Goal: Task Accomplishment & Management: Manage account settings

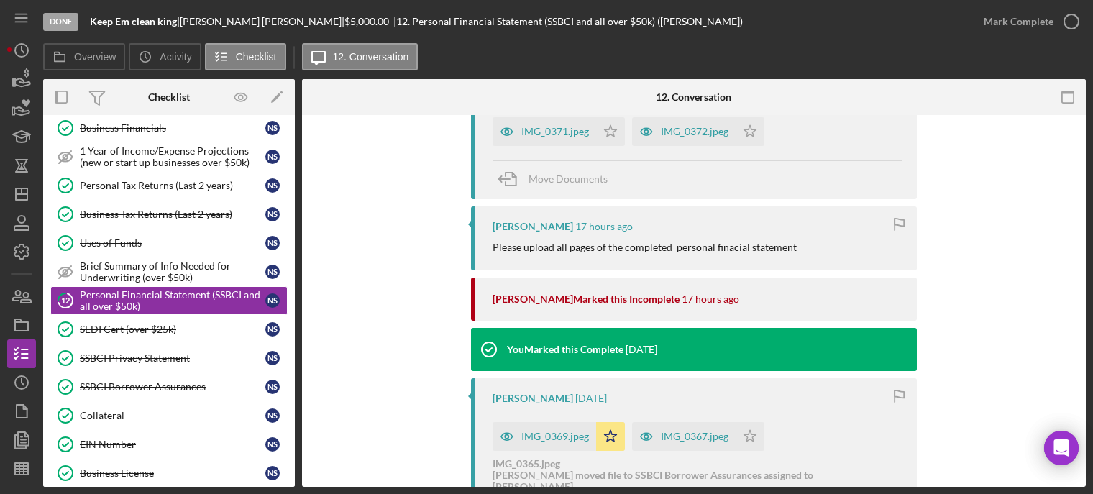
scroll to position [216, 0]
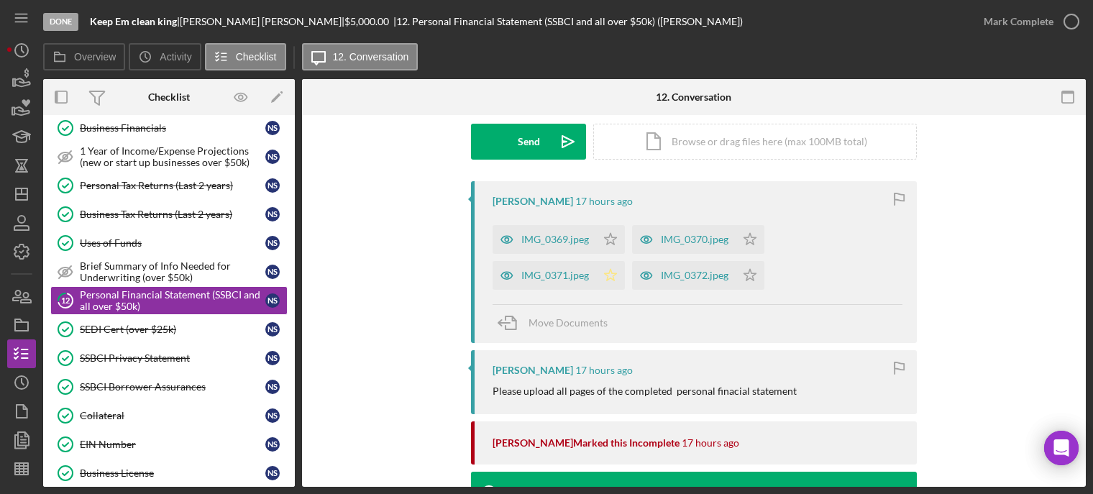
click at [616, 280] on icon "Icon/Star" at bounding box center [610, 275] width 29 height 29
click at [612, 236] on icon "Icon/Star" at bounding box center [610, 239] width 29 height 29
drag, startPoint x: 751, startPoint y: 239, endPoint x: 756, endPoint y: 272, distance: 32.6
click at [752, 239] on polygon "button" at bounding box center [750, 239] width 12 height 12
click at [754, 275] on icon "Icon/Star" at bounding box center [750, 275] width 29 height 29
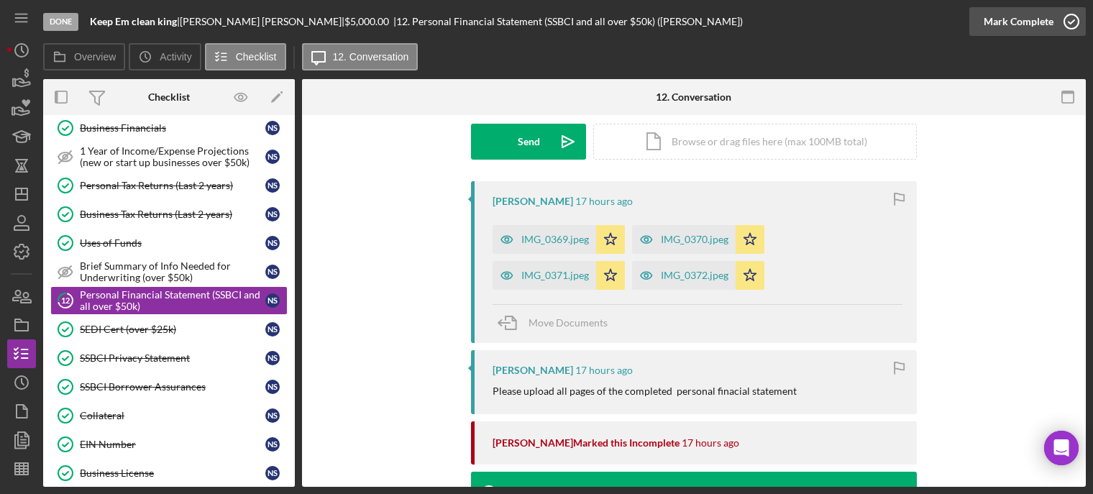
click at [1068, 20] on icon "button" at bounding box center [1071, 22] width 36 height 36
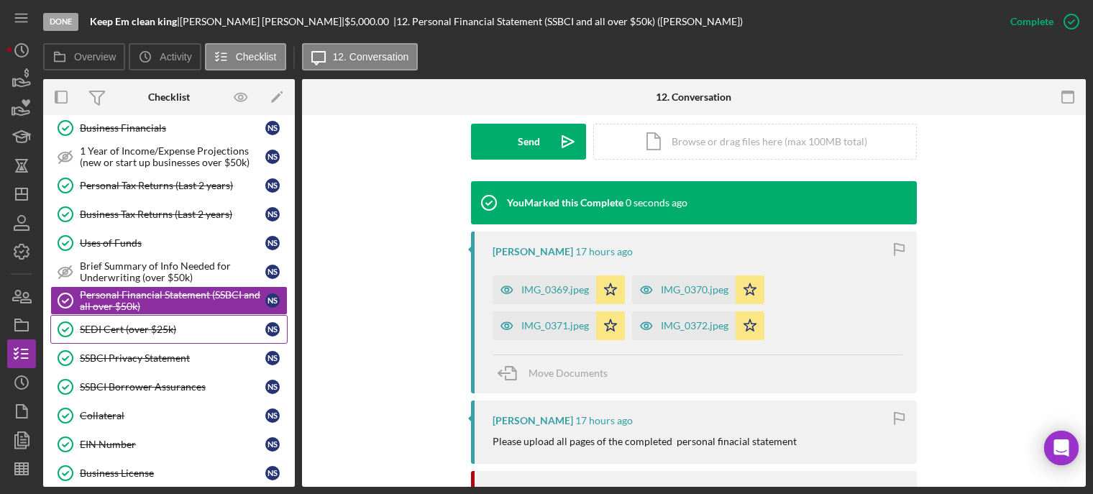
scroll to position [0, 0]
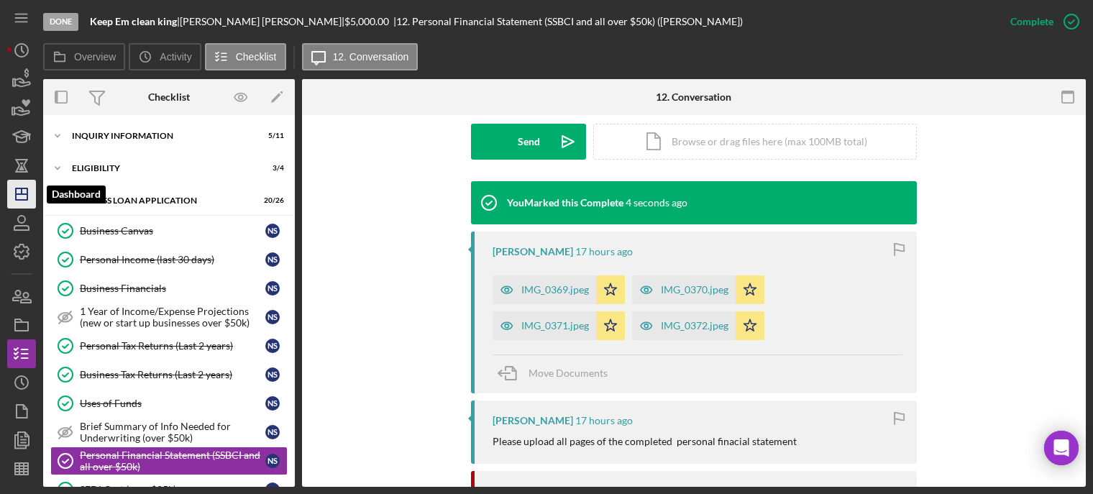
click at [24, 194] on line "button" at bounding box center [22, 194] width 12 height 0
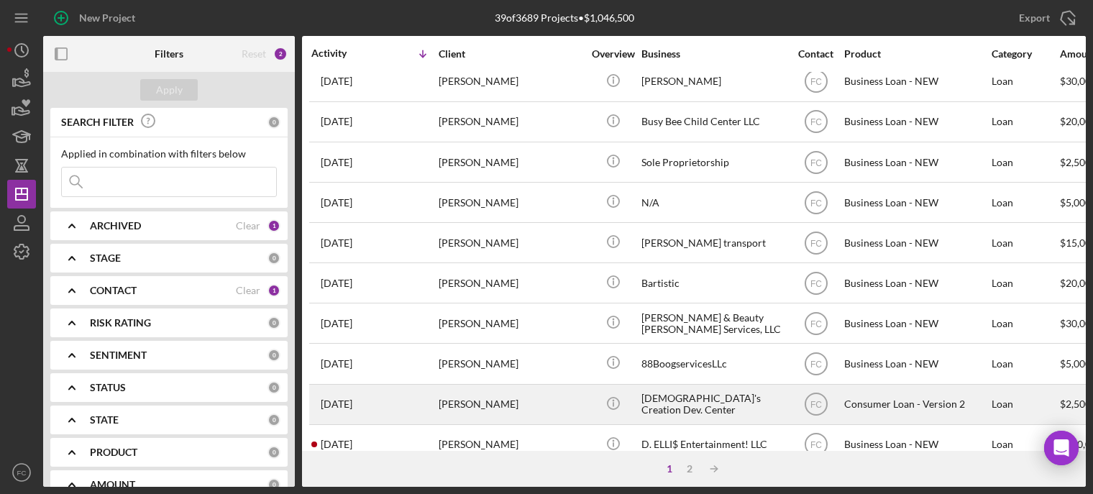
scroll to position [648, 0]
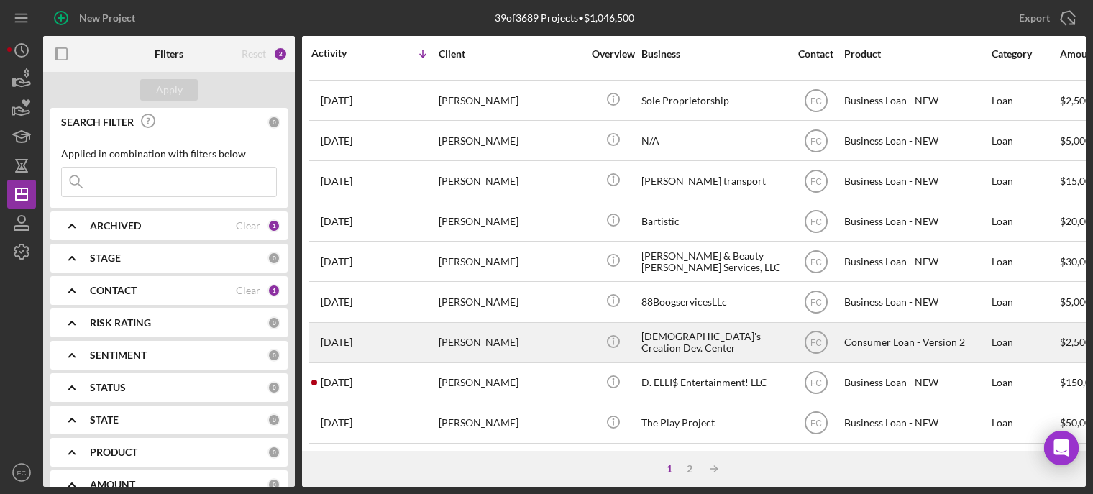
drag, startPoint x: 414, startPoint y: 323, endPoint x: 381, endPoint y: 325, distance: 33.1
click at [381, 325] on div "2 weeks ago Regina Whittaker" at bounding box center [374, 343] width 126 height 38
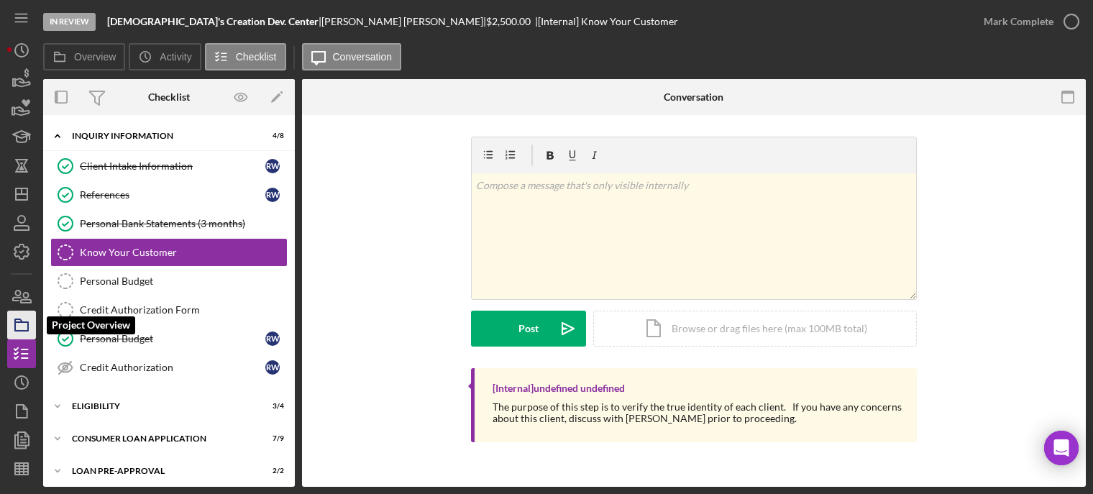
click at [19, 326] on icon "button" at bounding box center [22, 325] width 36 height 36
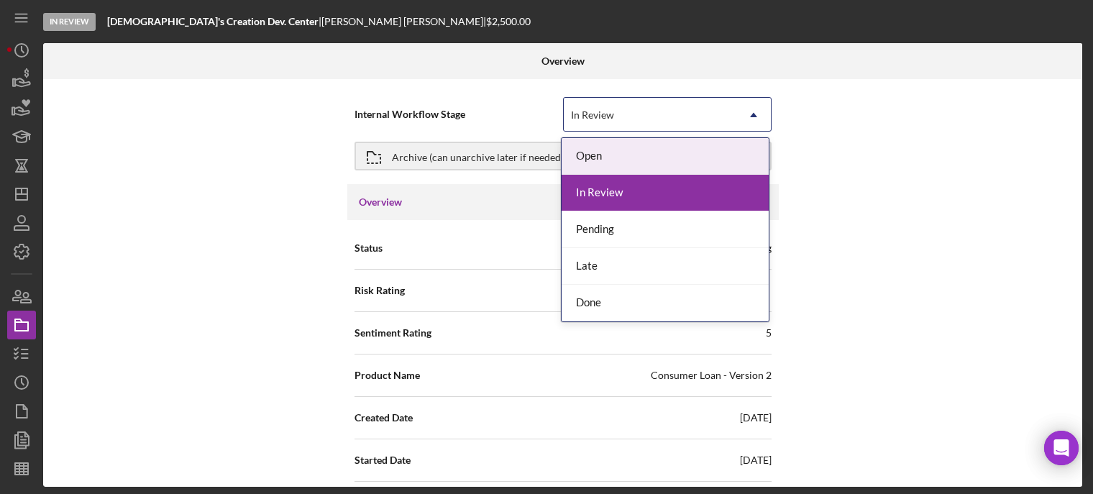
click at [610, 114] on div "In Review" at bounding box center [592, 115] width 43 height 12
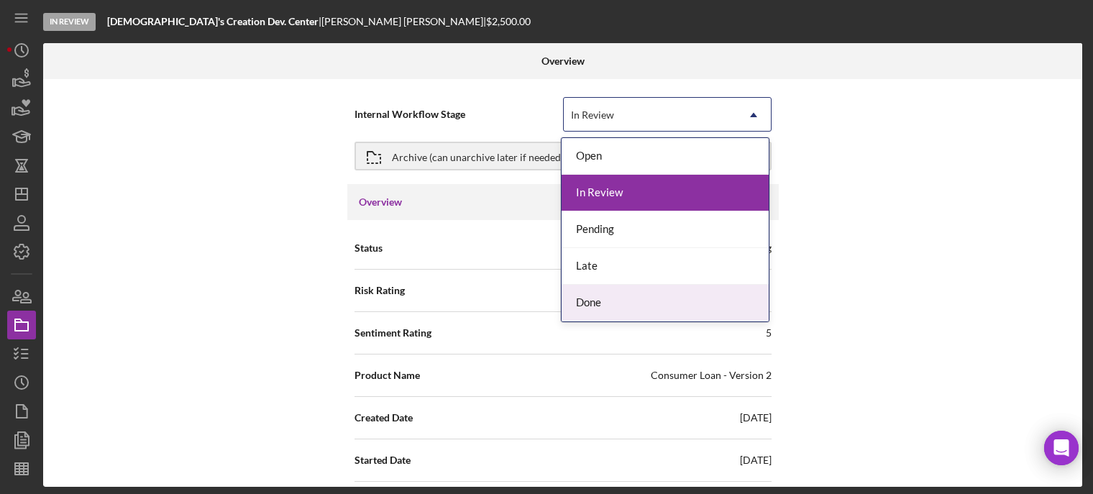
click at [599, 307] on div "Done" at bounding box center [665, 303] width 207 height 37
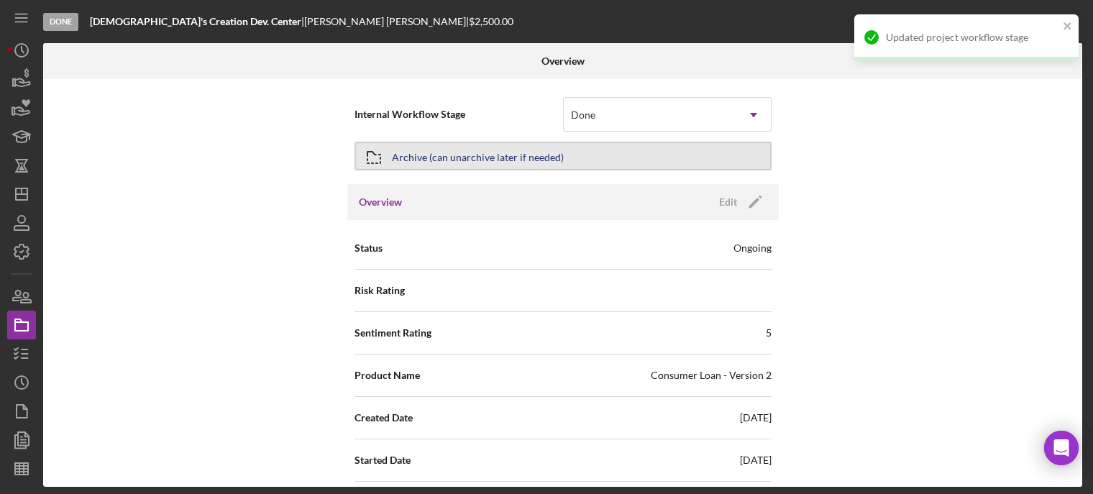
click at [445, 151] on div "Archive (can unarchive later if needed)" at bounding box center [478, 156] width 172 height 26
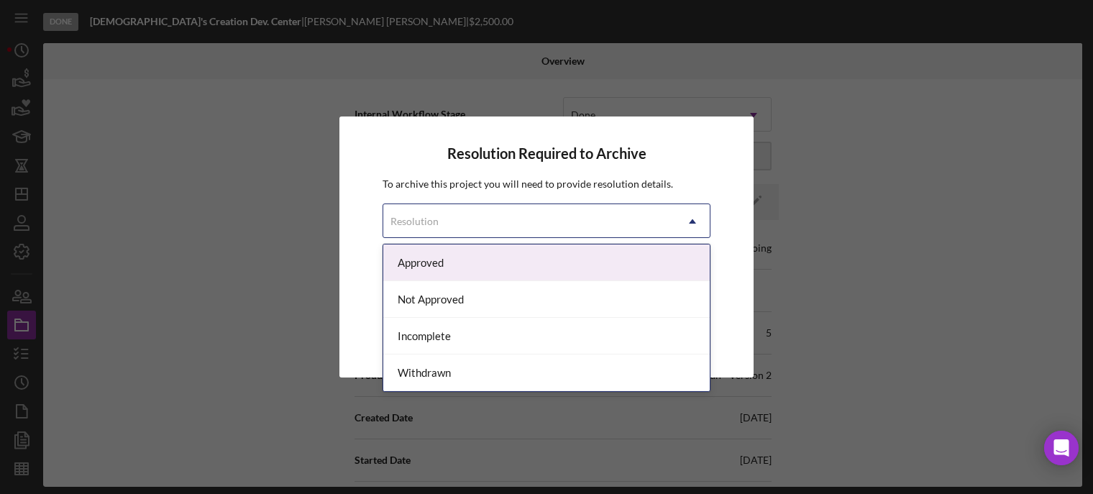
click at [424, 223] on div "Resolution" at bounding box center [414, 222] width 48 height 12
click at [421, 257] on div "Approved" at bounding box center [546, 262] width 326 height 37
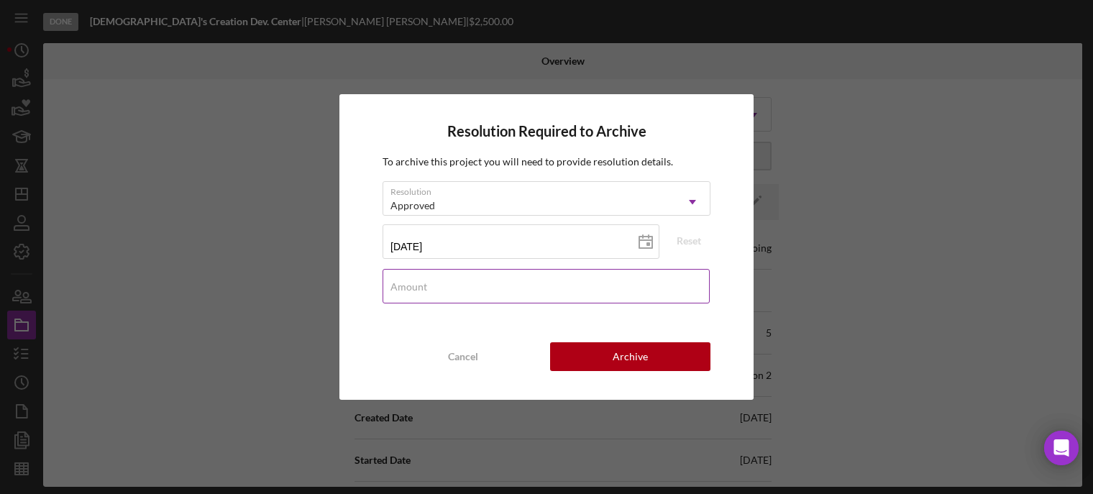
click at [418, 290] on label "Amount" at bounding box center [408, 287] width 37 height 12
click at [418, 290] on input "Amount" at bounding box center [546, 286] width 327 height 35
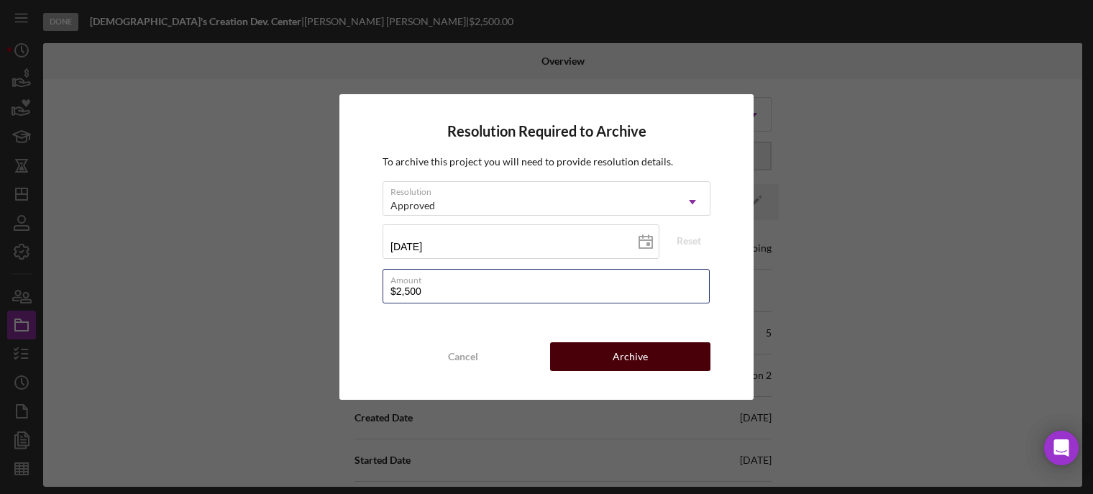
type input "$2,500"
click at [629, 355] on div "Archive" at bounding box center [630, 356] width 35 height 29
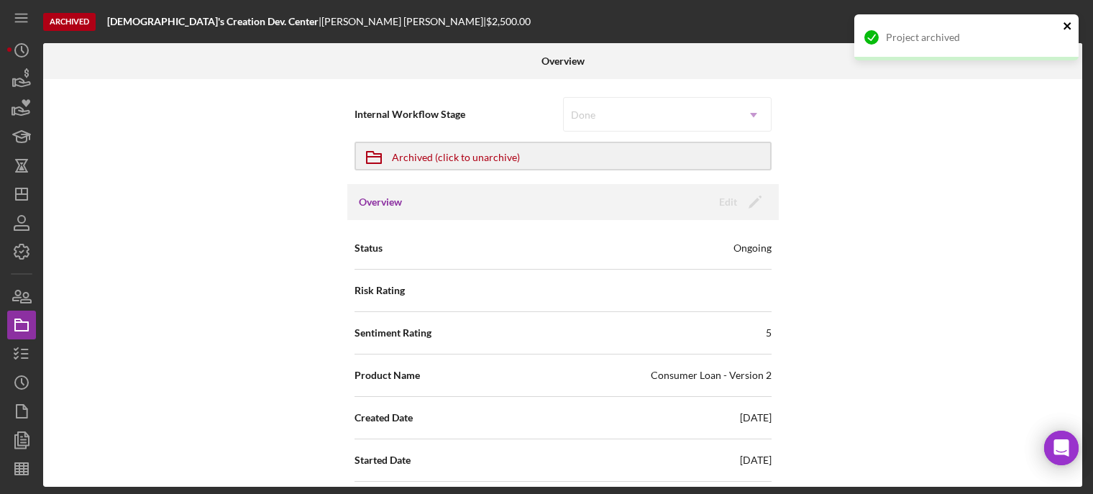
click at [1066, 24] on icon "close" at bounding box center [1067, 25] width 7 height 7
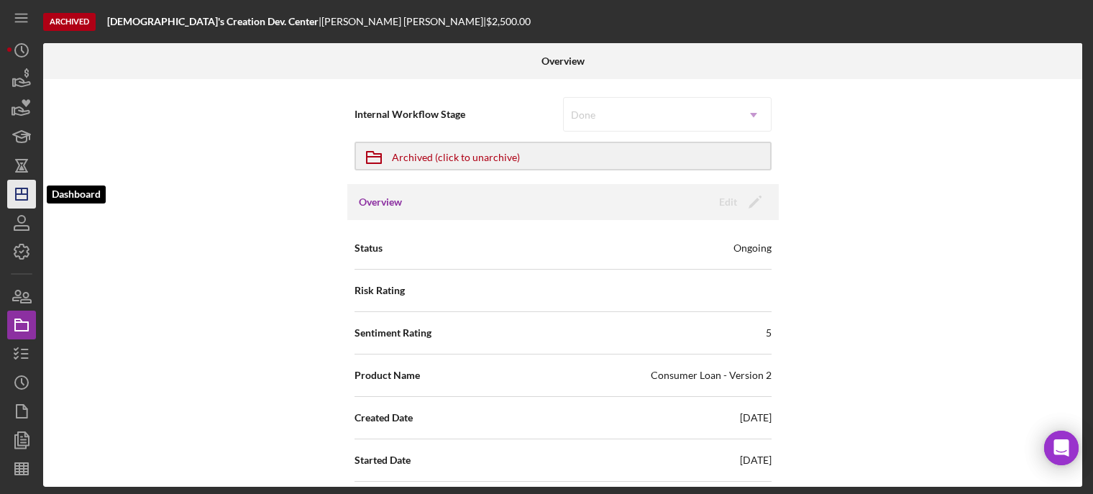
click at [17, 193] on icon "Icon/Dashboard" at bounding box center [22, 194] width 36 height 36
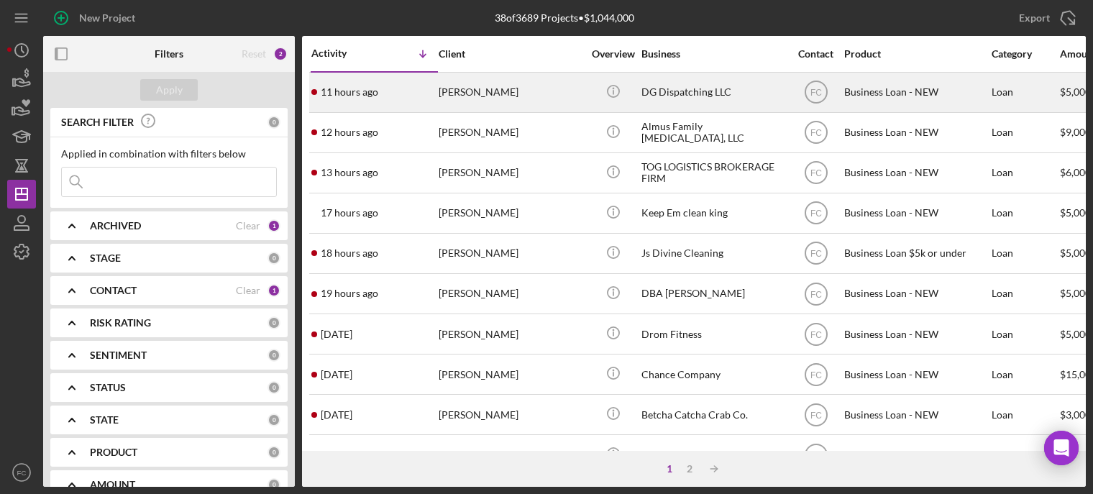
click at [485, 95] on div "[PERSON_NAME]" at bounding box center [511, 92] width 144 height 38
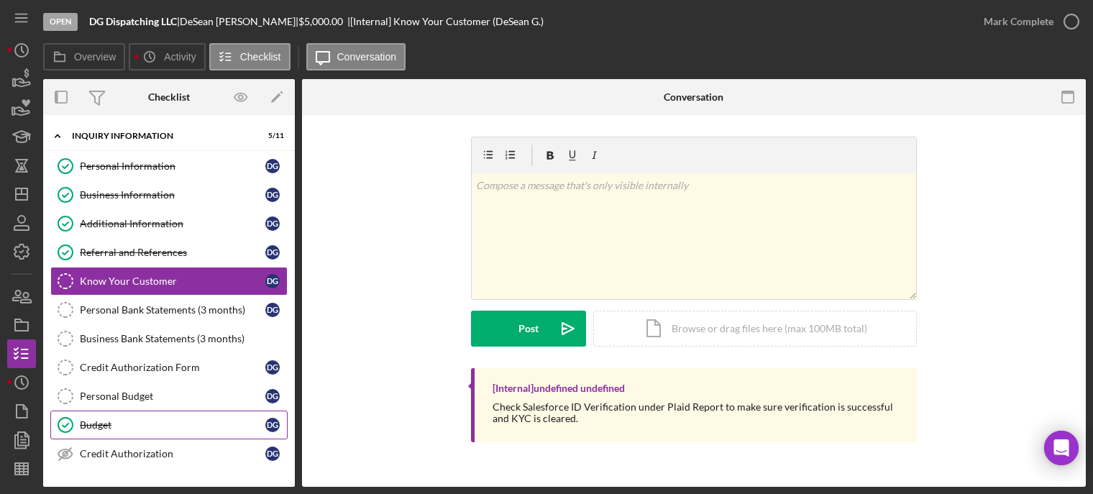
scroll to position [72, 0]
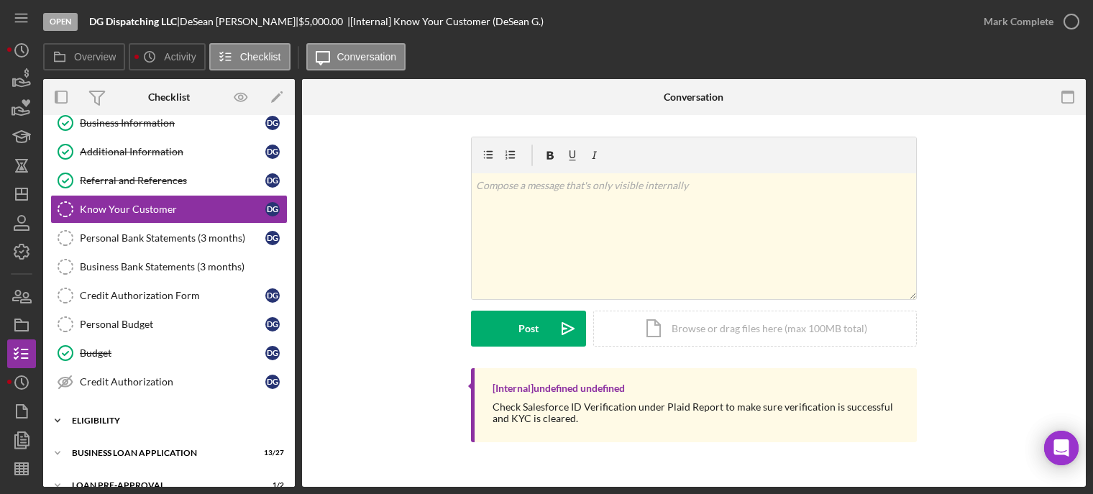
click at [113, 426] on div "Icon/Expander ELIGIBILITY 2 / 4" at bounding box center [169, 420] width 252 height 29
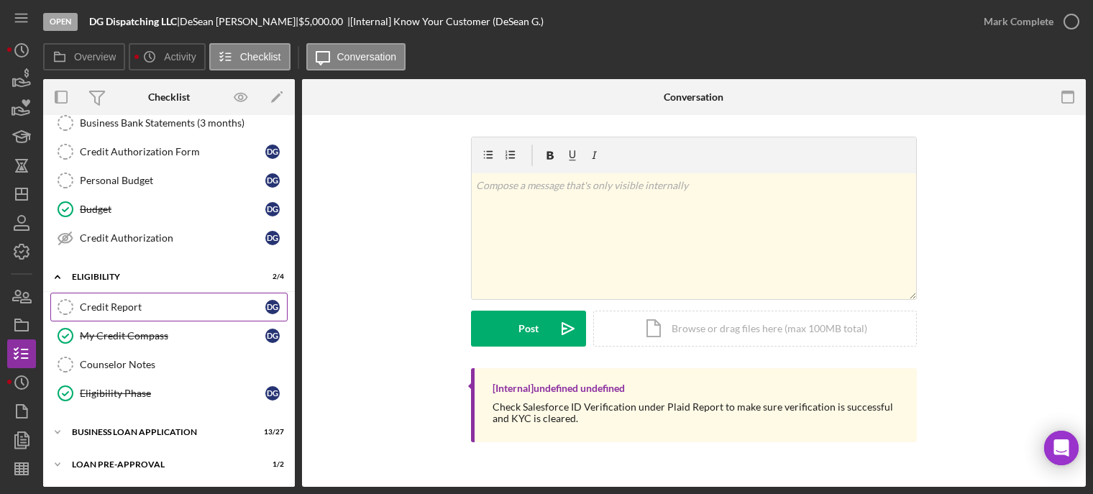
click at [107, 311] on div "Credit Report" at bounding box center [173, 307] width 186 height 12
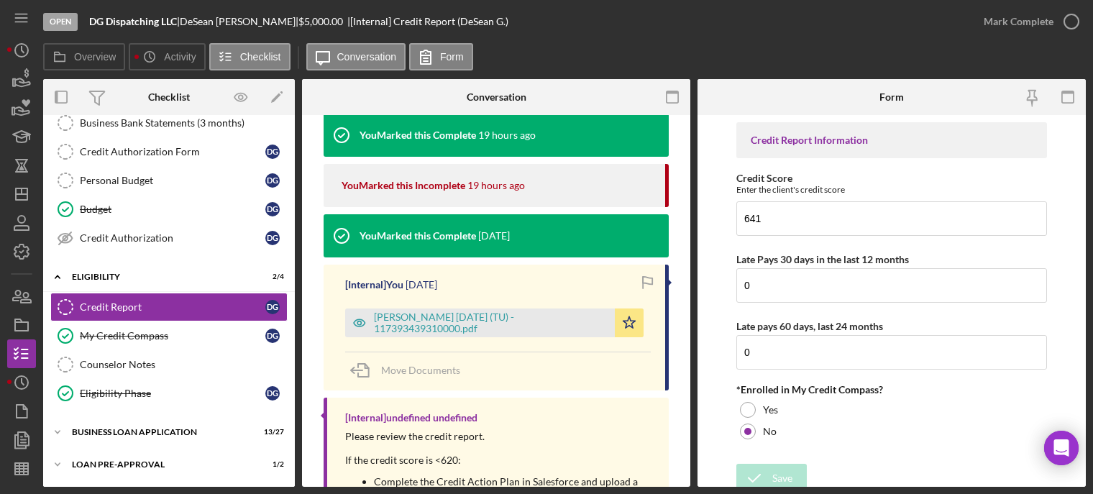
scroll to position [72, 0]
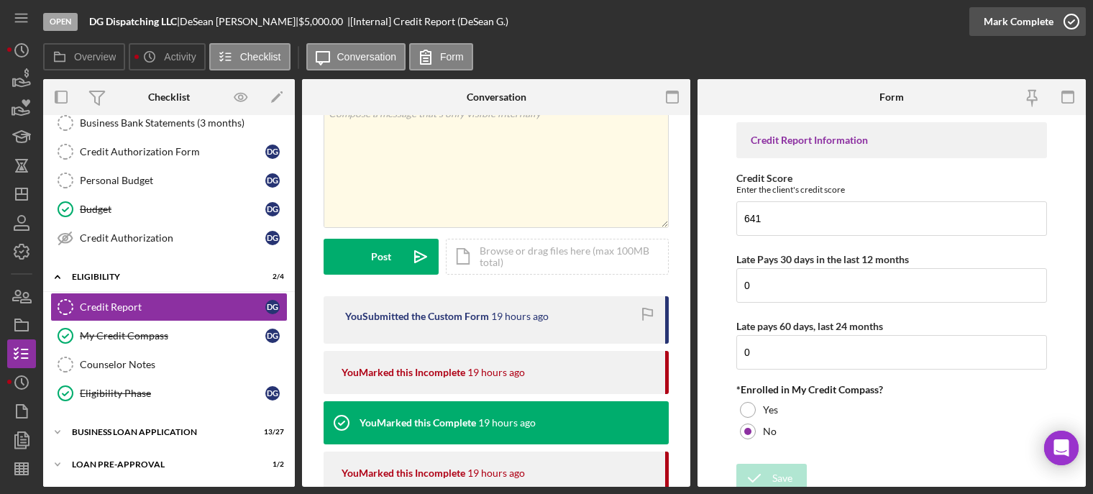
click at [1071, 19] on icon "button" at bounding box center [1071, 22] width 36 height 36
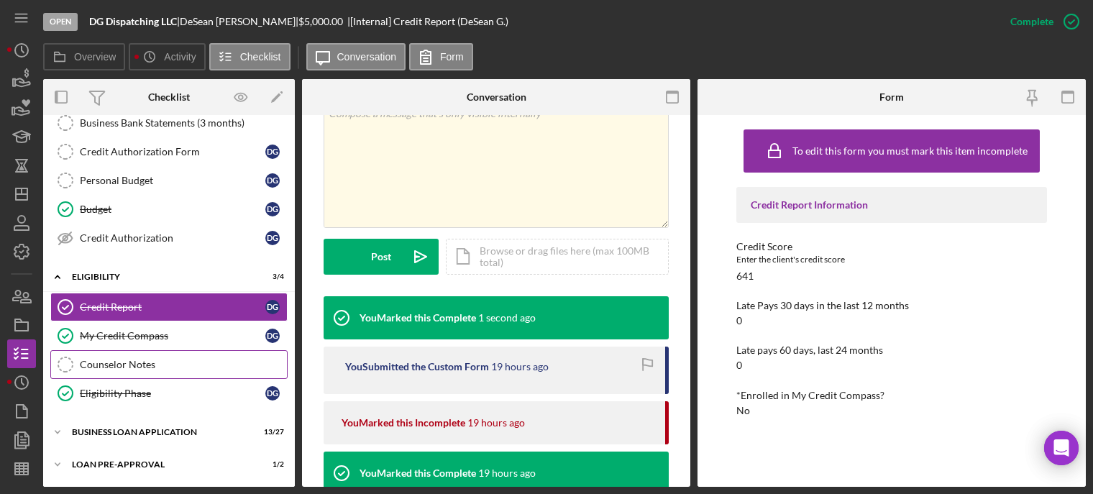
scroll to position [280, 0]
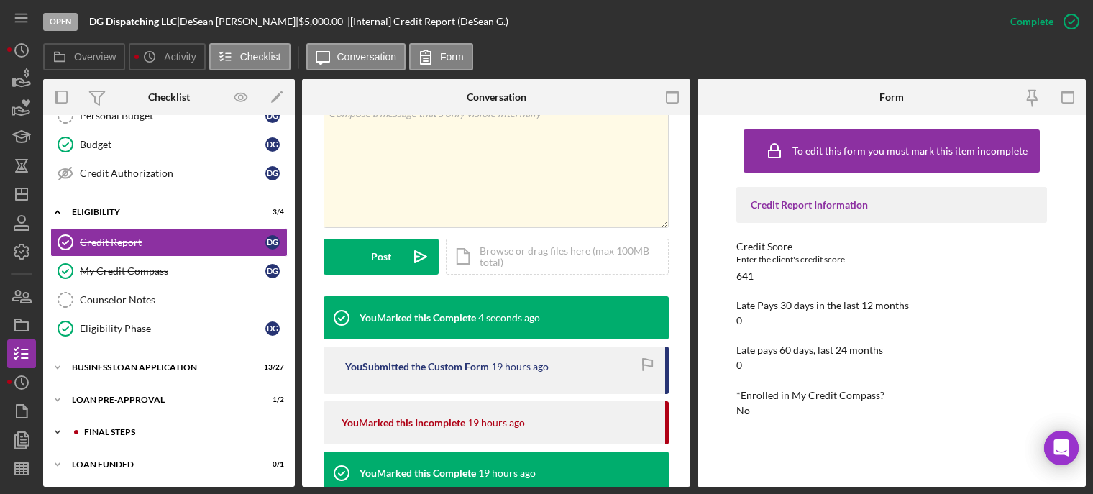
click at [127, 430] on div "FINAL STEPS" at bounding box center [180, 432] width 193 height 9
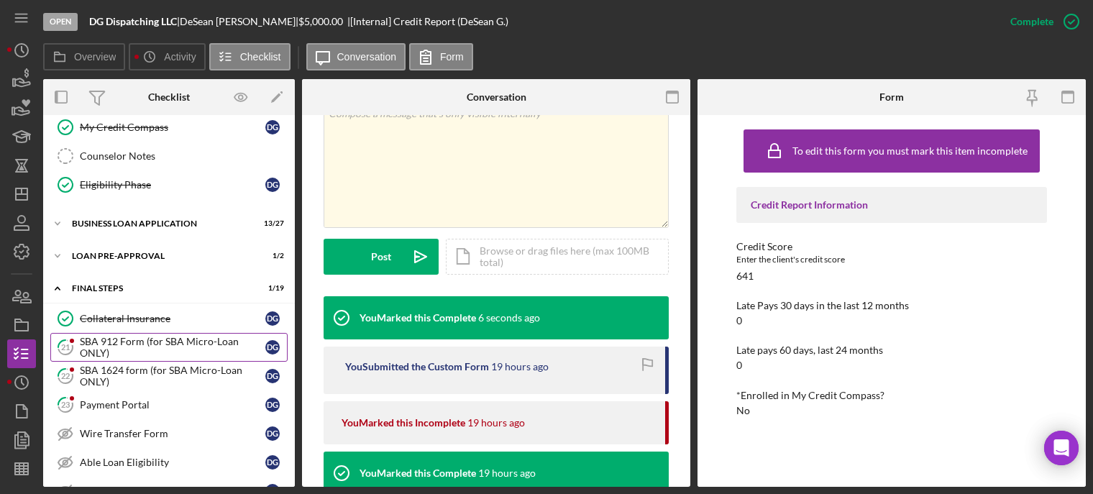
click at [128, 344] on div "SBA 912 Form (for SBA Micro-Loan ONLY)" at bounding box center [173, 347] width 186 height 23
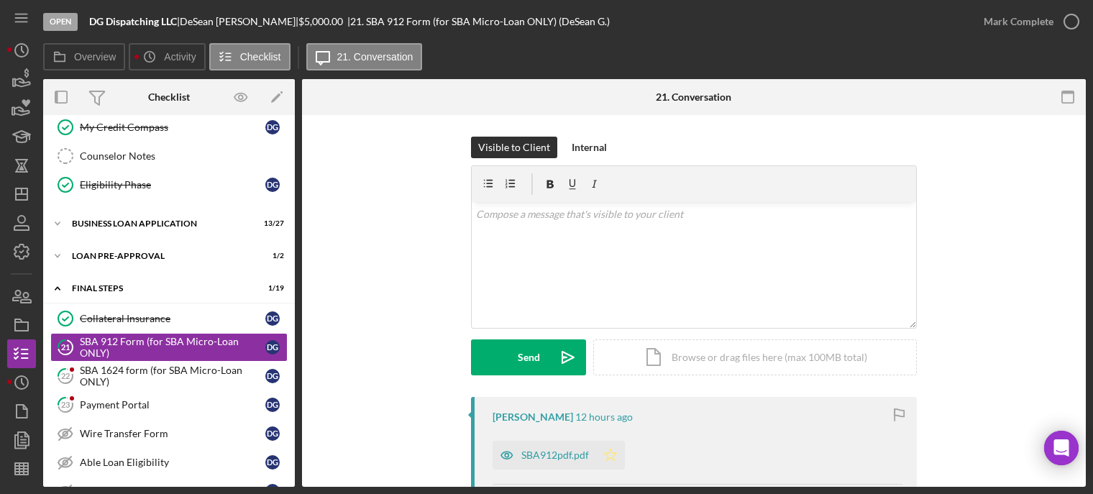
click at [602, 452] on icon "Icon/Star" at bounding box center [610, 455] width 29 height 29
click at [1067, 22] on icon "button" at bounding box center [1071, 22] width 36 height 36
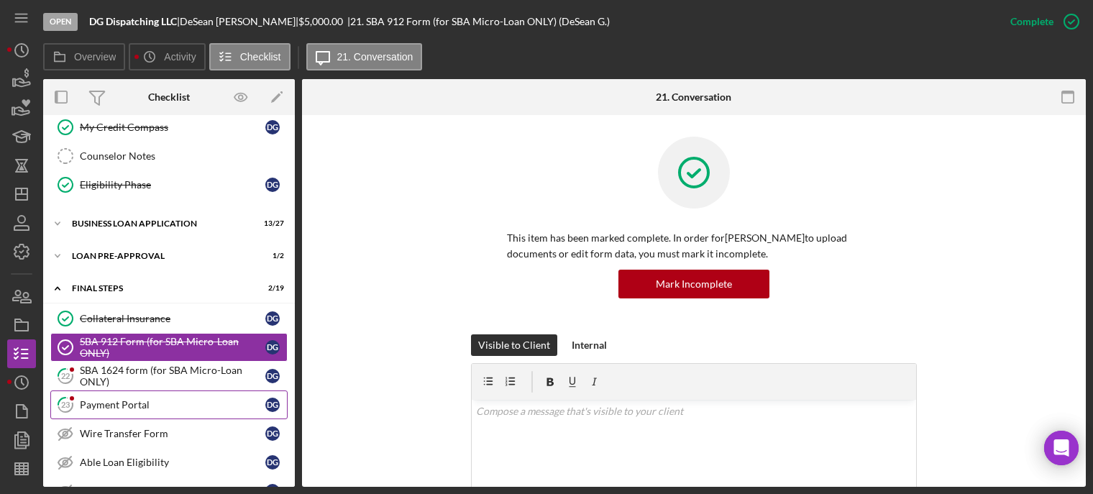
scroll to position [568, 0]
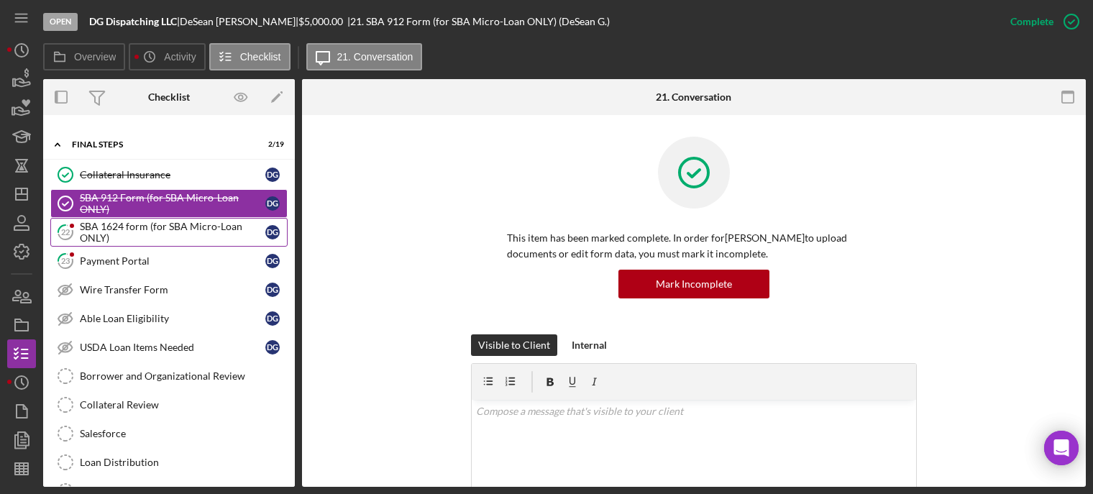
click at [129, 232] on div "SBA 1624 form (for SBA Micro-Loan ONLY)" at bounding box center [173, 232] width 186 height 23
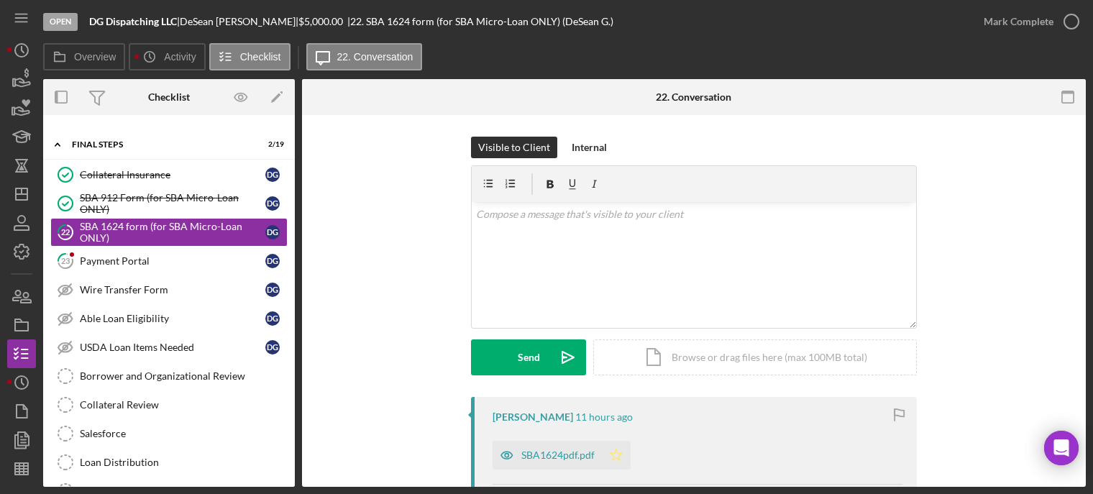
click at [615, 455] on icon "Icon/Star" at bounding box center [616, 455] width 29 height 29
click at [115, 259] on div "Payment Portal" at bounding box center [173, 261] width 186 height 12
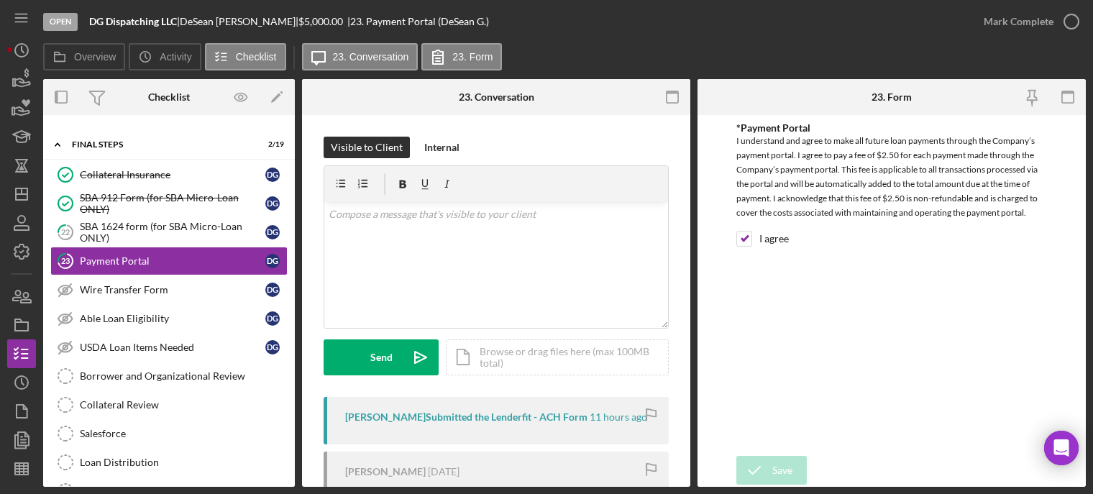
scroll to position [144, 0]
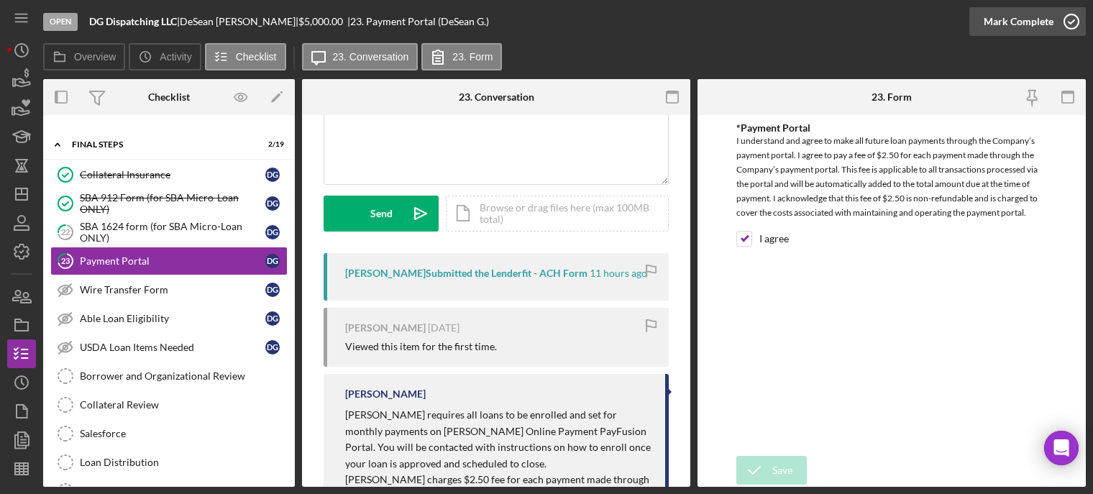
click at [1071, 20] on icon "button" at bounding box center [1071, 22] width 36 height 36
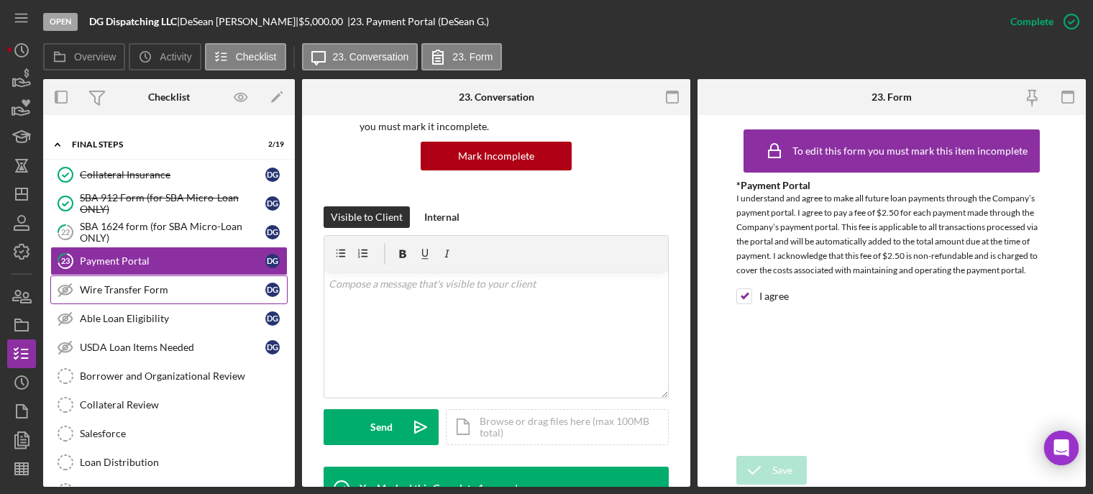
scroll to position [357, 0]
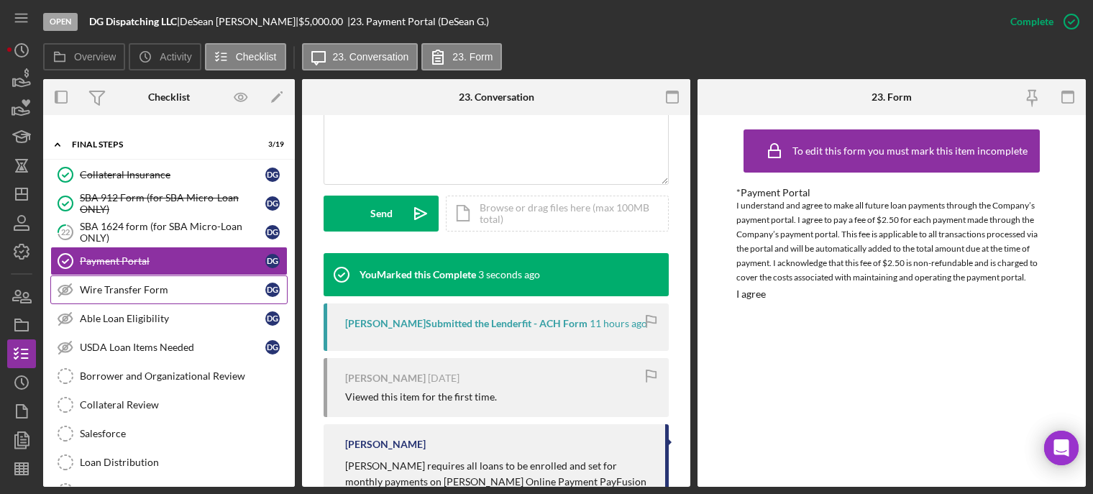
click at [140, 293] on div "Wire Transfer Form" at bounding box center [173, 290] width 186 height 12
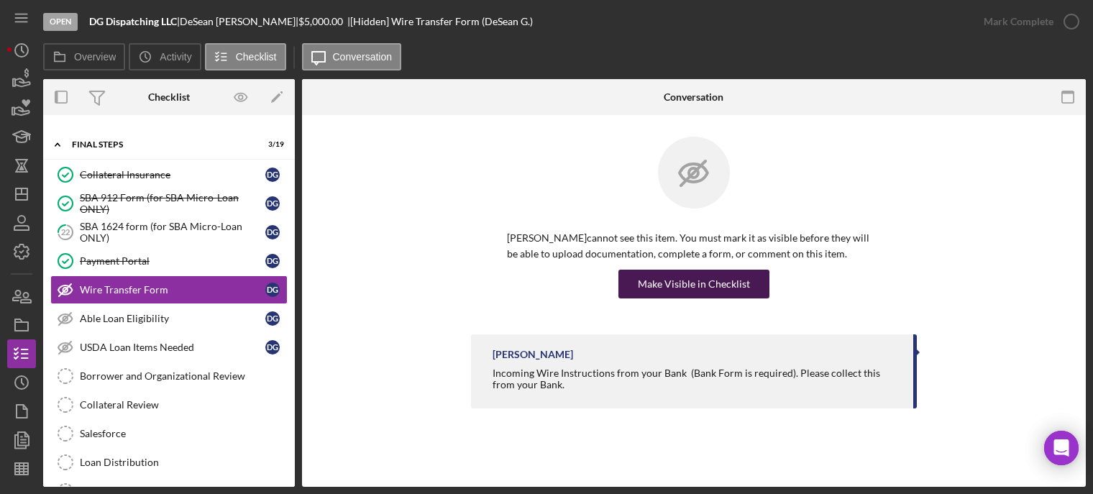
click at [669, 285] on div "Make Visible in Checklist" at bounding box center [694, 284] width 112 height 29
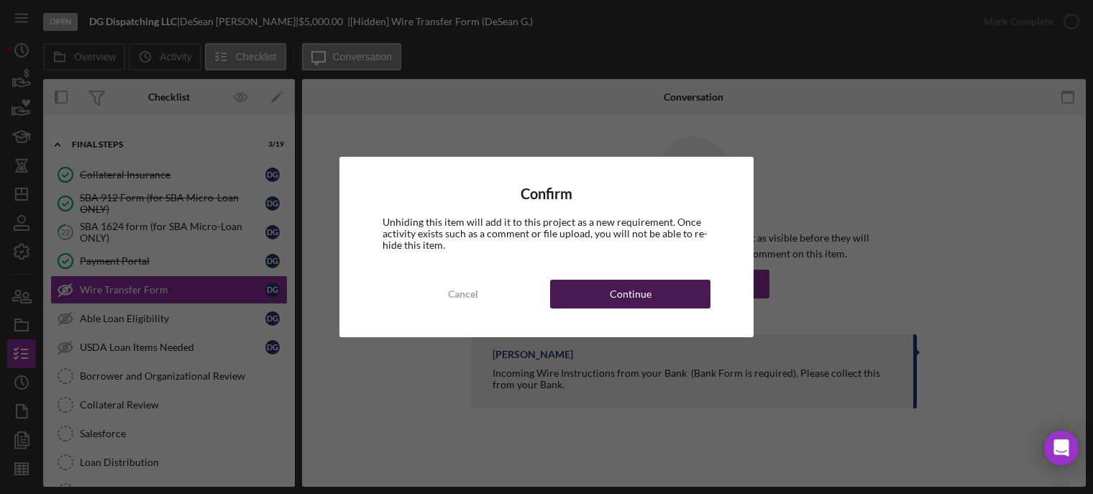
click at [650, 294] on button "Continue" at bounding box center [630, 294] width 160 height 29
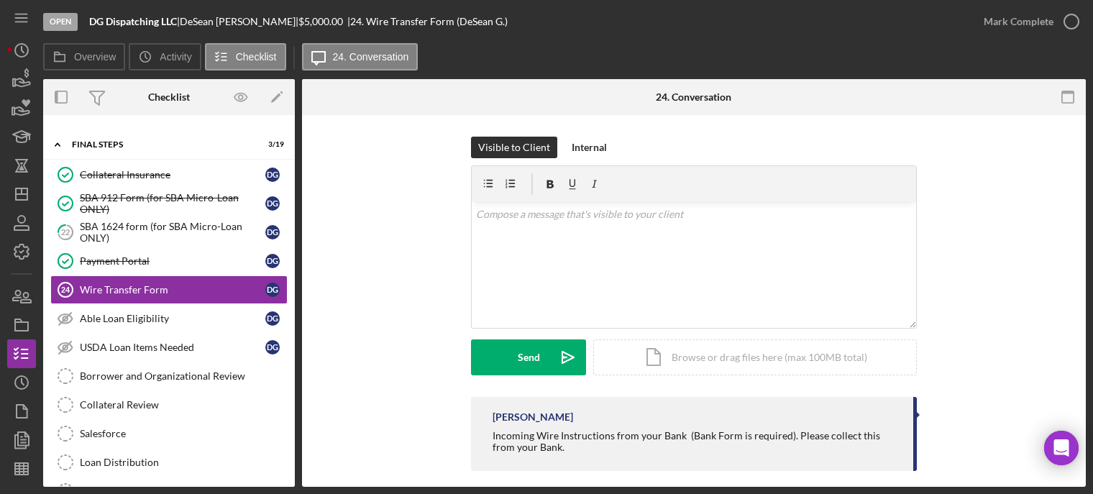
drag, startPoint x: 488, startPoint y: 434, endPoint x: 742, endPoint y: 447, distance: 254.2
click at [808, 462] on div "Franchot Cunningham Incoming Wire Instructions from your Bank (Bank Form is req…" at bounding box center [694, 434] width 446 height 74
copy div "Incoming Wire Instructions from your Bank (Bank Form is required). Please colle…"
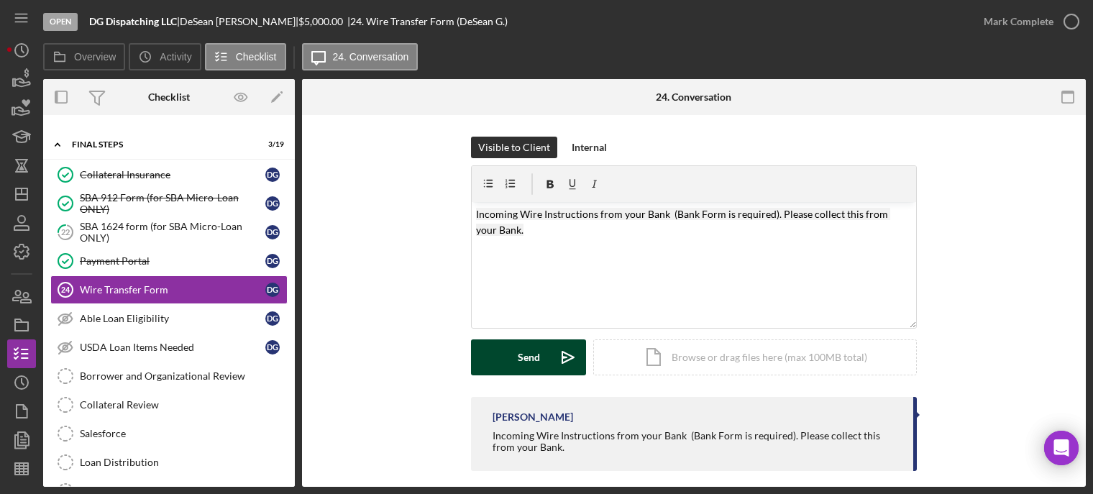
click at [529, 359] on div "Send" at bounding box center [529, 357] width 22 height 36
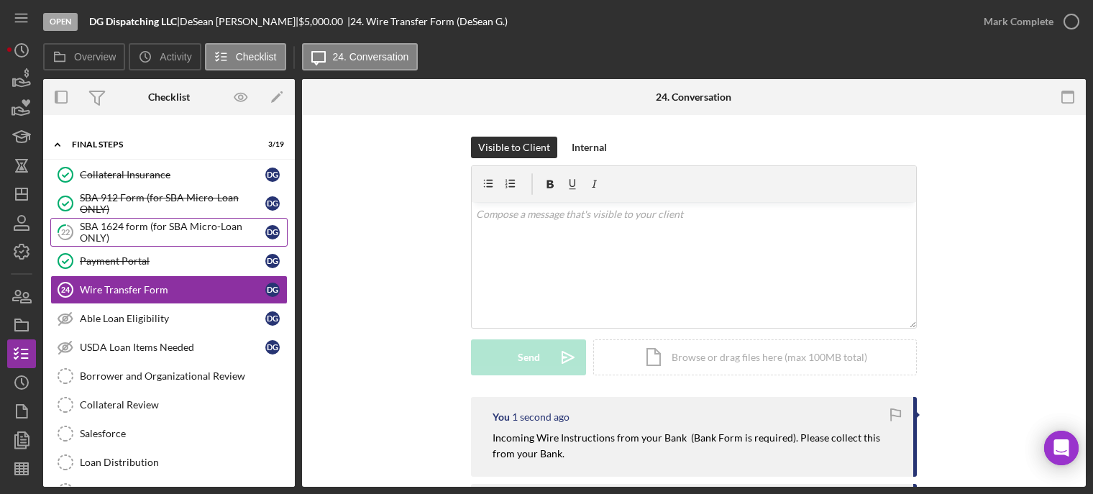
click at [136, 232] on div "SBA 1624 form (for SBA Micro-Loan ONLY)" at bounding box center [173, 232] width 186 height 23
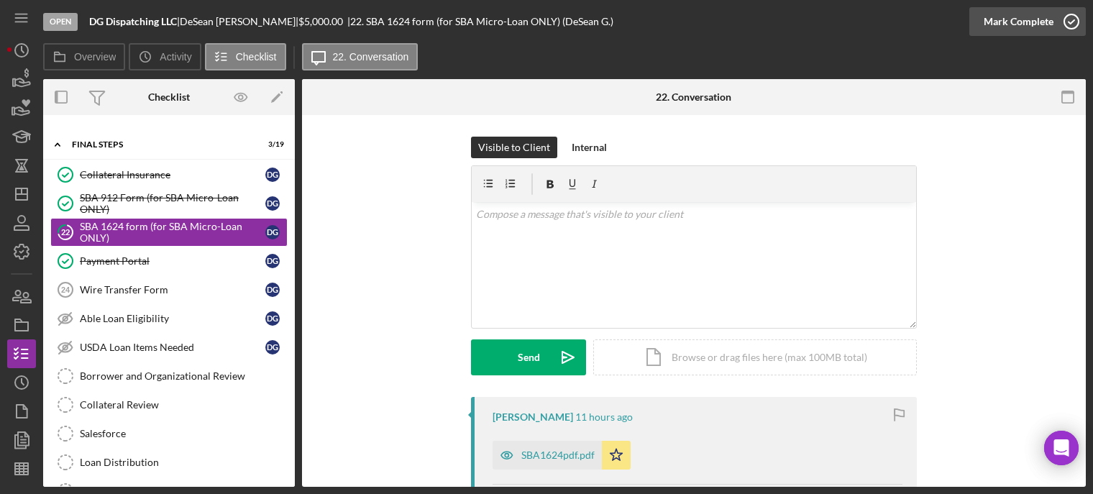
click at [1069, 22] on icon "button" at bounding box center [1071, 22] width 36 height 36
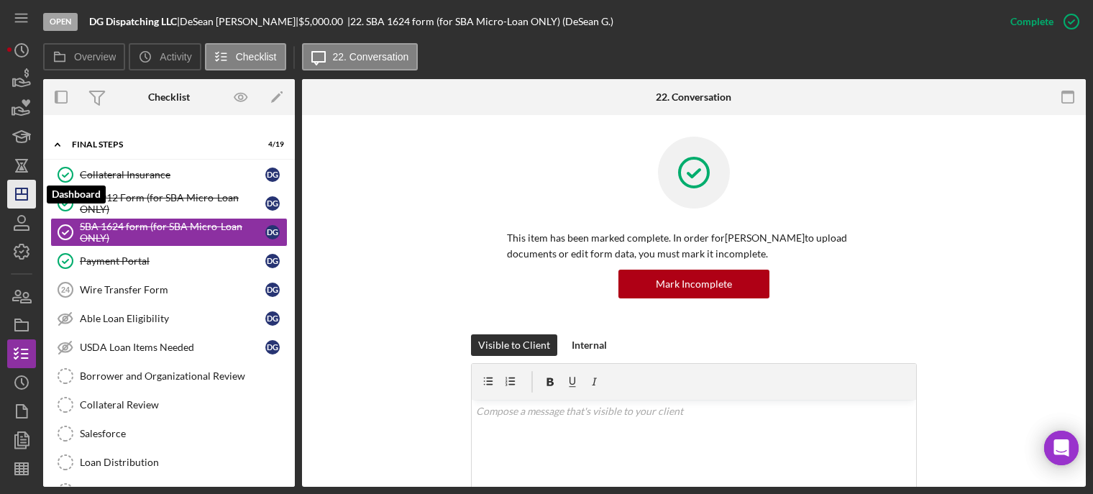
drag, startPoint x: 19, startPoint y: 198, endPoint x: 11, endPoint y: 198, distance: 7.9
click at [17, 198] on icon "Icon/Dashboard" at bounding box center [22, 194] width 36 height 36
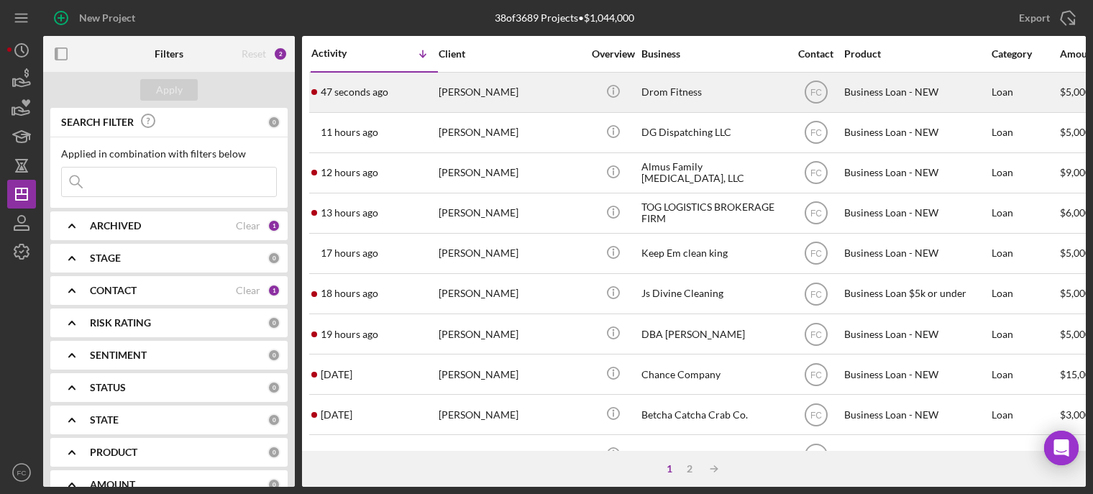
click at [389, 93] on div "47 seconds ago Robert Garza" at bounding box center [374, 92] width 126 height 38
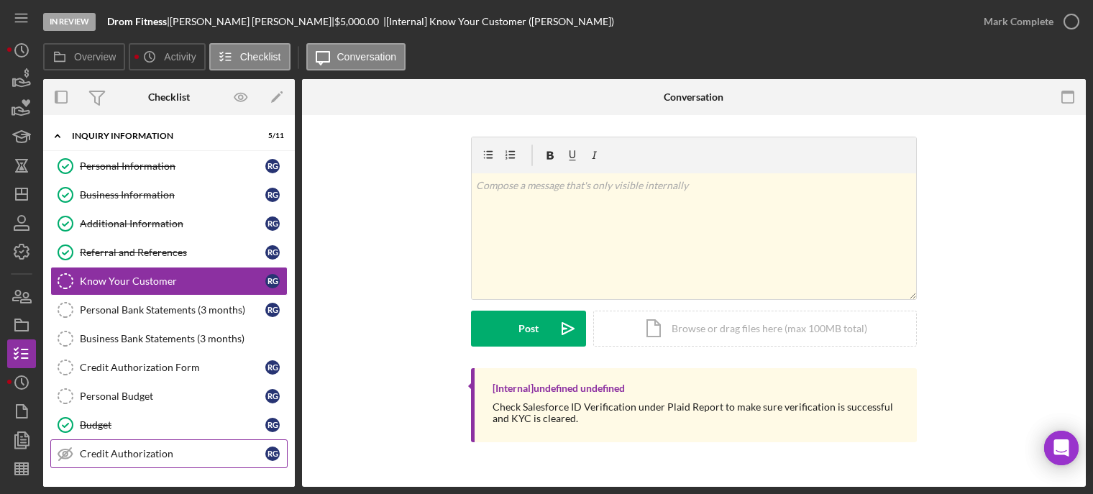
scroll to position [157, 0]
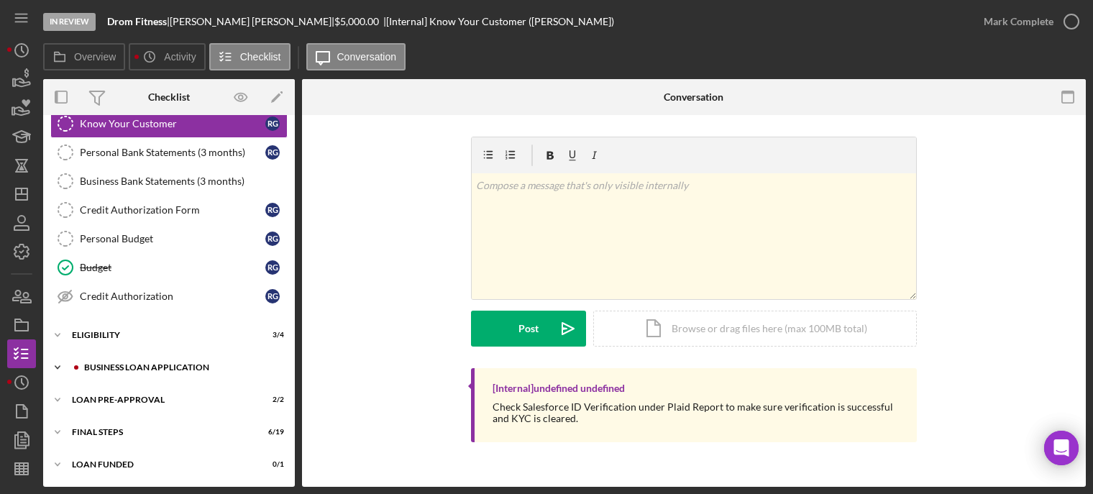
click at [104, 364] on div "BUSINESS LOAN APPLICATION" at bounding box center [180, 367] width 193 height 9
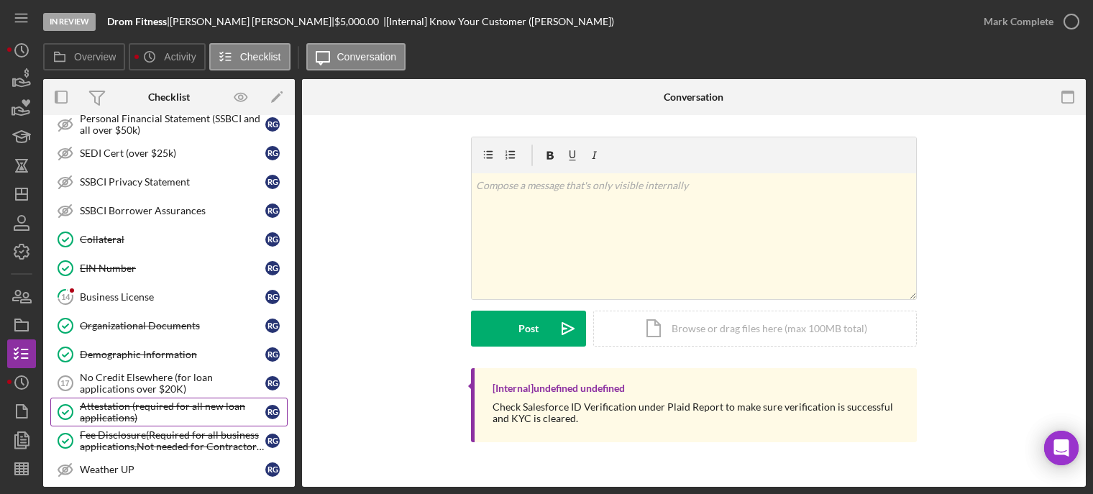
scroll to position [733, 0]
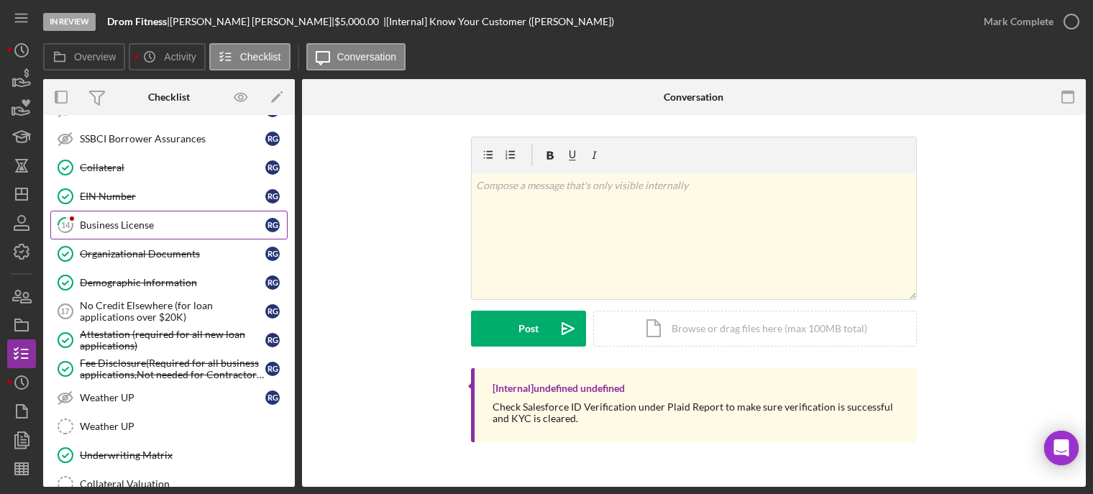
click at [114, 226] on div "Business License" at bounding box center [173, 225] width 186 height 12
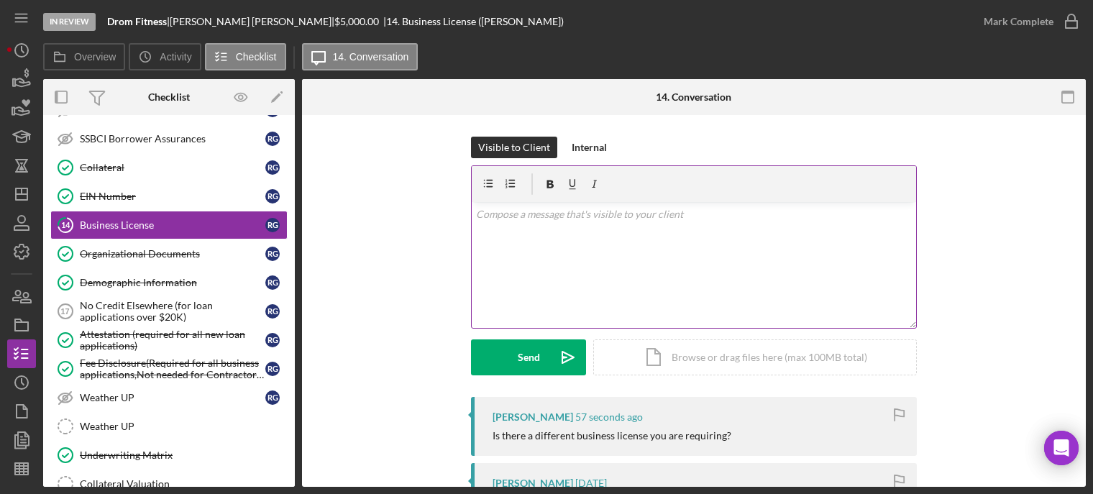
click at [548, 244] on div "v Color teal Color pink Remove color Add row above Add row below Add column bef…" at bounding box center [694, 265] width 444 height 126
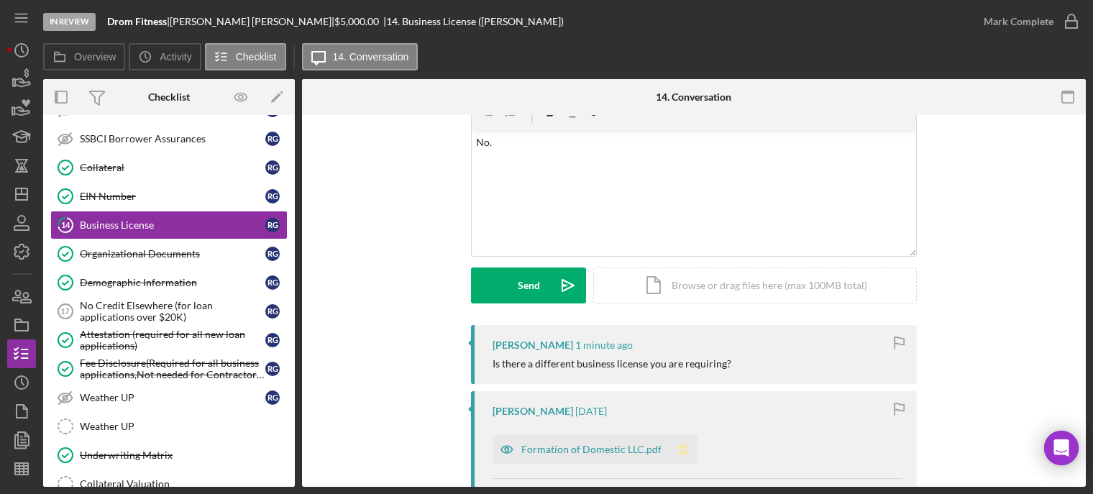
click at [670, 443] on icon "Icon/Star" at bounding box center [683, 449] width 29 height 29
click at [1069, 24] on icon "button" at bounding box center [1071, 22] width 36 height 36
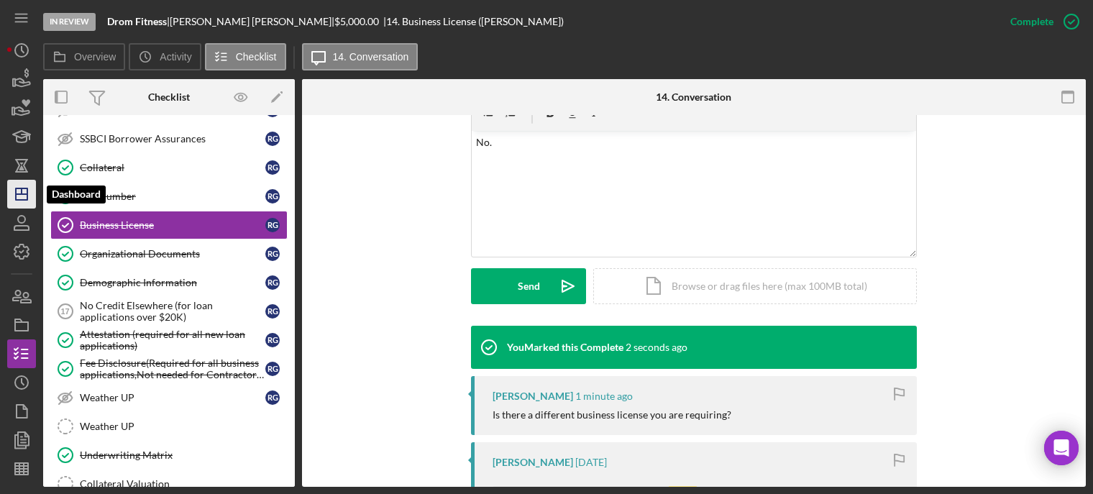
click at [22, 198] on icon "Icon/Dashboard" at bounding box center [22, 194] width 36 height 36
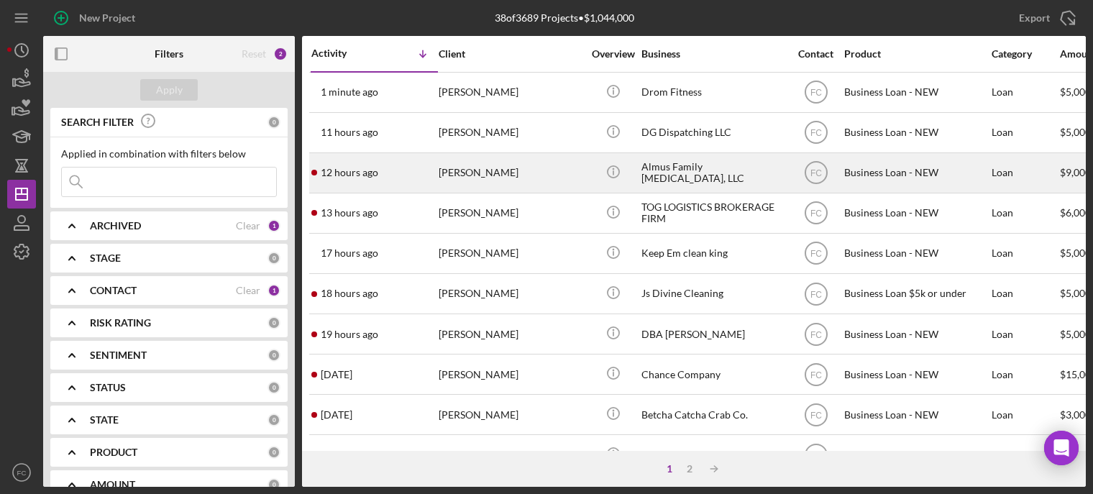
click at [418, 176] on div "12 hours ago Madysen Almus" at bounding box center [374, 173] width 126 height 38
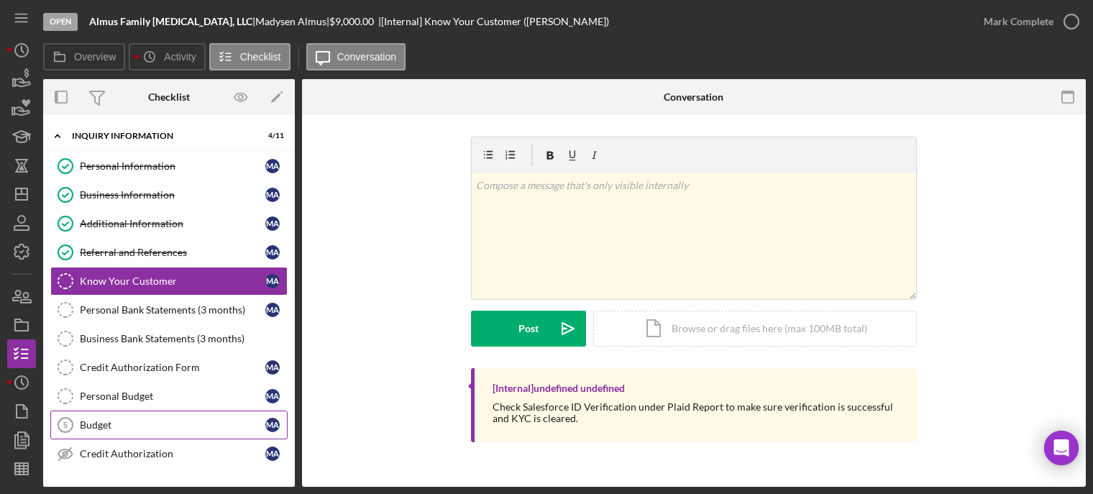
click at [134, 426] on div "Budget" at bounding box center [173, 425] width 186 height 12
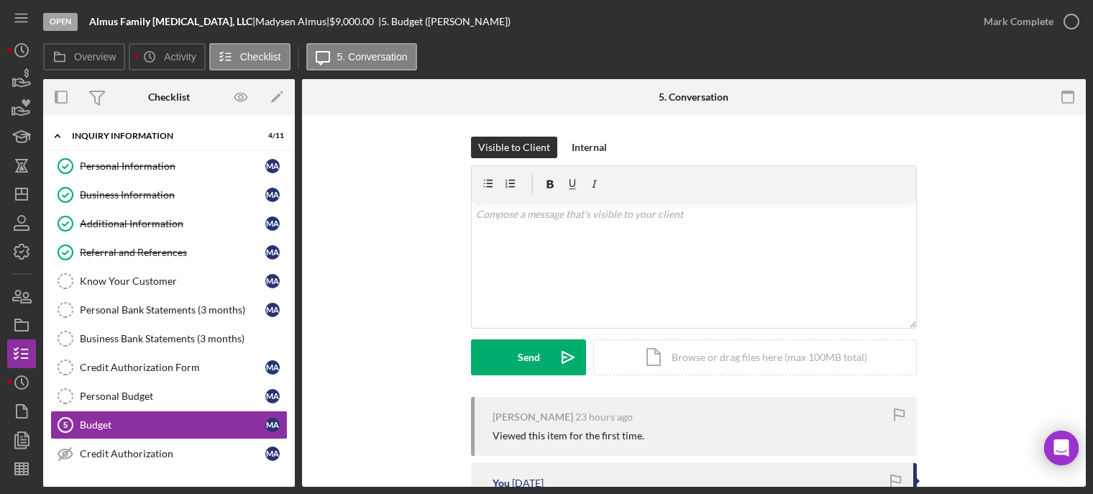
drag, startPoint x: 235, startPoint y: 20, endPoint x: 307, endPoint y: 20, distance: 71.9
click at [308, 20] on div "Almus Family Chiropractic, LLC | Madysen Almus | $9,000.00 | 5. Budget (Madysen…" at bounding box center [299, 22] width 421 height 12
copy div "Madysen Almus"
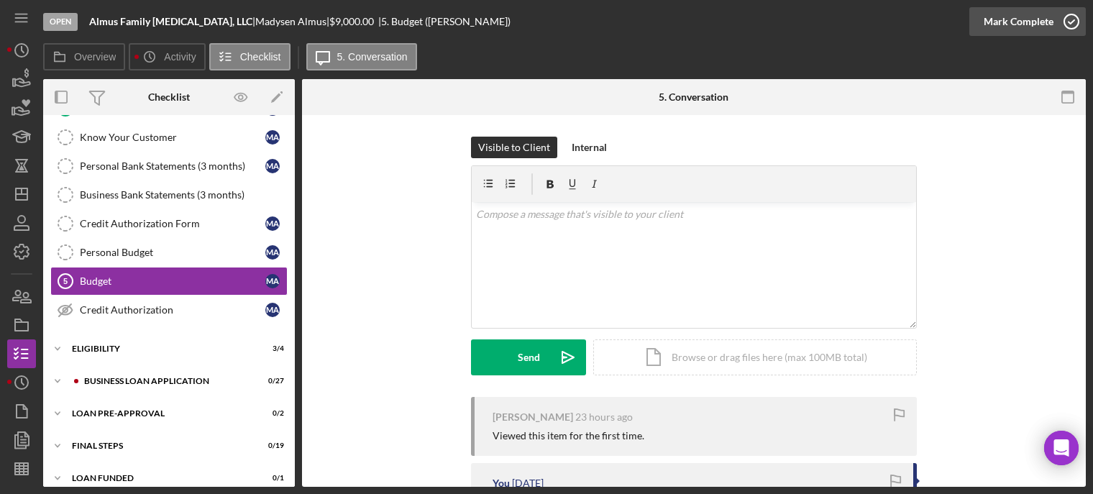
click at [1074, 16] on icon "button" at bounding box center [1071, 22] width 36 height 36
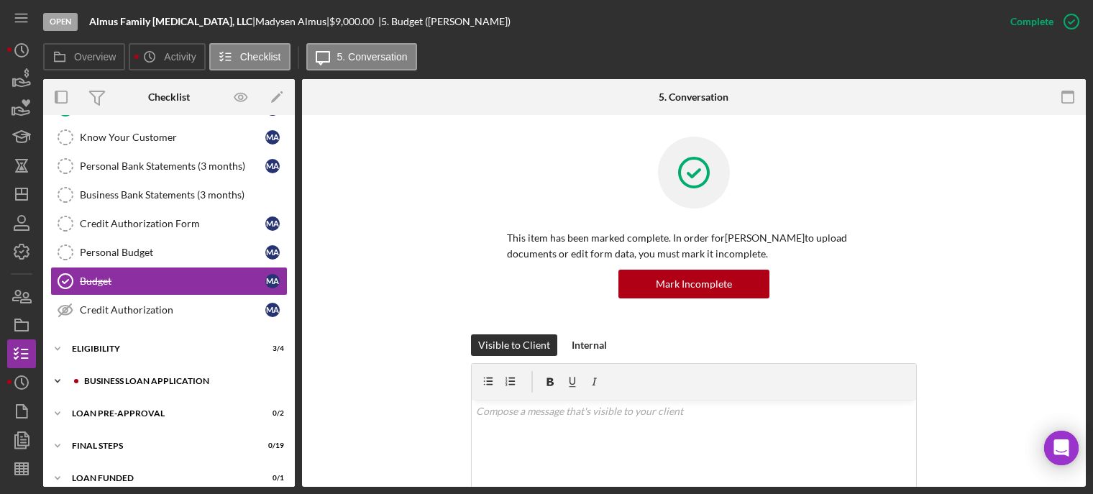
click at [117, 377] on div "BUSINESS LOAN APPLICATION" at bounding box center [180, 381] width 193 height 9
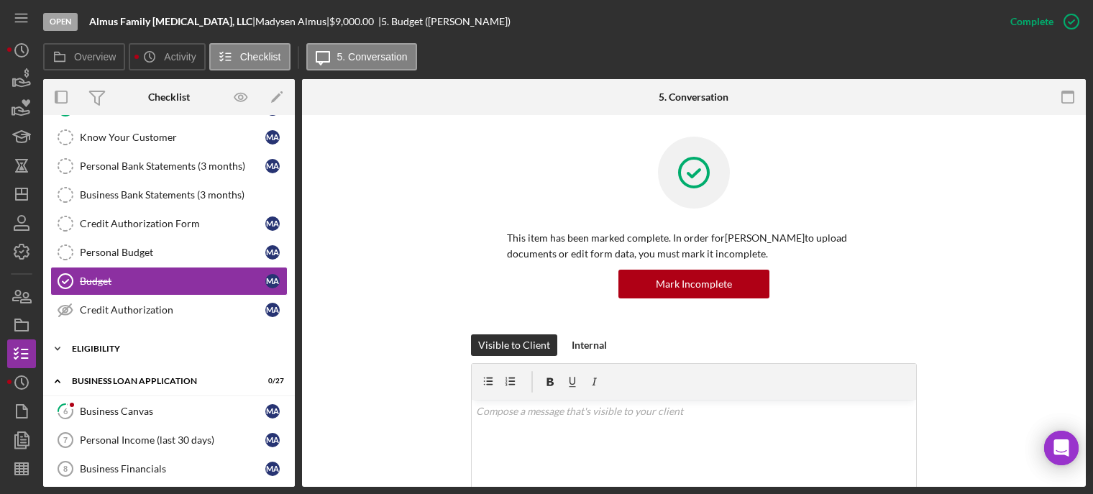
click at [114, 346] on div "ELIGIBILITY" at bounding box center [174, 348] width 205 height 9
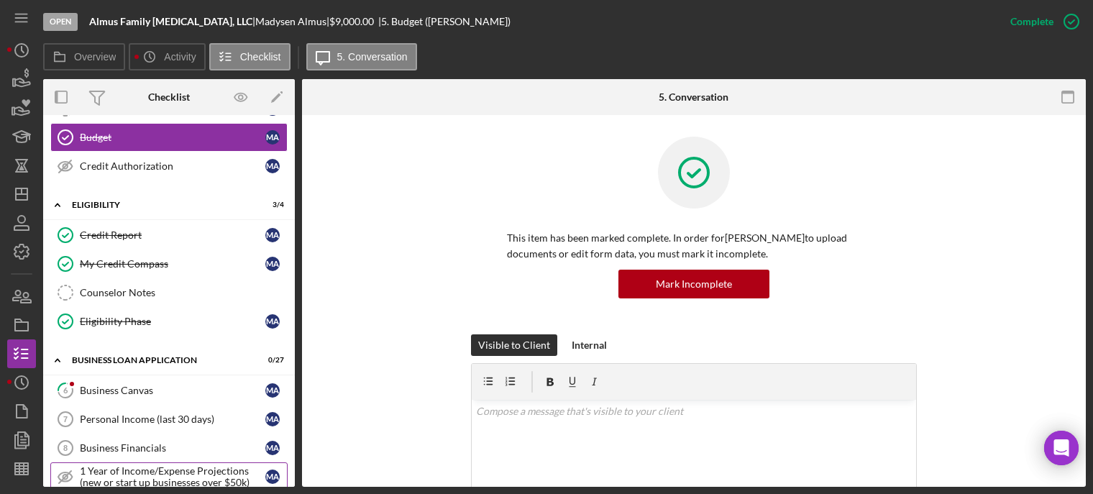
scroll to position [360, 0]
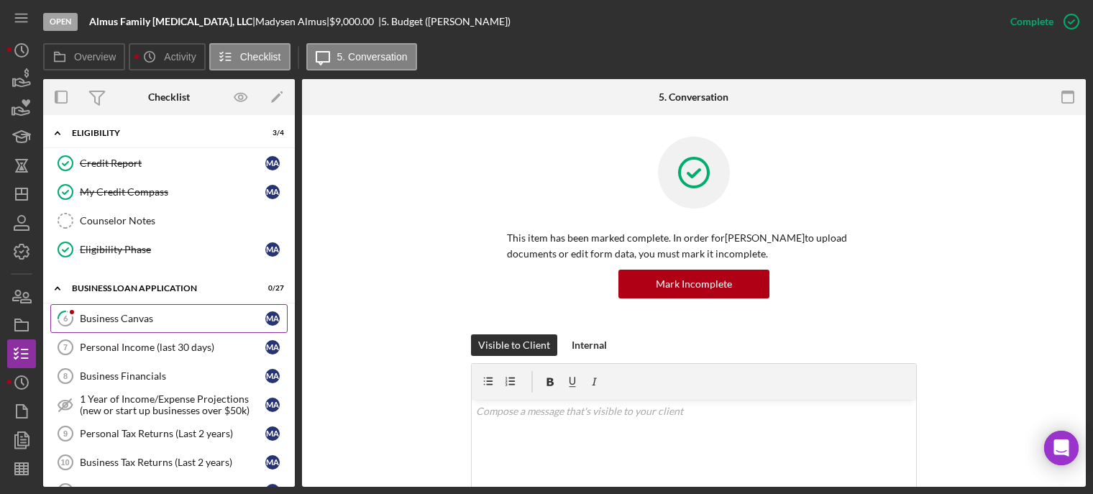
click at [116, 323] on div "Business Canvas" at bounding box center [173, 319] width 186 height 12
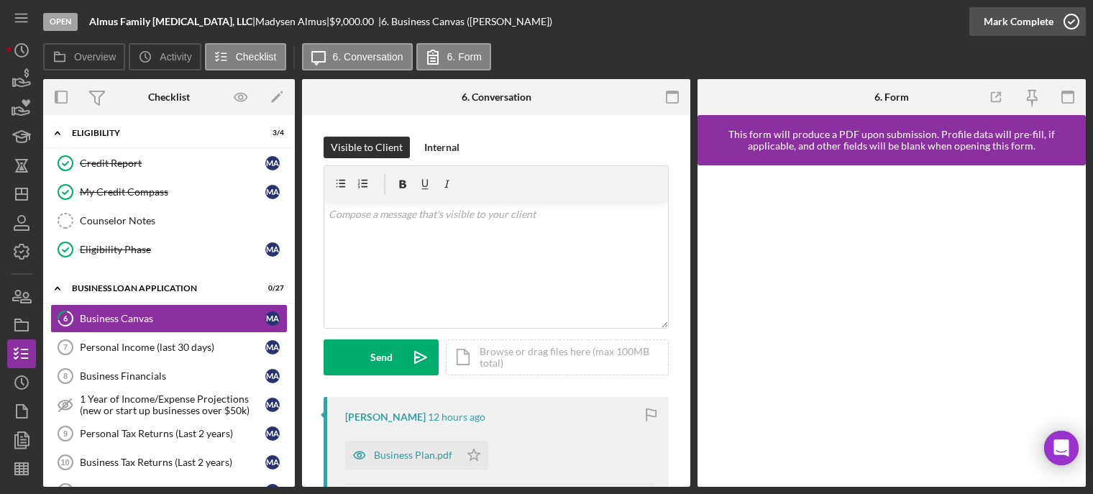
click at [1072, 21] on icon "button" at bounding box center [1071, 22] width 36 height 36
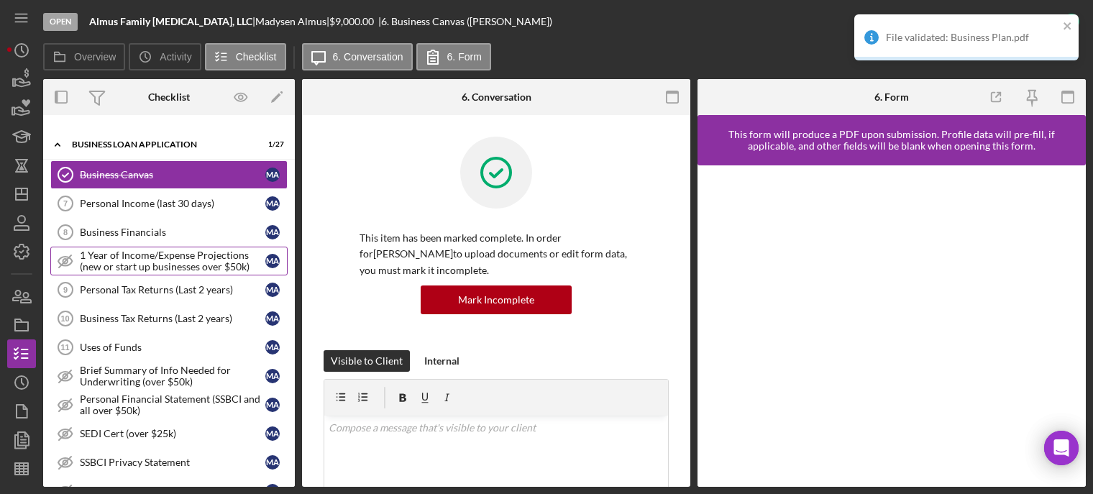
scroll to position [719, 0]
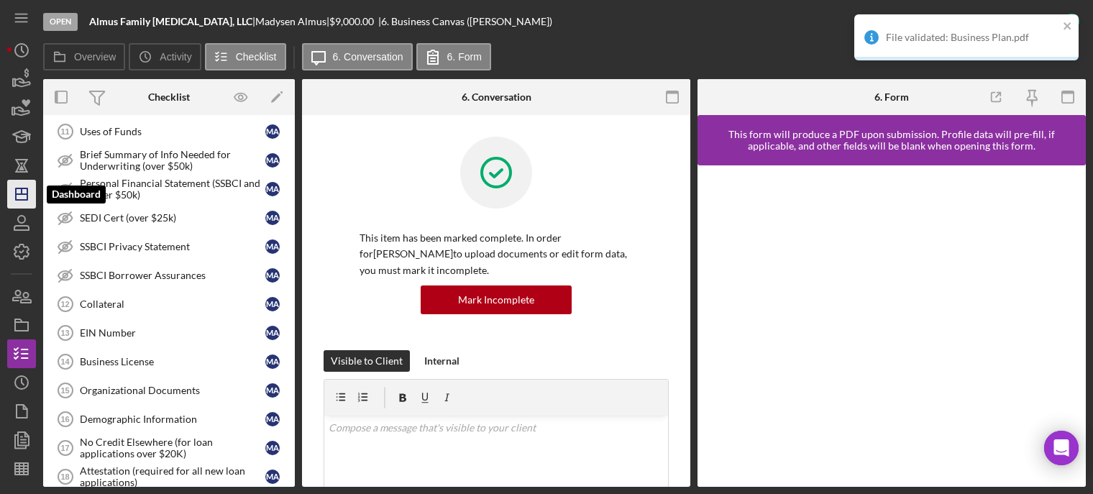
click at [19, 196] on icon "Icon/Dashboard" at bounding box center [22, 194] width 36 height 36
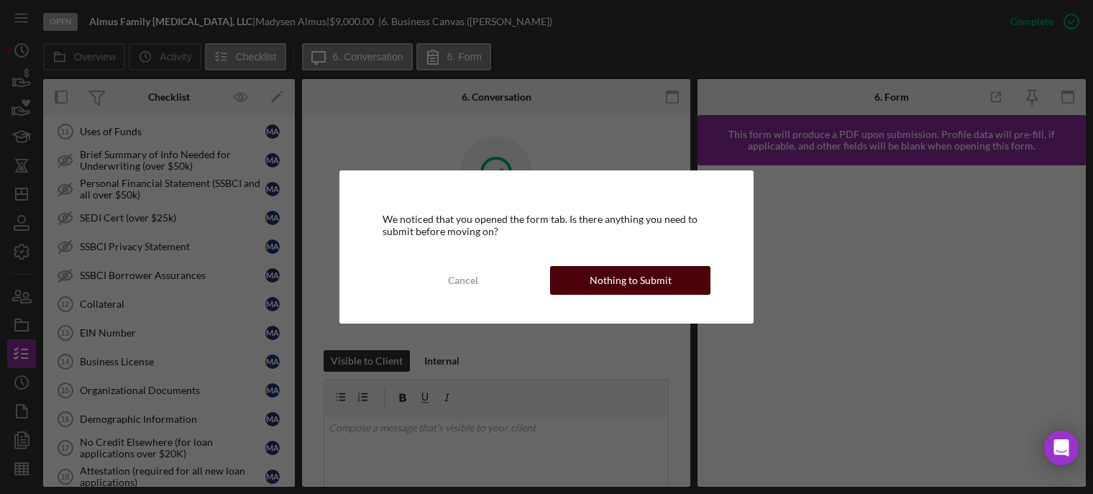
click at [580, 282] on button "Nothing to Submit" at bounding box center [630, 280] width 160 height 29
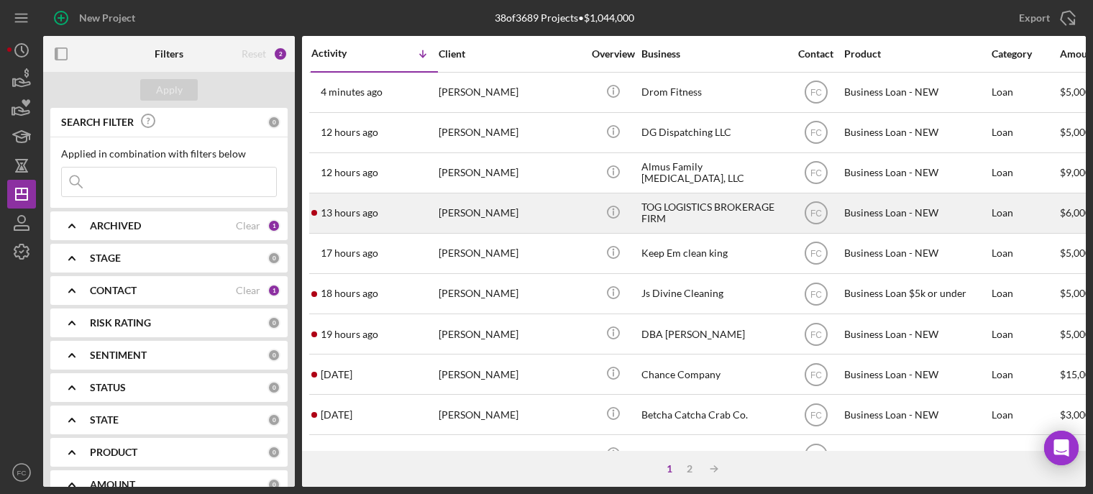
click at [378, 214] on div "13 hours ago Therron Green" at bounding box center [374, 213] width 126 height 38
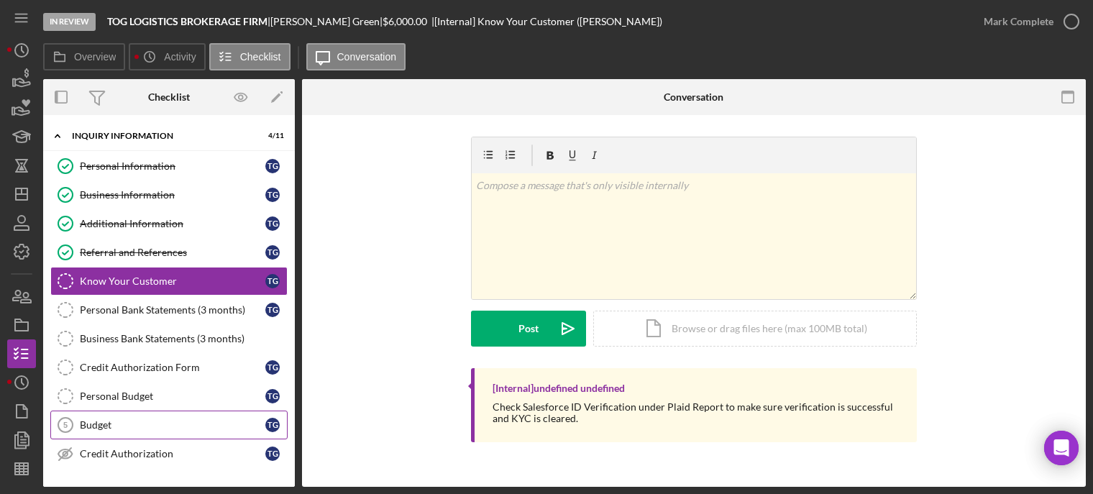
click at [153, 423] on div "Budget" at bounding box center [173, 425] width 186 height 12
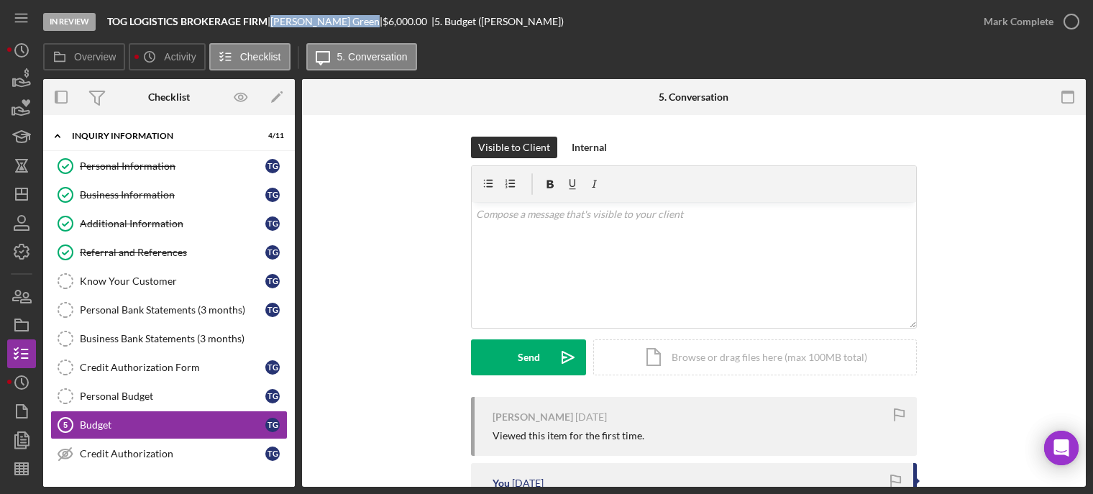
drag, startPoint x: 280, startPoint y: 20, endPoint x: 344, endPoint y: 21, distance: 63.3
click at [347, 20] on div "Therron Green |" at bounding box center [326, 22] width 112 height 12
copy div "Therron Green"
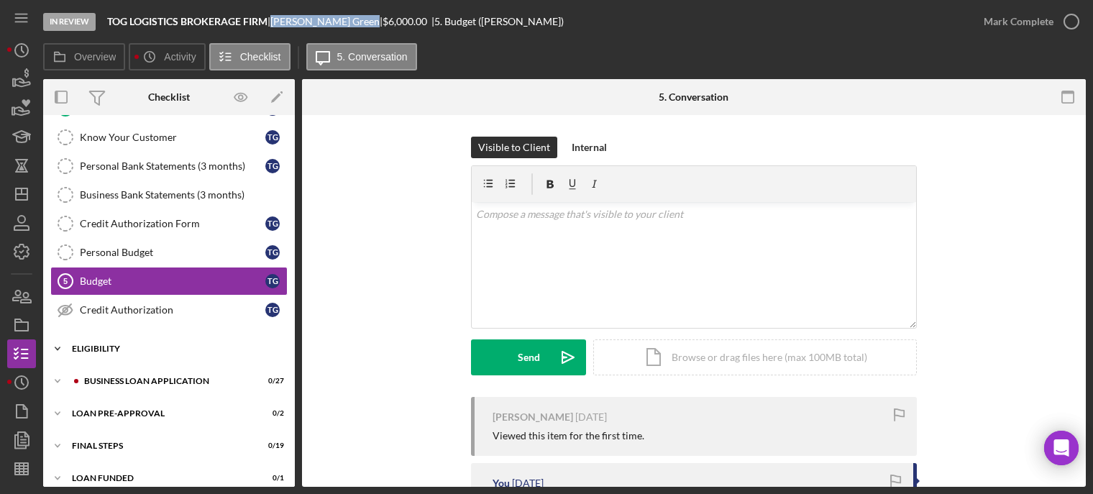
click at [142, 350] on div "ELIGIBILITY" at bounding box center [174, 348] width 205 height 9
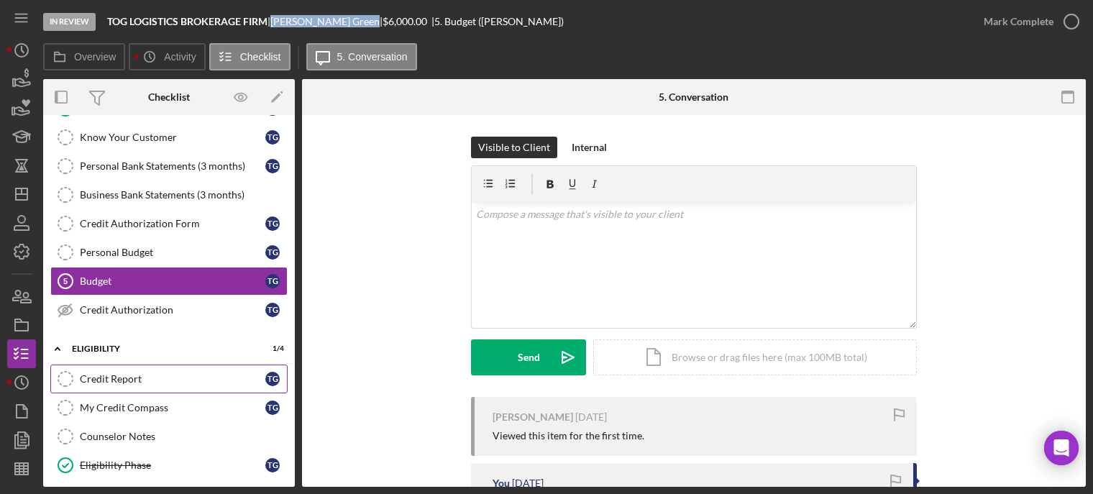
click at [171, 378] on div "Credit Report" at bounding box center [173, 379] width 186 height 12
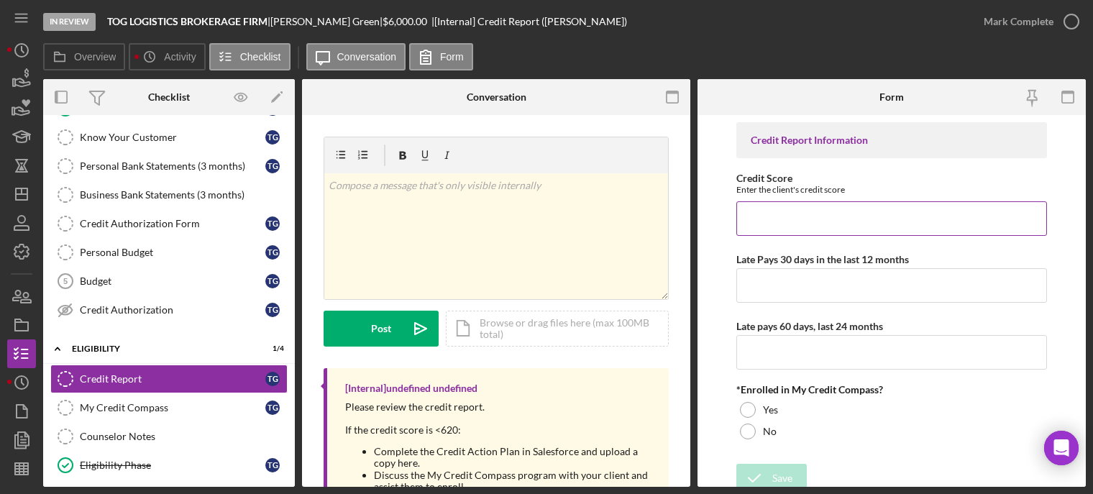
click at [765, 221] on input "Credit Score" at bounding box center [891, 218] width 311 height 35
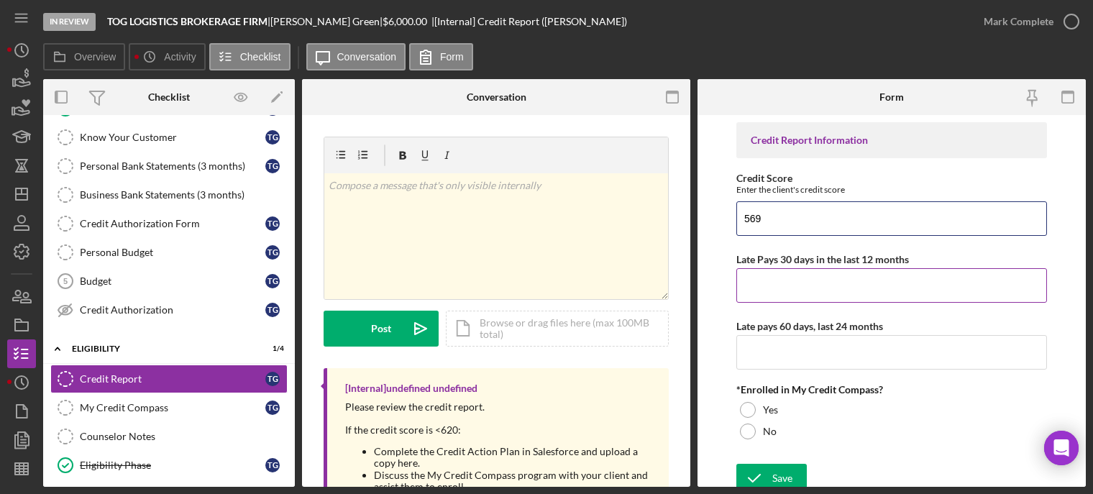
type input "569"
click at [774, 277] on input "Late Pays 30 days in the last 12 months" at bounding box center [891, 285] width 311 height 35
type input "1"
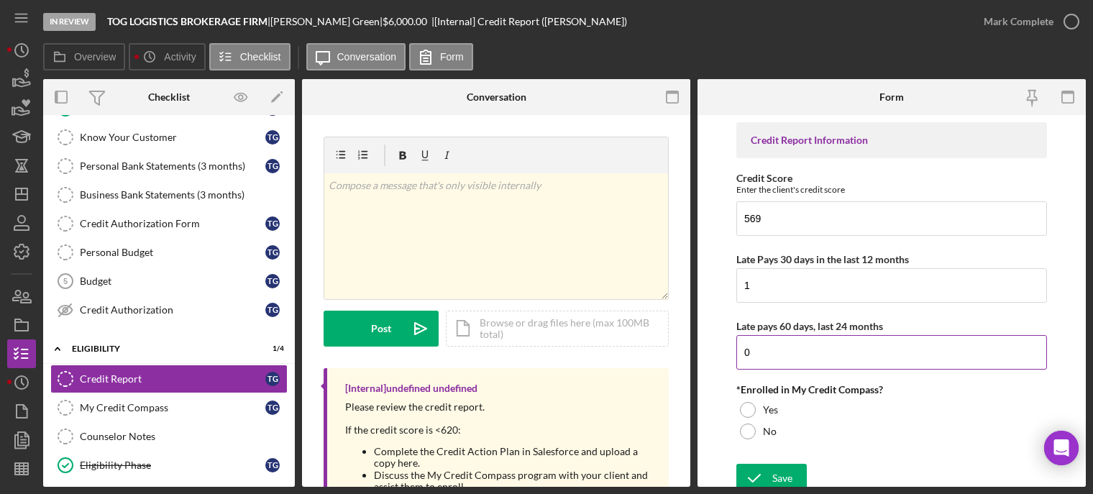
click at [783, 344] on input "0" at bounding box center [891, 352] width 311 height 35
type input "0"
drag, startPoint x: 745, startPoint y: 404, endPoint x: 707, endPoint y: 386, distance: 42.1
click at [745, 403] on div at bounding box center [748, 410] width 16 height 16
click at [503, 329] on div "Icon/Document Browse or drag files here (max 100MB total) Tap to choose files o…" at bounding box center [557, 329] width 223 height 36
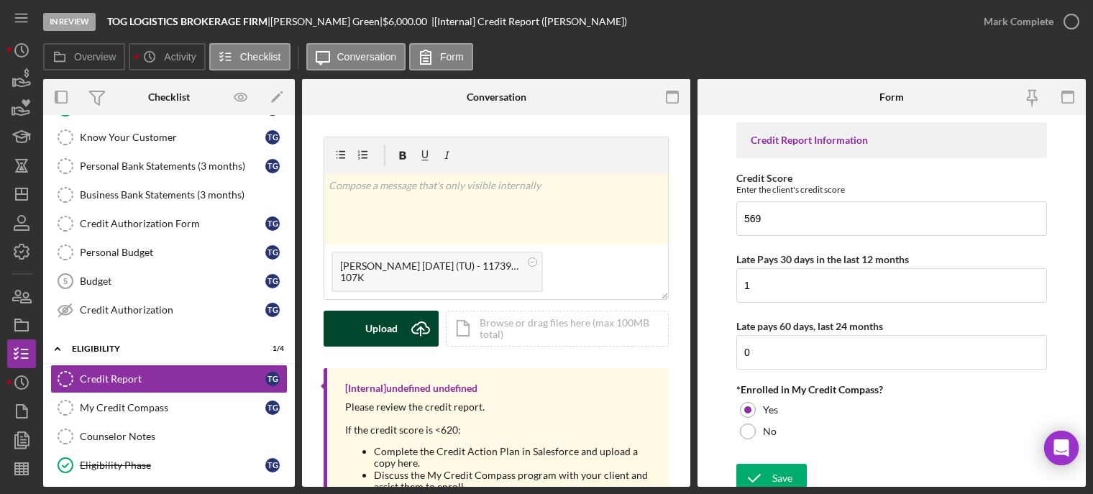
click at [411, 321] on icon "Icon/Upload" at bounding box center [421, 329] width 36 height 36
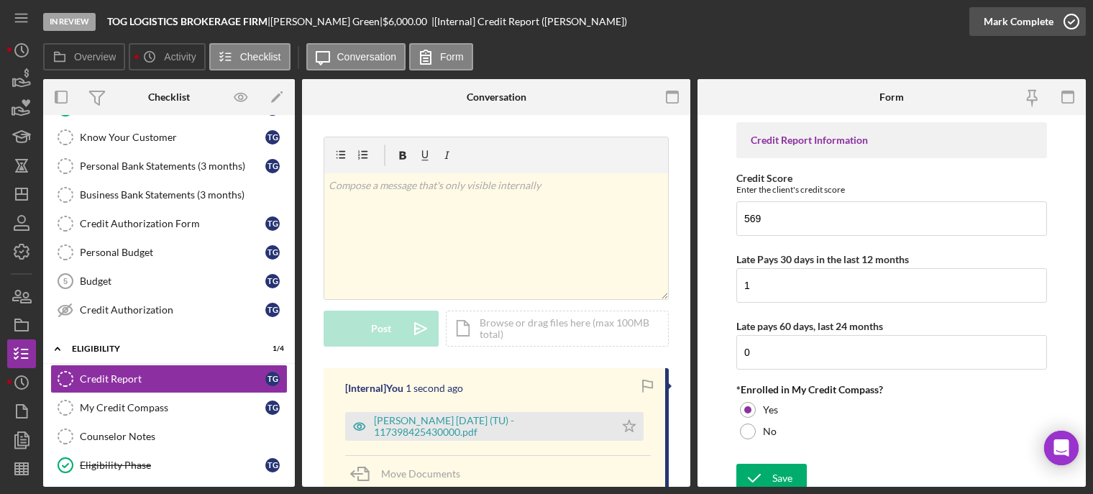
click at [1070, 20] on icon "button" at bounding box center [1071, 22] width 36 height 36
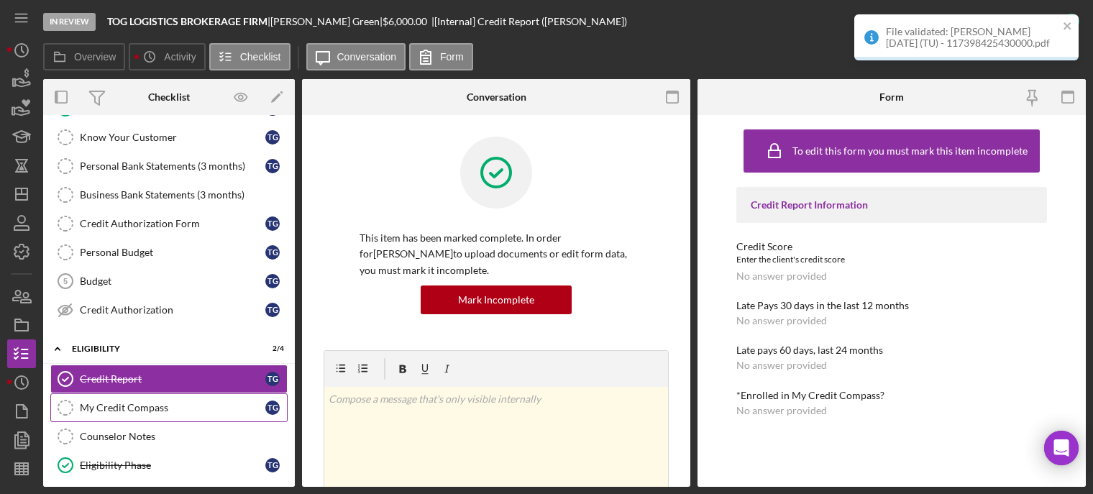
scroll to position [280, 0]
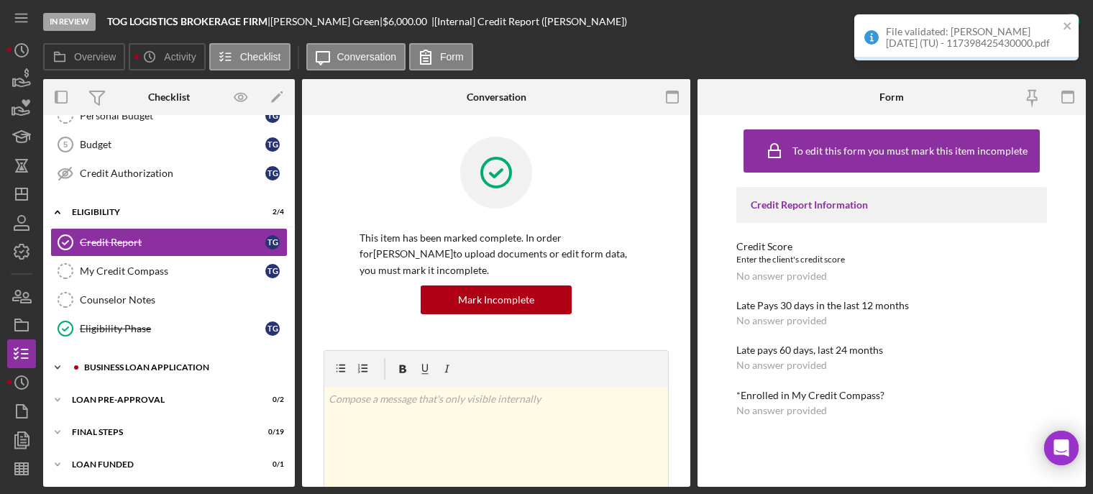
click at [134, 367] on div "BUSINESS LOAN APPLICATION" at bounding box center [180, 367] width 193 height 9
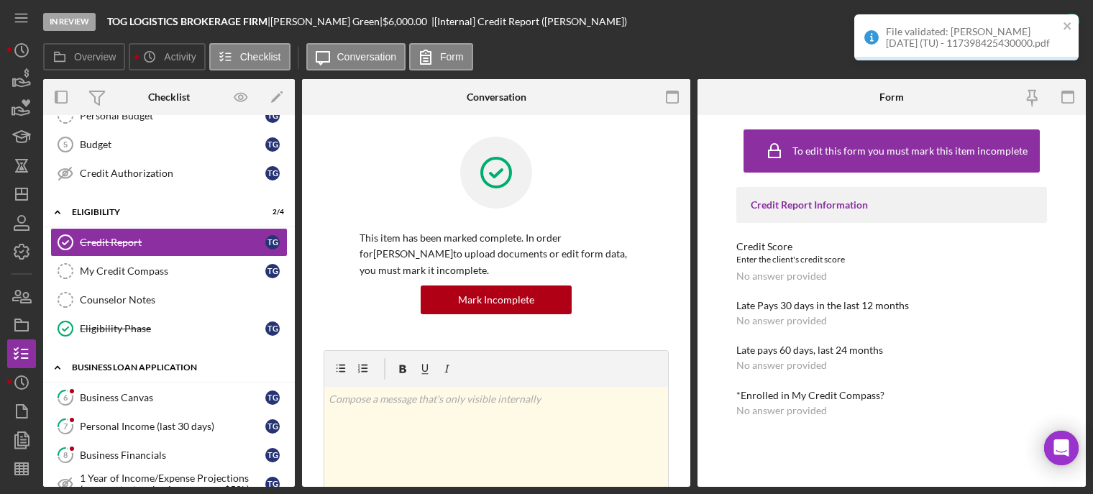
scroll to position [424, 0]
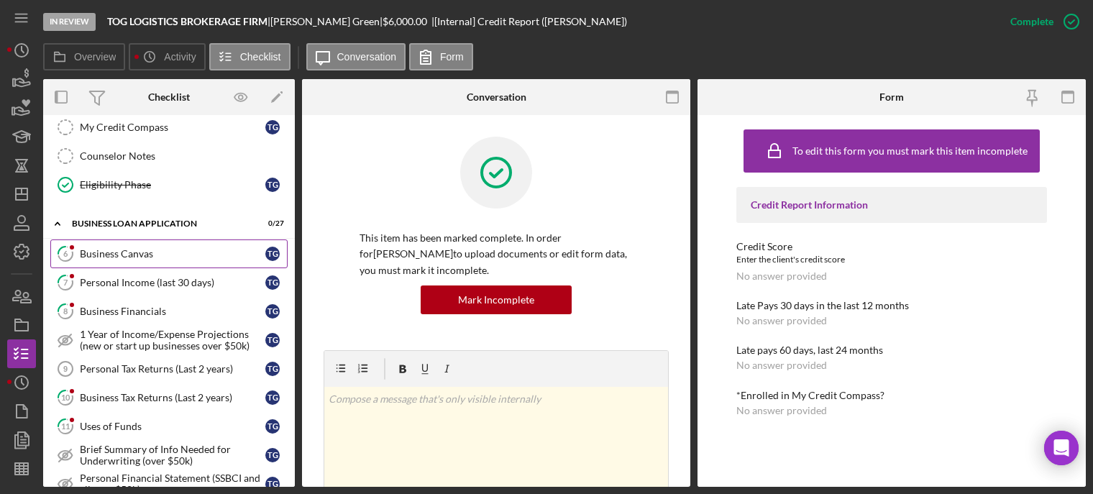
click at [133, 264] on link "6 Business Canvas T G" at bounding box center [168, 253] width 237 height 29
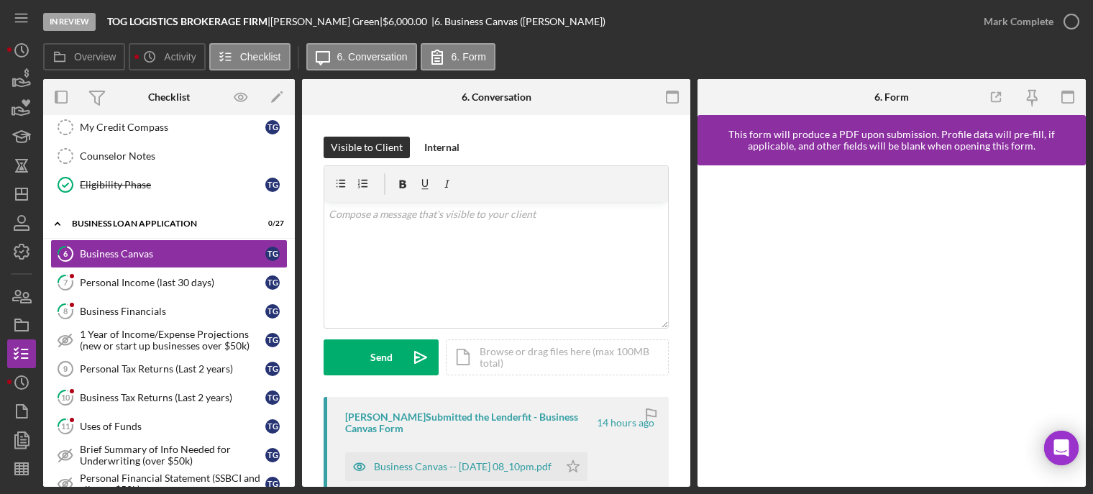
scroll to position [216, 0]
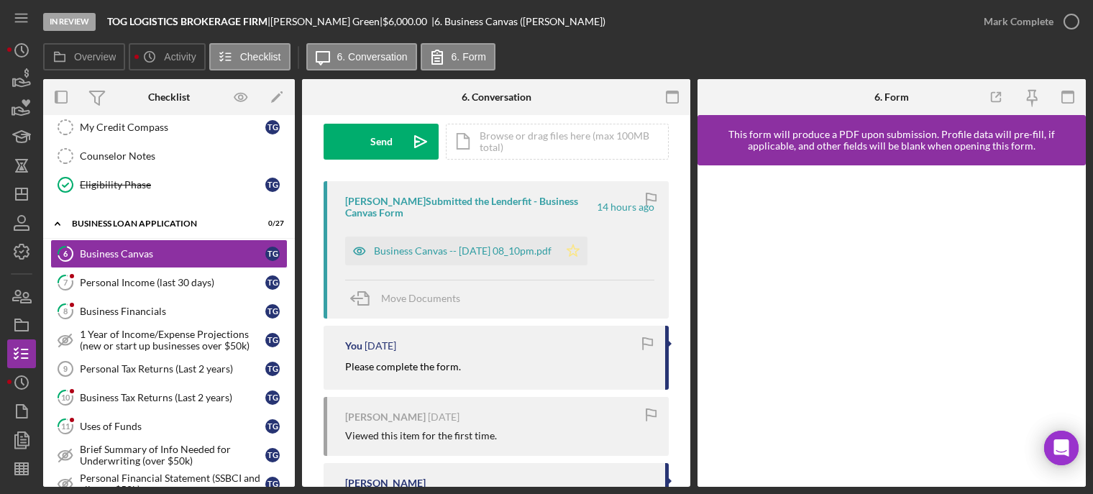
click at [587, 258] on icon "Icon/Star" at bounding box center [573, 251] width 29 height 29
click at [1071, 16] on icon "button" at bounding box center [1071, 22] width 36 height 36
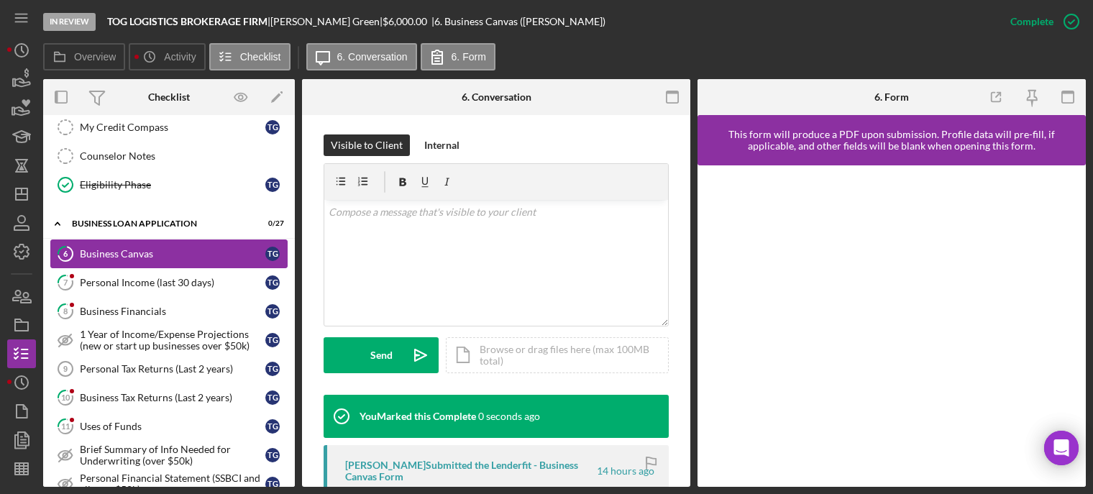
scroll to position [429, 0]
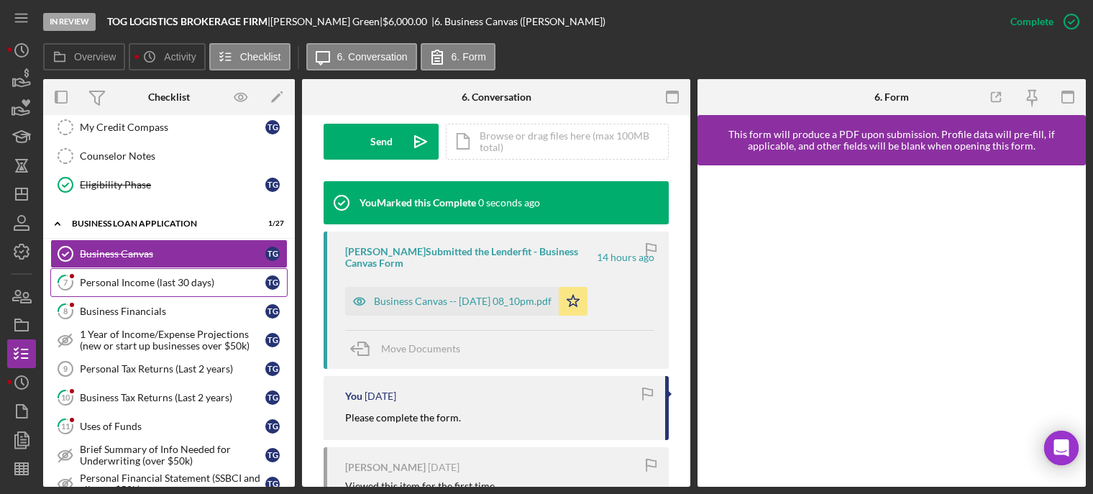
click at [129, 291] on link "7 Personal Income (last 30 days) T G" at bounding box center [168, 282] width 237 height 29
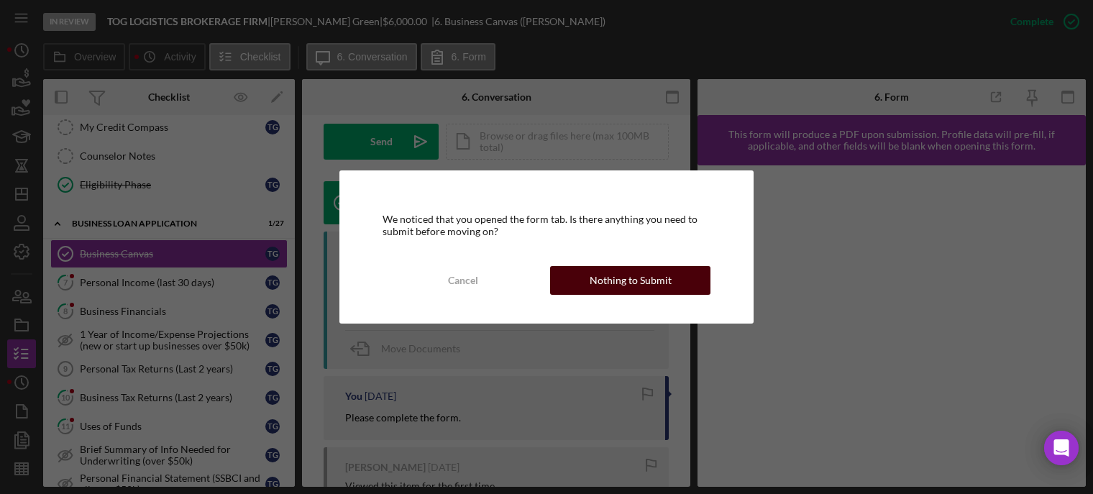
click at [631, 283] on div "Nothing to Submit" at bounding box center [631, 280] width 82 height 29
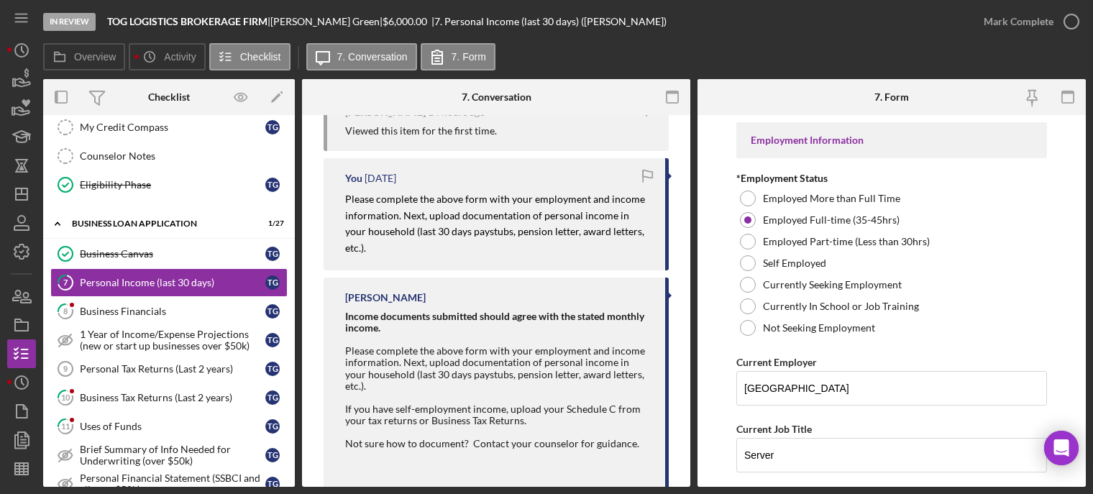
scroll to position [288, 0]
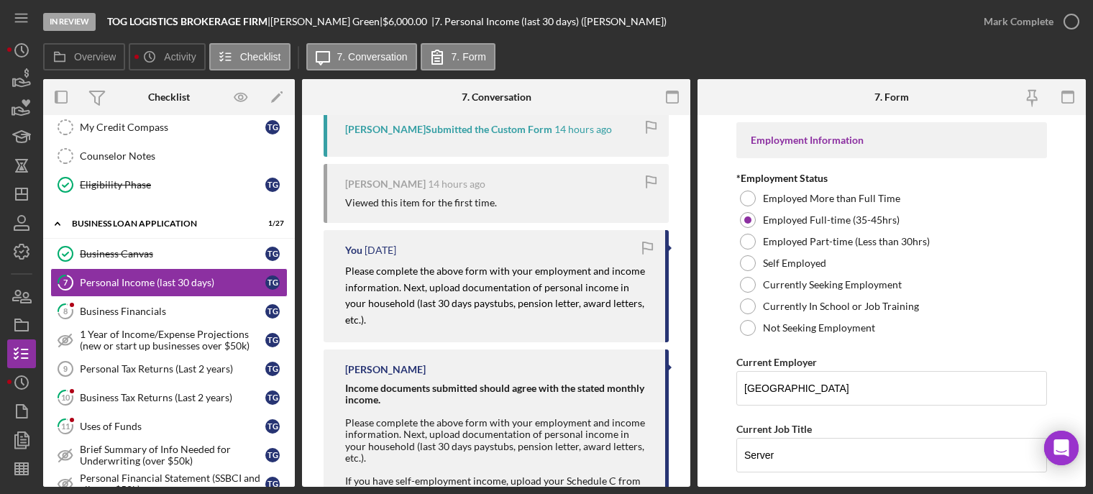
drag, startPoint x: 404, startPoint y: 291, endPoint x: 643, endPoint y: 313, distance: 239.8
click at [643, 313] on div "You 3 weeks ago Please complete the above form with your employment and income …" at bounding box center [496, 286] width 345 height 112
copy mark "Next, upload documentation of personal income in your household (last 30 days p…"
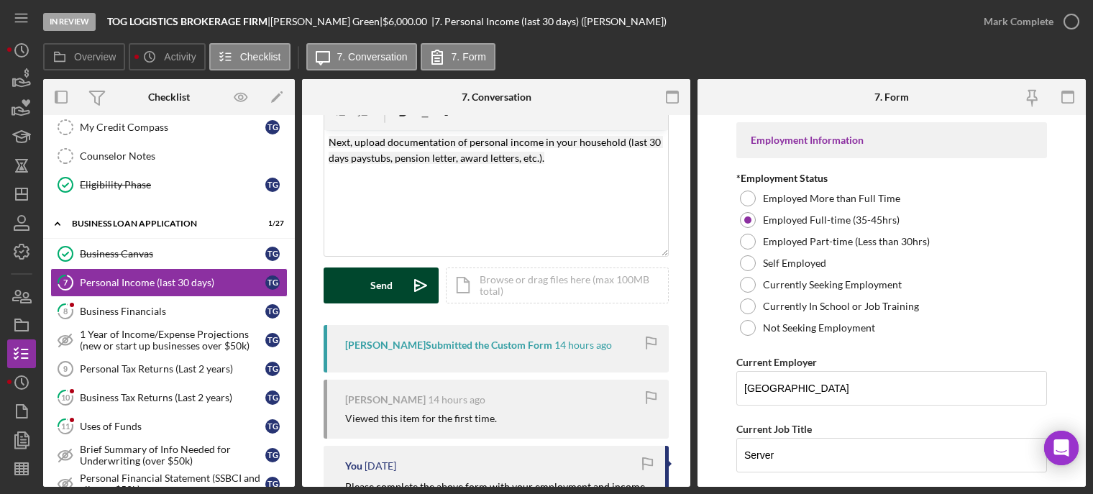
click at [374, 284] on div "Send" at bounding box center [381, 285] width 22 height 36
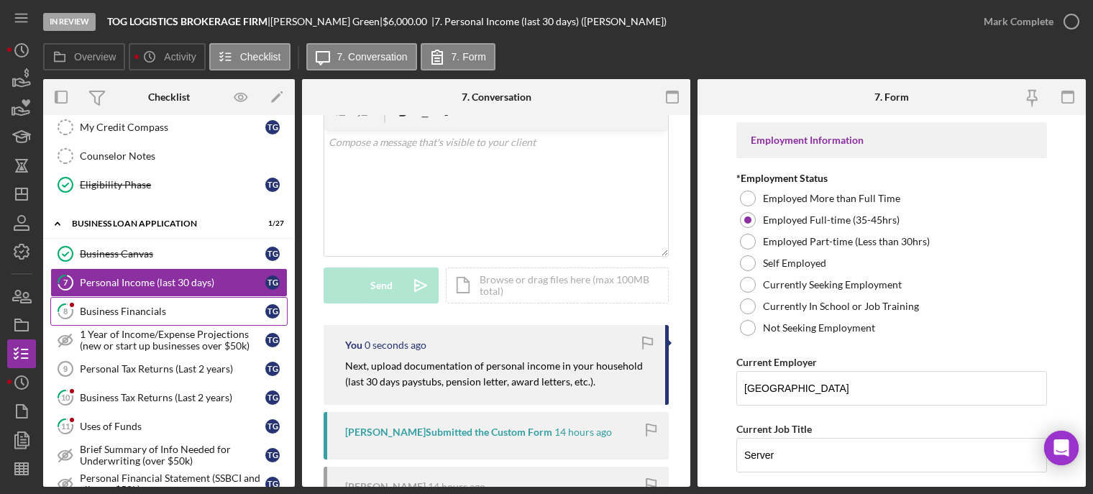
click at [152, 306] on div "Business Financials" at bounding box center [173, 312] width 186 height 12
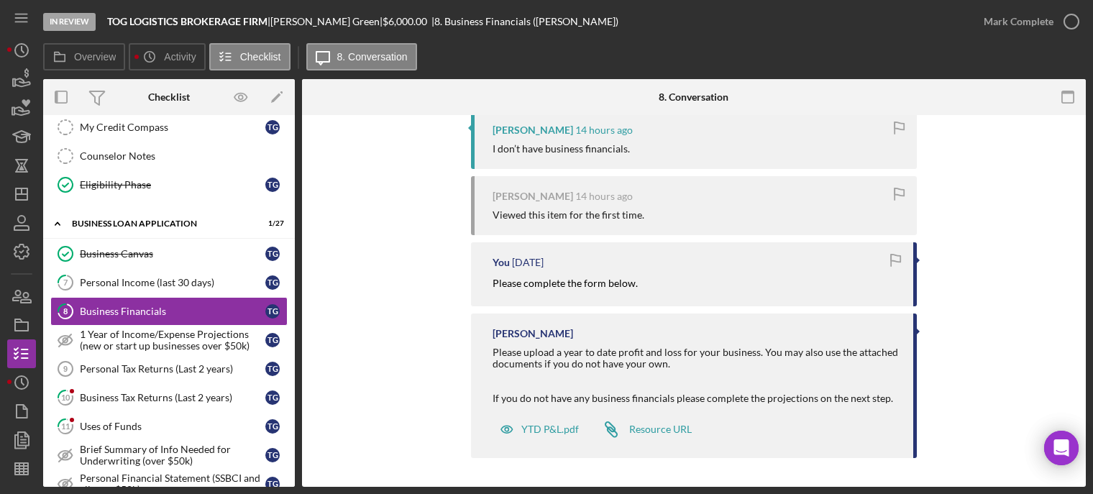
scroll to position [143, 0]
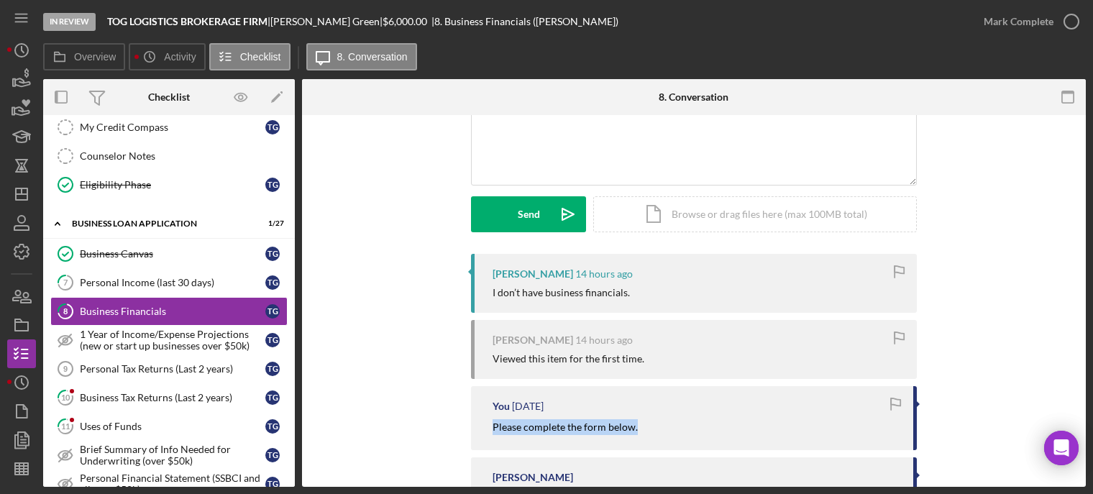
drag, startPoint x: 485, startPoint y: 428, endPoint x: 640, endPoint y: 428, distance: 154.6
click at [640, 428] on div "You 3 weeks ago Please complete the form below." at bounding box center [694, 417] width 446 height 63
copy mark "Please complete the form below."
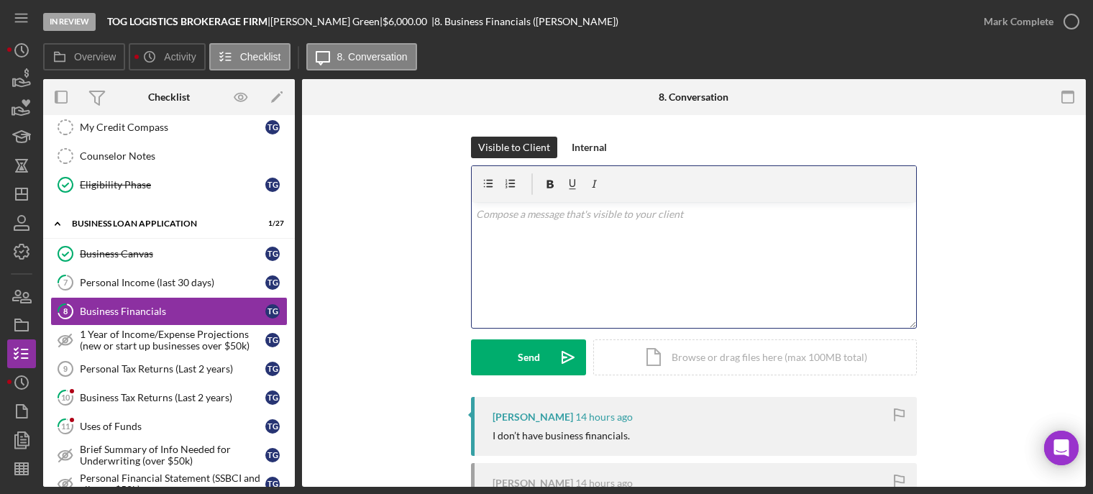
paste div
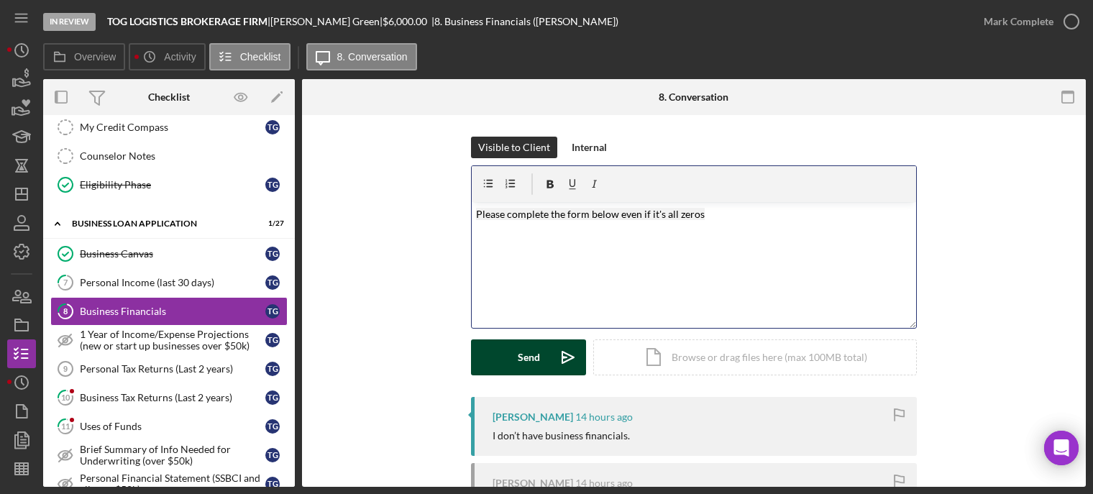
click at [513, 353] on button "Send Icon/icon-invite-send" at bounding box center [528, 357] width 115 height 36
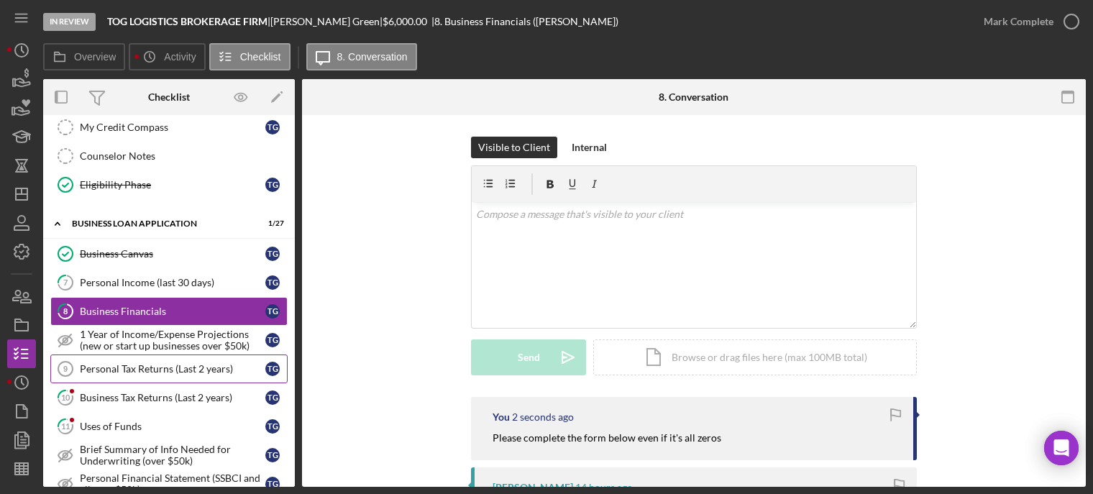
click at [173, 370] on div "Personal Tax Returns (Last 2 years)" at bounding box center [173, 369] width 186 height 12
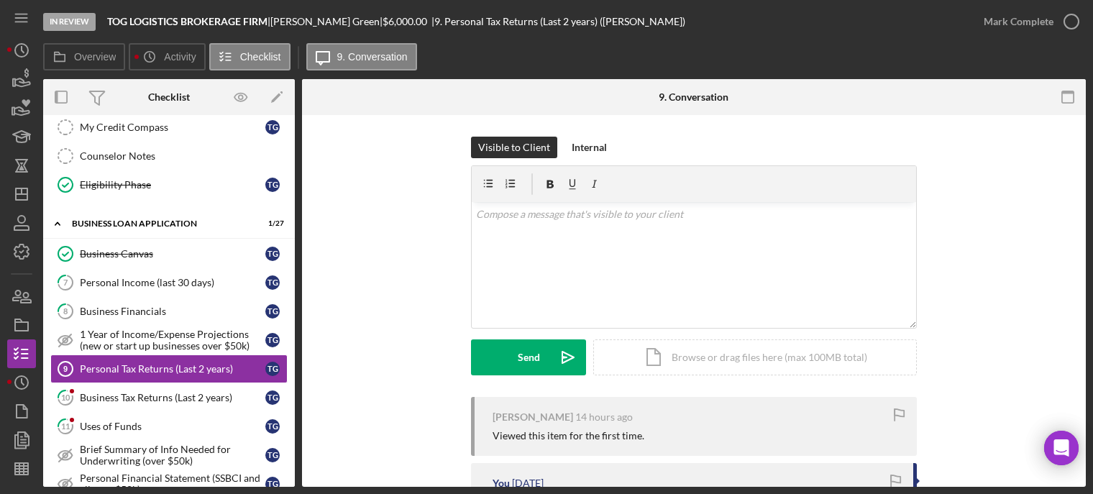
scroll to position [155, 0]
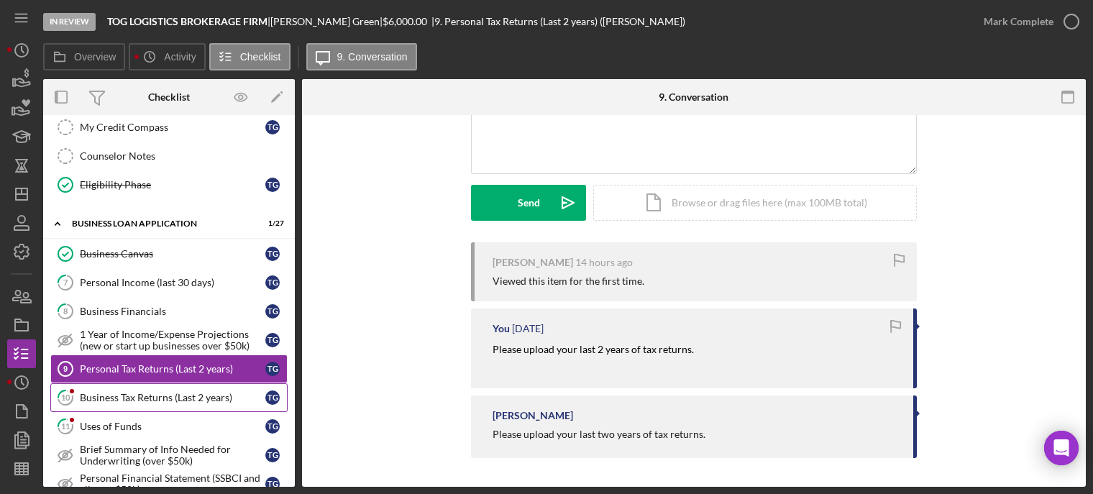
click at [131, 398] on div "Business Tax Returns (Last 2 years)" at bounding box center [173, 398] width 186 height 12
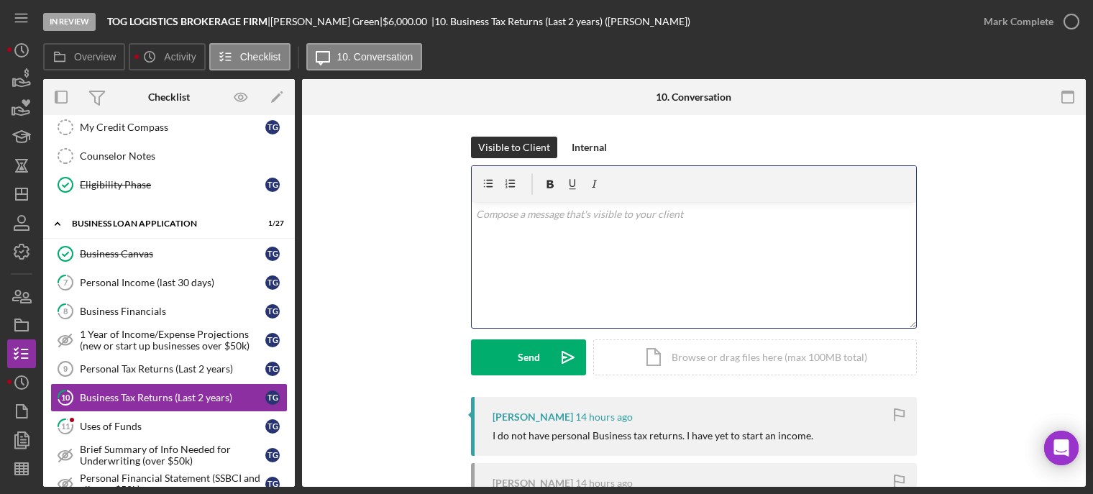
click at [527, 286] on div "v Color teal Color pink Remove color Add row above Add row below Add column bef…" at bounding box center [694, 265] width 444 height 126
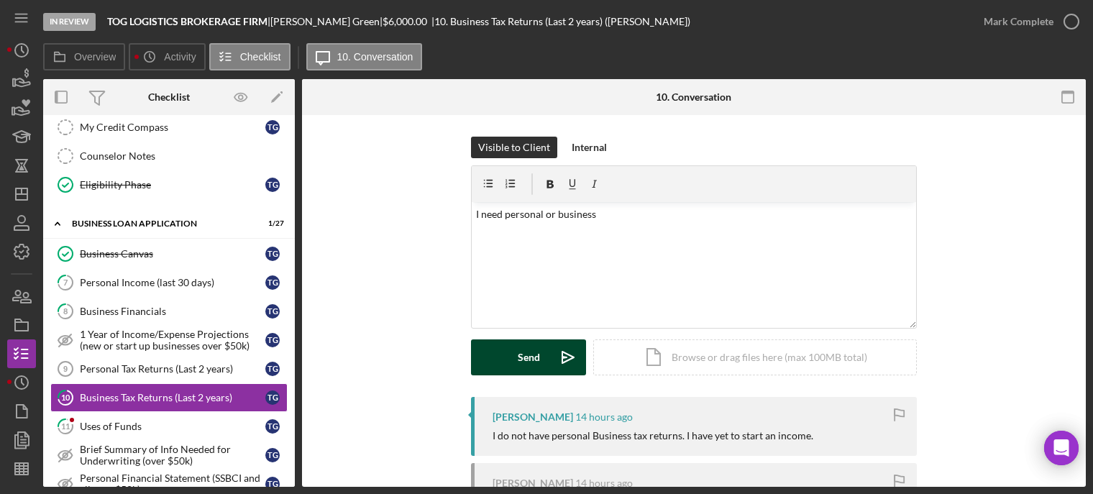
click at [487, 354] on button "Send Icon/icon-invite-send" at bounding box center [528, 357] width 115 height 36
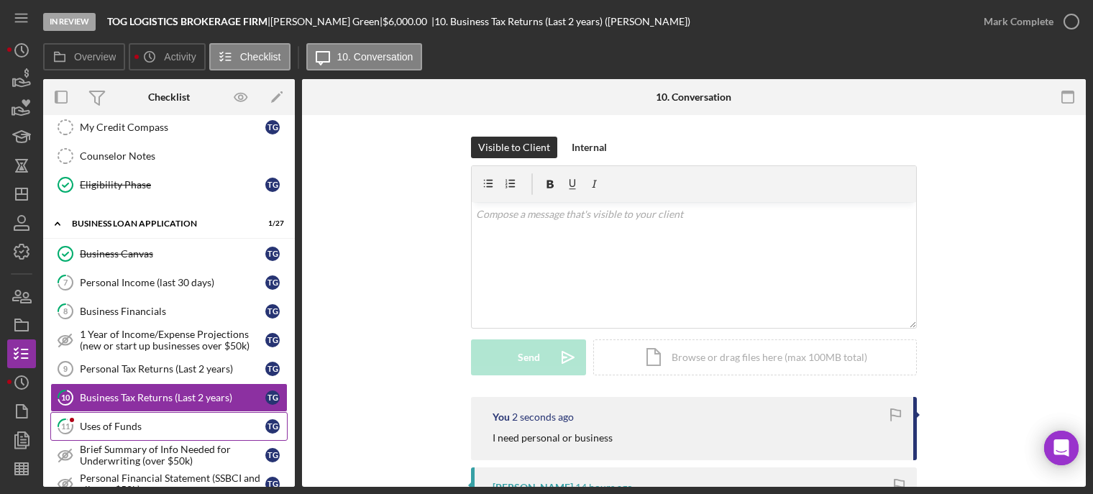
click at [170, 424] on div "Uses of Funds" at bounding box center [173, 427] width 186 height 12
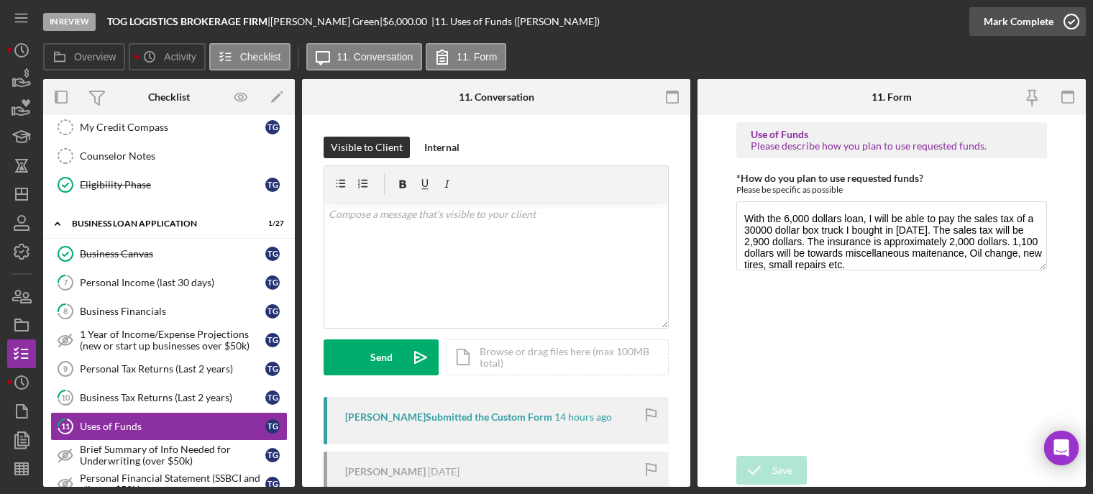
click at [1068, 20] on icon "button" at bounding box center [1071, 22] width 36 height 36
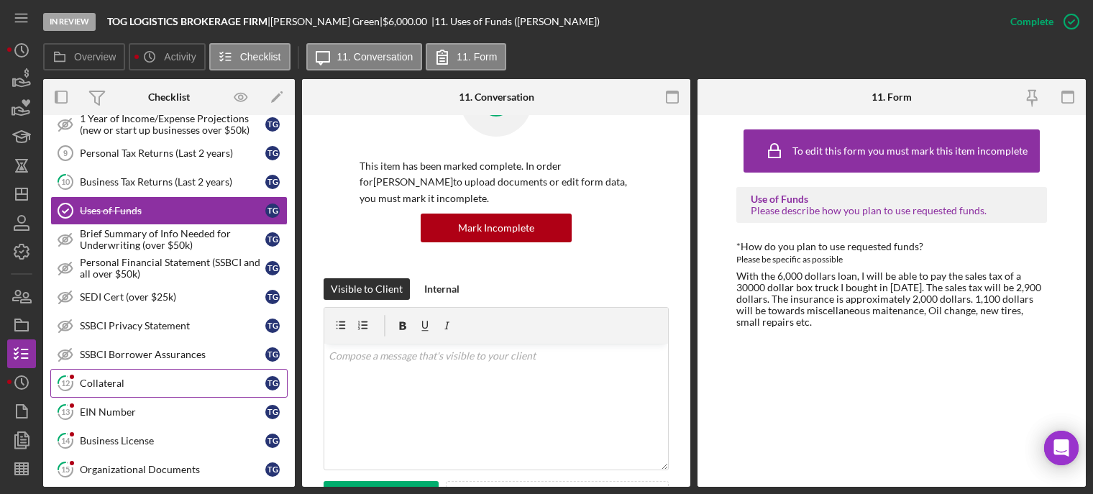
scroll to position [712, 0]
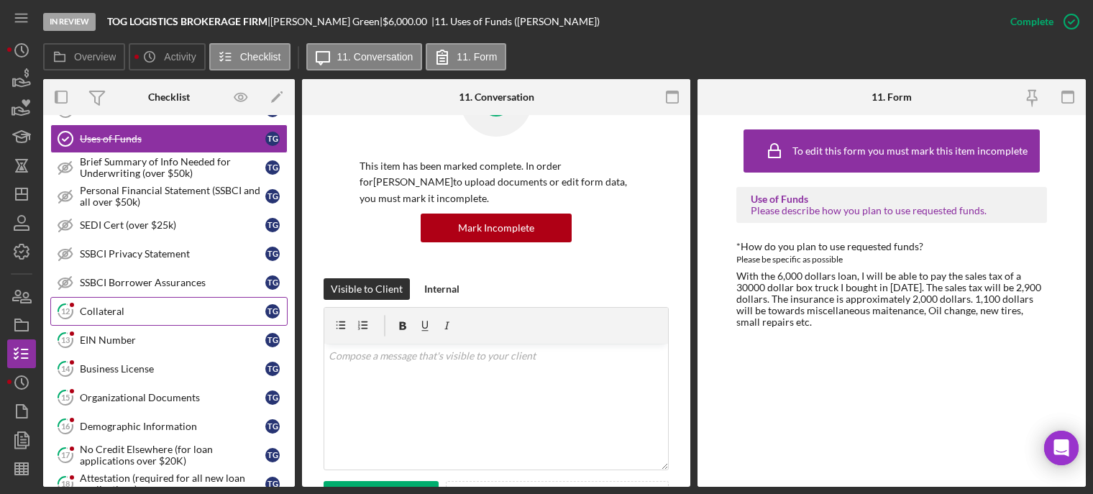
click at [154, 317] on div "Collateral" at bounding box center [173, 312] width 186 height 12
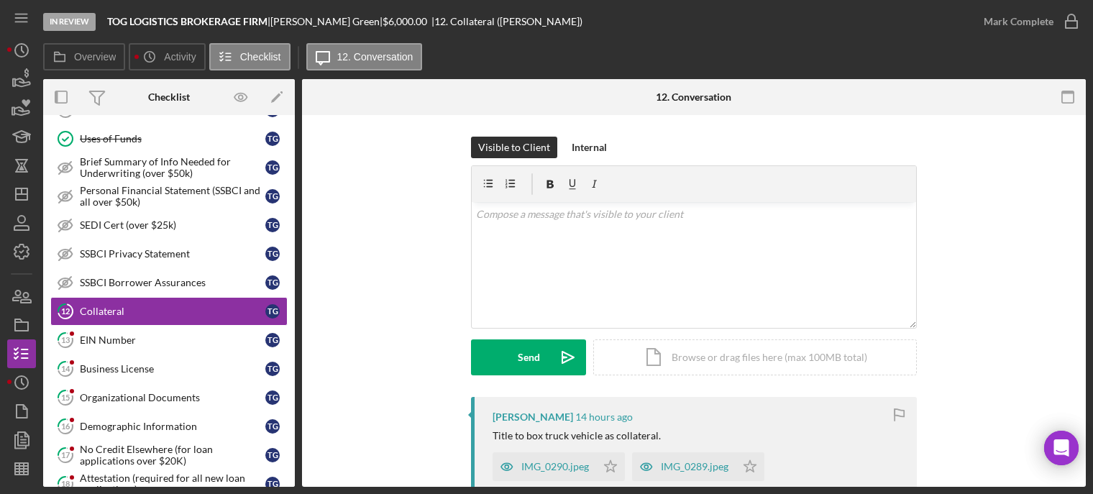
scroll to position [72, 0]
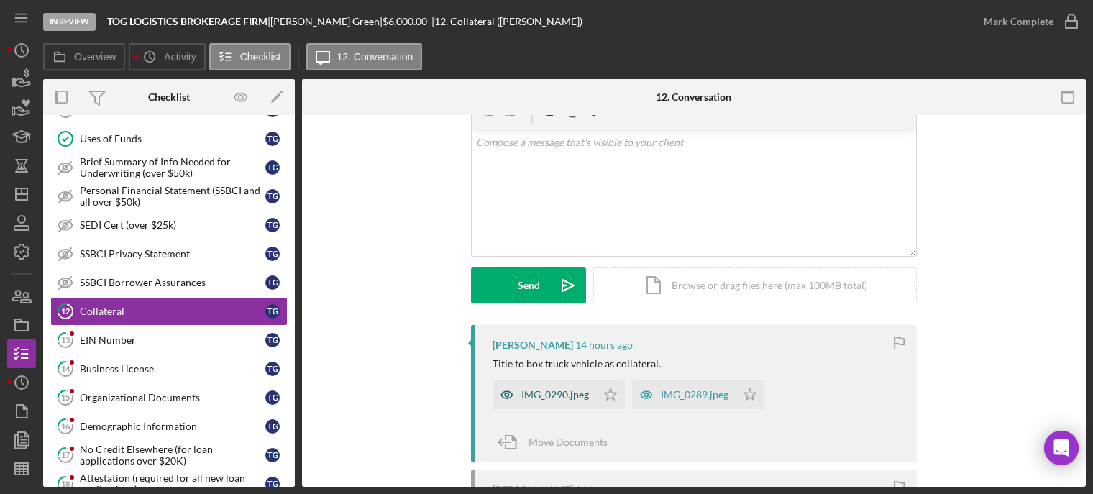
click at [537, 395] on div "IMG_0290.jpeg" at bounding box center [555, 395] width 68 height 12
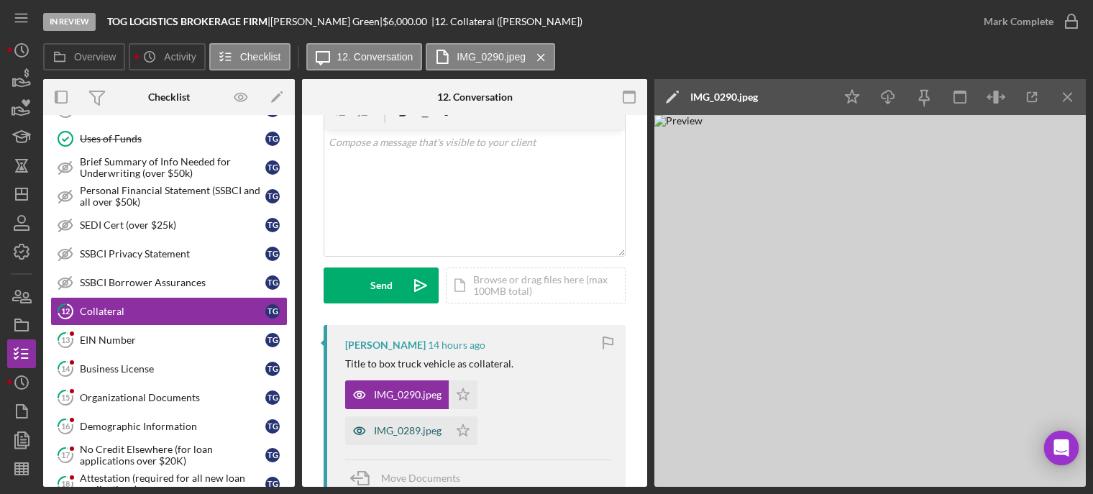
click at [400, 432] on div "IMG_0289.jpeg" at bounding box center [408, 431] width 68 height 12
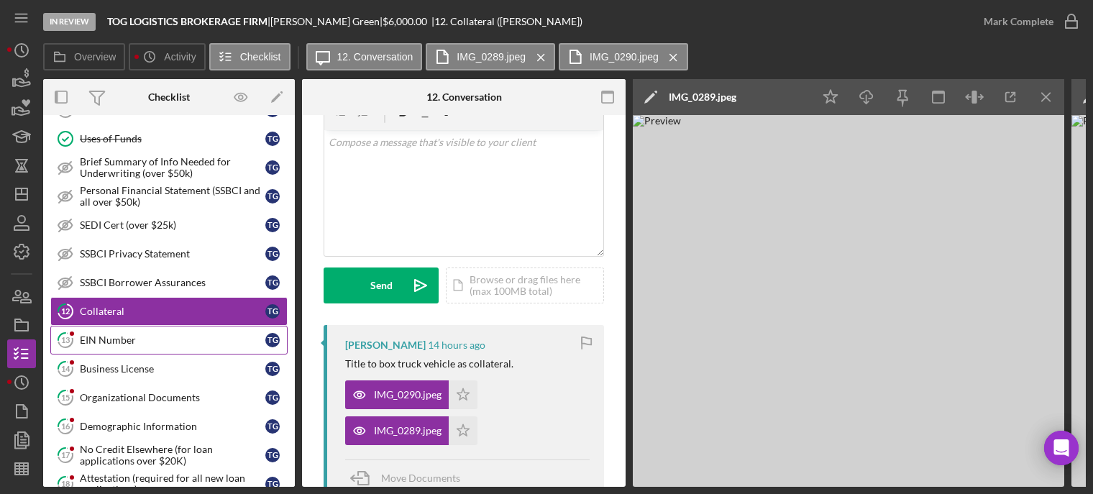
click at [151, 344] on div "EIN Number" at bounding box center [173, 340] width 186 height 12
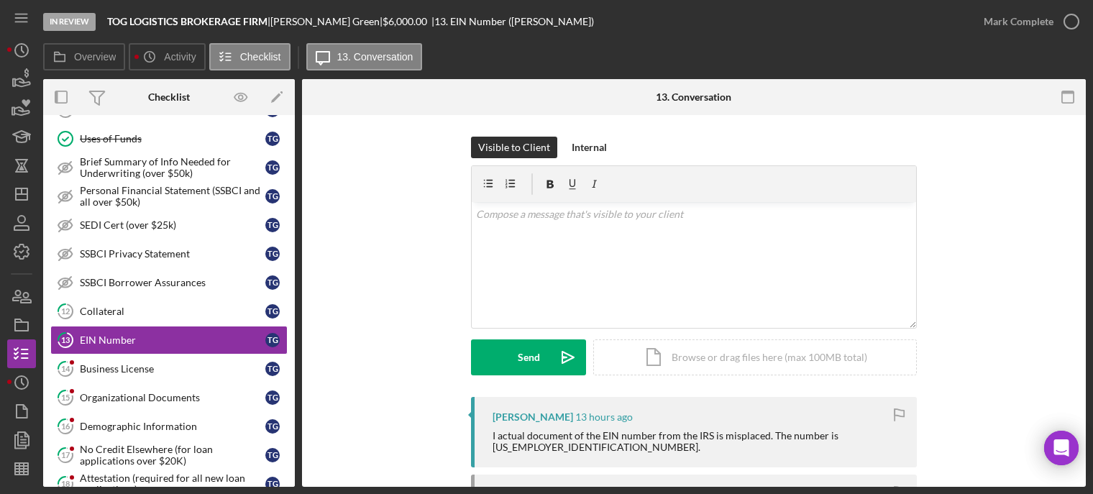
scroll to position [144, 0]
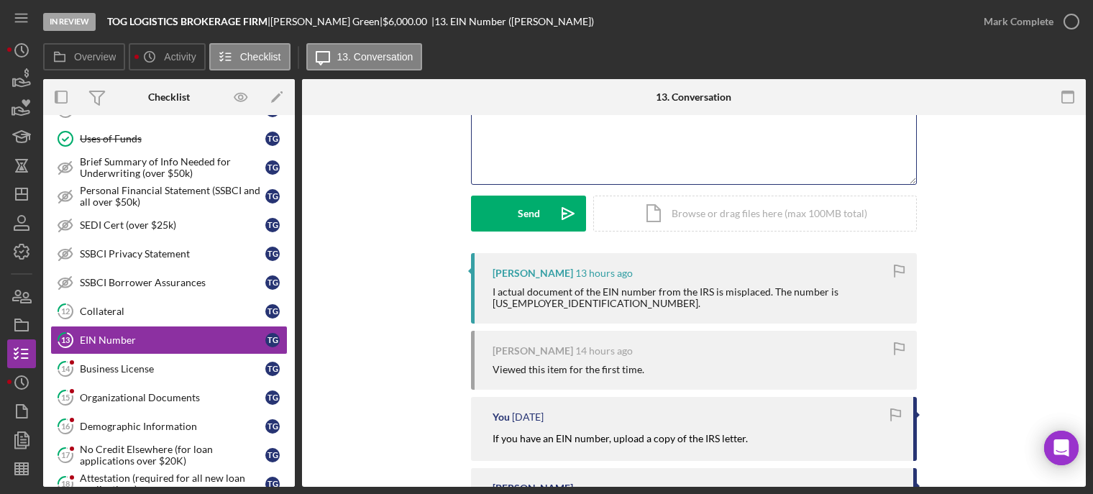
click at [590, 160] on div "v Color teal Color pink Remove color Add row above Add row below Add column bef…" at bounding box center [694, 121] width 444 height 126
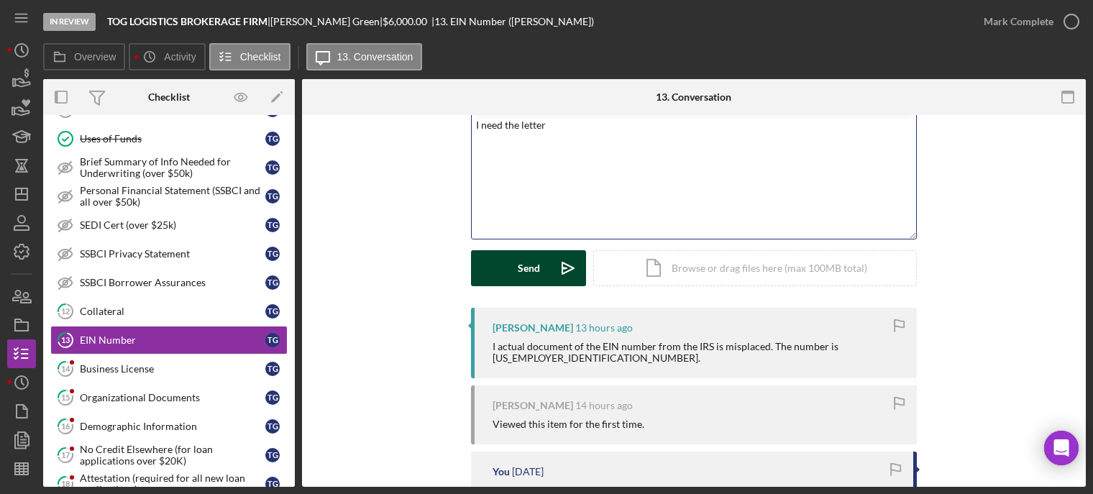
click at [518, 260] on div "Send" at bounding box center [529, 268] width 22 height 36
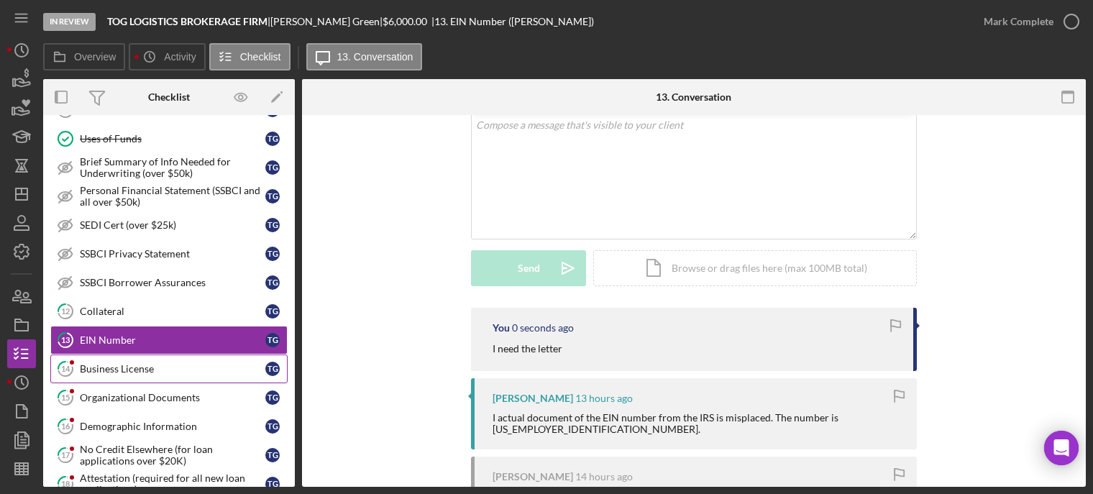
click at [132, 374] on div "Business License" at bounding box center [173, 369] width 186 height 12
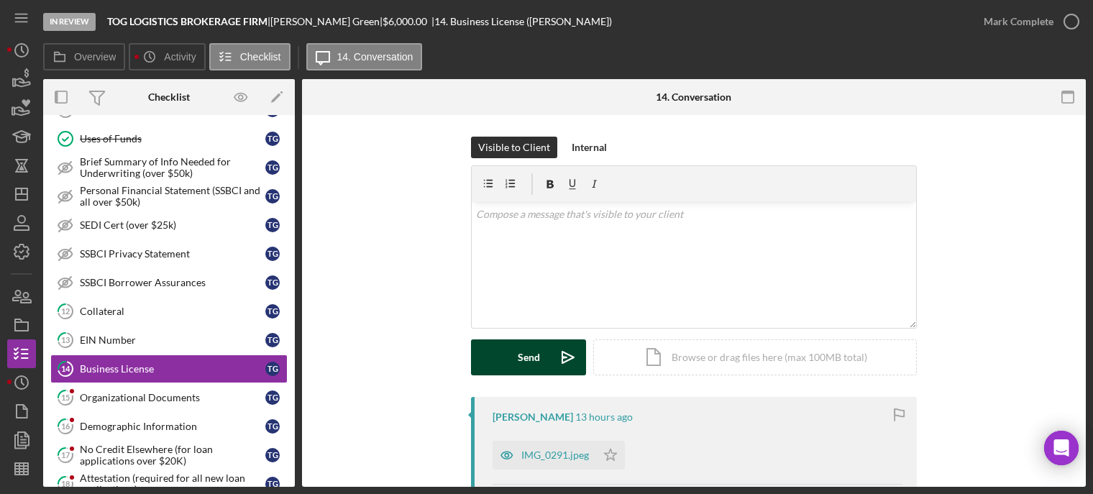
scroll to position [144, 0]
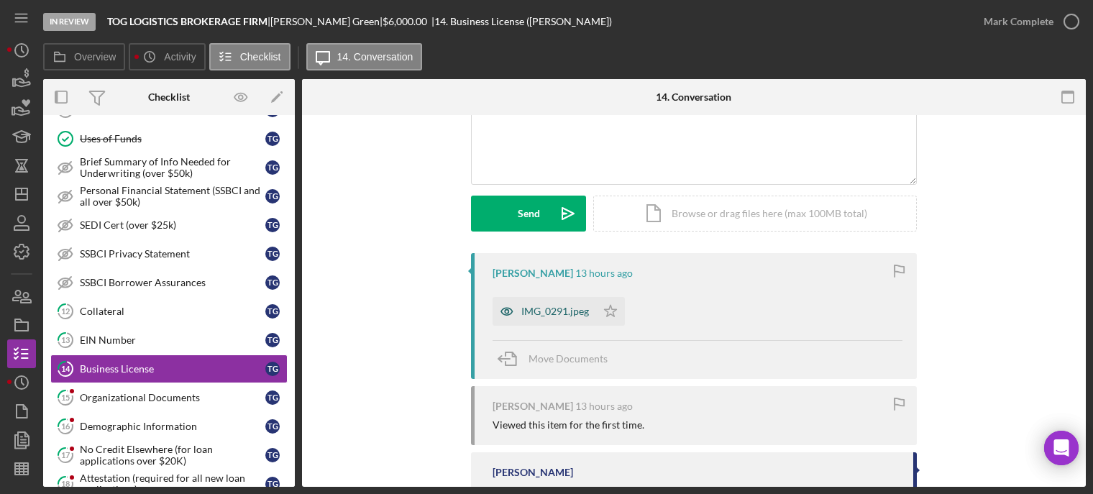
click at [544, 310] on div "IMG_0291.jpeg" at bounding box center [555, 312] width 68 height 12
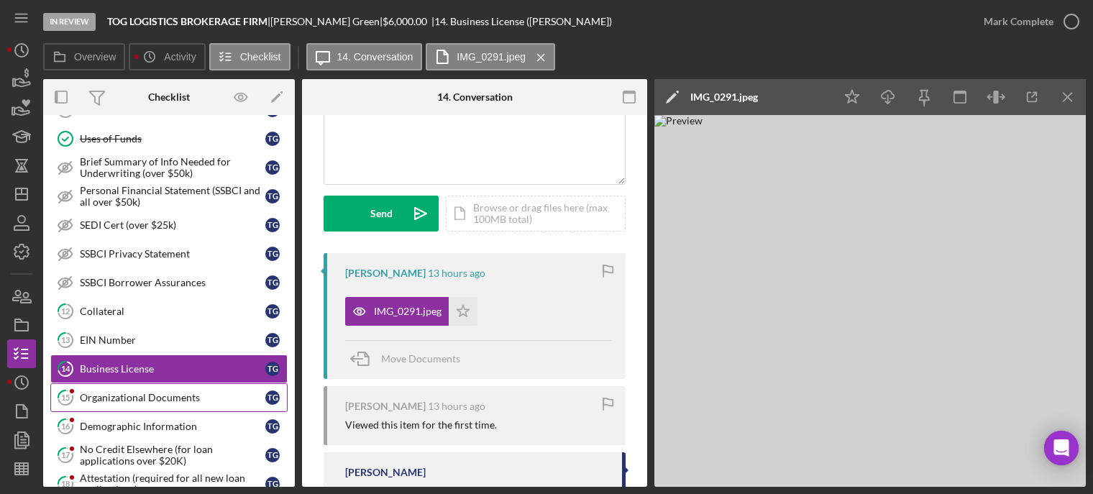
click at [121, 404] on link "15 Organizational Documents T G" at bounding box center [168, 397] width 237 height 29
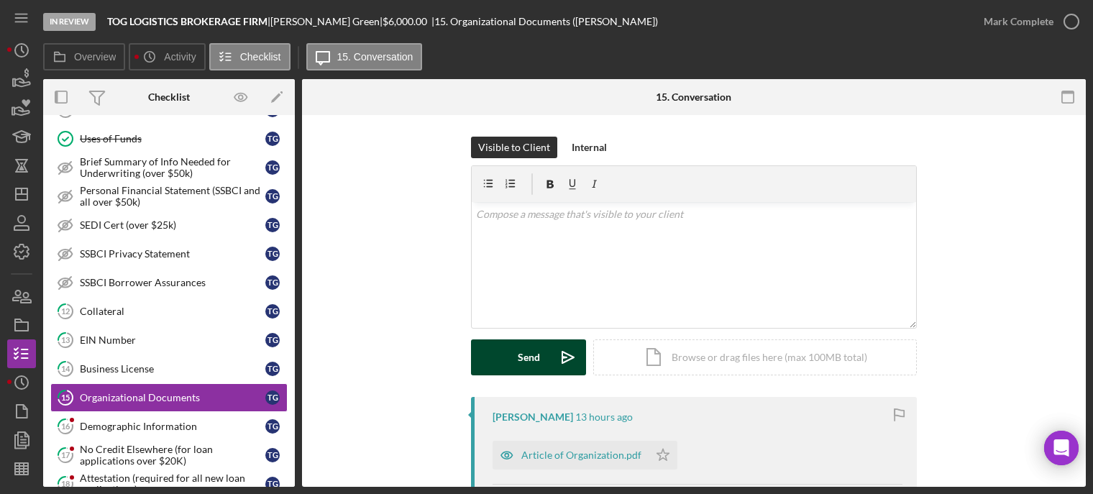
scroll to position [144, 0]
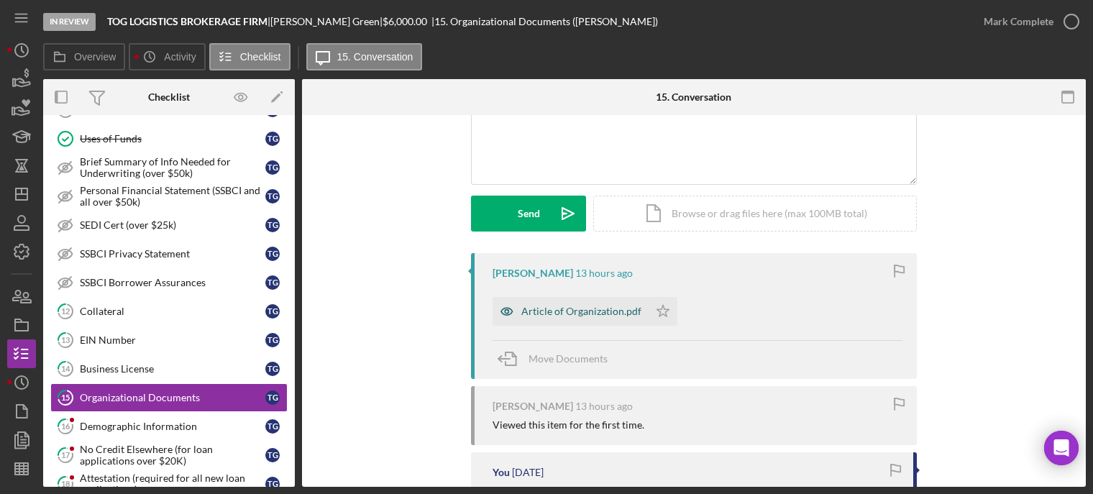
click at [577, 308] on div "Article of Organization.pdf" at bounding box center [581, 312] width 120 height 12
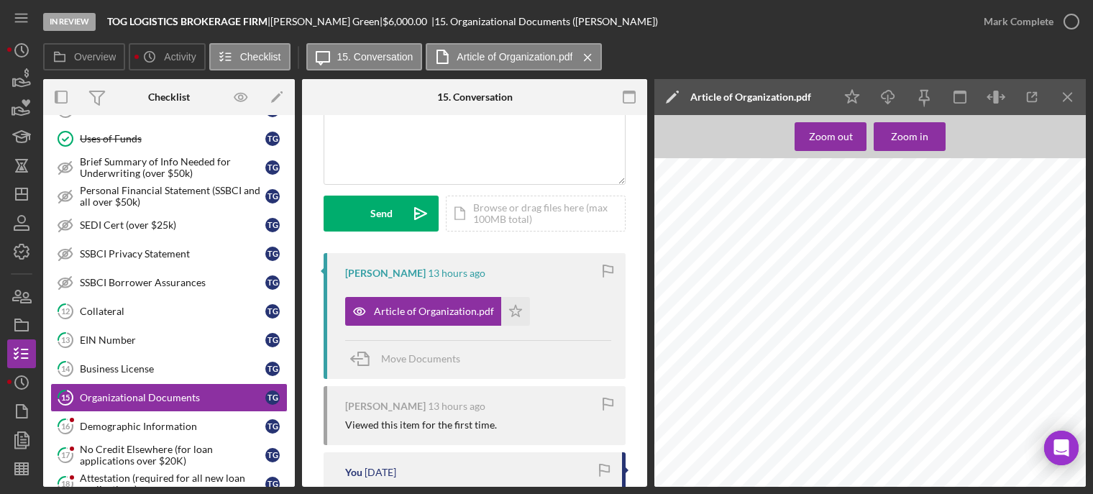
scroll to position [1391, 0]
click at [516, 312] on icon "Icon/Star" at bounding box center [515, 311] width 29 height 29
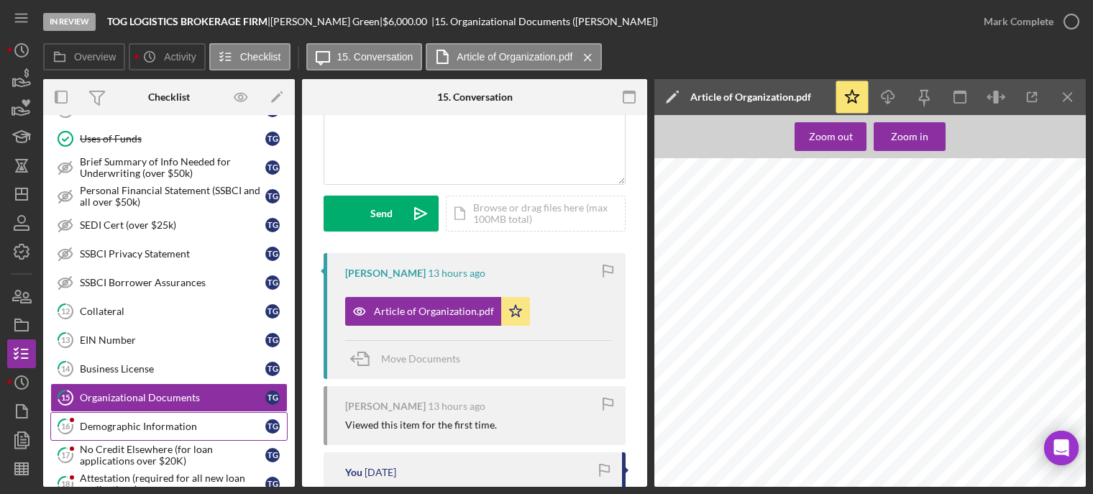
click at [155, 426] on div "Demographic Information" at bounding box center [173, 427] width 186 height 12
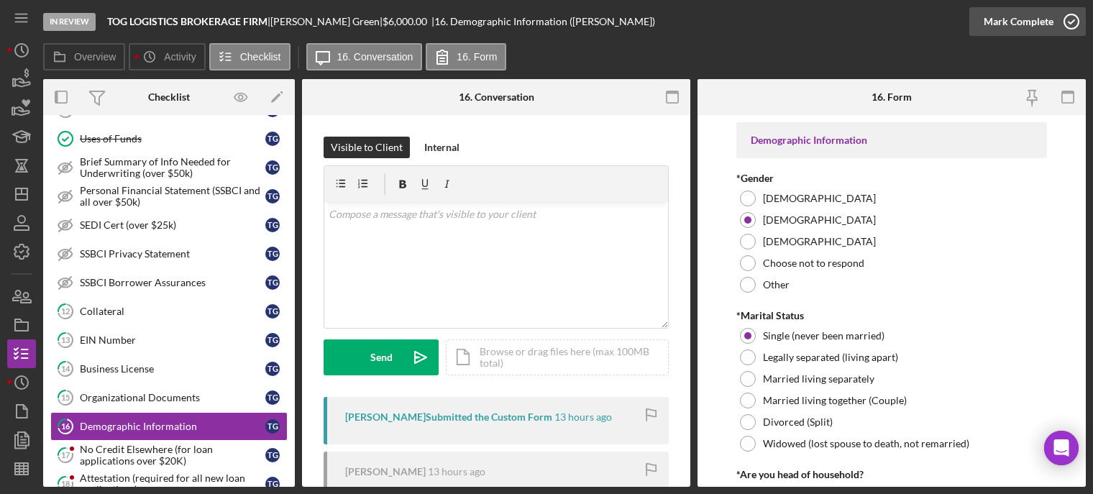
click at [1072, 22] on icon "button" at bounding box center [1071, 22] width 36 height 36
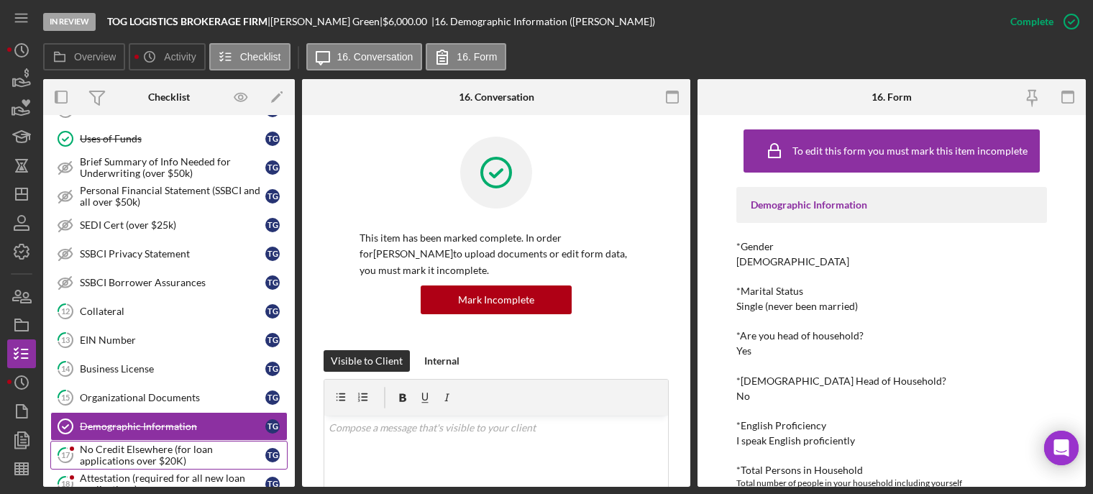
click at [115, 461] on div "No Credit Elsewhere (for loan applications over $20K)" at bounding box center [173, 455] width 186 height 23
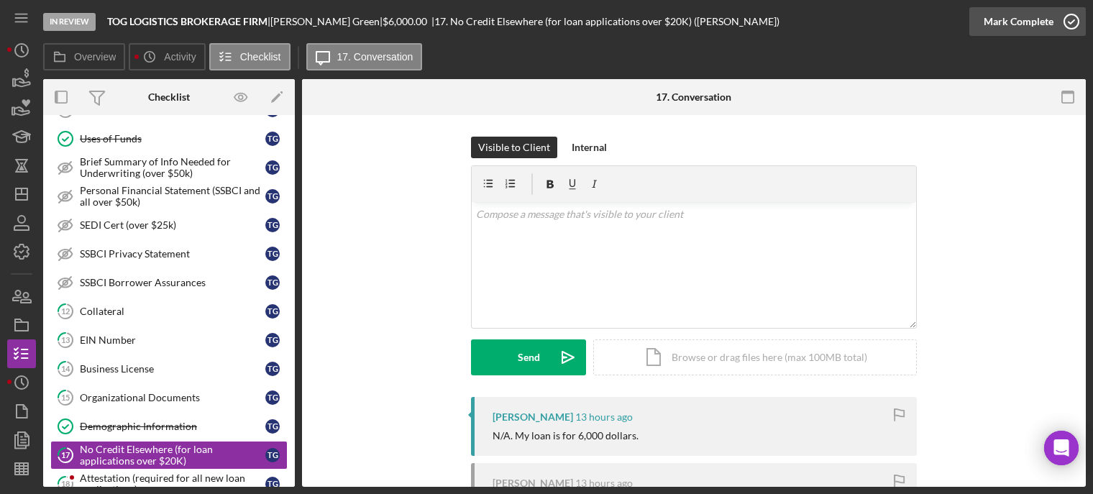
click at [1074, 24] on icon "button" at bounding box center [1071, 22] width 36 height 36
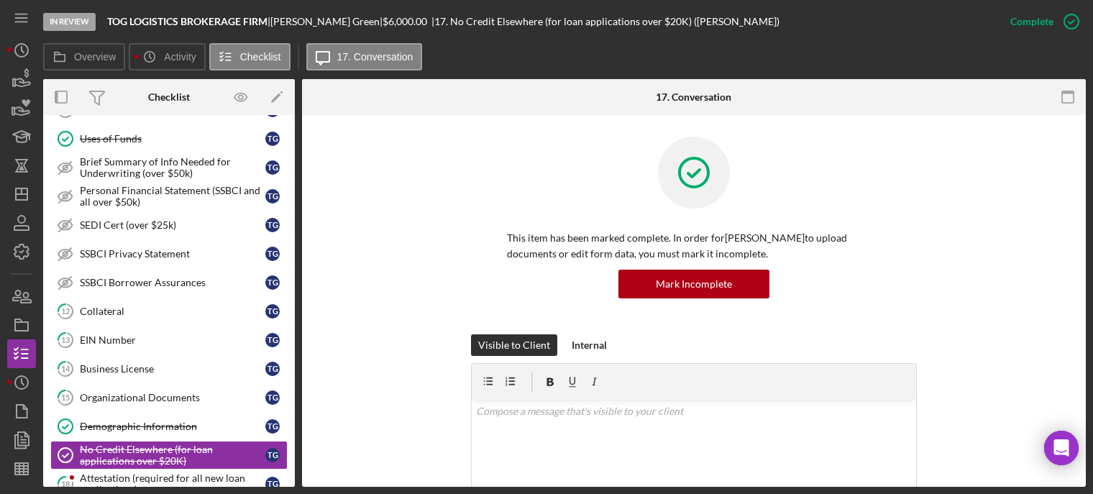
scroll to position [928, 0]
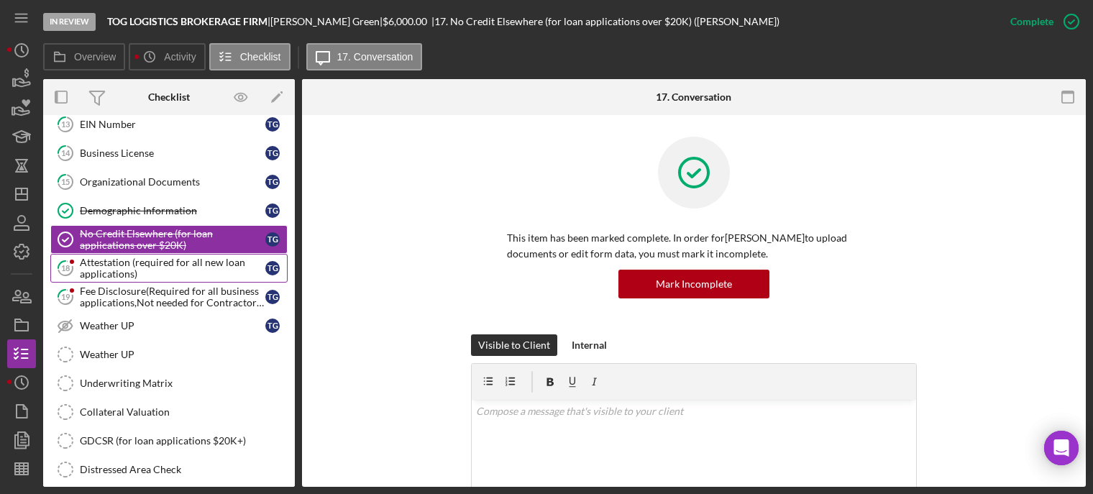
click at [145, 273] on div "Attestation (required for all new loan applications)" at bounding box center [173, 268] width 186 height 23
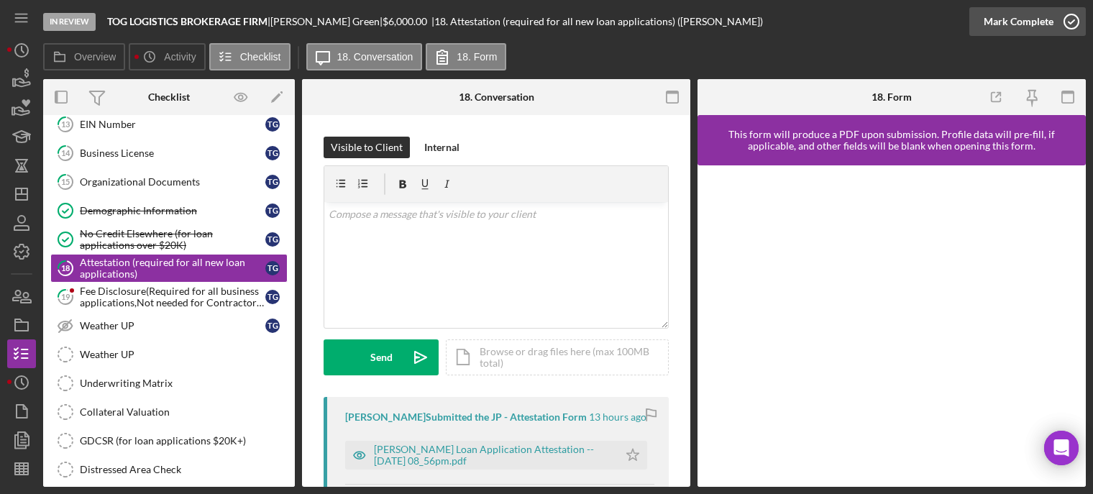
click at [1066, 17] on icon "button" at bounding box center [1071, 22] width 36 height 36
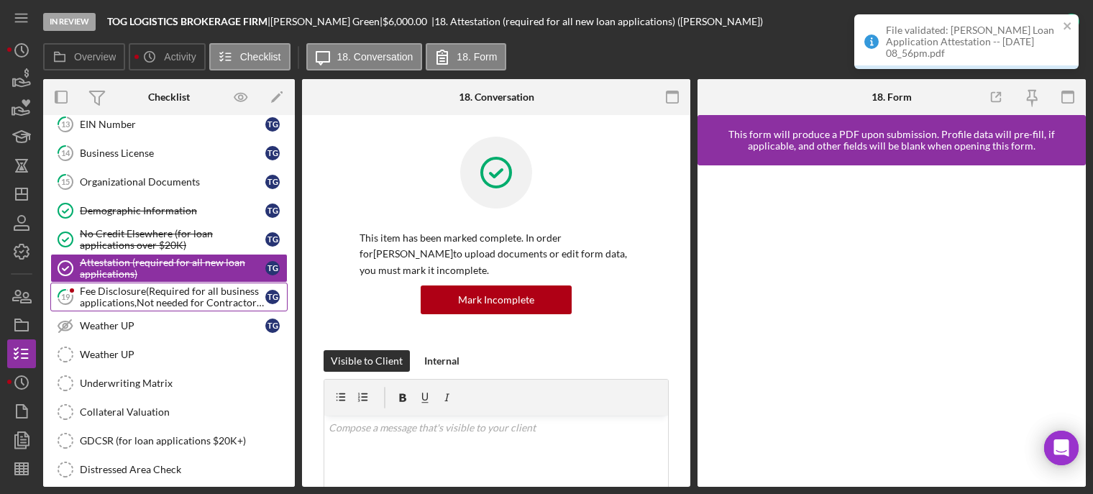
click at [159, 302] on div "Fee Disclosure(Required for all business applications,Not needed for Contractor…" at bounding box center [173, 296] width 186 height 23
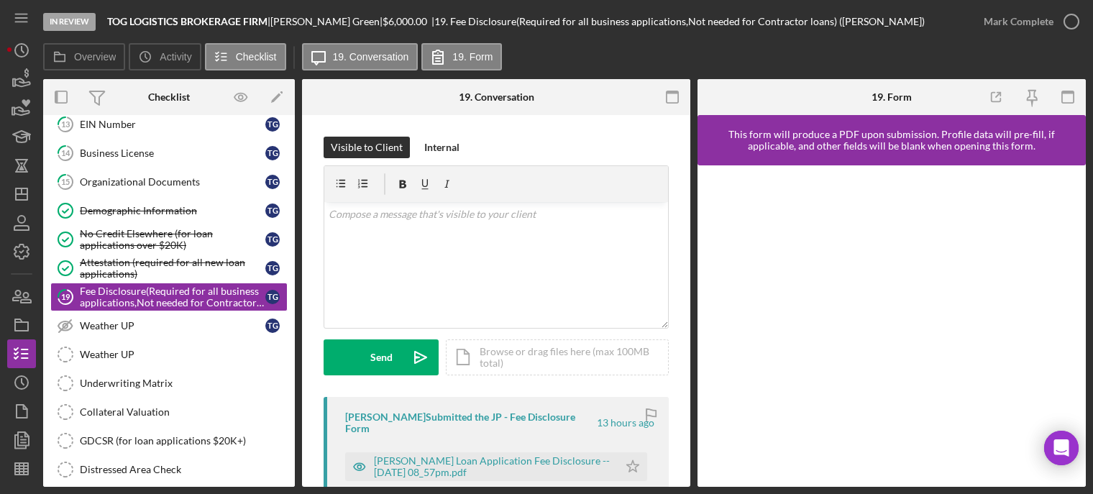
scroll to position [216, 0]
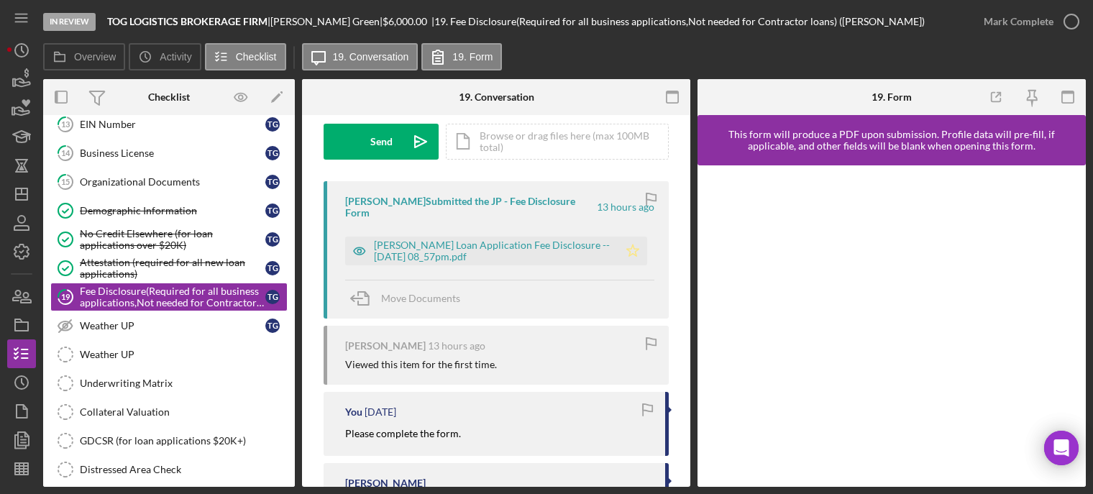
click at [631, 244] on polygon "button" at bounding box center [633, 250] width 12 height 12
click at [1068, 17] on icon "button" at bounding box center [1071, 22] width 36 height 36
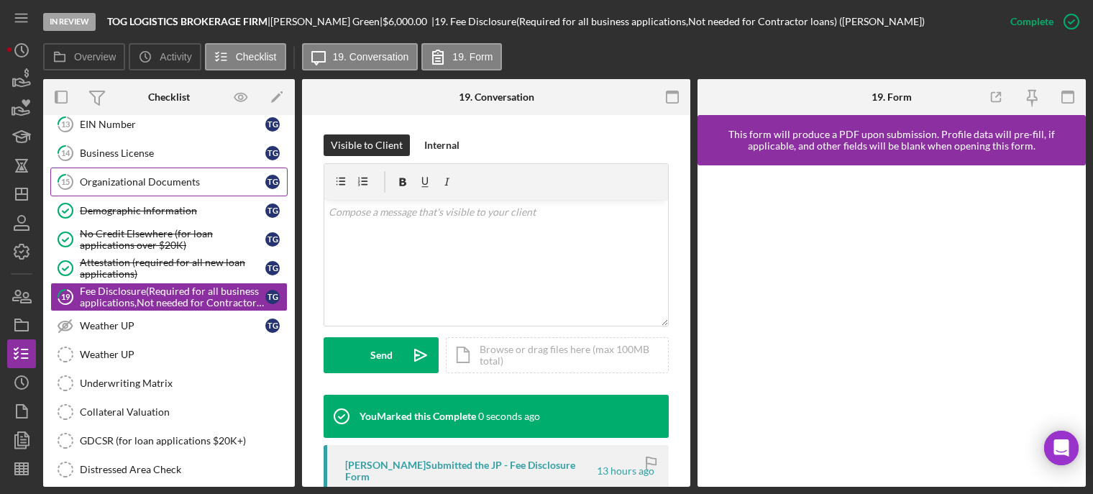
scroll to position [429, 0]
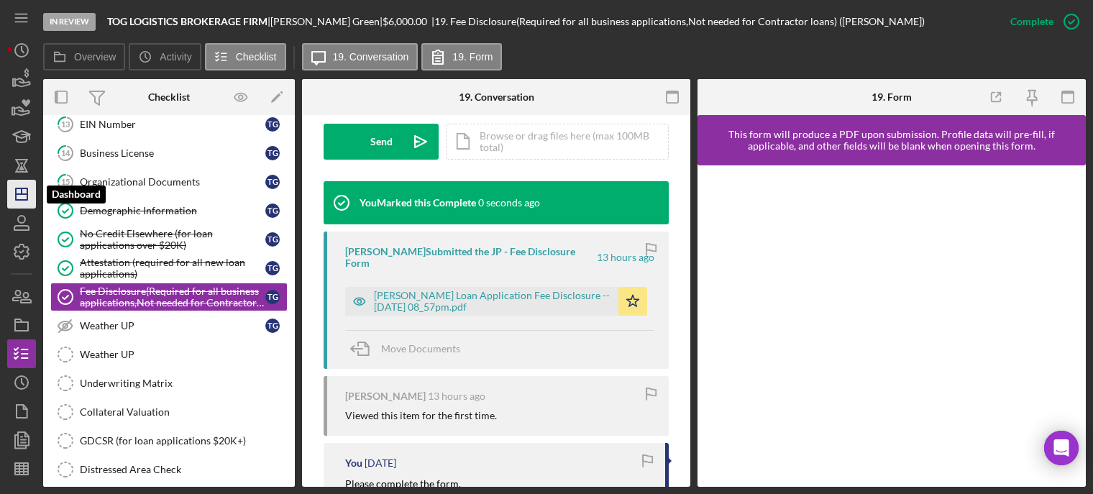
click at [23, 191] on icon "Icon/Dashboard" at bounding box center [22, 194] width 36 height 36
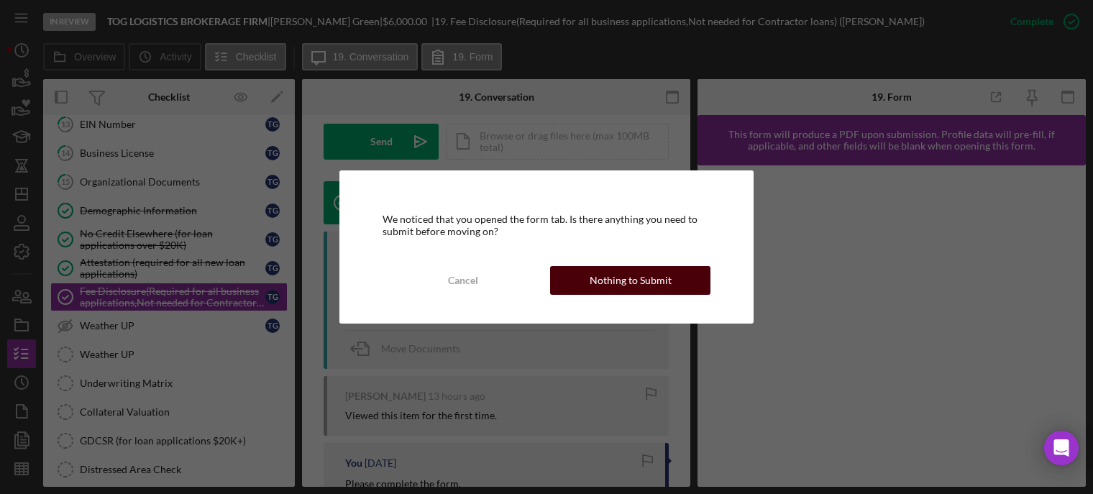
click at [608, 279] on div "Nothing to Submit" at bounding box center [631, 280] width 82 height 29
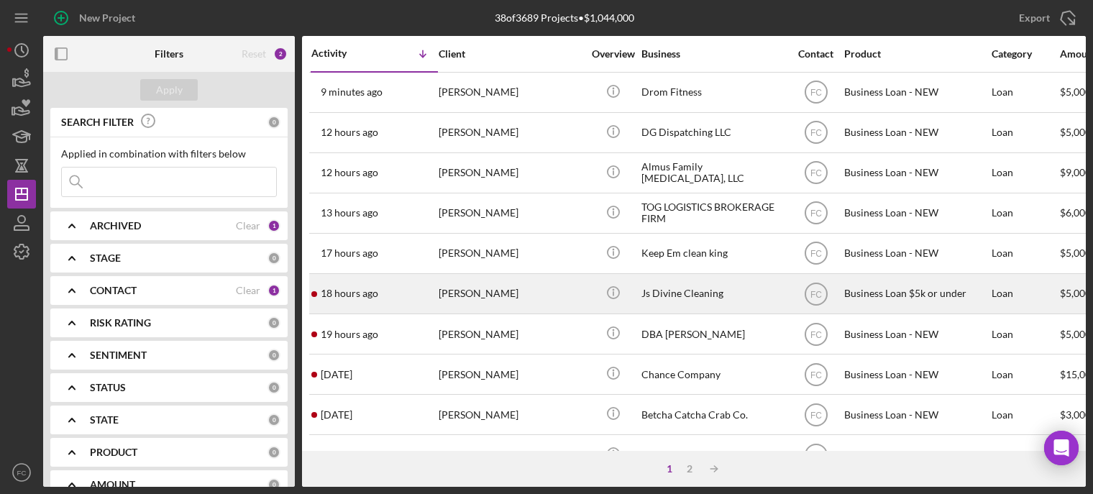
click at [391, 295] on div "18 hours ago Jaylah Jones" at bounding box center [374, 294] width 126 height 38
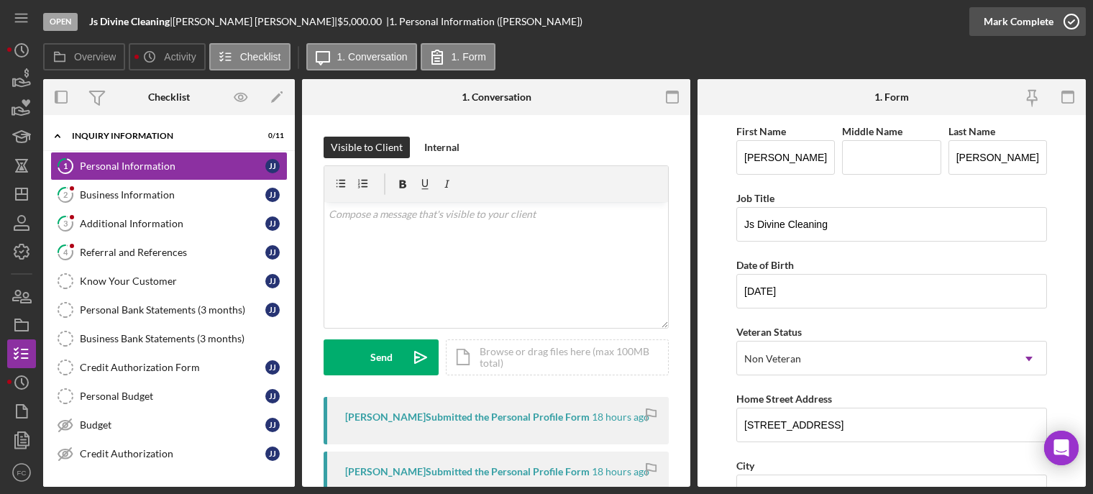
click at [1070, 24] on icon "button" at bounding box center [1071, 22] width 36 height 36
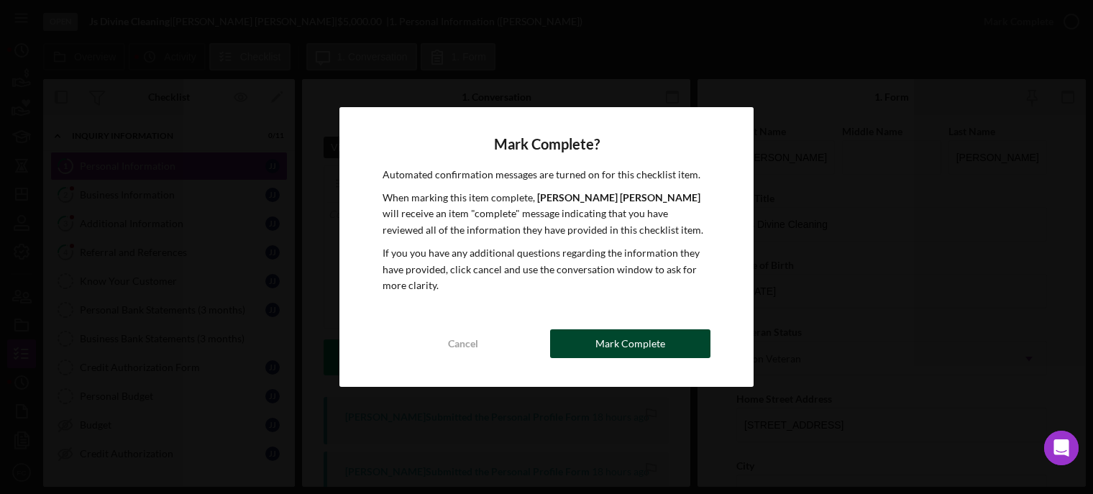
click at [577, 342] on button "Mark Complete" at bounding box center [630, 343] width 160 height 29
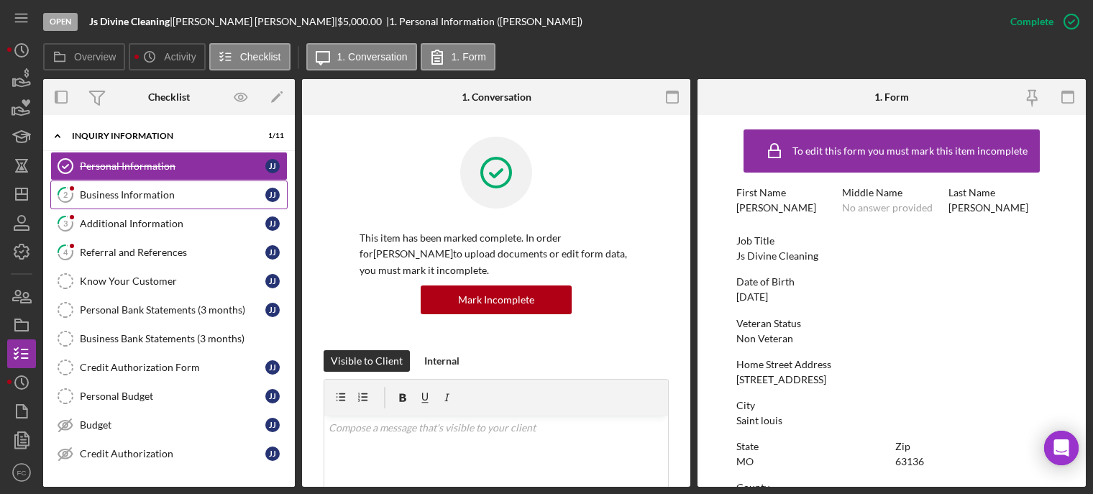
click at [178, 195] on div "Business Information" at bounding box center [173, 195] width 186 height 12
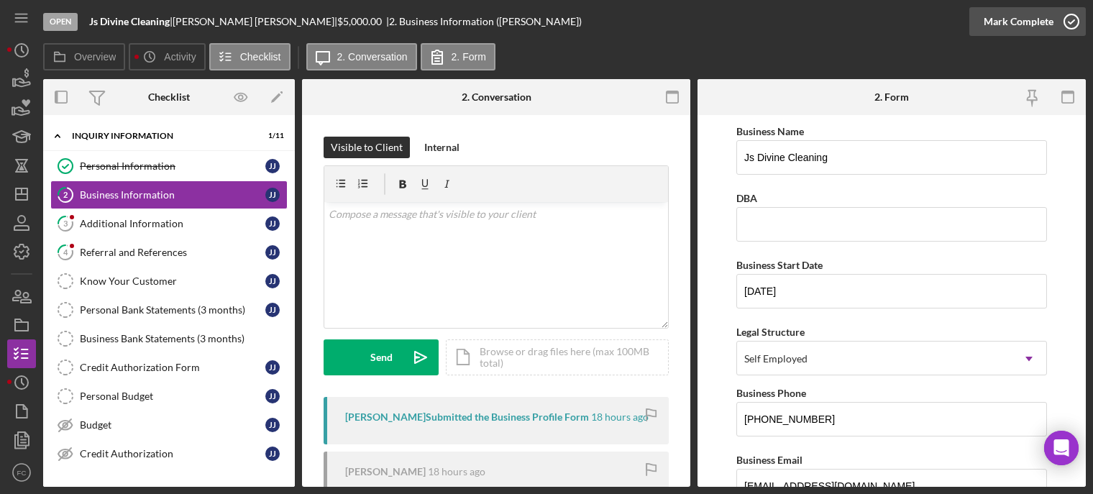
click at [1067, 23] on icon "button" at bounding box center [1071, 22] width 36 height 36
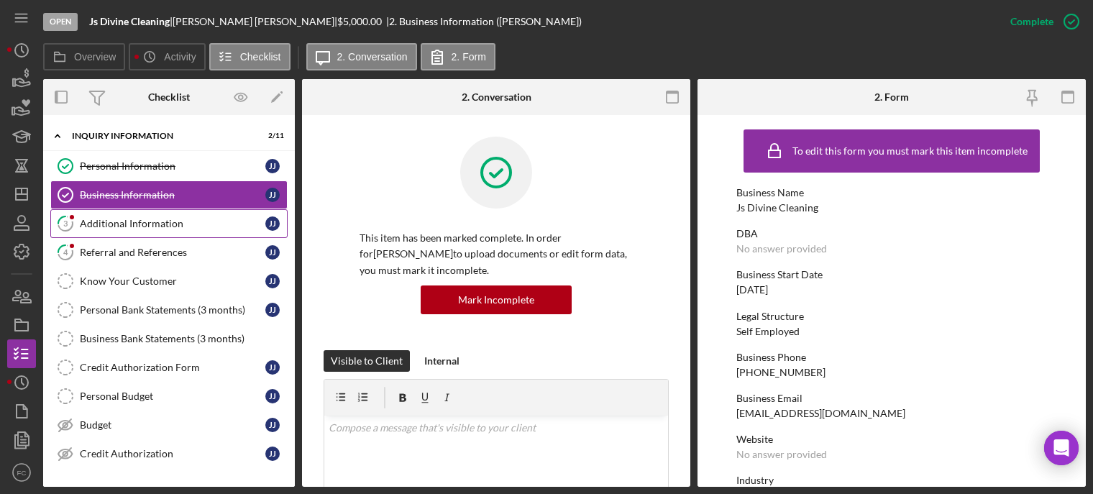
click at [103, 220] on div "Additional Information" at bounding box center [173, 224] width 186 height 12
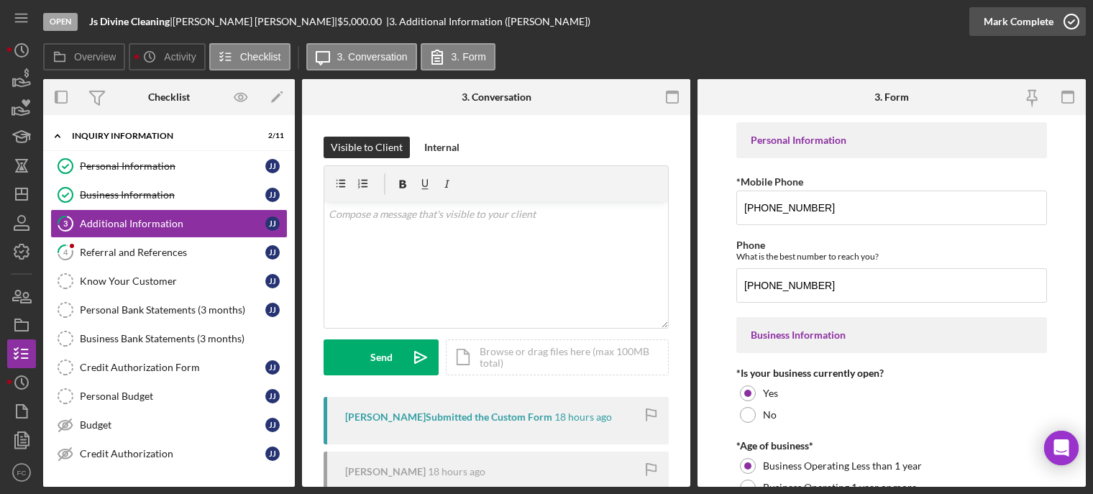
click at [1069, 22] on icon "button" at bounding box center [1071, 22] width 36 height 36
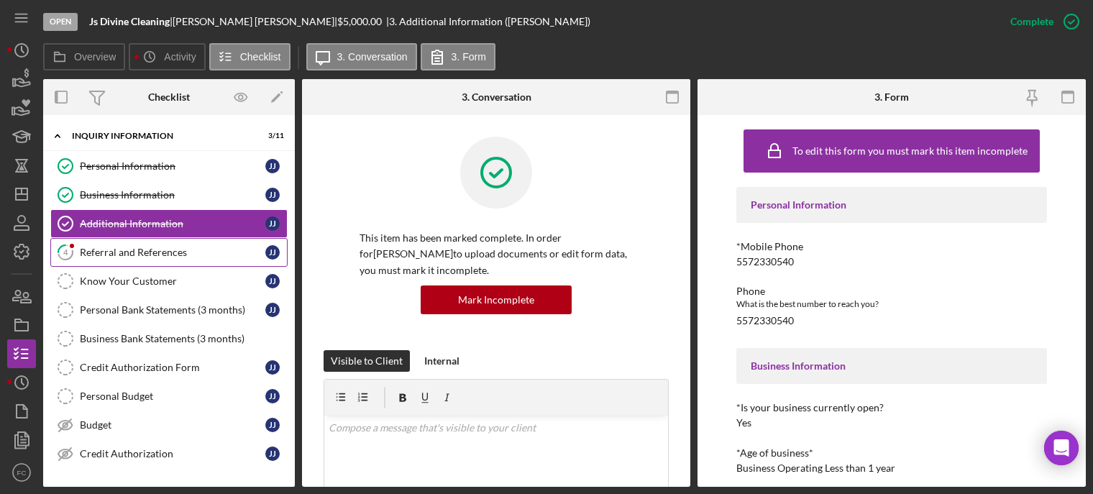
click at [113, 251] on div "Referral and References" at bounding box center [173, 253] width 186 height 12
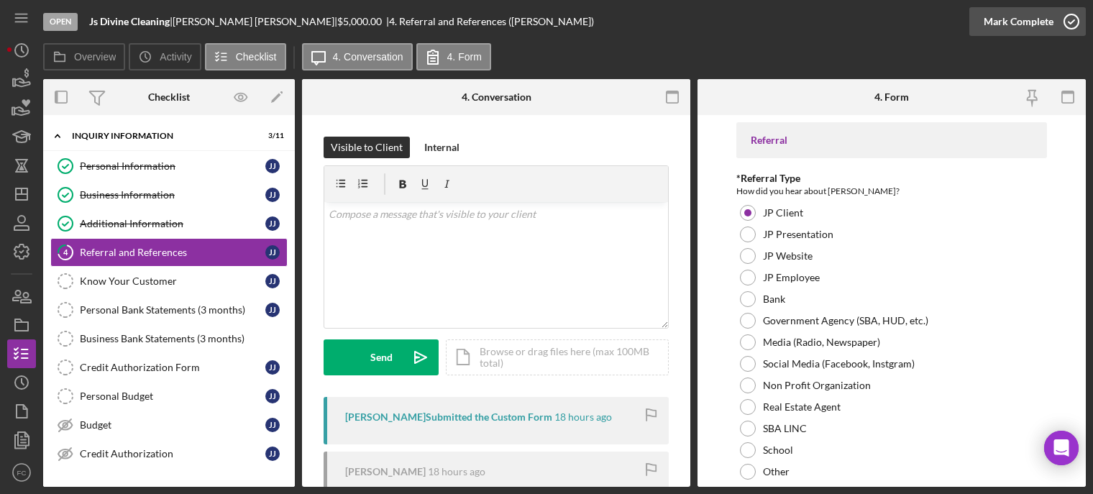
click at [1071, 20] on icon "button" at bounding box center [1071, 22] width 36 height 36
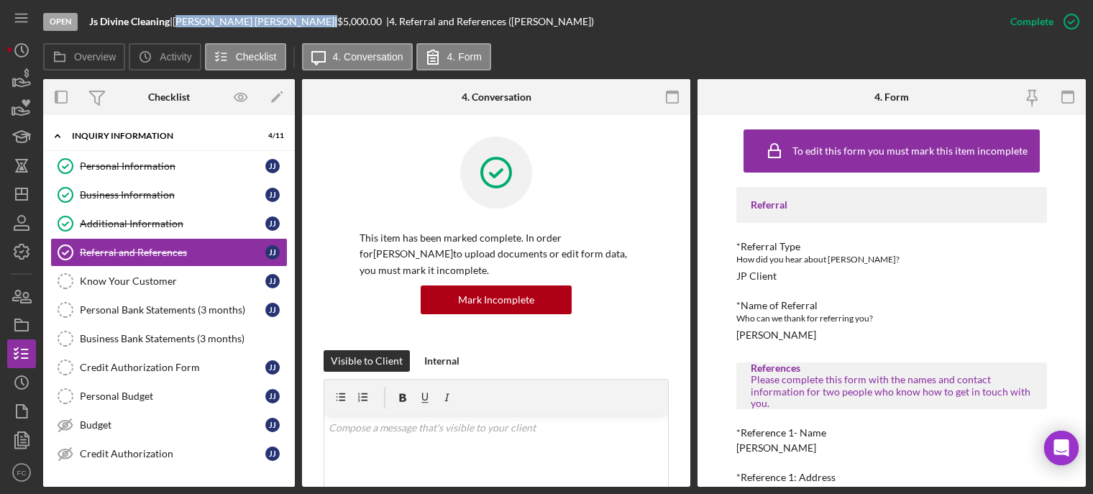
drag, startPoint x: 186, startPoint y: 24, endPoint x: 241, endPoint y: 19, distance: 54.9
click at [241, 19] on div "Jaylah Jones |" at bounding box center [255, 22] width 165 height 12
click at [227, 32] on div "Open Js Divine Cleaning | Jaylah Jones | $5,000.00 | 4. Referral and References…" at bounding box center [519, 21] width 953 height 43
drag, startPoint x: 185, startPoint y: 19, endPoint x: 239, endPoint y: 22, distance: 54.0
click at [239, 22] on div "Jaylah Jones |" at bounding box center [255, 22] width 165 height 12
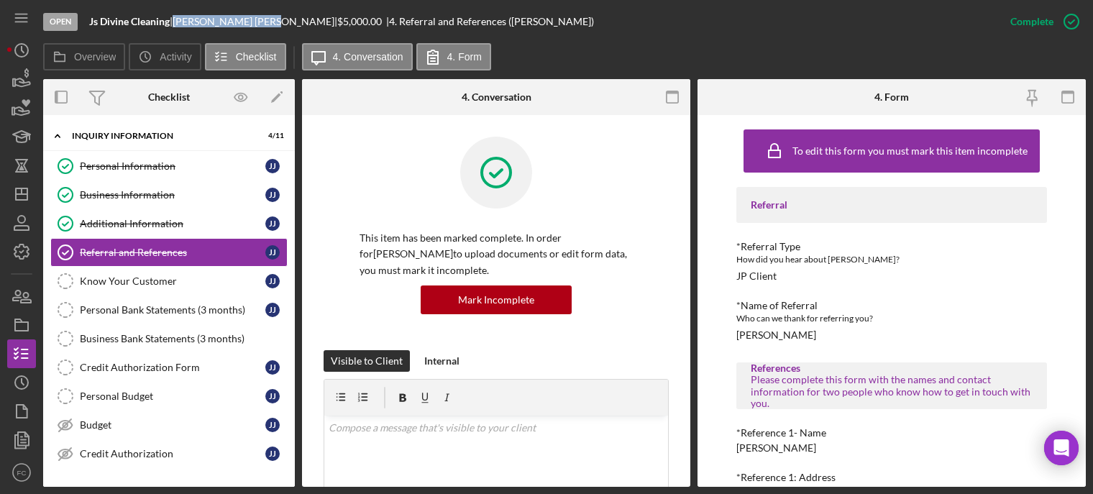
copy div "Jaylah Jones"
click at [113, 424] on div "Budget" at bounding box center [173, 425] width 186 height 12
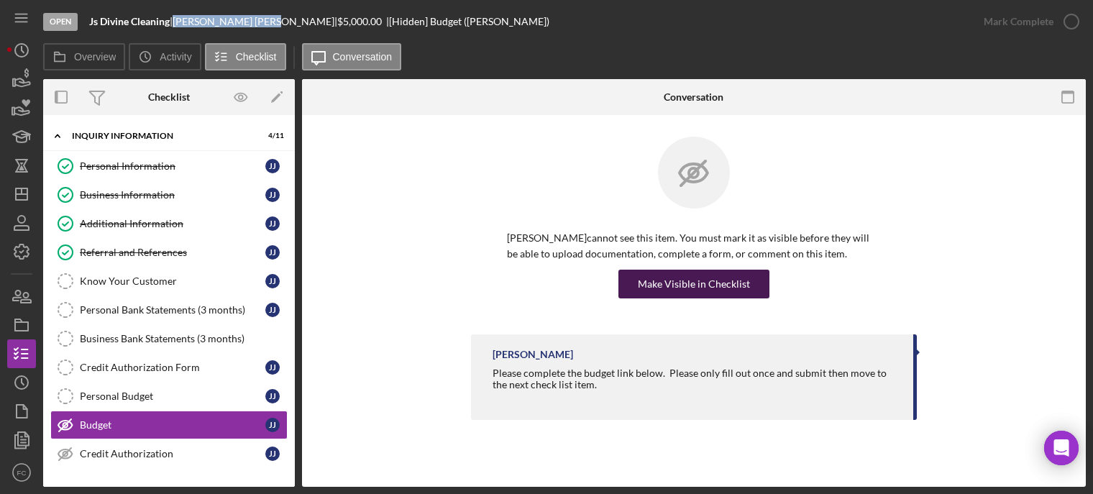
click at [706, 280] on div "Make Visible in Checklist" at bounding box center [694, 284] width 112 height 29
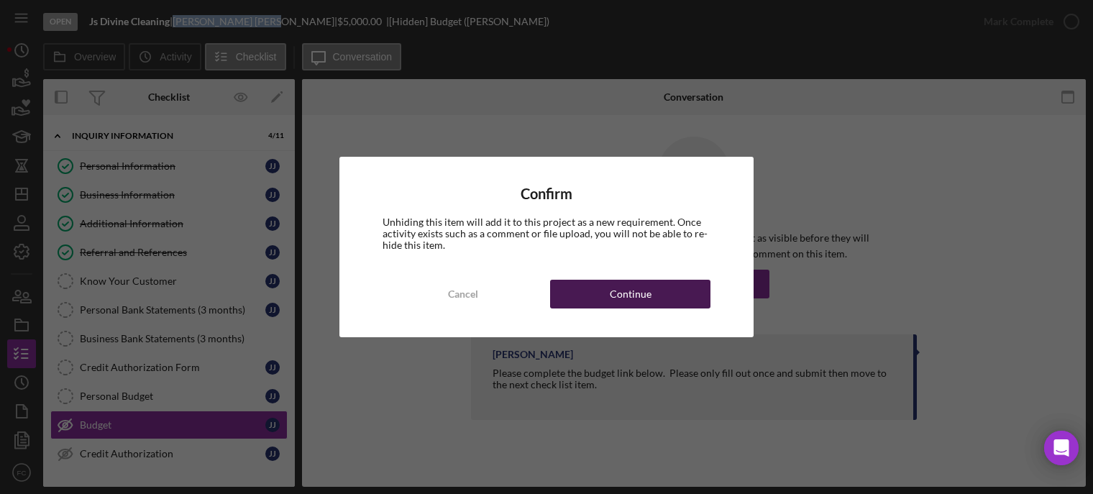
click at [669, 298] on button "Continue" at bounding box center [630, 294] width 160 height 29
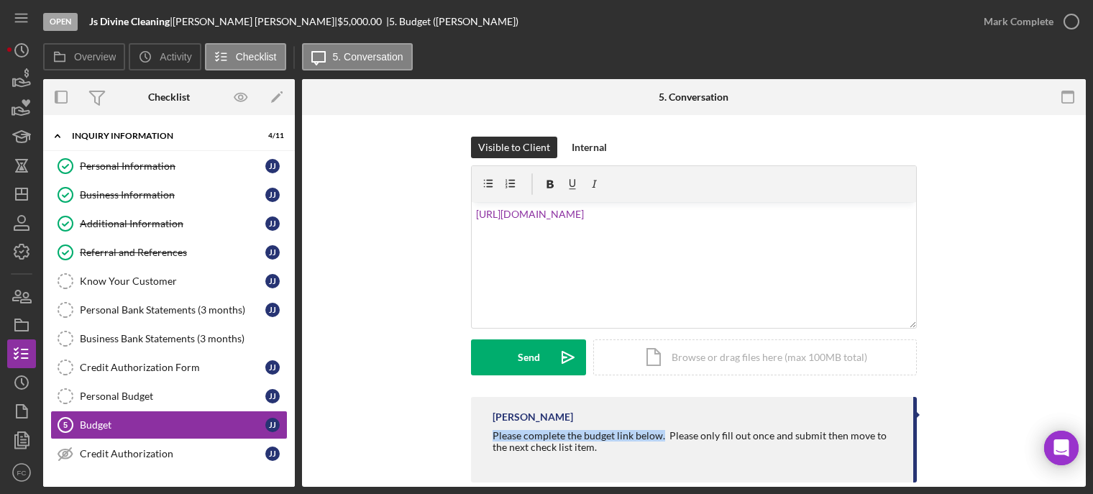
drag, startPoint x: 485, startPoint y: 435, endPoint x: 659, endPoint y: 438, distance: 174.0
click at [659, 438] on div "Franchot Cunningham Please complete the budget link below. Please only fill out…" at bounding box center [694, 440] width 446 height 86
copy div "Please complete the budget link below."
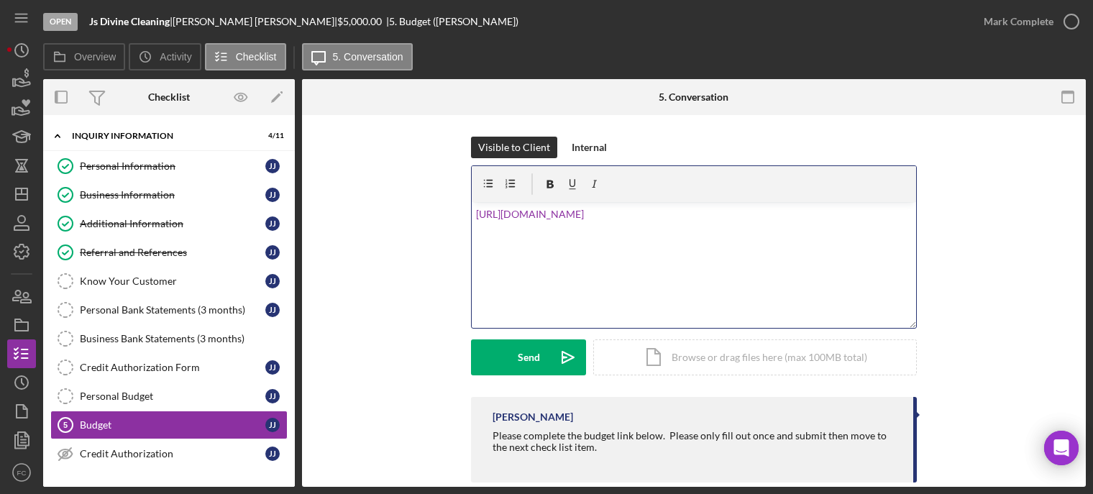
click at [472, 212] on div "v Color teal Color pink Remove color Add row above Add row below Add column bef…" at bounding box center [694, 265] width 444 height 126
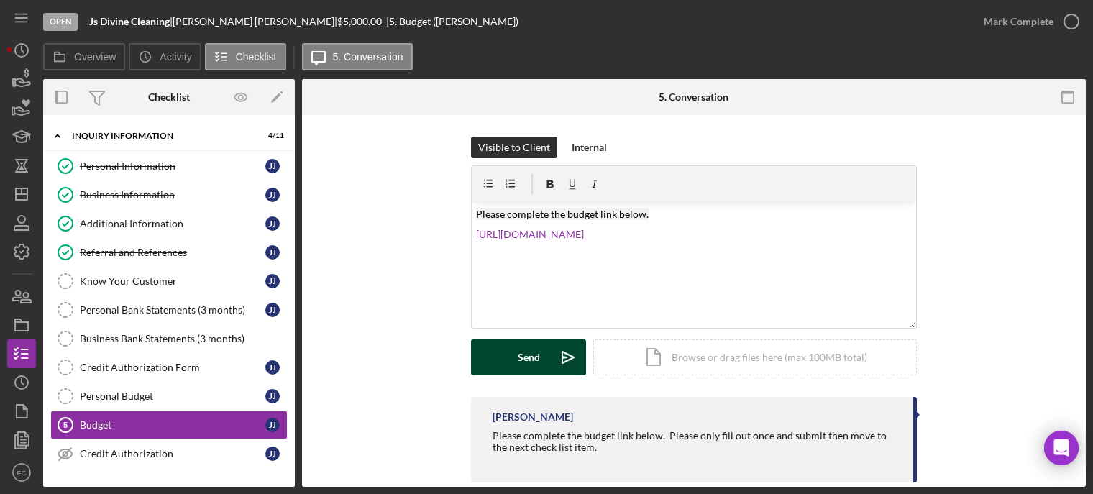
click at [500, 352] on button "Send Icon/icon-invite-send" at bounding box center [528, 357] width 115 height 36
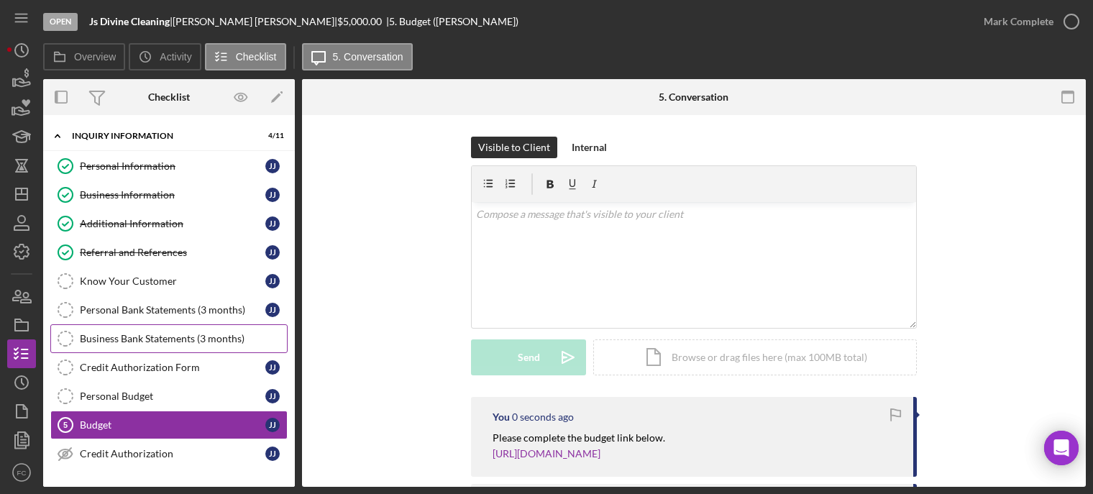
scroll to position [144, 0]
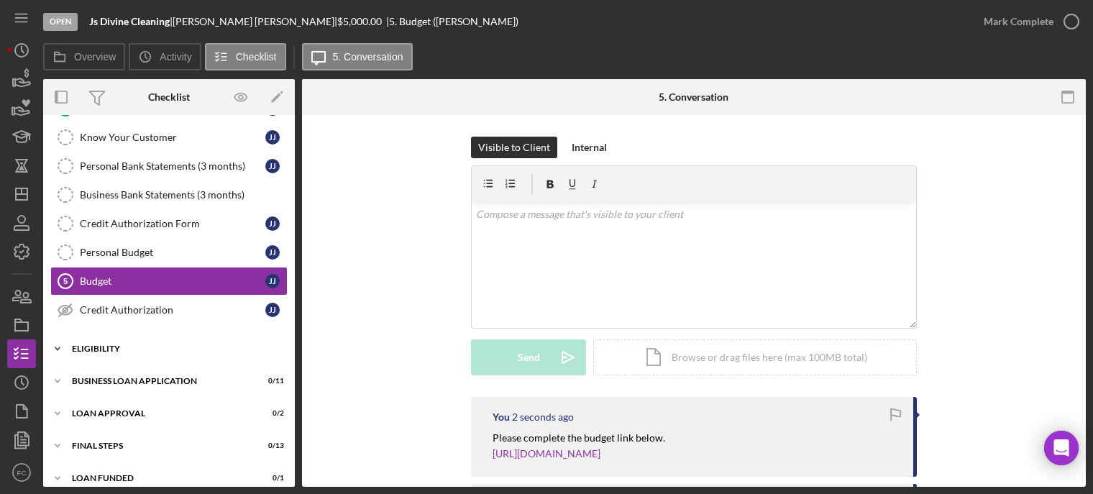
click at [124, 346] on div "Eligibility" at bounding box center [174, 348] width 205 height 9
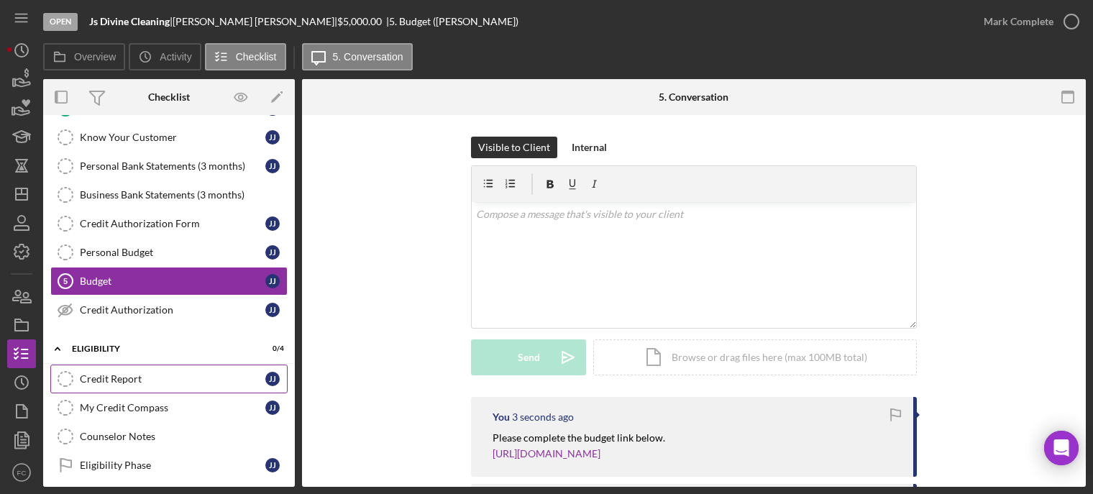
click at [142, 382] on div "Credit Report" at bounding box center [173, 379] width 186 height 12
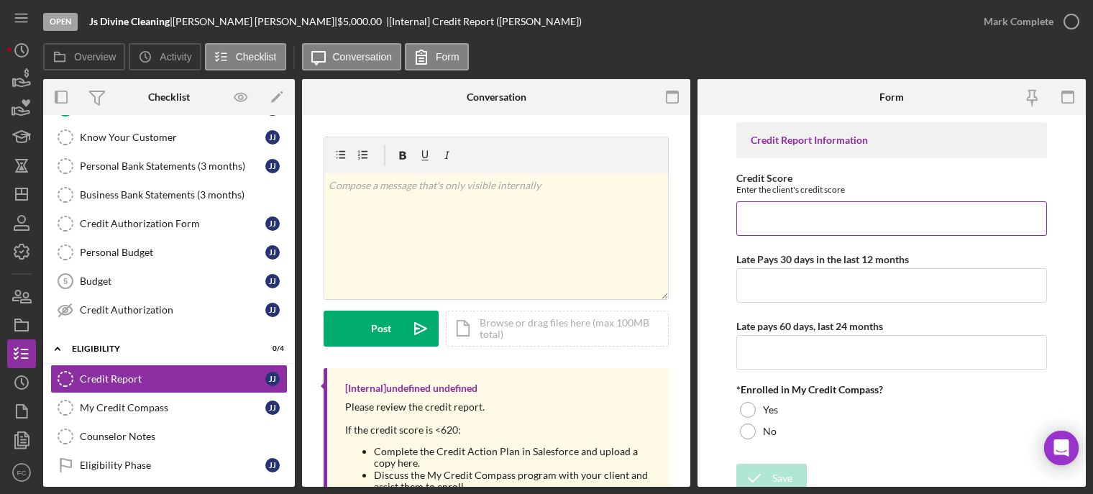
click at [772, 219] on input "Credit Score" at bounding box center [891, 218] width 311 height 35
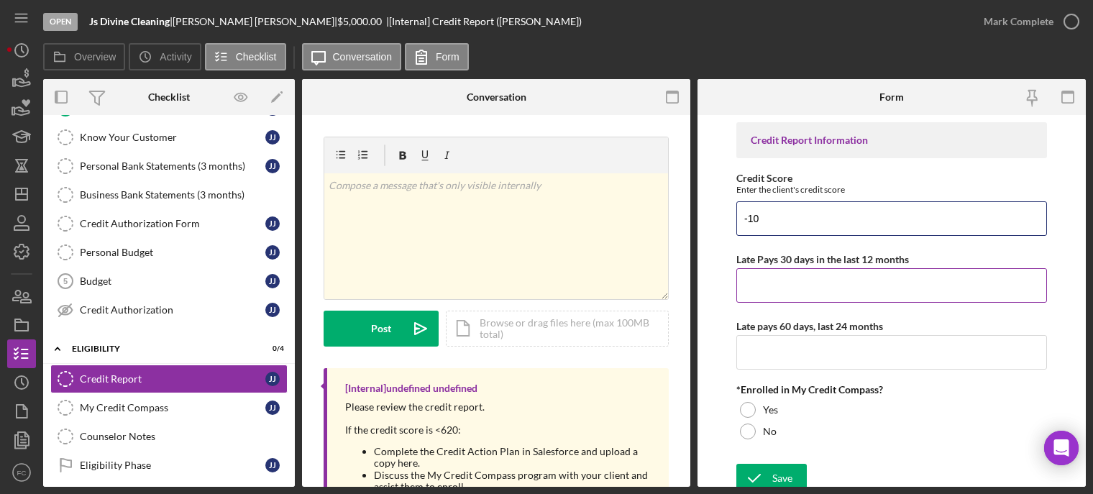
type input "-10"
click at [768, 285] on input "Late Pays 30 days in the last 12 months" at bounding box center [891, 285] width 311 height 35
type input "1"
type input "0"
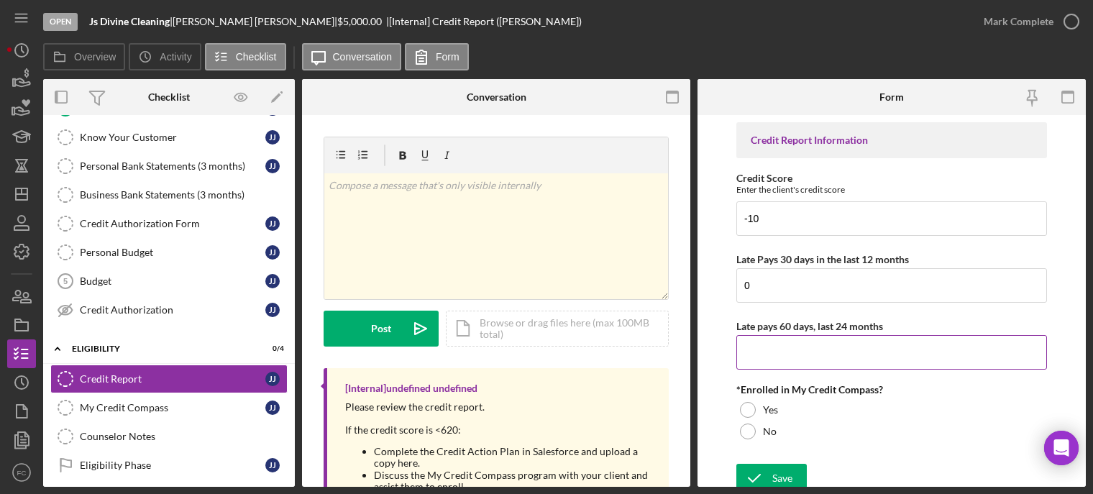
click at [769, 344] on input "Late pays 60 days, last 24 months" at bounding box center [891, 352] width 311 height 35
type input "0"
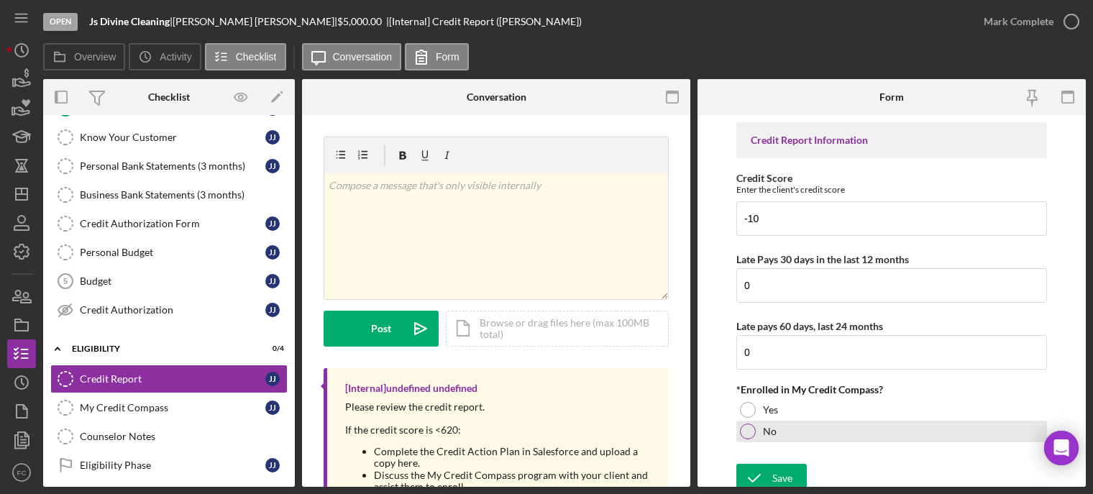
drag, startPoint x: 745, startPoint y: 406, endPoint x: 749, endPoint y: 426, distance: 19.7
click at [745, 408] on div at bounding box center [748, 410] width 16 height 16
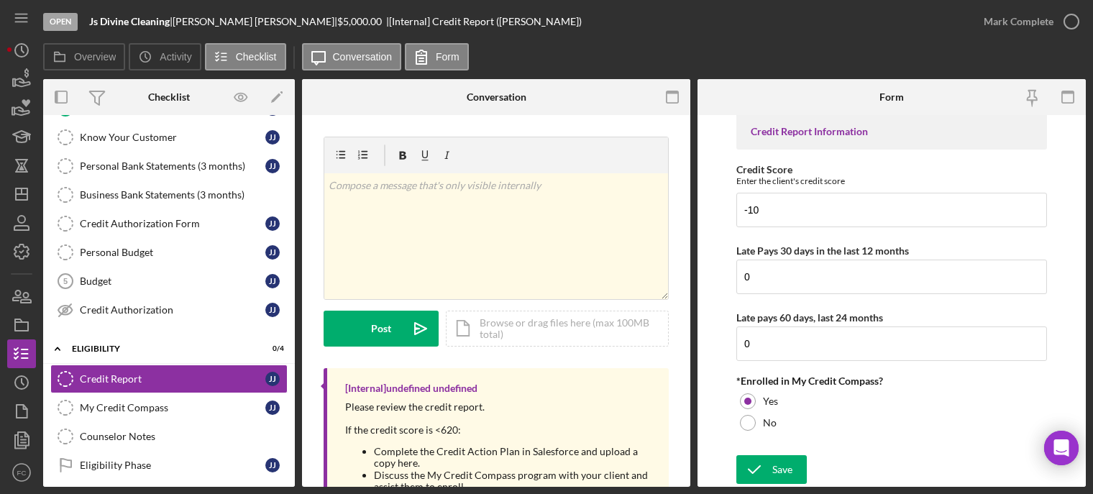
scroll to position [63, 0]
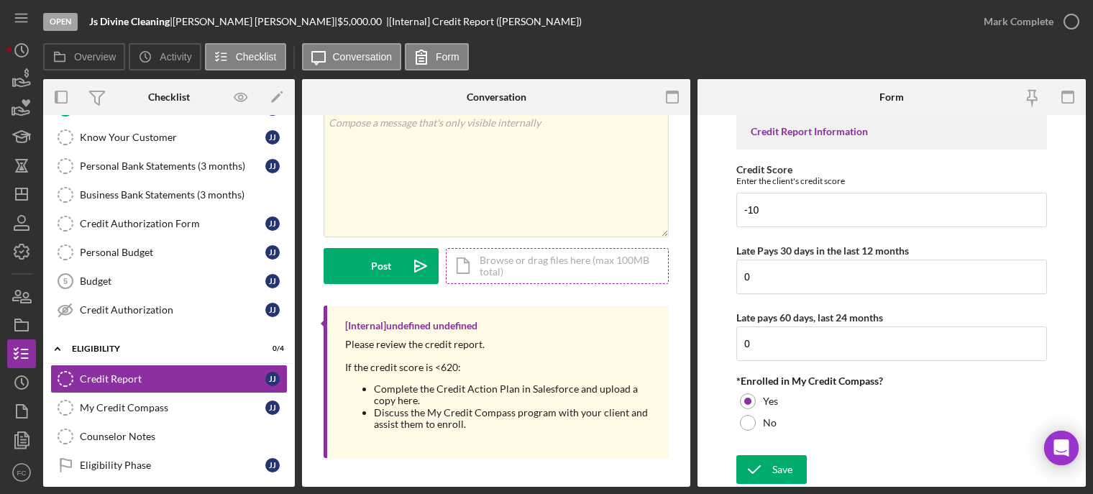
click at [529, 270] on div "Icon/Document Browse or drag files here (max 100MB total) Tap to choose files o…" at bounding box center [557, 266] width 223 height 36
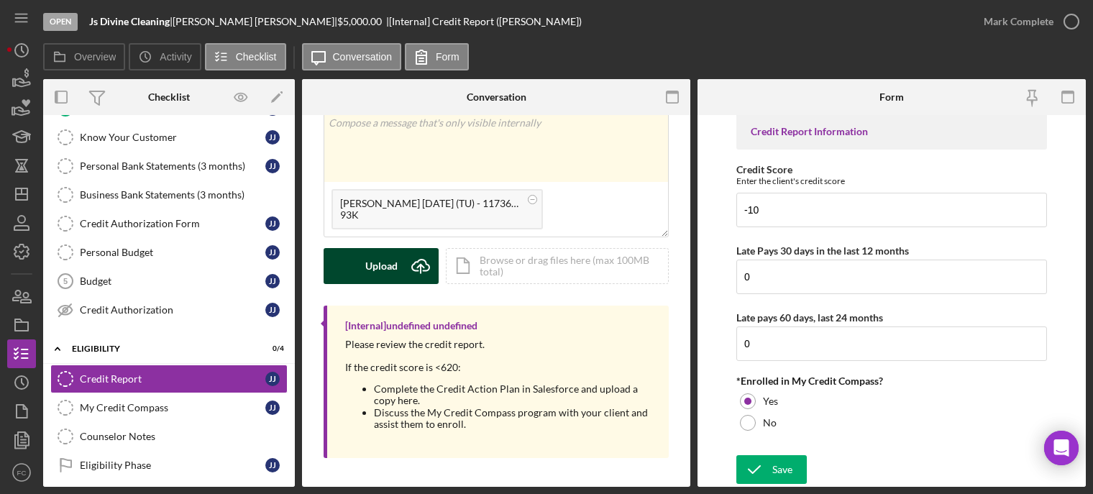
click at [393, 262] on div "Upload" at bounding box center [381, 266] width 32 height 36
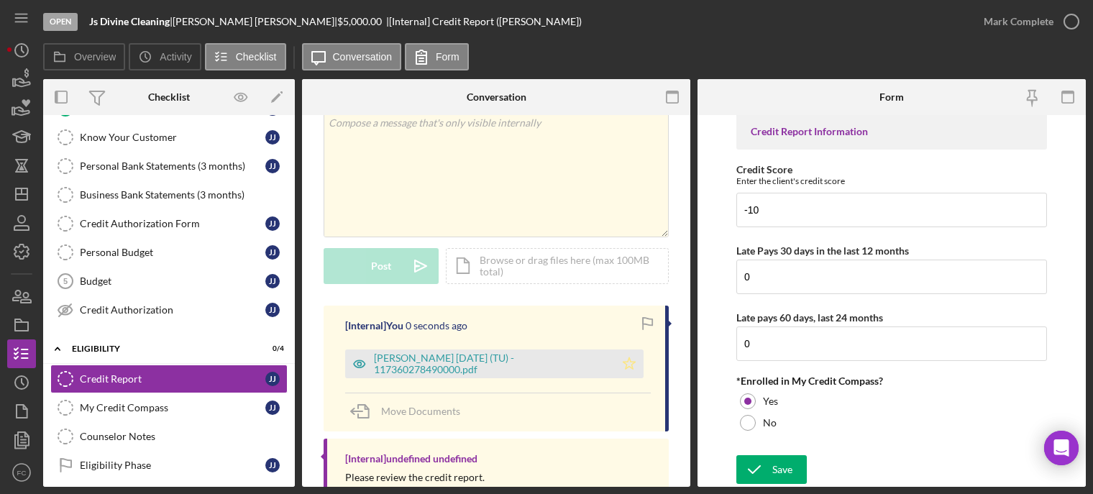
click at [627, 362] on polygon "button" at bounding box center [629, 363] width 12 height 12
click at [1074, 22] on icon "button" at bounding box center [1071, 22] width 36 height 36
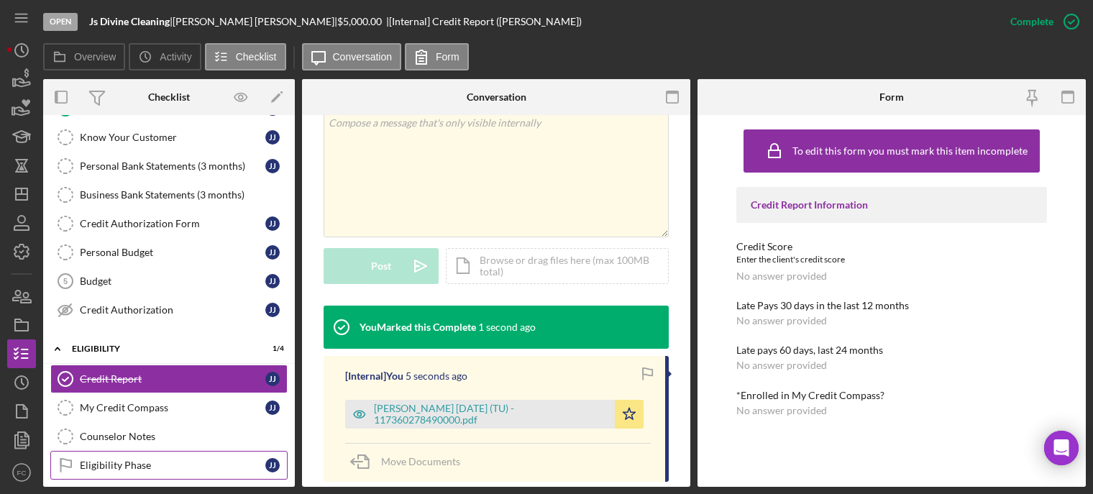
scroll to position [280, 0]
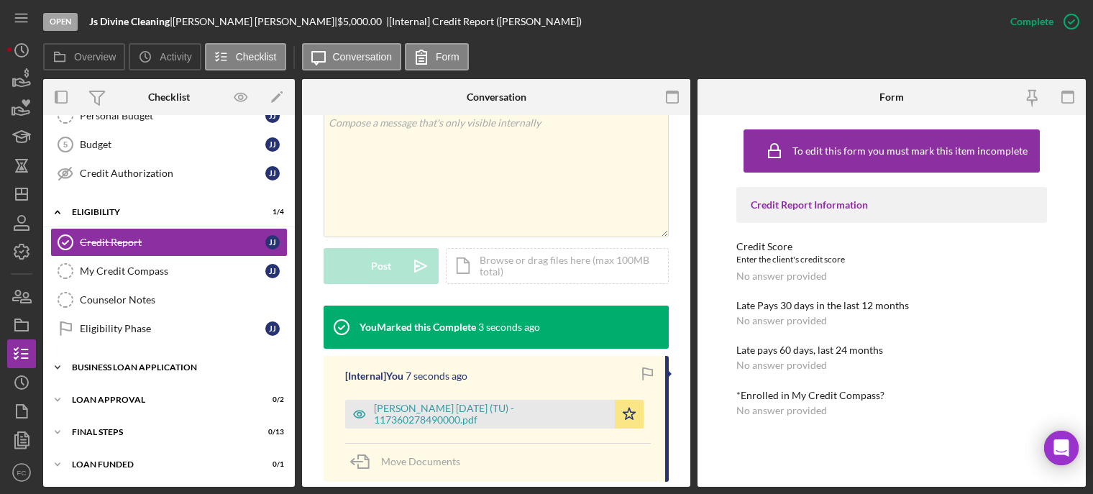
click at [169, 372] on div "Icon/Expander BUSINESS LOAN APPLICATION 0 / 11" at bounding box center [169, 367] width 252 height 29
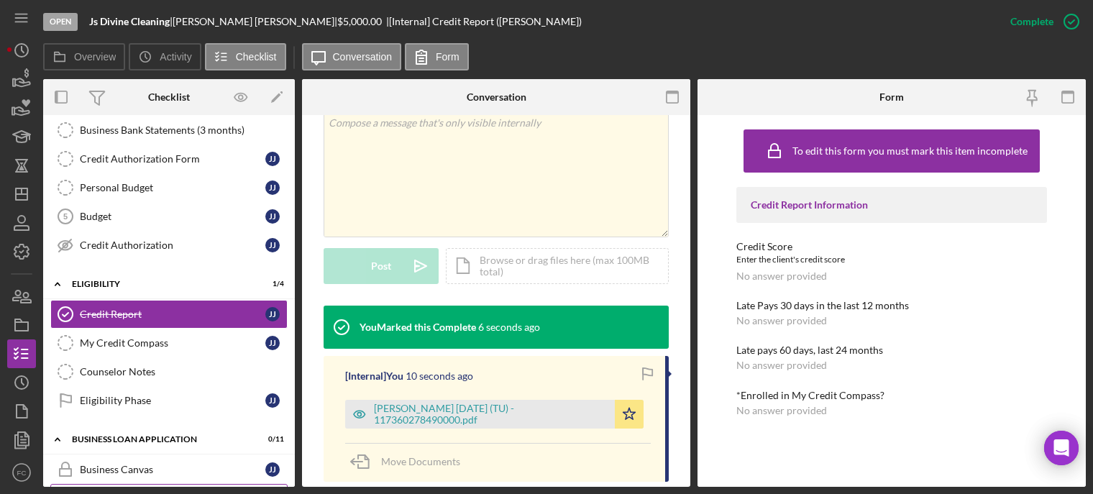
scroll to position [137, 0]
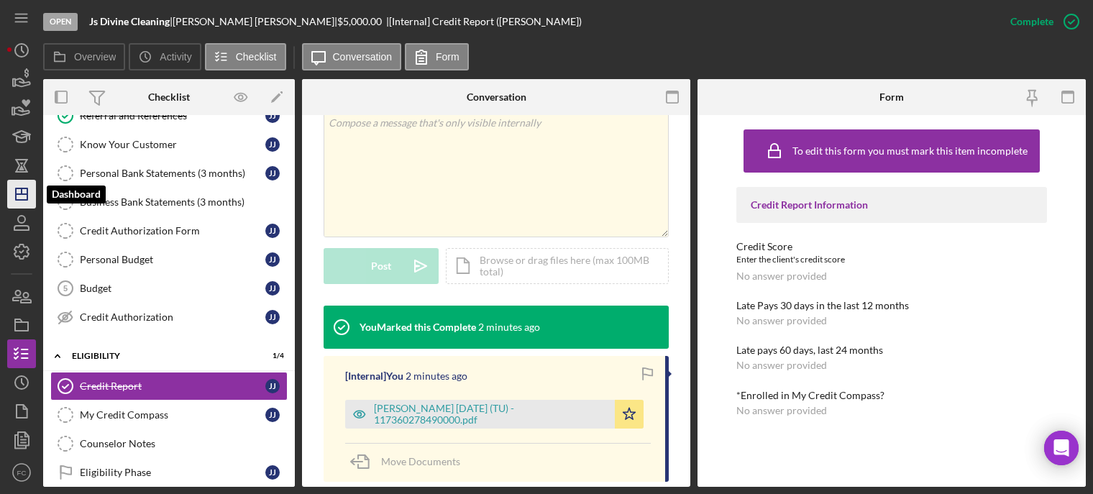
click at [27, 194] on line "button" at bounding box center [22, 194] width 12 height 0
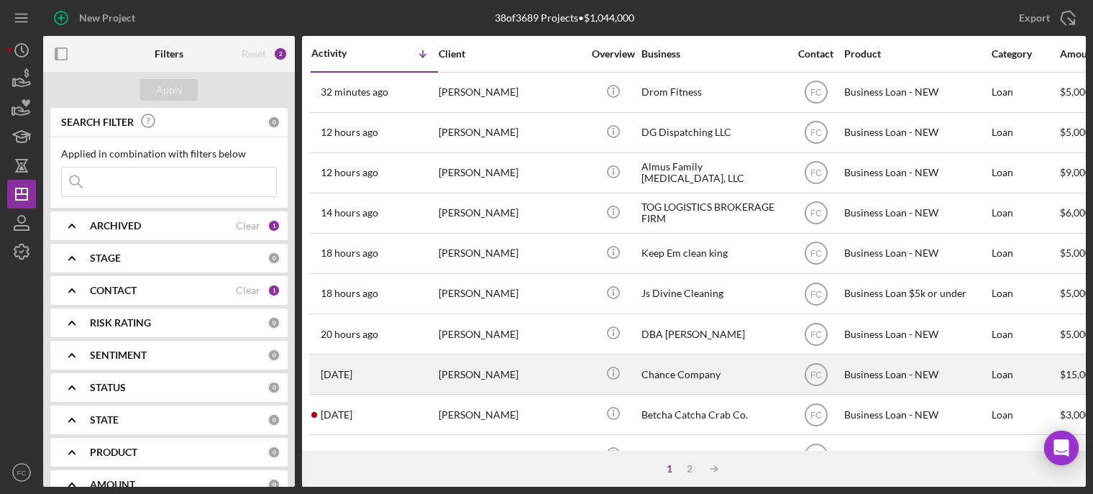
click at [404, 375] on div "2 days ago Deja Williams" at bounding box center [374, 374] width 126 height 38
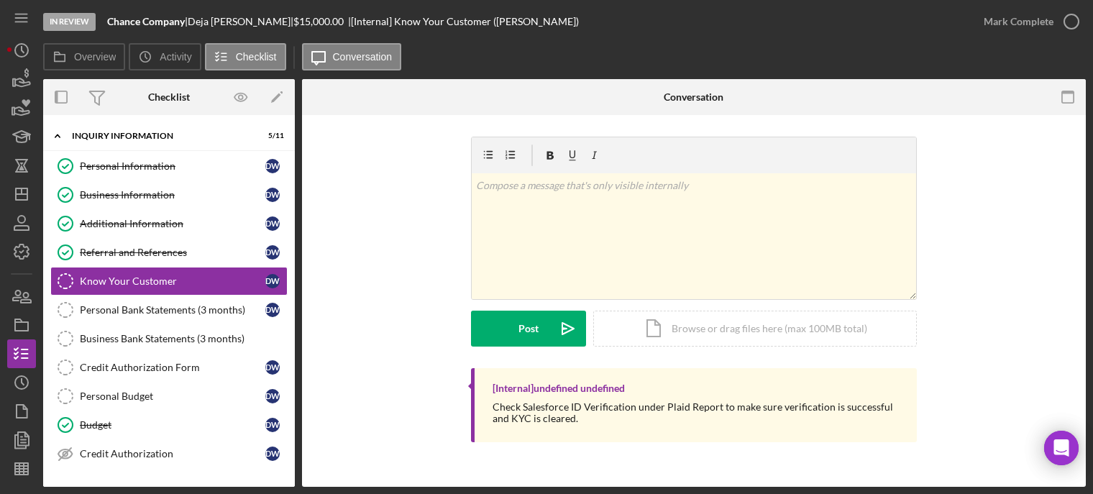
scroll to position [144, 0]
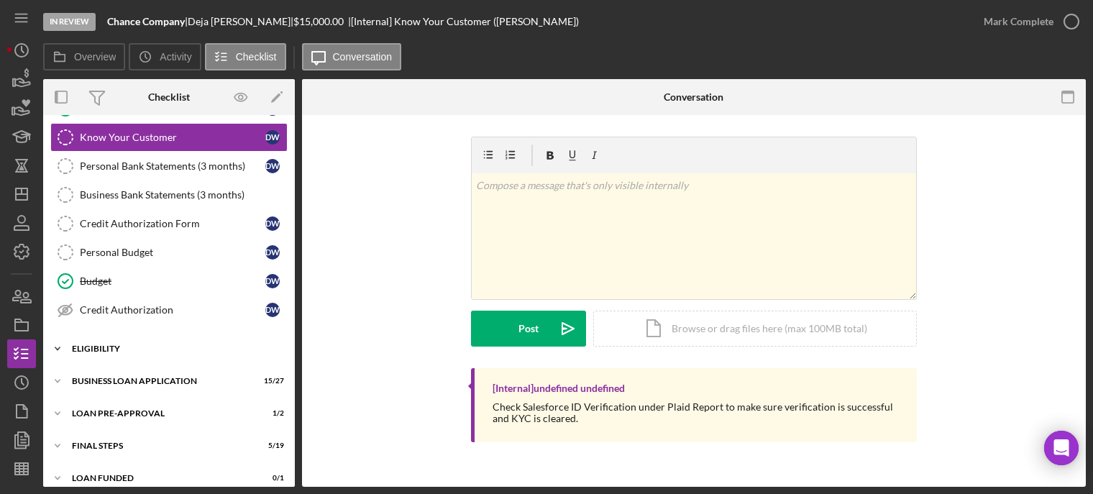
click at [138, 349] on div "ELIGIBILITY" at bounding box center [174, 348] width 205 height 9
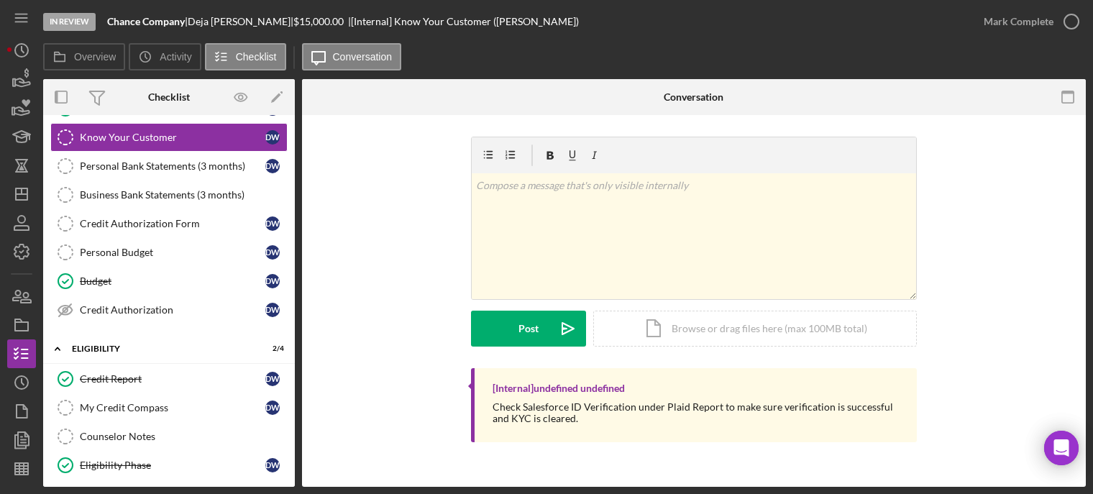
scroll to position [280, 0]
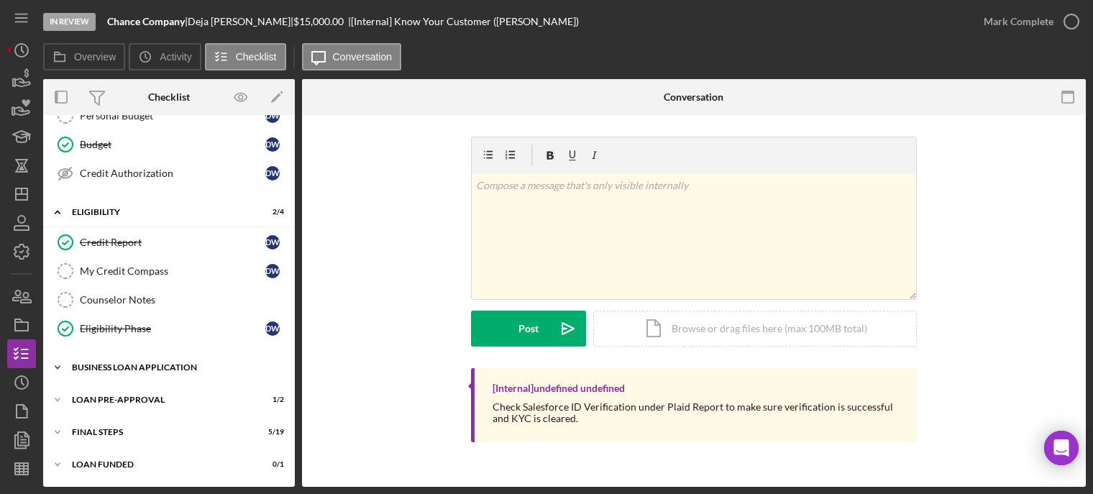
click at [133, 371] on div "Icon/Expander BUSINESS LOAN APPLICATION 15 / 27" at bounding box center [169, 367] width 252 height 29
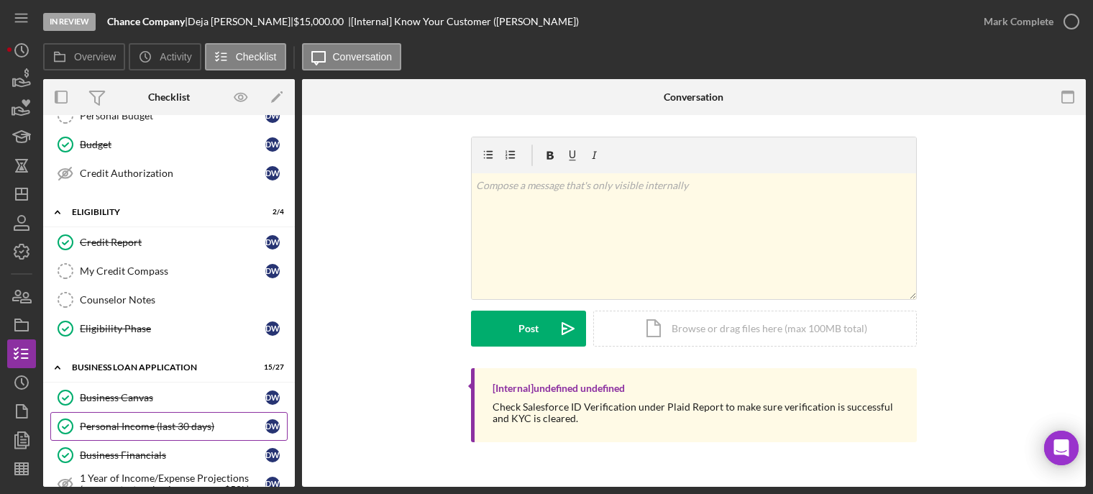
click at [128, 421] on div "Personal Income (last 30 days)" at bounding box center [173, 427] width 186 height 12
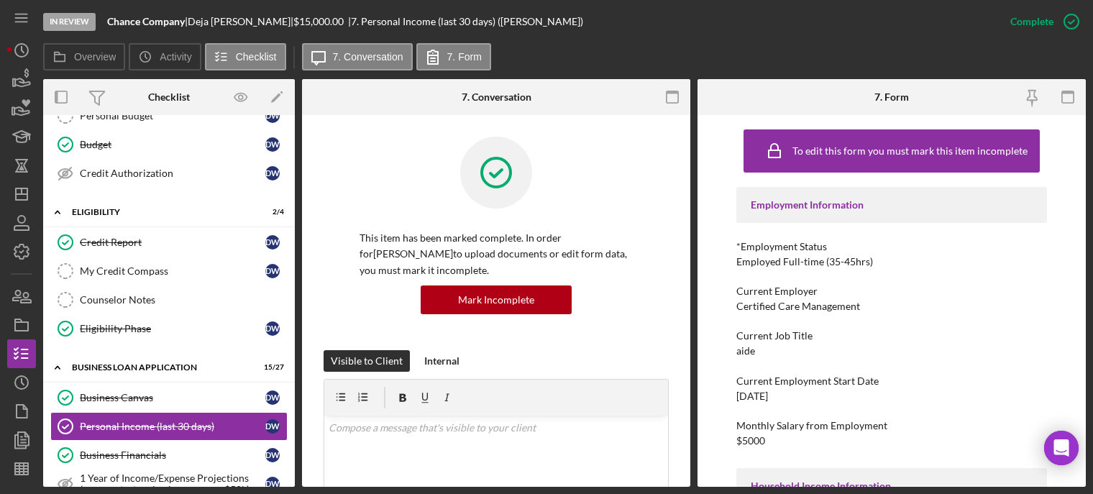
scroll to position [72, 0]
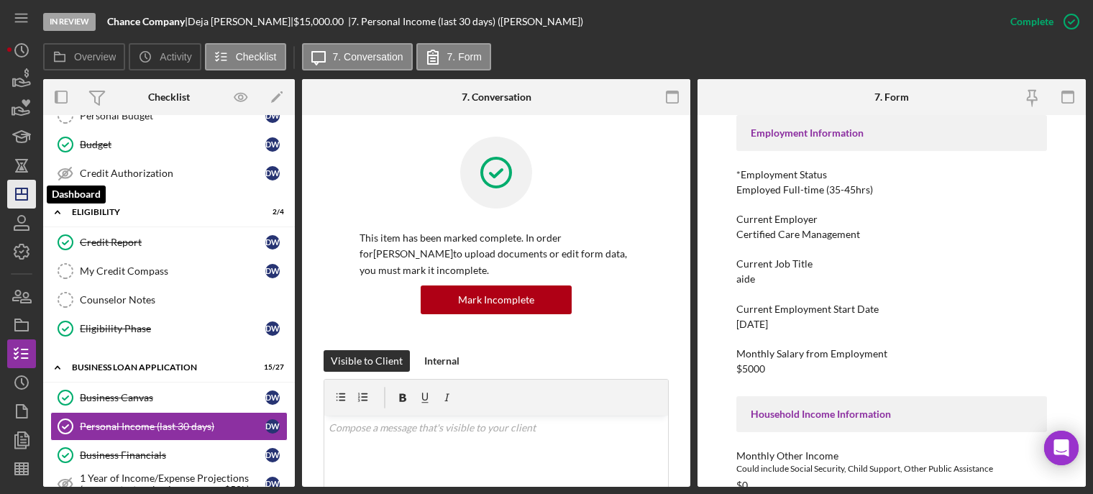
click at [17, 188] on icon "Icon/Dashboard" at bounding box center [22, 194] width 36 height 36
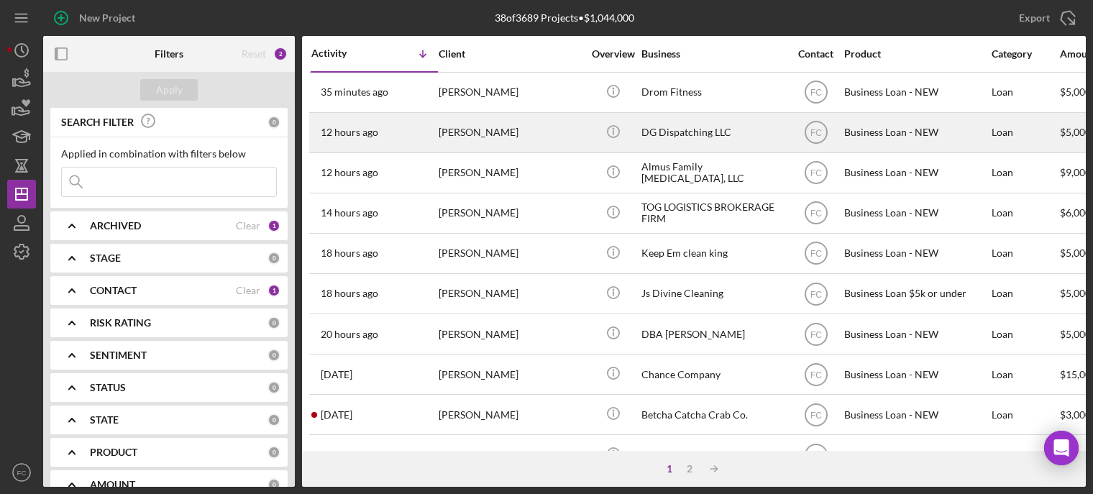
click at [500, 141] on div "[PERSON_NAME]" at bounding box center [511, 133] width 144 height 38
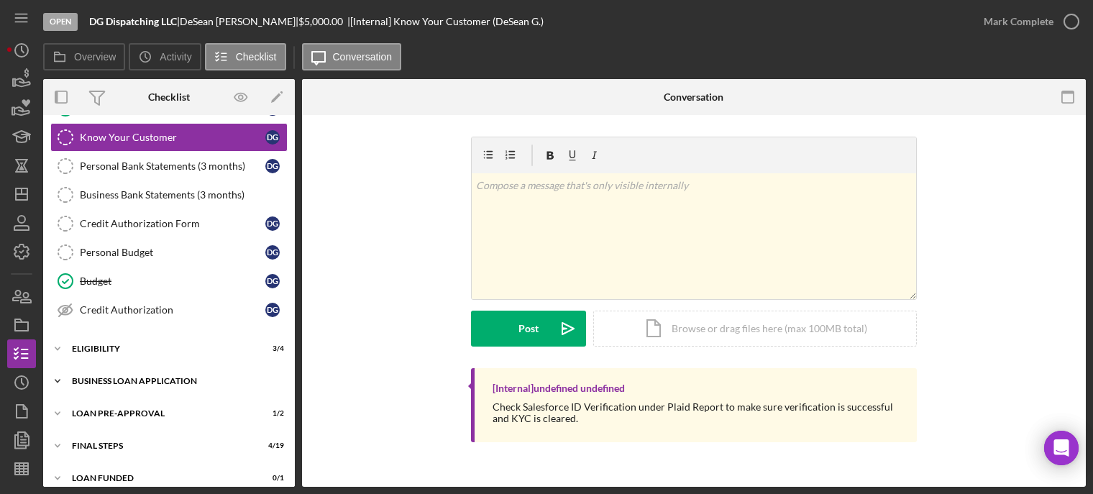
scroll to position [157, 0]
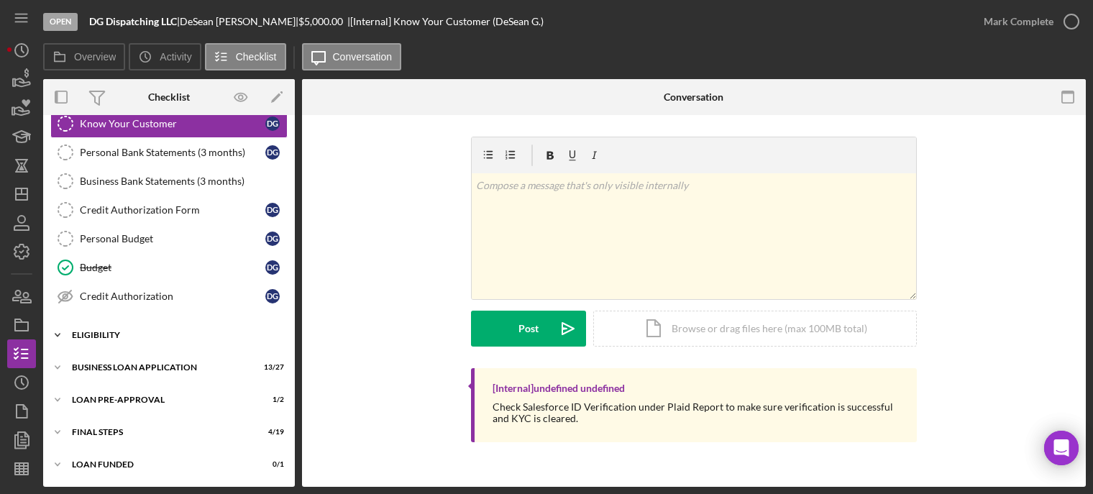
click at [134, 337] on div "ELIGIBILITY" at bounding box center [174, 335] width 205 height 9
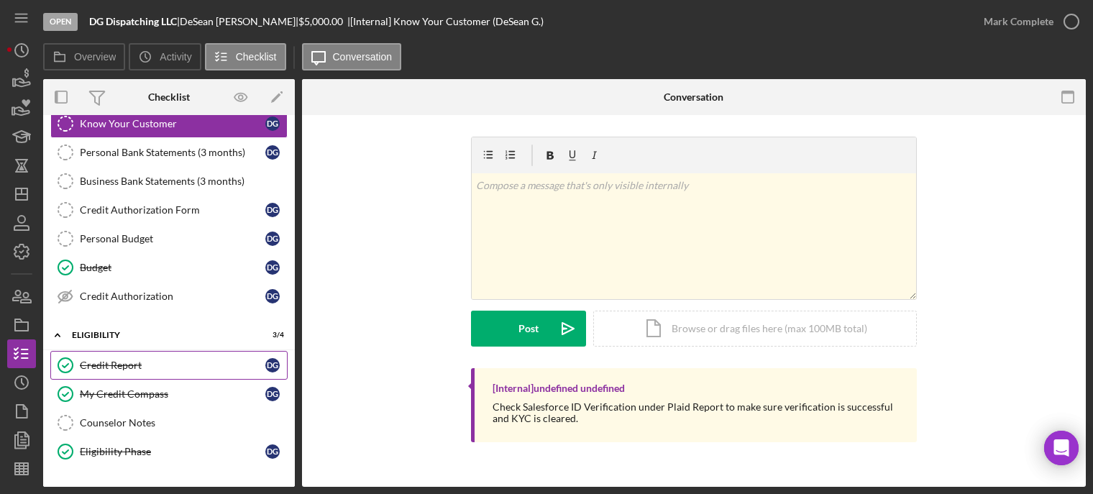
click at [126, 364] on div "Credit Report" at bounding box center [173, 366] width 186 height 12
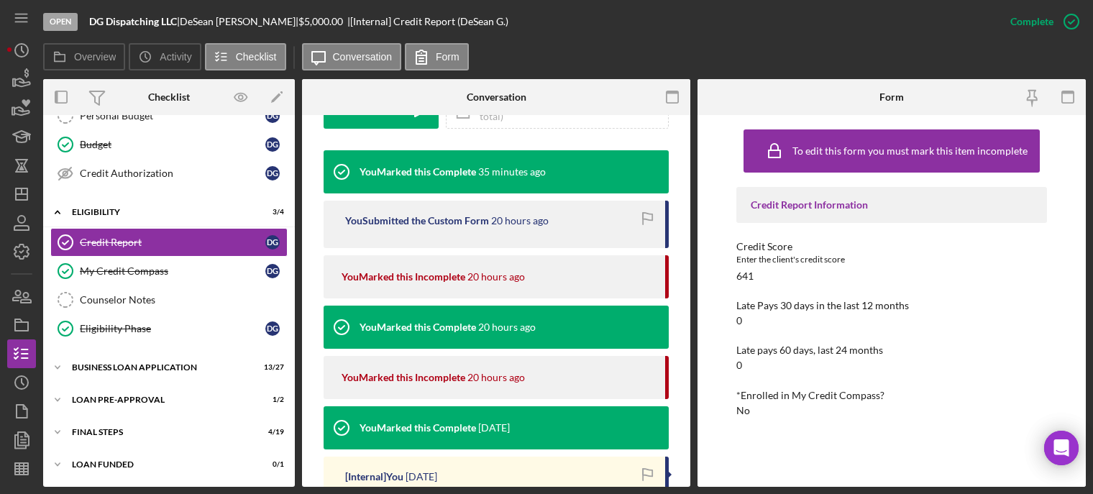
scroll to position [647, 0]
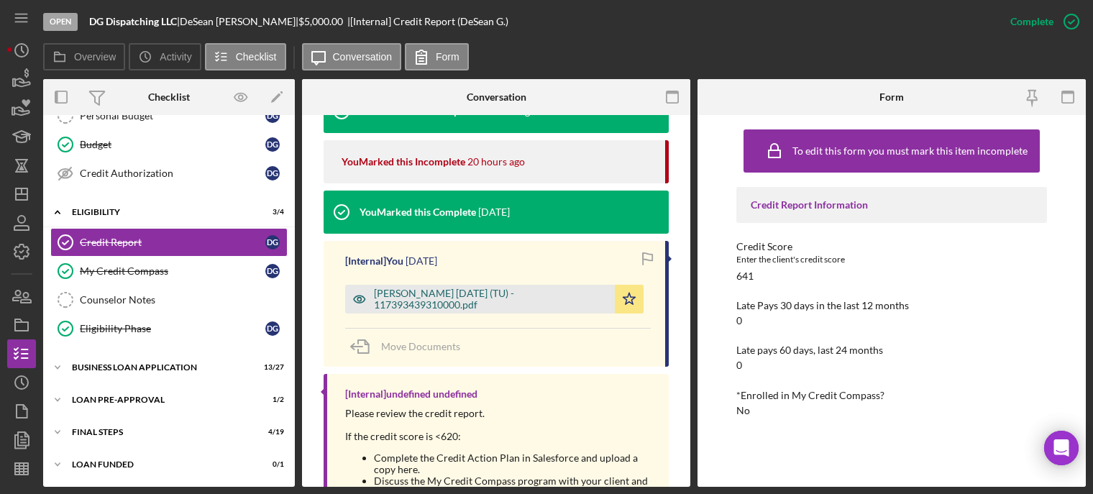
click at [439, 301] on div "[PERSON_NAME] [DATE] (TU) - 117393439310000.pdf" at bounding box center [491, 299] width 234 height 23
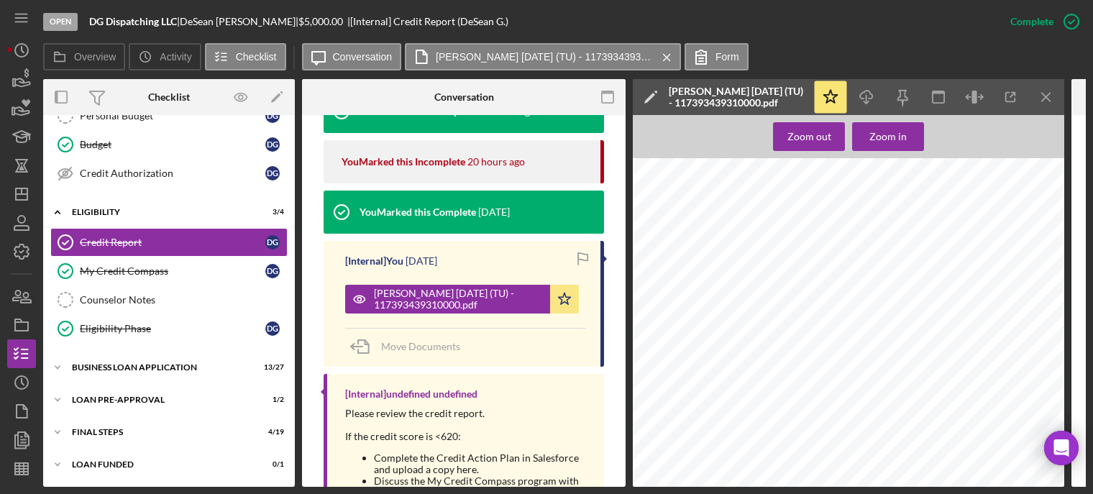
scroll to position [1654, 0]
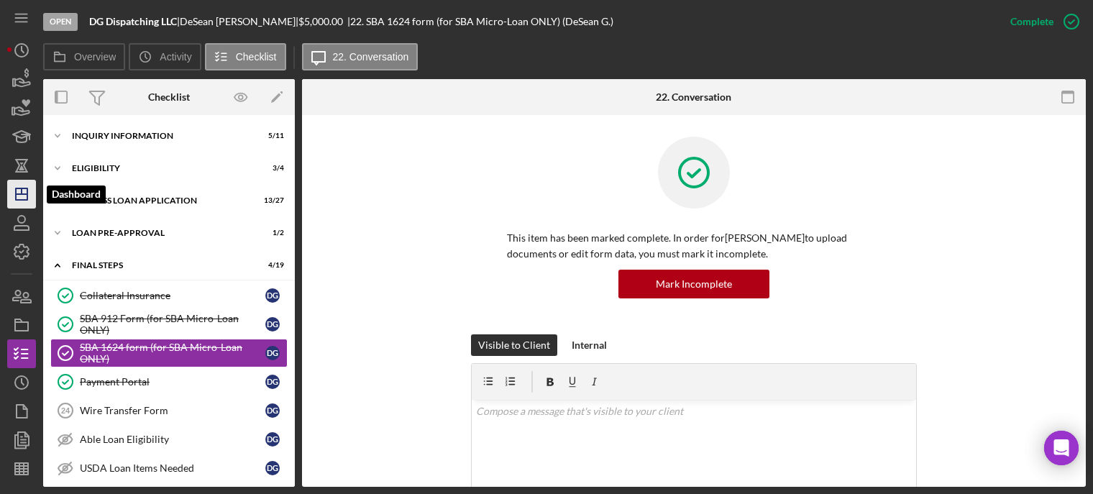
click at [17, 185] on icon "Icon/Dashboard" at bounding box center [22, 194] width 36 height 36
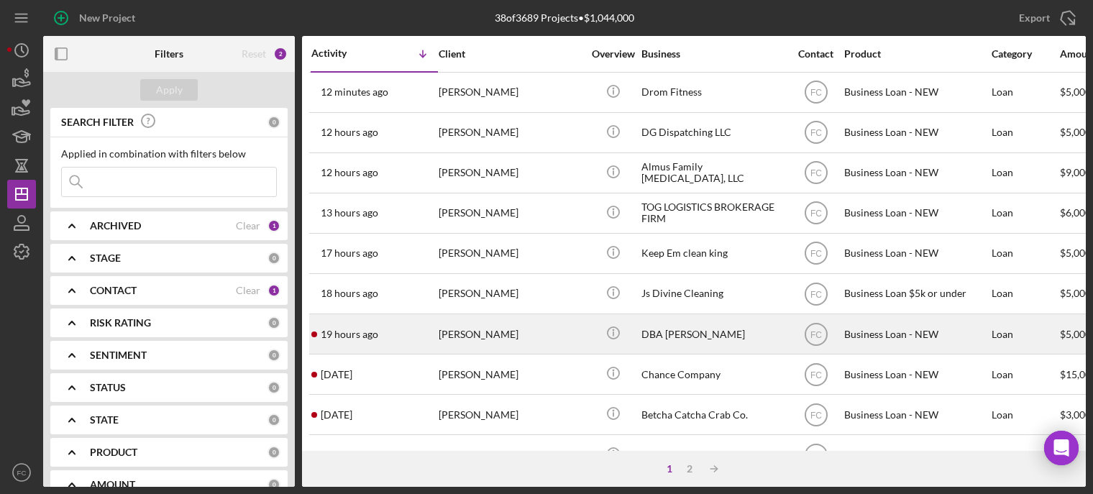
click at [396, 331] on div "19 hours ago [PERSON_NAME]" at bounding box center [374, 334] width 126 height 38
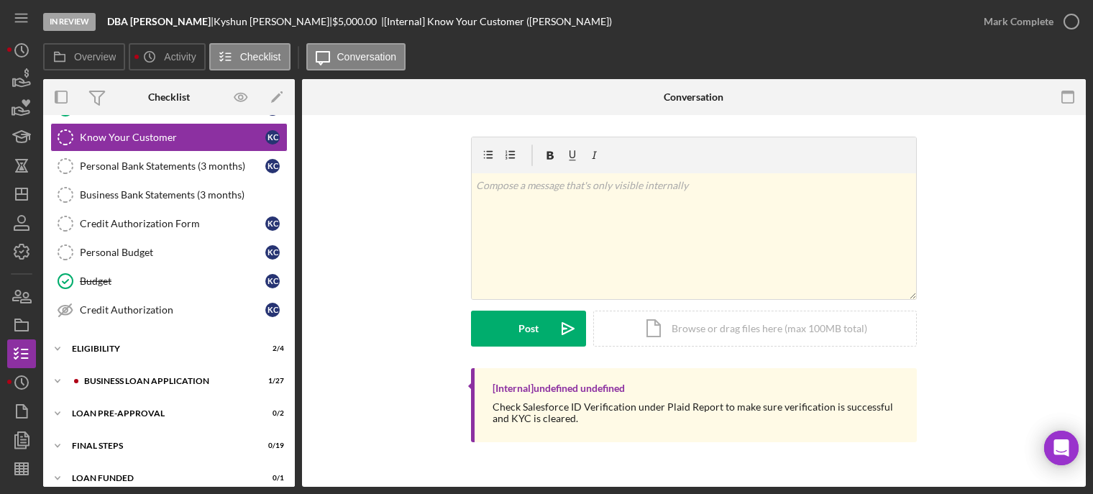
scroll to position [157, 0]
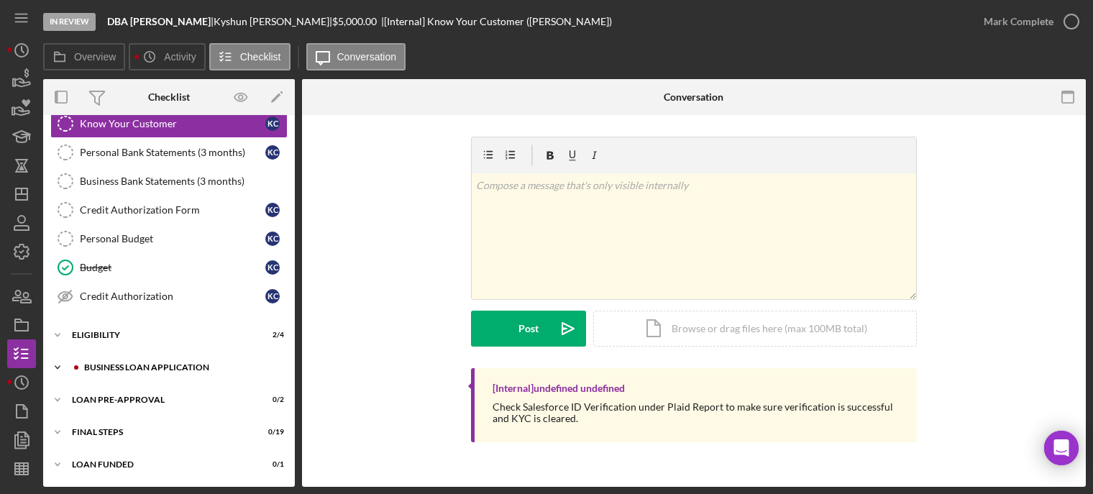
click at [136, 369] on div "BUSINESS LOAN APPLICATION" at bounding box center [180, 367] width 193 height 9
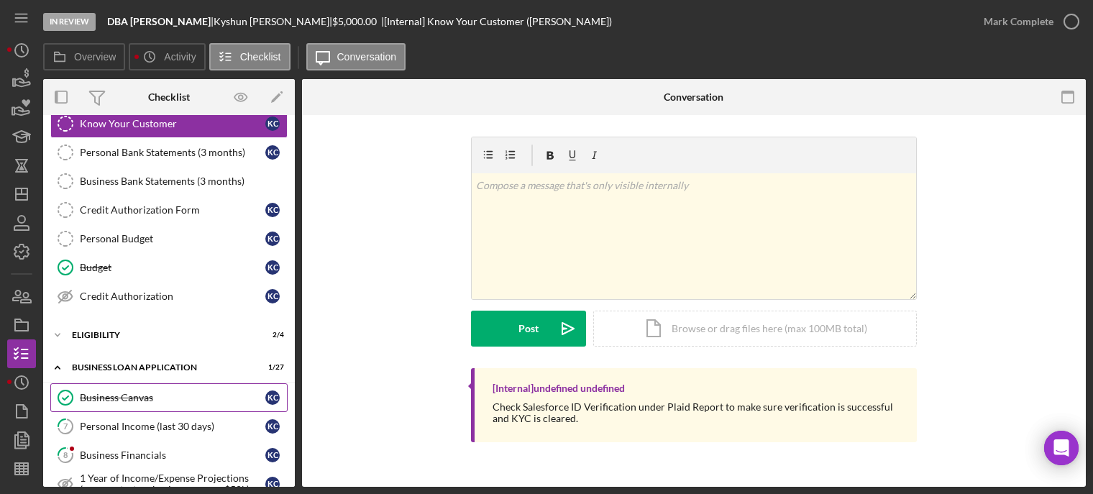
scroll to position [301, 0]
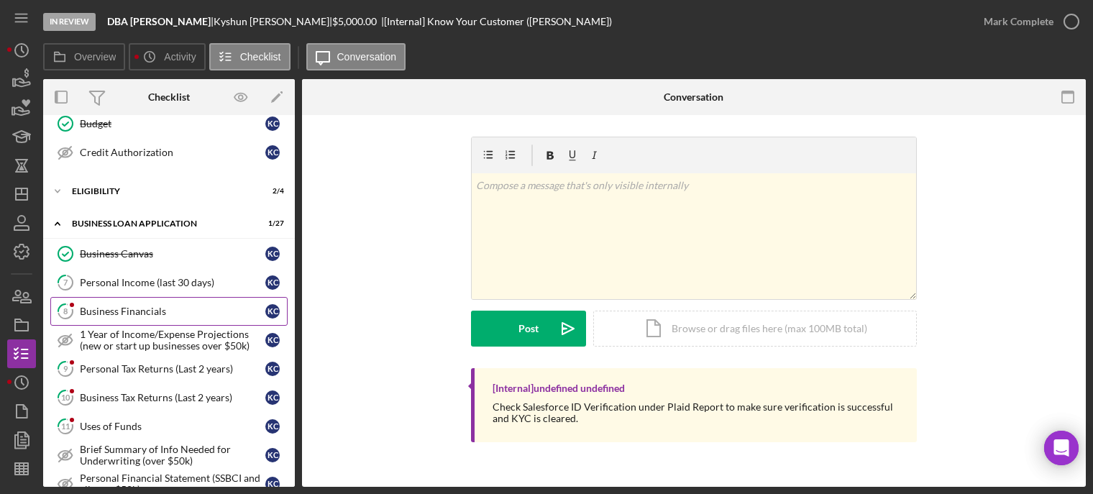
click at [129, 313] on div "Business Financials" at bounding box center [173, 312] width 186 height 12
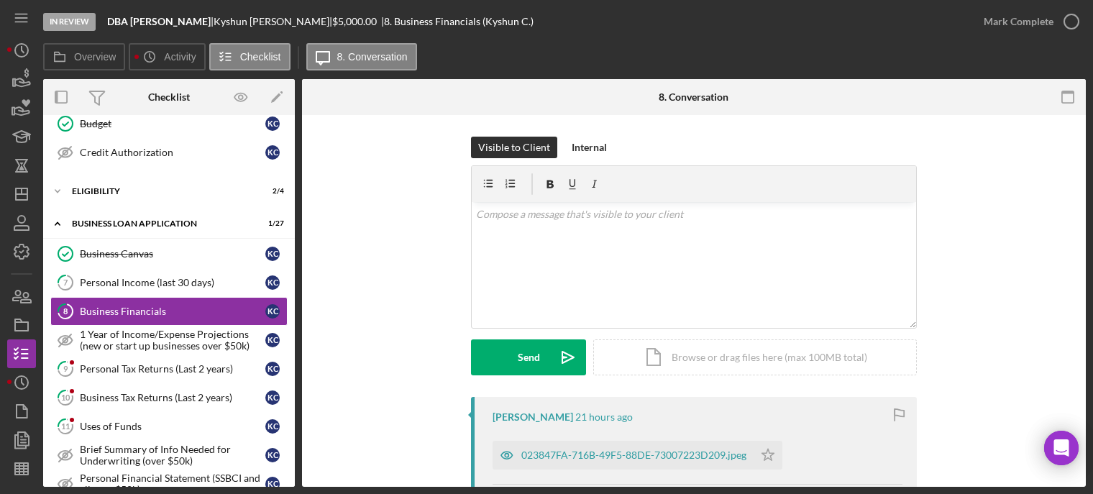
scroll to position [144, 0]
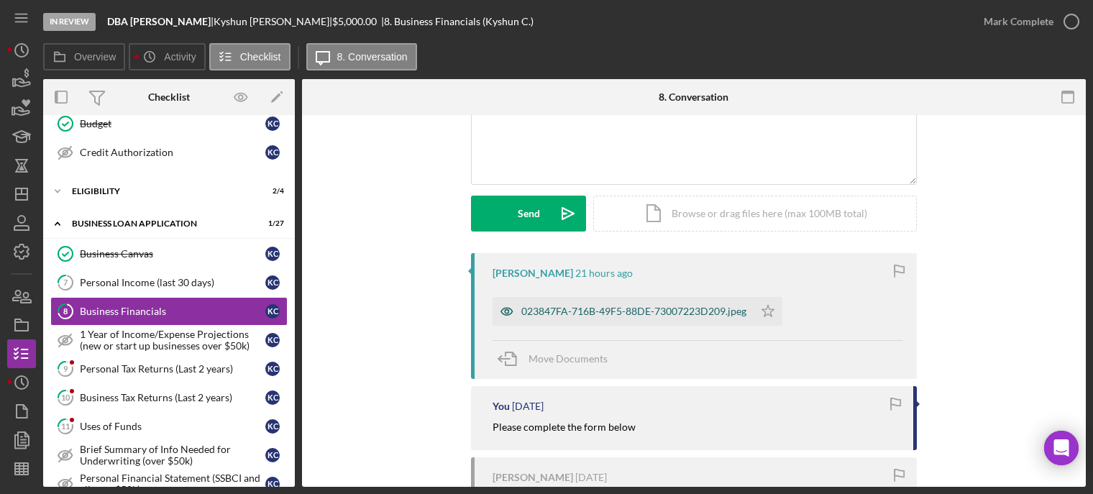
click at [583, 317] on div "023847FA-716B-49F5-88DE-73007223D209.jpeg" at bounding box center [633, 312] width 225 height 12
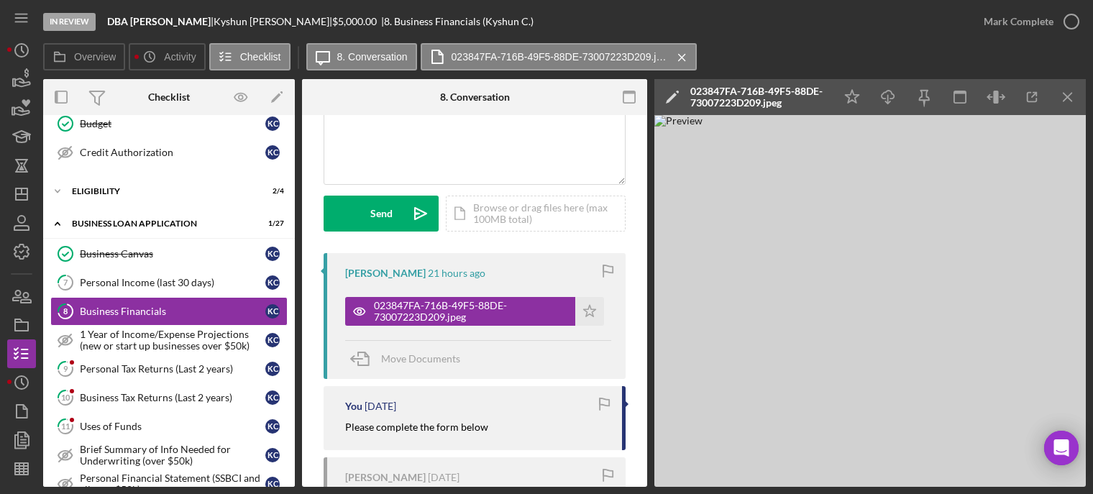
click at [0, 0] on icon "button" at bounding box center [0, 0] width 0 height 0
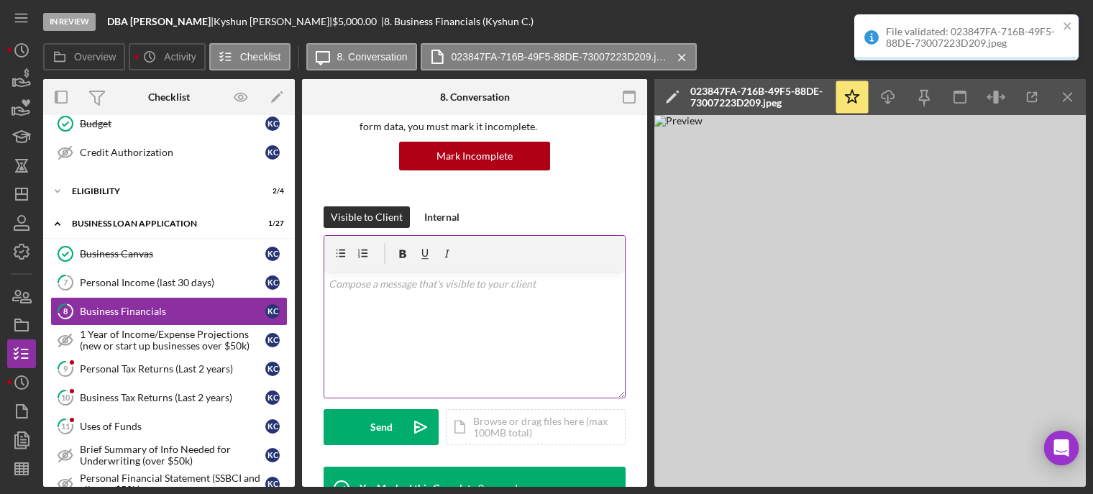
scroll to position [357, 0]
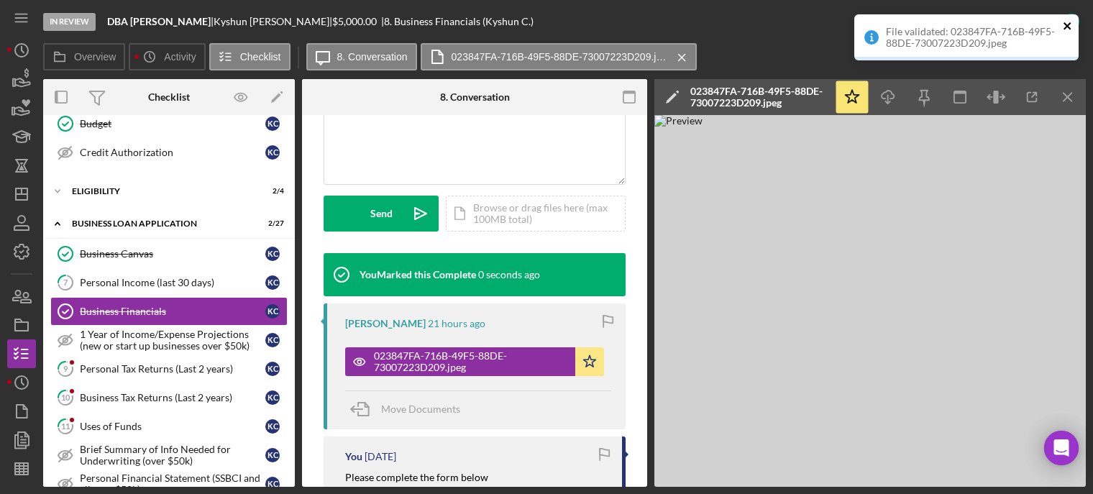
click at [1069, 25] on icon "close" at bounding box center [1068, 26] width 10 height 12
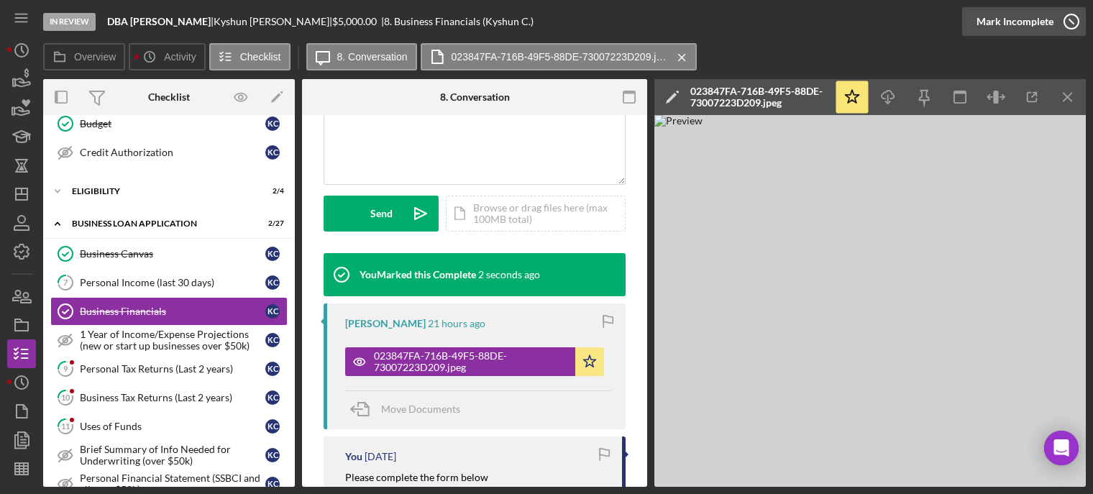
click at [1071, 24] on icon "button" at bounding box center [1071, 22] width 36 height 36
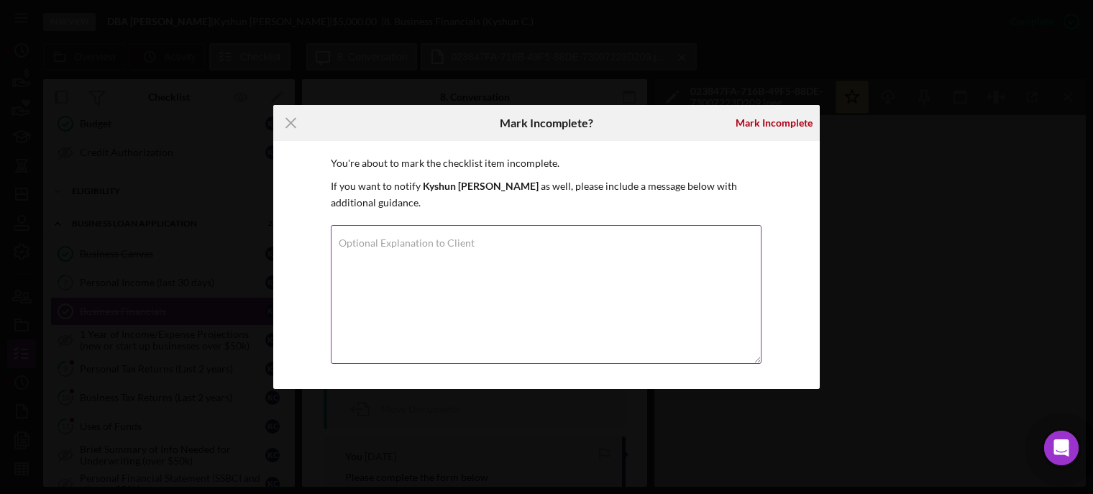
click at [358, 255] on textarea "Optional Explanation to Client" at bounding box center [546, 294] width 431 height 139
type textarea "You need to fill out the form even if it's all zeros, sign and date it."
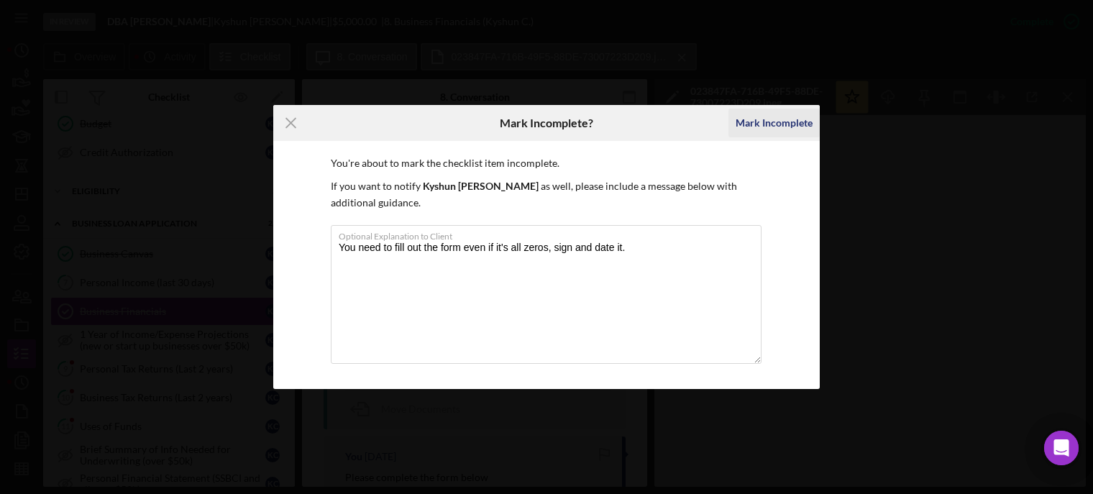
click at [790, 122] on div "Mark Incomplete" at bounding box center [774, 123] width 77 height 29
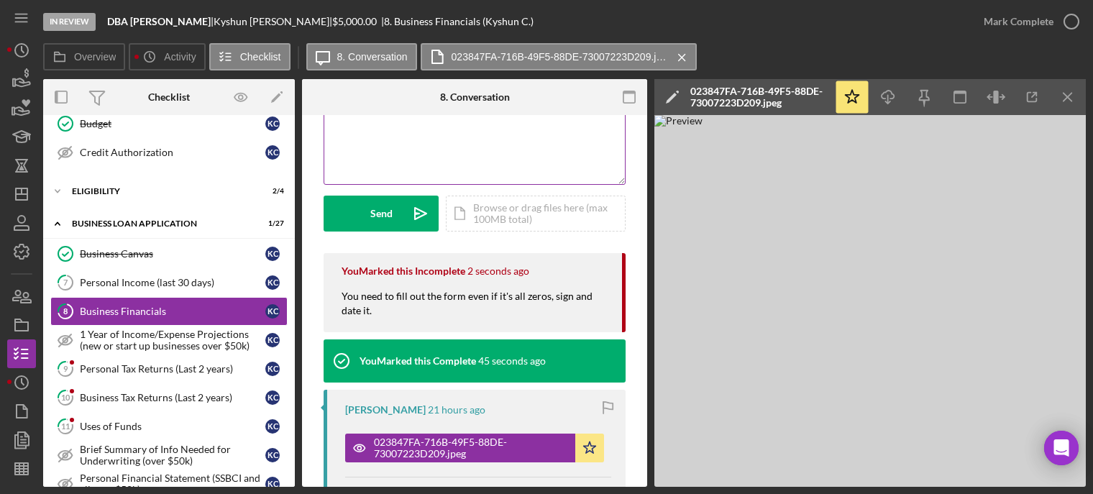
scroll to position [72, 0]
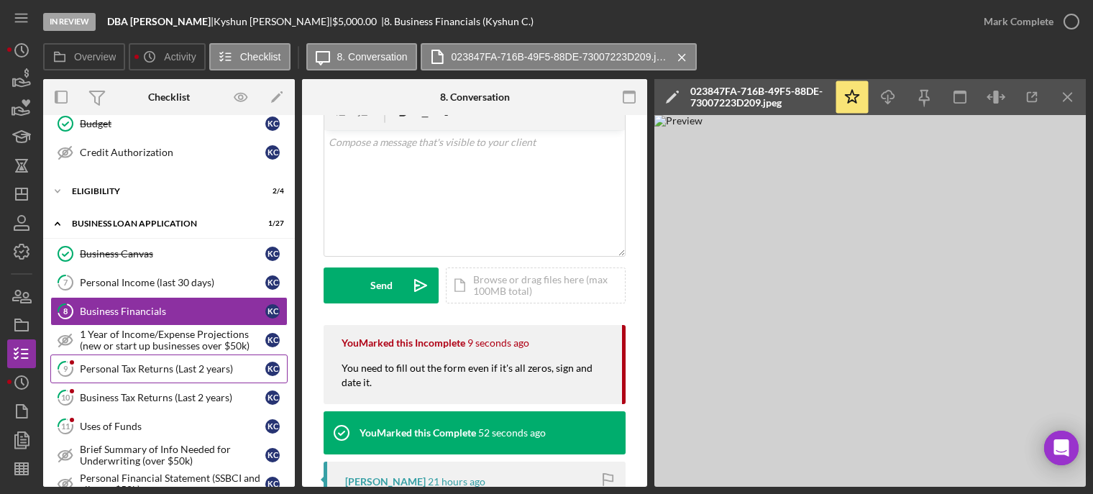
click at [126, 375] on div "Personal Tax Returns (Last 2 years)" at bounding box center [173, 369] width 186 height 12
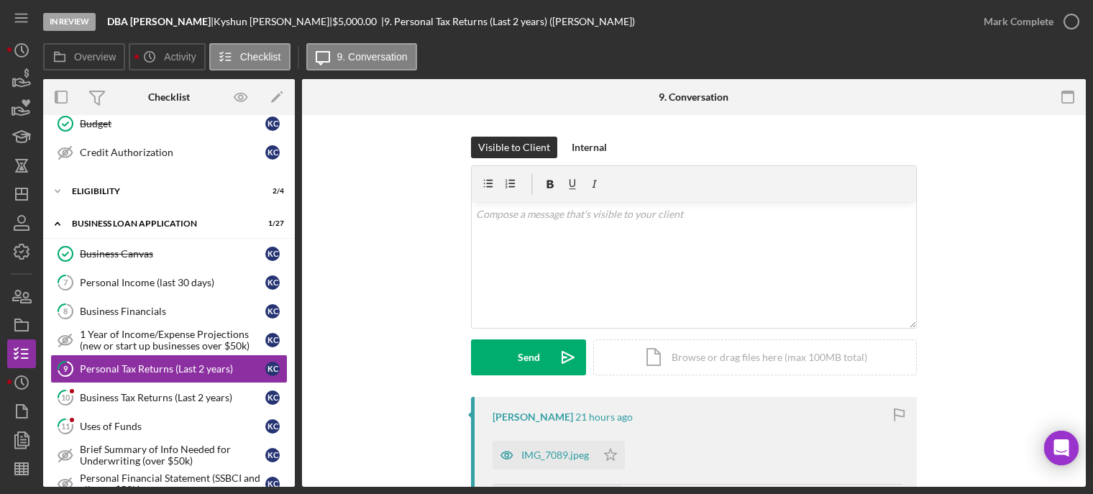
scroll to position [144, 0]
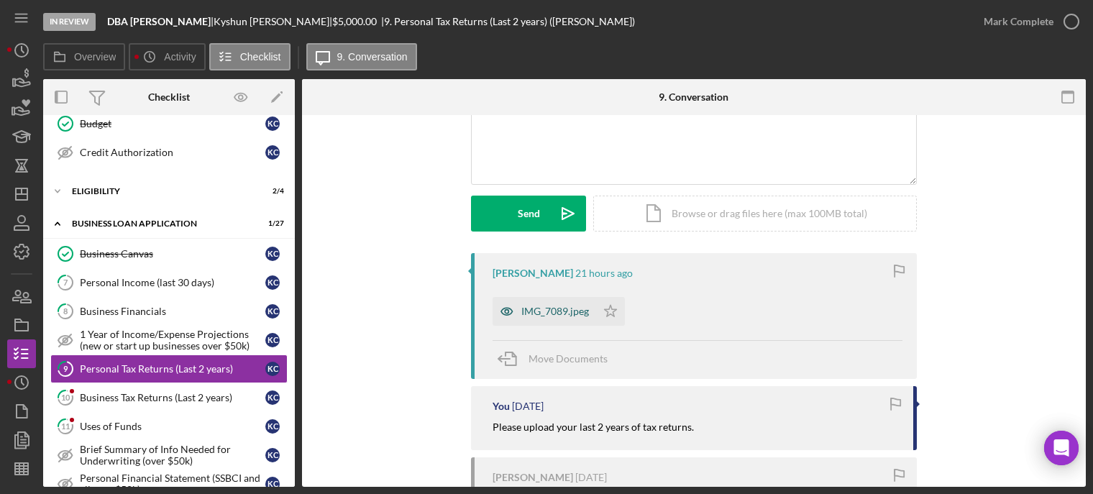
click at [550, 314] on div "IMG_7089.jpeg" at bounding box center [555, 312] width 68 height 12
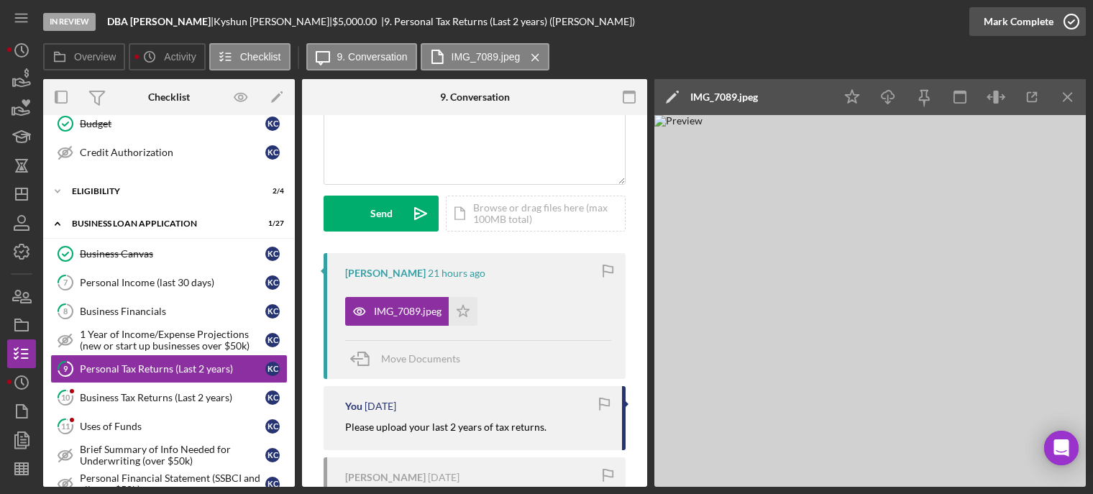
click at [1069, 22] on icon "button" at bounding box center [1071, 22] width 36 height 36
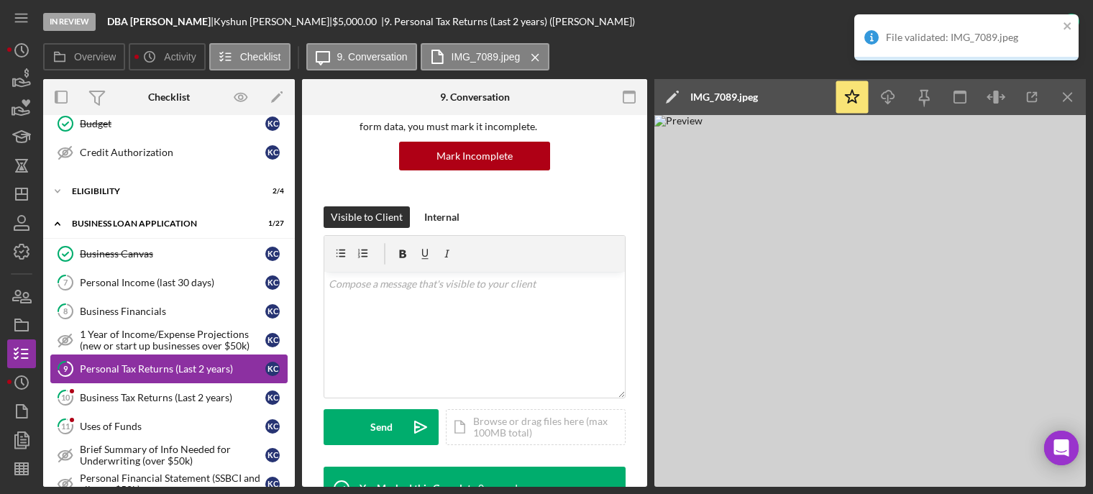
scroll to position [357, 0]
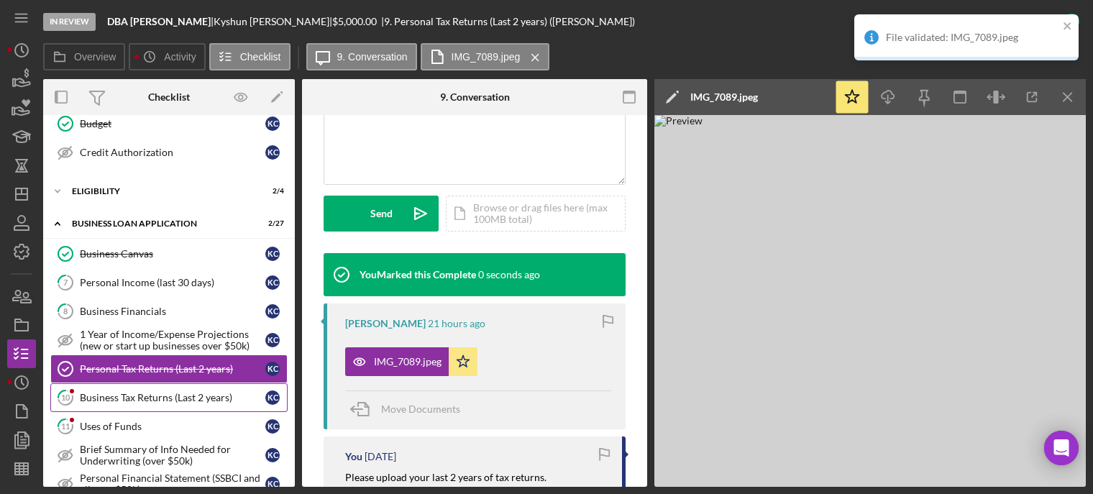
click at [152, 393] on div "Business Tax Returns (Last 2 years)" at bounding box center [173, 398] width 186 height 12
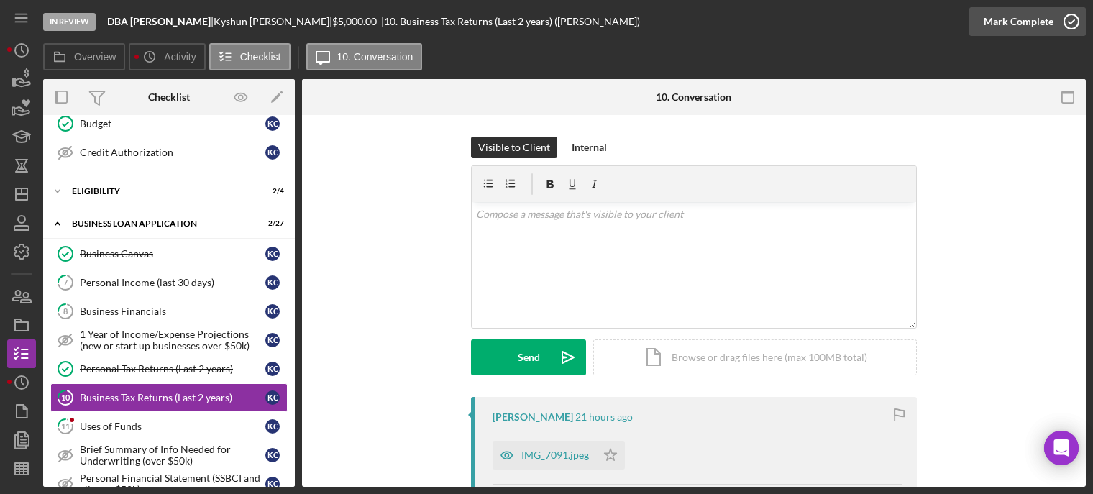
click at [1068, 19] on icon "button" at bounding box center [1071, 22] width 36 height 36
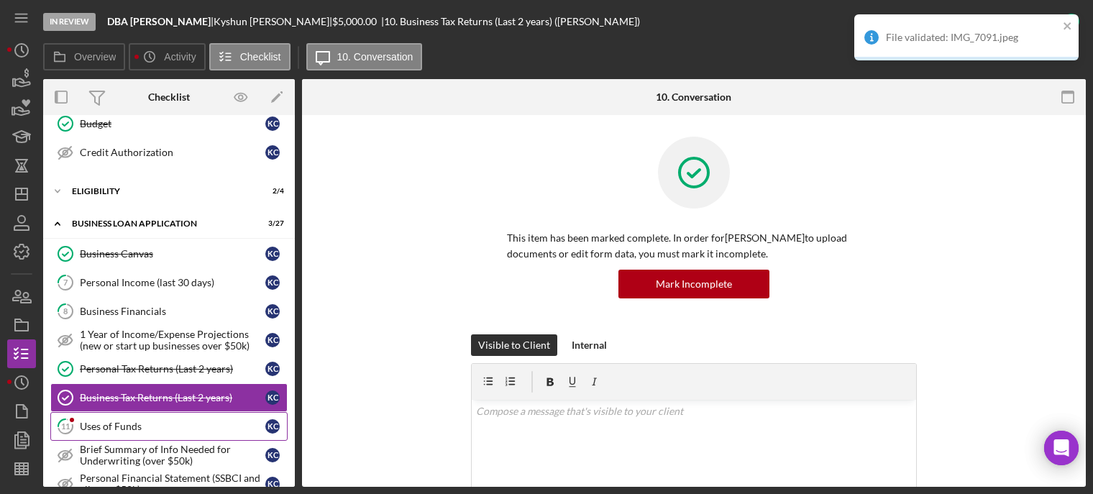
click at [122, 426] on div "Uses of Funds" at bounding box center [173, 427] width 186 height 12
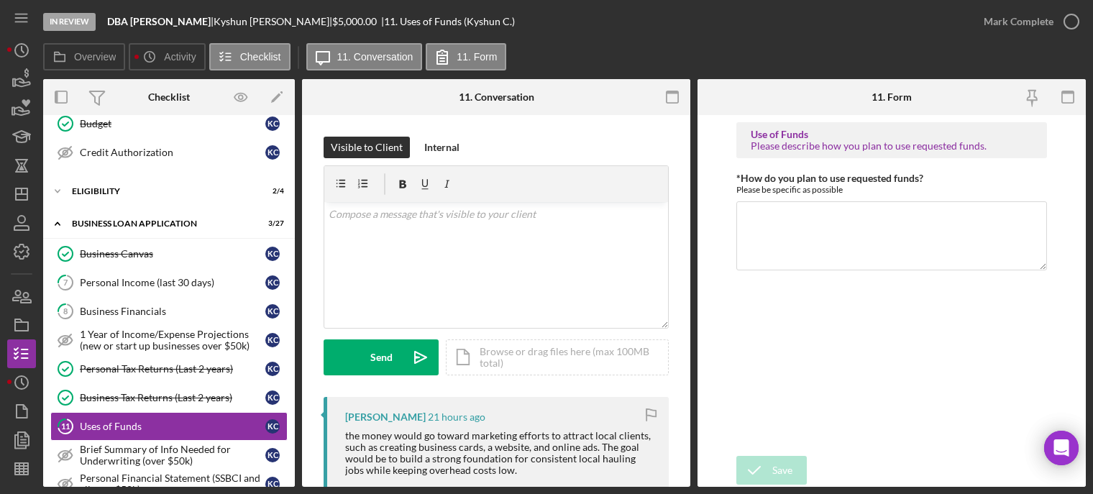
scroll to position [144, 0]
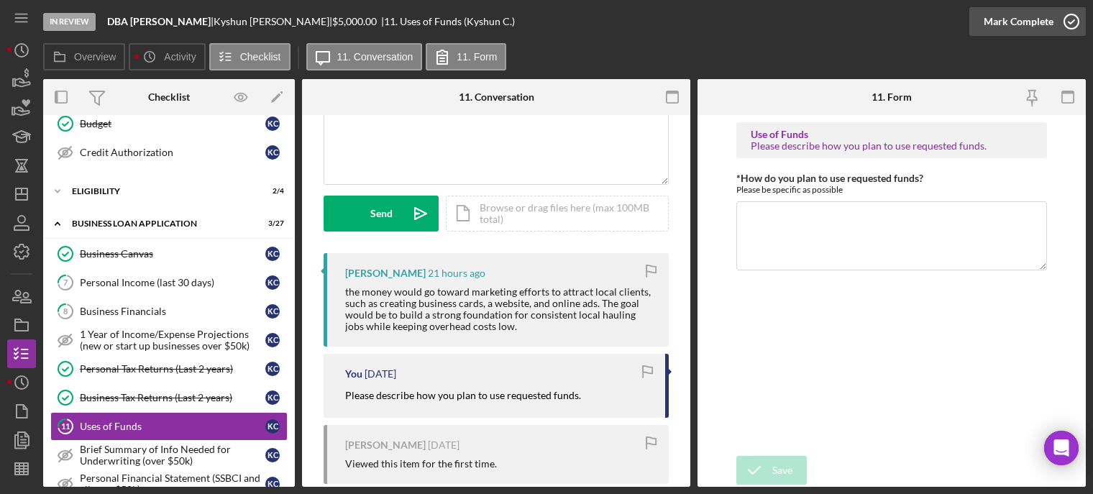
click at [1069, 22] on icon "button" at bounding box center [1071, 22] width 36 height 36
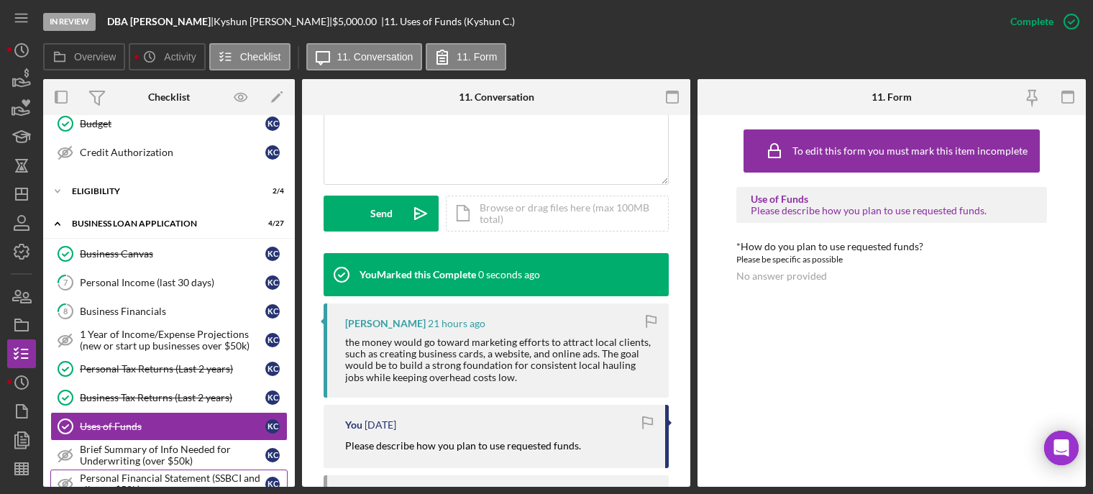
scroll to position [517, 0]
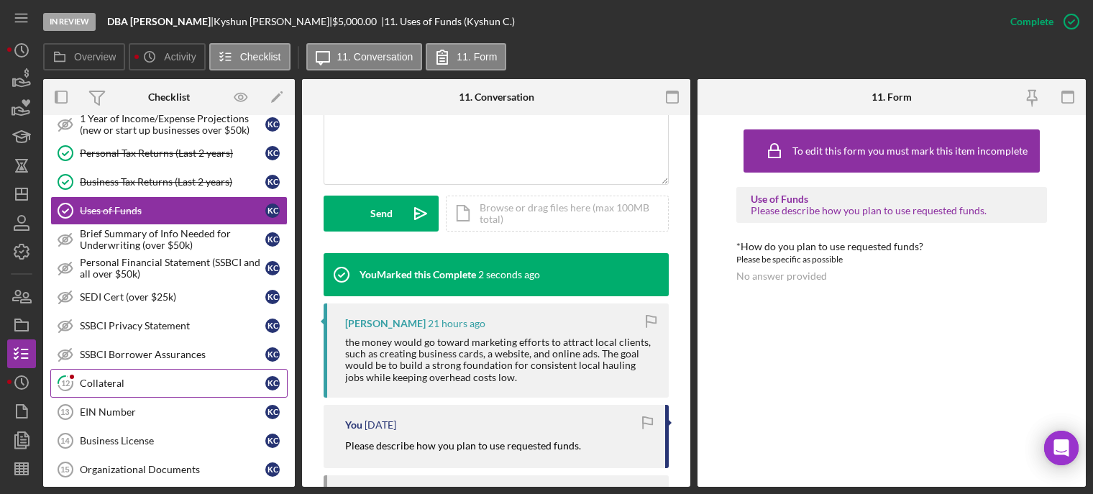
click at [108, 376] on link "12 Collateral K C" at bounding box center [168, 383] width 237 height 29
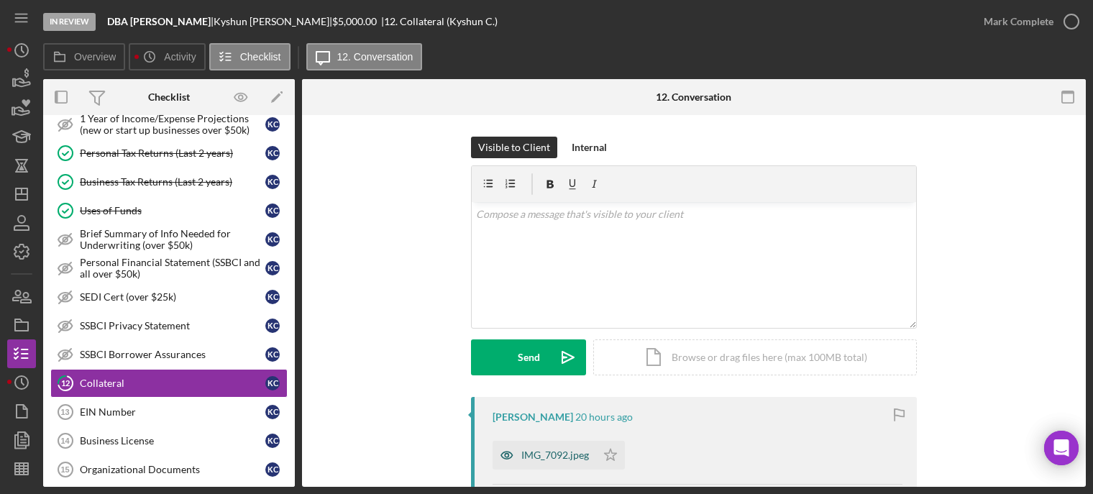
click at [541, 455] on div "IMG_7092.jpeg" at bounding box center [555, 455] width 68 height 12
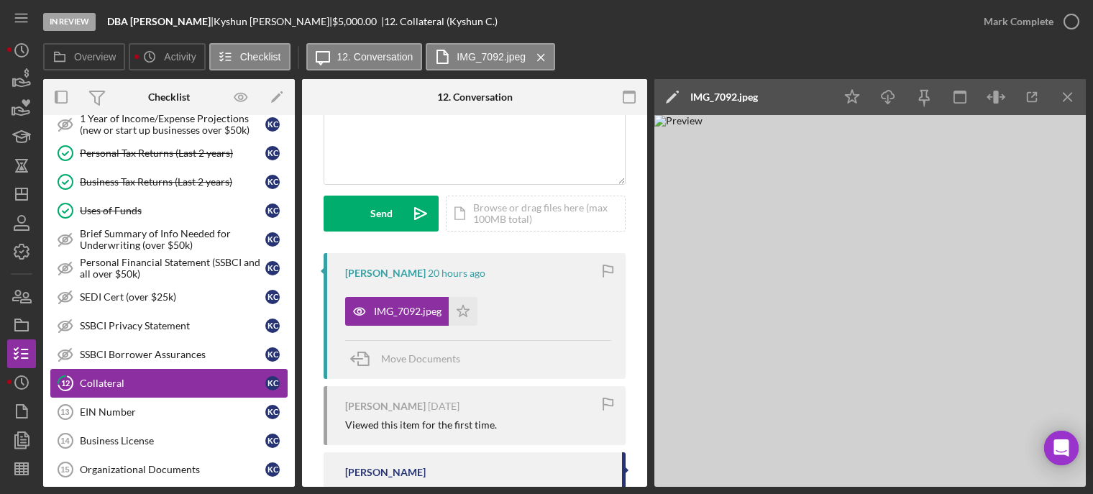
scroll to position [661, 0]
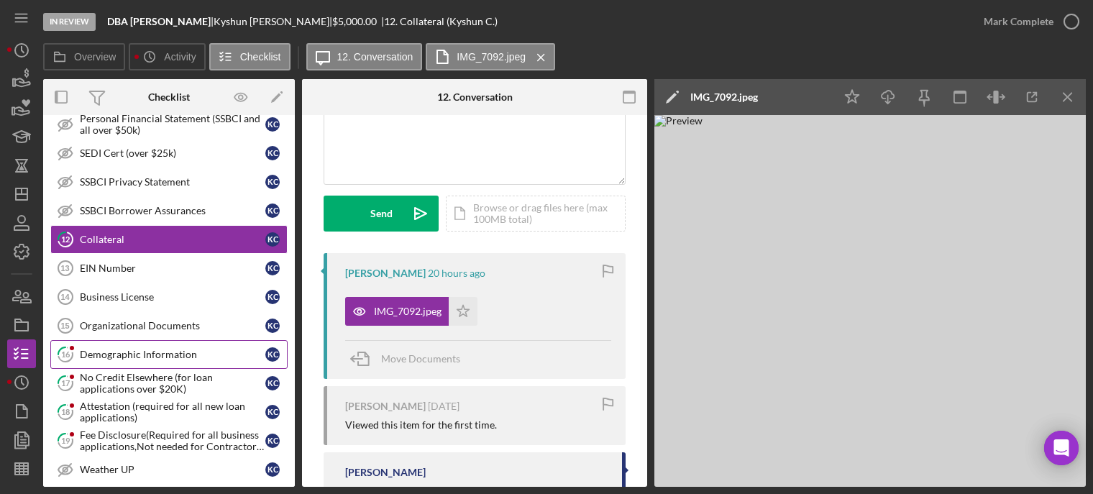
click at [130, 355] on div "Demographic Information" at bounding box center [173, 355] width 186 height 12
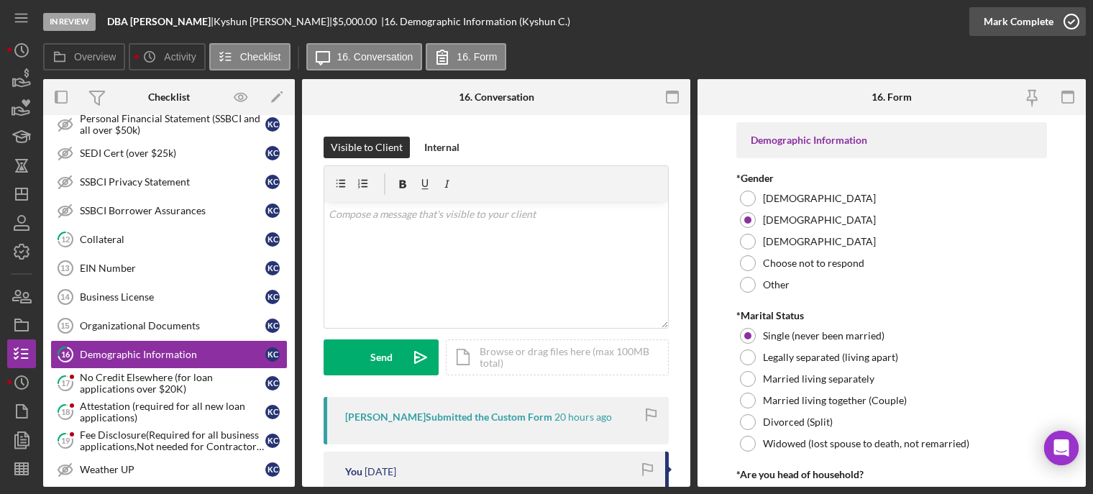
click at [1076, 15] on icon "button" at bounding box center [1071, 22] width 36 height 36
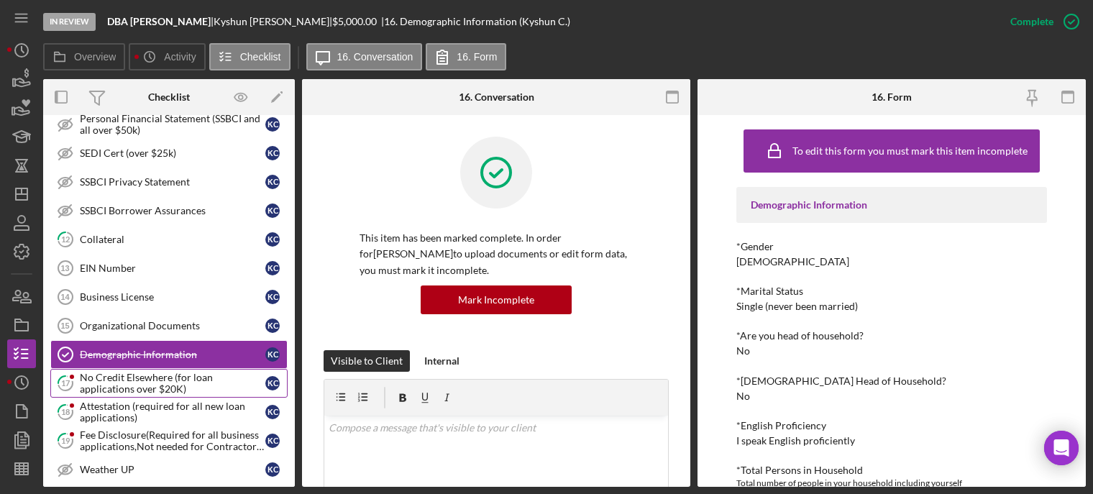
click at [118, 375] on div "No Credit Elsewhere (for loan applications over $20K)" at bounding box center [173, 383] width 186 height 23
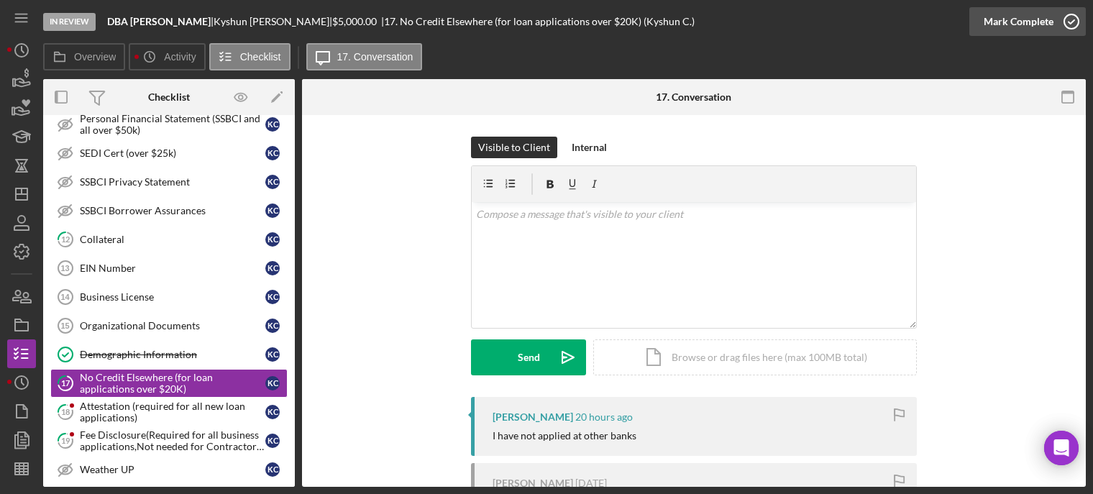
click at [1074, 15] on icon "button" at bounding box center [1071, 22] width 36 height 36
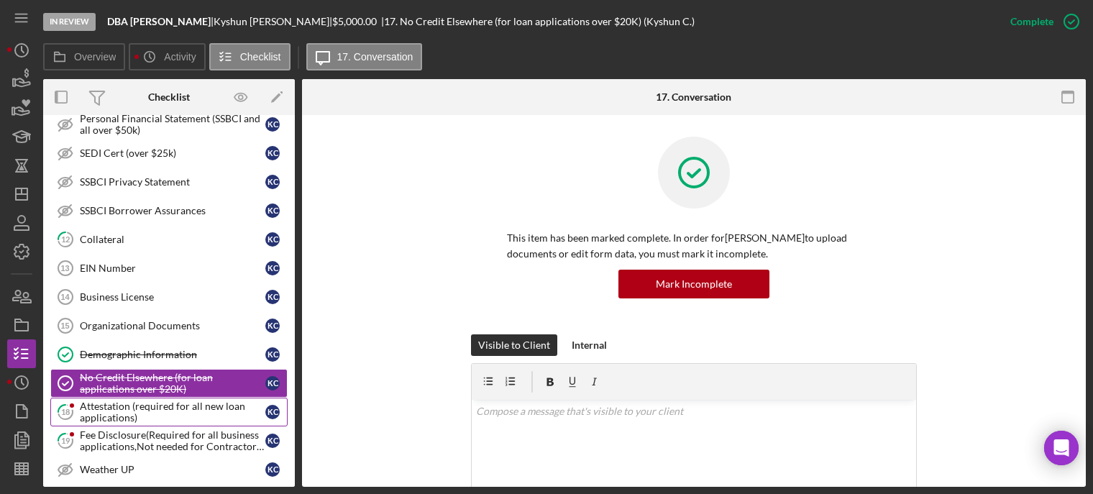
click at [133, 401] on div "Attestation (required for all new loan applications)" at bounding box center [173, 412] width 186 height 23
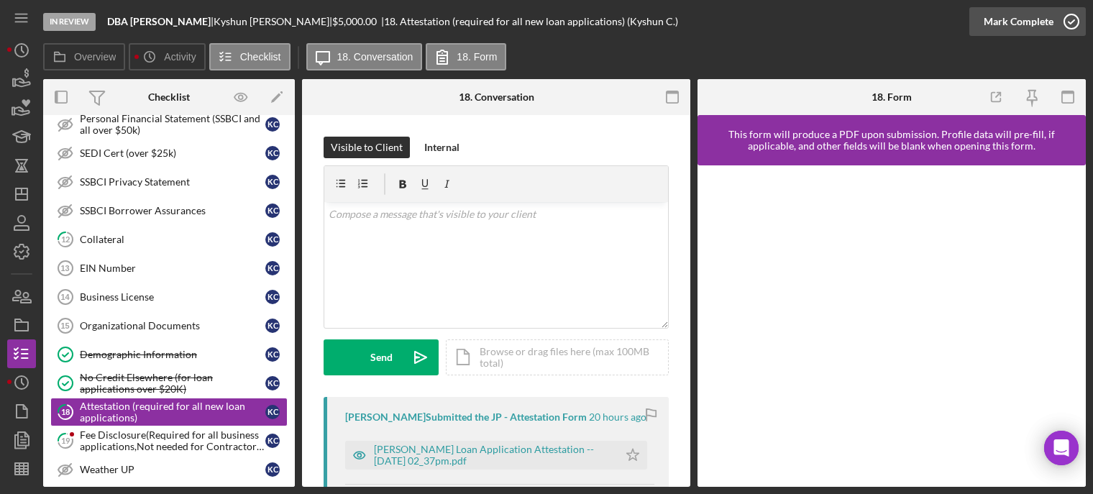
click at [1069, 12] on icon "button" at bounding box center [1071, 22] width 36 height 36
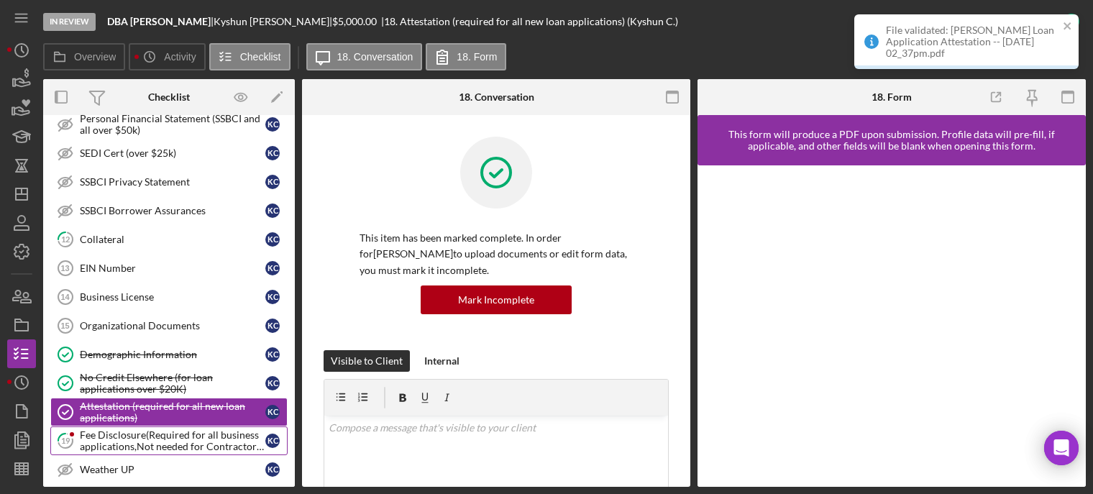
click at [145, 430] on div "Fee Disclosure(Required for all business applications,Not needed for Contractor…" at bounding box center [173, 440] width 186 height 23
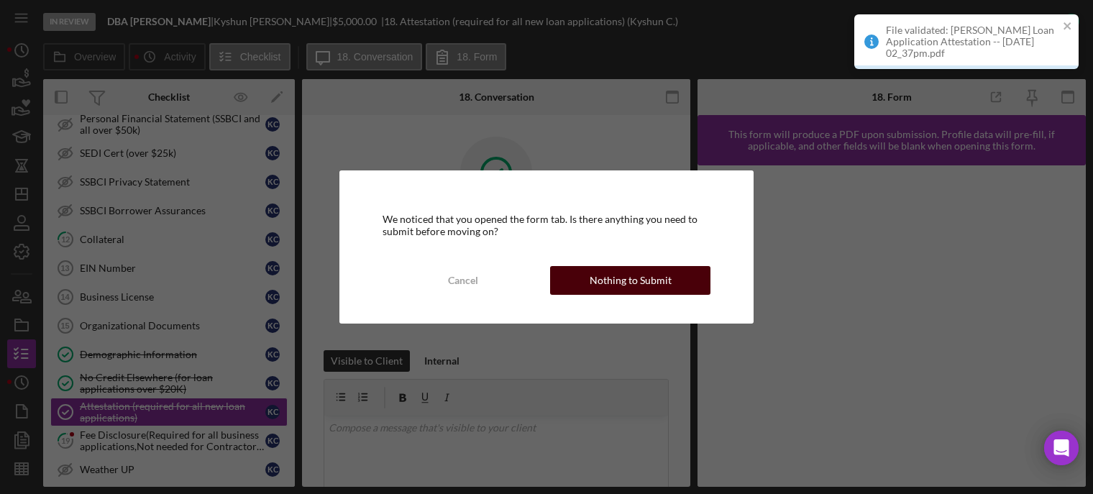
click at [631, 280] on div "Nothing to Submit" at bounding box center [631, 280] width 82 height 29
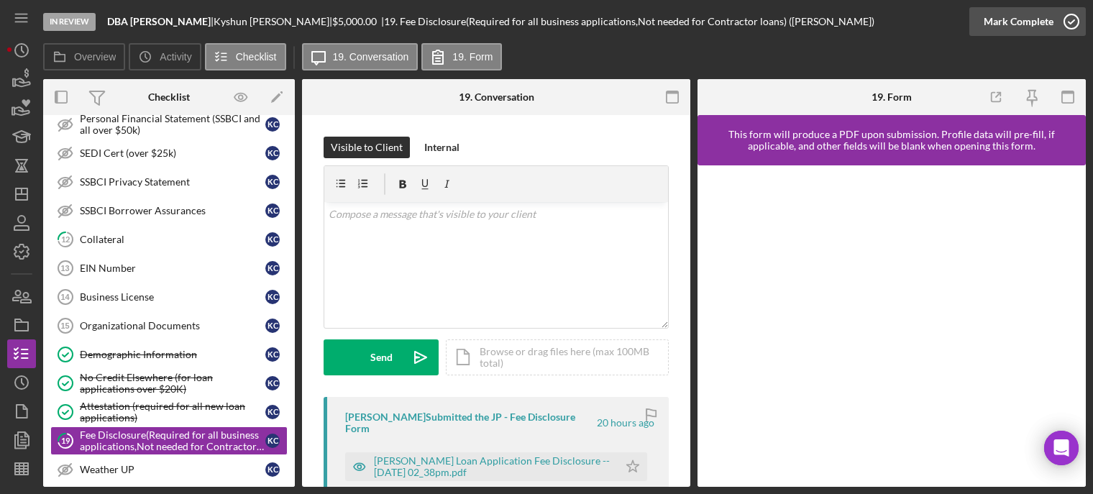
click at [1071, 21] on icon "button" at bounding box center [1071, 22] width 36 height 36
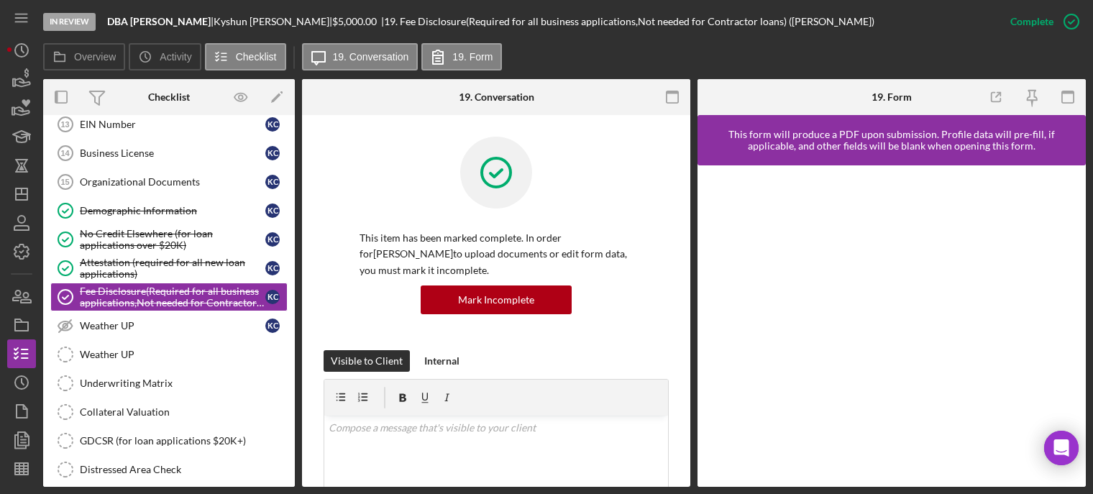
scroll to position [589, 0]
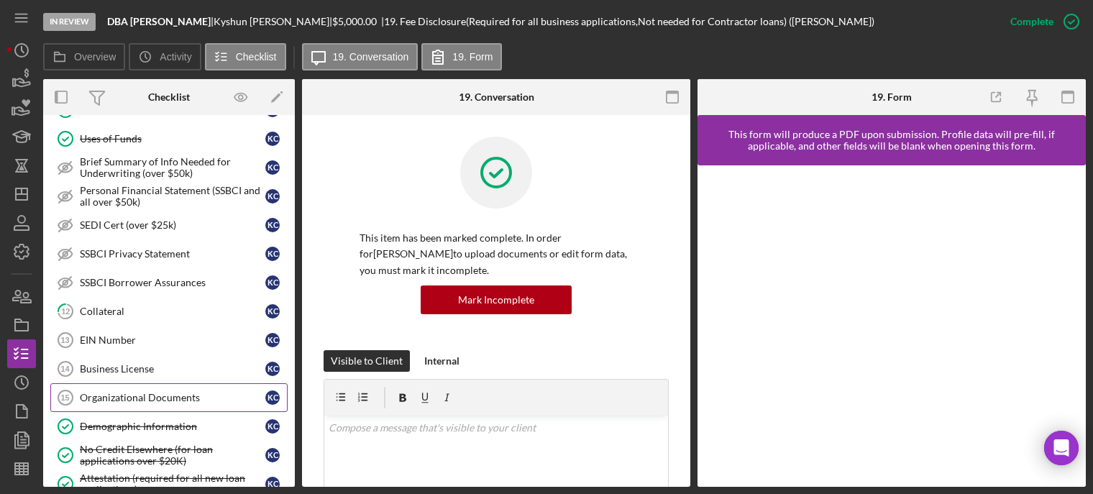
click at [123, 390] on link "Organizational Documents 15 Organizational Documents K C" at bounding box center [168, 397] width 237 height 29
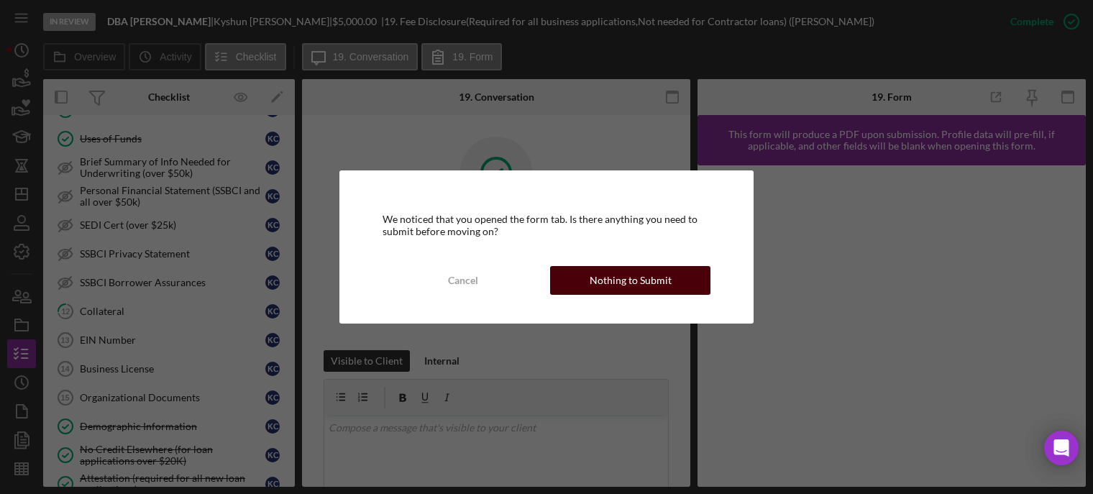
click at [691, 280] on button "Nothing to Submit" at bounding box center [630, 280] width 160 height 29
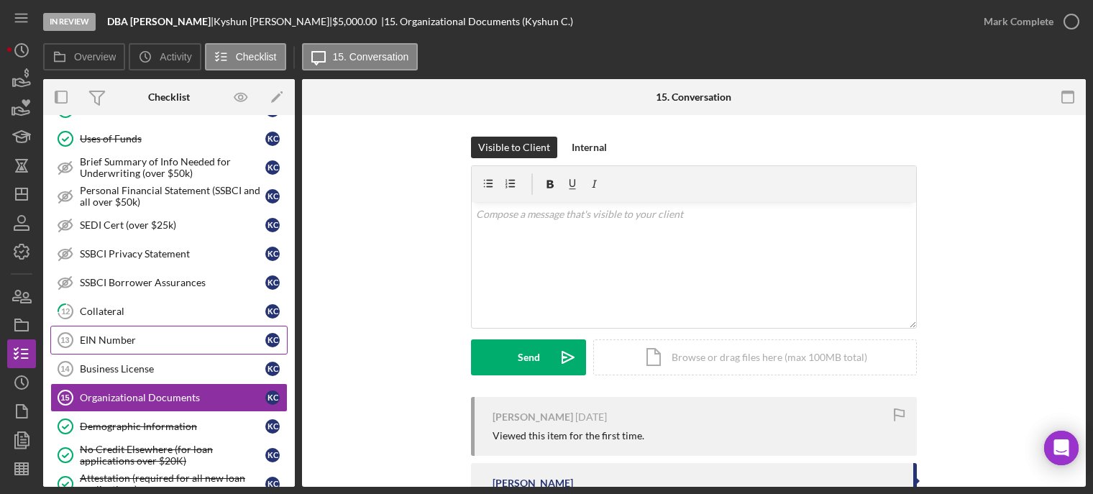
click at [145, 334] on div "EIN Number" at bounding box center [173, 340] width 186 height 12
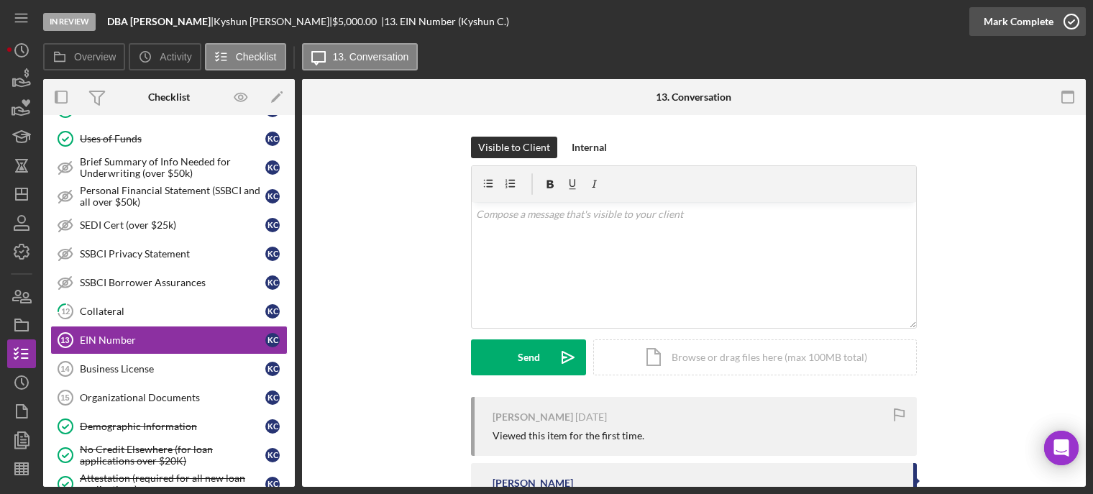
click at [1072, 22] on icon "button" at bounding box center [1071, 22] width 36 height 36
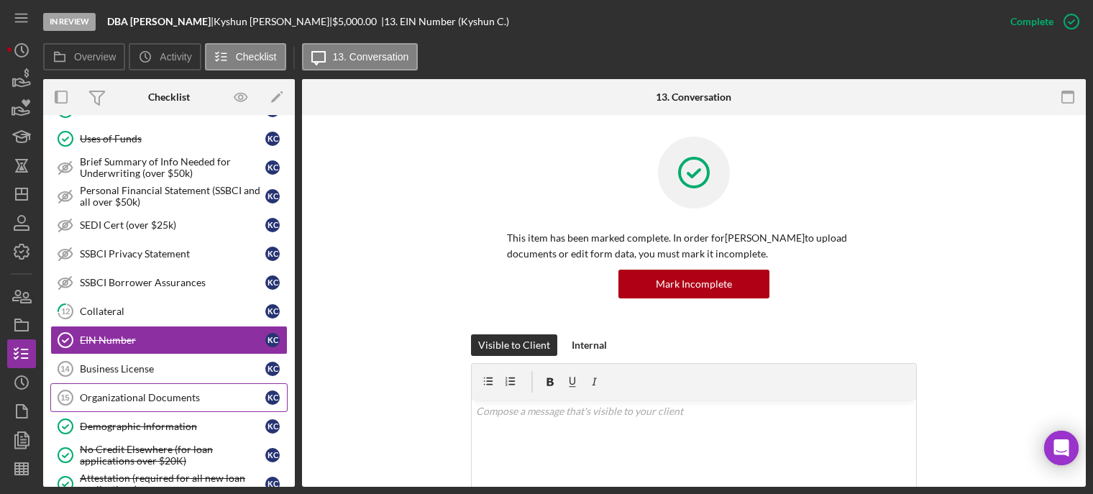
click at [146, 398] on div "Organizational Documents" at bounding box center [173, 398] width 186 height 12
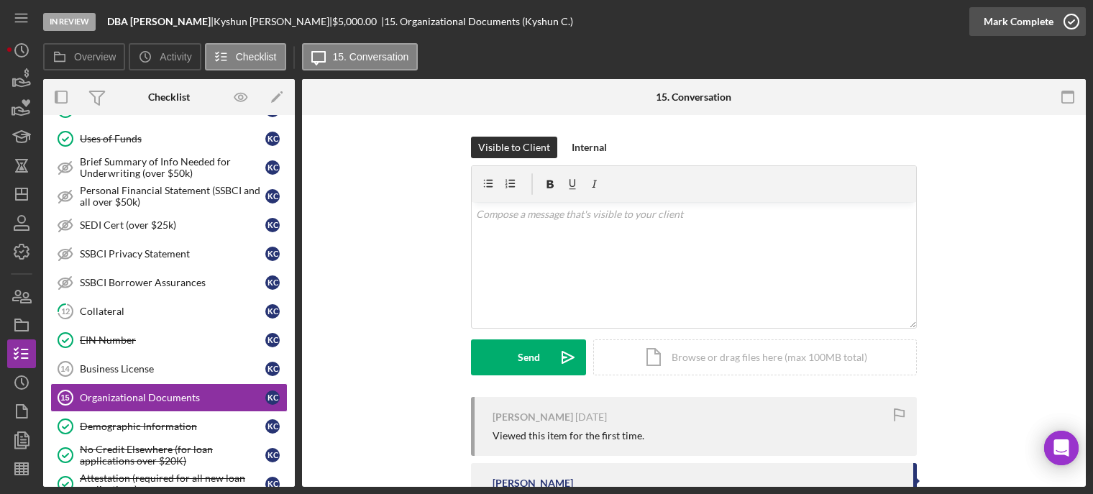
drag, startPoint x: 1077, startPoint y: 17, endPoint x: 1069, endPoint y: 20, distance: 8.4
click at [1076, 17] on icon "button" at bounding box center [1071, 22] width 36 height 36
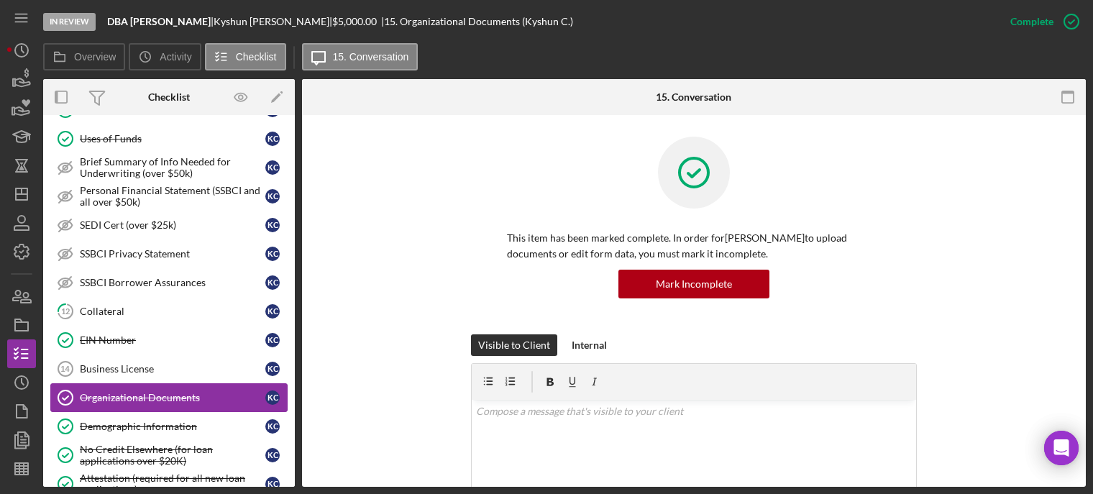
scroll to position [661, 0]
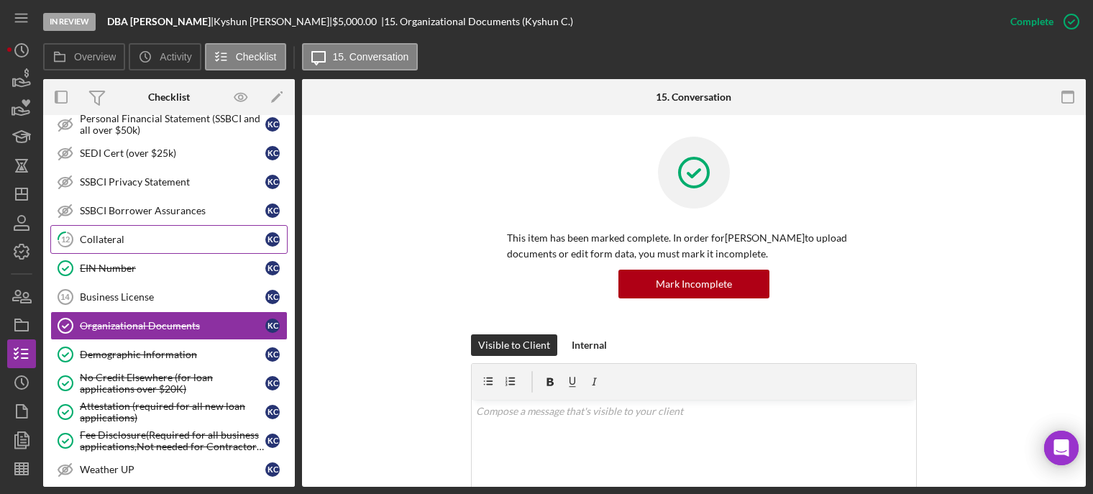
click at [134, 245] on div "Collateral" at bounding box center [173, 240] width 186 height 12
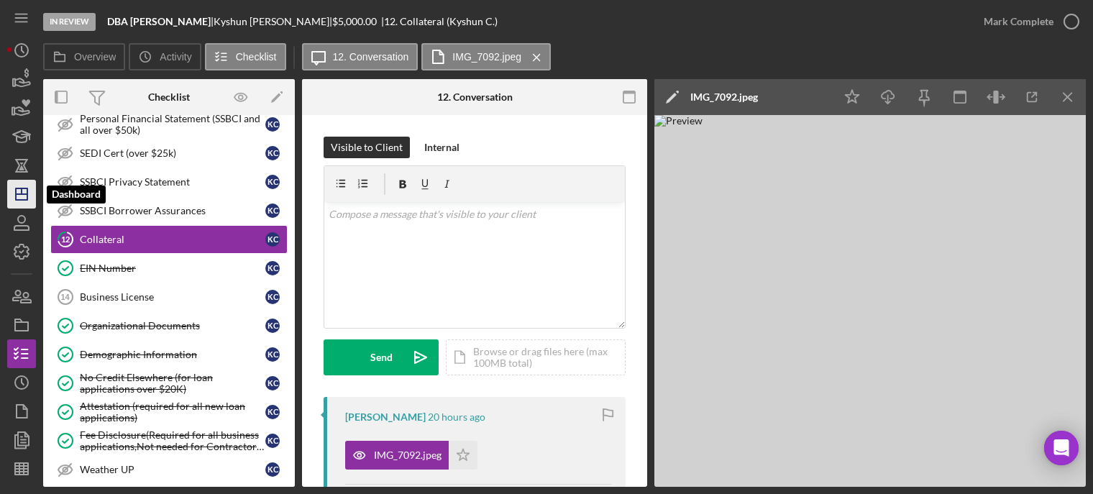
click at [27, 191] on polygon "button" at bounding box center [22, 194] width 12 height 12
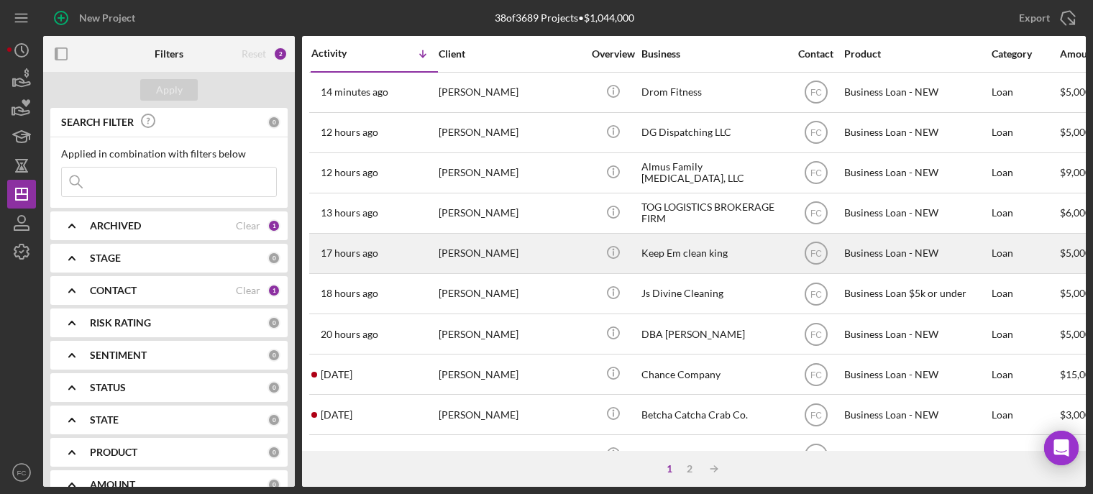
scroll to position [144, 0]
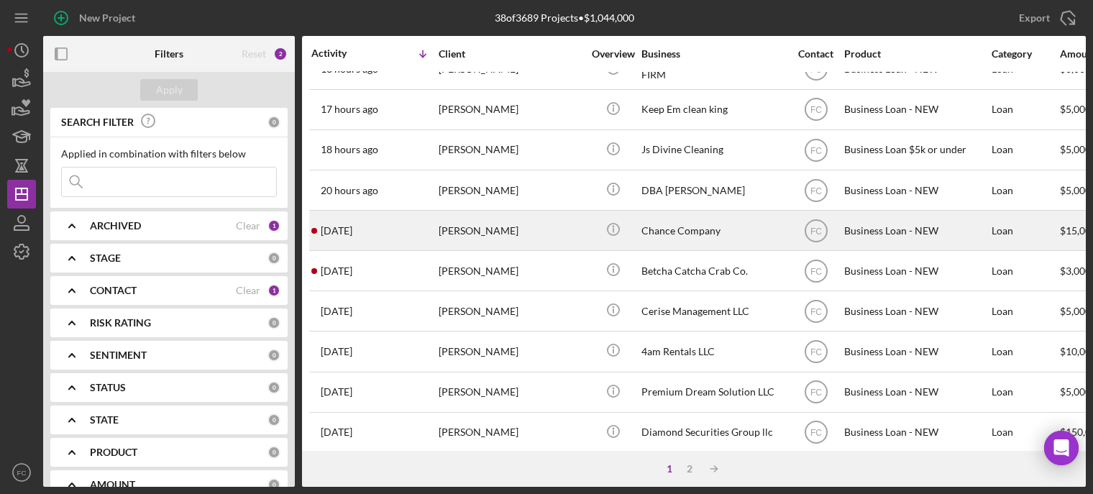
click at [400, 216] on div "2 days ago Deja Williams" at bounding box center [374, 230] width 126 height 38
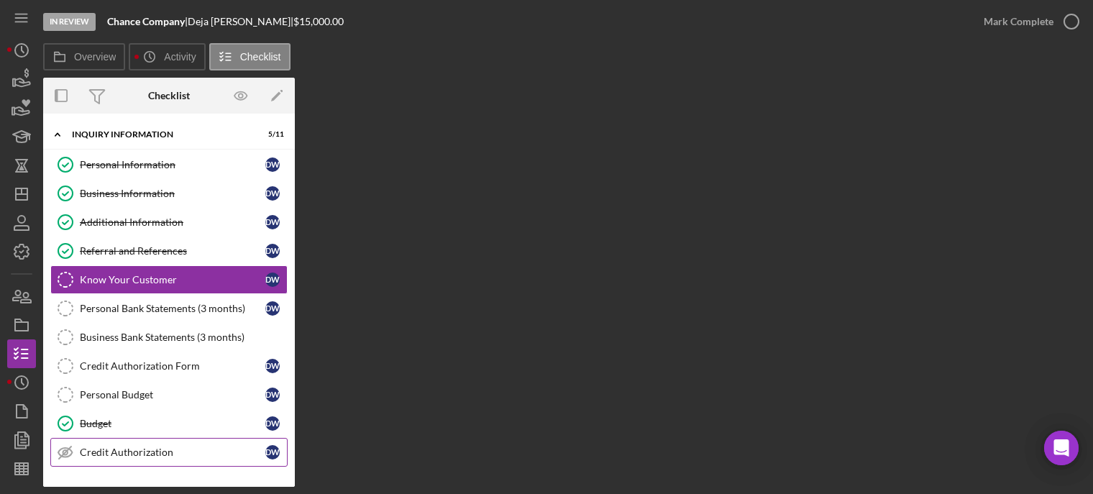
scroll to position [144, 0]
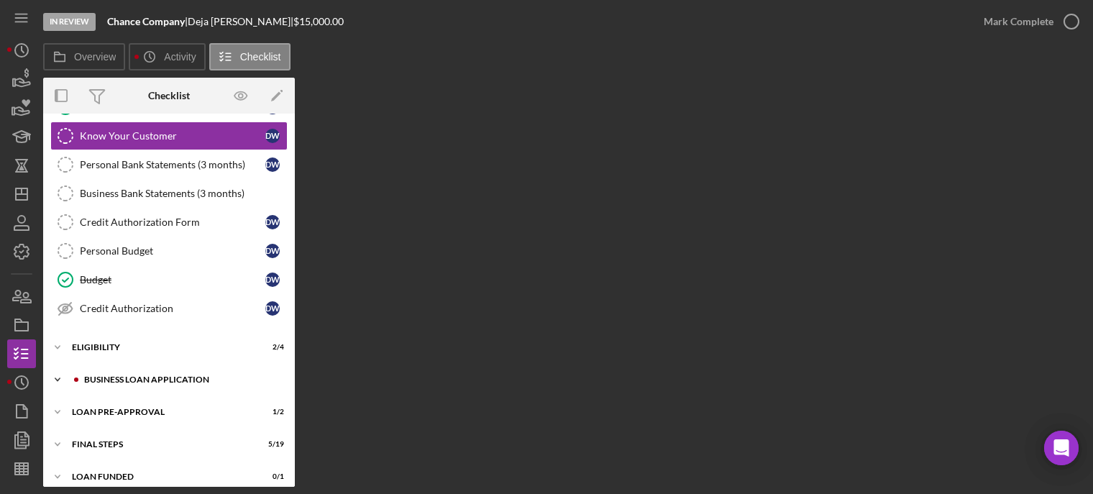
click at [119, 384] on div "Icon/Expander BUSINESS LOAN APPLICATION 13 / 27" at bounding box center [169, 379] width 252 height 29
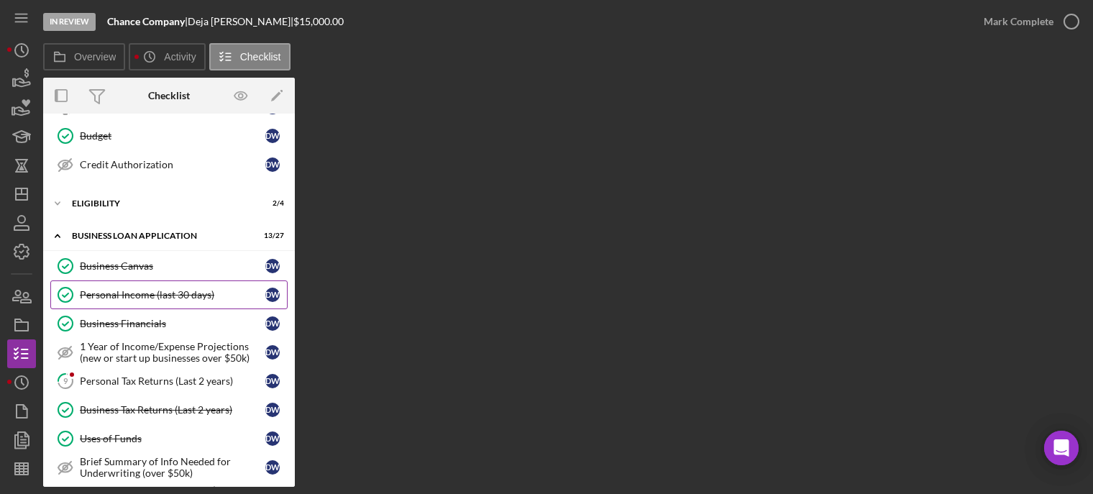
scroll to position [360, 0]
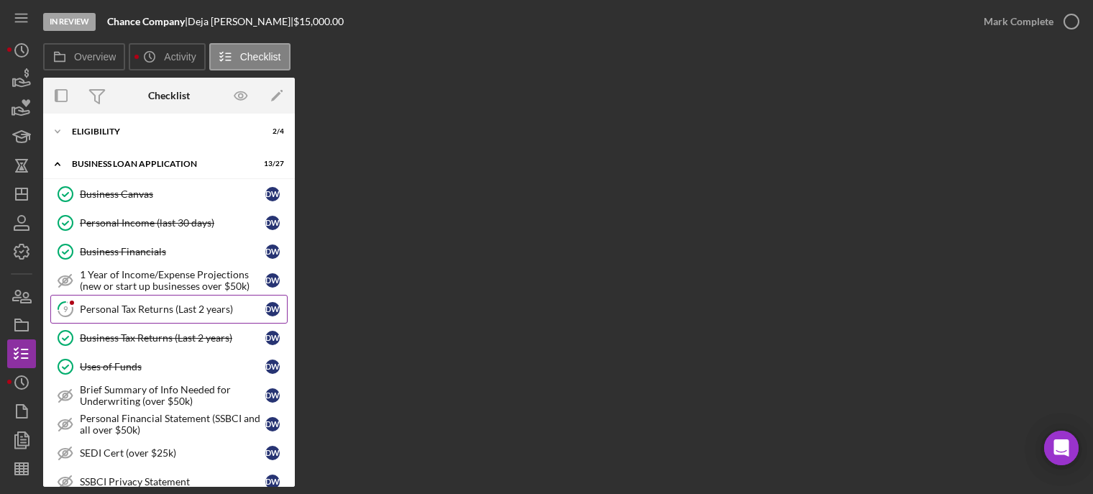
click at [112, 308] on div "Personal Tax Returns (Last 2 years)" at bounding box center [173, 309] width 186 height 12
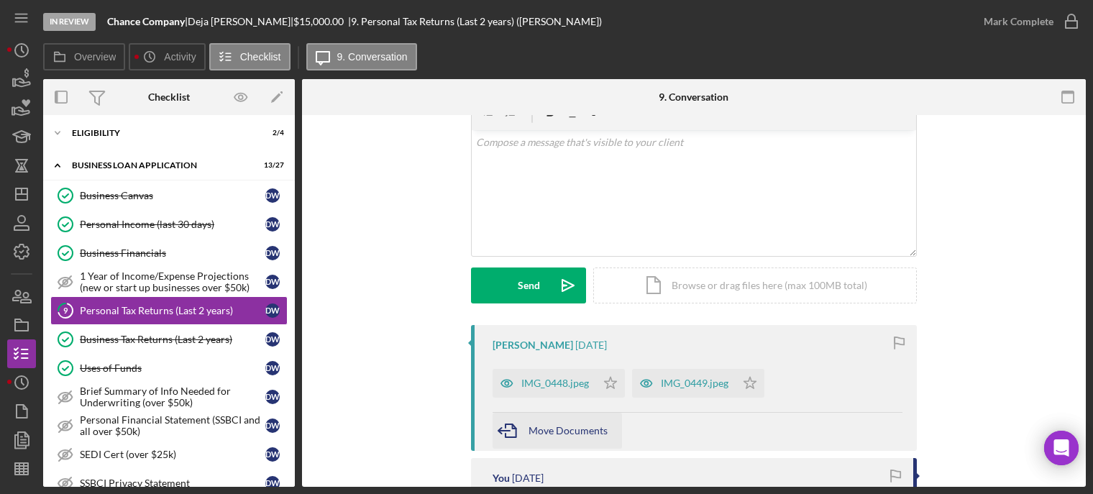
scroll to position [144, 0]
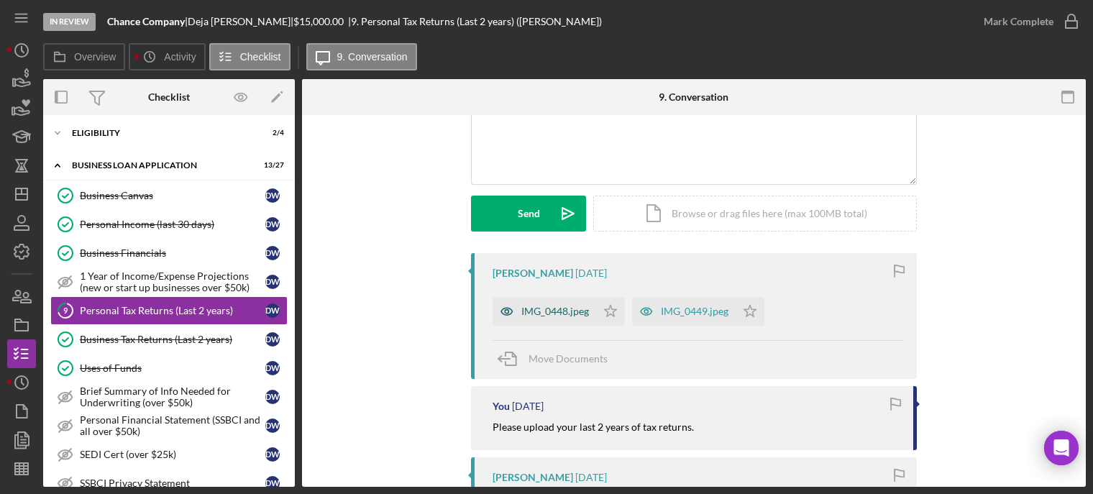
click at [549, 309] on div "IMG_0448.jpeg" at bounding box center [555, 312] width 68 height 12
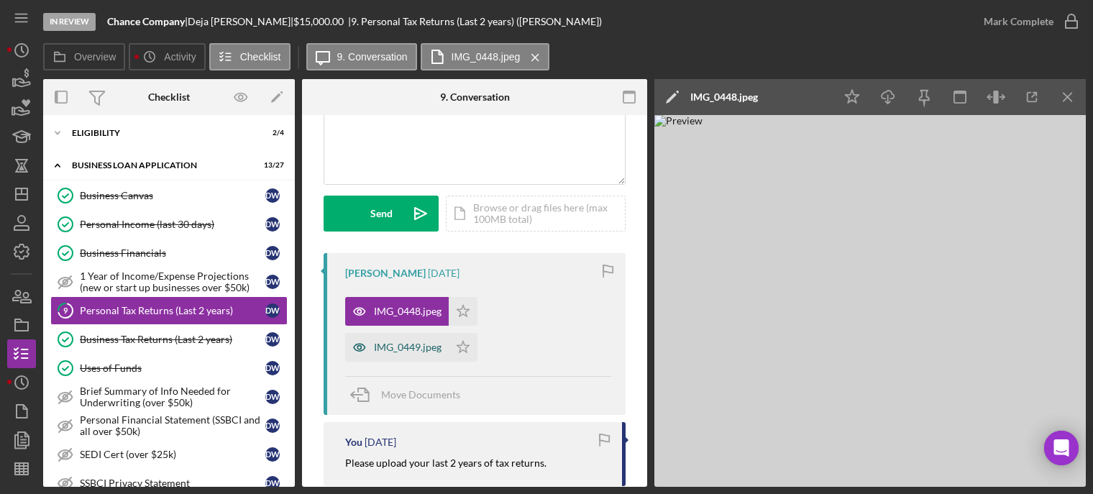
click at [405, 347] on div "IMG_0449.jpeg" at bounding box center [408, 348] width 68 height 12
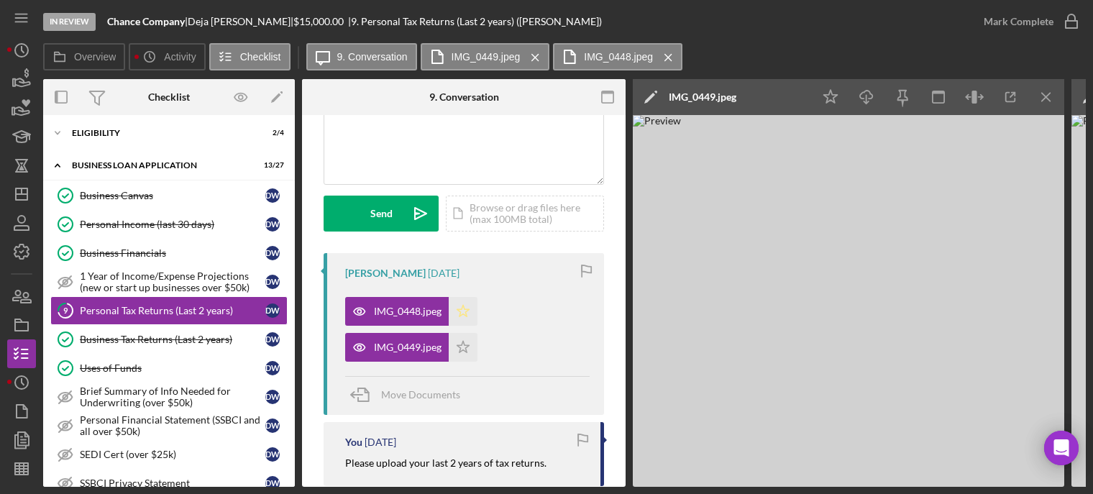
click at [462, 314] on icon "Icon/Star" at bounding box center [463, 311] width 29 height 29
click at [470, 345] on icon "Icon/Star" at bounding box center [463, 347] width 29 height 29
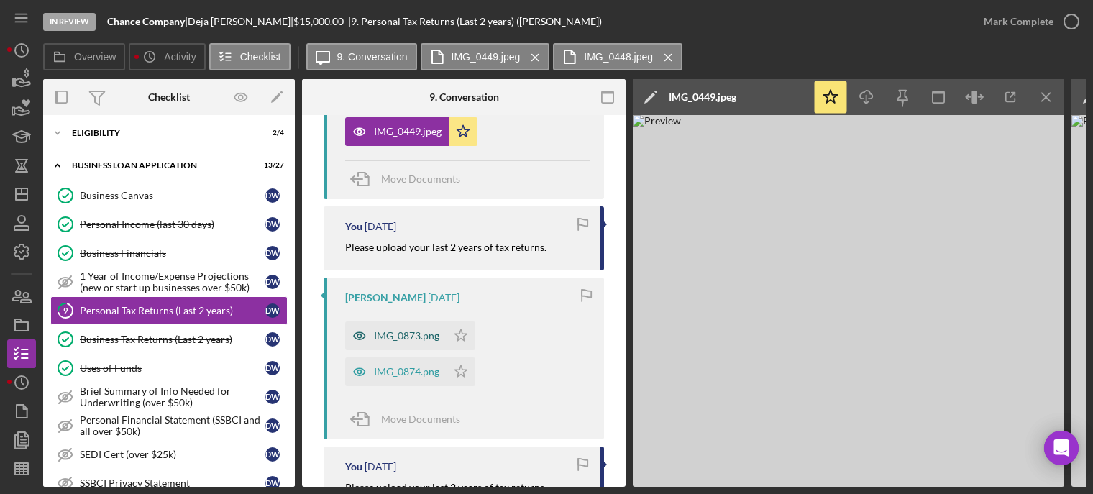
click at [408, 336] on div "IMG_0873.png" at bounding box center [406, 336] width 65 height 12
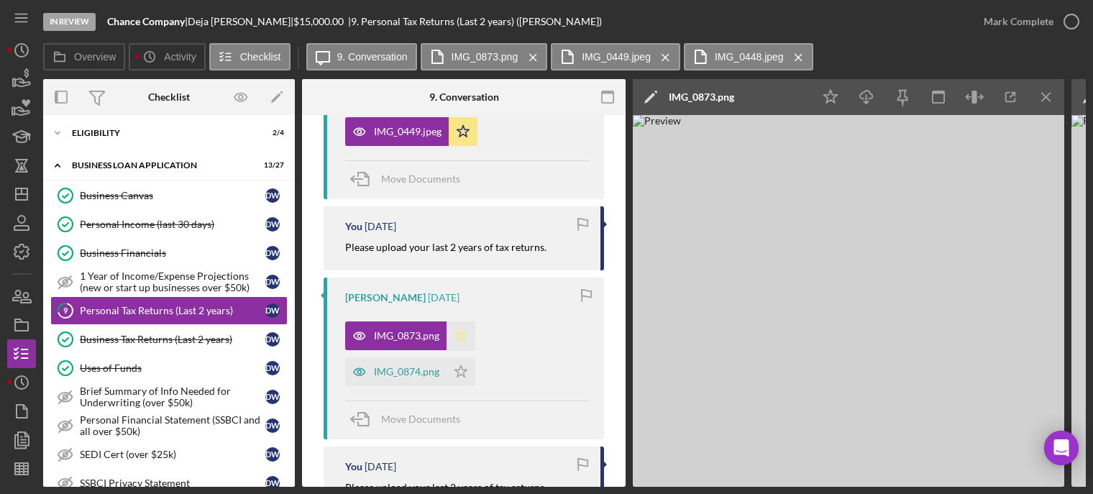
click at [455, 331] on icon "Icon/Star" at bounding box center [461, 335] width 29 height 29
click at [461, 334] on icon "Icon/Star" at bounding box center [461, 335] width 29 height 29
click at [459, 333] on icon "Icon/Star" at bounding box center [461, 335] width 29 height 29
click at [459, 333] on polygon "button" at bounding box center [461, 335] width 12 height 12
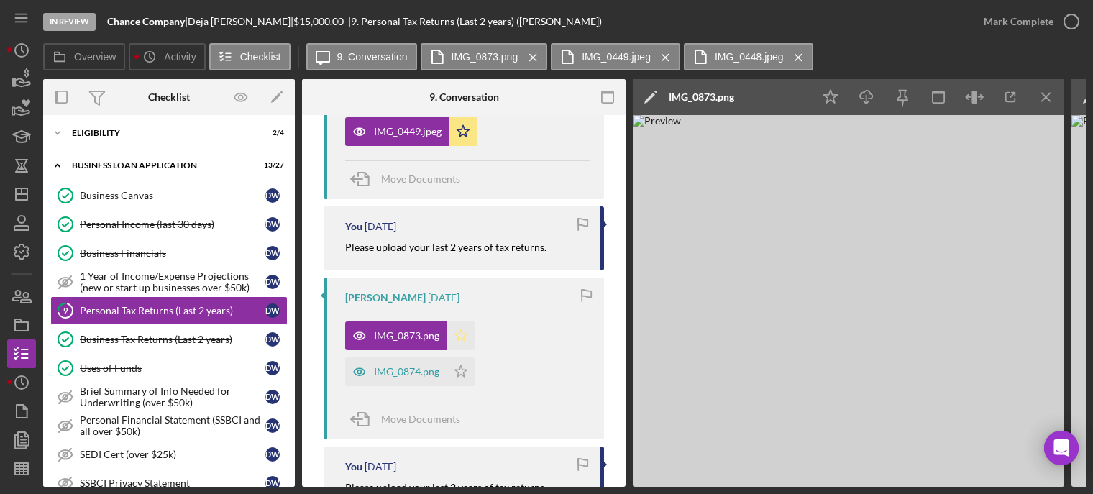
click at [461, 335] on icon "Icon/Star" at bounding box center [461, 335] width 29 height 29
click at [461, 335] on icon "button" at bounding box center [461, 336] width 12 height 12
click at [465, 367] on icon "Icon/Star" at bounding box center [461, 371] width 29 height 29
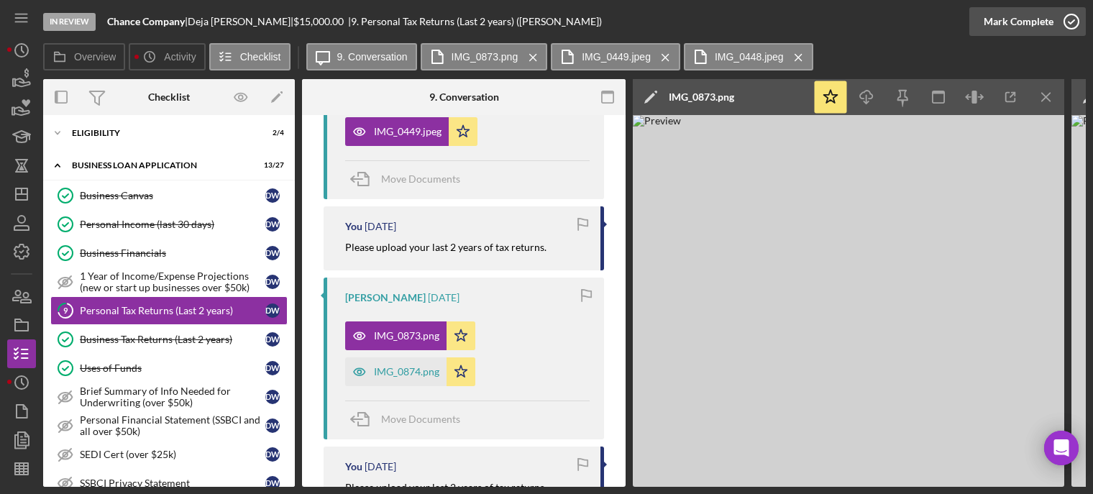
click at [1074, 19] on icon "button" at bounding box center [1071, 22] width 36 height 36
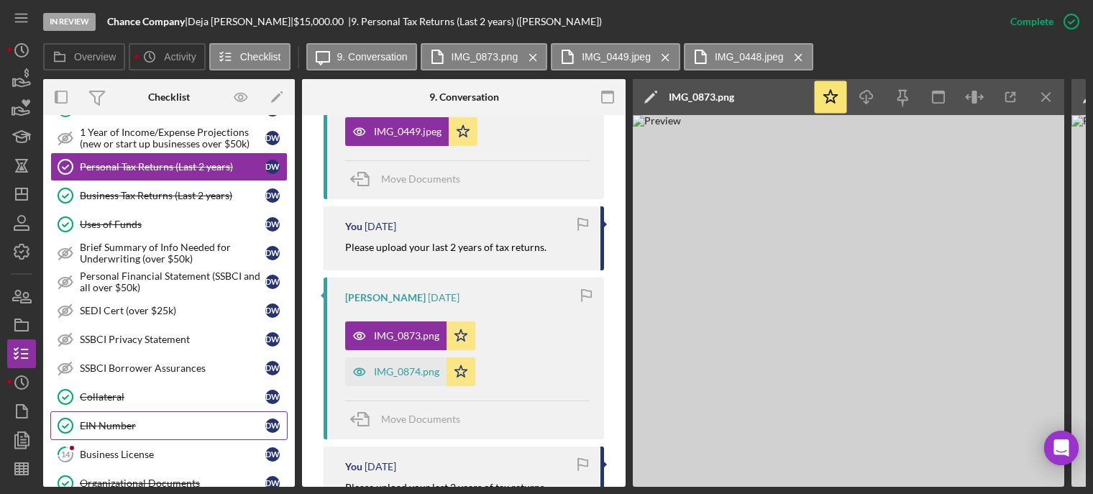
scroll to position [575, 0]
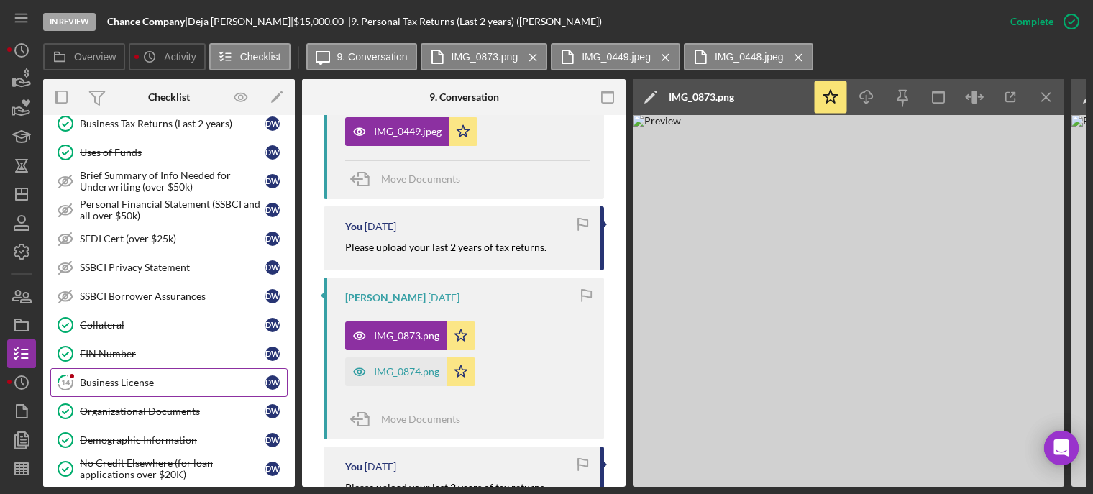
click at [133, 375] on link "14 Business License D W" at bounding box center [168, 382] width 237 height 29
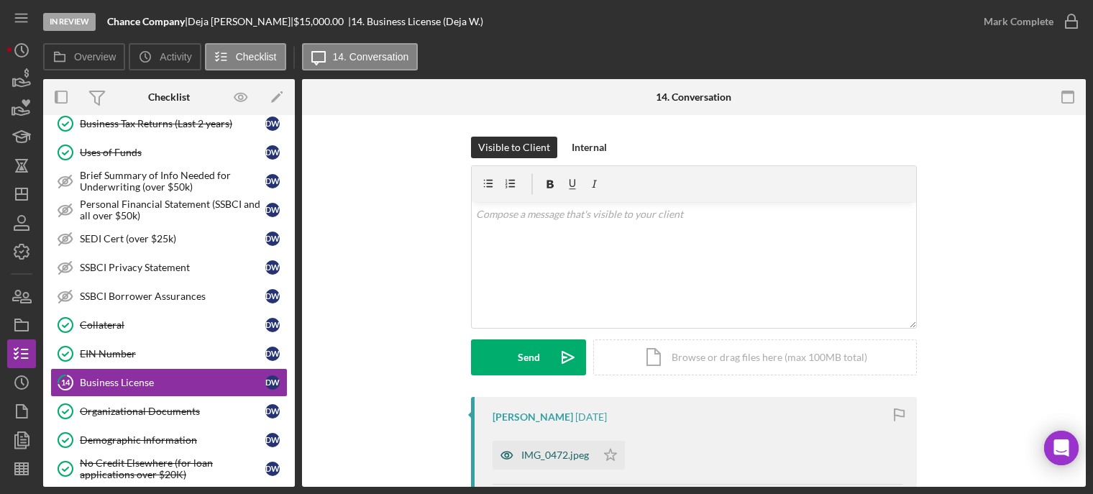
click at [557, 457] on div "IMG_0472.jpeg" at bounding box center [555, 455] width 68 height 12
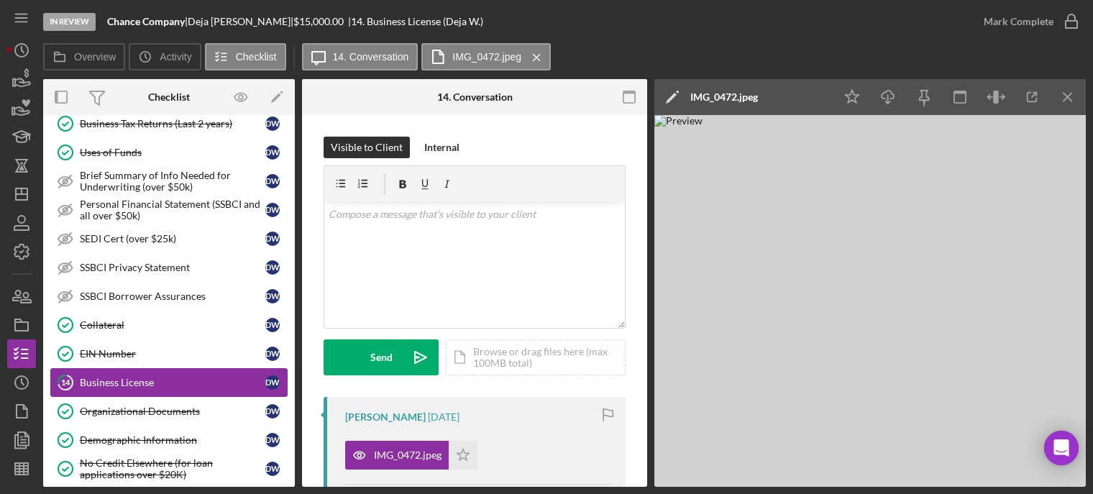
scroll to position [647, 0]
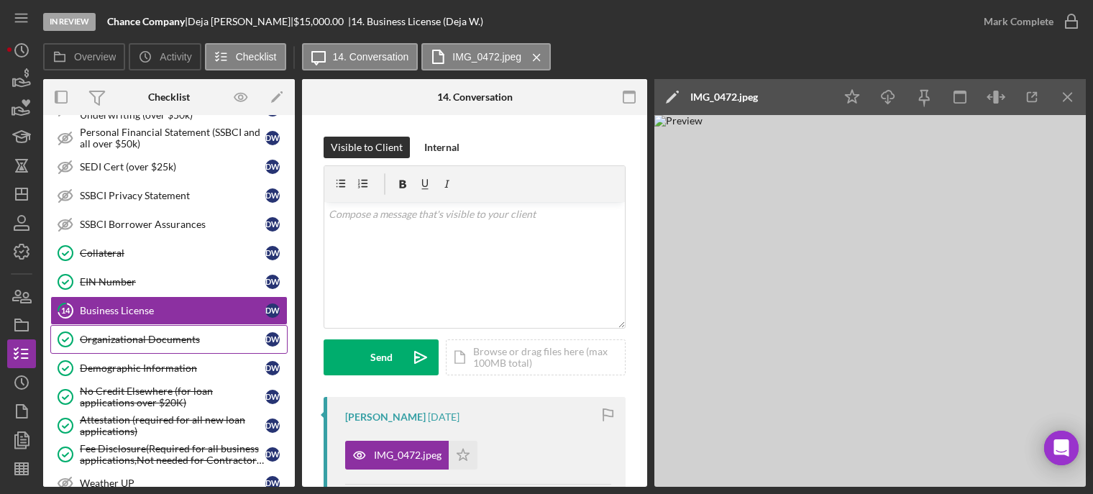
click at [129, 341] on div "Organizational Documents" at bounding box center [173, 340] width 186 height 12
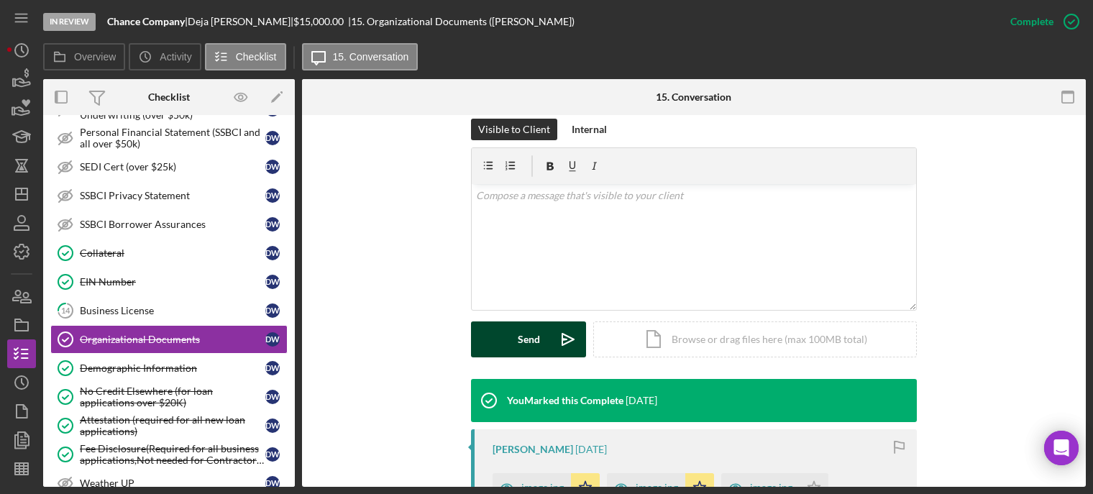
scroll to position [431, 0]
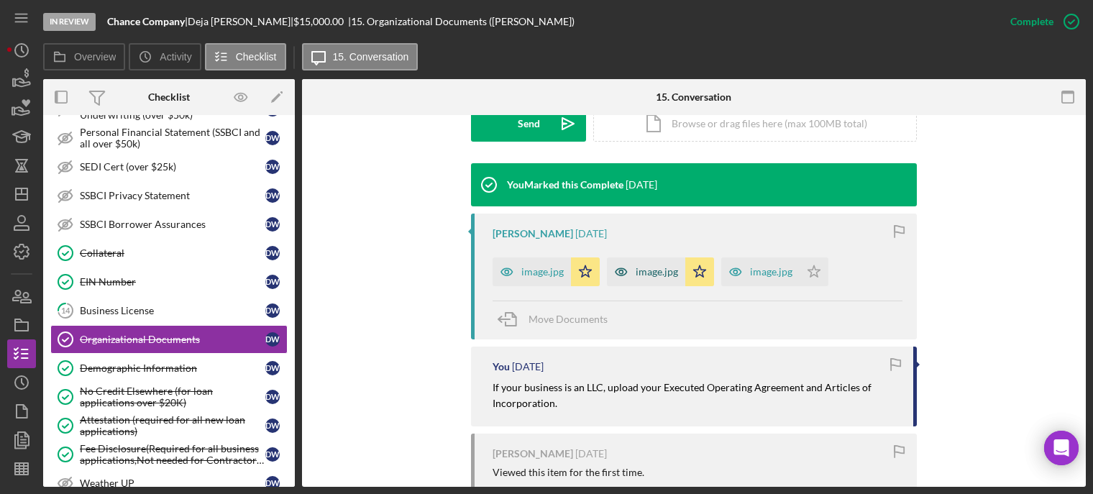
click at [644, 278] on div "image.jpg" at bounding box center [646, 271] width 78 height 29
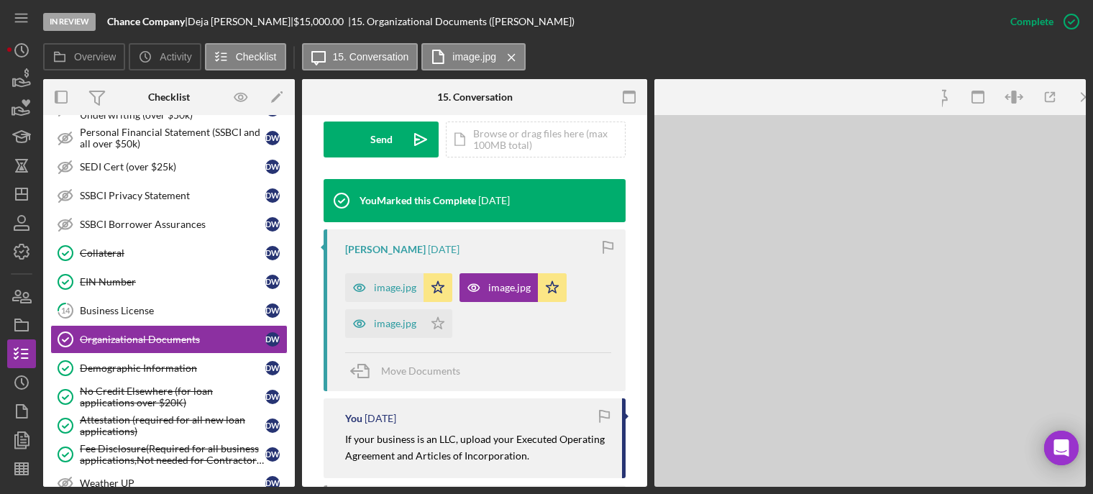
scroll to position [447, 0]
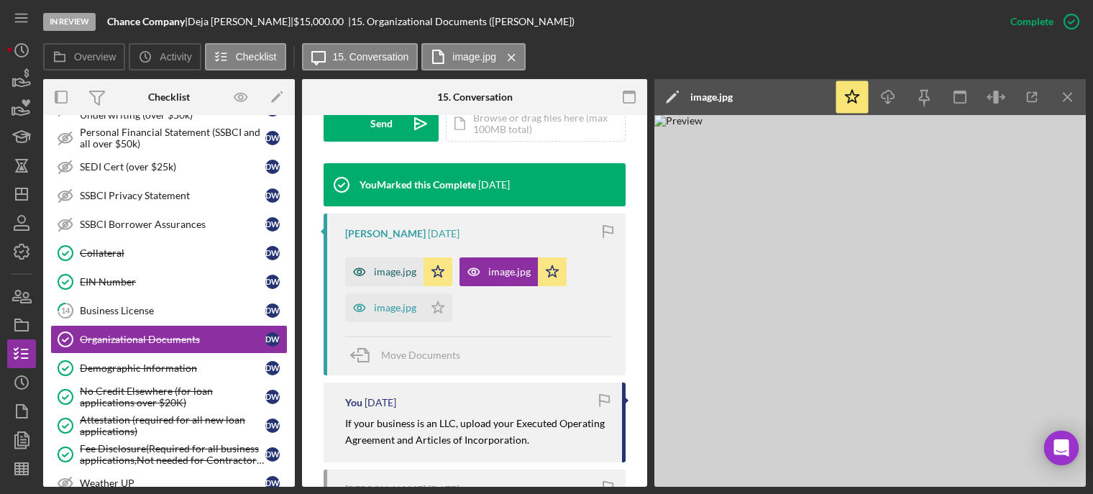
click at [388, 278] on div "image.jpg" at bounding box center [395, 272] width 42 height 12
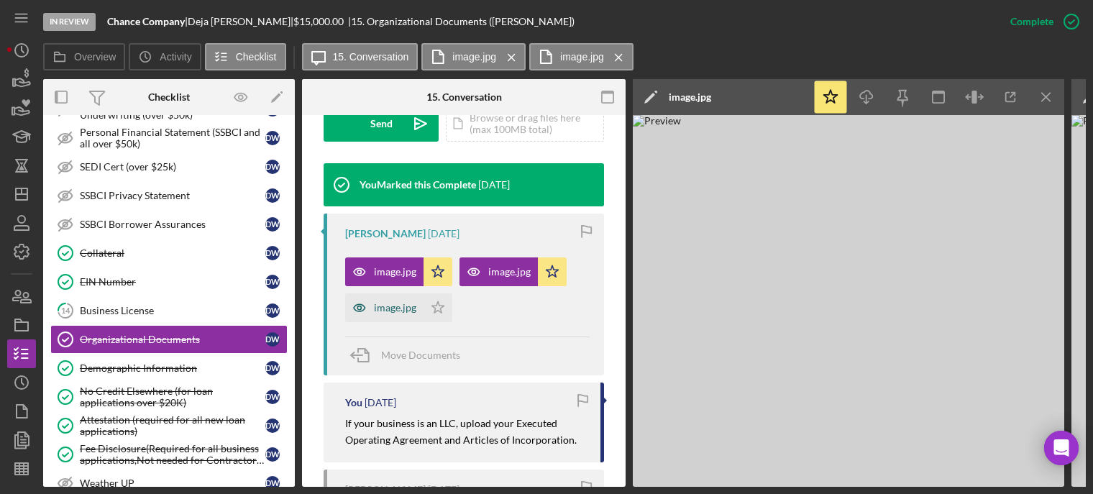
click at [383, 306] on div "image.jpg" at bounding box center [395, 308] width 42 height 12
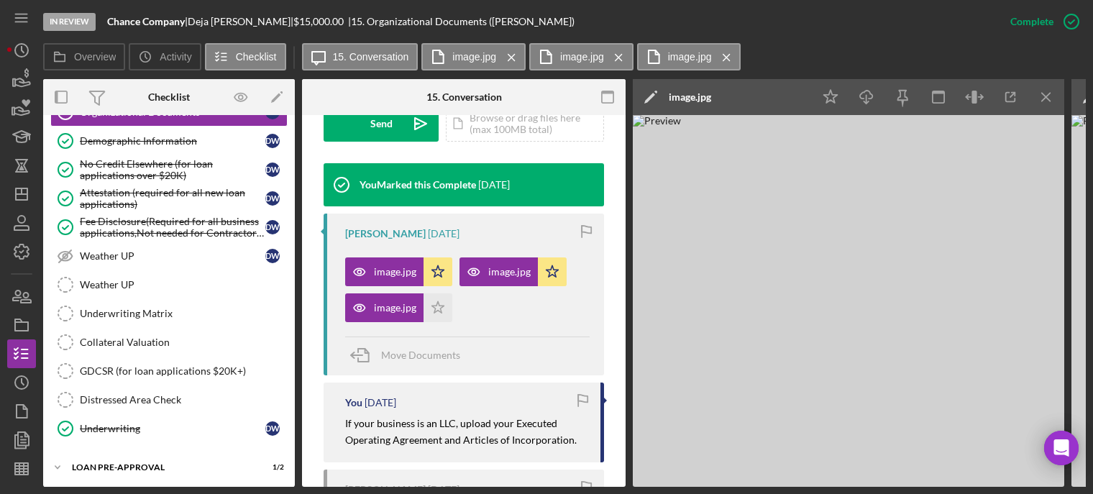
scroll to position [587, 0]
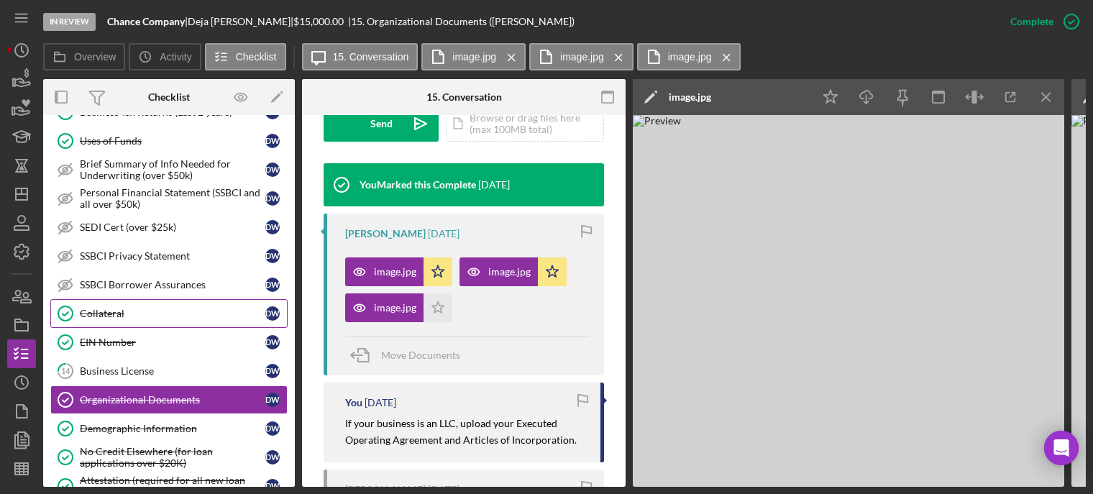
click at [122, 311] on div "Collateral" at bounding box center [173, 314] width 186 height 12
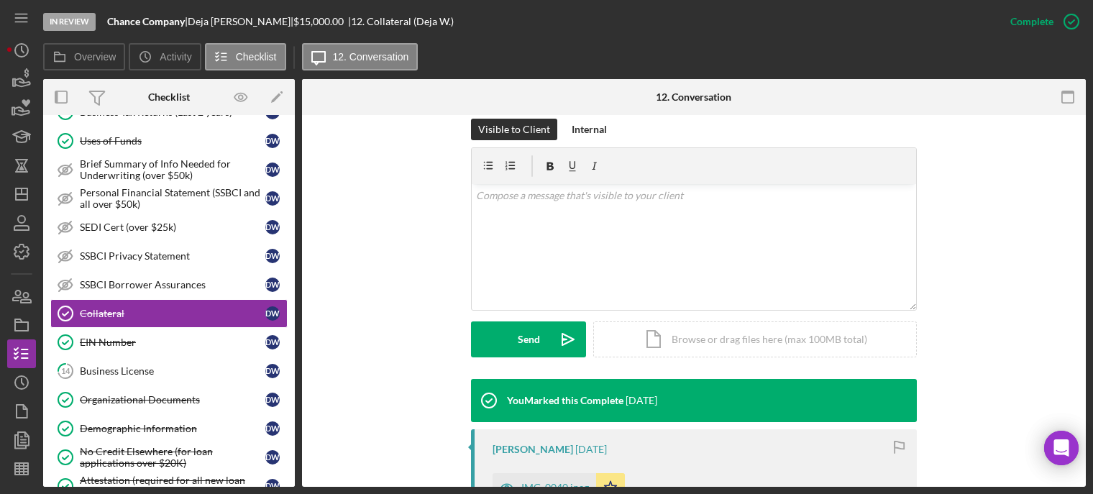
scroll to position [431, 0]
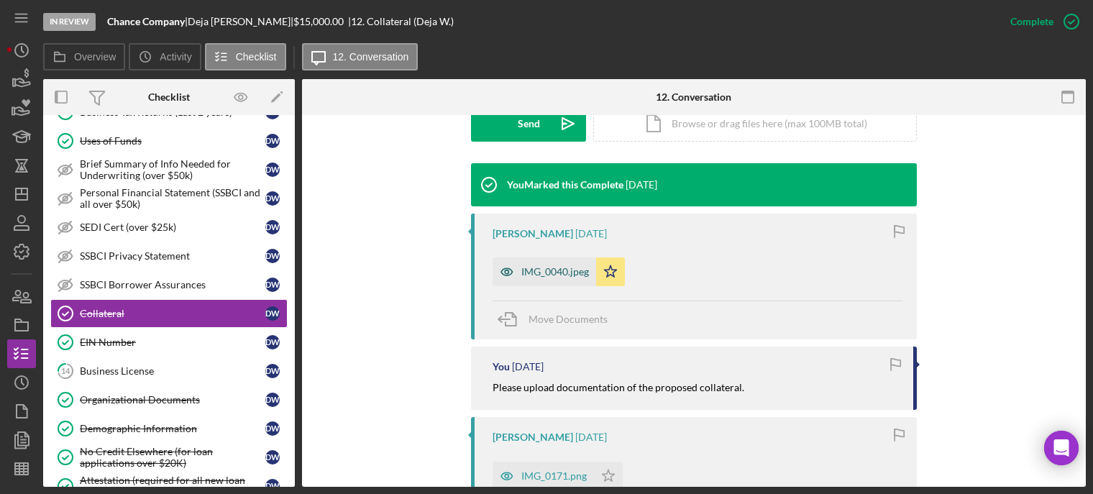
click at [543, 279] on div "IMG_0040.jpeg" at bounding box center [545, 271] width 104 height 29
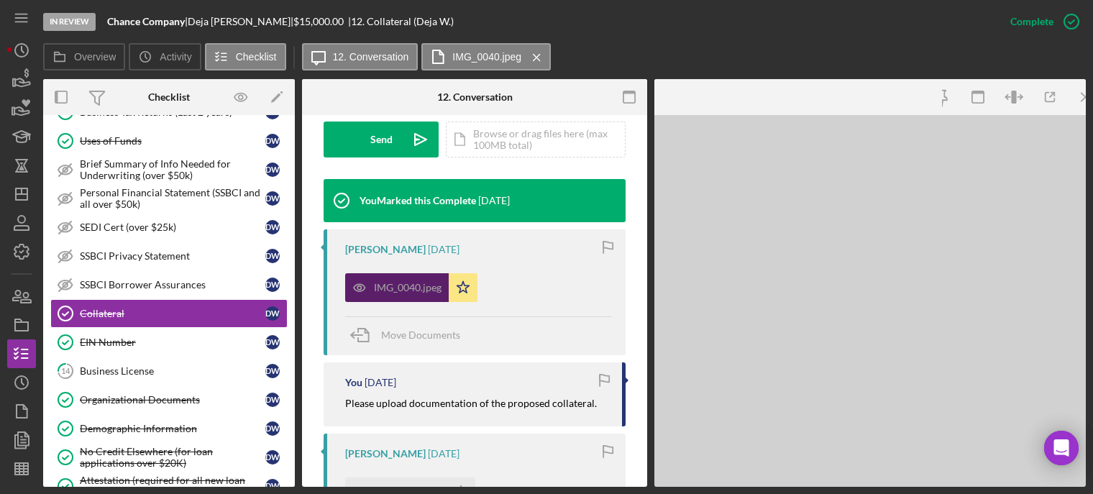
scroll to position [447, 0]
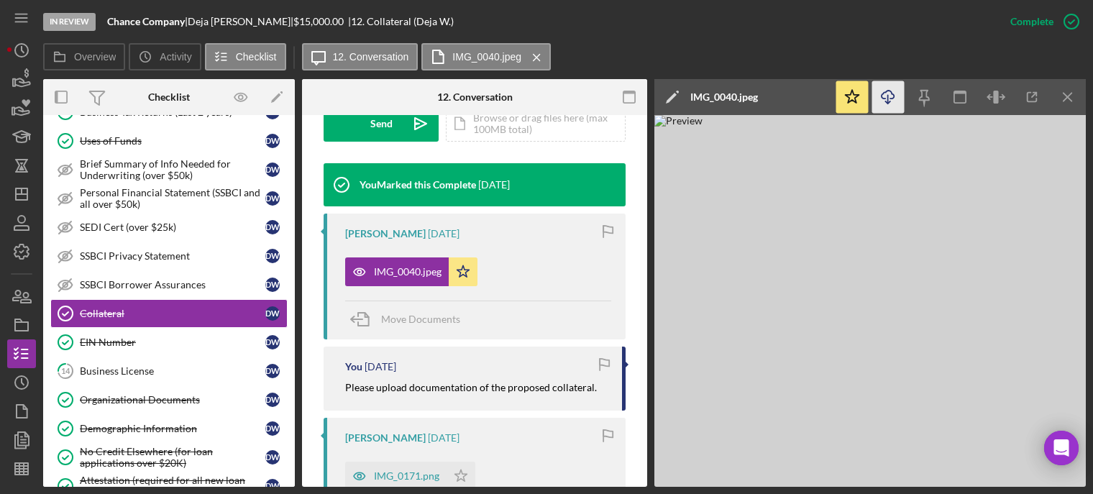
click at [894, 99] on icon "Icon/Download" at bounding box center [888, 97] width 32 height 32
click at [18, 194] on line "button" at bounding box center [22, 194] width 12 height 0
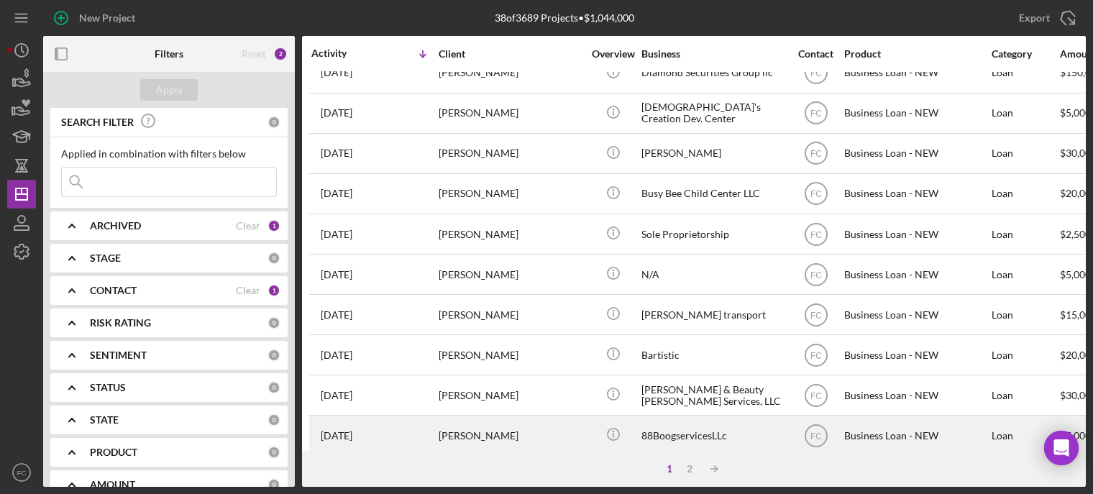
scroll to position [648, 0]
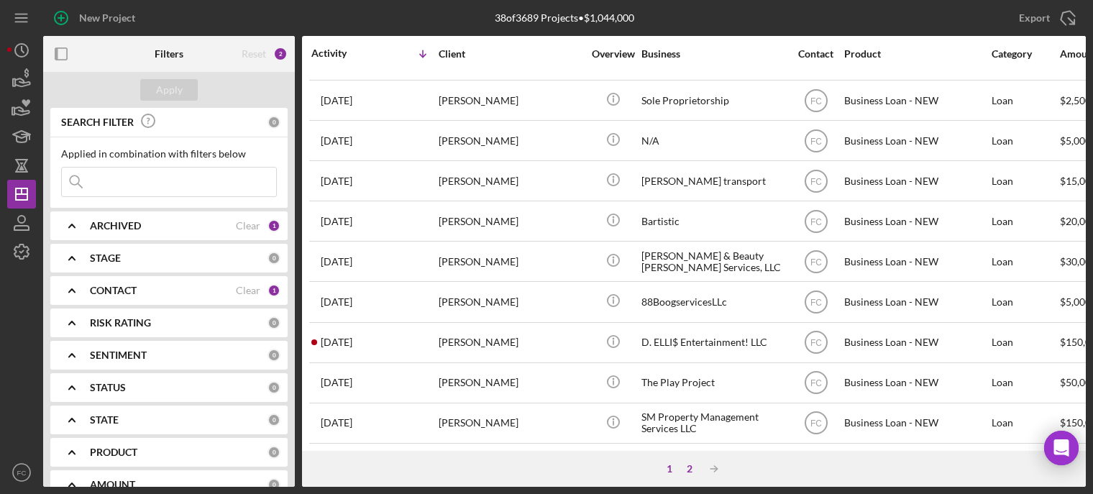
click at [690, 469] on div "2" at bounding box center [690, 469] width 20 height 12
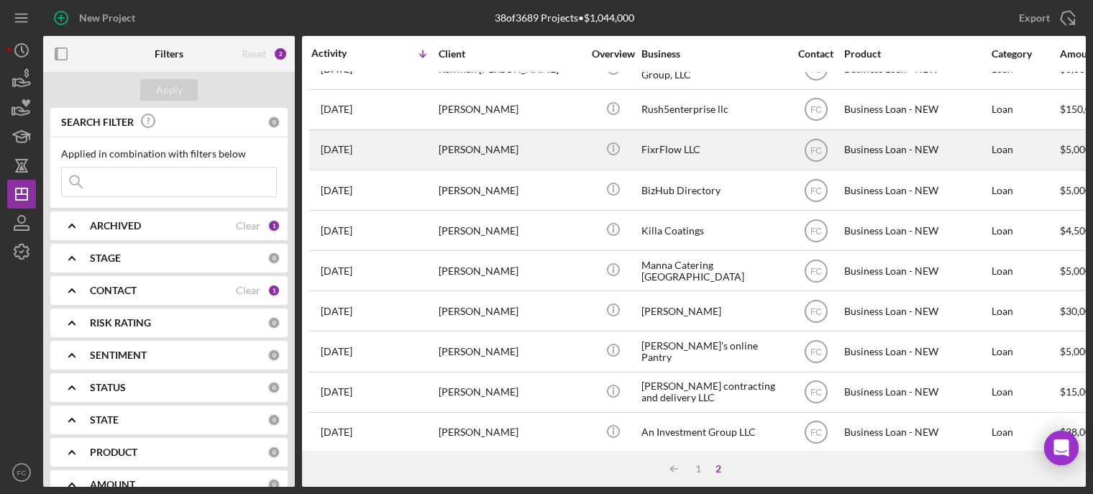
scroll to position [164, 0]
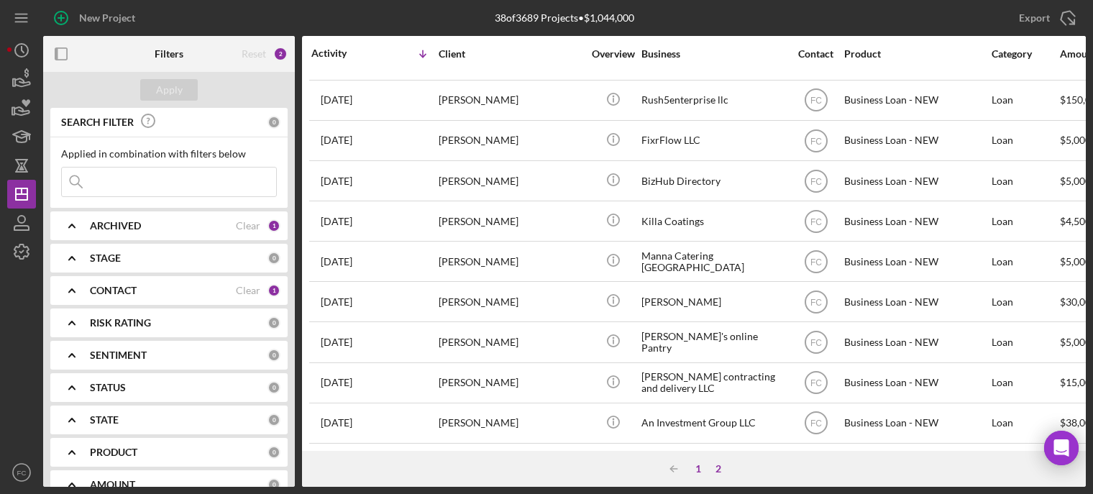
click at [697, 472] on div "1" at bounding box center [698, 469] width 20 height 12
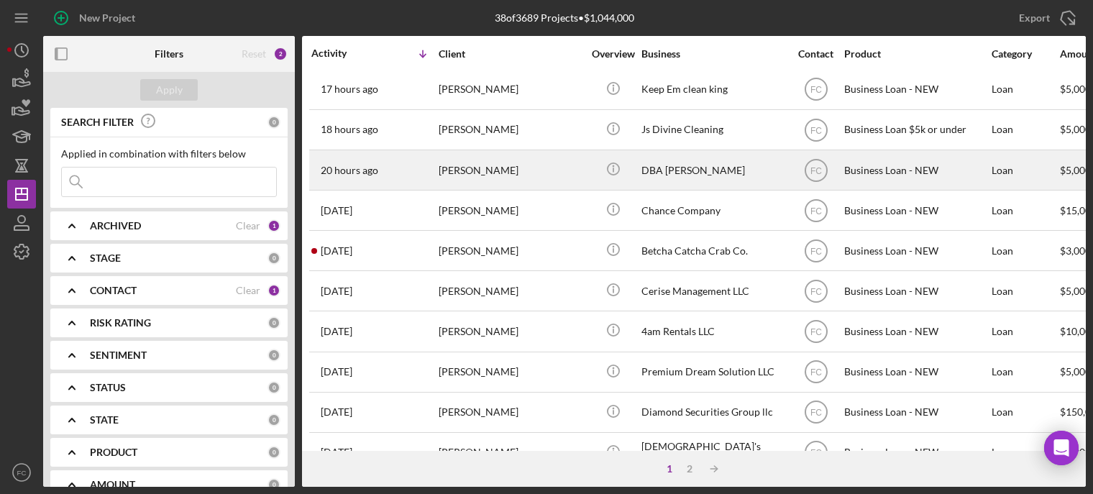
scroll to position [0, 0]
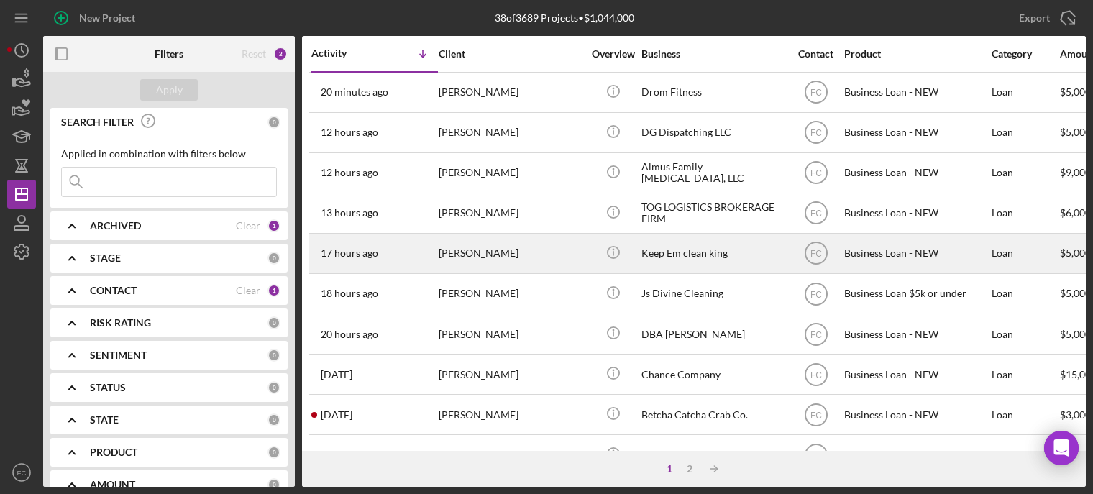
click at [527, 244] on div "[PERSON_NAME]" at bounding box center [511, 253] width 144 height 38
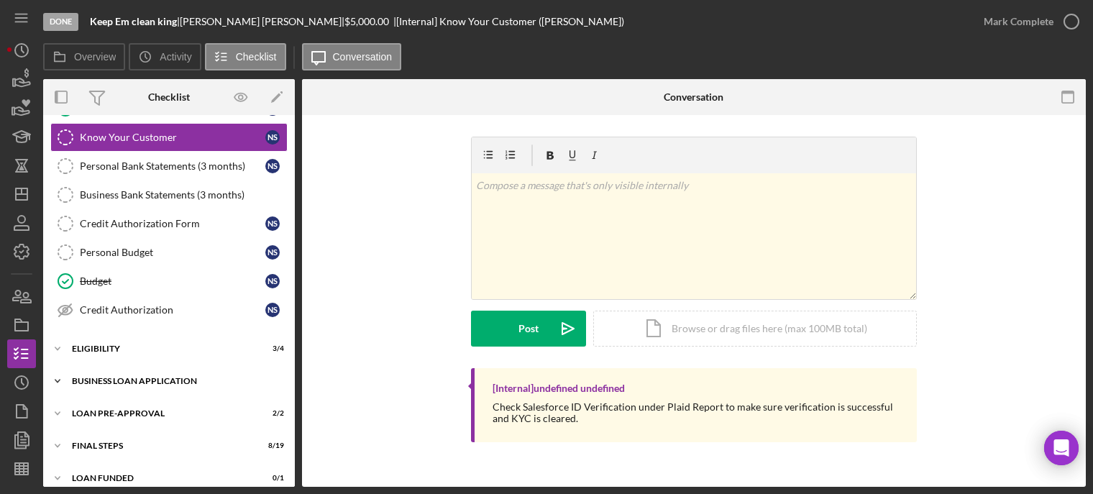
scroll to position [157, 0]
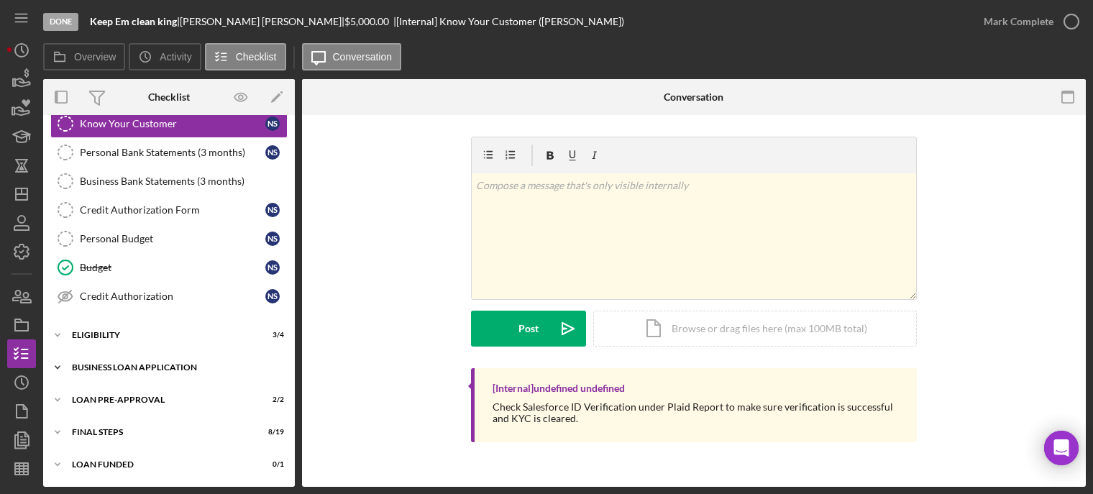
click at [135, 372] on div "Icon/Expander BUSINESS LOAN APPLICATION 20 / 26" at bounding box center [169, 367] width 252 height 29
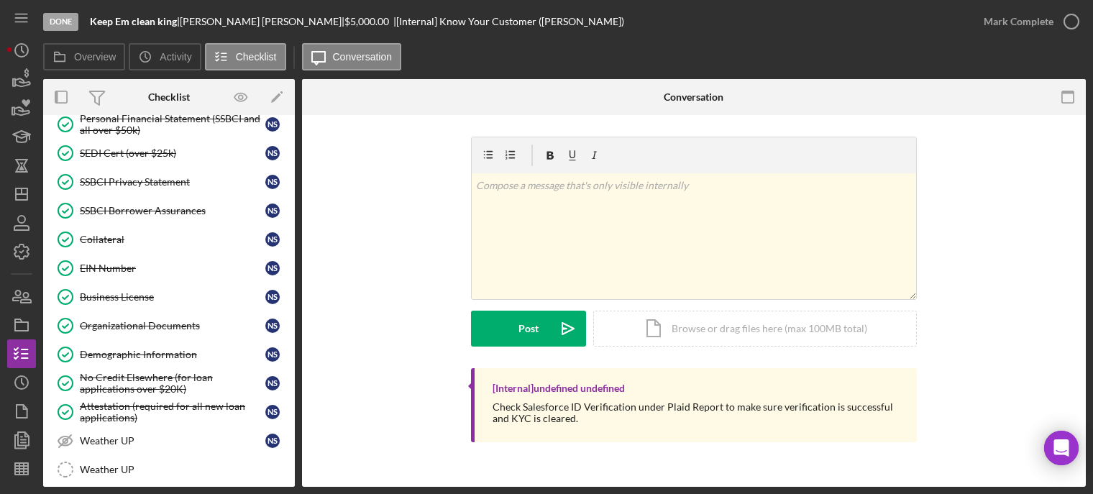
scroll to position [805, 0]
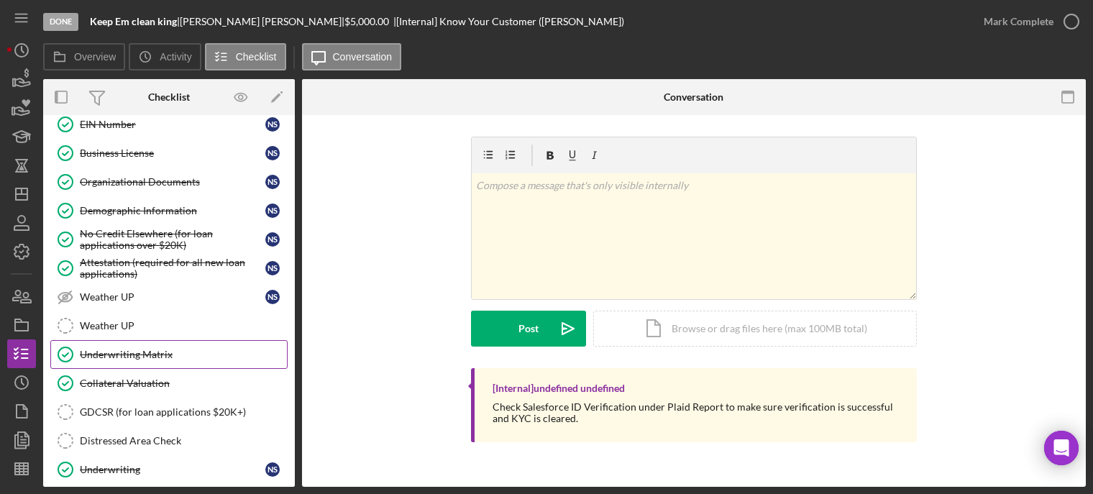
click at [147, 361] on link "Underwriting Matrix Underwriting Matrix" at bounding box center [168, 354] width 237 height 29
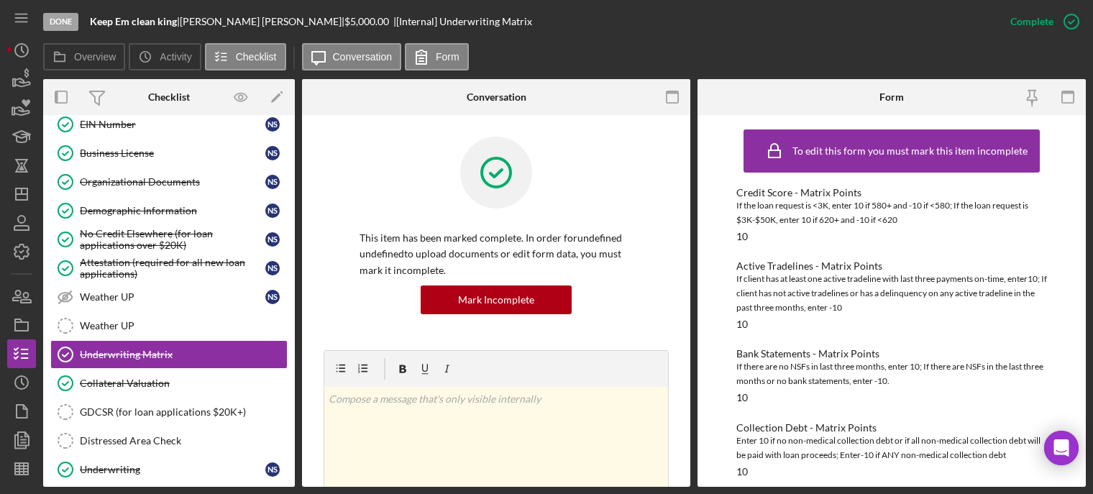
scroll to position [72, 0]
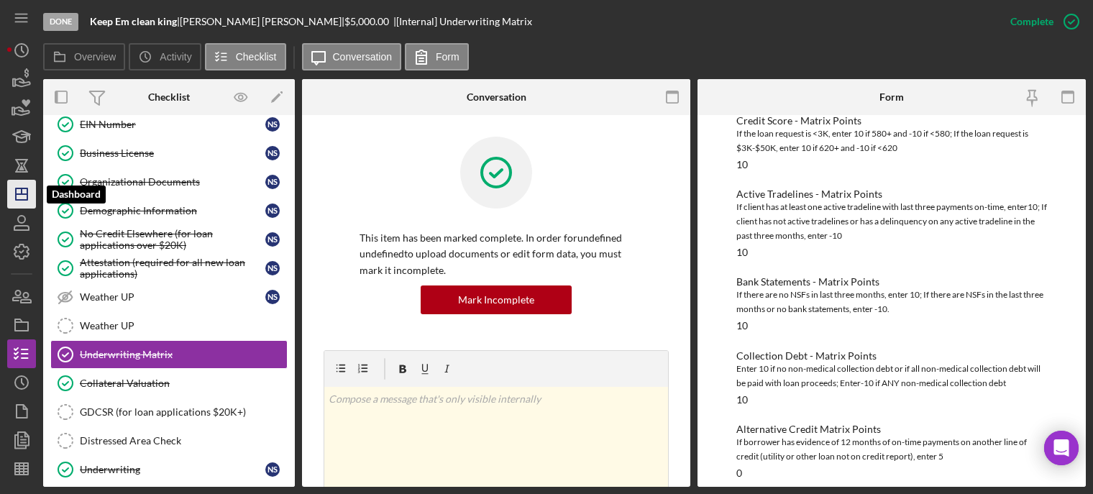
click at [23, 194] on line "button" at bounding box center [22, 194] width 12 height 0
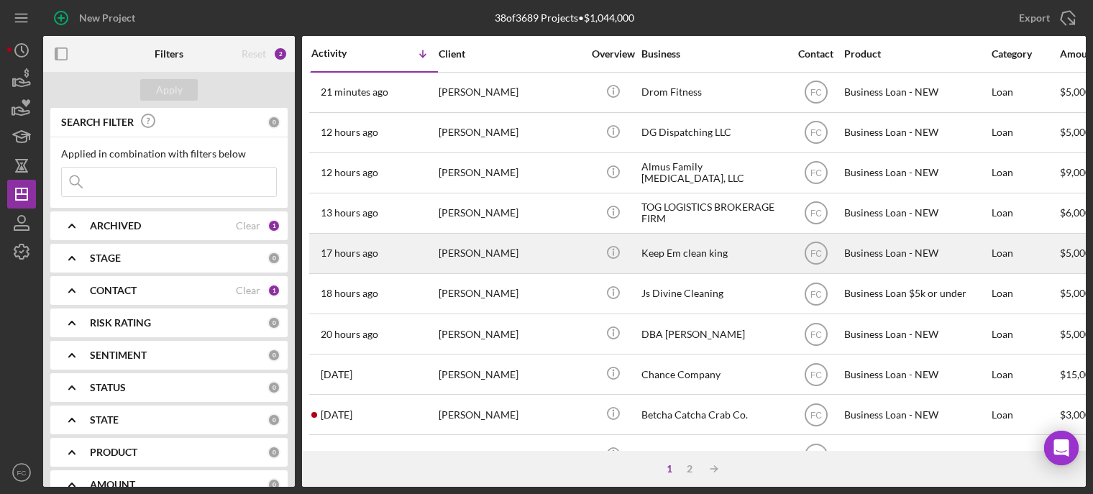
scroll to position [144, 0]
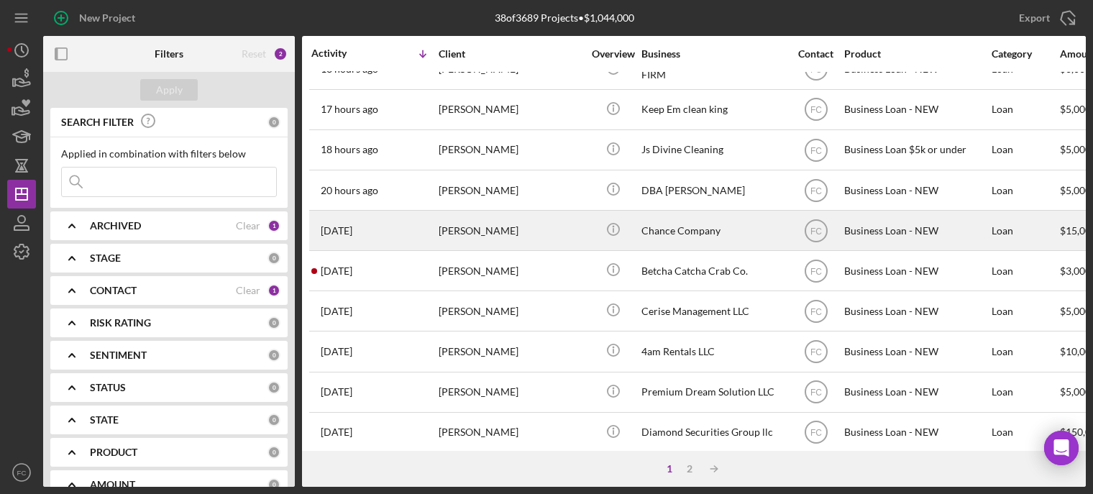
click at [525, 232] on div "[PERSON_NAME]" at bounding box center [511, 230] width 144 height 38
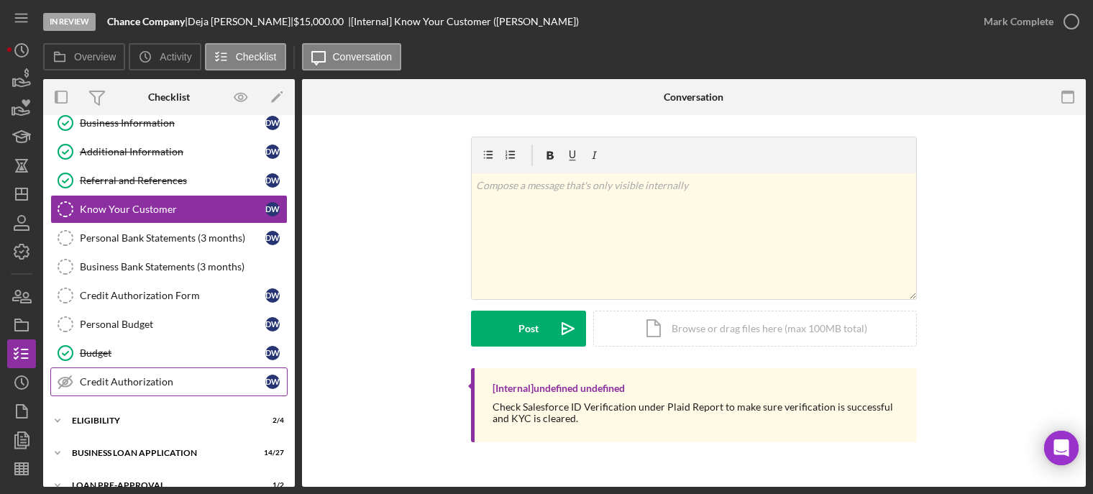
scroll to position [144, 0]
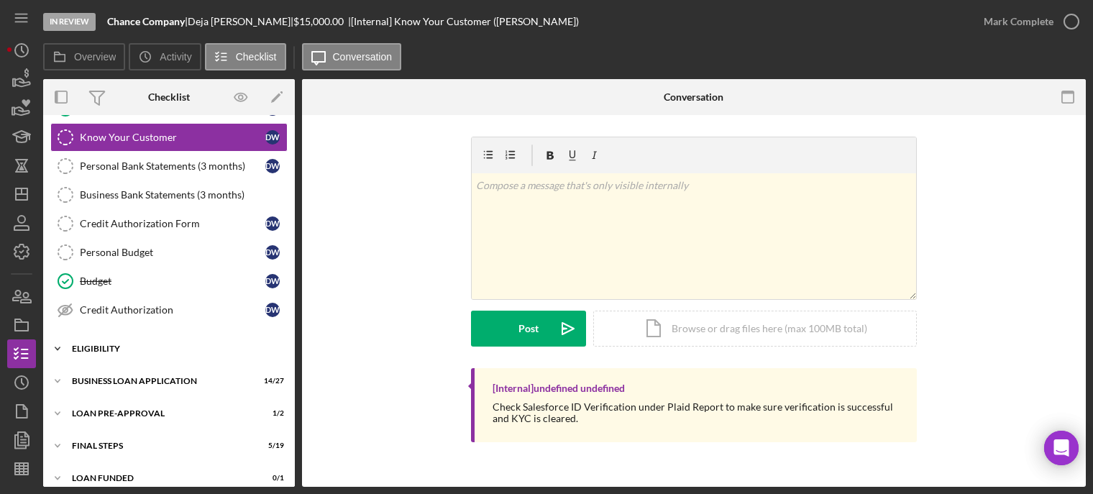
click at [151, 354] on div "Icon/Expander ELIGIBILITY 2 / 4" at bounding box center [169, 348] width 252 height 29
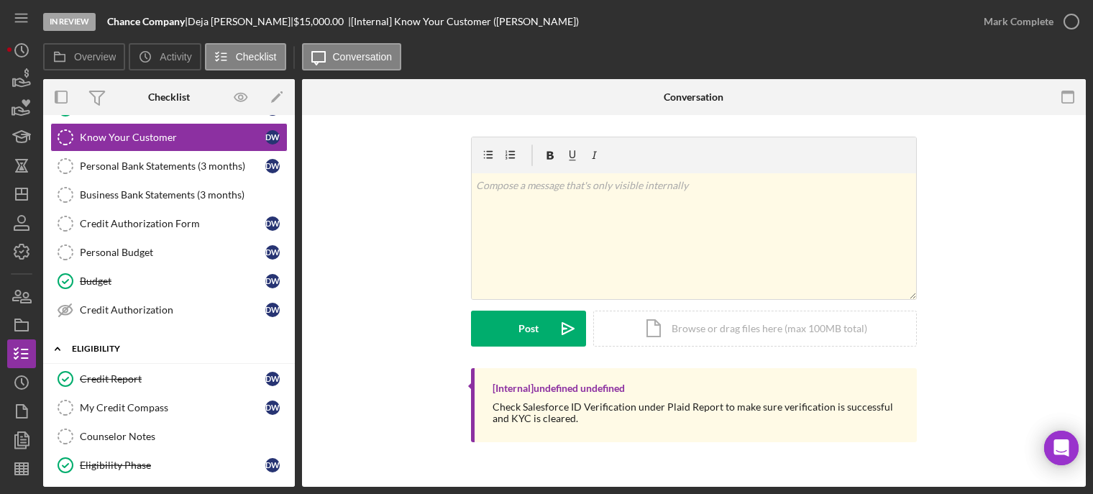
scroll to position [280, 0]
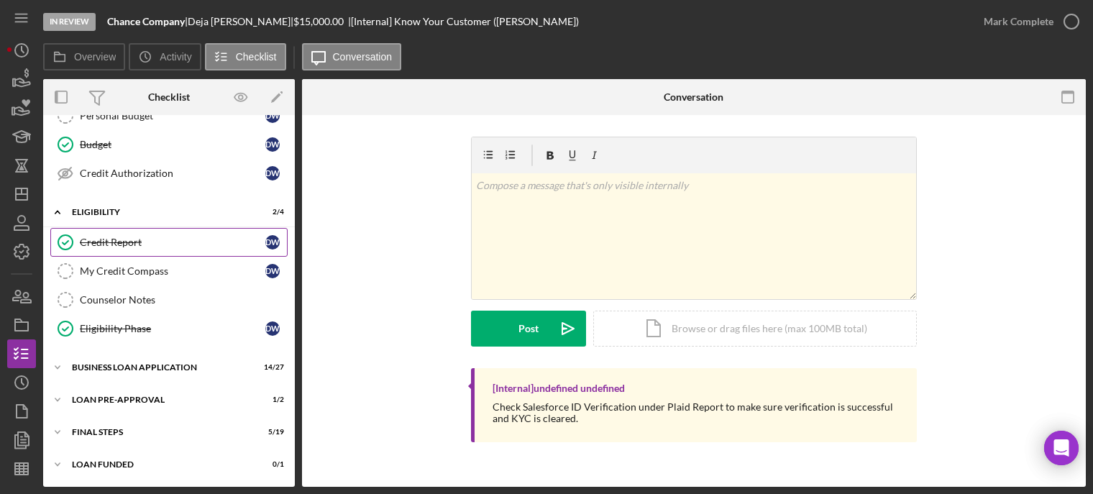
click at [165, 242] on div "Credit Report" at bounding box center [173, 243] width 186 height 12
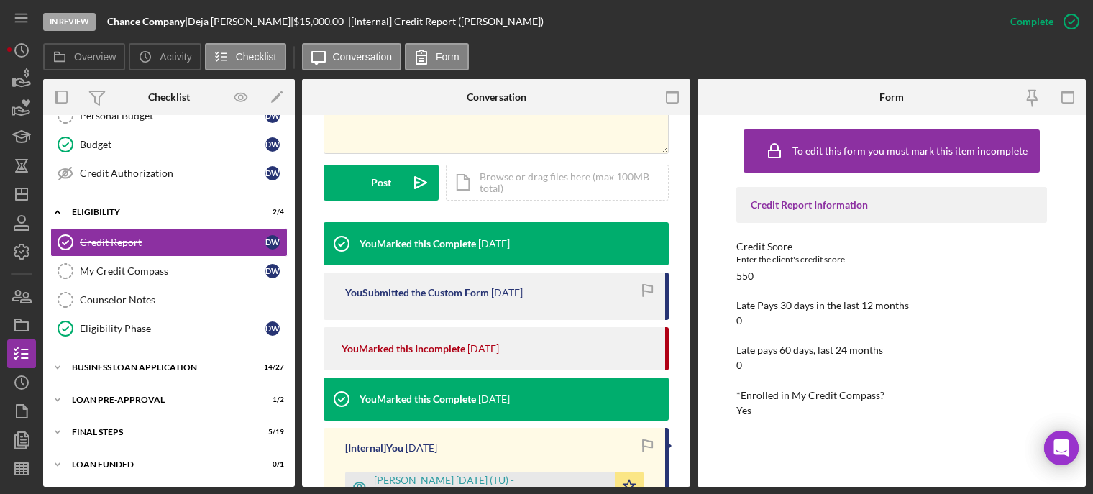
scroll to position [431, 0]
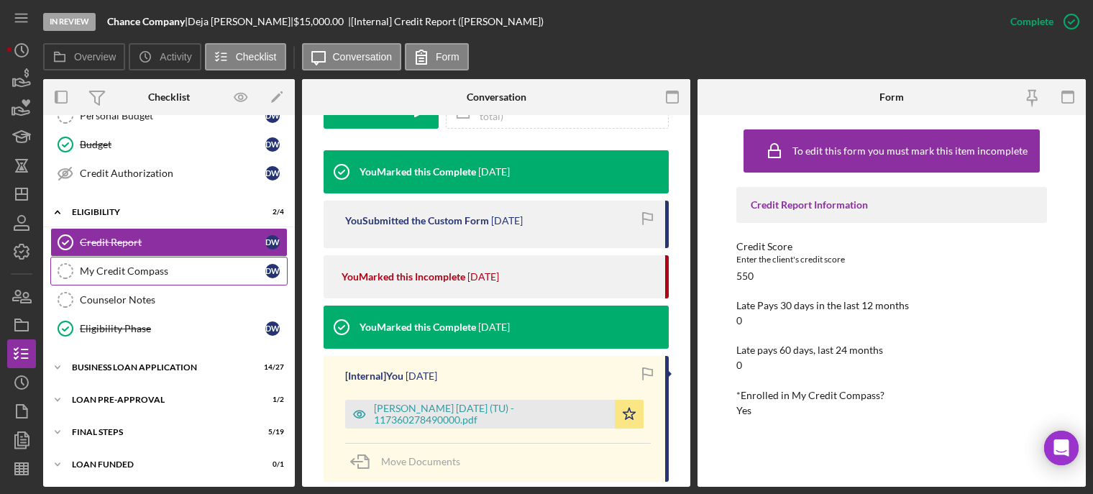
click at [174, 275] on div "My Credit Compass" at bounding box center [173, 271] width 186 height 12
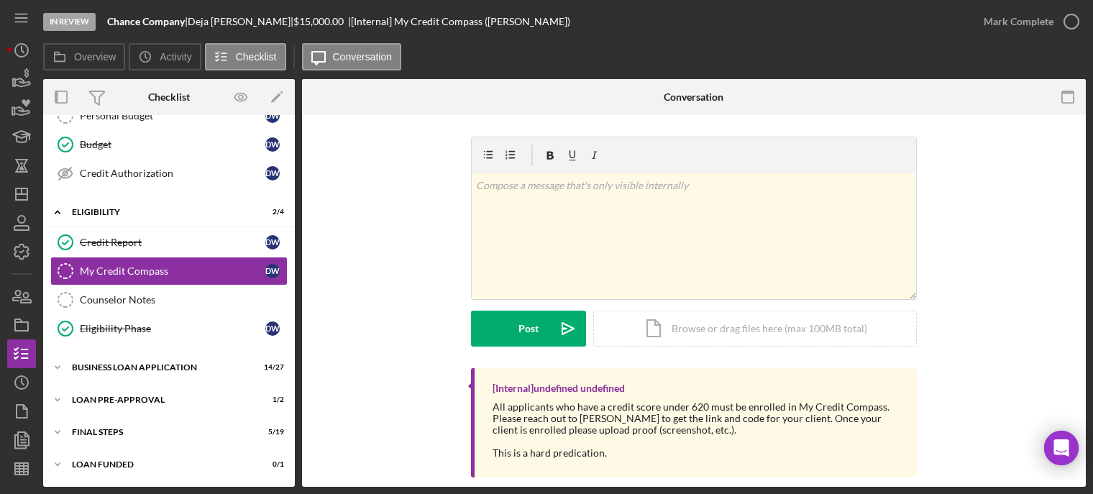
scroll to position [19, 0]
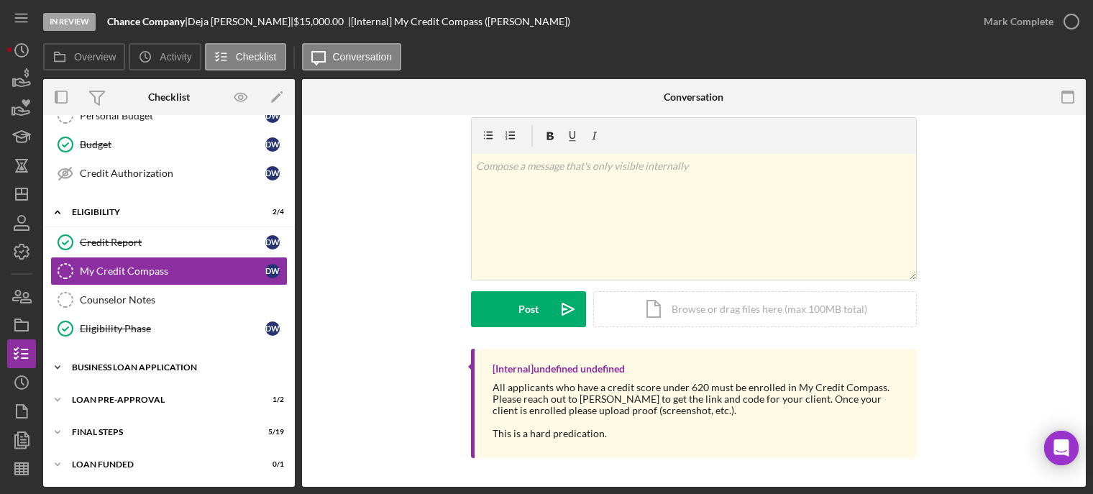
click at [129, 367] on div "BUSINESS LOAN APPLICATION" at bounding box center [174, 367] width 205 height 9
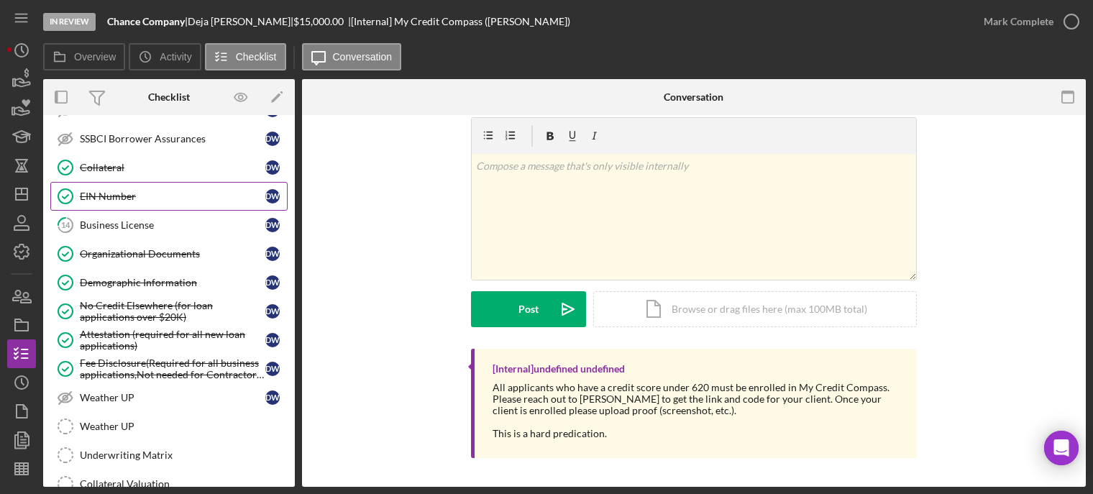
scroll to position [1000, 0]
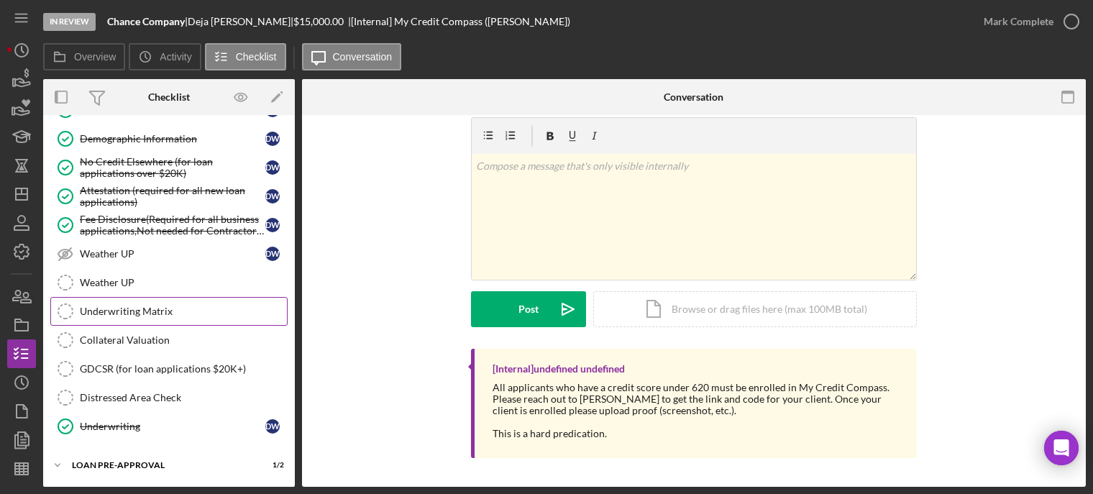
click at [188, 308] on div "Underwriting Matrix" at bounding box center [183, 312] width 207 height 12
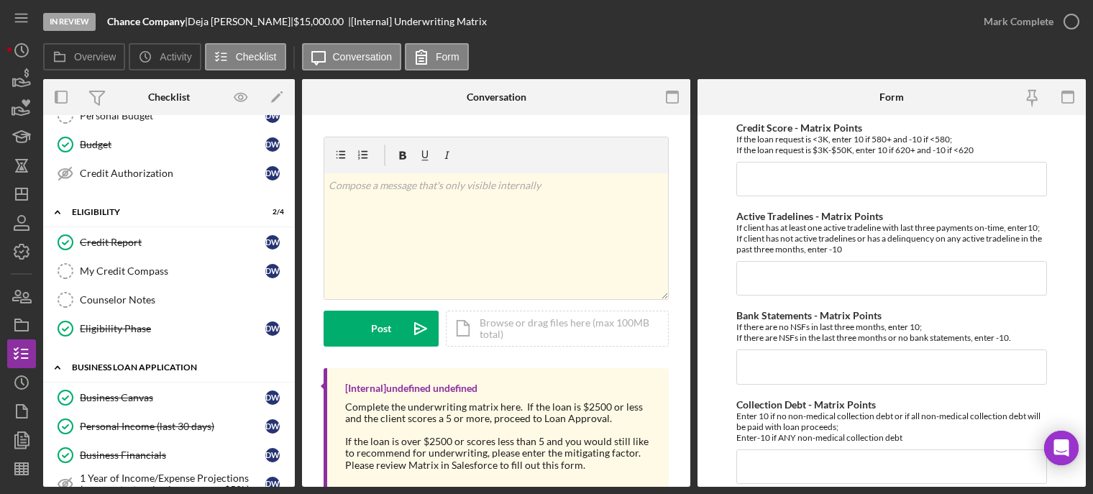
scroll to position [209, 0]
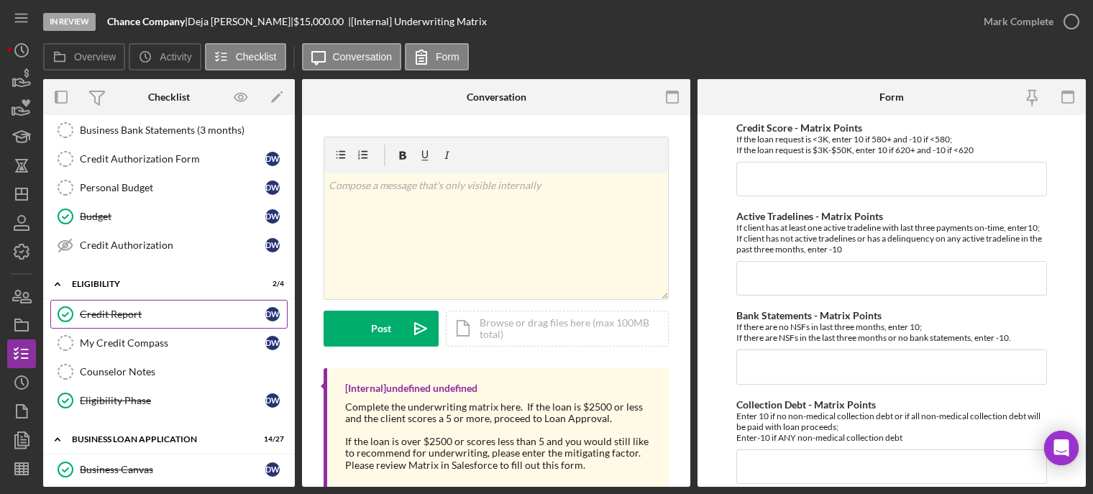
click at [122, 310] on div "Credit Report" at bounding box center [173, 314] width 186 height 12
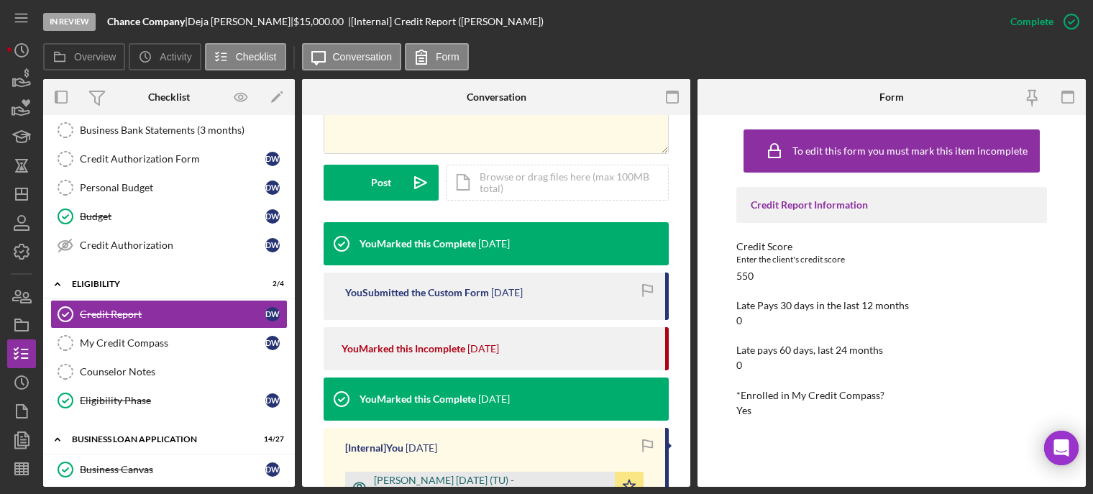
scroll to position [431, 0]
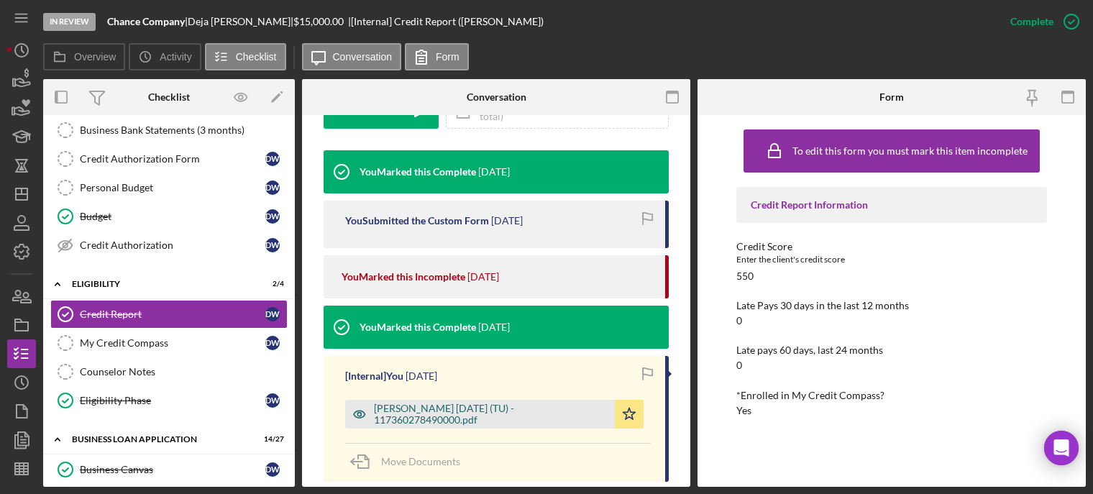
click at [408, 416] on div "Williams, Deja 2025-07-03 (TU) - 117360278490000.pdf" at bounding box center [491, 414] width 234 height 23
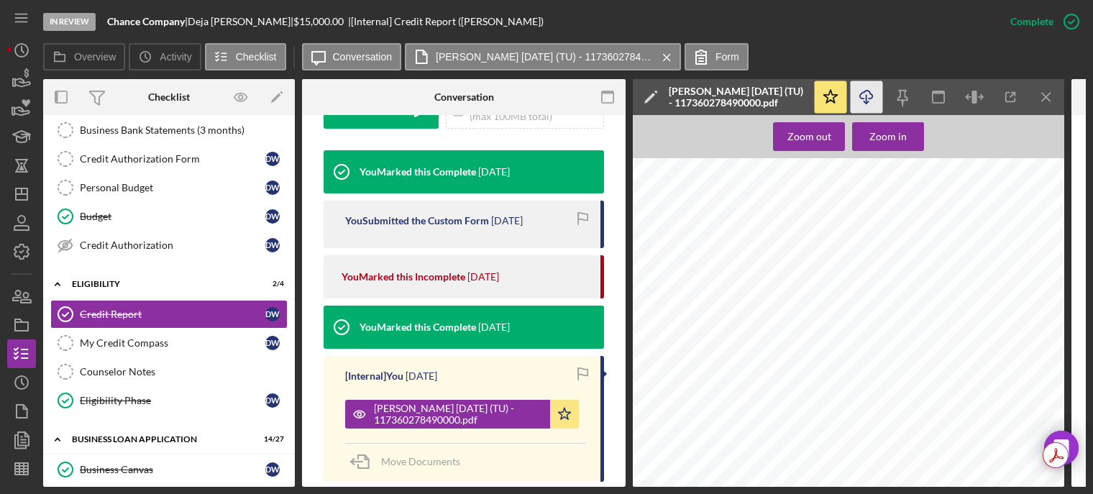
click at [864, 94] on icon "Icon/Download" at bounding box center [867, 97] width 32 height 32
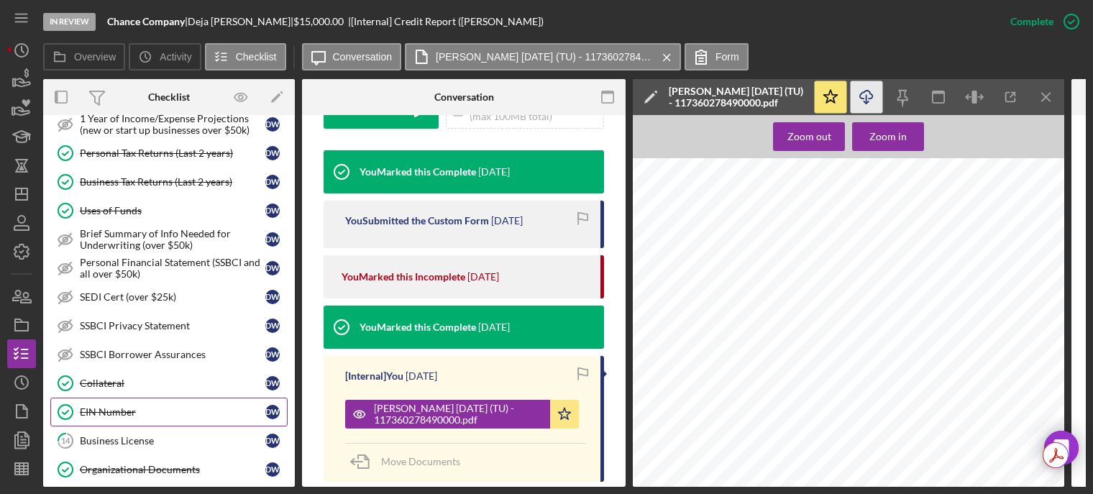
scroll to position [712, 0]
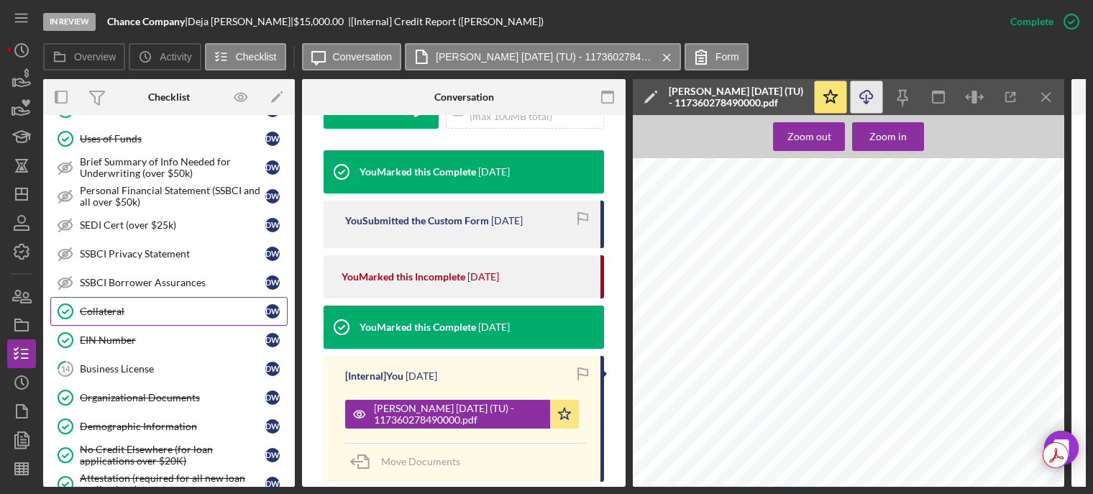
drag, startPoint x: 126, startPoint y: 310, endPoint x: 237, endPoint y: 317, distance: 111.7
click at [126, 310] on div "Collateral" at bounding box center [173, 312] width 186 height 12
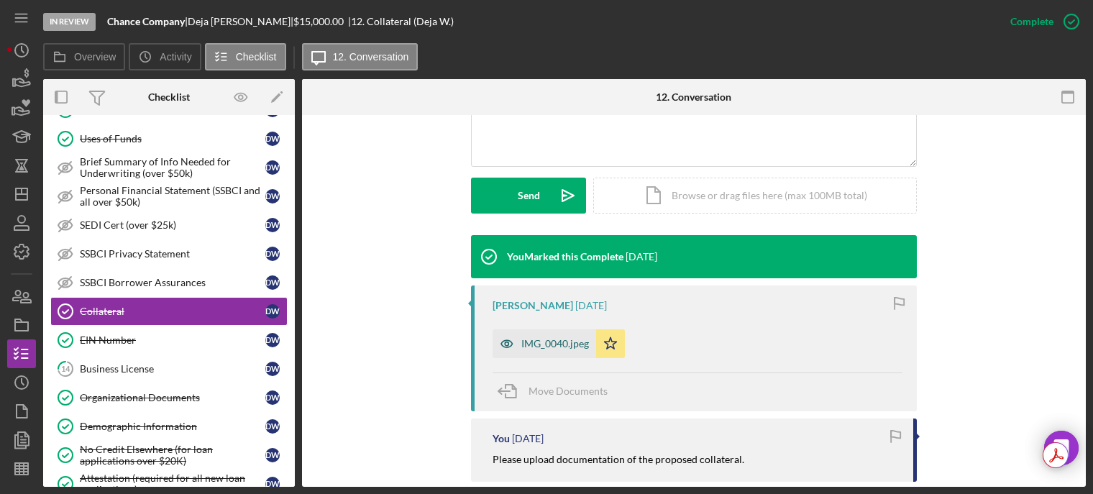
click at [531, 342] on div "IMG_0040.jpeg" at bounding box center [555, 344] width 68 height 12
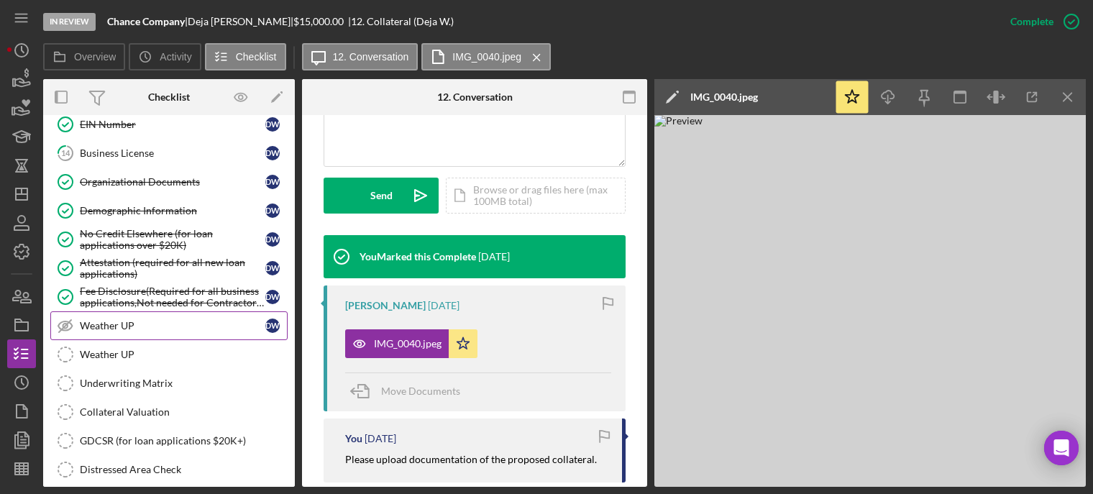
scroll to position [1065, 0]
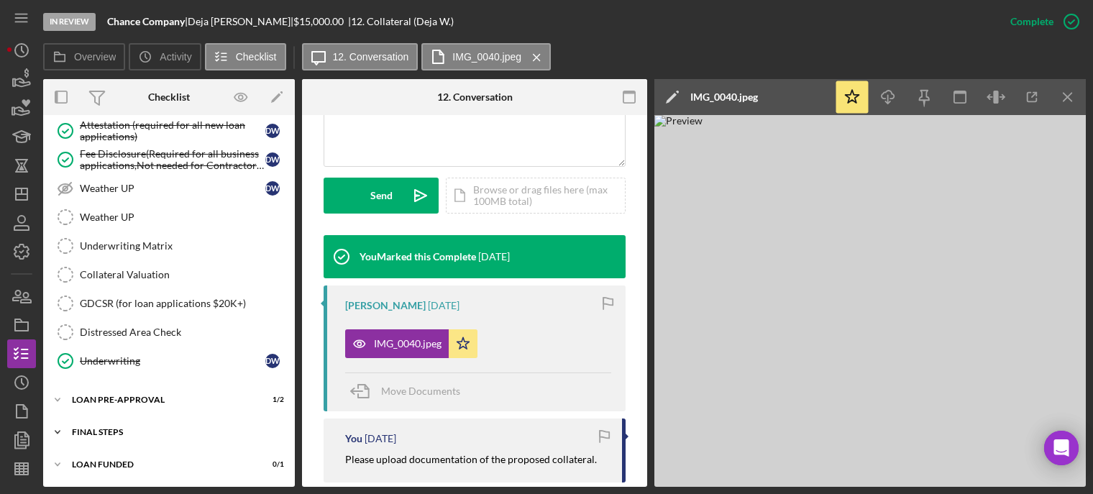
click at [123, 430] on div "FINAL STEPS" at bounding box center [174, 432] width 205 height 9
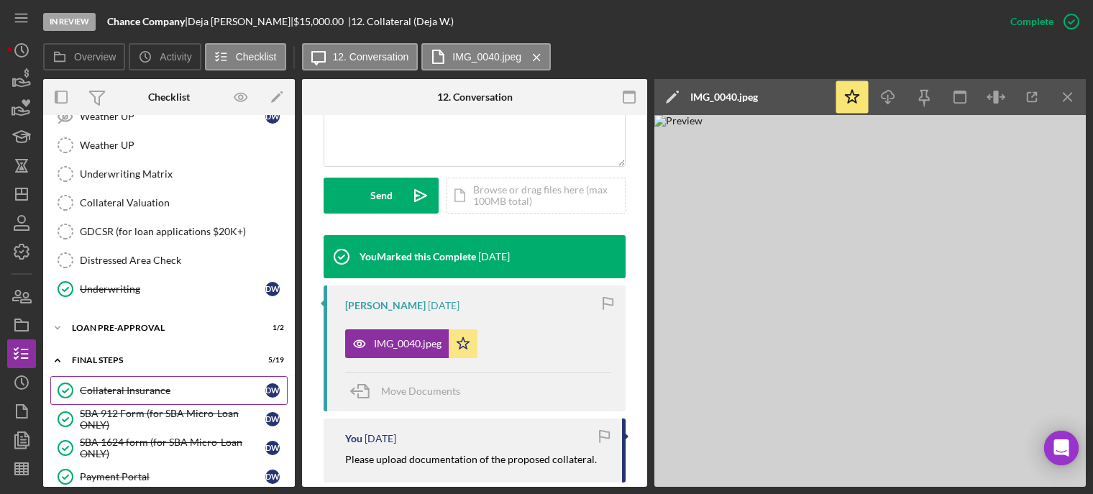
click at [135, 390] on div "Collateral Insurance" at bounding box center [173, 391] width 186 height 12
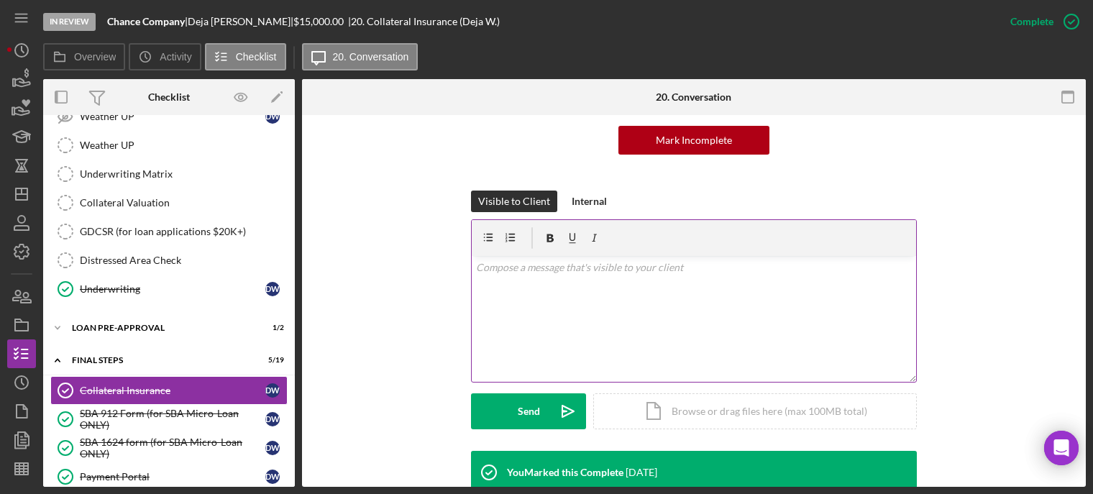
scroll to position [360, 0]
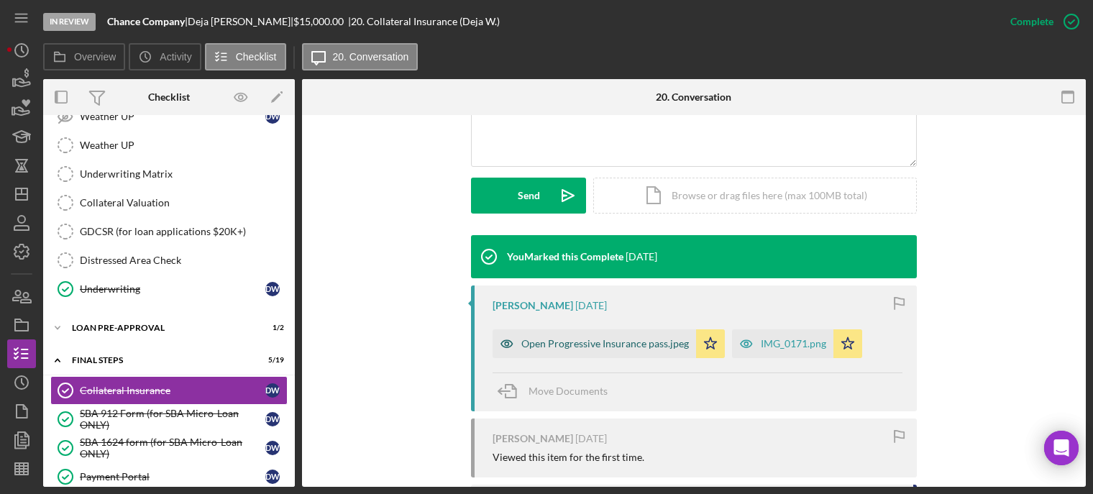
click at [579, 343] on div "Open Progressive Insurance pass.jpeg" at bounding box center [605, 344] width 168 height 12
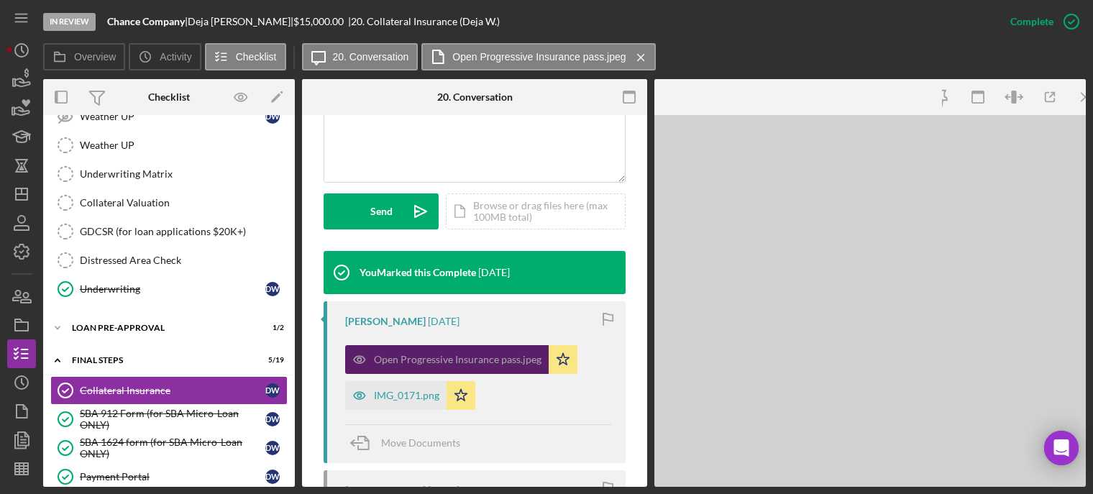
scroll to position [375, 0]
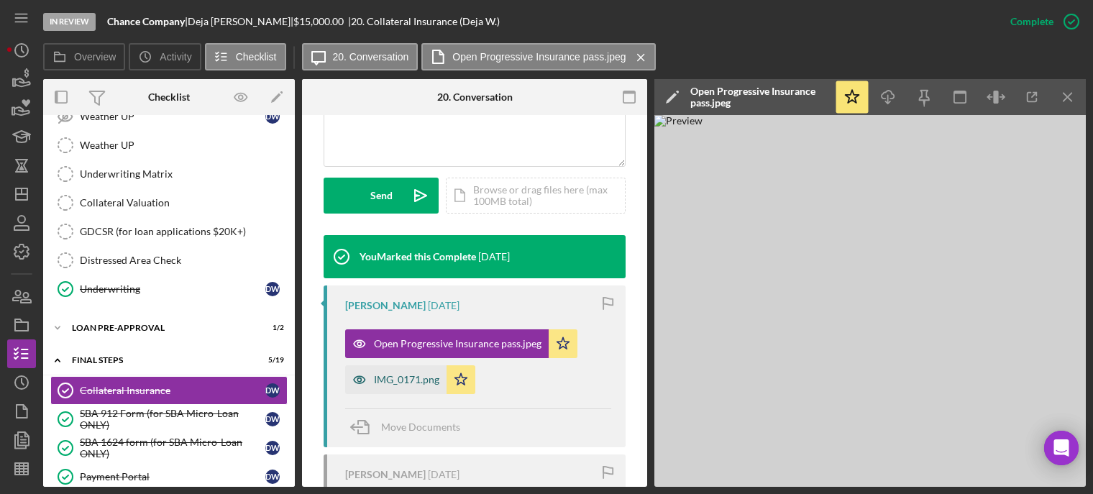
click at [394, 381] on div "IMG_0171.png" at bounding box center [406, 380] width 65 height 12
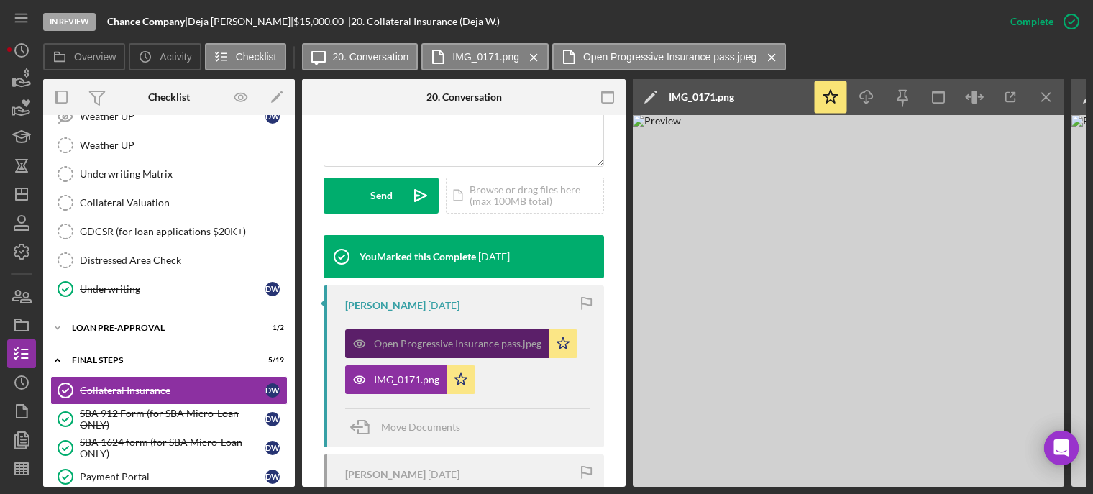
click at [470, 348] on div "Open Progressive Insurance pass.jpeg" at bounding box center [458, 344] width 168 height 12
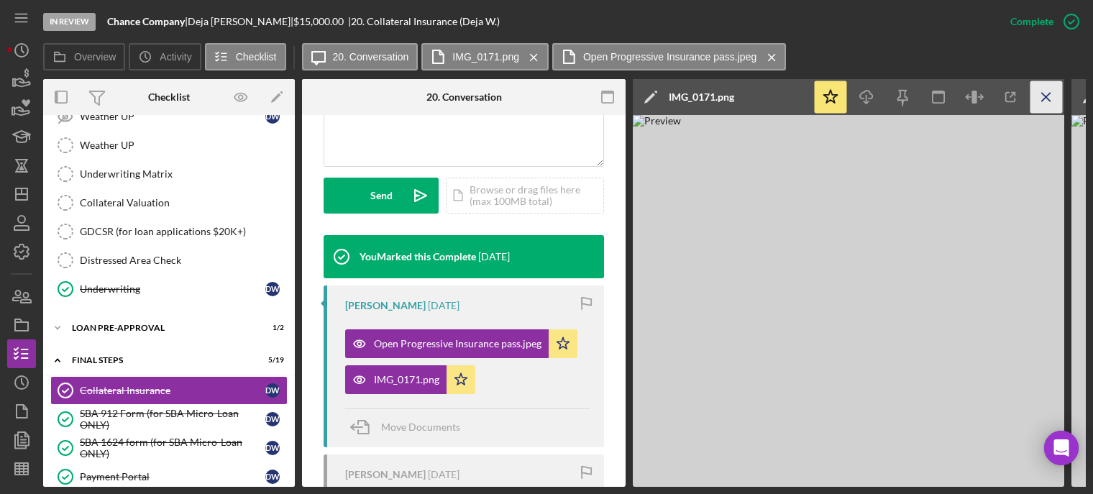
click at [1047, 93] on icon "Icon/Menu Close" at bounding box center [1046, 97] width 32 height 32
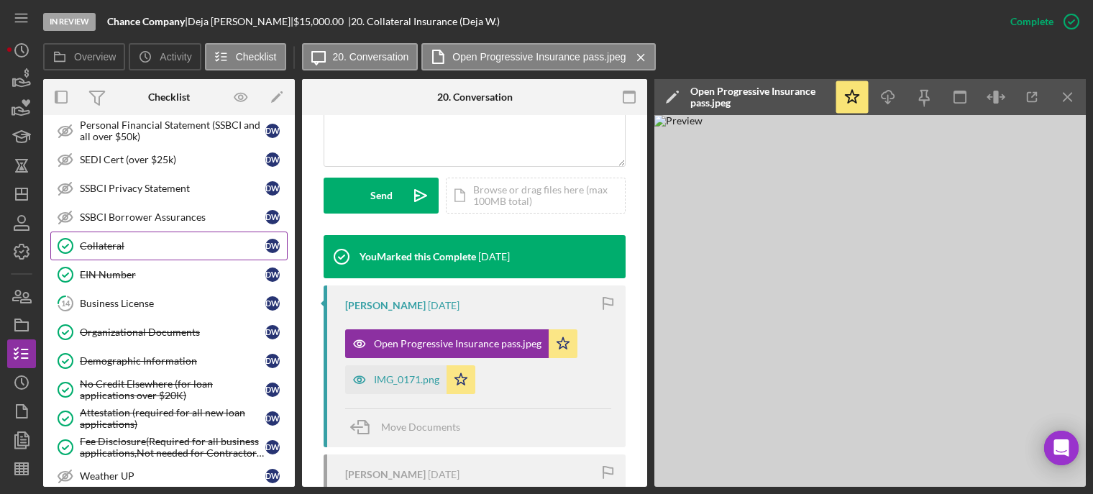
scroll to position [921, 0]
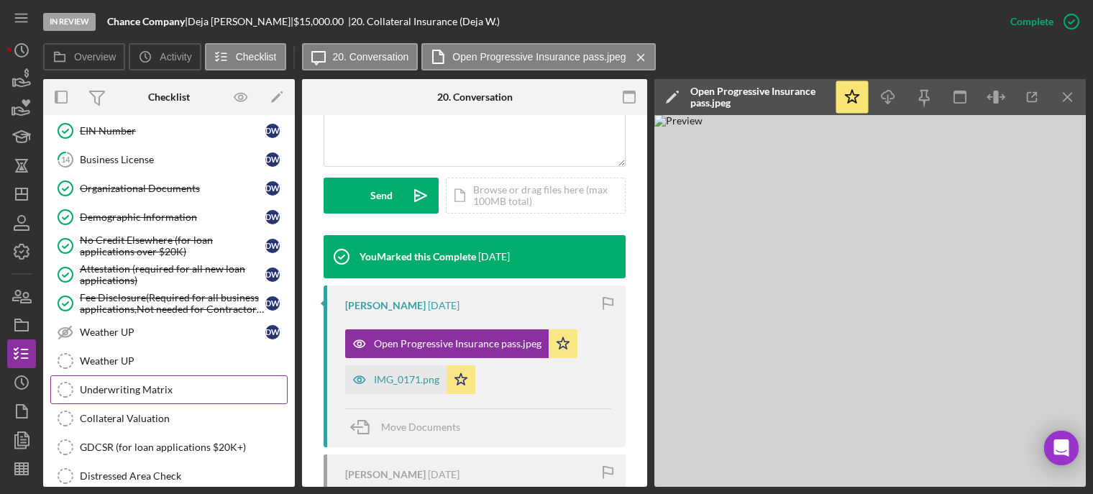
click at [169, 388] on div "Underwriting Matrix" at bounding box center [183, 390] width 207 height 12
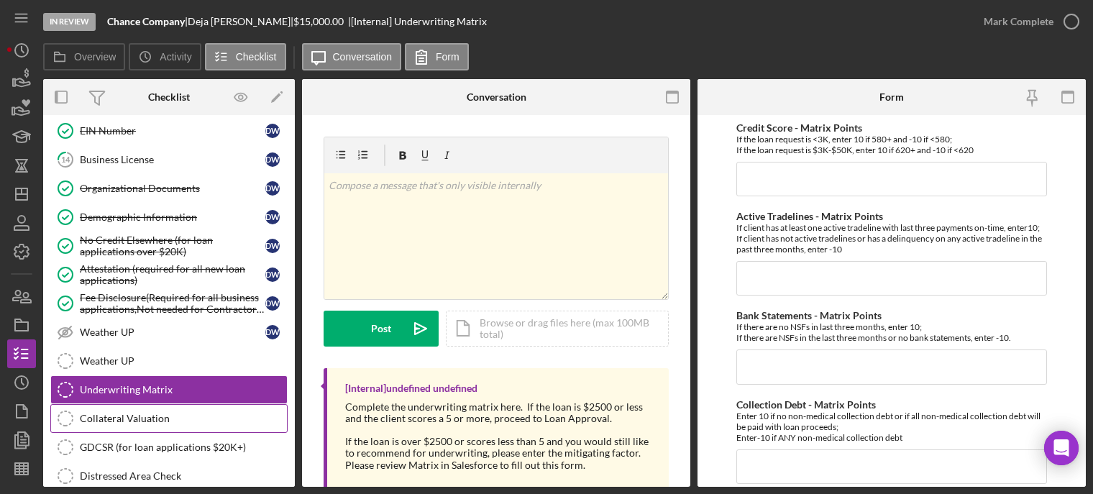
click at [170, 409] on link "Collateral Valuation Collateral Valuation" at bounding box center [168, 418] width 237 height 29
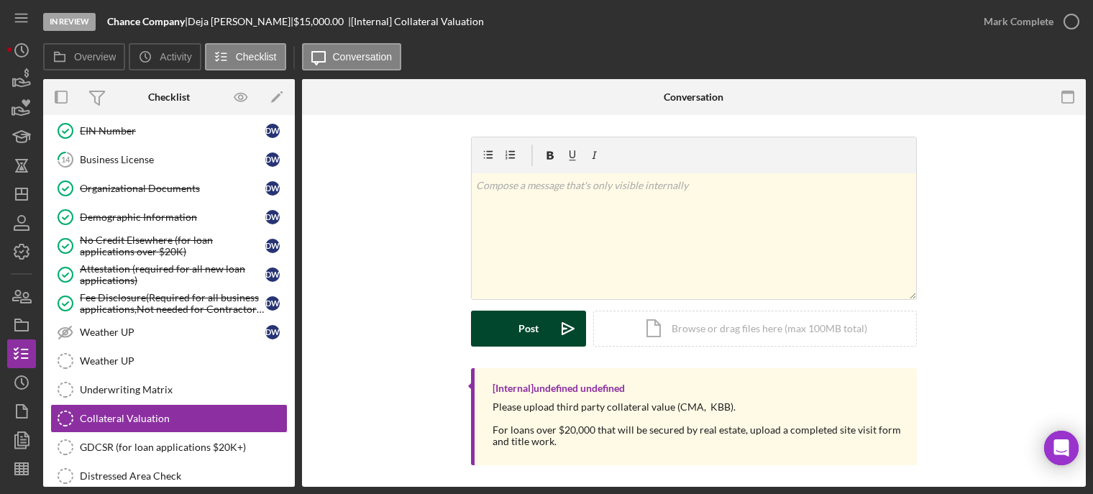
scroll to position [7, 0]
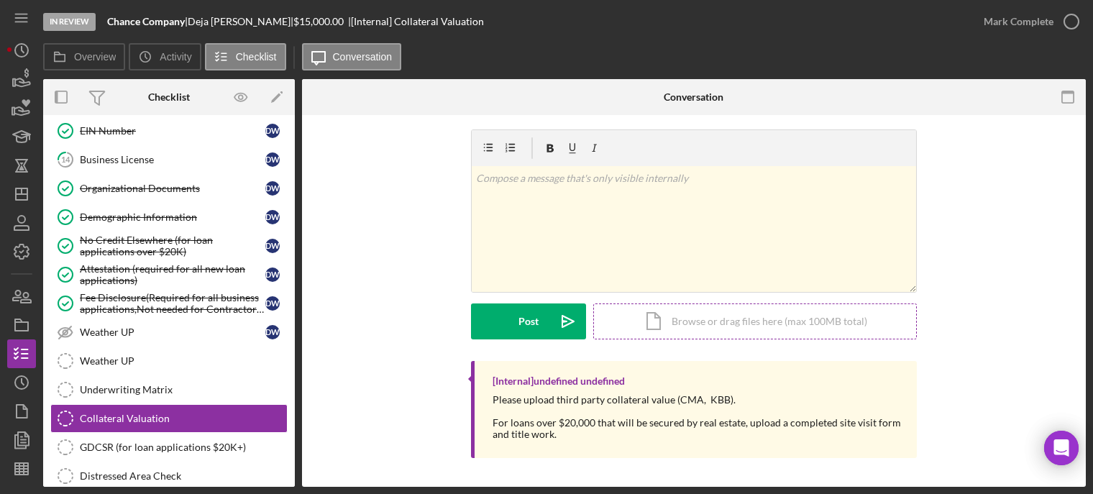
click at [650, 319] on div "Icon/Document Browse or drag files here (max 100MB total) Tap to choose files o…" at bounding box center [755, 321] width 324 height 36
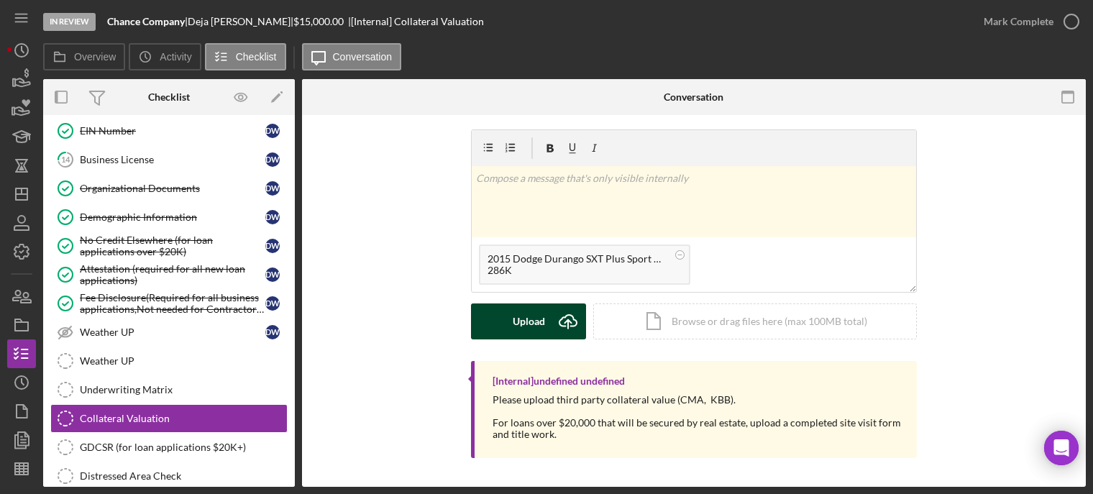
click at [520, 324] on div "Upload" at bounding box center [529, 321] width 32 height 36
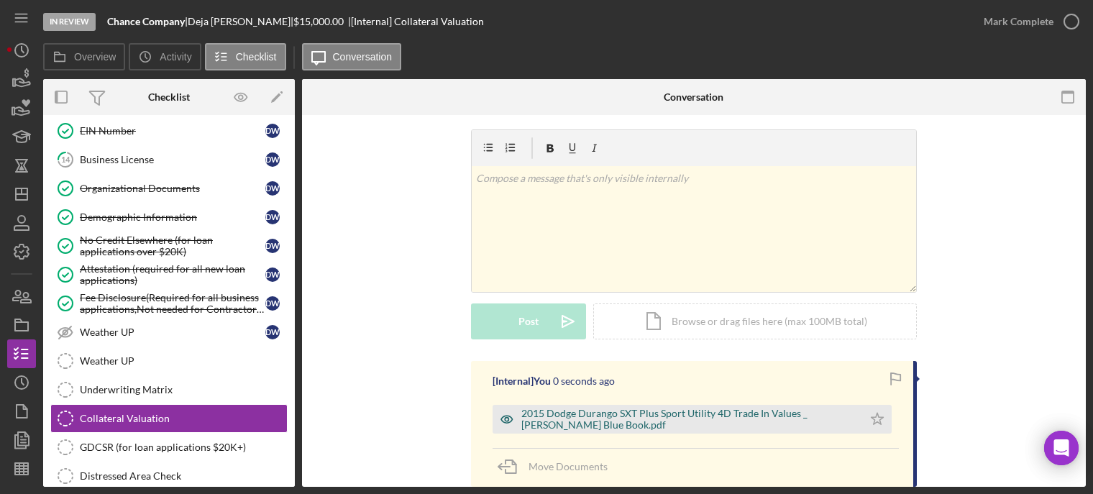
click at [636, 424] on div "2015 Dodge Durango SXT Plus Sport Utility 4D Trade In Values _ Kelley Blue Book…" at bounding box center [688, 419] width 334 height 23
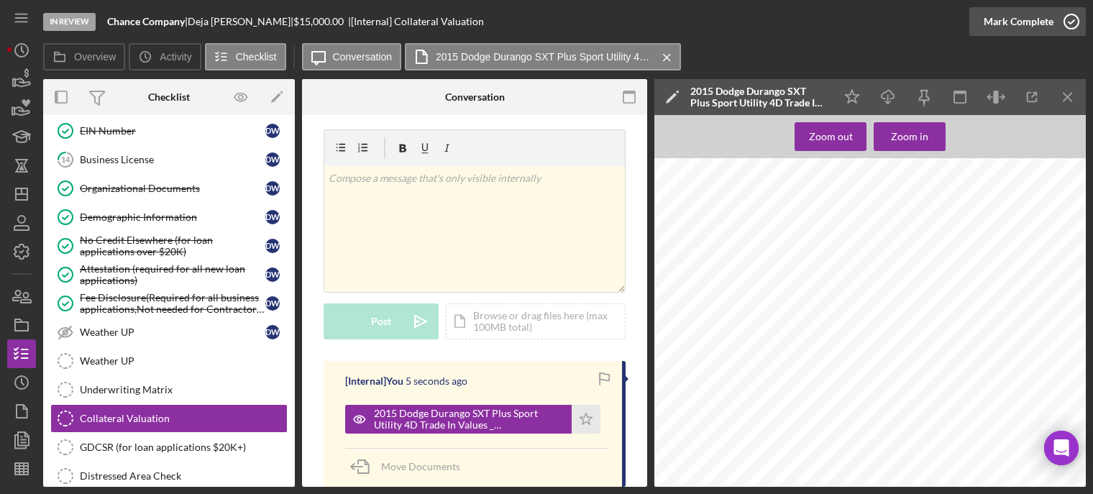
click at [1071, 21] on icon "button" at bounding box center [1071, 22] width 36 height 36
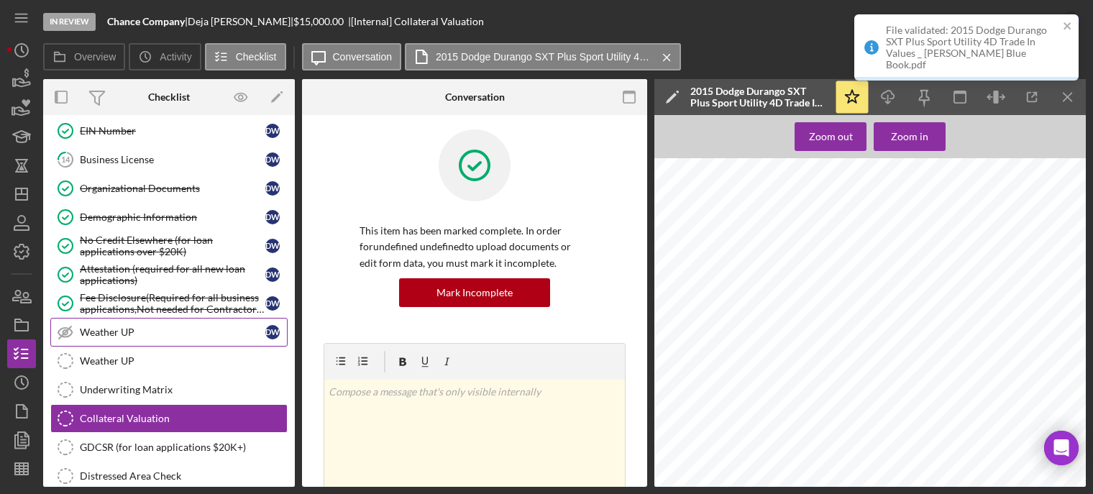
scroll to position [221, 0]
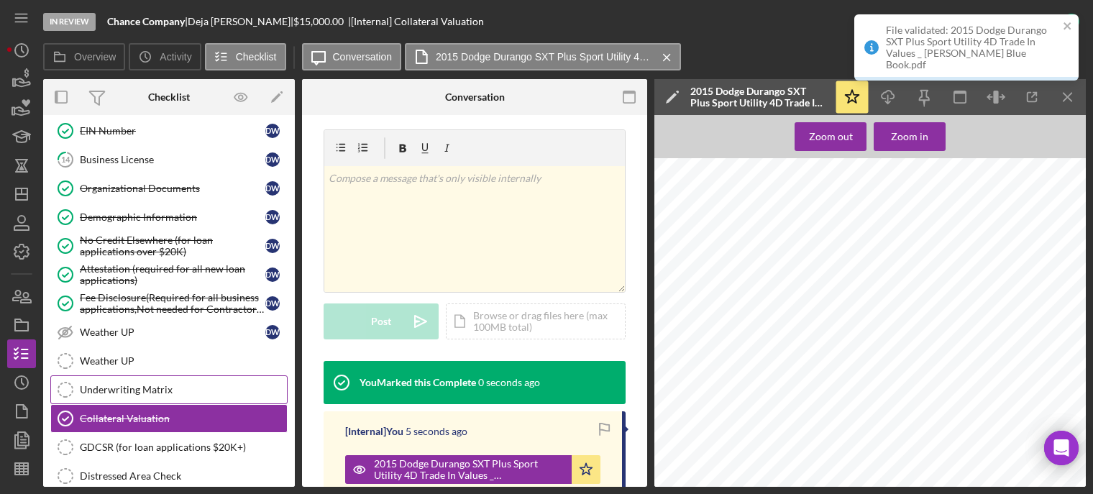
click at [180, 389] on div "Underwriting Matrix" at bounding box center [183, 390] width 207 height 12
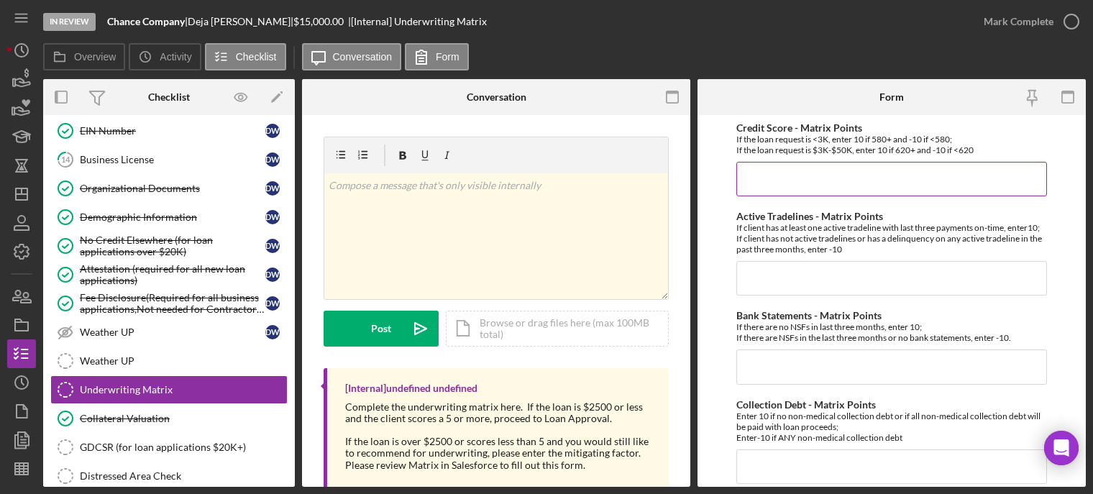
click at [789, 175] on input "Credit Score - Matrix Points" at bounding box center [891, 179] width 311 height 35
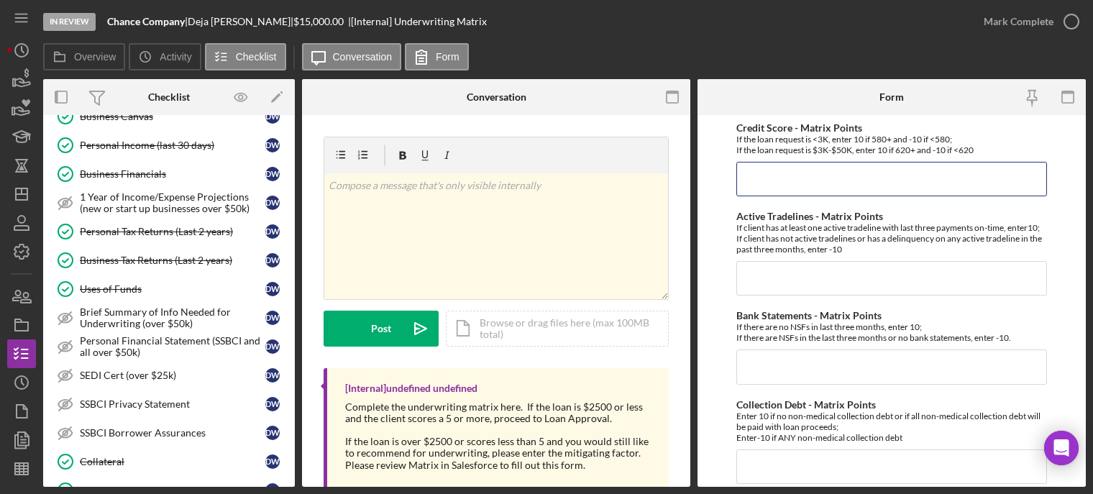
scroll to position [202, 0]
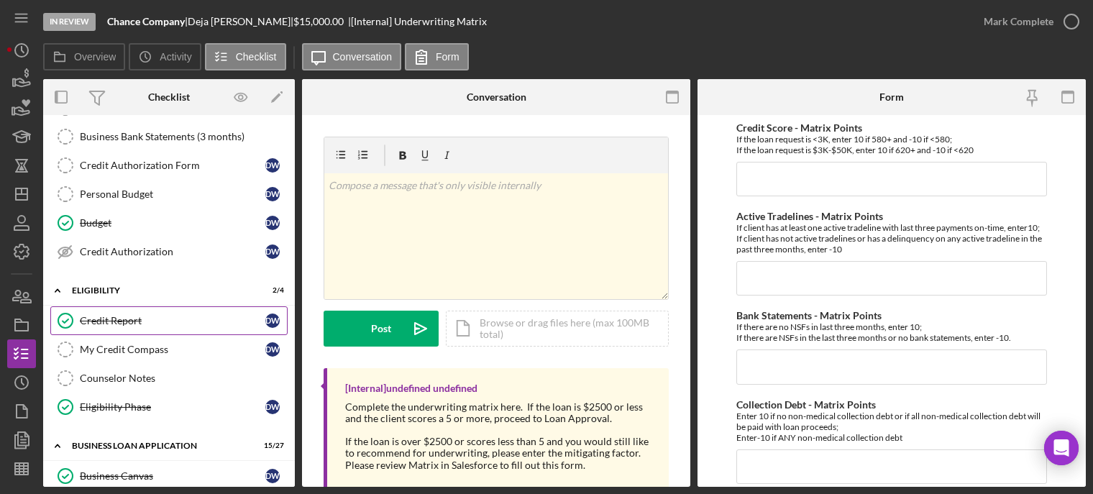
click at [114, 323] on div "Credit Report" at bounding box center [173, 321] width 186 height 12
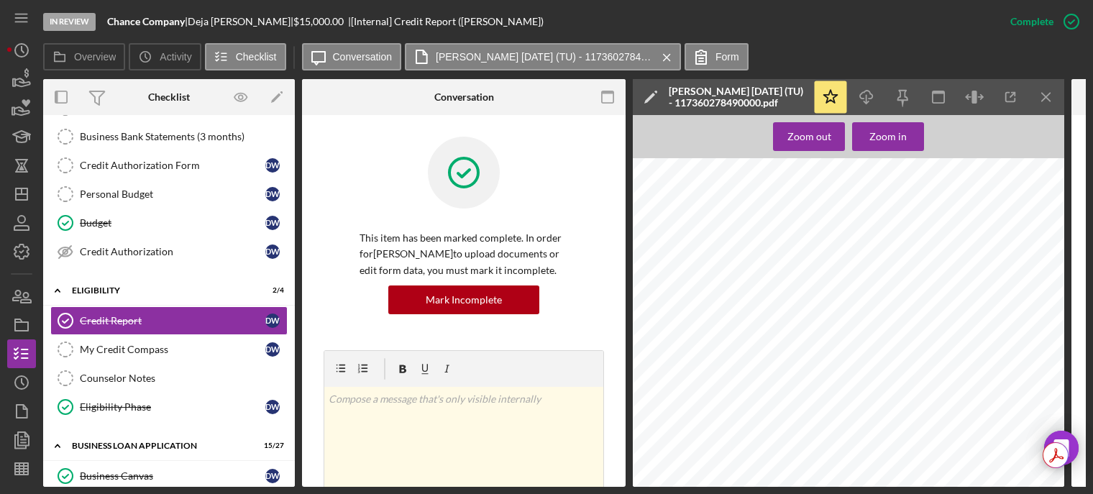
scroll to position [288, 0]
click at [1052, 99] on icon "Icon/Menu Close" at bounding box center [1046, 97] width 32 height 32
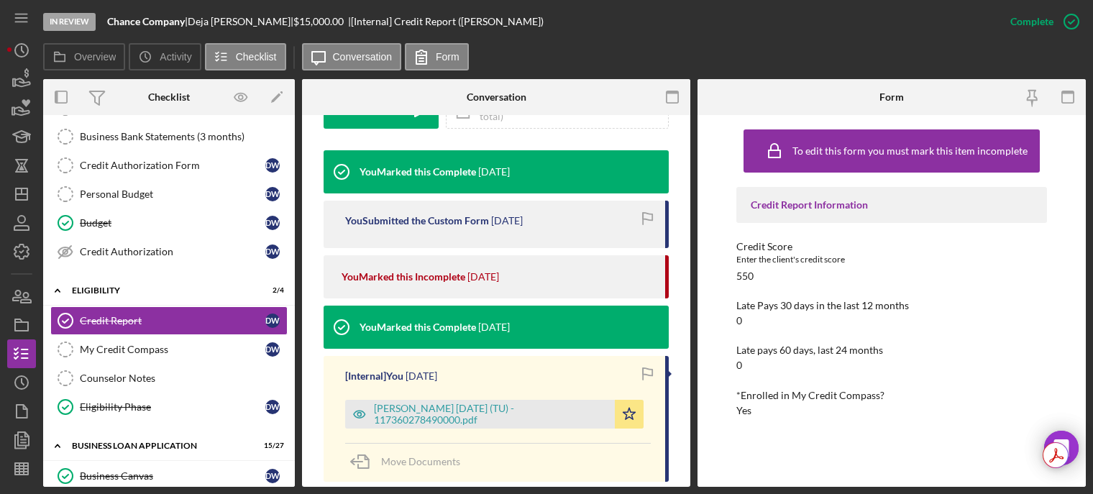
scroll to position [503, 0]
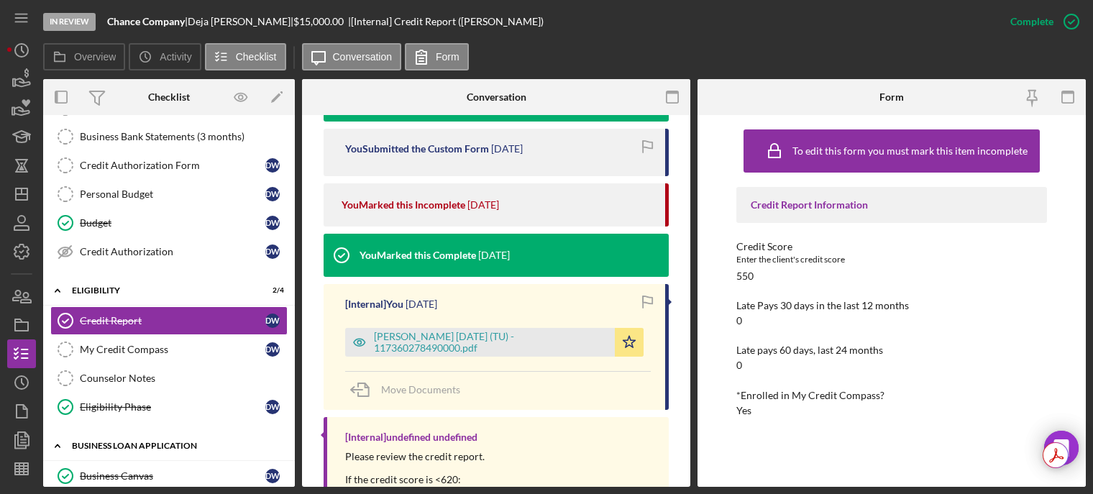
click at [127, 444] on div "BUSINESS LOAN APPLICATION" at bounding box center [174, 446] width 205 height 9
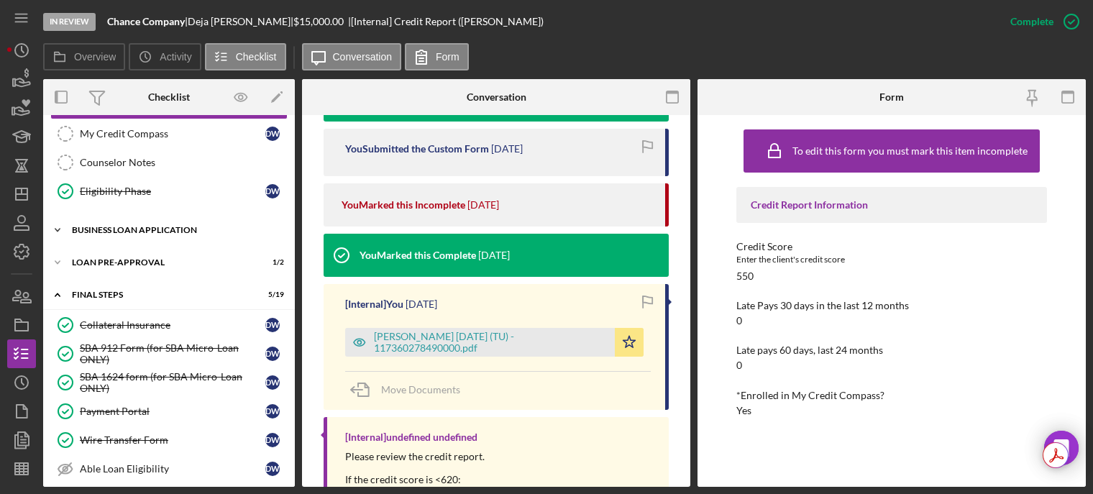
scroll to position [634, 0]
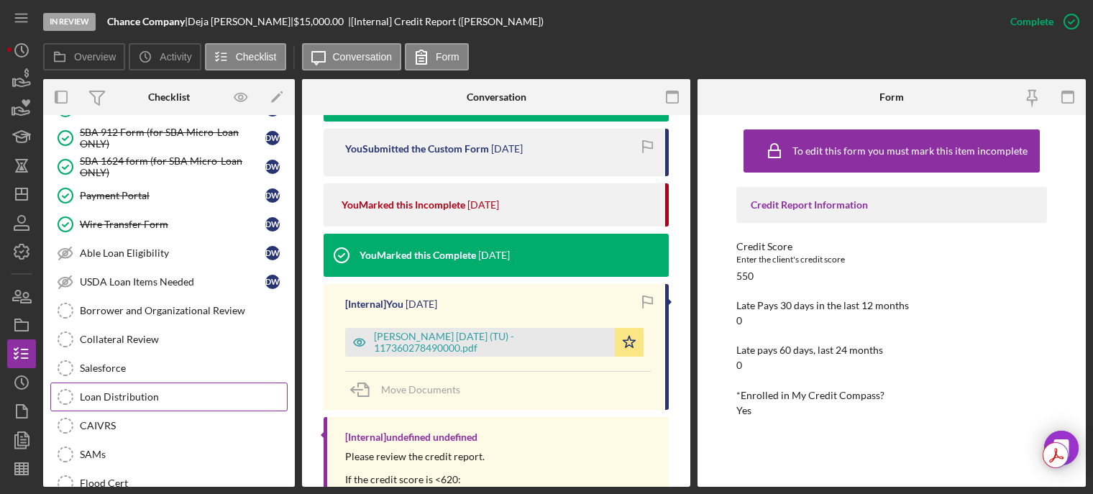
click at [120, 395] on div "Loan Distribution" at bounding box center [183, 397] width 207 height 12
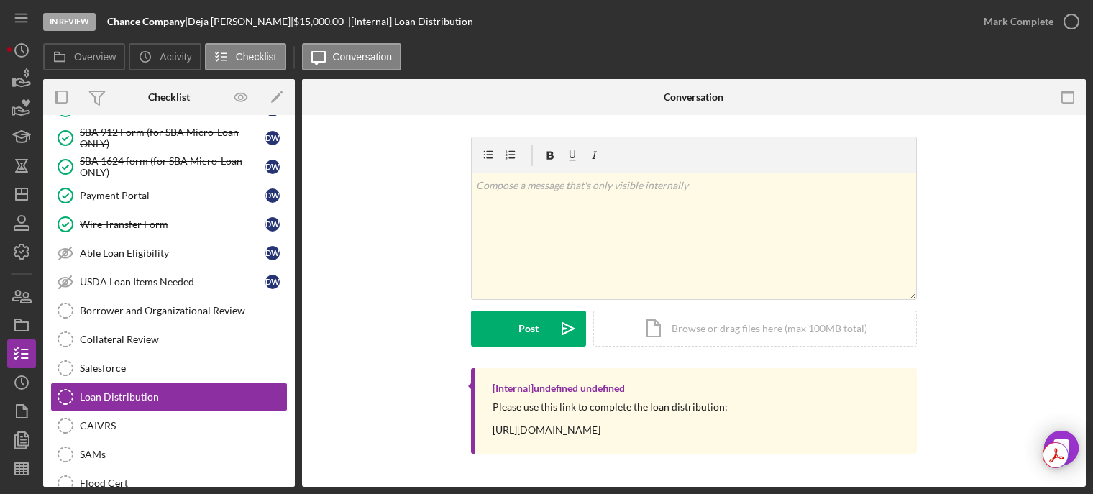
drag, startPoint x: 481, startPoint y: 426, endPoint x: 792, endPoint y: 432, distance: 311.4
click at [792, 432] on div "[Internal] undefined undefined Please use this link to complete the loan distri…" at bounding box center [694, 411] width 446 height 86
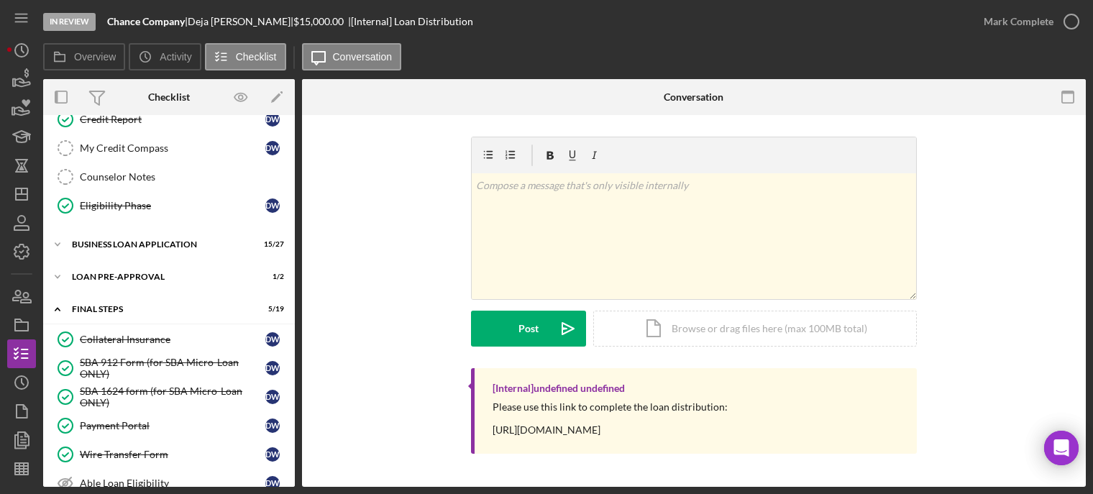
scroll to position [331, 0]
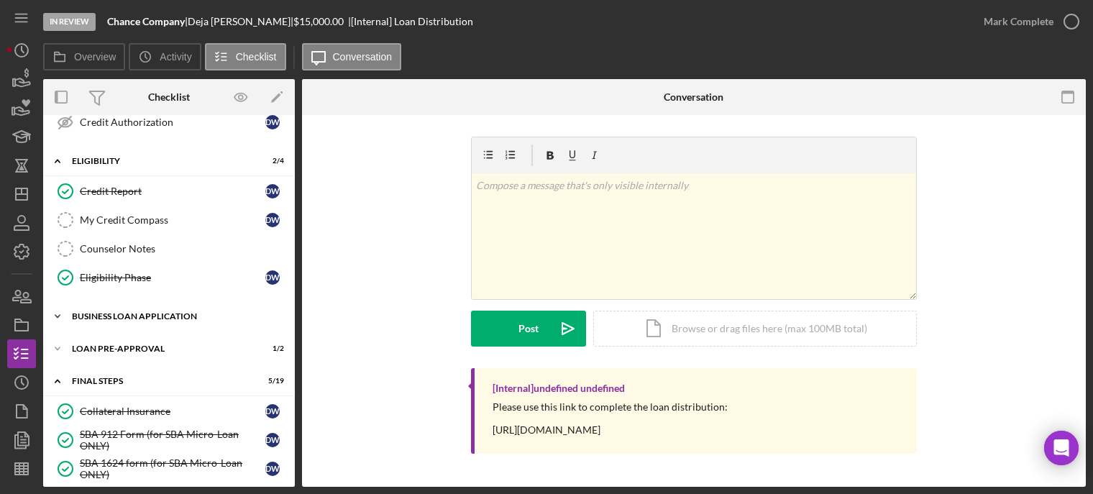
click at [146, 322] on div "Icon/Expander BUSINESS LOAN APPLICATION 15 / 27" at bounding box center [169, 316] width 252 height 29
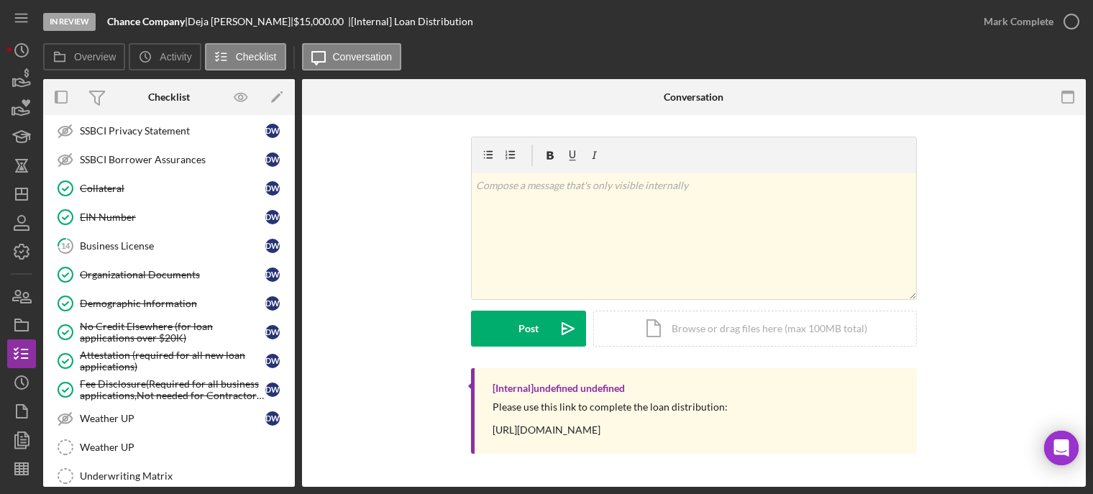
scroll to position [1051, 0]
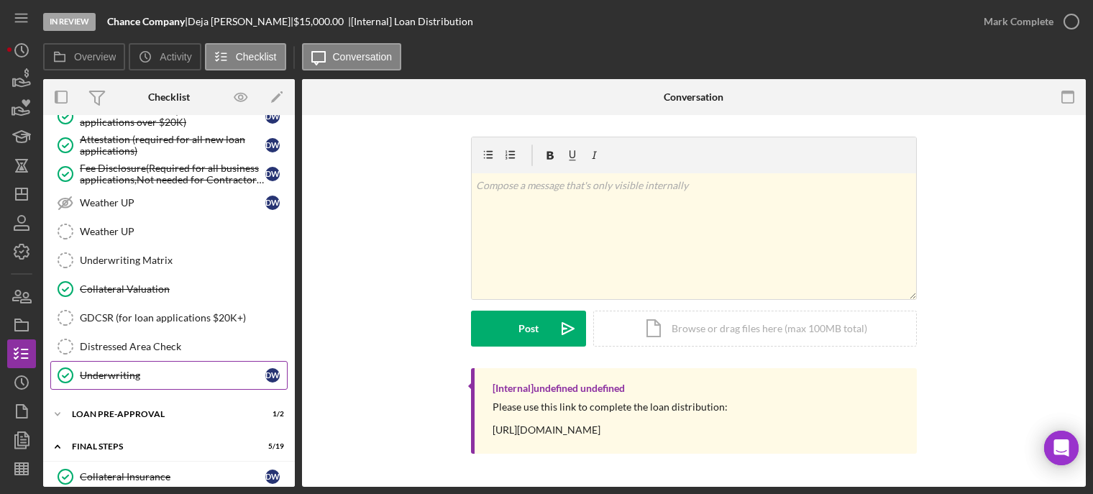
click at [150, 378] on div "Underwriting" at bounding box center [173, 376] width 186 height 12
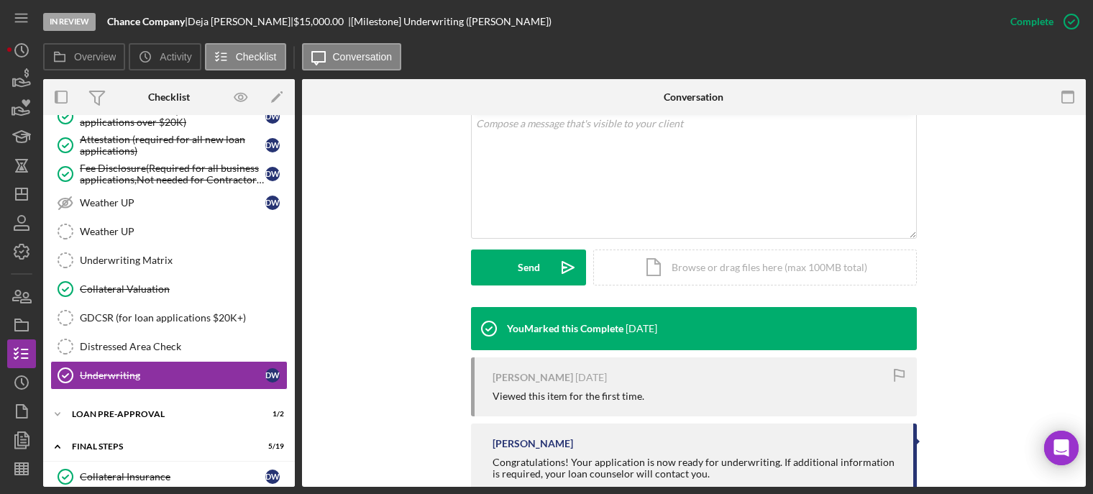
scroll to position [363, 0]
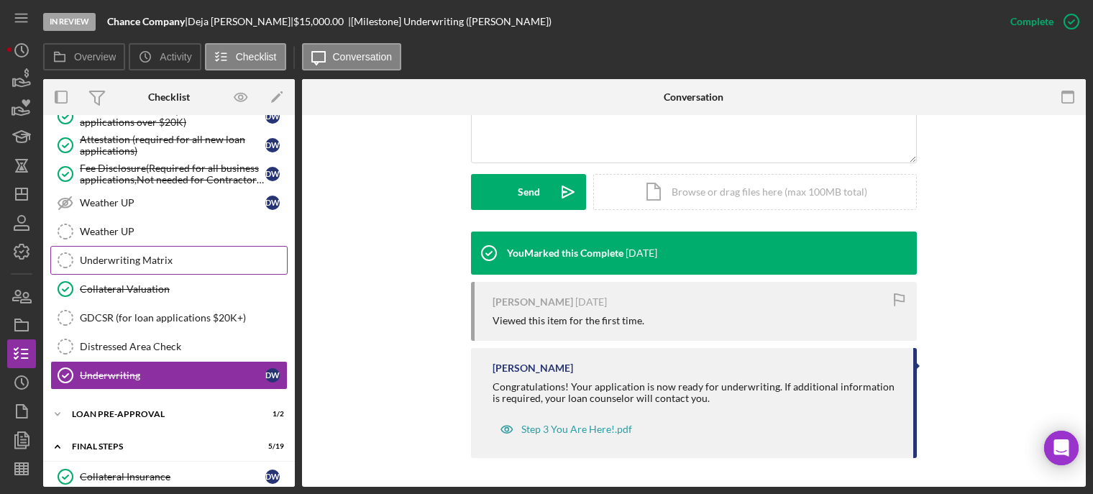
click at [160, 262] on div "Underwriting Matrix" at bounding box center [183, 261] width 207 height 12
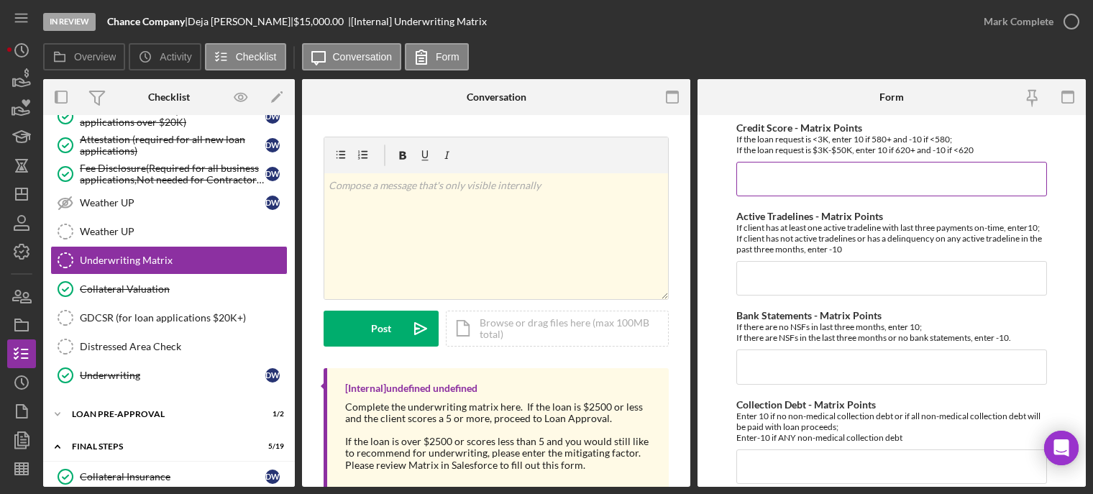
click at [787, 186] on input "Credit Score - Matrix Points" at bounding box center [891, 179] width 311 height 35
type input "-10"
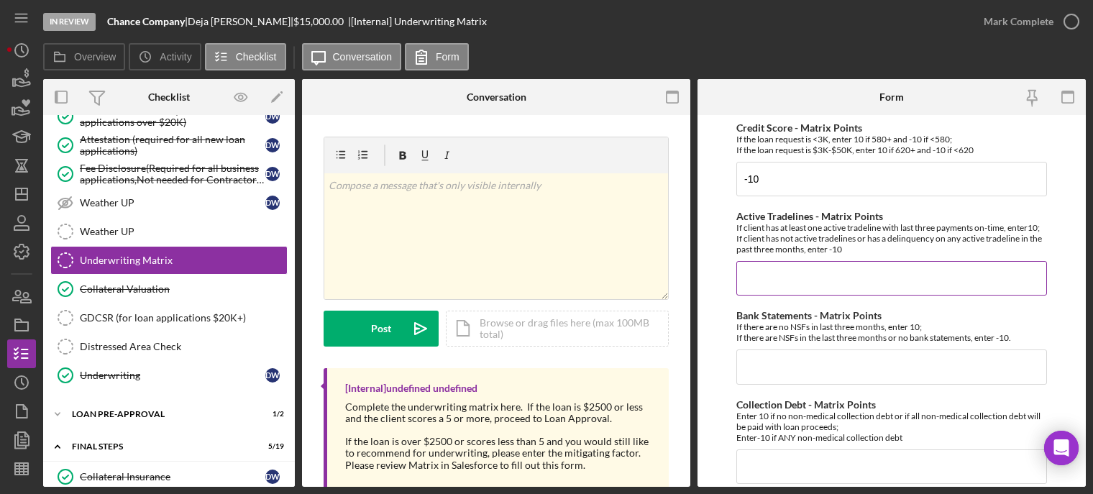
click at [778, 295] on input "Active Tradelines - Matrix Points" at bounding box center [891, 278] width 311 height 35
type input "10"
drag, startPoint x: 196, startPoint y: 17, endPoint x: 258, endPoint y: 21, distance: 61.9
click at [258, 21] on div "Chance Company | Deja Williams | $15,000.00 | [Internal] Underwriting Matrix" at bounding box center [297, 22] width 380 height 12
copy div "Deja Williams"
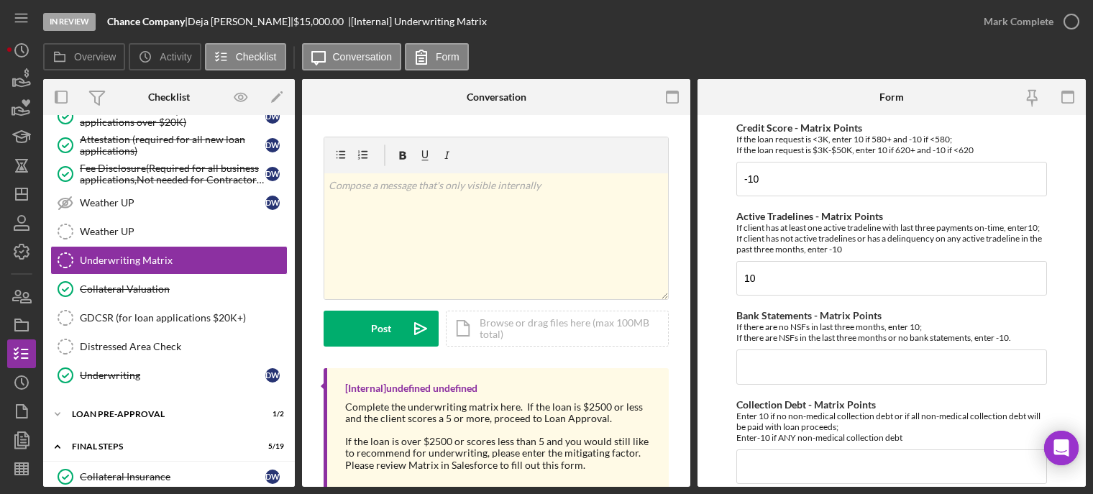
copy div "Deja Williams"
click at [755, 380] on input "Bank Statements - Matrix Points" at bounding box center [891, 366] width 311 height 35
type input "-"
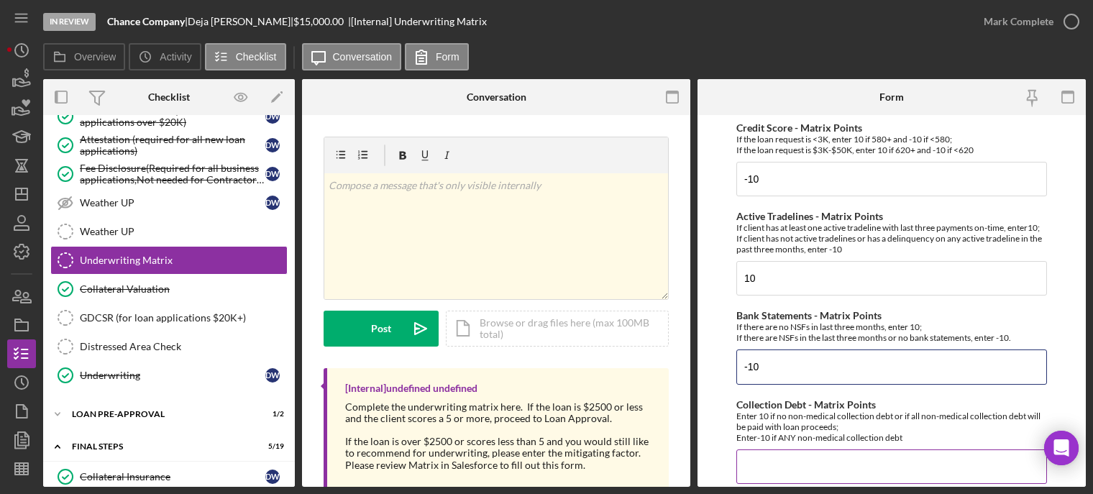
scroll to position [144, 0]
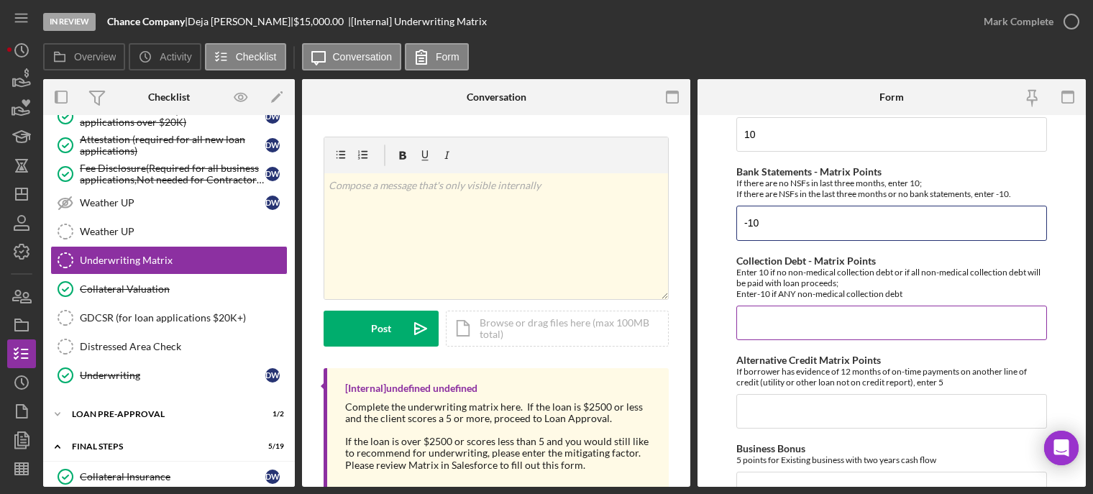
type input "-10"
click at [762, 334] on input "Collection Debt - Matrix Points" at bounding box center [891, 323] width 311 height 35
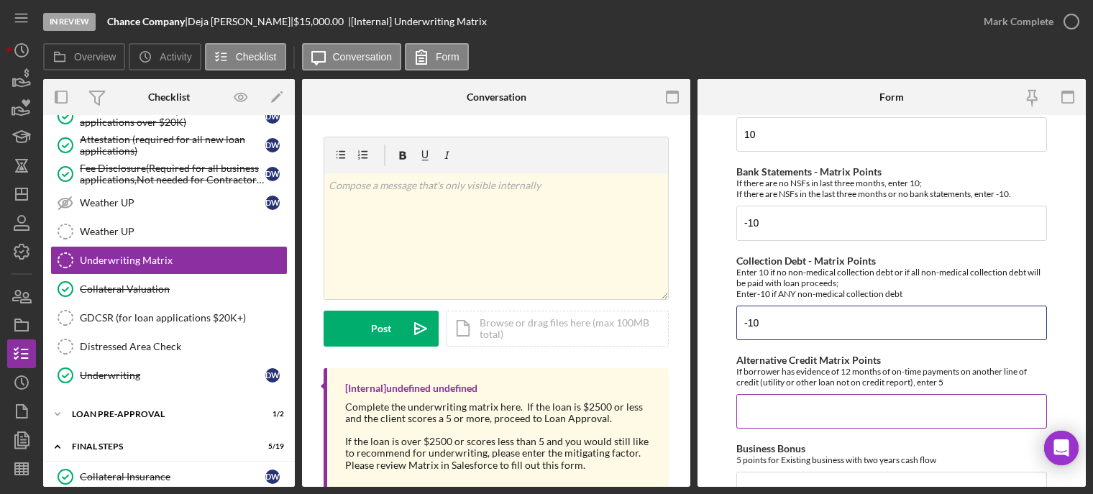
type input "-10"
click at [758, 416] on input "Alternative Credit Matrix Points" at bounding box center [891, 411] width 311 height 35
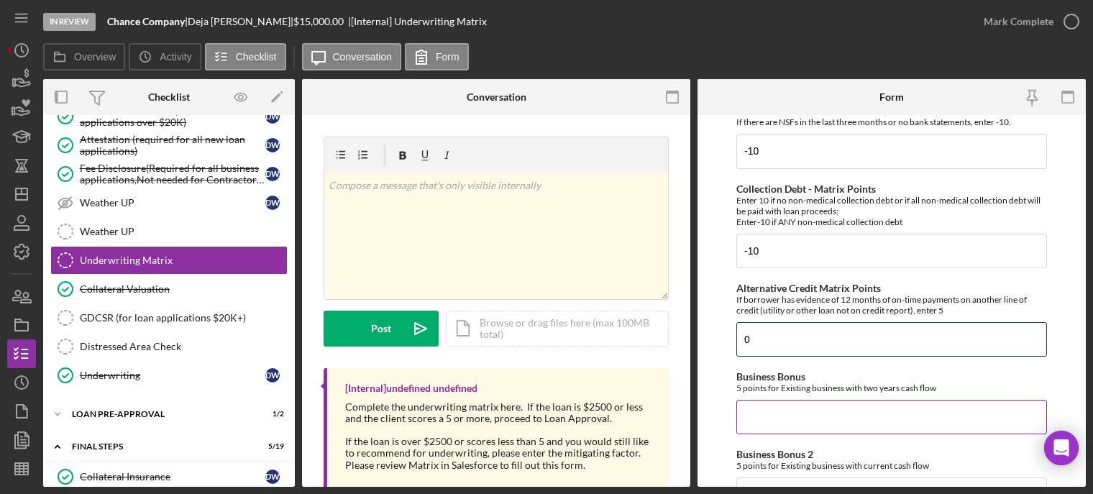
type input "0"
click at [760, 430] on input "Business Bonus" at bounding box center [891, 417] width 311 height 35
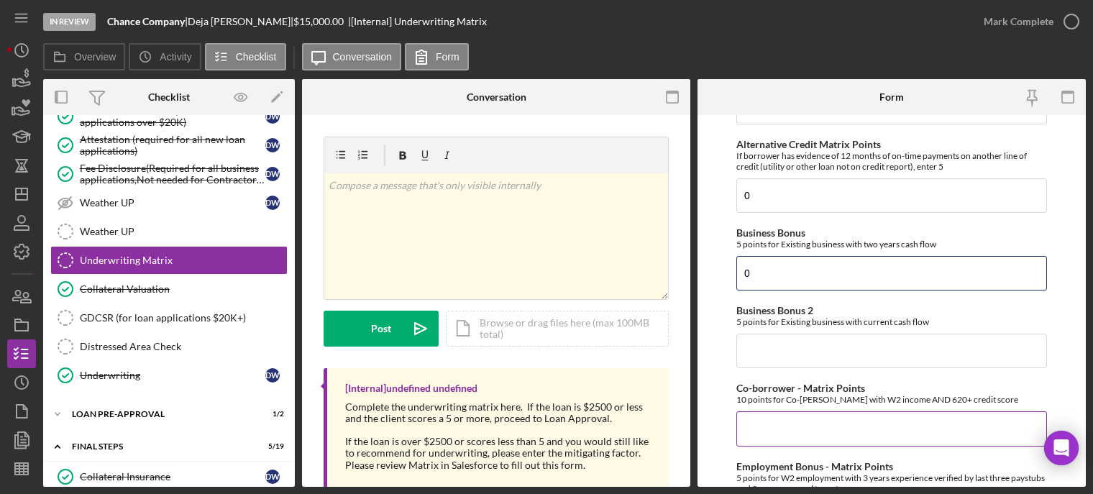
type input "0"
click at [760, 431] on input "Co-borrower - Matrix Points" at bounding box center [891, 428] width 311 height 35
type input "0"
click at [757, 356] on input "Business Bonus 2" at bounding box center [891, 351] width 311 height 35
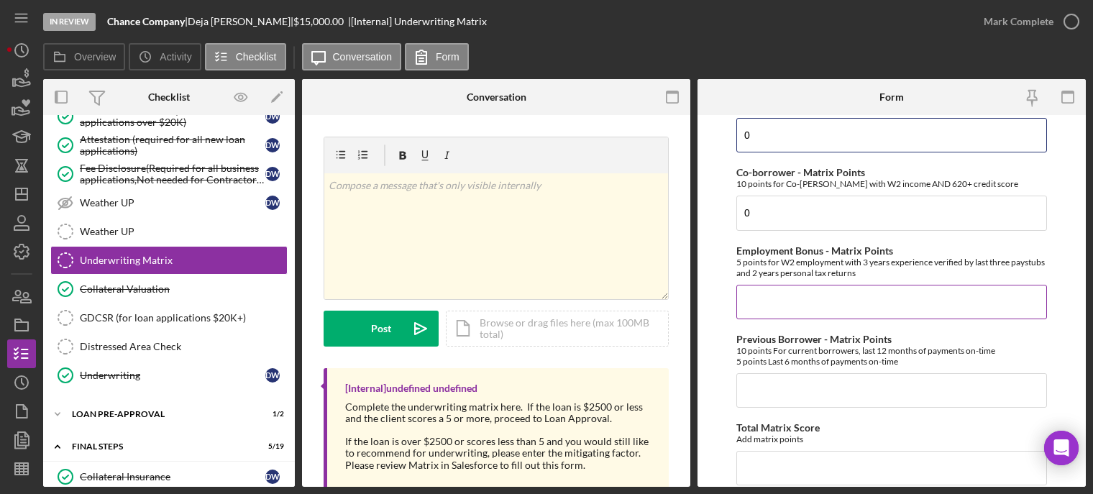
type input "0"
click at [760, 311] on input "Employment Bonus - Matrix Points" at bounding box center [891, 302] width 311 height 35
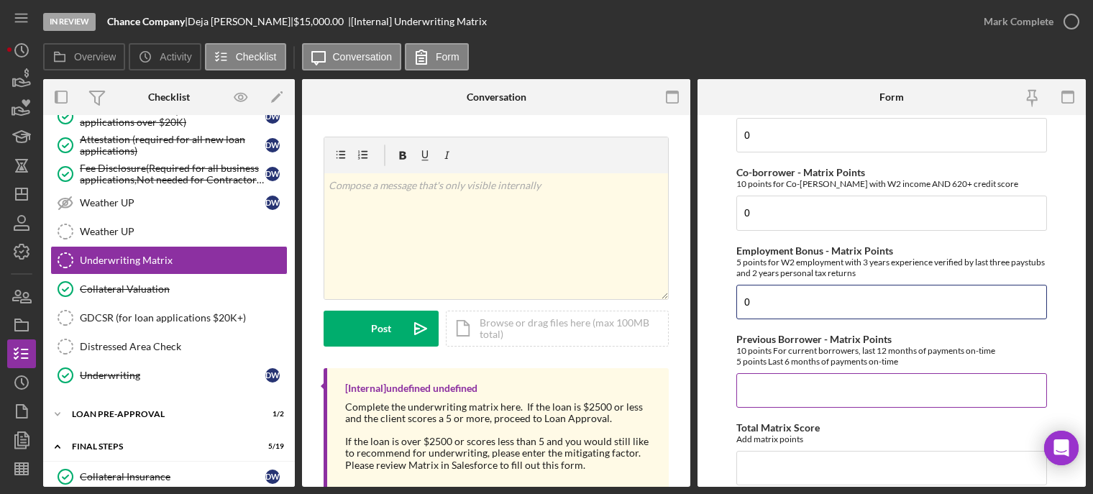
type input "0"
click at [770, 401] on input "Previous Borrower - Matrix Points" at bounding box center [891, 390] width 311 height 35
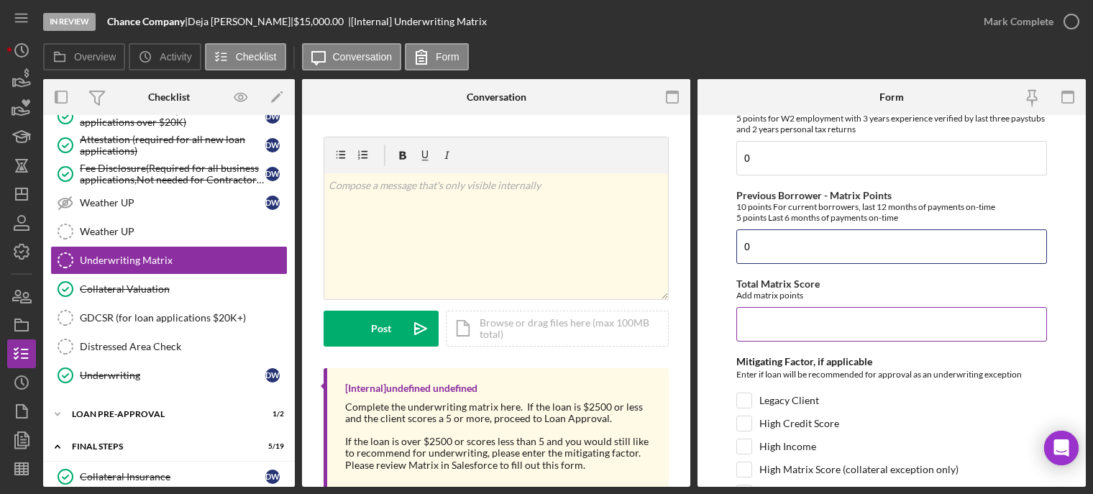
type input "0"
click at [762, 332] on input "Total Matrix Score" at bounding box center [891, 324] width 311 height 35
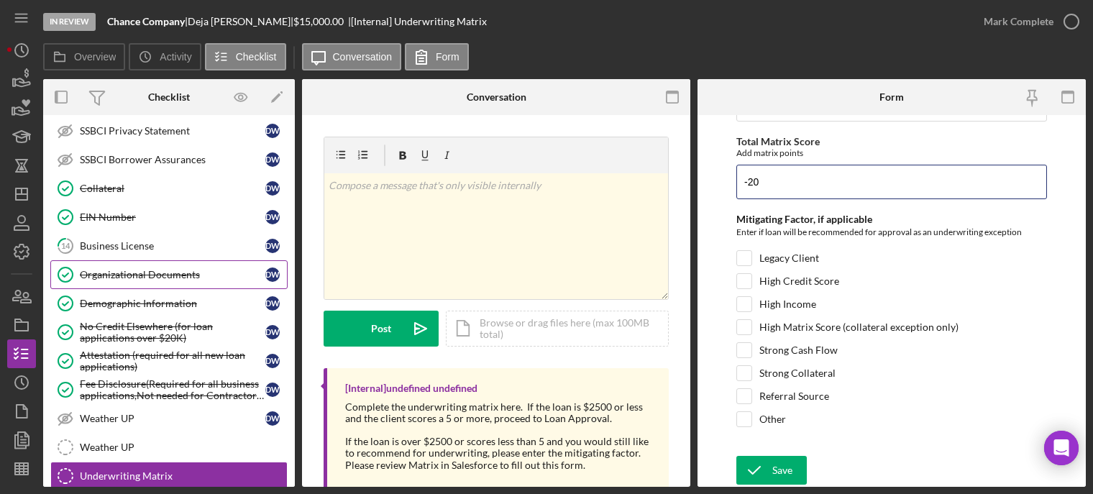
scroll to position [763, 0]
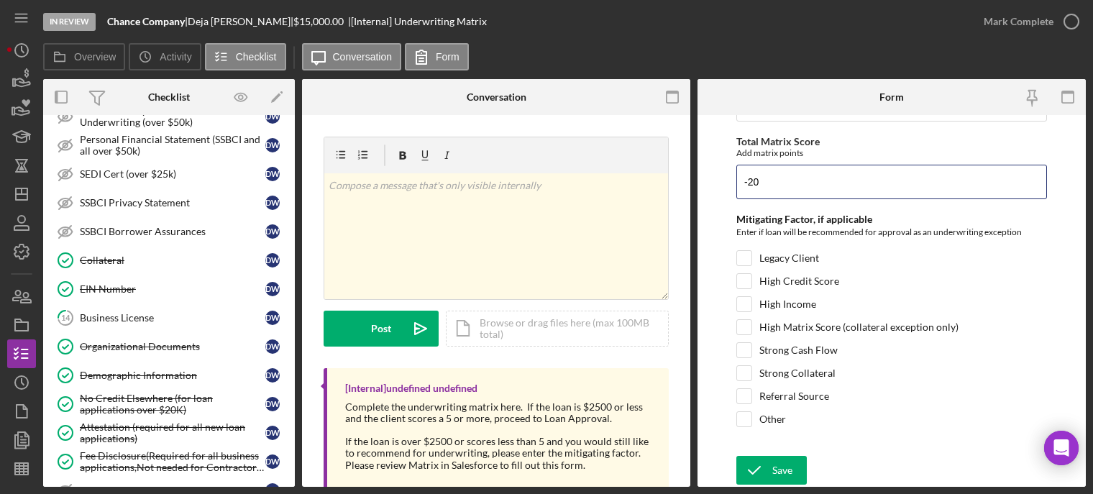
type input "-20"
click at [744, 304] on input "High Income" at bounding box center [744, 304] width 14 height 14
checkbox input "true"
drag, startPoint x: 769, startPoint y: 469, endPoint x: 769, endPoint y: 459, distance: 10.1
click at [769, 465] on icon "submit" at bounding box center [754, 470] width 36 height 36
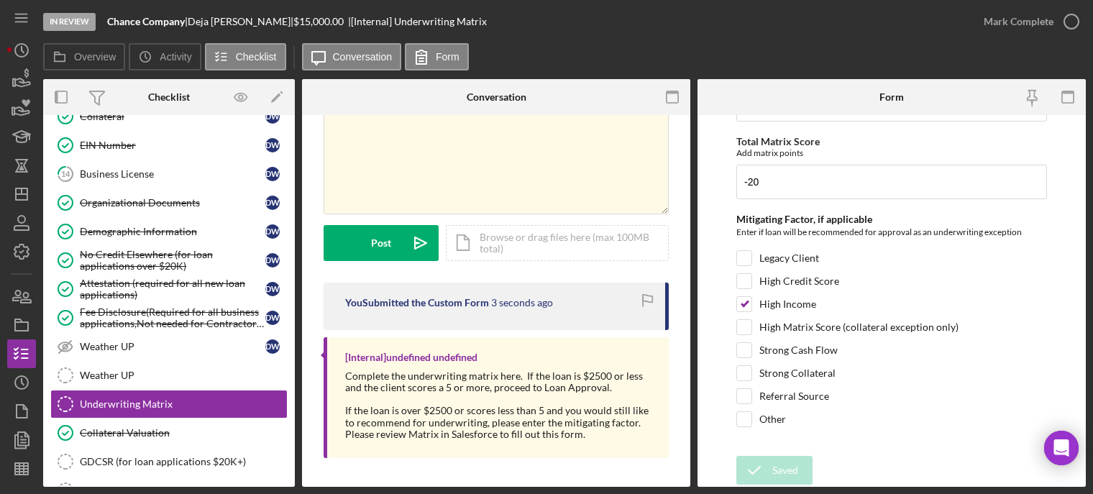
scroll to position [1194, 0]
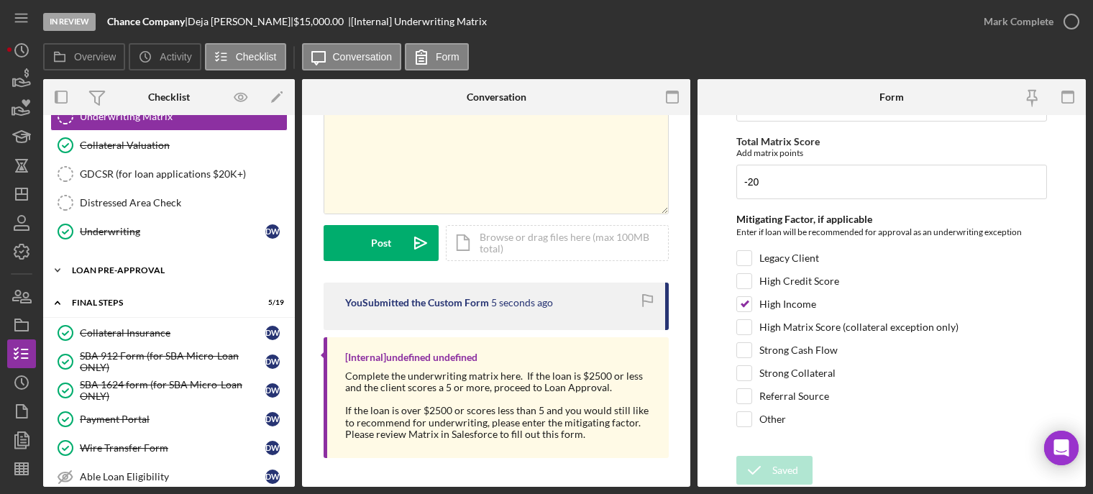
click at [160, 274] on div "Icon/Expander LOAN PRE-APPROVAL 1 / 2" at bounding box center [169, 270] width 252 height 29
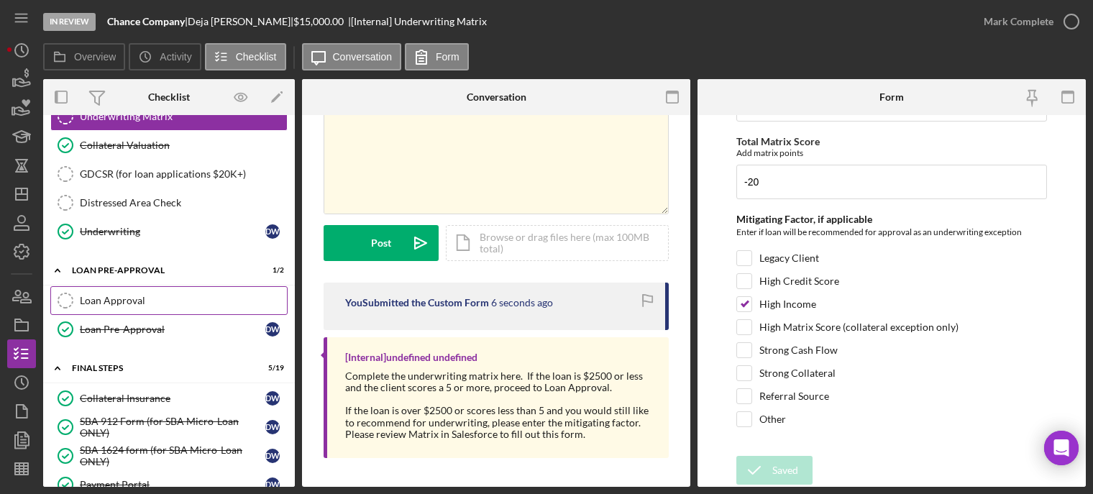
click at [147, 302] on div "Loan Approval" at bounding box center [183, 301] width 207 height 12
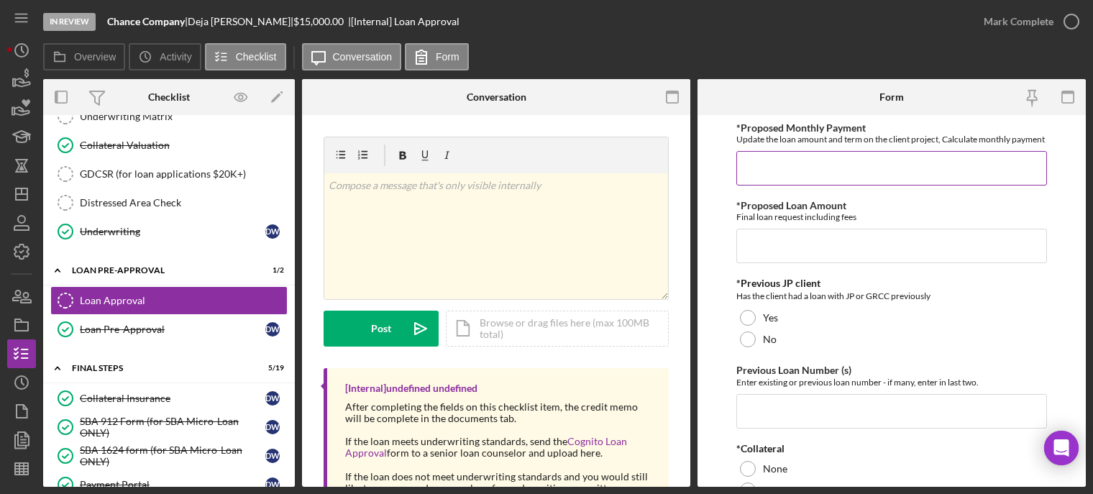
click at [790, 175] on input "*Proposed Monthly Payment" at bounding box center [891, 168] width 311 height 35
type input "$400"
click at [772, 257] on input "*Proposed Loan Amount" at bounding box center [891, 246] width 311 height 35
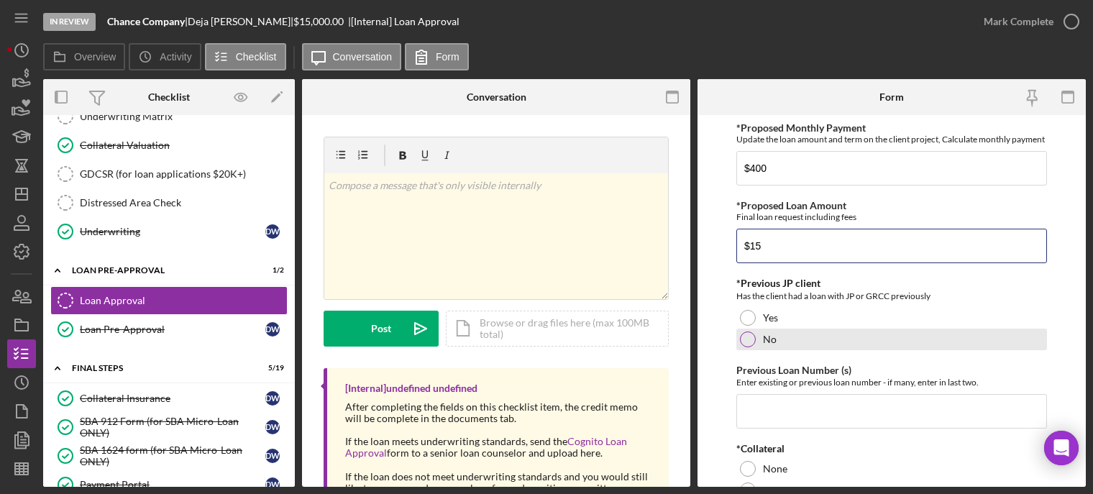
type input "$15"
click at [740, 347] on div at bounding box center [748, 339] width 16 height 16
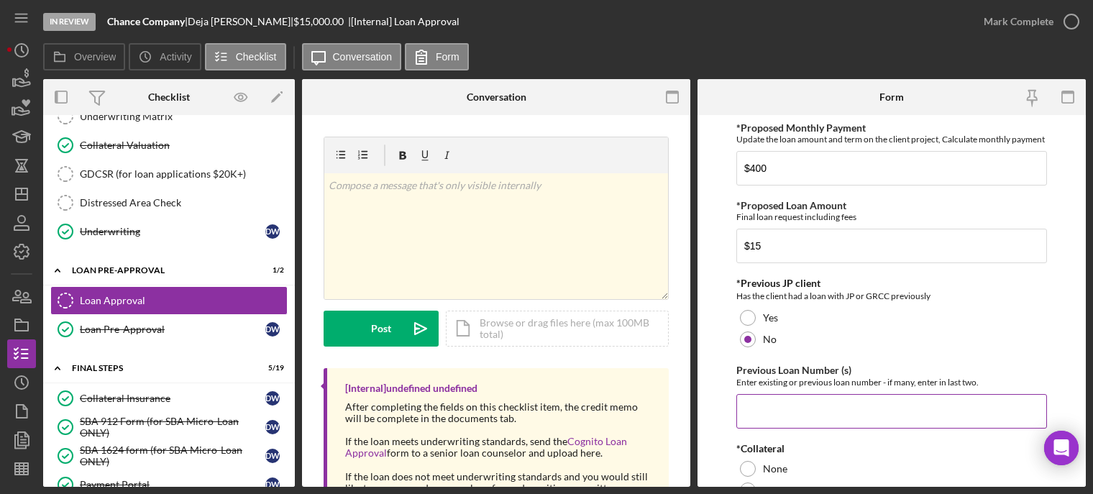
click at [750, 417] on input "Previous Loan Number (s)" at bounding box center [891, 411] width 311 height 35
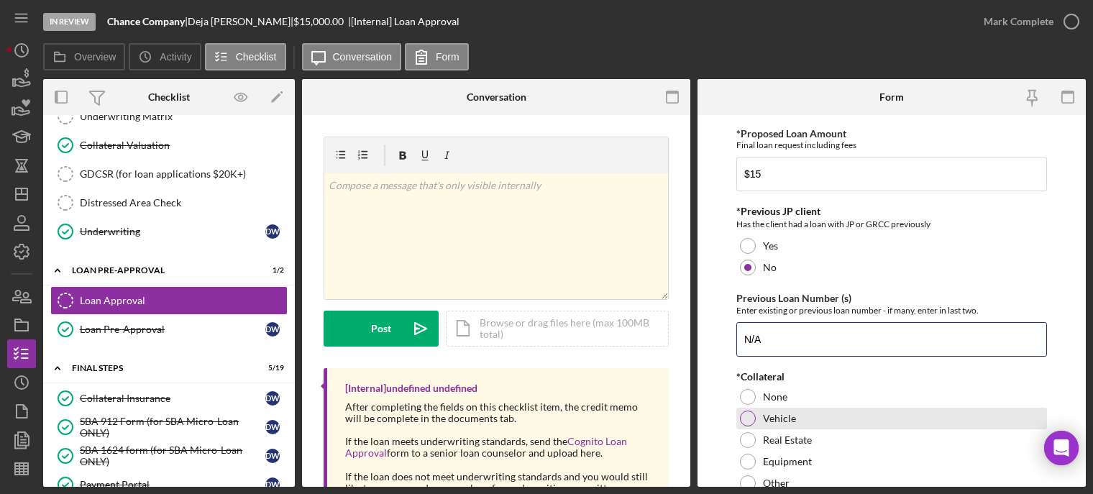
type input "N/A"
click at [751, 426] on div at bounding box center [748, 419] width 16 height 16
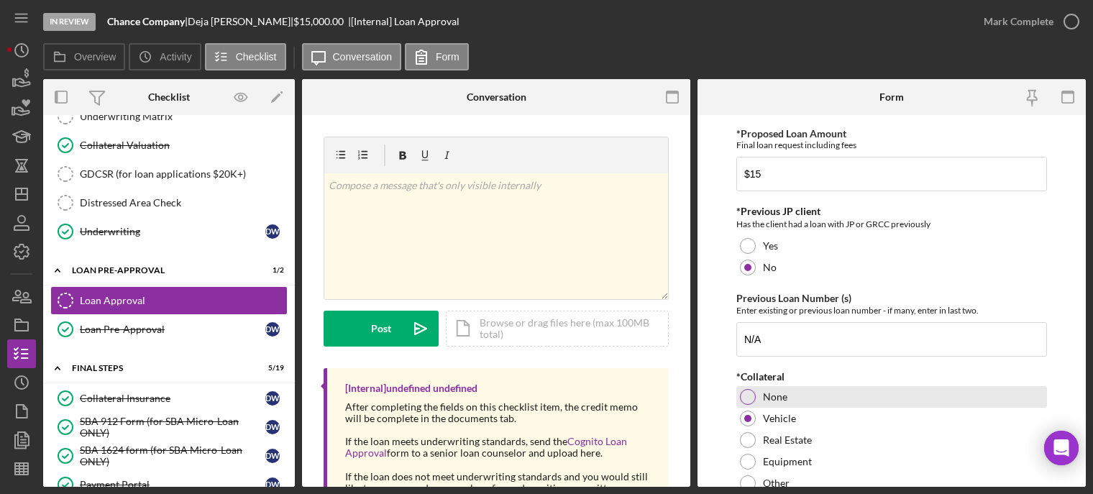
scroll to position [288, 0]
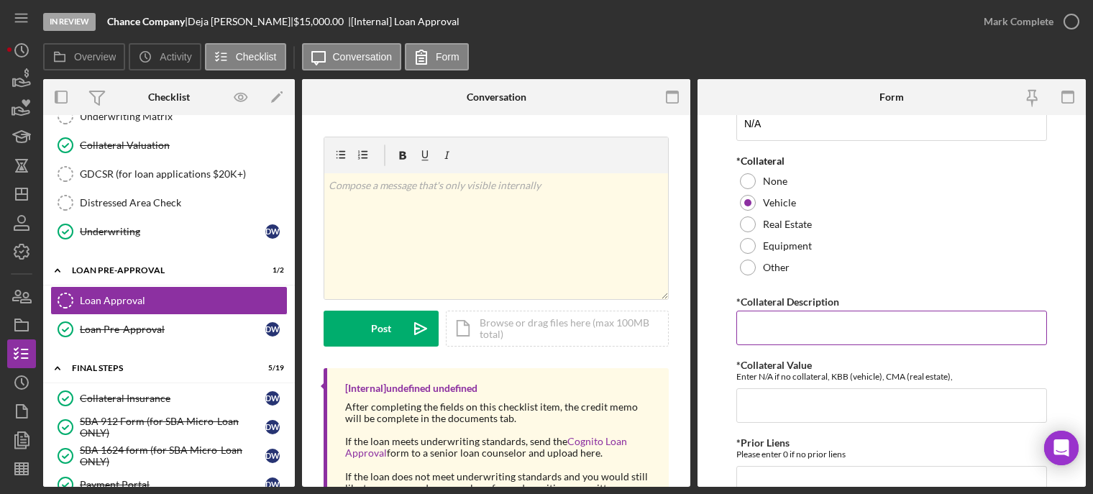
click at [773, 340] on input "*Collateral Description" at bounding box center [891, 328] width 311 height 35
drag, startPoint x: 829, startPoint y: 335, endPoint x: 846, endPoint y: 341, distance: 17.5
click at [831, 336] on input "2015 Dodge Derango" at bounding box center [891, 328] width 311 height 35
type input "2015 Dodge Derango"
click at [785, 403] on input "*Collateral Value" at bounding box center [891, 405] width 311 height 35
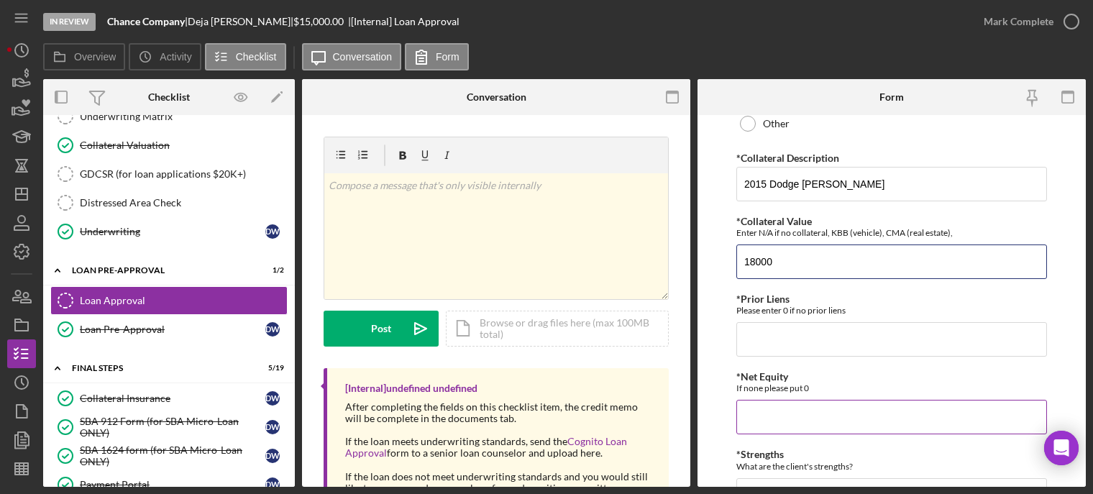
scroll to position [503, 0]
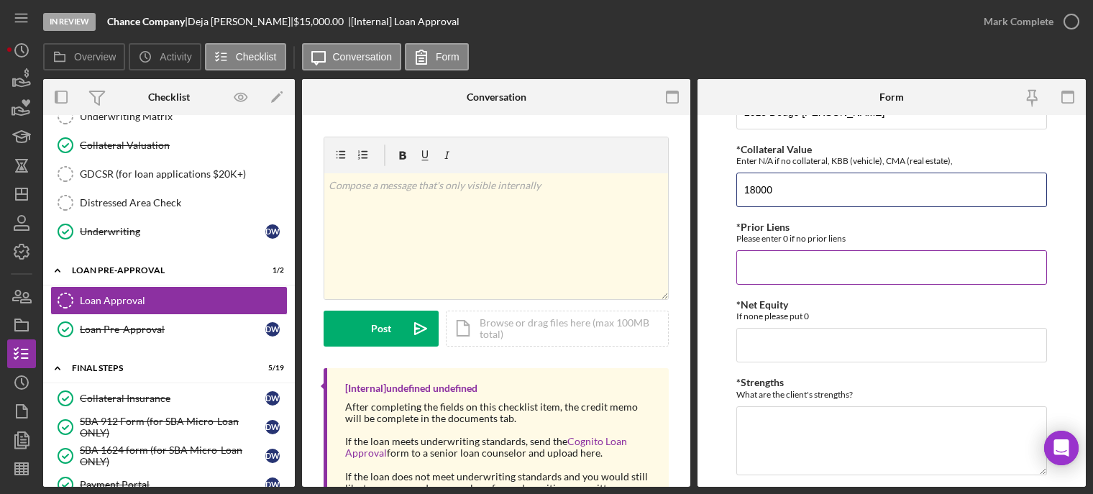
type input "18000"
click at [760, 283] on input "*Prior Liens" at bounding box center [891, 267] width 311 height 35
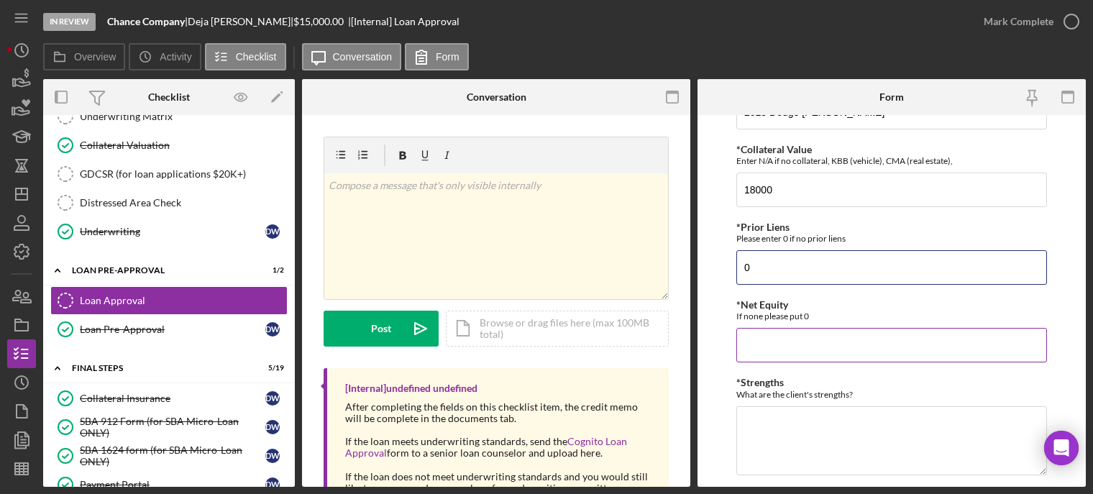
type input "0"
click at [779, 362] on input "*Net Equity" at bounding box center [891, 345] width 311 height 35
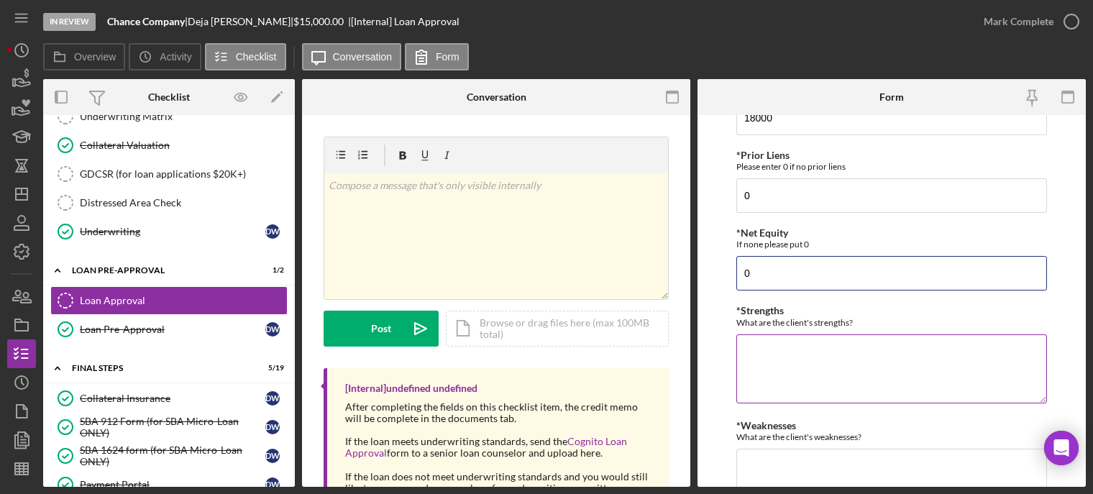
type input "0"
click at [777, 368] on textarea "*Strengths" at bounding box center [891, 368] width 311 height 69
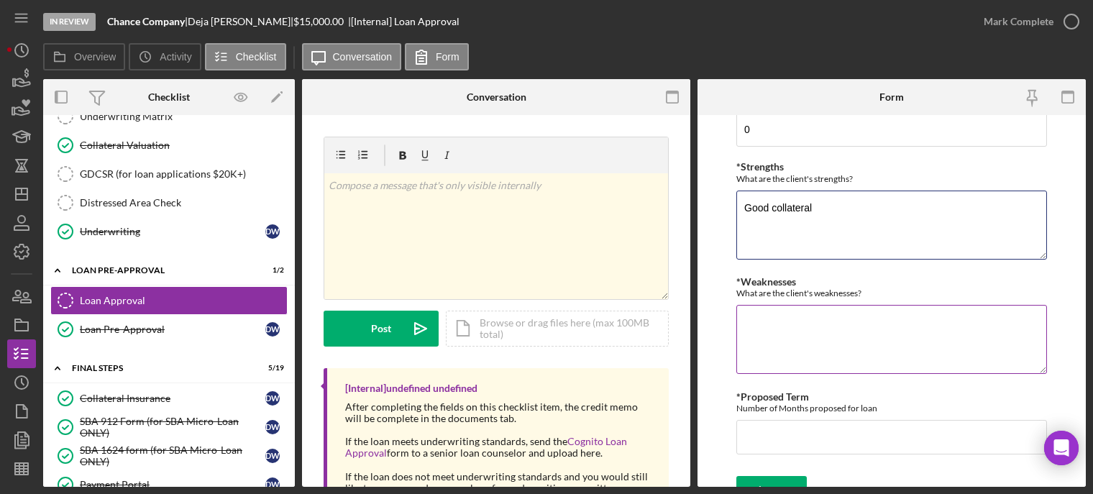
type textarea "Good collateral"
click at [764, 348] on textarea "*Weaknesses" at bounding box center [891, 339] width 311 height 69
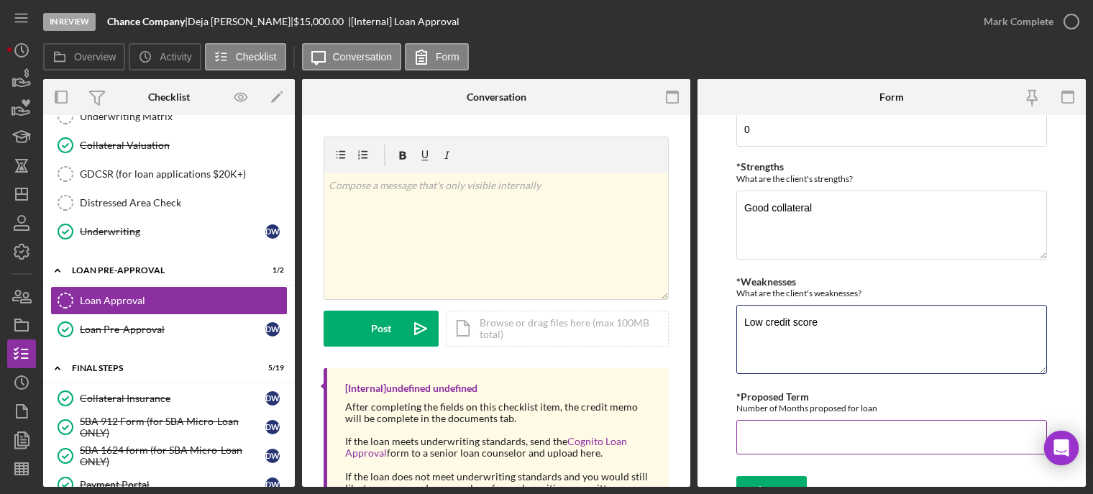
scroll to position [750, 0]
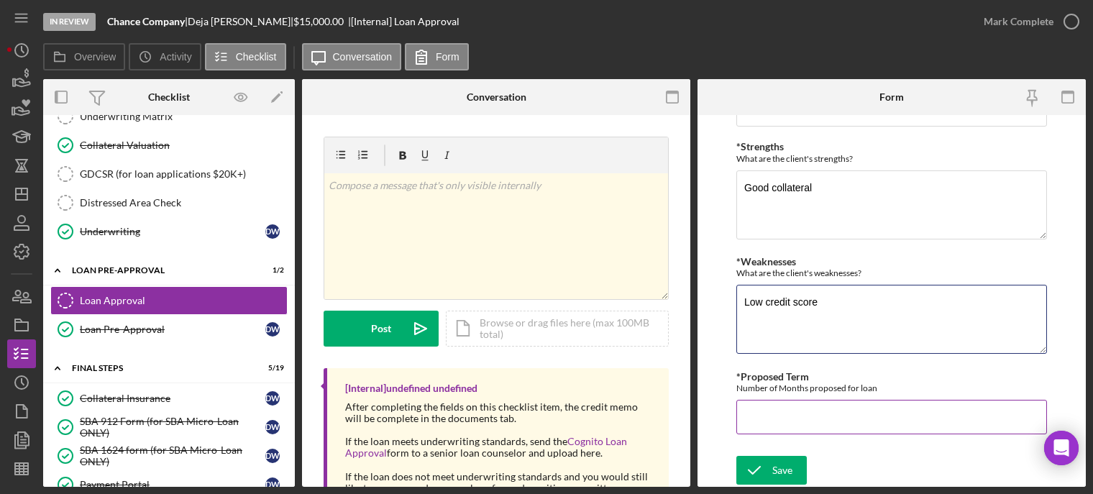
type textarea "Low credit score"
click at [768, 411] on input "*Proposed Term" at bounding box center [891, 417] width 311 height 35
type input "60"
click at [764, 470] on icon "submit" at bounding box center [754, 470] width 36 height 36
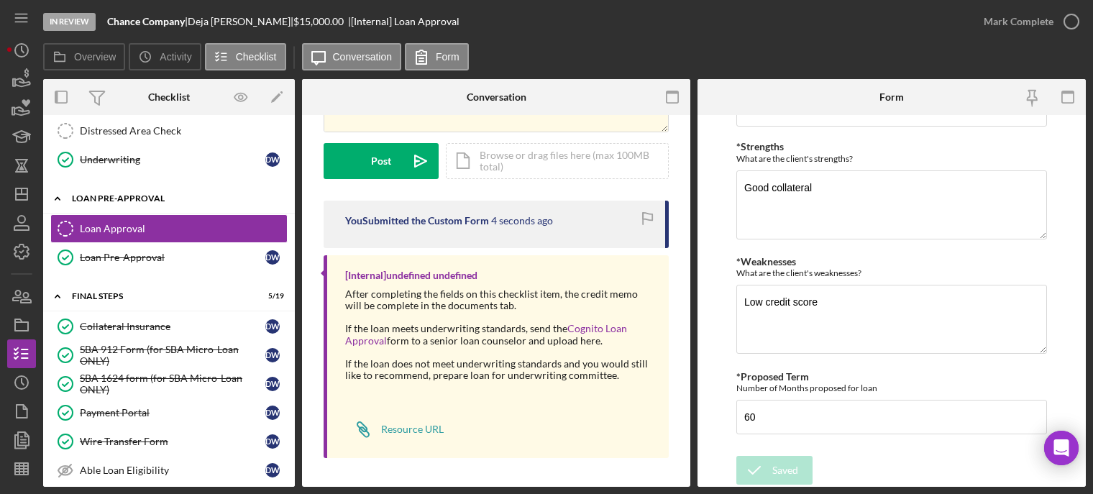
scroll to position [1482, 0]
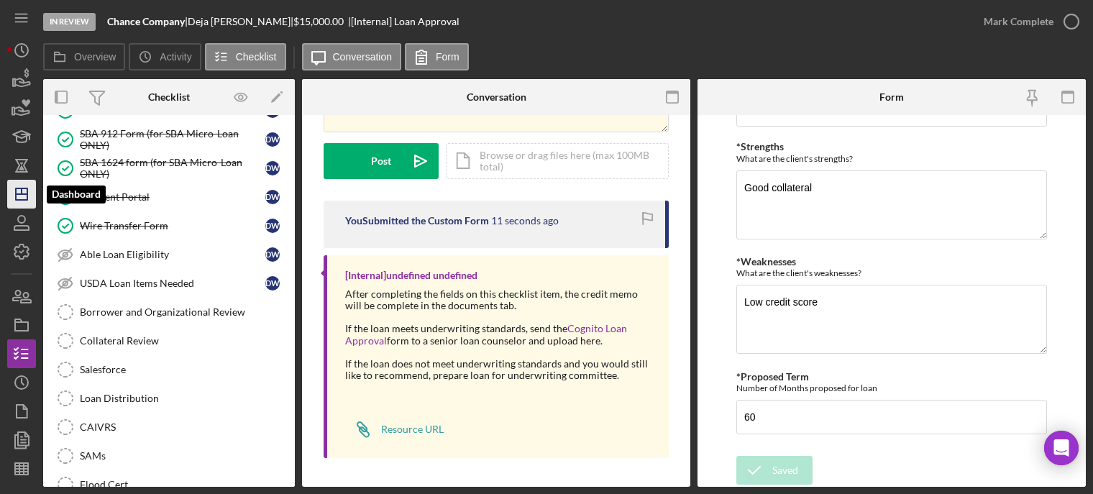
click at [27, 194] on line "button" at bounding box center [22, 194] width 12 height 0
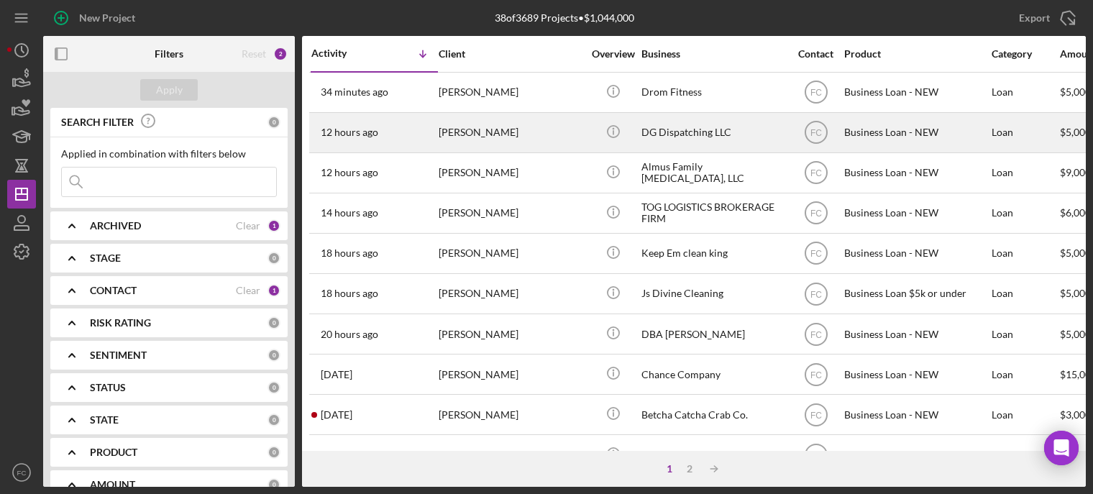
click at [537, 129] on div "[PERSON_NAME]" at bounding box center [511, 133] width 144 height 38
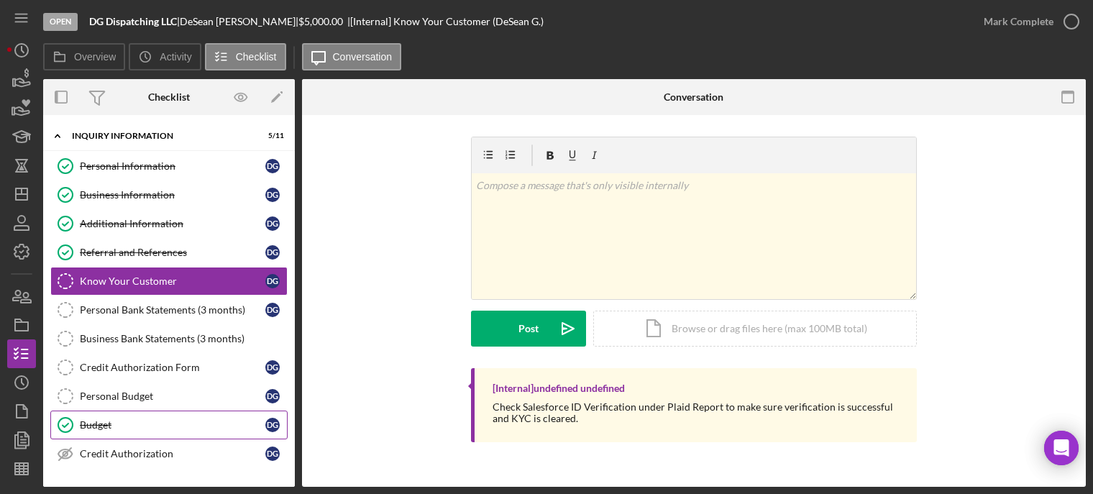
scroll to position [144, 0]
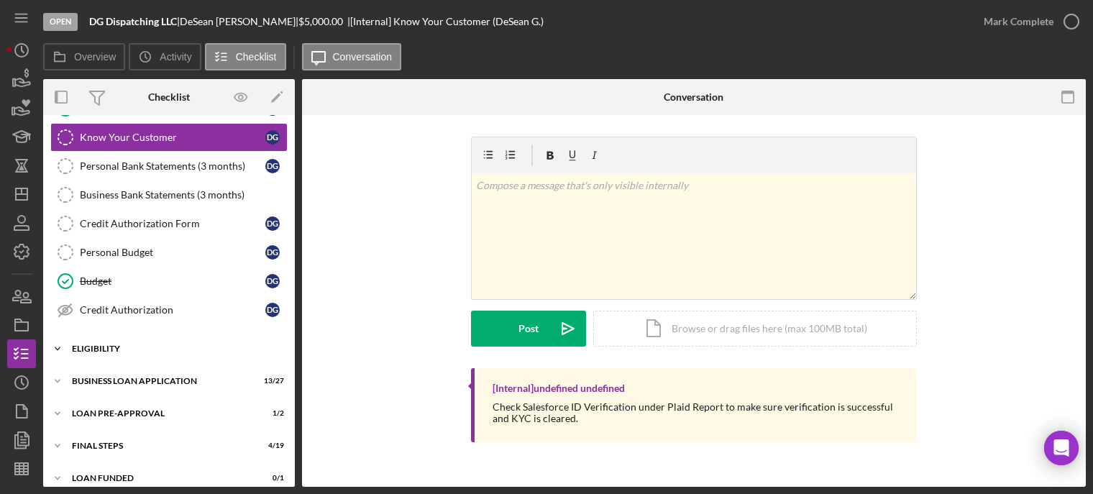
click at [89, 348] on div "ELIGIBILITY" at bounding box center [174, 348] width 205 height 9
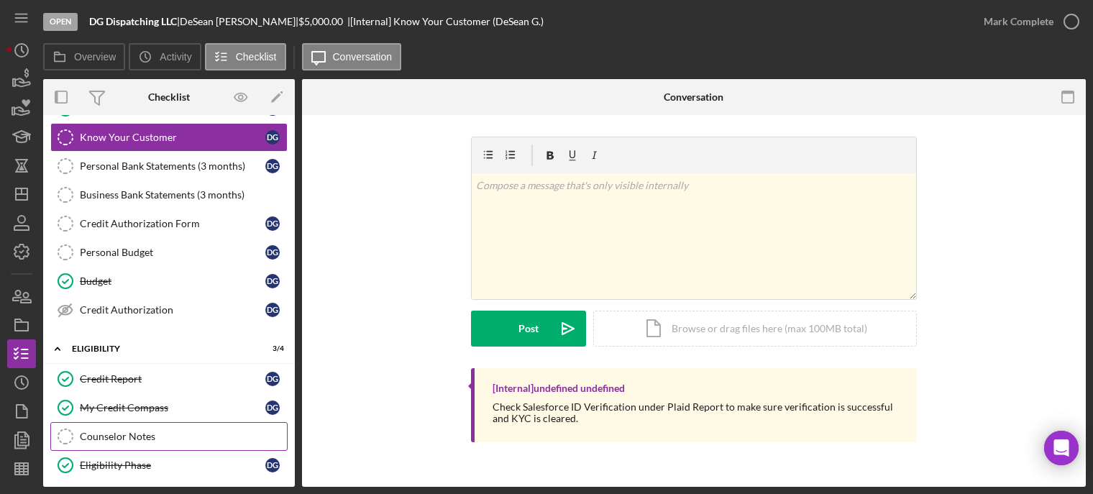
scroll to position [216, 0]
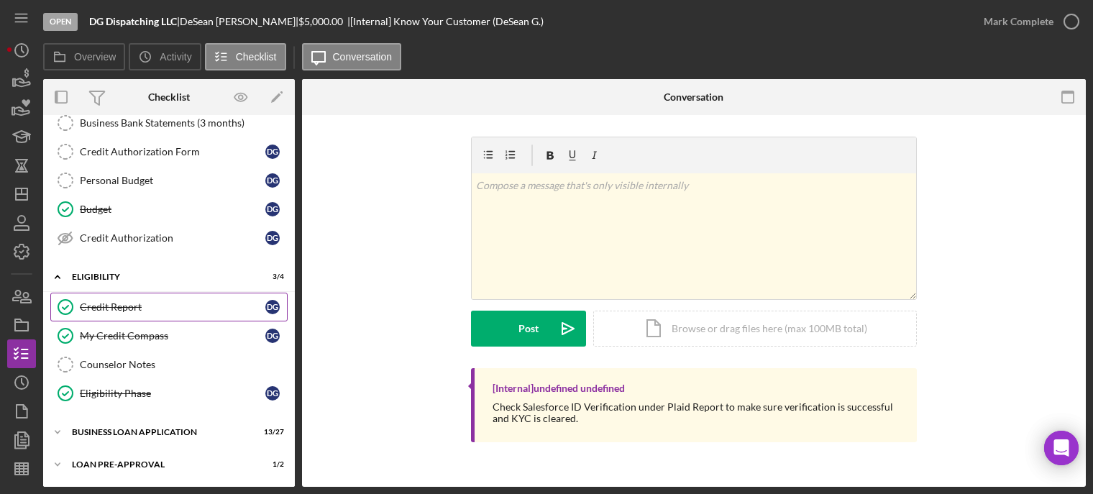
click at [127, 306] on div "Credit Report" at bounding box center [173, 307] width 186 height 12
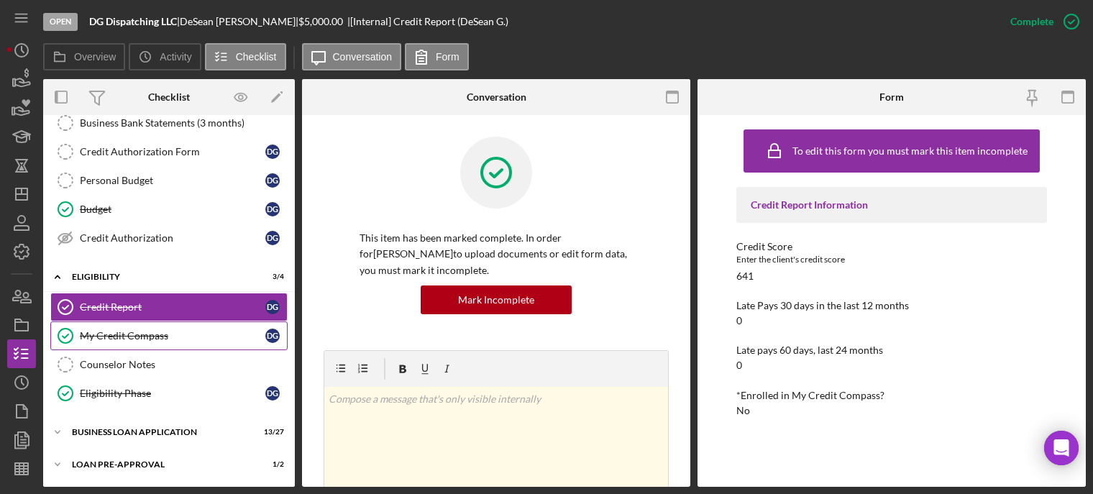
scroll to position [280, 0]
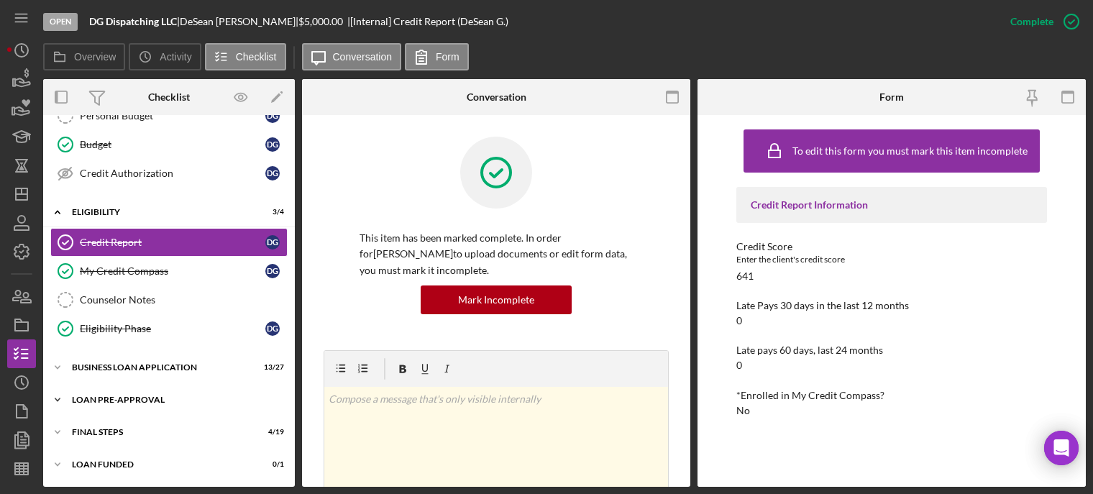
click at [127, 393] on div "Icon/Expander LOAN PRE-APPROVAL 1 / 2" at bounding box center [169, 399] width 252 height 29
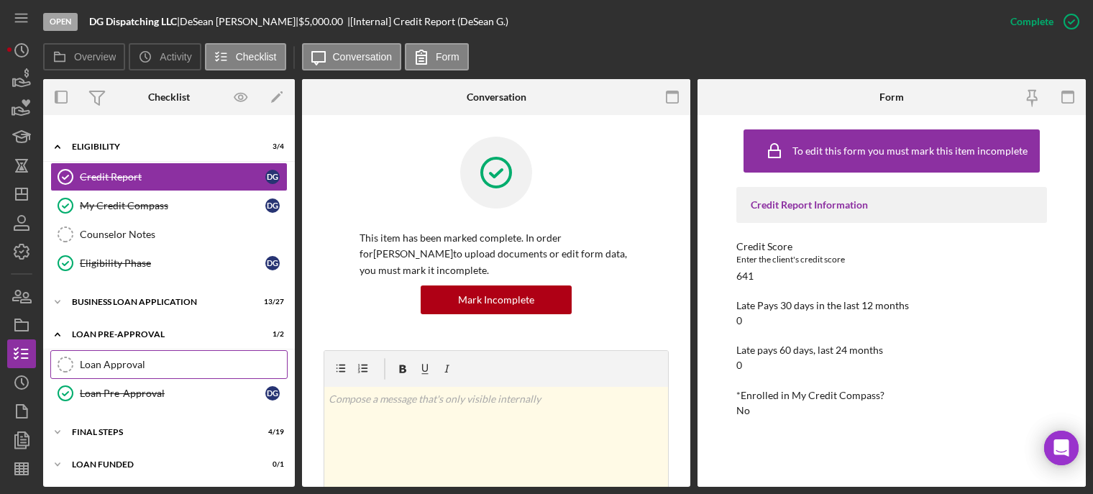
click at [134, 364] on div "Loan Approval" at bounding box center [183, 365] width 207 height 12
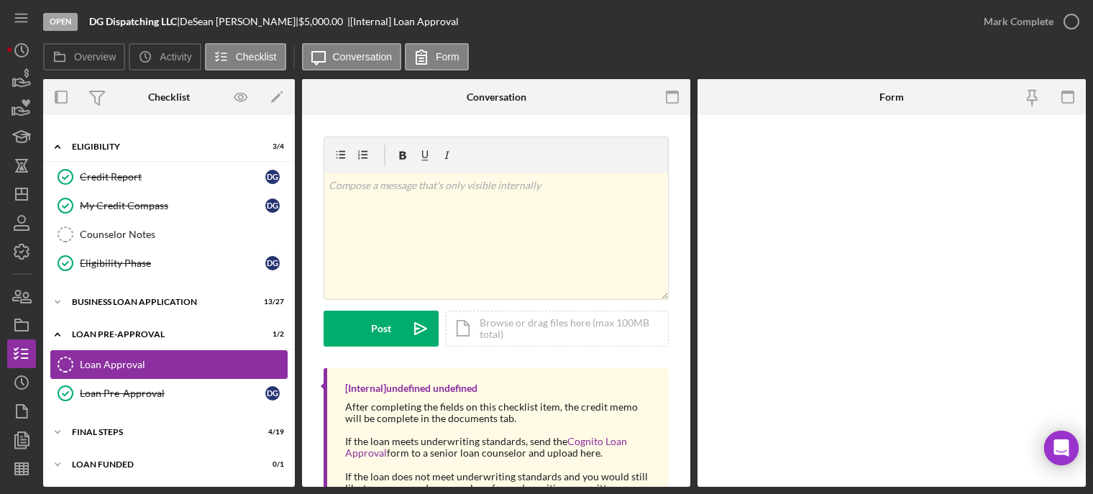
scroll to position [346, 0]
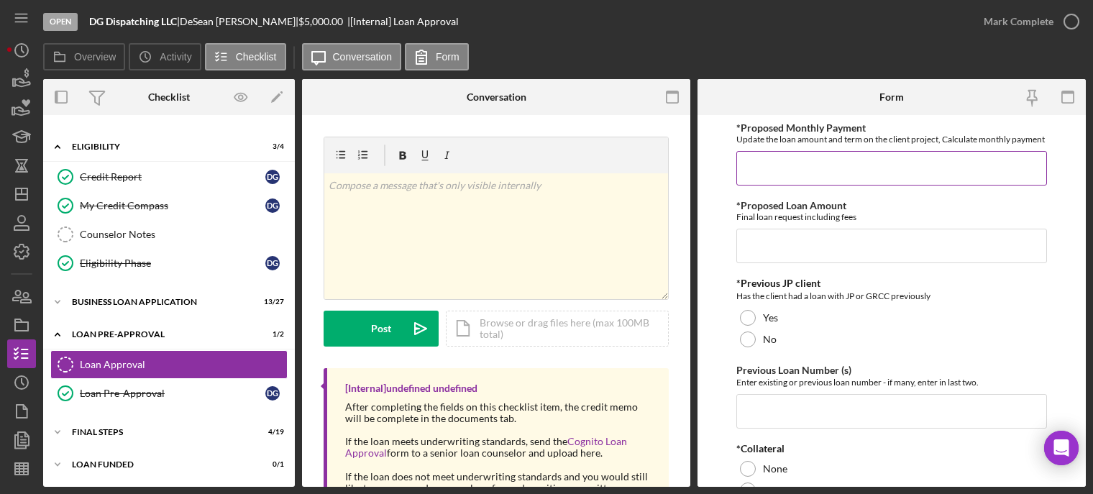
click at [776, 185] on input "*Proposed Monthly Payment" at bounding box center [891, 168] width 311 height 35
type input "$300"
click at [784, 263] on input "*Proposed Loan Amount" at bounding box center [891, 246] width 311 height 35
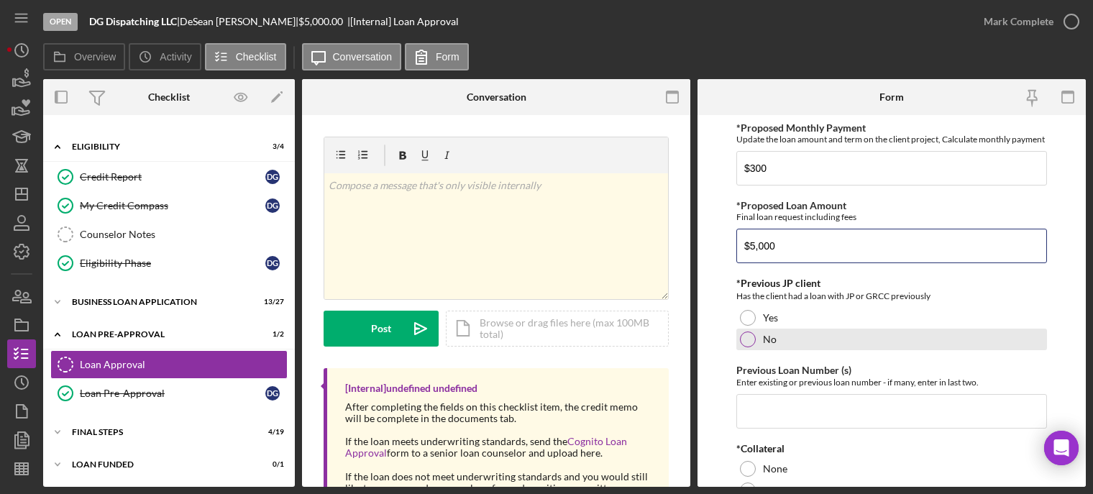
type input "$5,000"
click at [748, 347] on div at bounding box center [748, 339] width 16 height 16
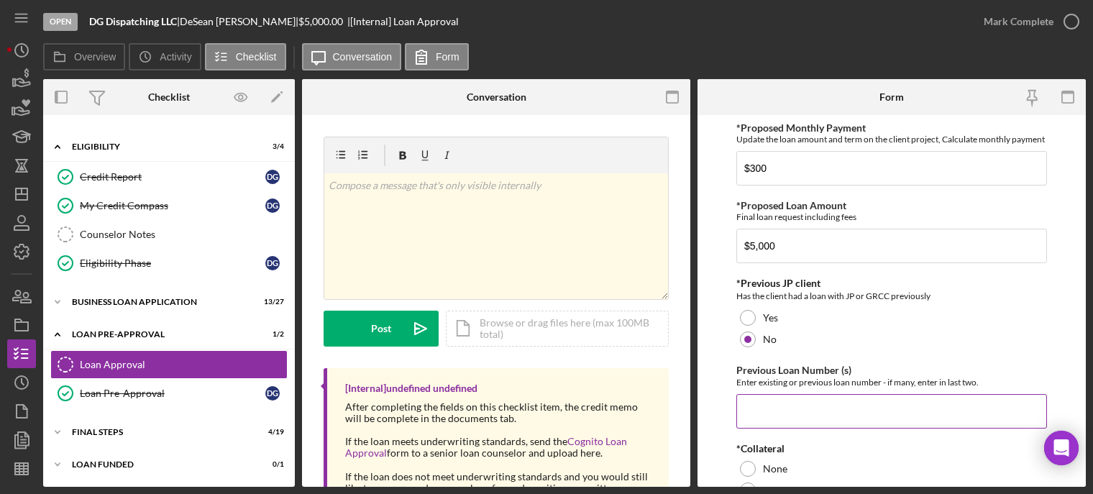
click at [768, 423] on input "Previous Loan Number (s)" at bounding box center [891, 411] width 311 height 35
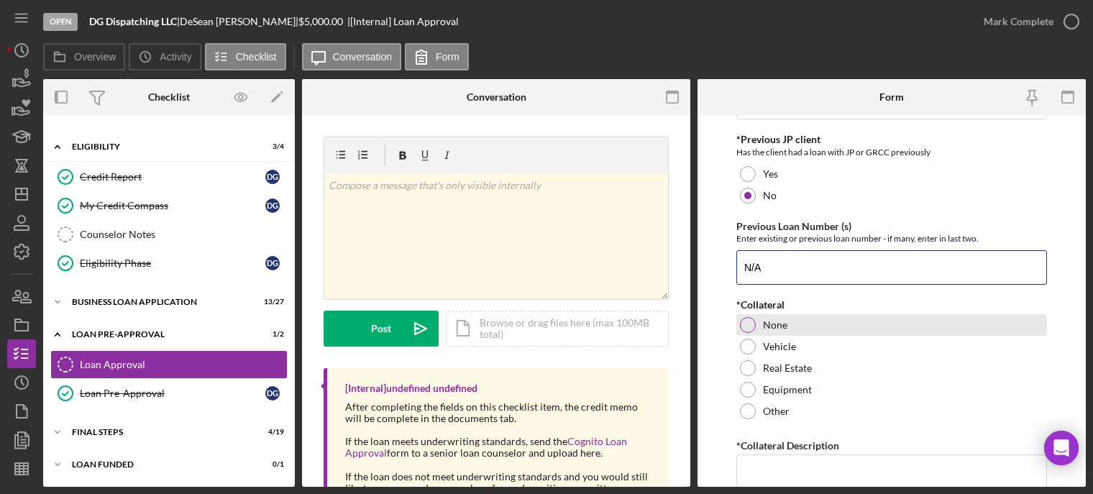
type input "N/A"
click at [741, 333] on div at bounding box center [748, 325] width 16 height 16
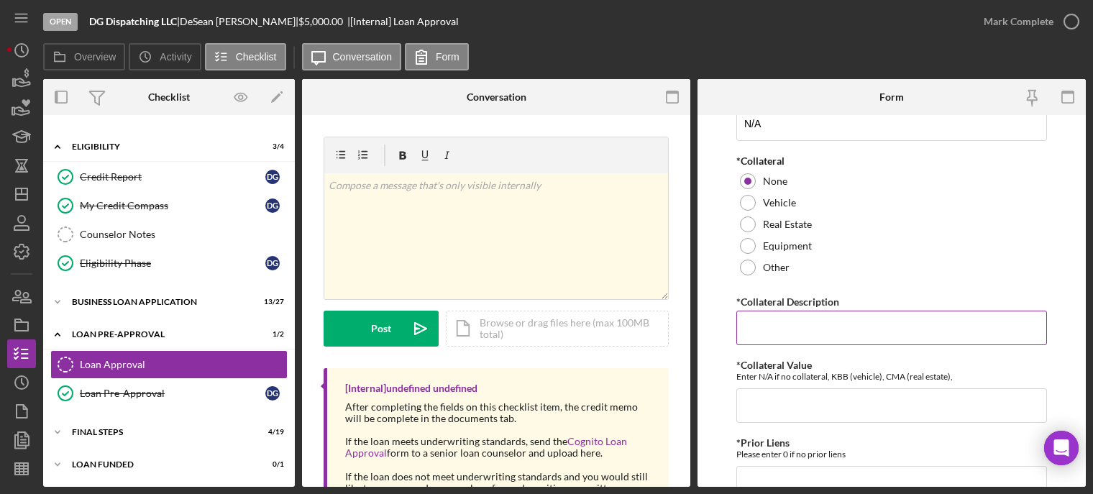
click at [749, 339] on input "*Collateral Description" at bounding box center [891, 328] width 311 height 35
type input "N/A"
click at [767, 417] on input "*Collateral Value" at bounding box center [891, 405] width 311 height 35
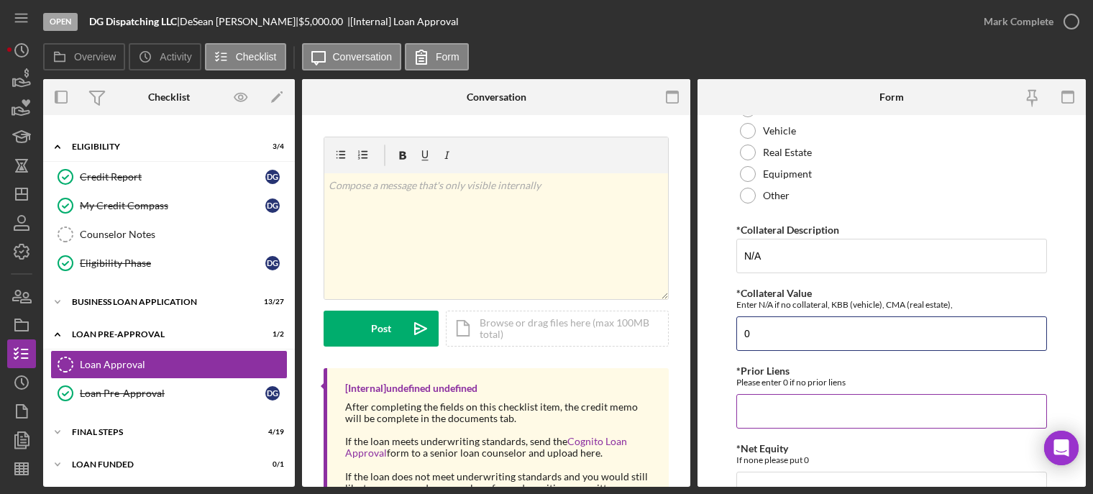
type input "0"
click at [760, 424] on input "*Prior Liens" at bounding box center [891, 411] width 311 height 35
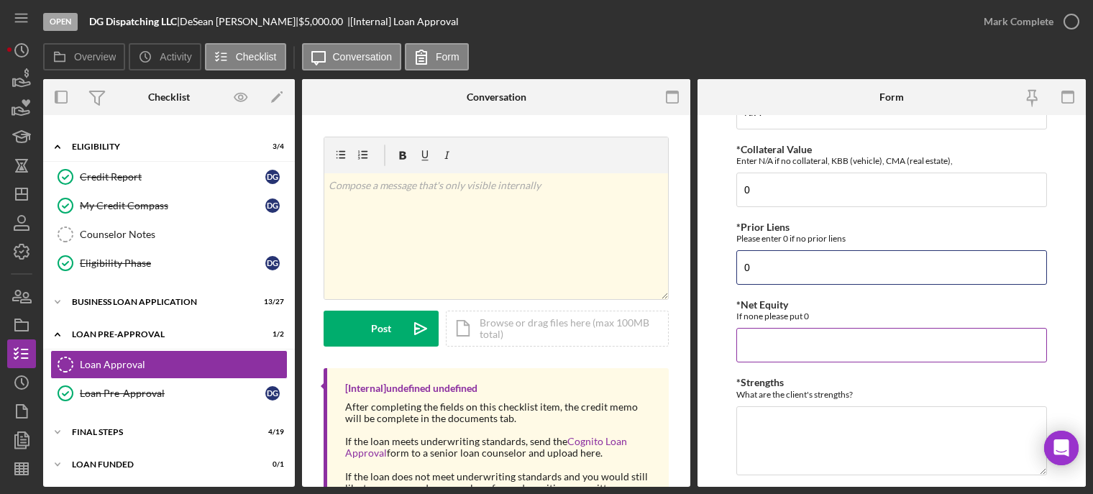
type input "0"
click at [772, 362] on input "*Net Equity" at bounding box center [891, 345] width 311 height 35
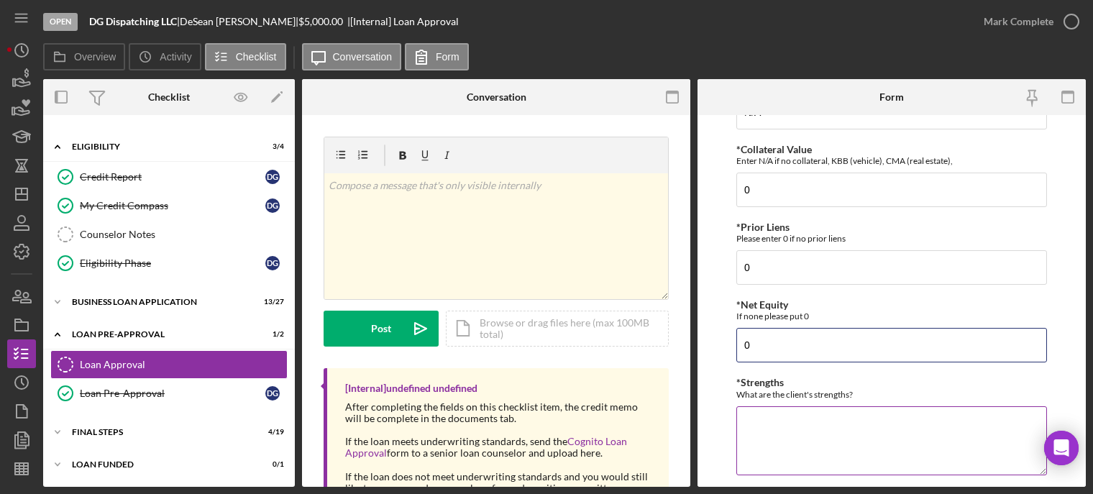
type input "0"
click at [759, 425] on textarea "*Strengths" at bounding box center [891, 440] width 311 height 69
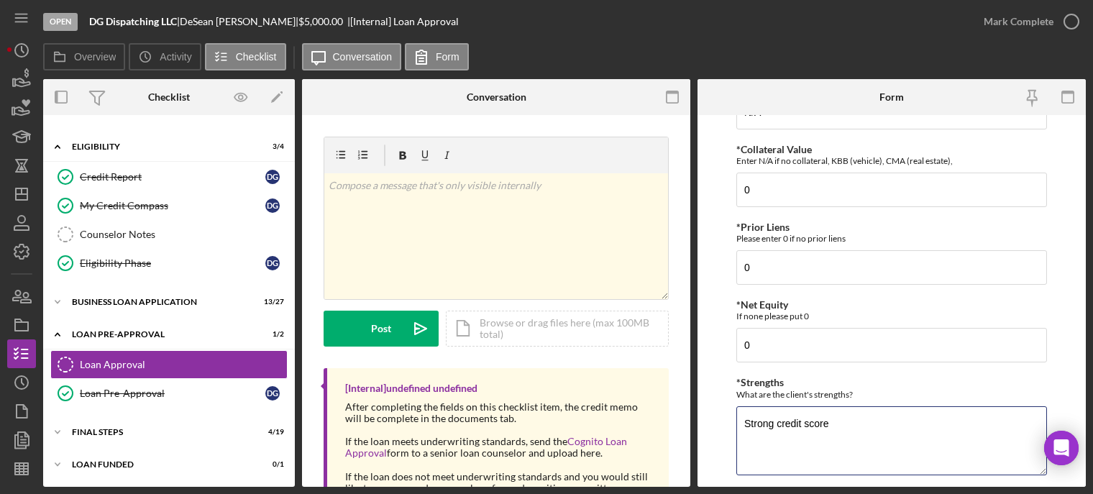
type textarea "Strong credit score"
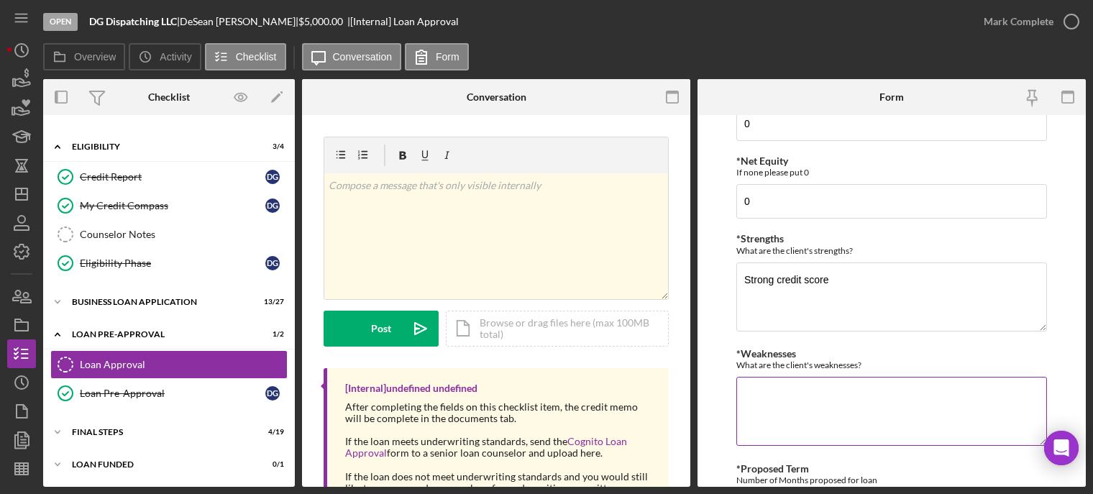
click at [786, 423] on textarea "*Weaknesses" at bounding box center [891, 411] width 311 height 69
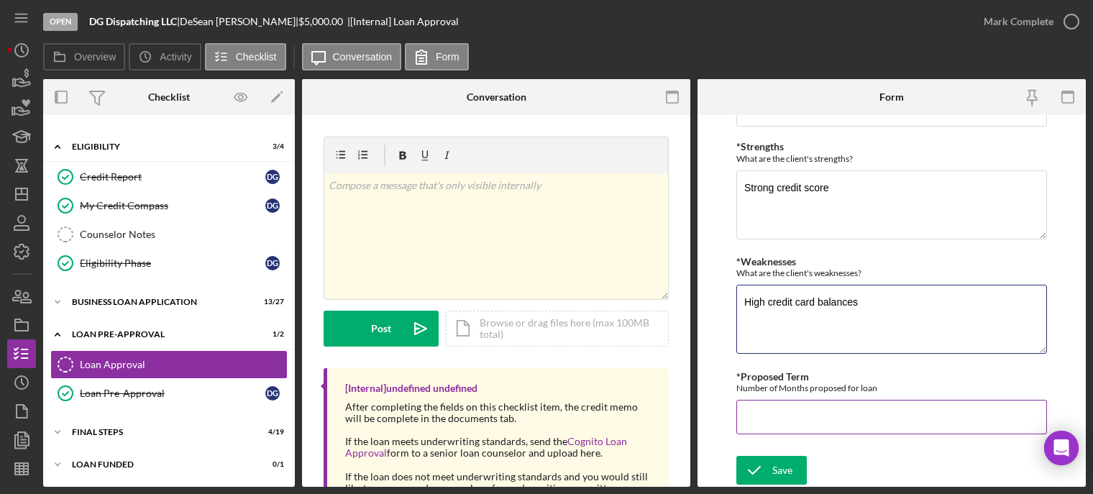
type textarea "High credit card balances"
click at [774, 411] on input "*Proposed Term" at bounding box center [891, 417] width 311 height 35
type input "48"
click at [762, 472] on icon "submit" at bounding box center [754, 470] width 36 height 36
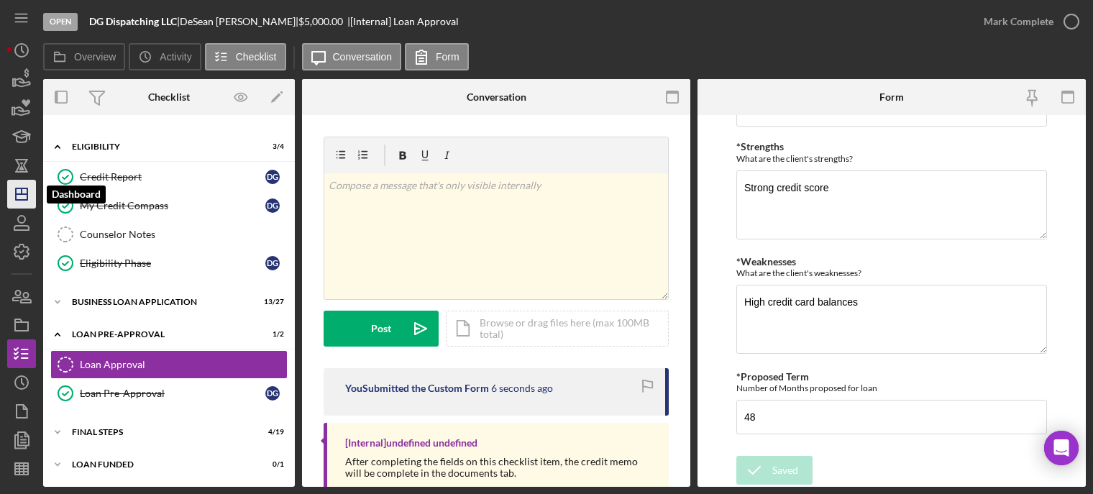
click at [24, 196] on icon "Icon/Dashboard" at bounding box center [22, 194] width 36 height 36
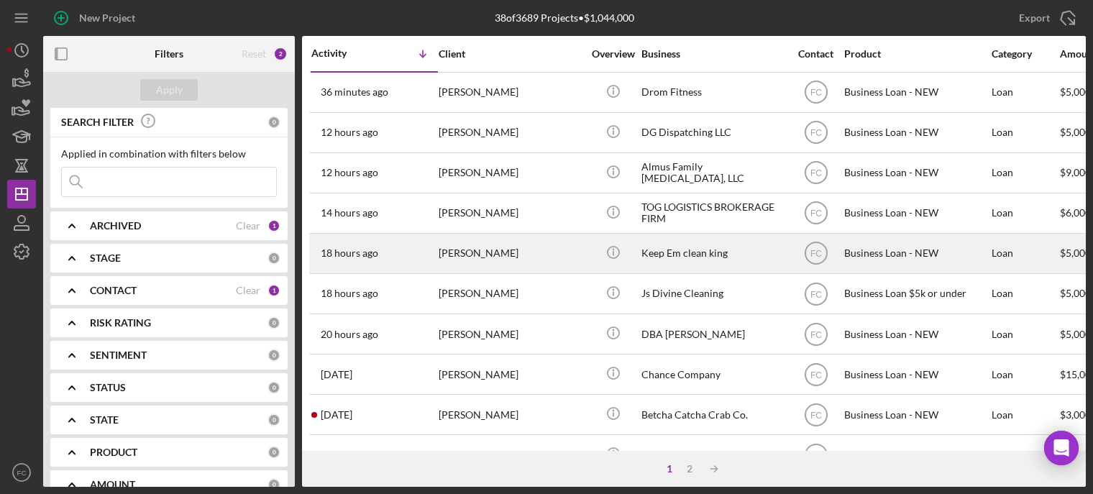
click at [521, 265] on div "Nicole Sonnier" at bounding box center [511, 253] width 144 height 38
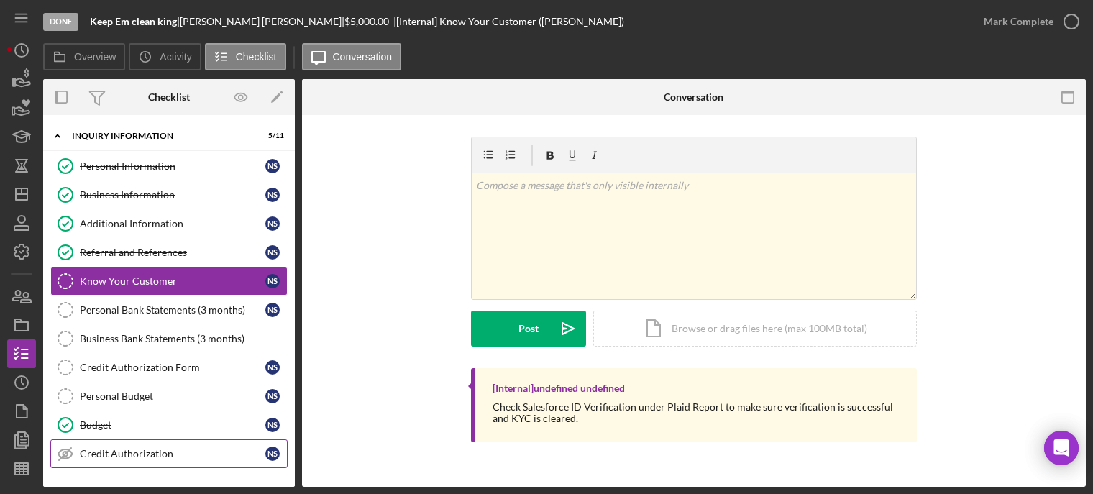
scroll to position [157, 0]
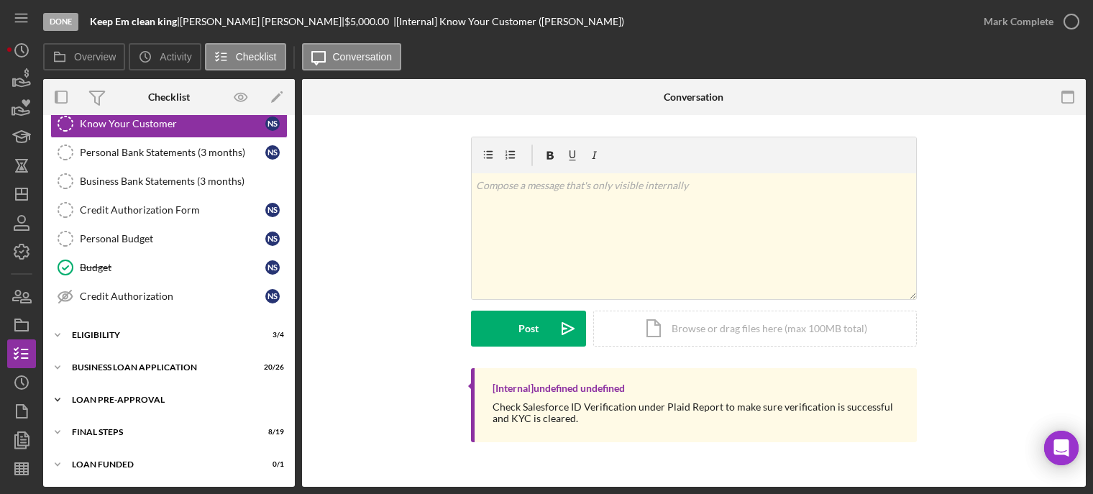
click at [104, 403] on div "LOAN PRE-APPROVAL" at bounding box center [174, 399] width 205 height 9
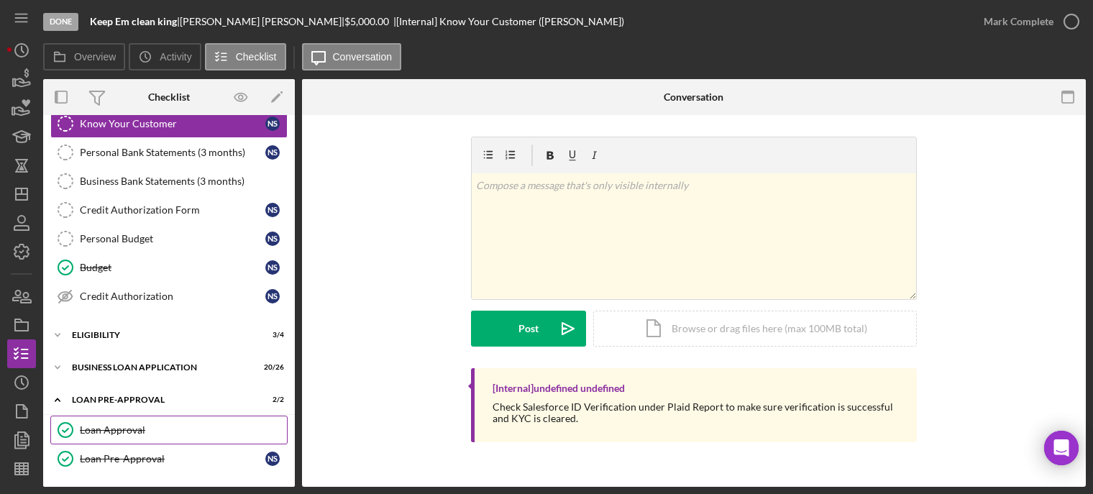
click at [119, 424] on div "Loan Approval" at bounding box center [183, 430] width 207 height 12
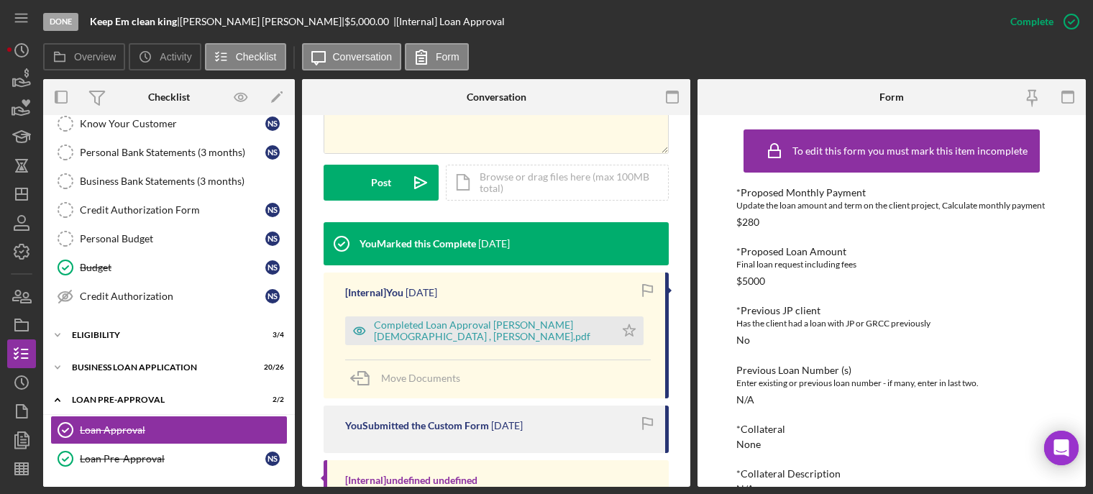
scroll to position [564, 0]
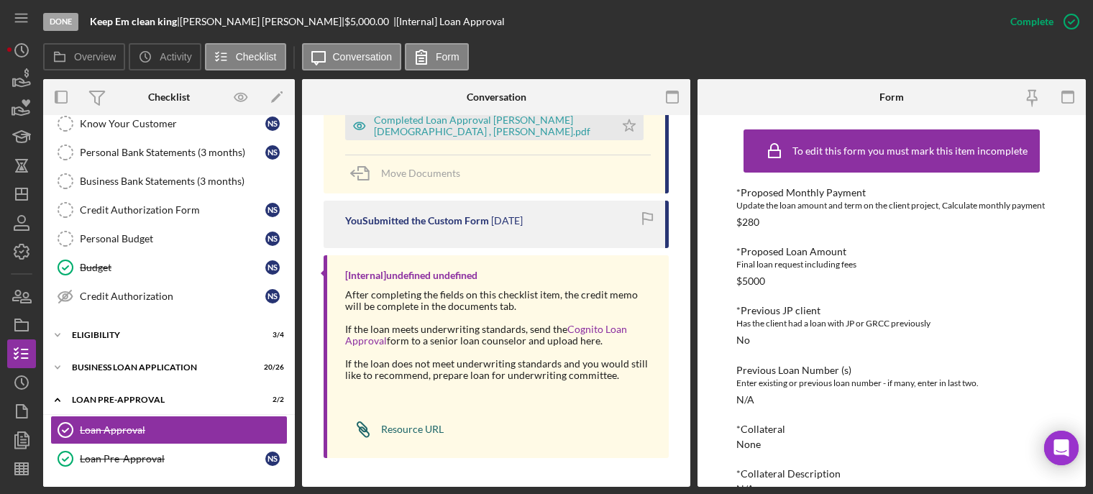
click at [400, 429] on div "Resource URL" at bounding box center [412, 430] width 63 height 12
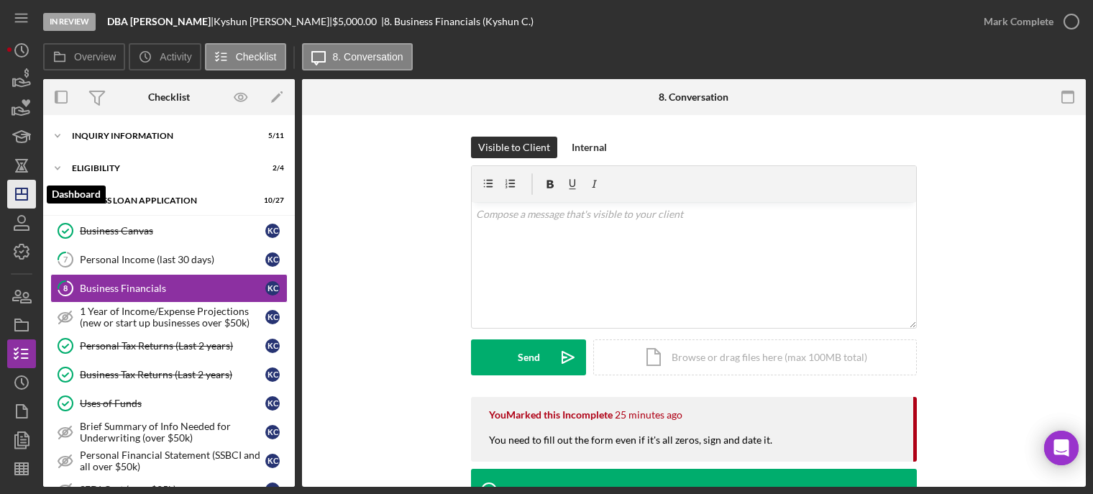
click at [24, 194] on line "button" at bounding box center [22, 194] width 12 height 0
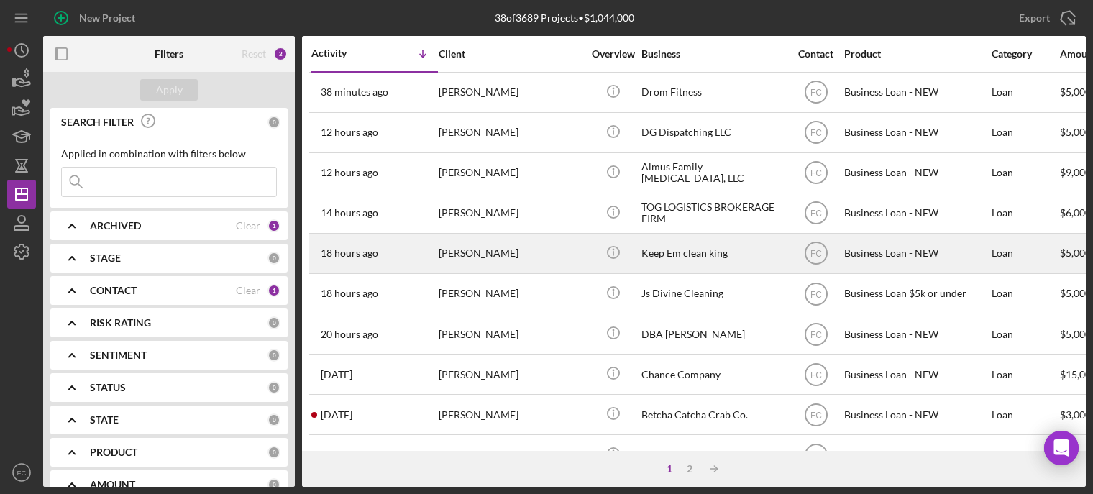
click at [537, 254] on div "[PERSON_NAME]" at bounding box center [511, 253] width 144 height 38
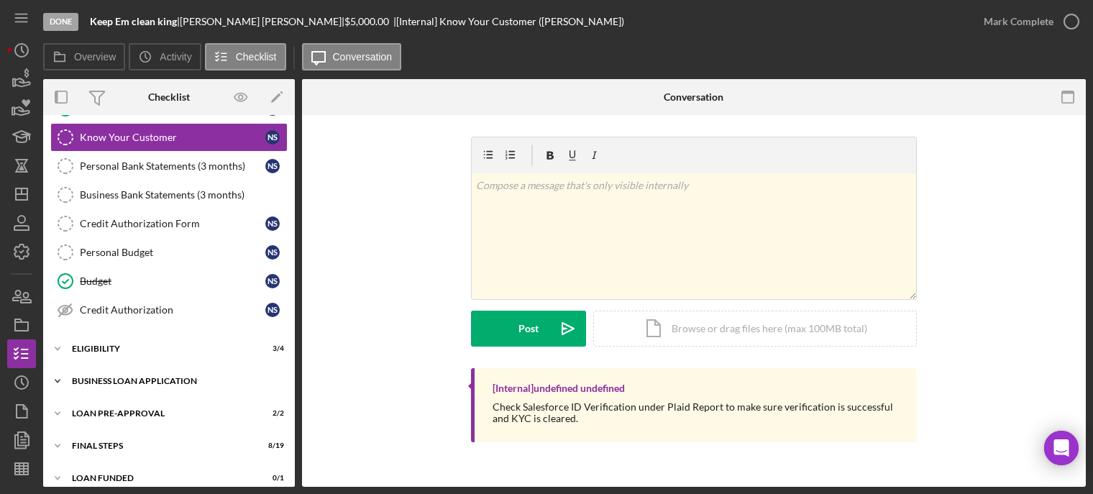
scroll to position [157, 0]
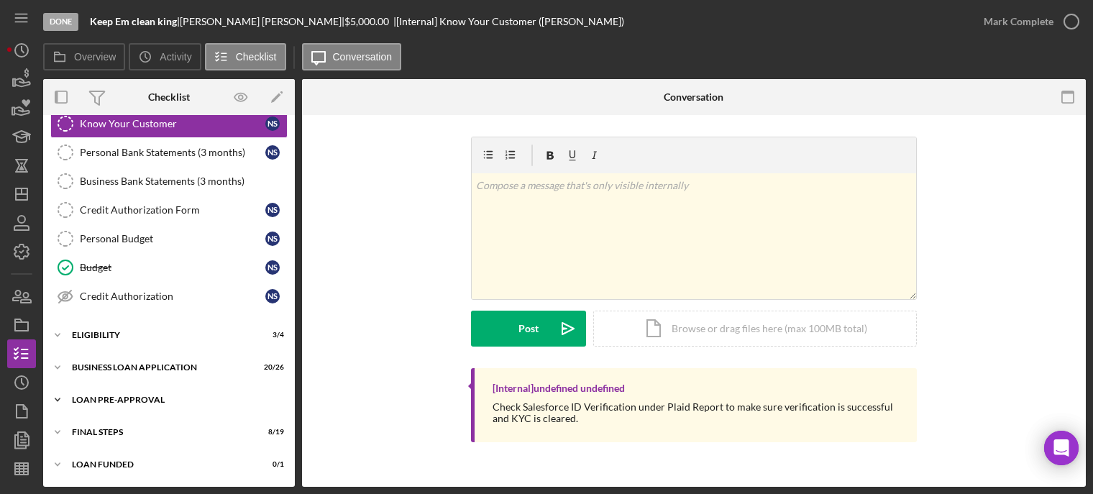
click at [132, 390] on div "Icon/Expander LOAN PRE-APPROVAL 2 / 2" at bounding box center [169, 399] width 252 height 29
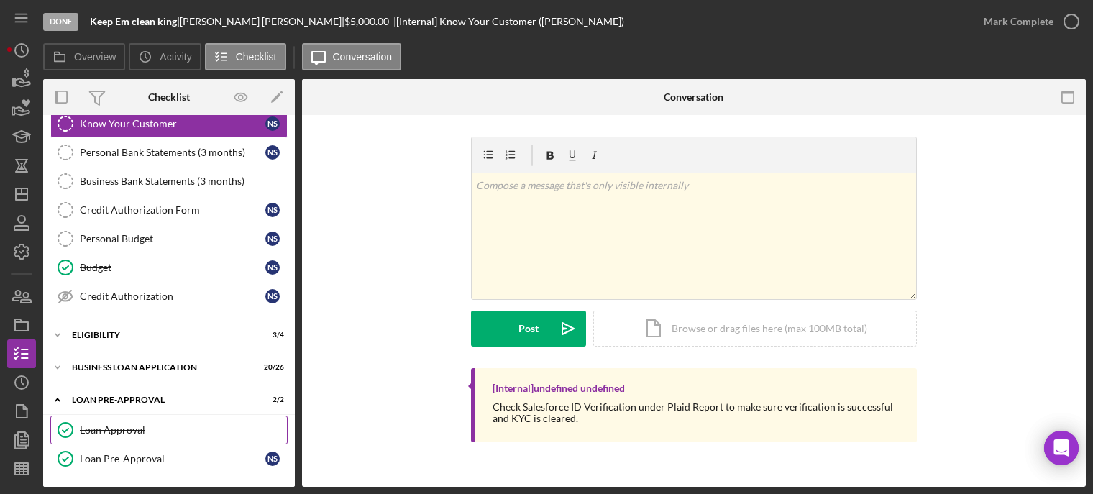
click at [129, 419] on link "Loan Approval Loan Approval" at bounding box center [168, 430] width 237 height 29
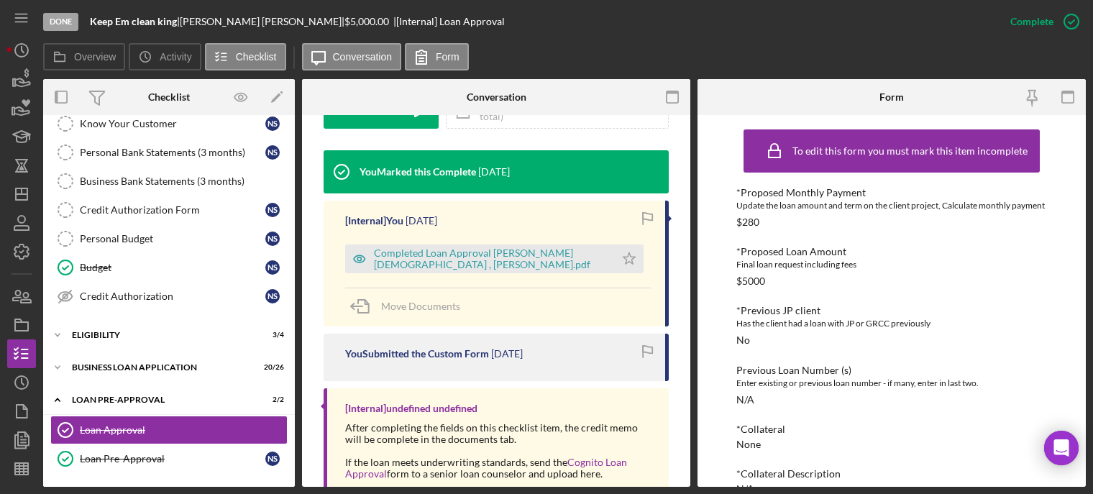
scroll to position [564, 0]
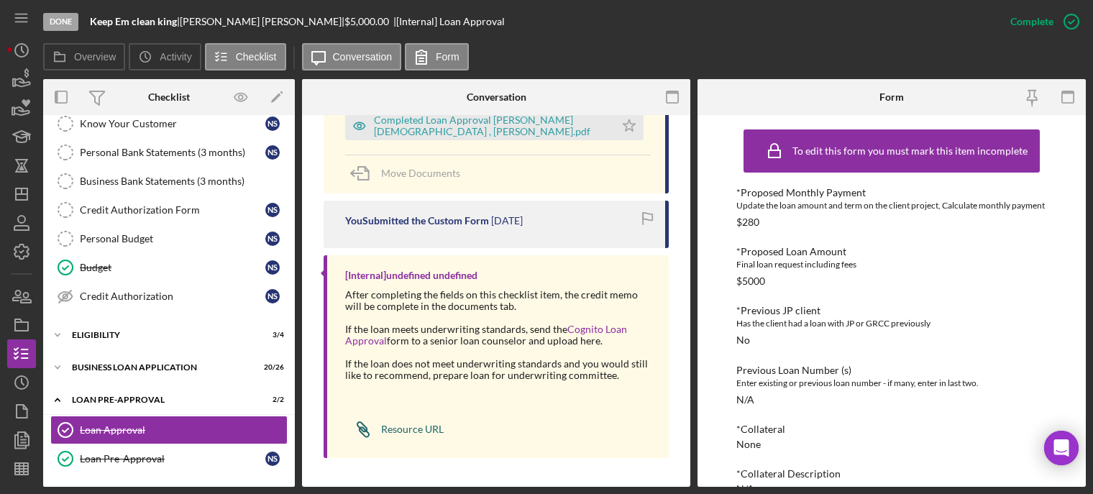
click at [394, 428] on div "Resource URL" at bounding box center [412, 430] width 63 height 12
drag, startPoint x: 188, startPoint y: 18, endPoint x: 254, endPoint y: 21, distance: 65.5
click at [254, 21] on div "Keep Em clean king | Nicole Sonnier | $5,000.00 | [Internal] Loan Approval" at bounding box center [297, 22] width 415 height 12
copy div "Nicole Sonnier"
click at [23, 198] on icon "Icon/Dashboard" at bounding box center [22, 194] width 36 height 36
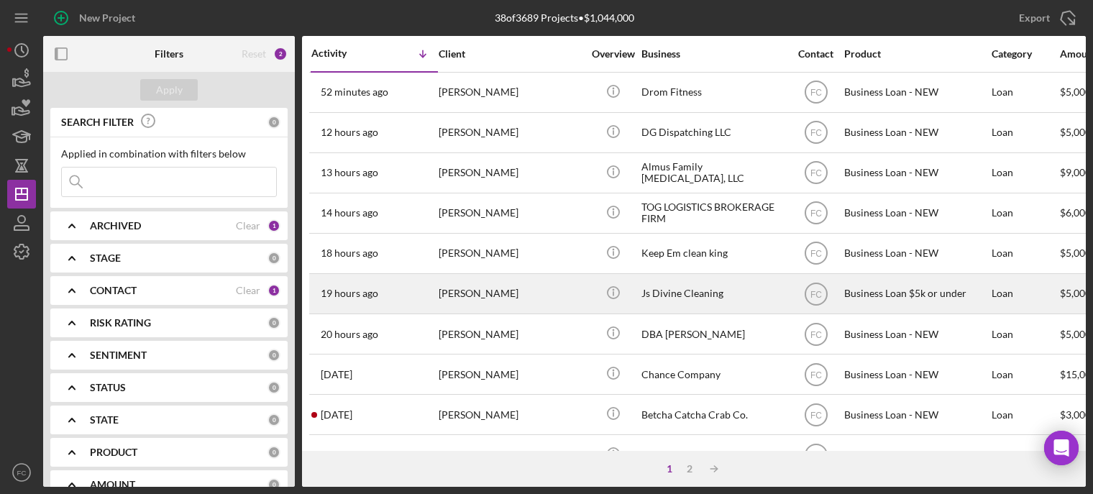
scroll to position [144, 0]
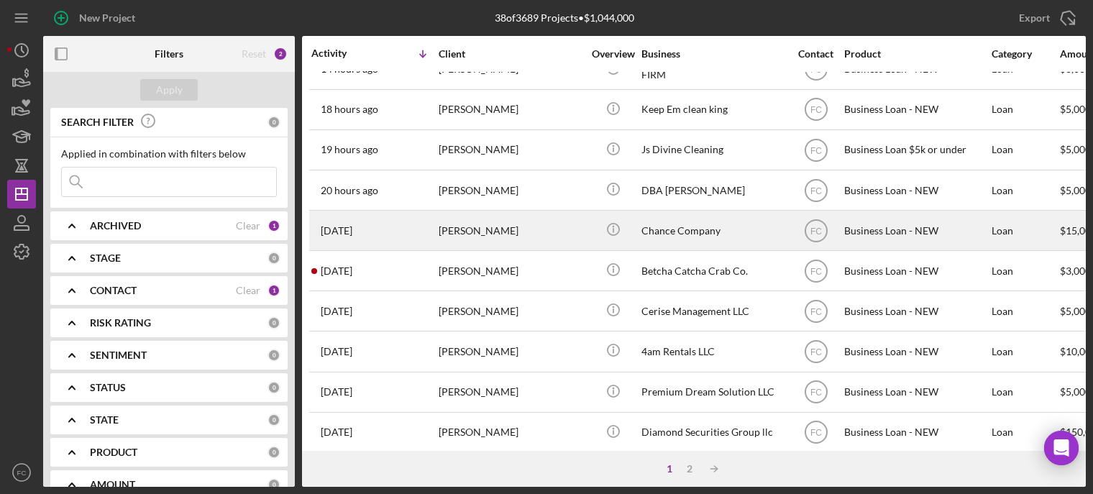
click at [516, 214] on div "[PERSON_NAME]" at bounding box center [511, 230] width 144 height 38
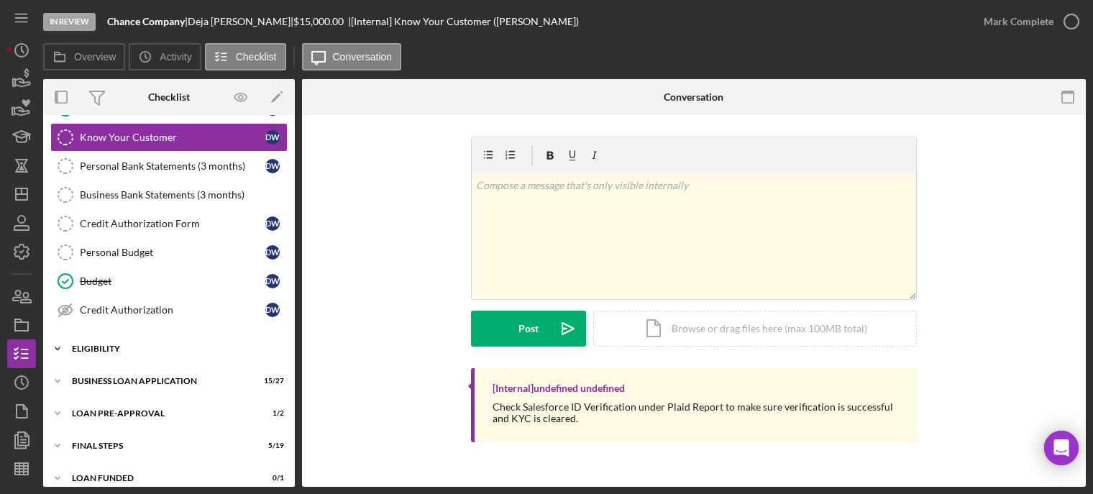
scroll to position [157, 0]
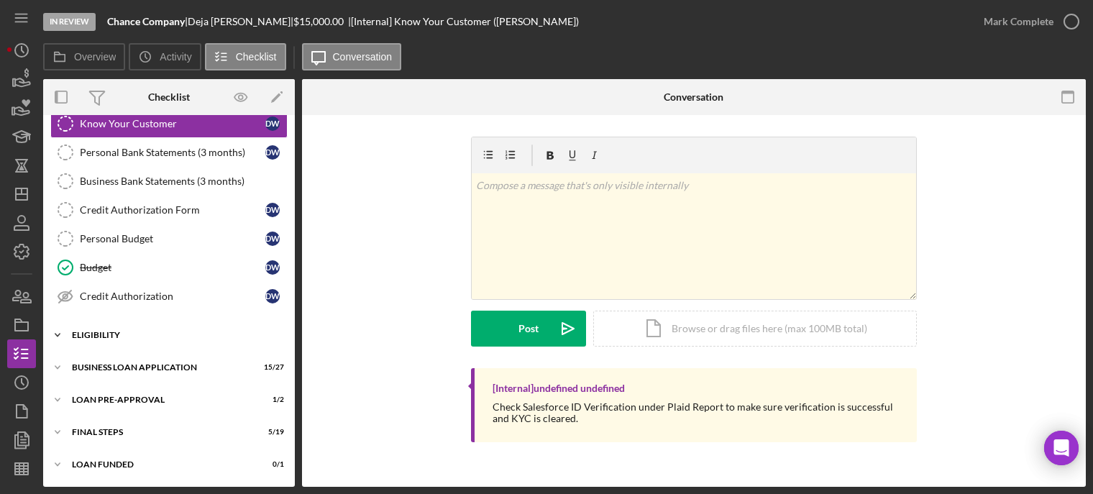
click at [150, 339] on div "Icon/Expander ELIGIBILITY 2 / 4" at bounding box center [169, 335] width 252 height 29
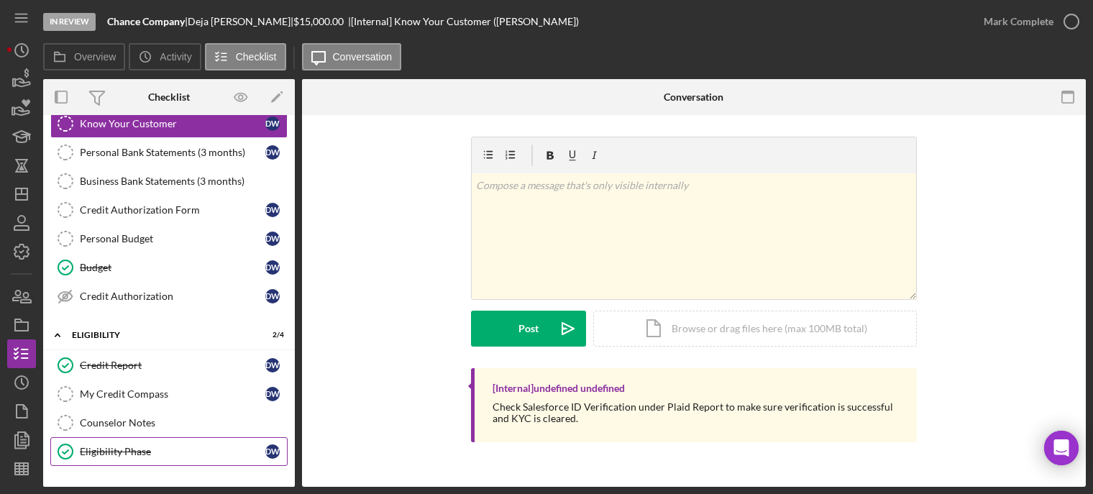
scroll to position [280, 0]
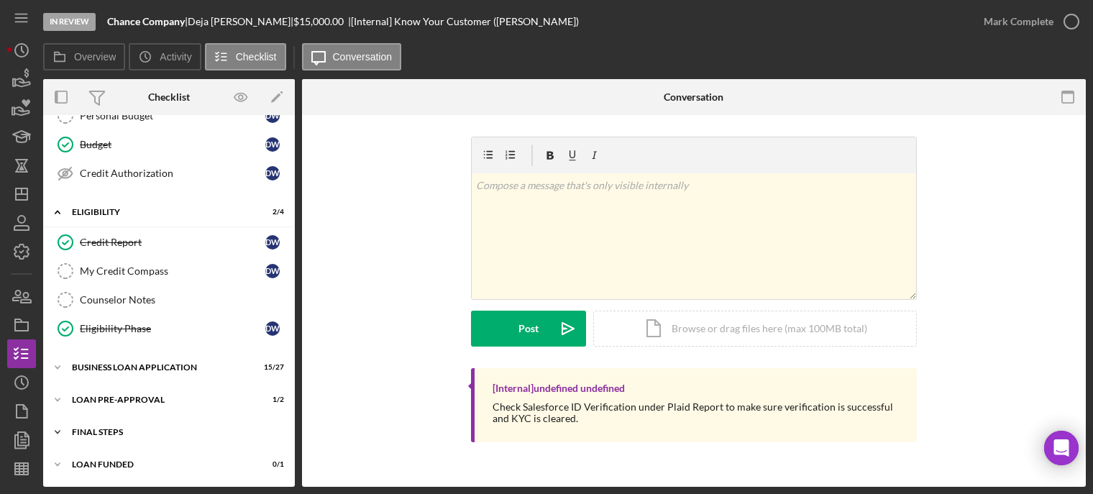
click at [121, 432] on div "FINAL STEPS" at bounding box center [174, 432] width 205 height 9
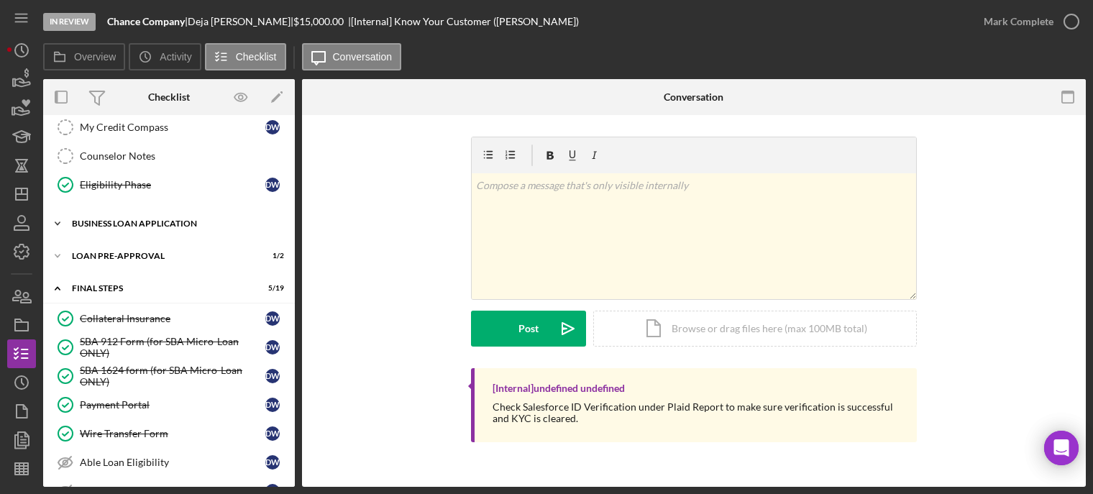
click at [126, 224] on div "BUSINESS LOAN APPLICATION" at bounding box center [174, 223] width 205 height 9
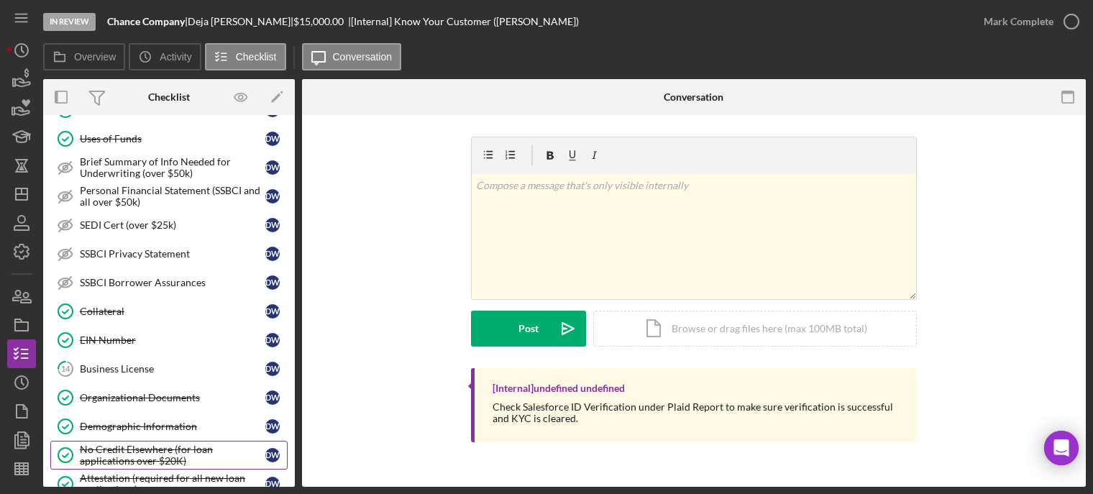
scroll to position [856, 0]
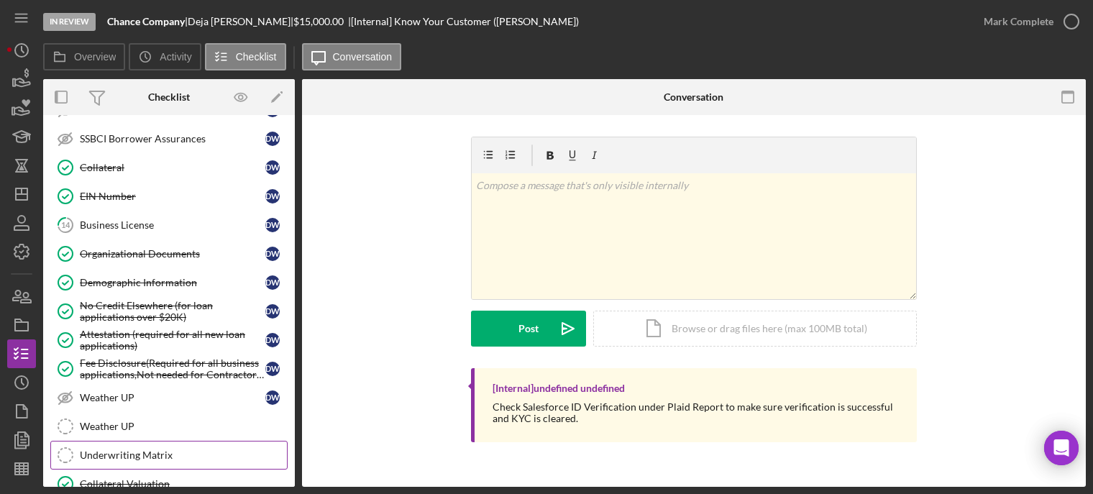
click at [130, 452] on div "Underwriting Matrix" at bounding box center [183, 455] width 207 height 12
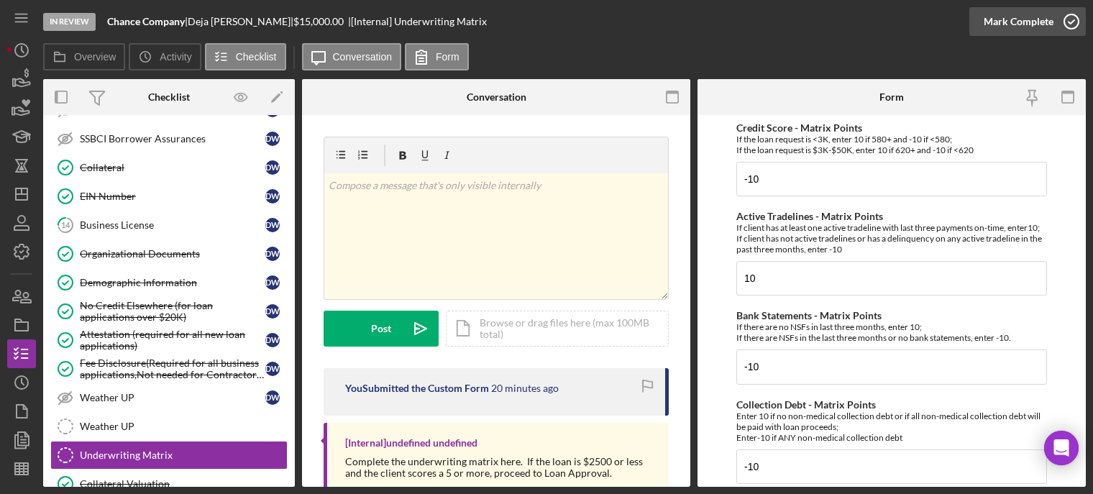
click at [1074, 16] on icon "button" at bounding box center [1071, 22] width 36 height 36
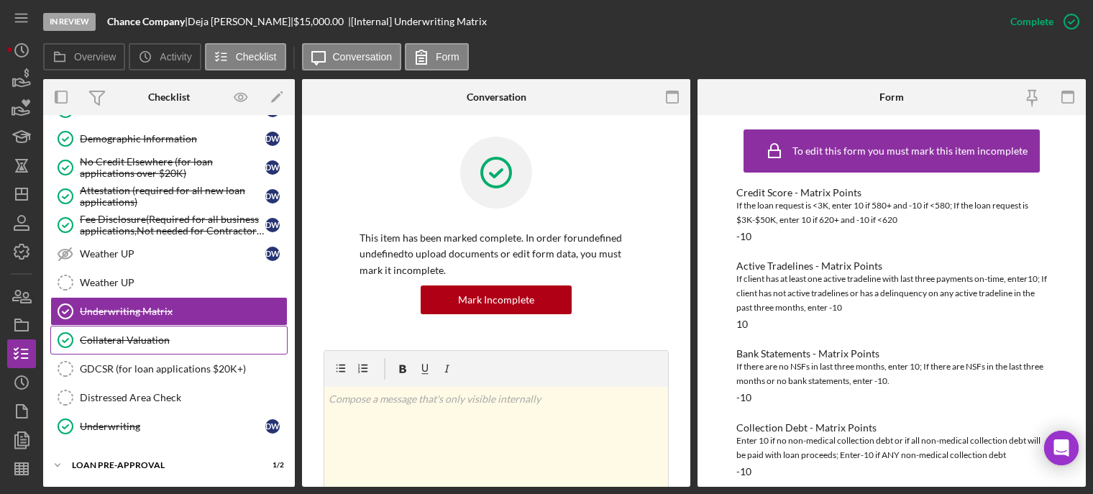
scroll to position [1143, 0]
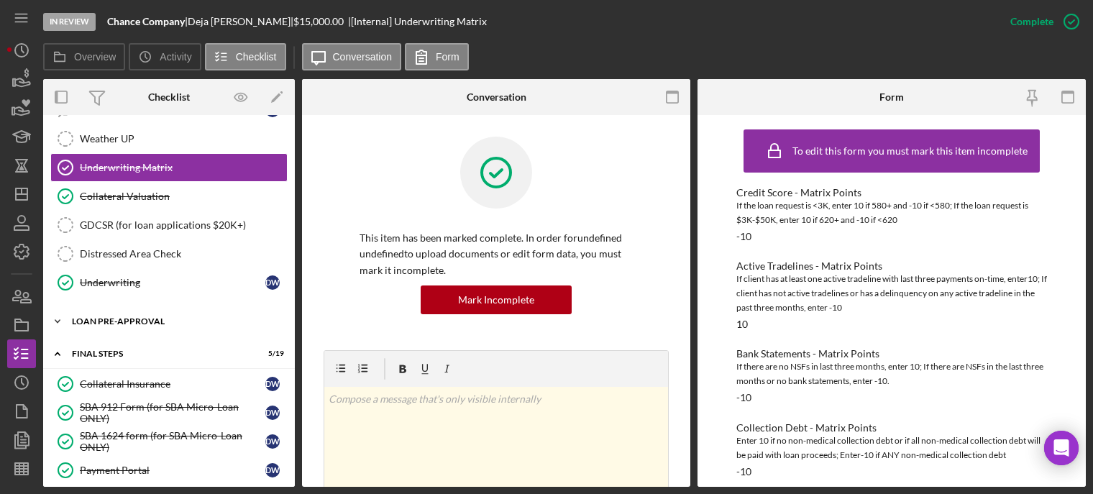
click at [124, 326] on div "Icon/Expander LOAN PRE-APPROVAL 1 / 2" at bounding box center [169, 321] width 252 height 29
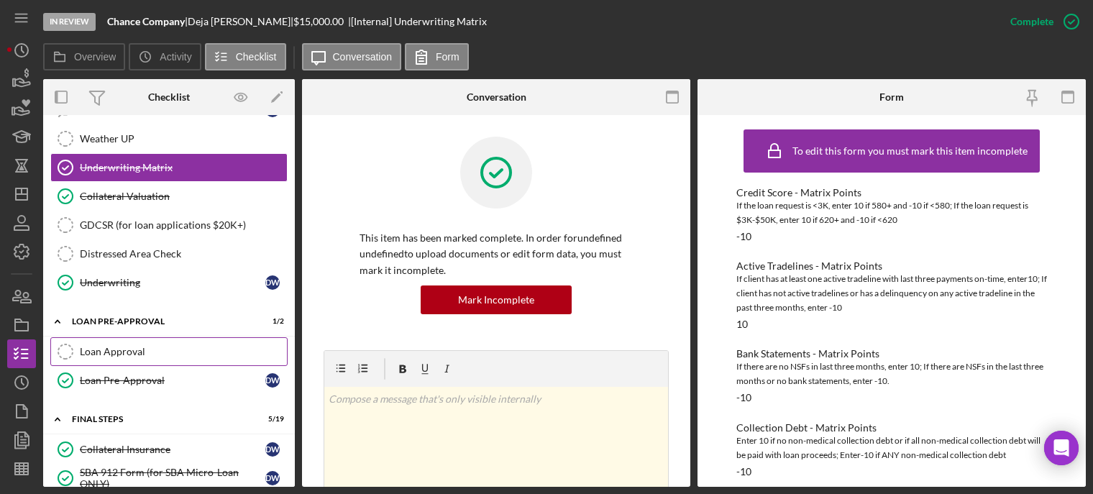
click at [186, 358] on link "Loan Approval Loan Approval" at bounding box center [168, 351] width 237 height 29
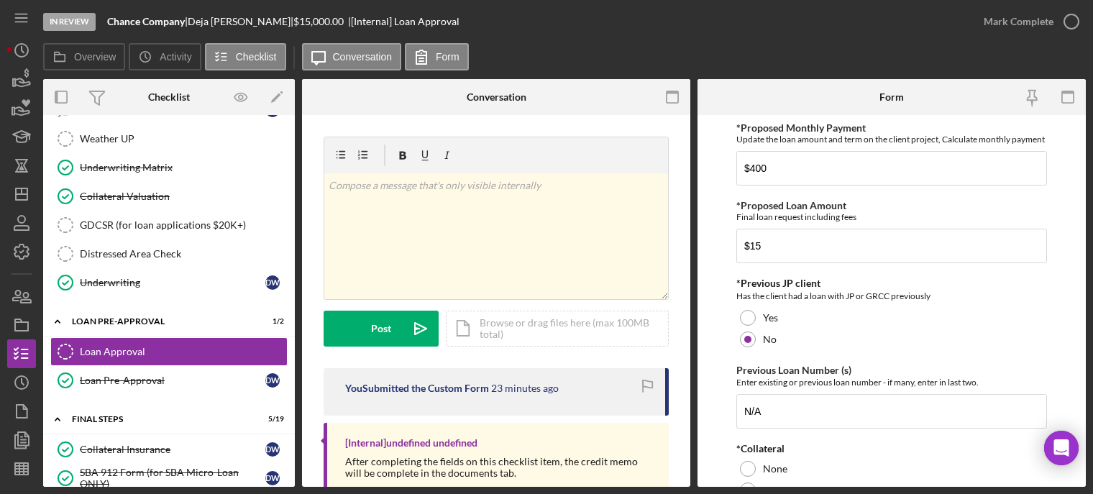
scroll to position [168, 0]
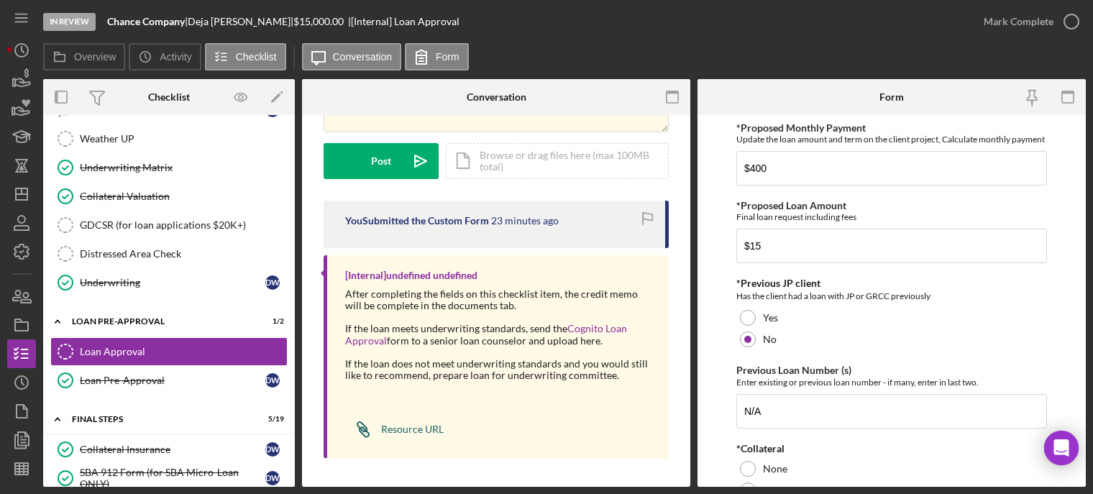
click at [393, 425] on div "Resource URL" at bounding box center [412, 430] width 63 height 12
drag, startPoint x: 197, startPoint y: 19, endPoint x: 257, endPoint y: 21, distance: 60.4
click at [257, 21] on div "Deja Williams |" at bounding box center [241, 22] width 106 height 12
copy div "Deja Williams"
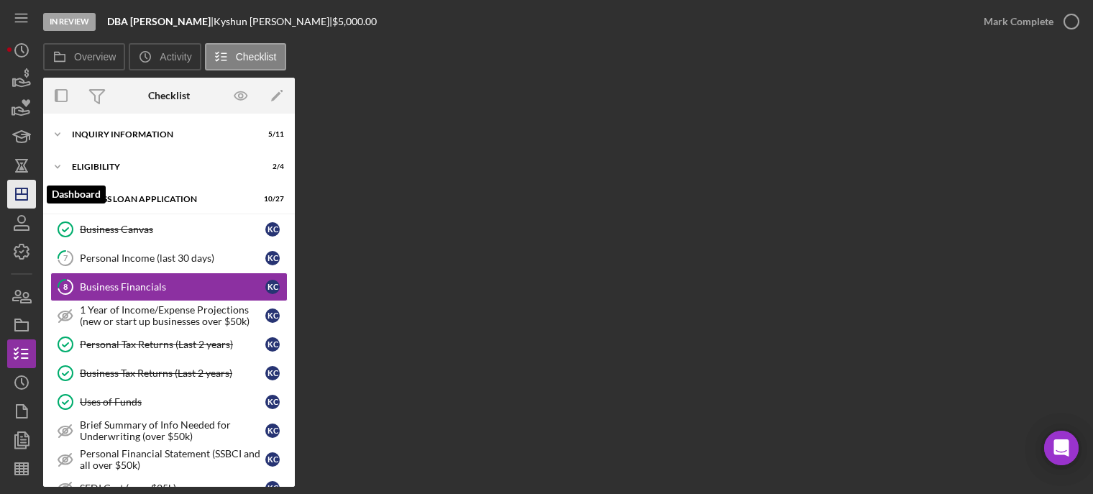
click at [23, 193] on icon "Icon/Dashboard" at bounding box center [22, 194] width 36 height 36
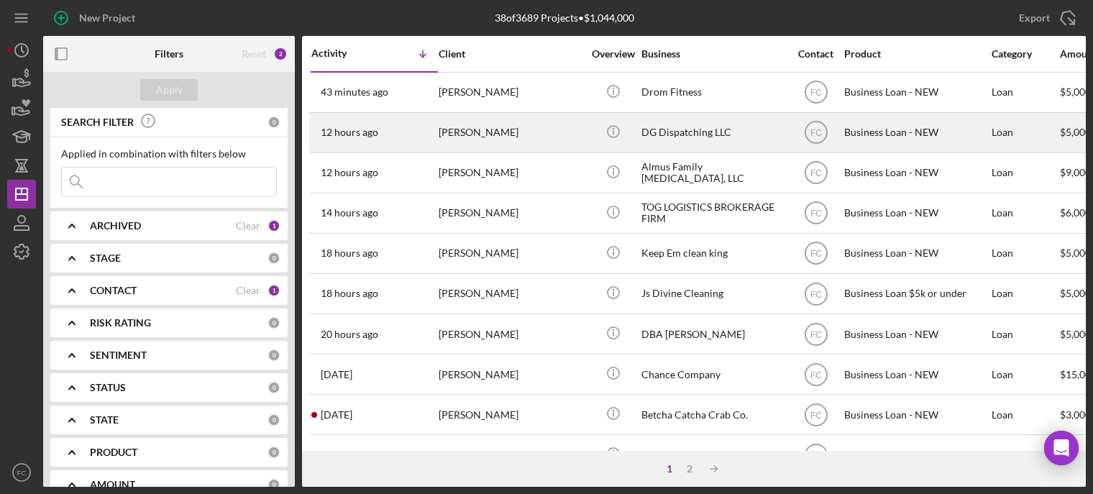
click at [443, 132] on div "[PERSON_NAME]" at bounding box center [511, 133] width 144 height 38
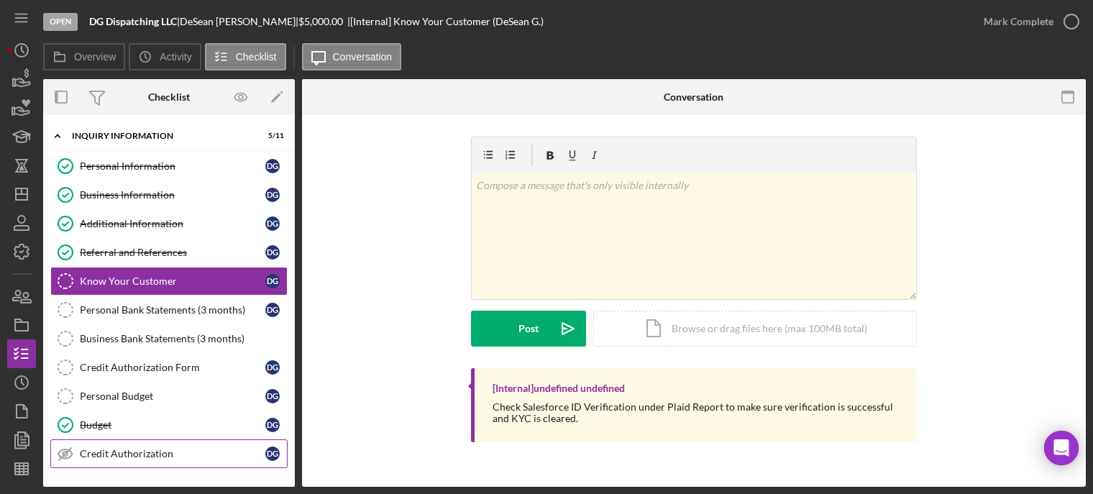
scroll to position [144, 0]
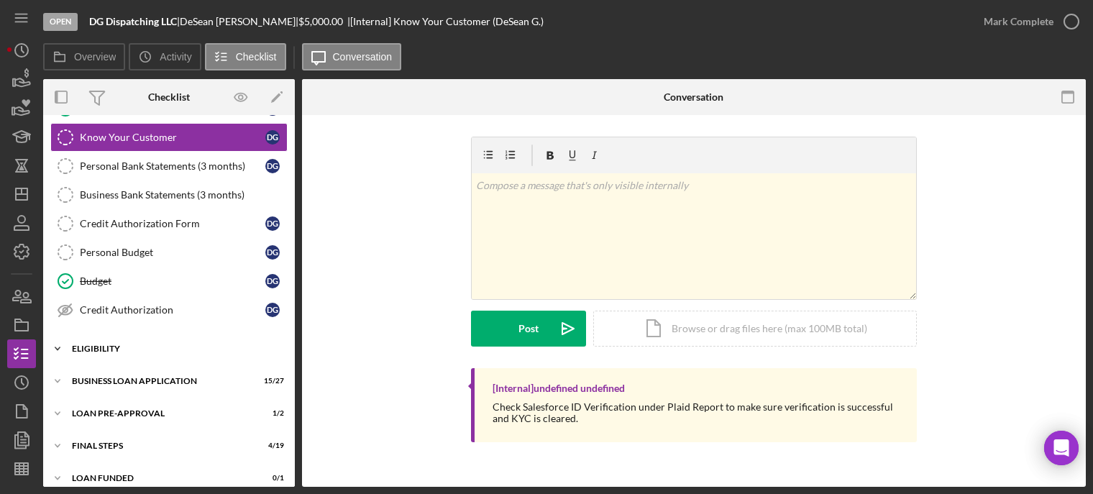
click at [122, 348] on div "ELIGIBILITY" at bounding box center [174, 348] width 205 height 9
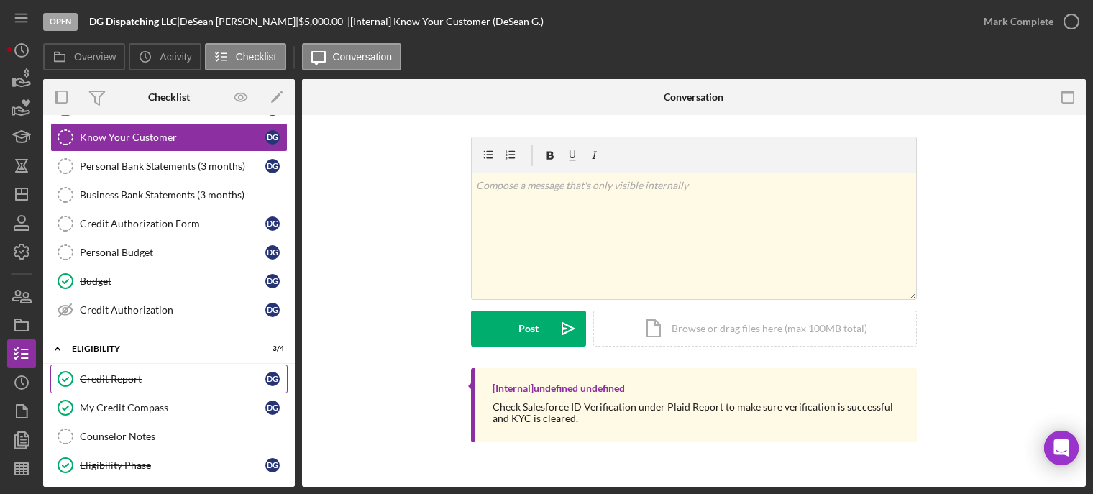
click at [119, 373] on div "Credit Report" at bounding box center [173, 379] width 186 height 12
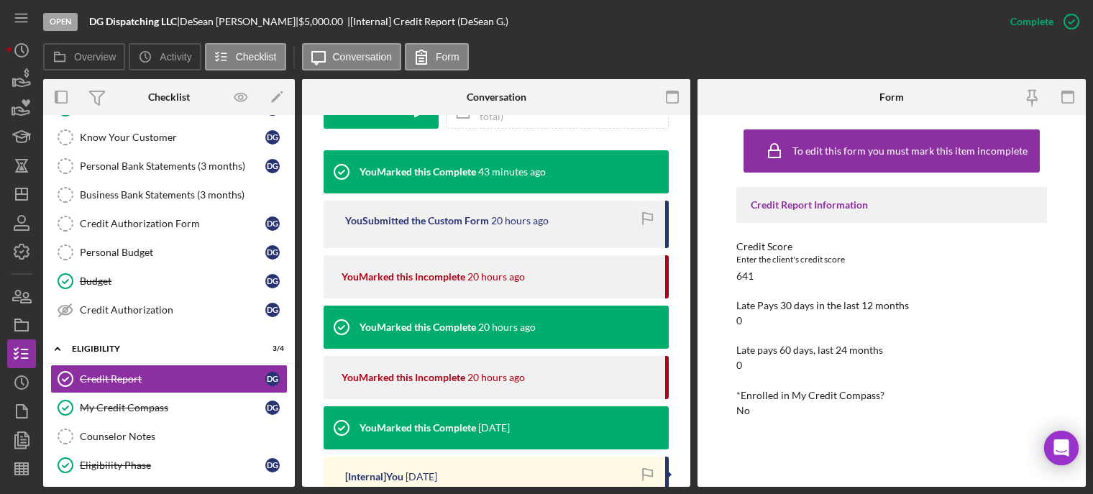
scroll to position [647, 0]
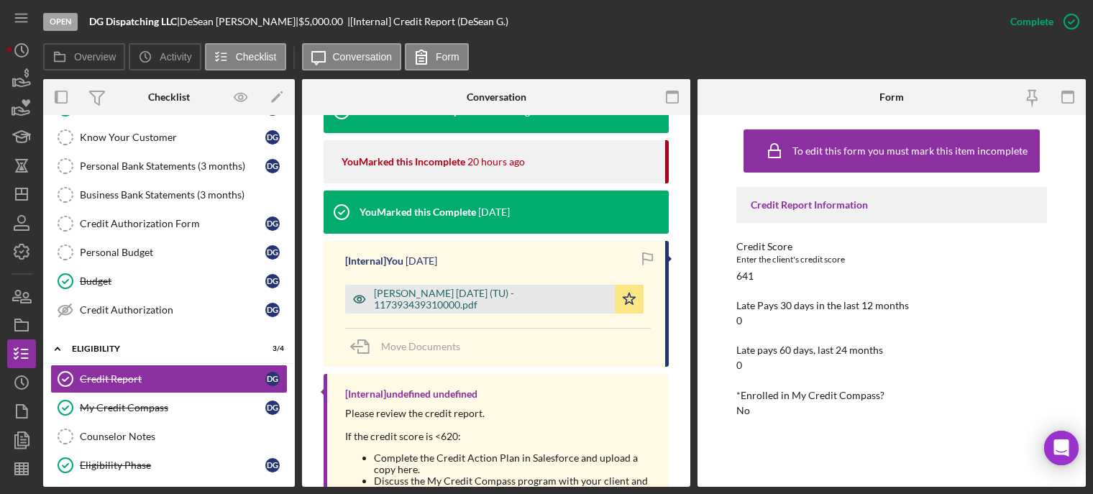
click at [437, 301] on div "[PERSON_NAME] [DATE] (TU) - 117393439310000.pdf" at bounding box center [491, 299] width 234 height 23
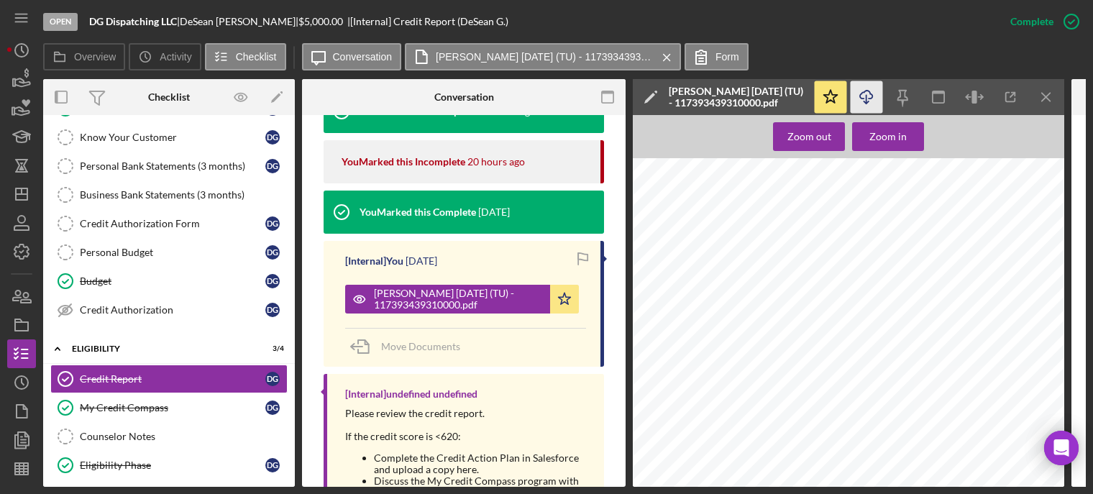
click at [862, 98] on icon "Icon/Download" at bounding box center [867, 97] width 32 height 32
drag, startPoint x: 188, startPoint y: 18, endPoint x: 263, endPoint y: 22, distance: 75.6
click at [263, 22] on div "DG Dispatching LLC | DeSean Gillespie | $5,000.00 | [Internal] Credit Report (D…" at bounding box center [298, 22] width 419 height 12
click at [22, 186] on icon "Icon/Dashboard" at bounding box center [22, 194] width 36 height 36
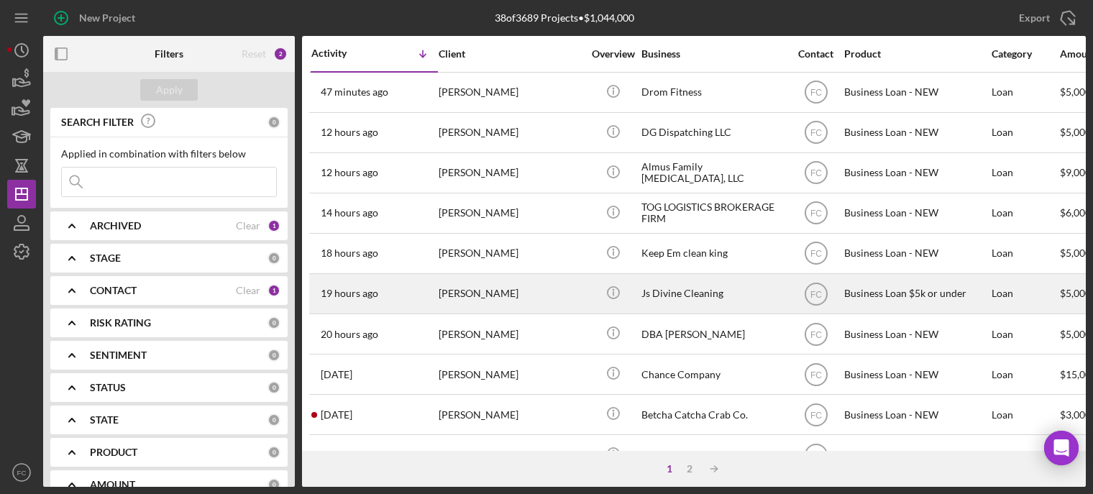
click at [515, 298] on div "Jaylah Jones" at bounding box center [511, 294] width 144 height 38
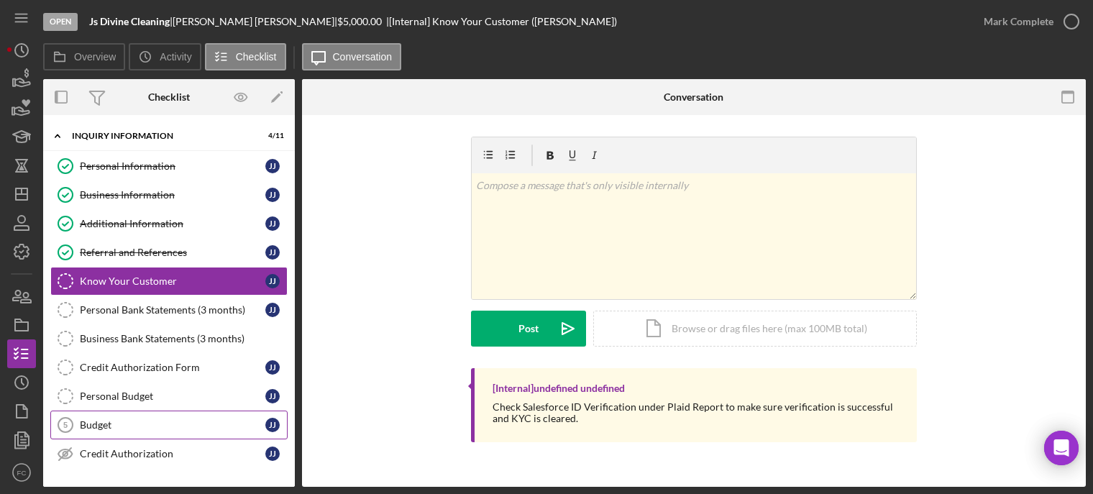
scroll to position [144, 0]
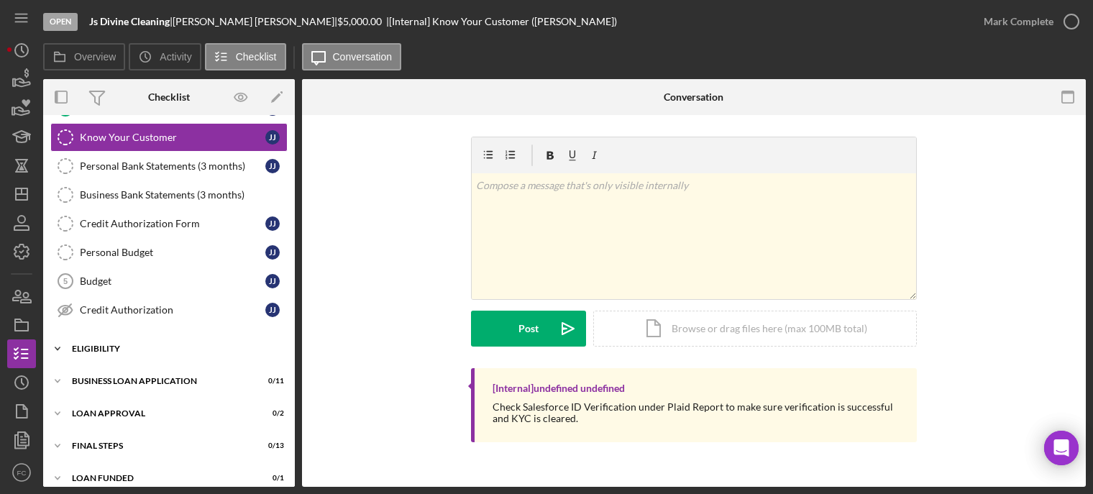
click at [121, 348] on div "Eligibility" at bounding box center [174, 348] width 205 height 9
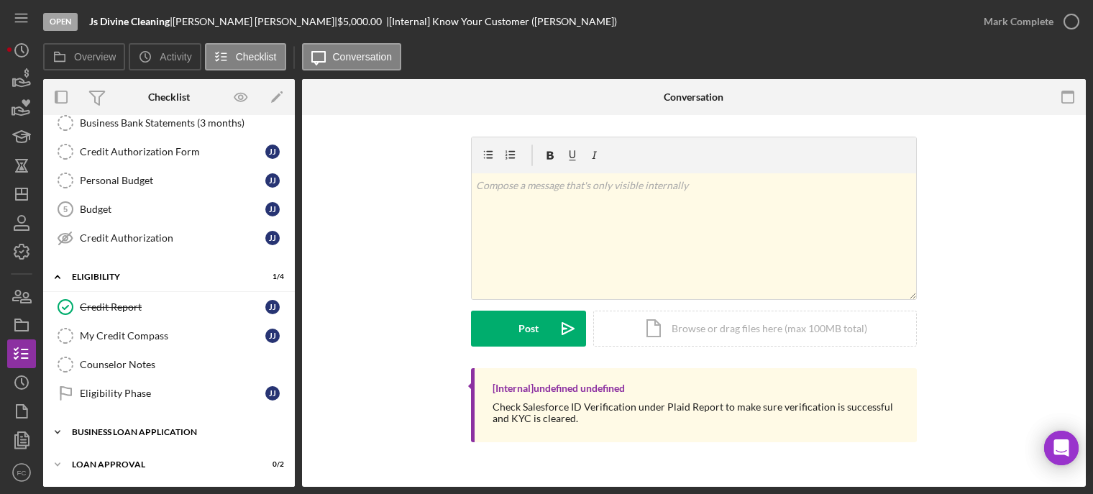
scroll to position [280, 0]
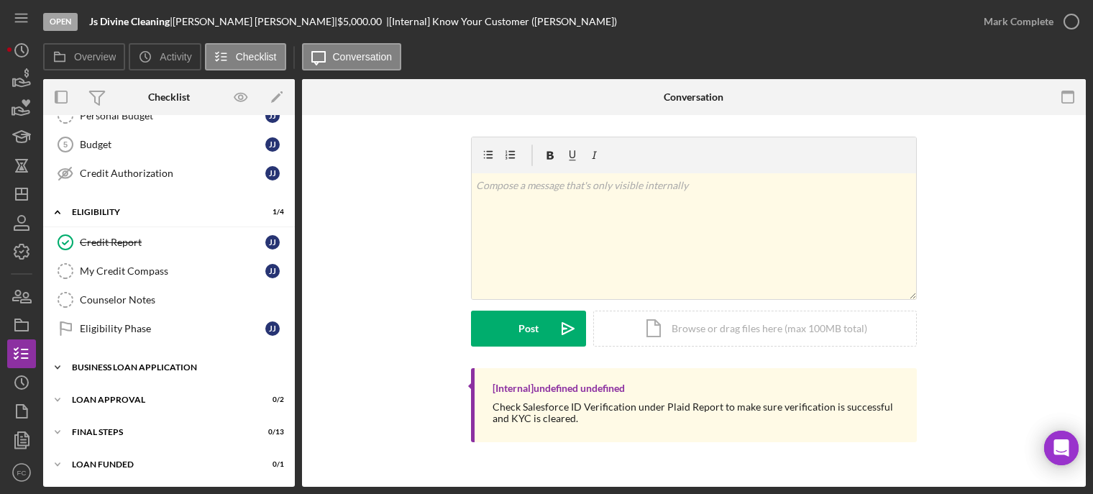
click at [123, 376] on div "Icon/Expander BUSINESS LOAN APPLICATION 0 / 11" at bounding box center [169, 367] width 252 height 29
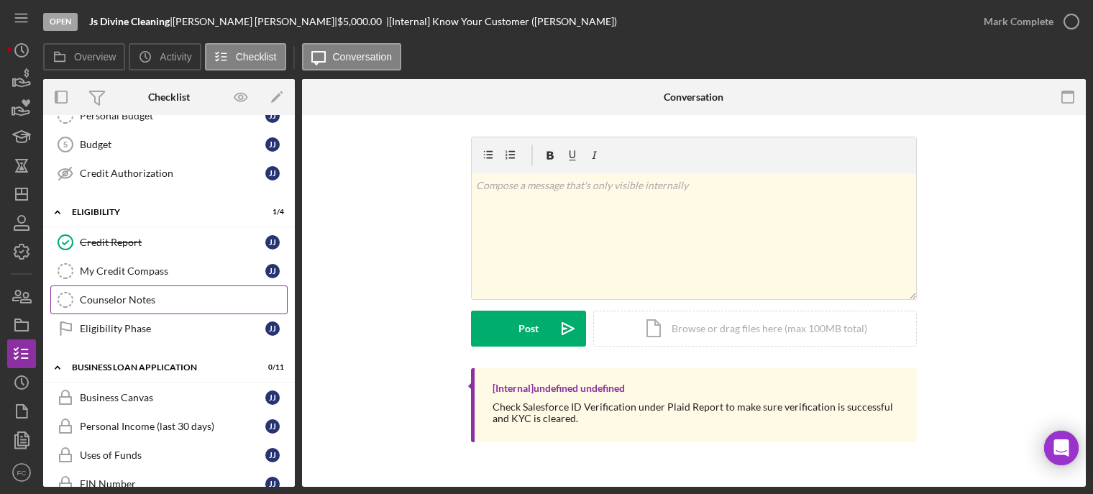
drag, startPoint x: 125, startPoint y: 331, endPoint x: 262, endPoint y: 290, distance: 143.5
click at [129, 330] on div "Eligibility Phase" at bounding box center [173, 329] width 186 height 12
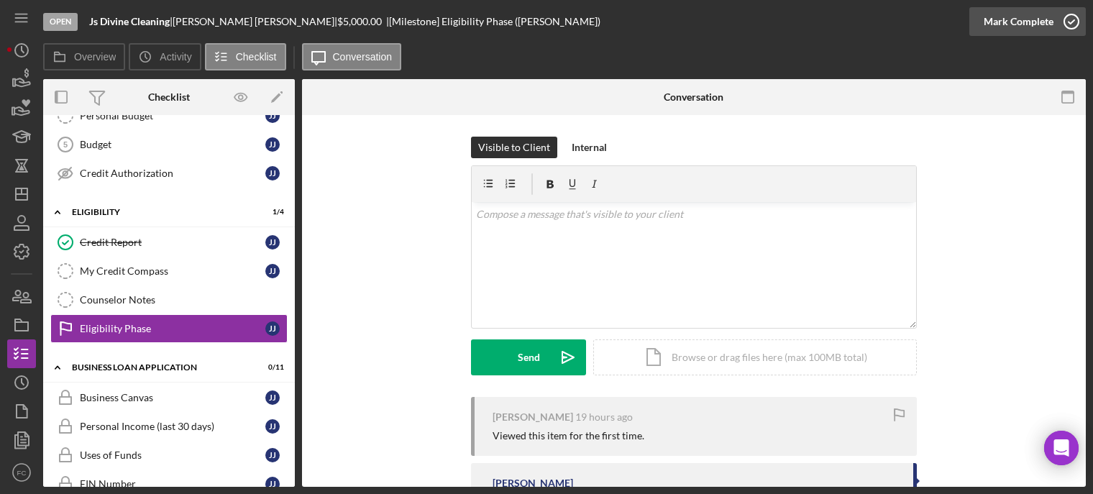
click at [1066, 19] on icon "button" at bounding box center [1071, 22] width 36 height 36
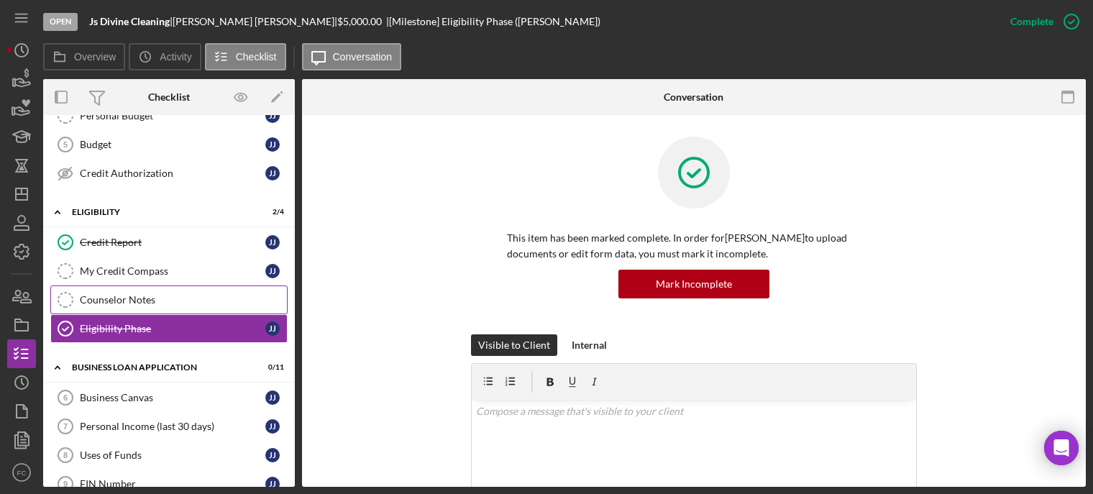
scroll to position [352, 0]
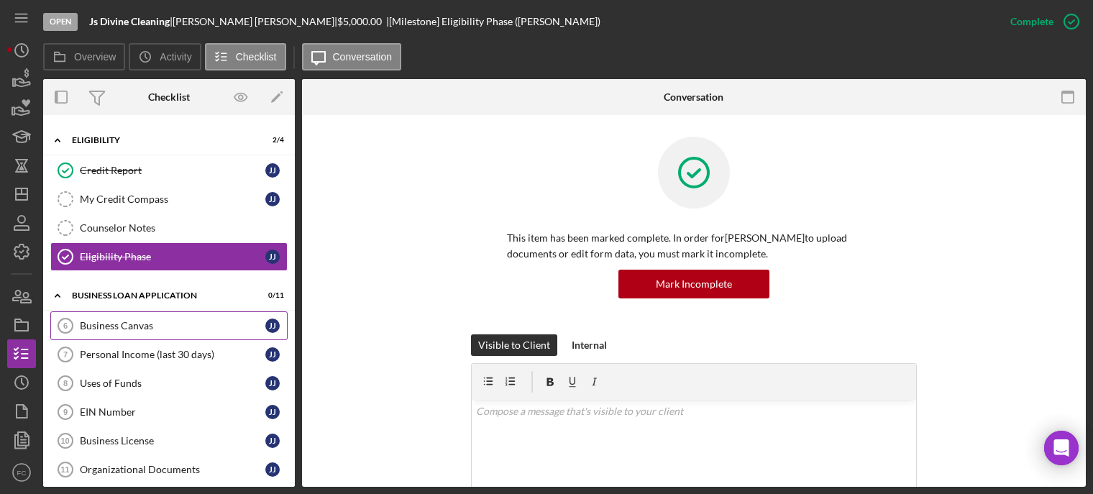
click at [127, 323] on div "Business Canvas" at bounding box center [173, 326] width 186 height 12
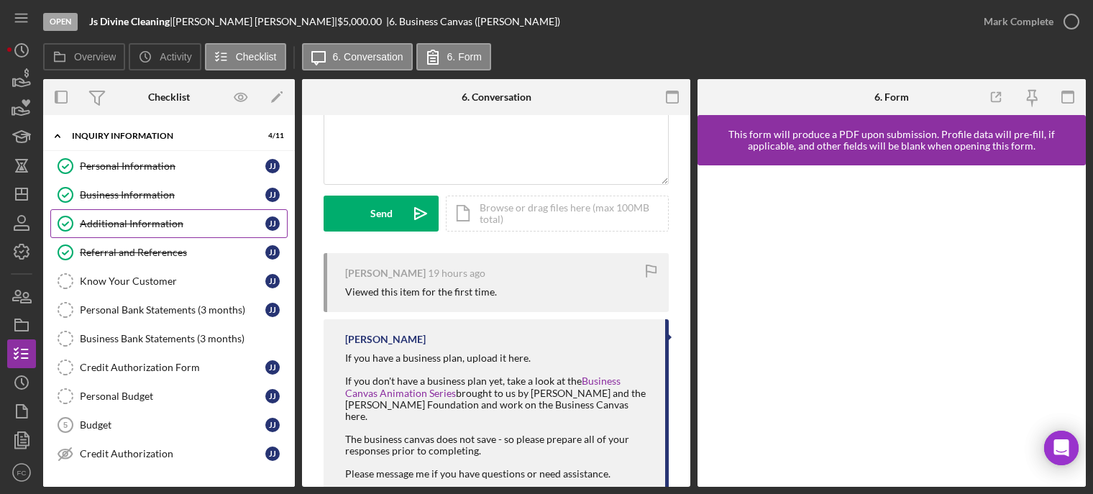
click at [116, 221] on div "Additional Information" at bounding box center [173, 224] width 186 height 12
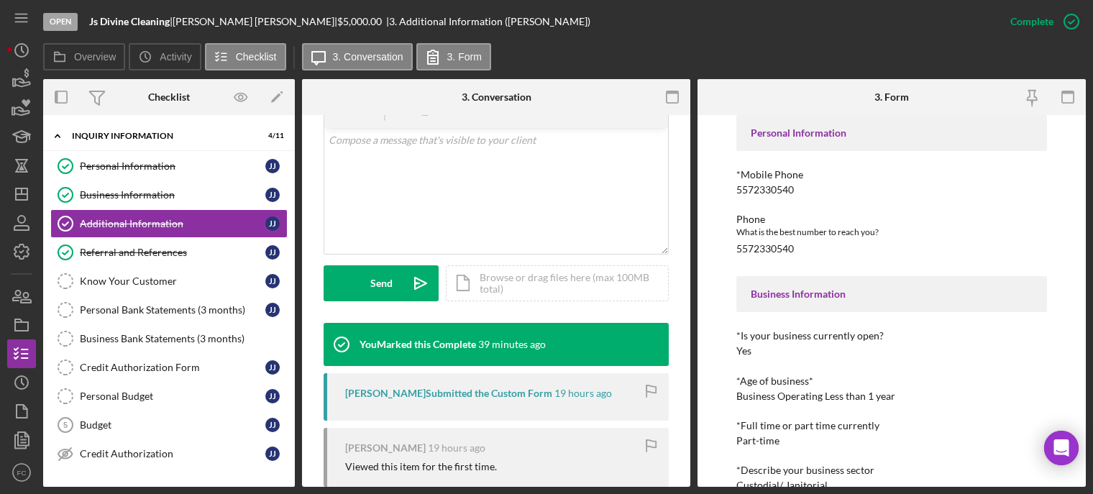
scroll to position [387, 0]
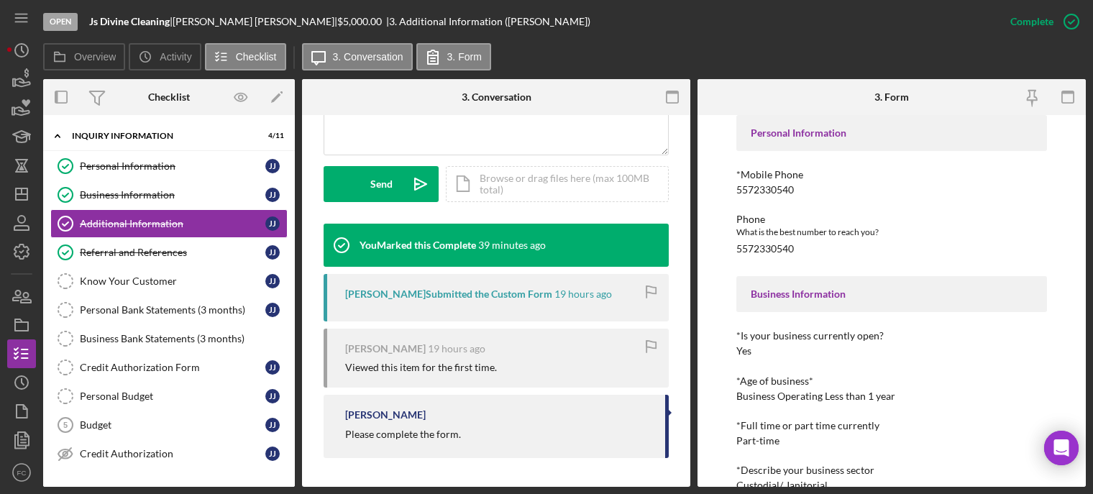
drag, startPoint x: 339, startPoint y: 436, endPoint x: 464, endPoint y: 431, distance: 124.5
click at [477, 439] on div "Franchot Cunningham Please complete the form." at bounding box center [496, 426] width 345 height 63
copy div "Please complete the form."
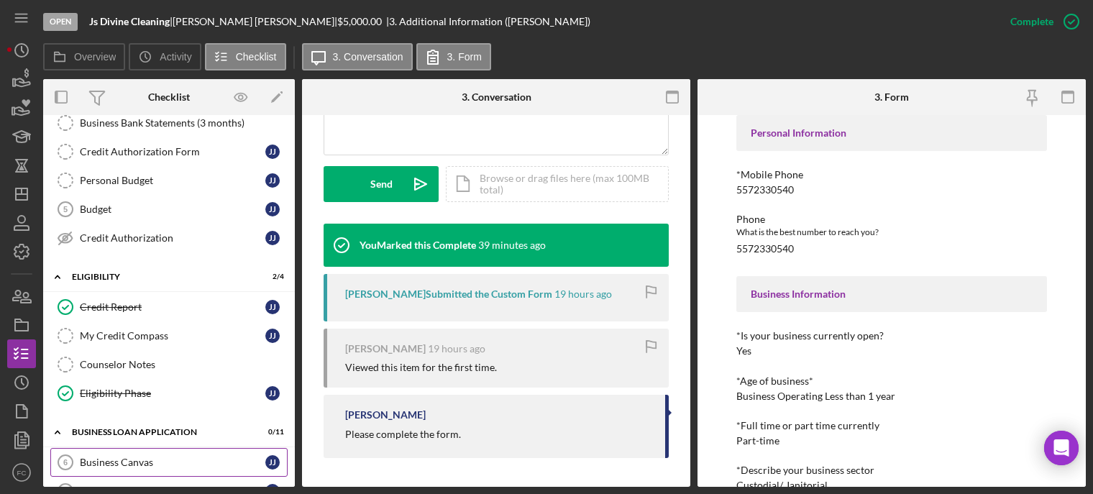
scroll to position [360, 0]
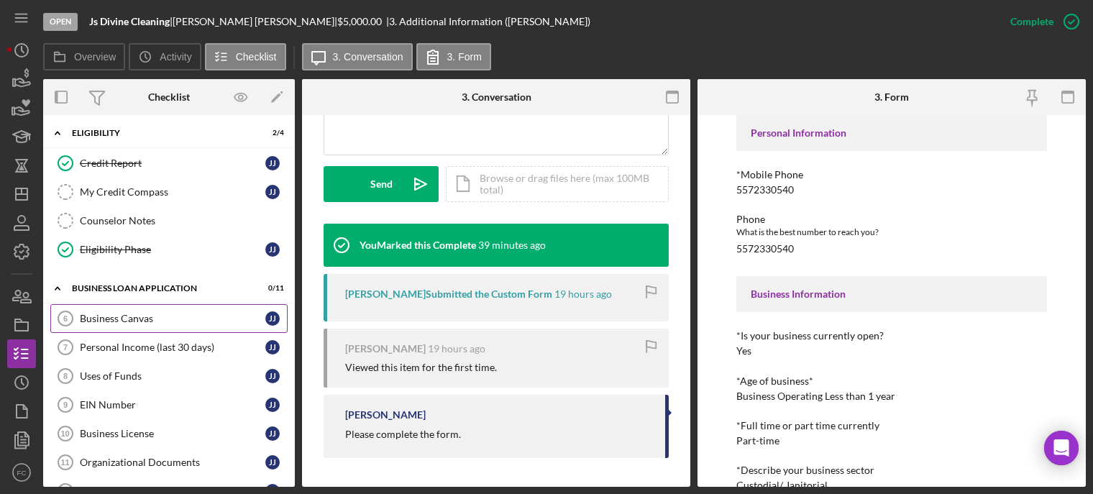
click at [119, 324] on div "Business Canvas" at bounding box center [173, 319] width 186 height 12
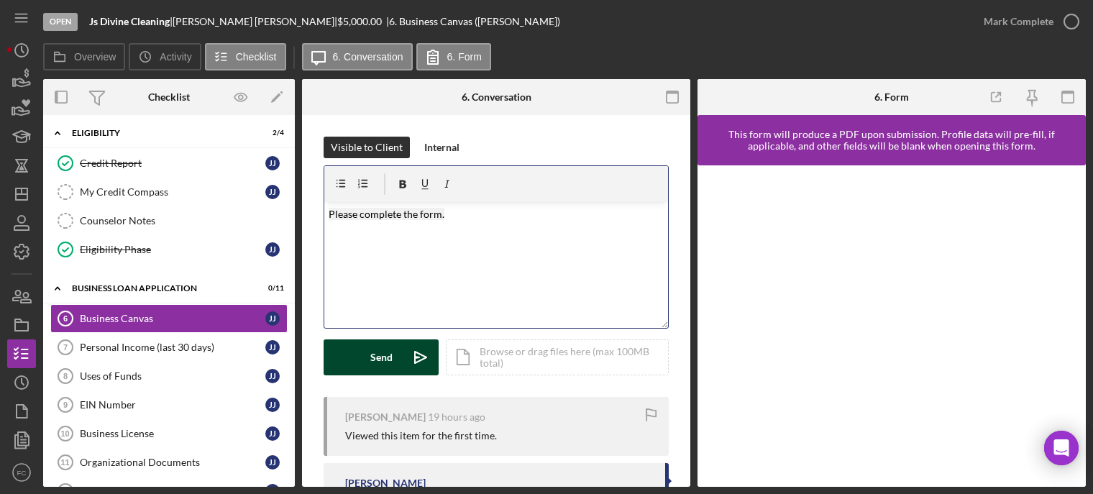
click at [388, 355] on div "Send" at bounding box center [381, 357] width 22 height 36
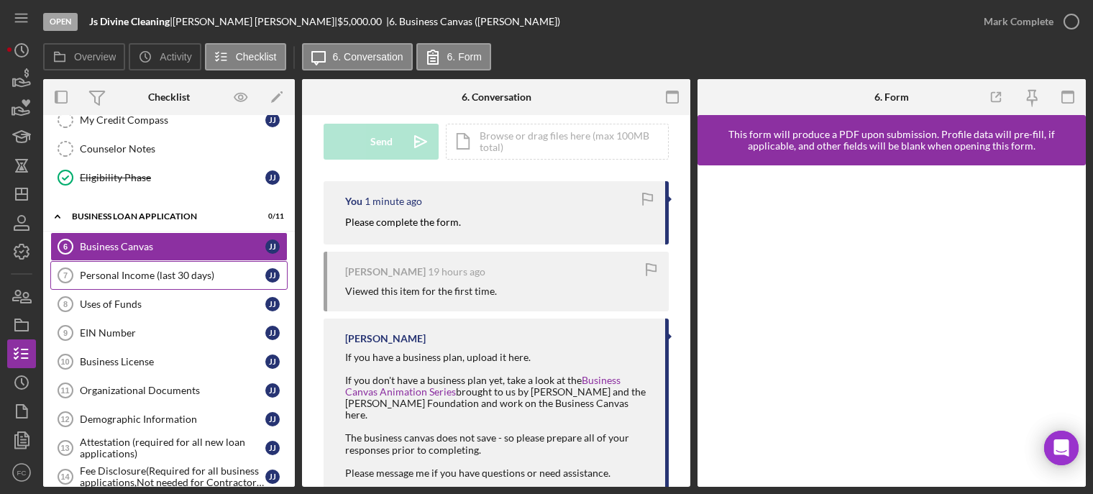
scroll to position [503, 0]
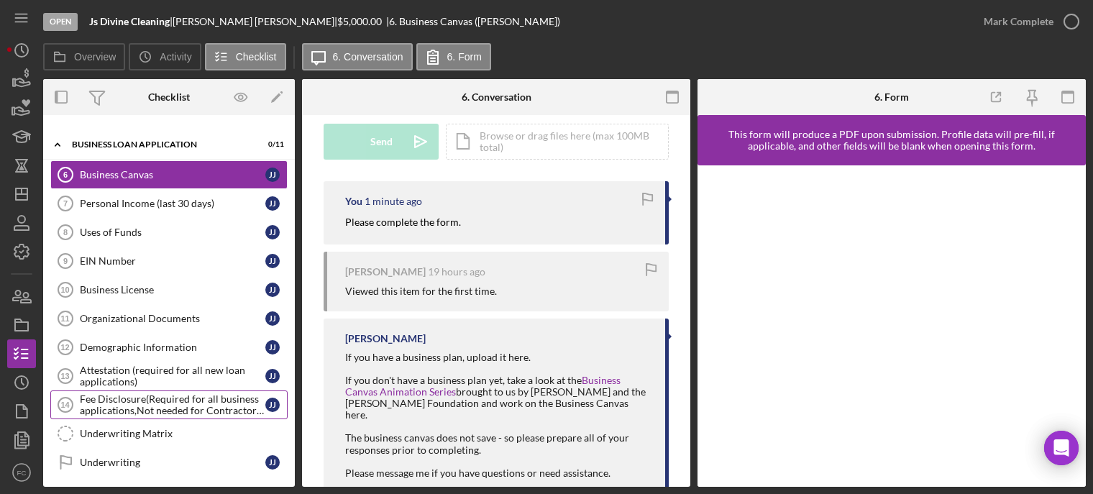
click at [147, 406] on div "Fee Disclosure(Required for all business applications,Not needed for Contractor…" at bounding box center [173, 404] width 186 height 23
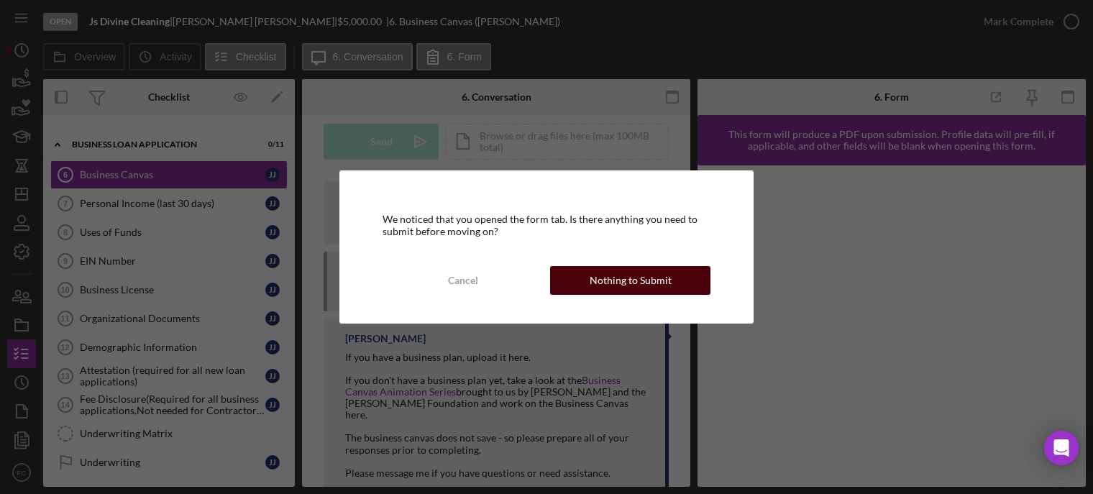
click at [590, 287] on button "Nothing to Submit" at bounding box center [630, 280] width 160 height 29
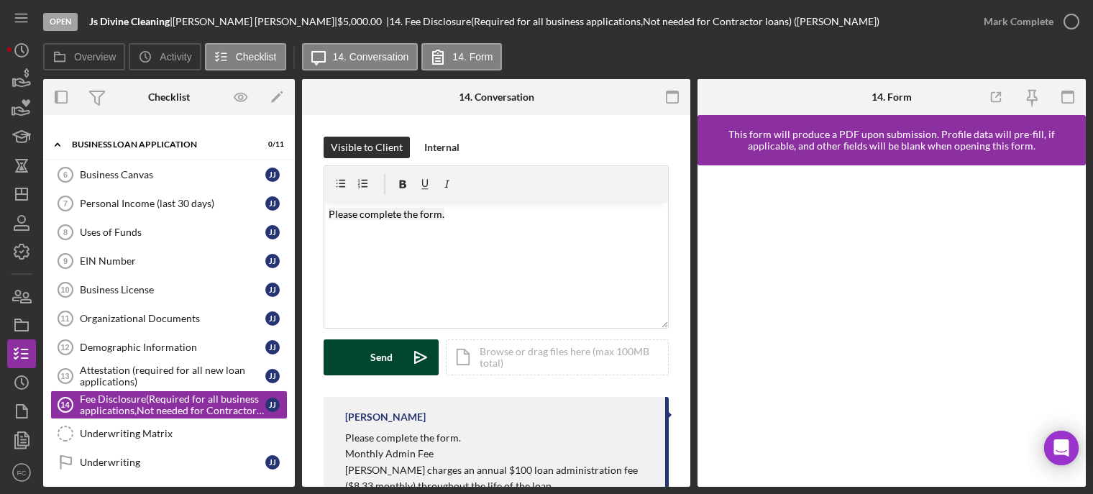
click at [391, 359] on div "Send" at bounding box center [381, 357] width 22 height 36
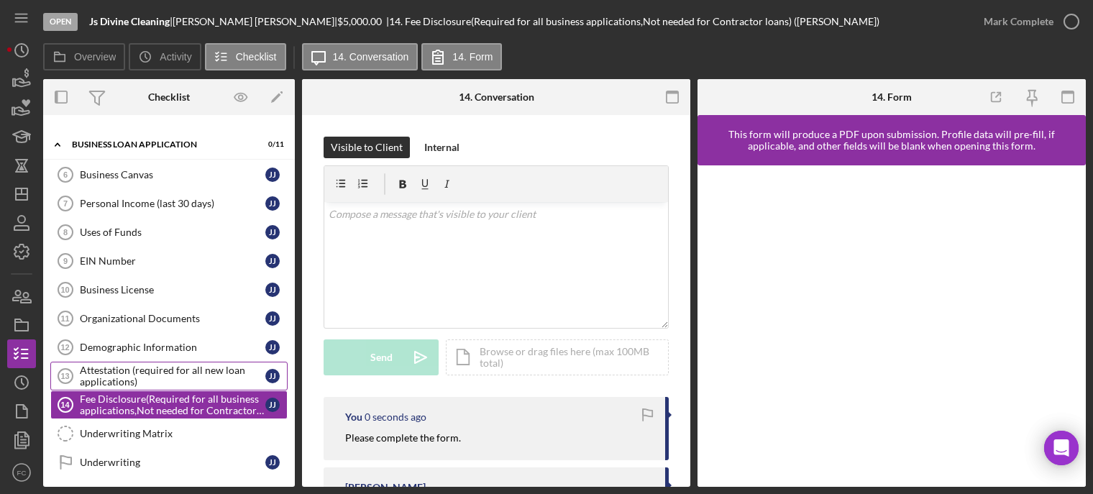
click at [109, 377] on div "Attestation (required for all new loan applications)" at bounding box center [173, 376] width 186 height 23
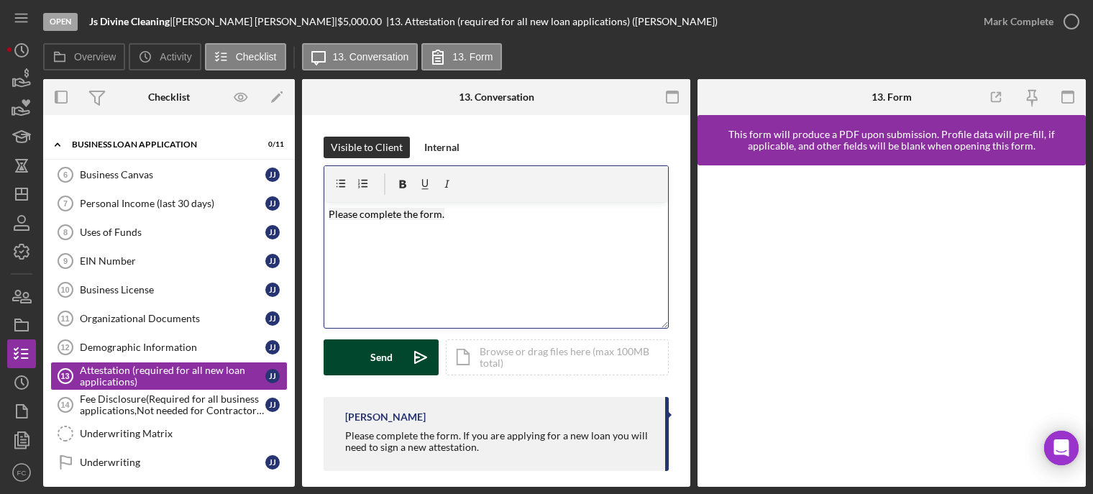
click at [372, 364] on div "Send" at bounding box center [381, 357] width 22 height 36
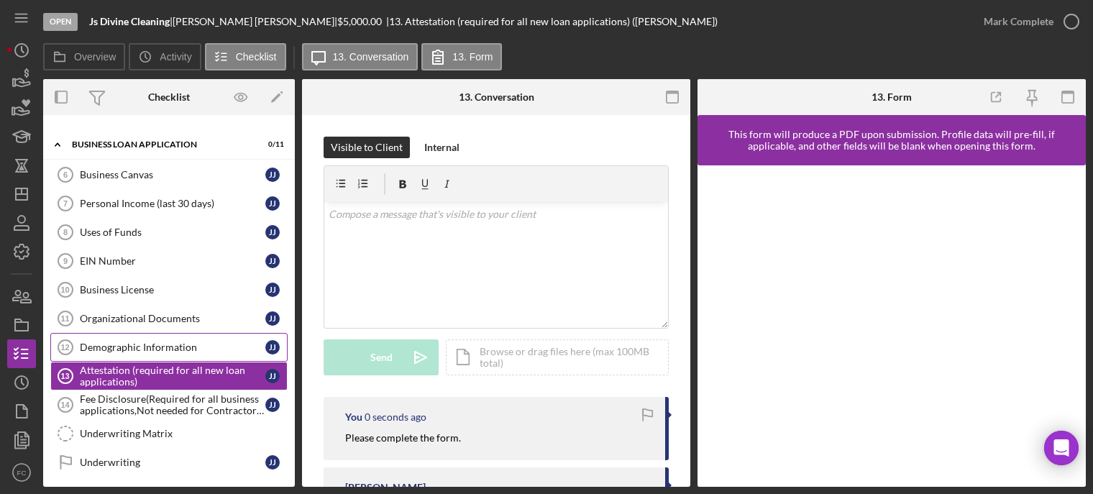
click at [153, 346] on div "Demographic Information" at bounding box center [173, 348] width 186 height 12
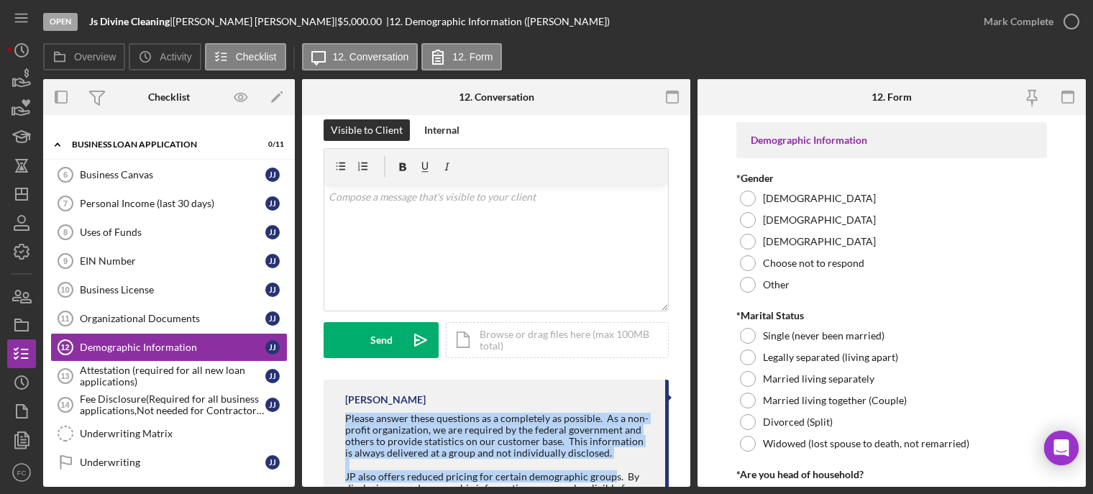
scroll to position [20, 0]
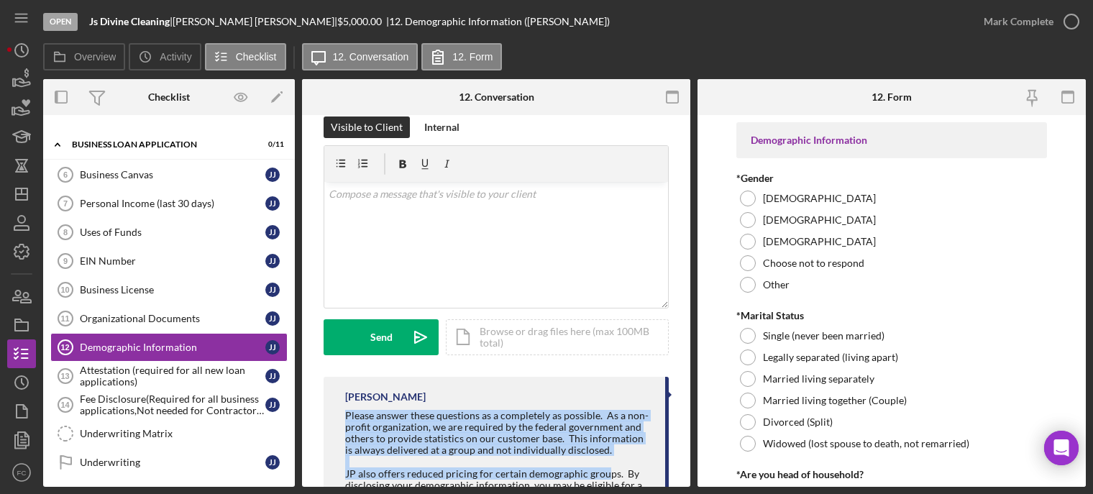
drag, startPoint x: 334, startPoint y: 435, endPoint x: 598, endPoint y: 469, distance: 265.3
click at [601, 470] on div "Franchot Cunningham Please answer these questions as a completely as possible. …" at bounding box center [496, 460] width 345 height 167
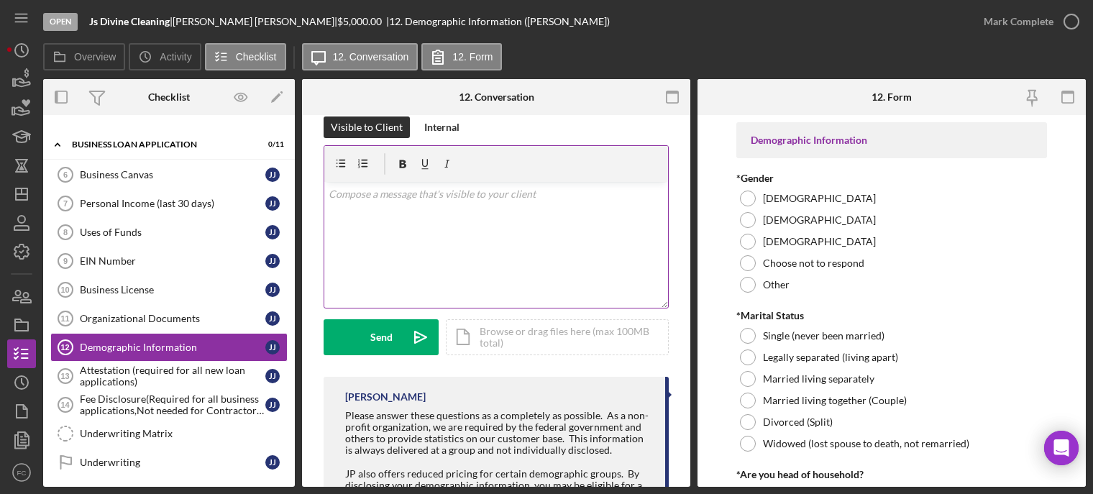
click at [530, 233] on div "v Color teal Color pink Remove color Add row above Add row below Add column bef…" at bounding box center [496, 245] width 344 height 126
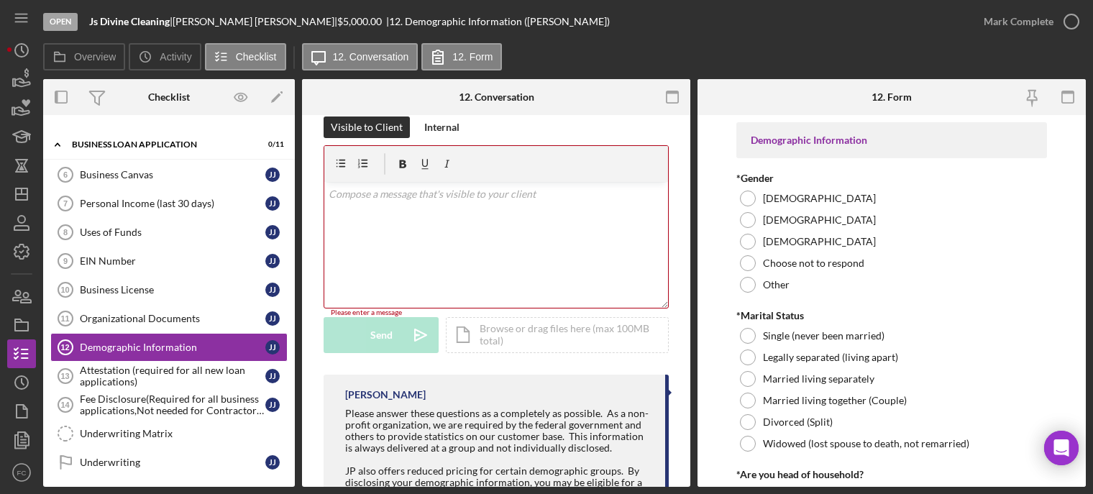
drag, startPoint x: 346, startPoint y: 414, endPoint x: 585, endPoint y: 438, distance: 239.9
click at [606, 447] on div "Please answer these questions as a completely as possible. As a non-profit orga…" at bounding box center [498, 431] width 306 height 46
copy div "Please answer these questions as a completely as possible. As a non-profit orga…"
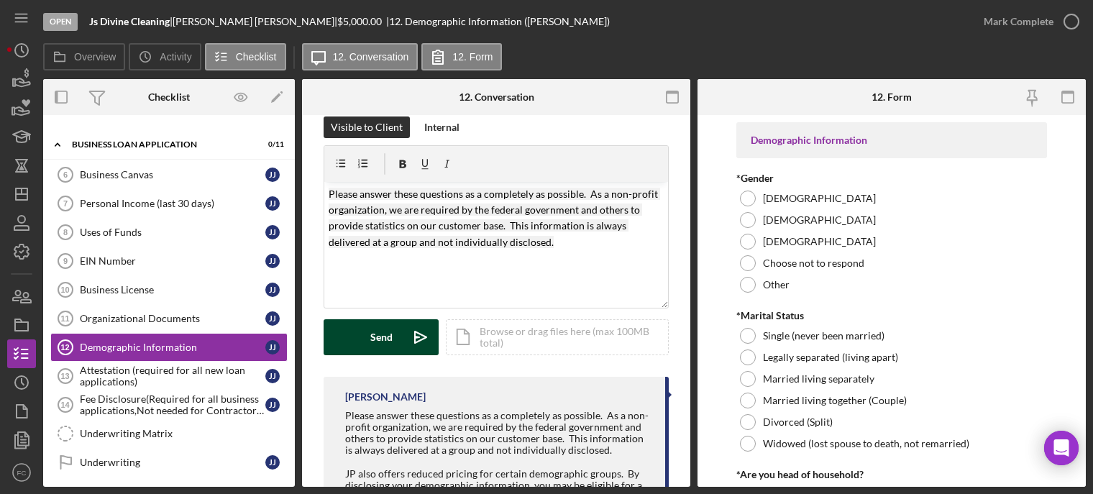
click at [395, 335] on button "Send Icon/icon-invite-send" at bounding box center [381, 337] width 115 height 36
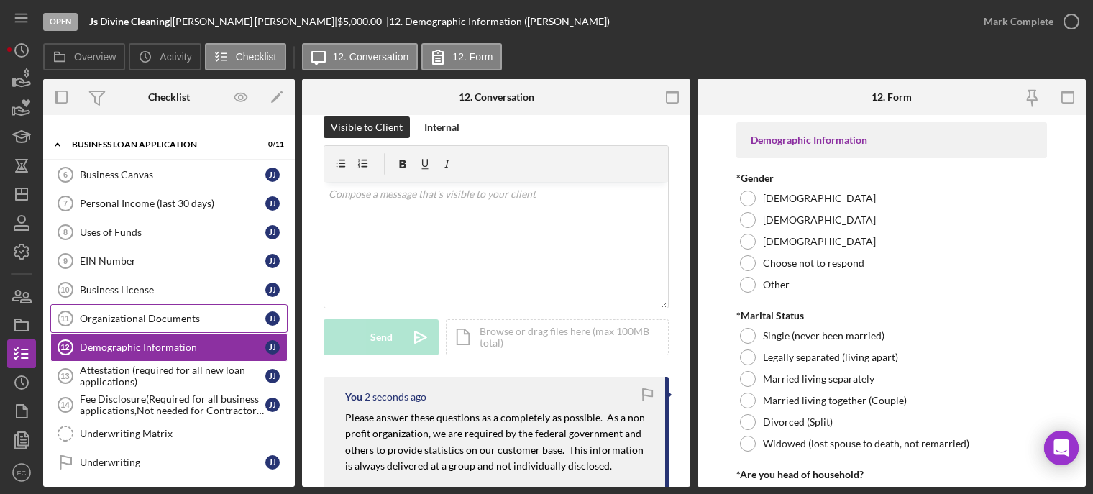
click at [147, 317] on div "Organizational Documents" at bounding box center [173, 319] width 186 height 12
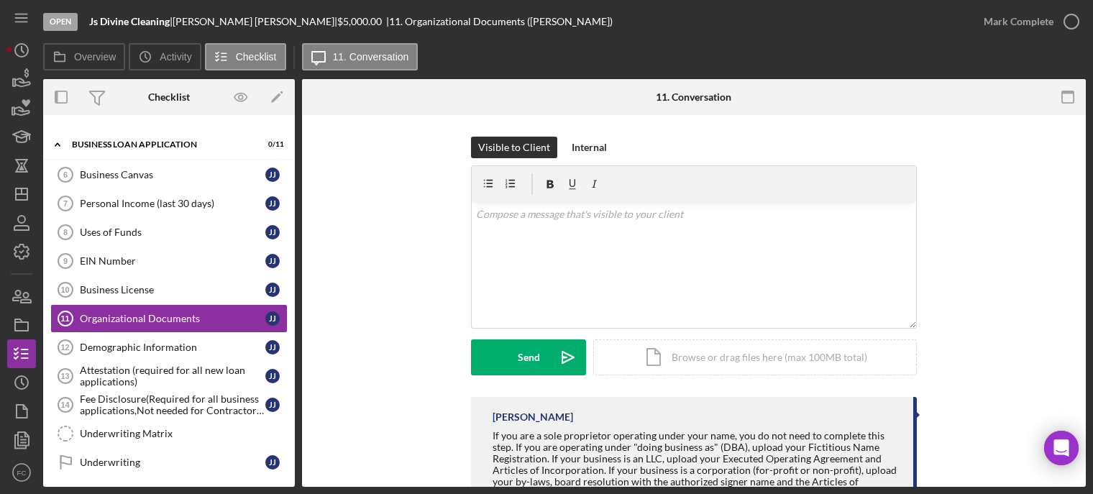
scroll to position [60, 0]
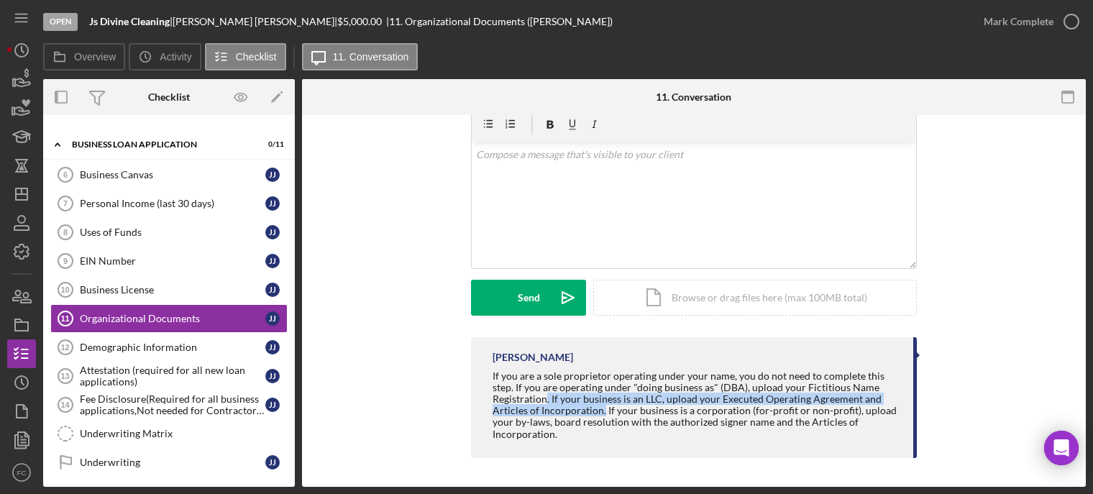
drag, startPoint x: 545, startPoint y: 400, endPoint x: 601, endPoint y: 413, distance: 57.6
click at [601, 413] on div "If you are a sole proprietor operating under your name, you do not need to comp…" at bounding box center [696, 405] width 406 height 70
copy div ". If your business is an LLC, upload your Executed Operating Agreement and Arti…"
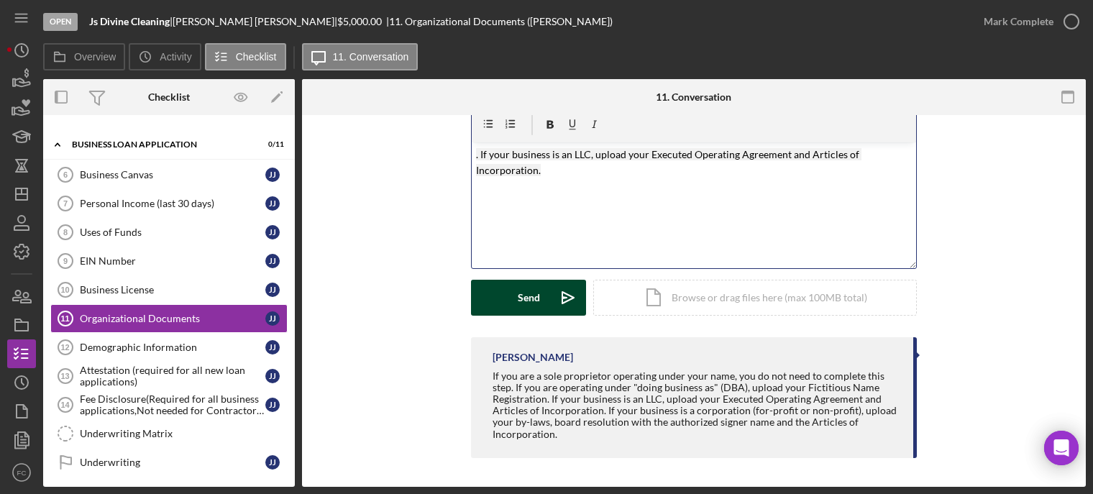
click at [500, 291] on button "Send Icon/icon-invite-send" at bounding box center [528, 298] width 115 height 36
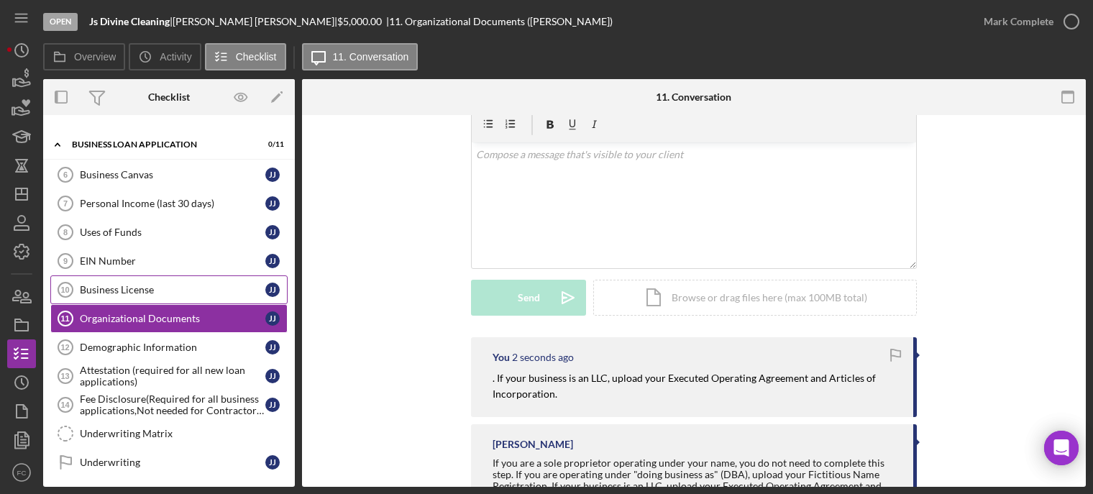
click at [131, 286] on div "Business License" at bounding box center [173, 290] width 186 height 12
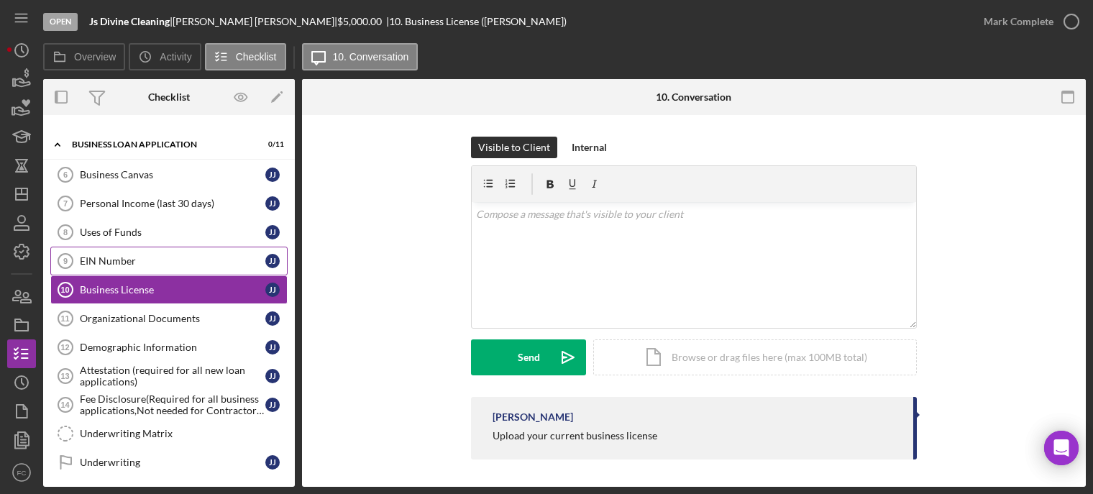
click at [163, 265] on div "EIN Number" at bounding box center [173, 261] width 186 height 12
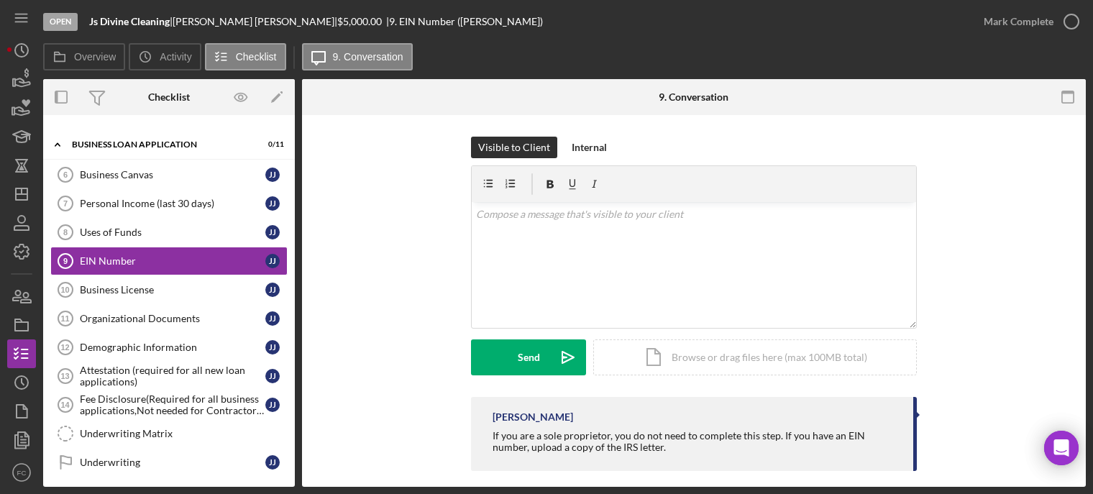
drag, startPoint x: 774, startPoint y: 439, endPoint x: 846, endPoint y: 455, distance: 74.3
click at [869, 449] on div "If you are a sole proprietor, you do not need to complete this step. If you hav…" at bounding box center [696, 441] width 406 height 23
click at [777, 439] on div "If you are a sole proprietor, you do not need to complete this step. If you hav…" at bounding box center [696, 441] width 406 height 23
drag, startPoint x: 779, startPoint y: 435, endPoint x: 856, endPoint y: 456, distance: 79.7
click at [867, 456] on div "Franchot Cunningham If you are a sole proprietor, you do not need to complete t…" at bounding box center [694, 434] width 446 height 74
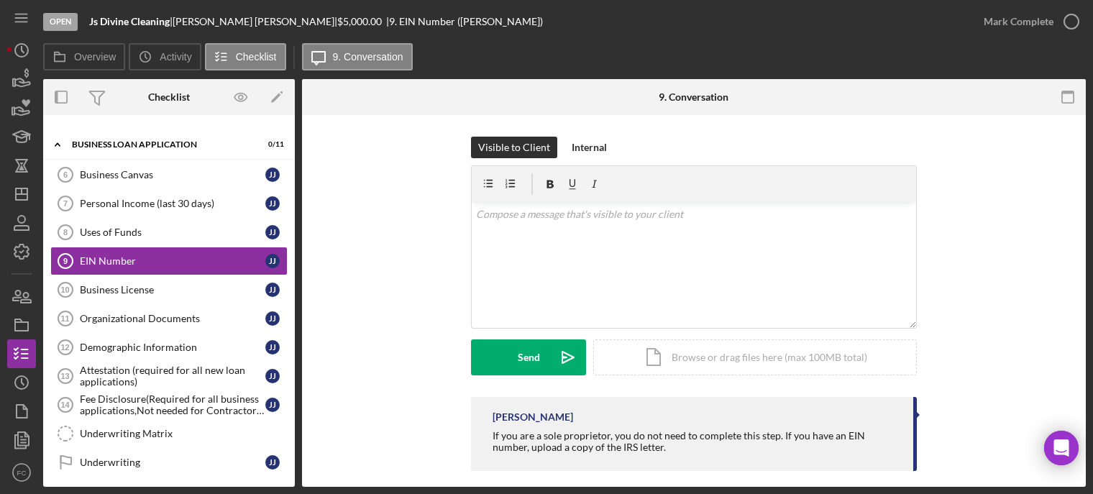
click at [771, 448] on div "If you are a sole proprietor, you do not need to complete this step. If you hav…" at bounding box center [696, 441] width 406 height 23
drag, startPoint x: 777, startPoint y: 435, endPoint x: 857, endPoint y: 446, distance: 81.3
click at [867, 463] on div "Franchot Cunningham If you are a sole proprietor, you do not need to complete t…" at bounding box center [694, 434] width 446 height 74
copy div "If you have an EIN number, upload a copy of the IRS letter."
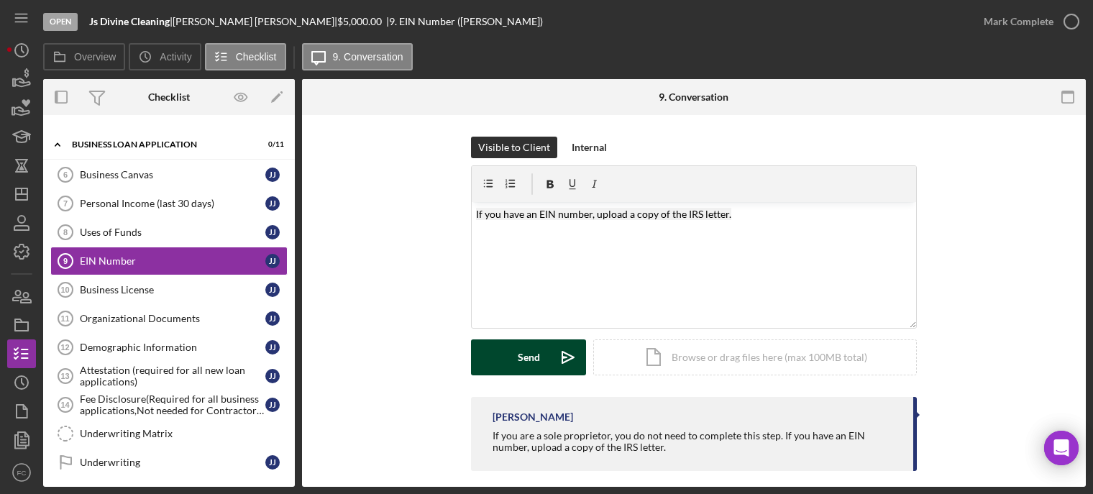
click at [528, 360] on div "Send" at bounding box center [529, 357] width 22 height 36
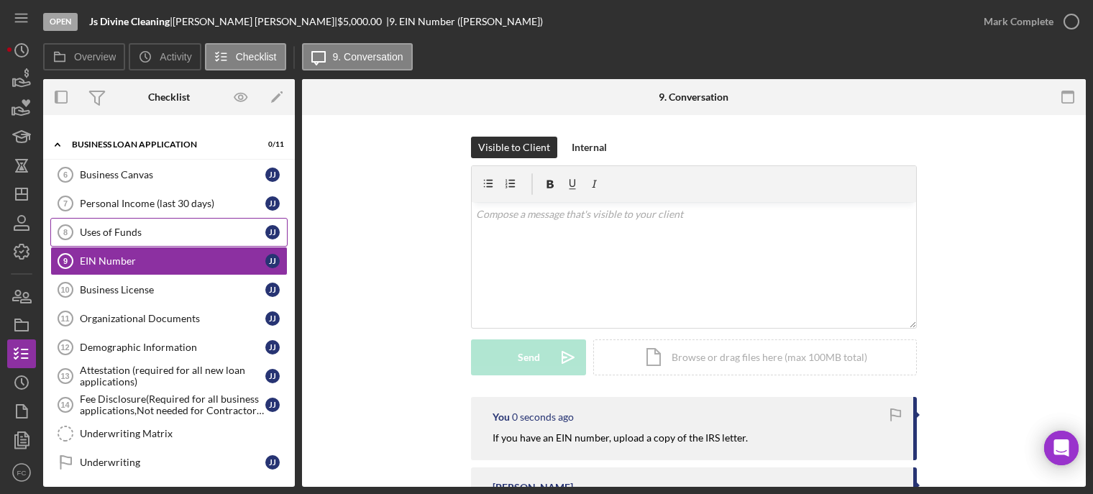
click at [160, 232] on div "Uses of Funds" at bounding box center [173, 233] width 186 height 12
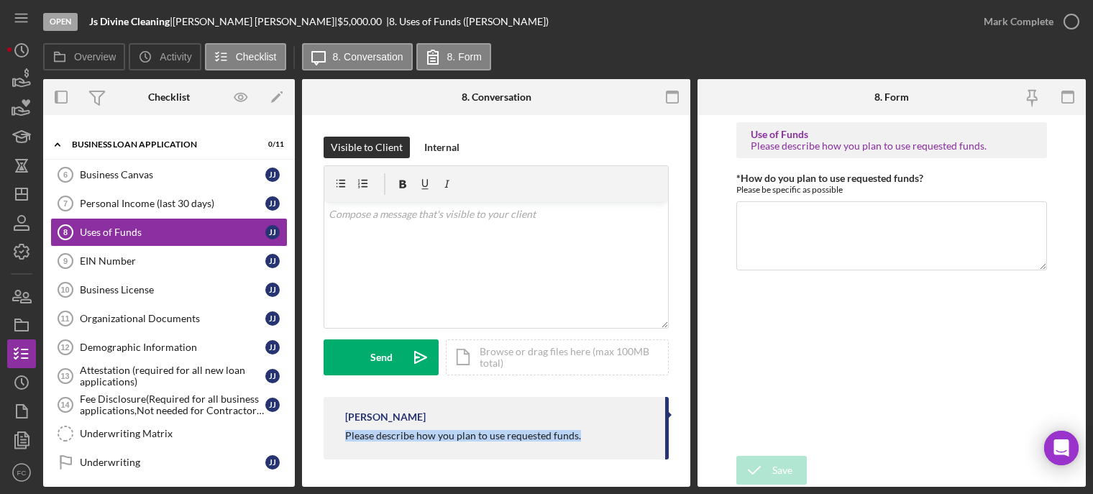
drag, startPoint x: 342, startPoint y: 439, endPoint x: 586, endPoint y: 437, distance: 244.5
click at [586, 437] on div "Franchot Cunningham Please describe how you plan to use requested funds." at bounding box center [496, 428] width 345 height 63
copy div "Please describe how you plan to use requested funds."
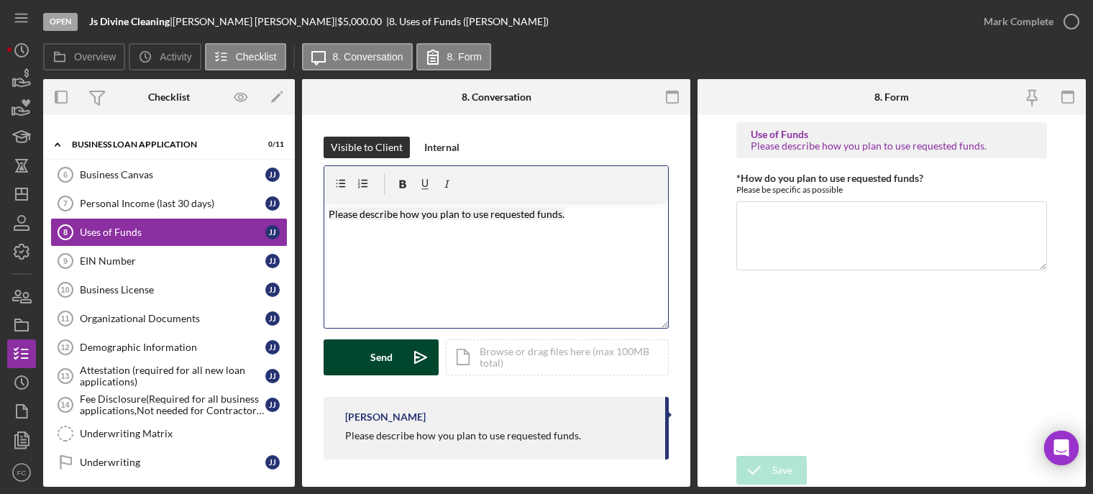
click at [395, 362] on button "Send Icon/icon-invite-send" at bounding box center [381, 357] width 115 height 36
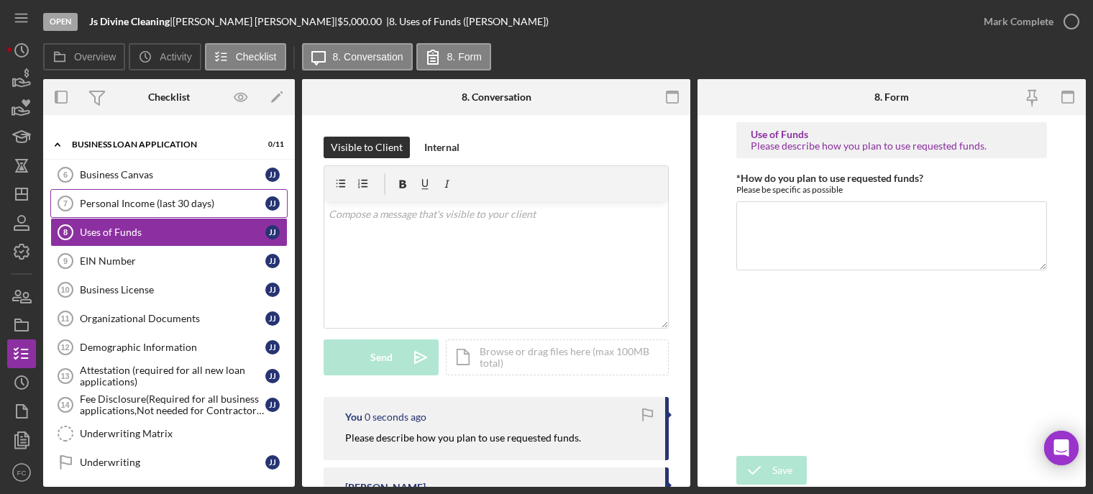
click at [125, 204] on div "Personal Income (last 30 days)" at bounding box center [173, 204] width 186 height 12
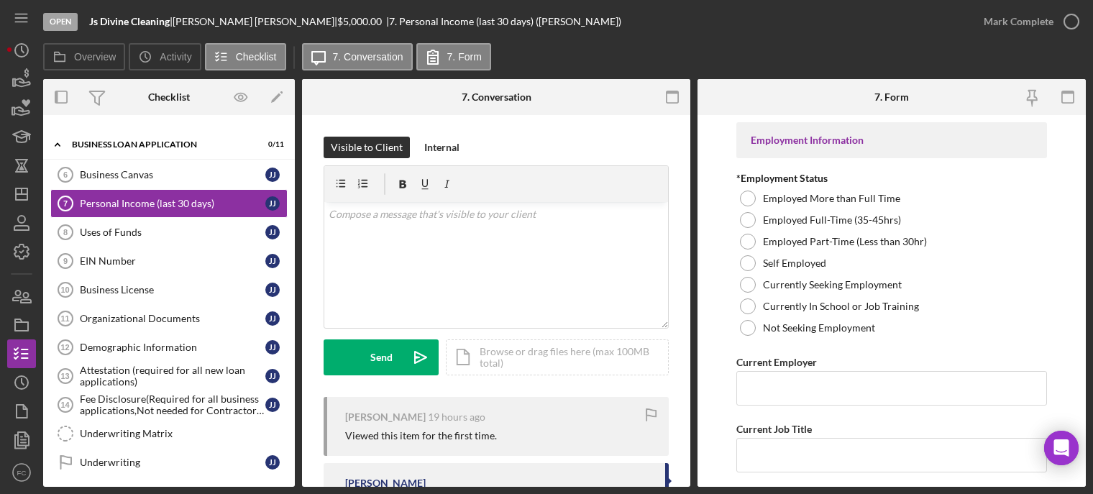
scroll to position [144, 0]
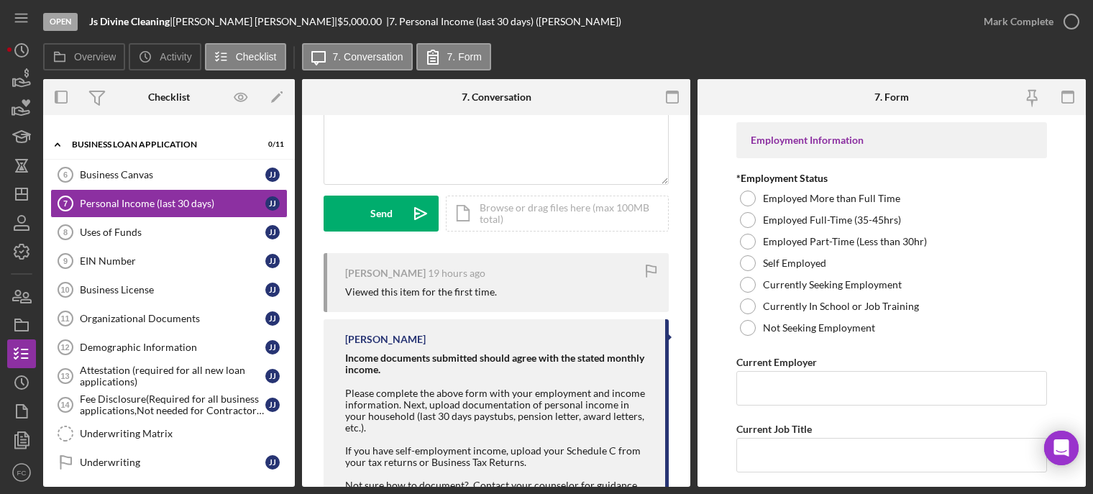
drag, startPoint x: 344, startPoint y: 396, endPoint x: 616, endPoint y: 413, distance: 273.0
click at [632, 419] on div "Franchot Cunningham Income documents submitted should agree with the stated mon…" at bounding box center [496, 414] width 345 height 190
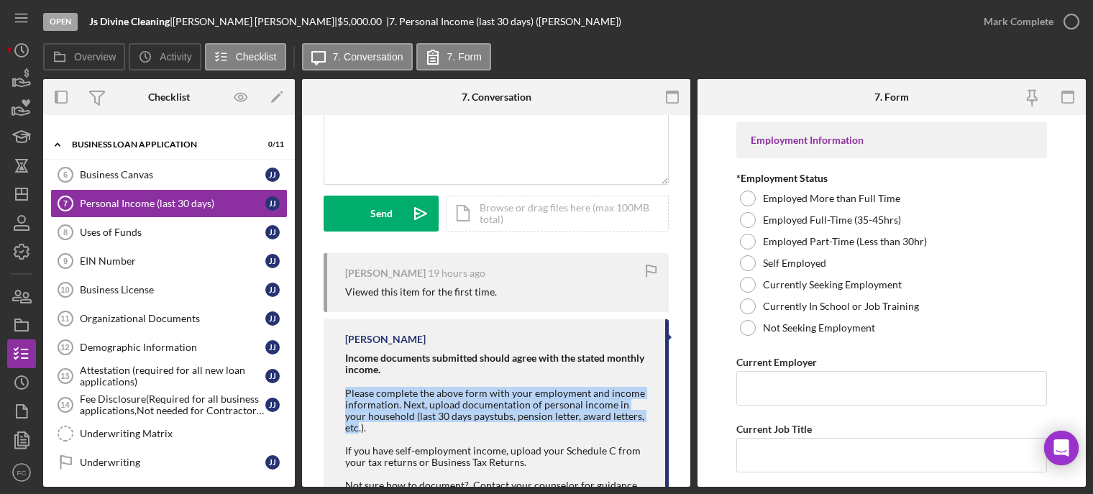
copy div "Please complete the above form with your employment and income information. Nex…"
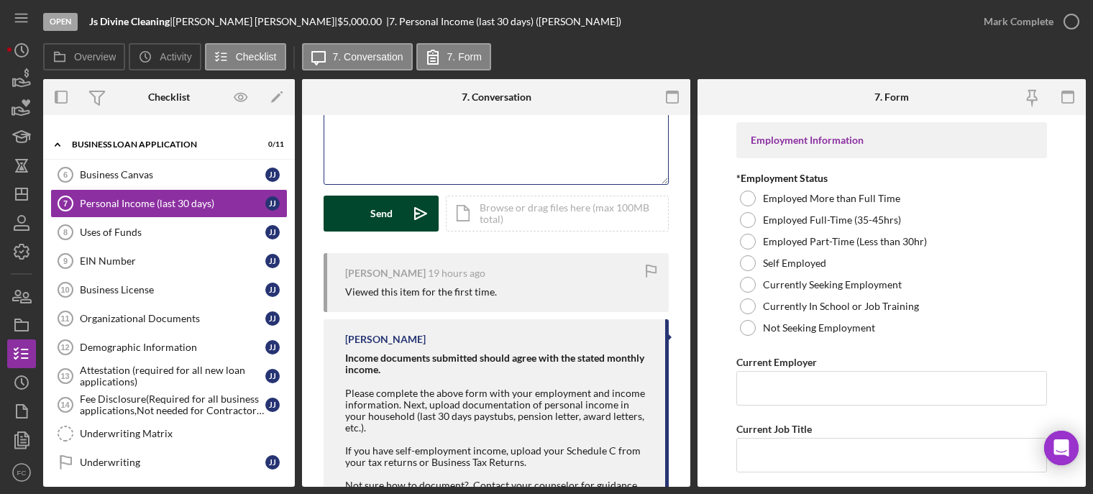
scroll to position [121, 0]
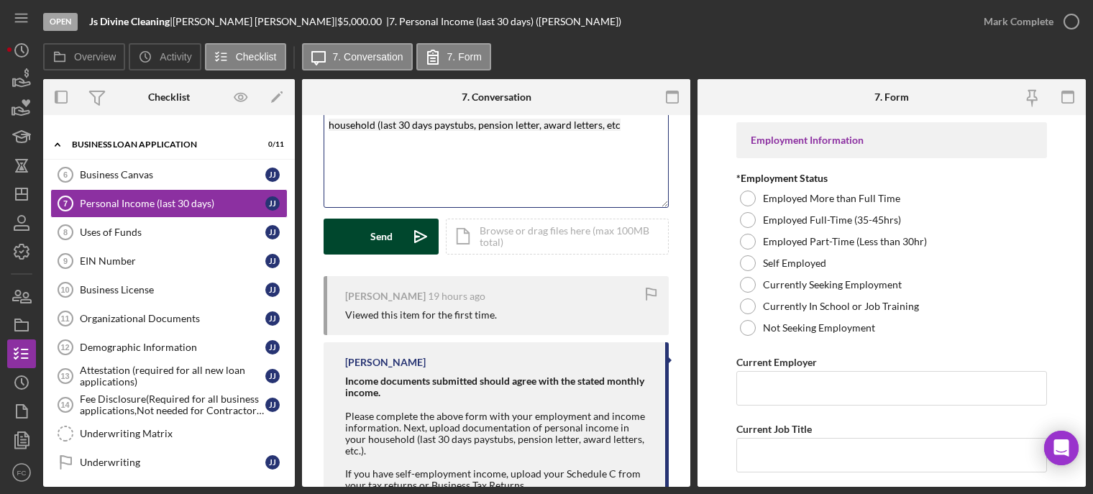
click at [383, 239] on div "Send" at bounding box center [381, 237] width 22 height 36
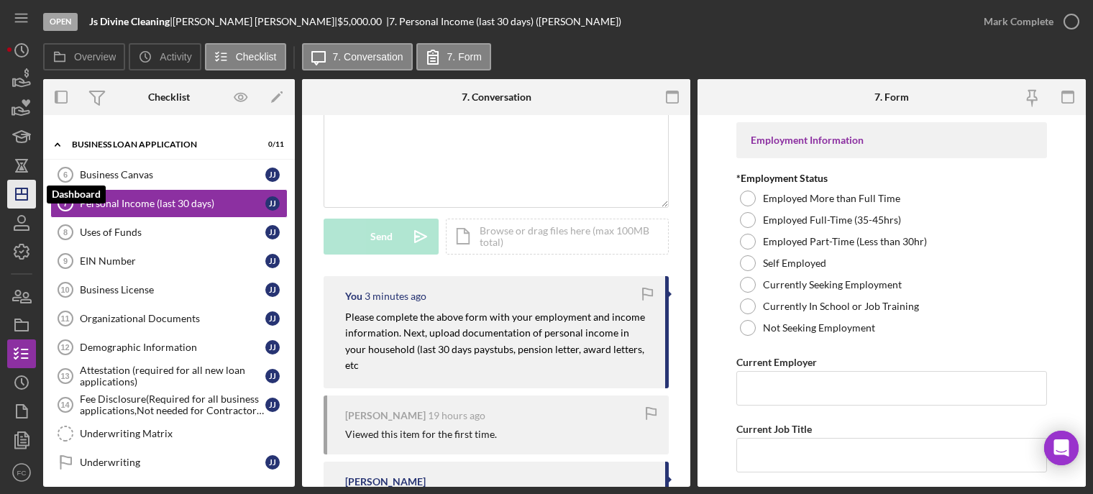
click at [21, 196] on icon "Icon/Dashboard" at bounding box center [22, 194] width 36 height 36
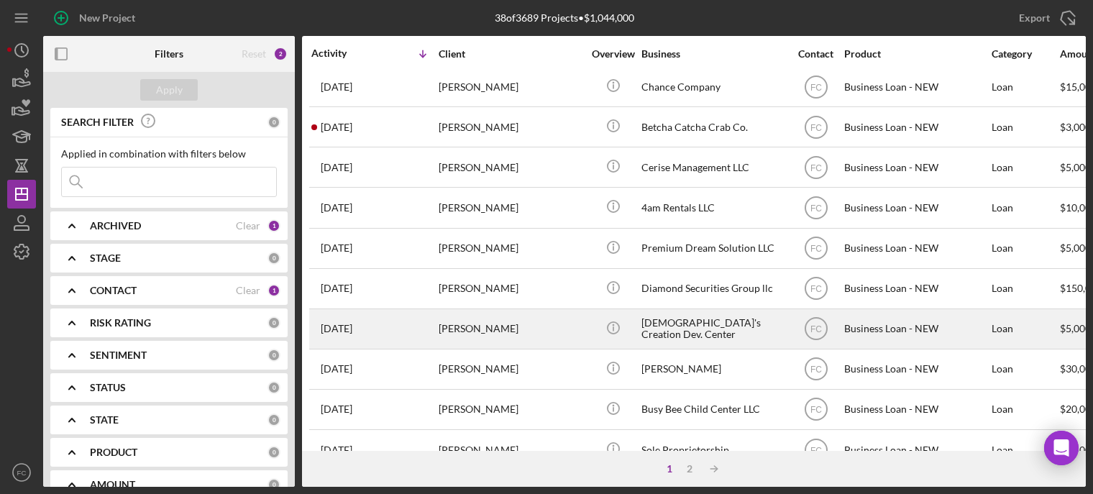
scroll to position [360, 0]
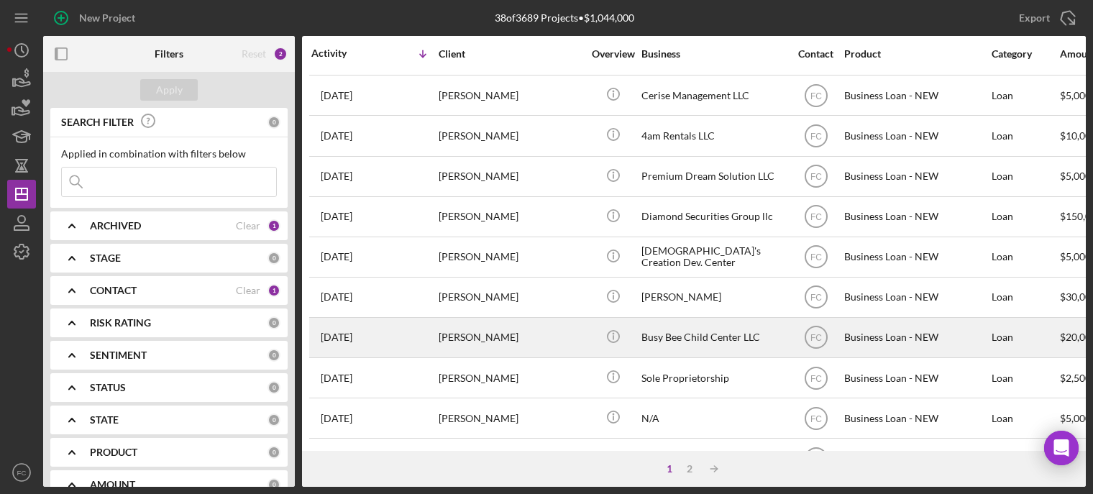
click at [527, 327] on div "Cheyenne Wolf" at bounding box center [511, 338] width 144 height 38
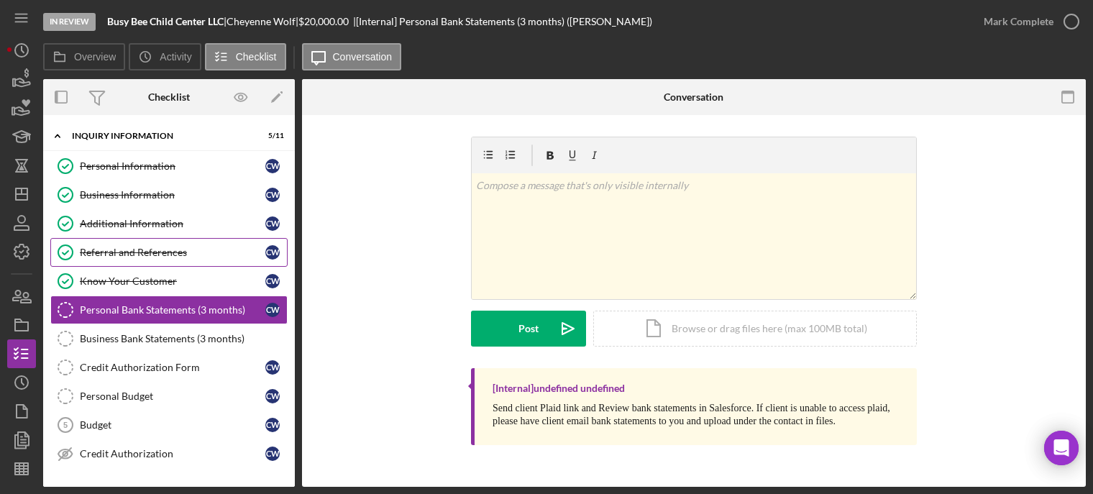
scroll to position [9, 0]
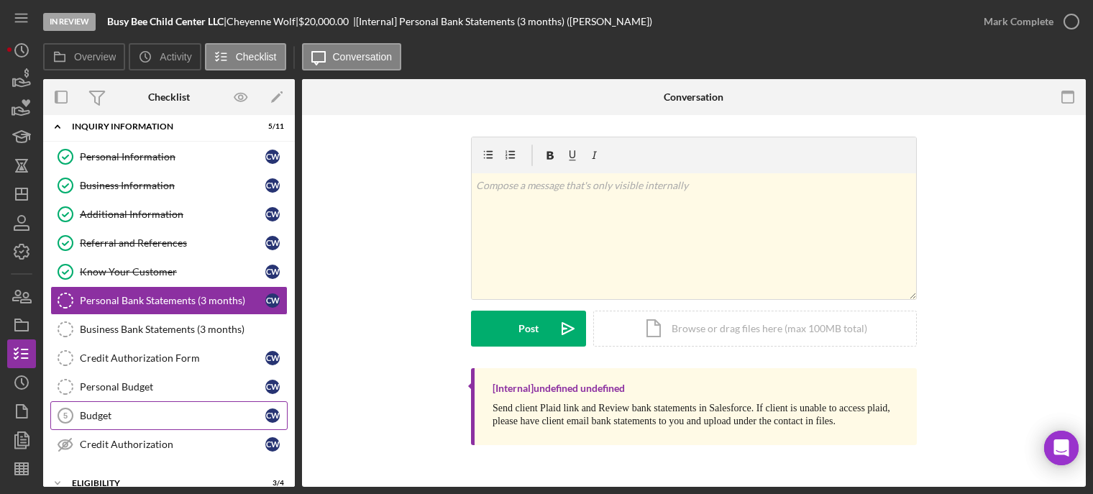
click at [128, 413] on div "Budget" at bounding box center [173, 416] width 186 height 12
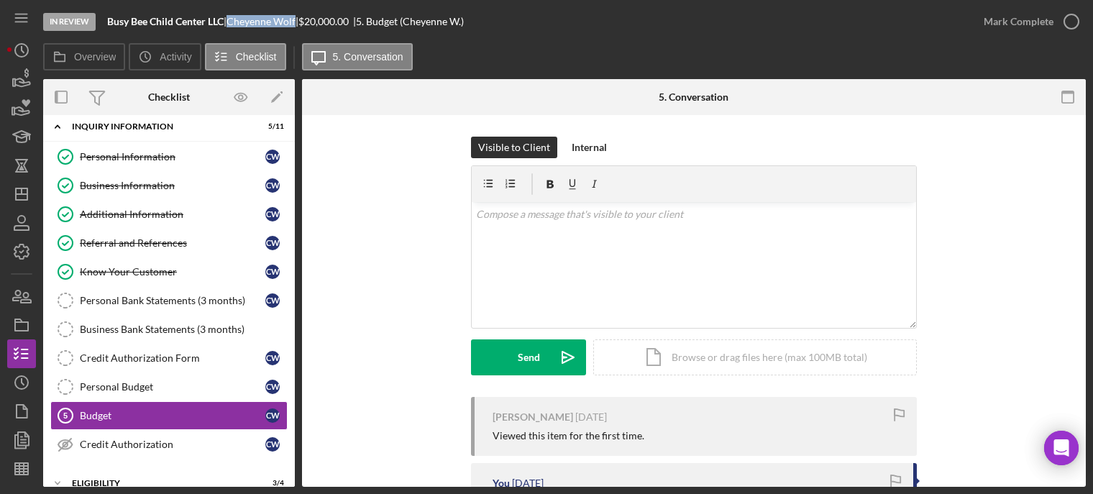
drag, startPoint x: 237, startPoint y: 20, endPoint x: 306, endPoint y: 19, distance: 69.0
click at [298, 19] on div "Cheyenne Wolf |" at bounding box center [263, 22] width 72 height 12
copy div "Cheyenne Wolf"
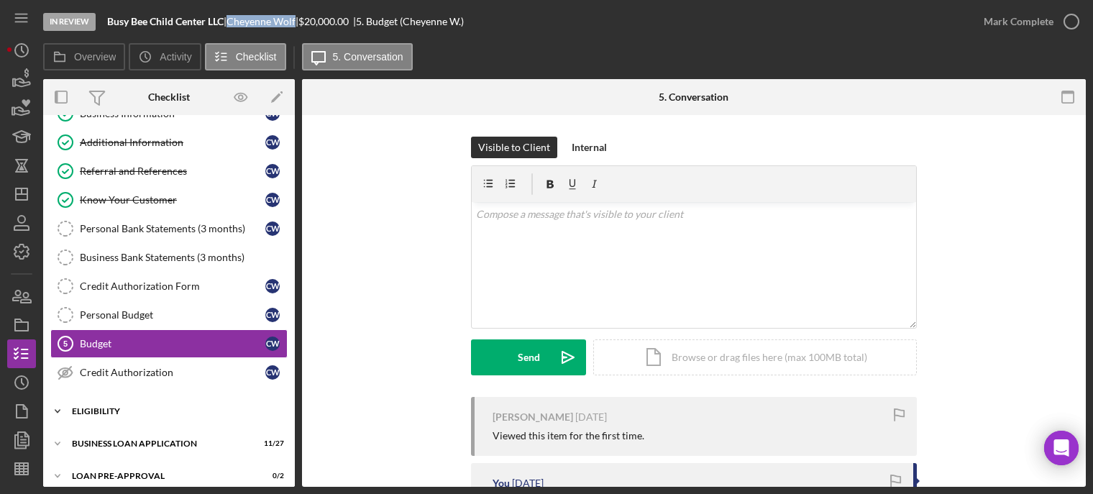
click at [142, 404] on div "Icon/Expander ELIGIBILITY 3 / 4" at bounding box center [169, 411] width 252 height 29
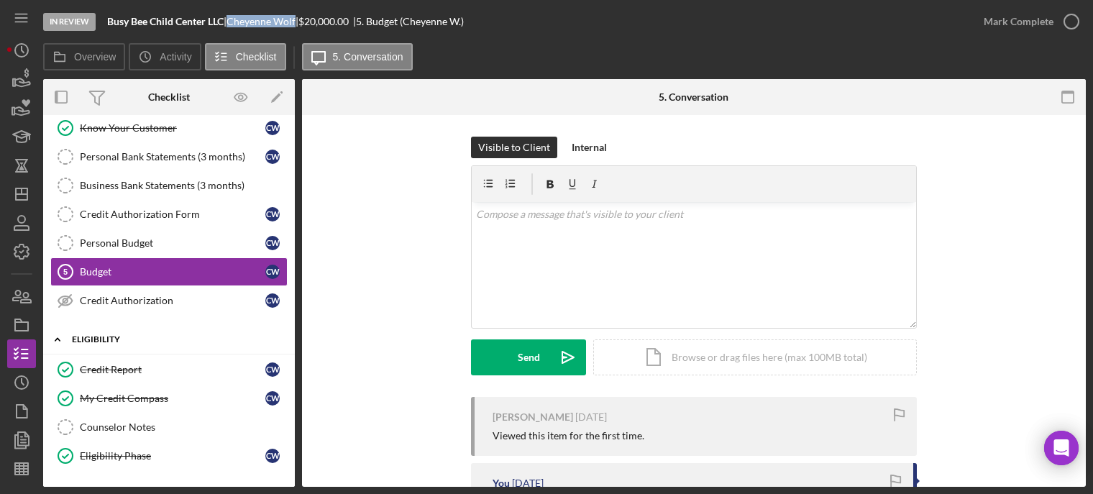
scroll to position [225, 0]
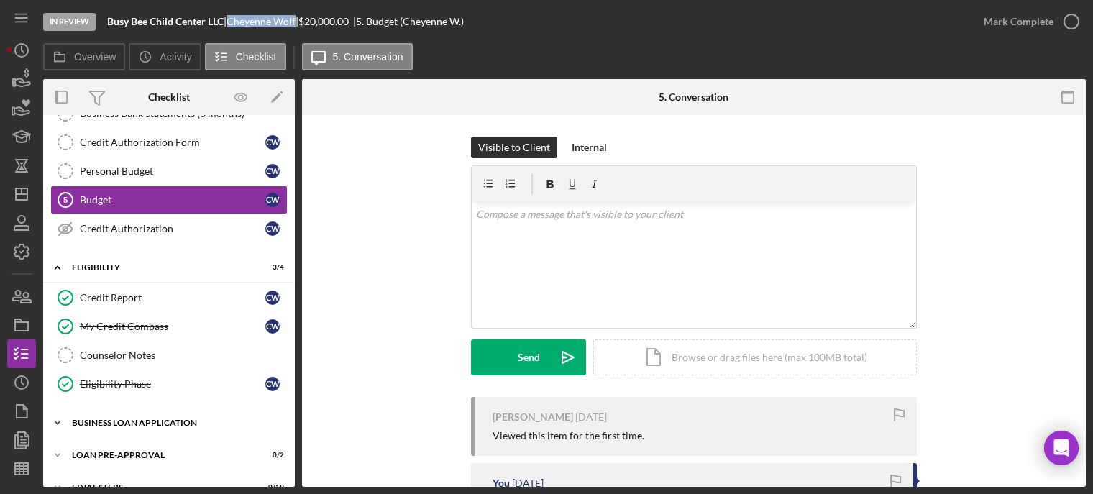
click at [124, 413] on div "Icon/Expander BUSINESS LOAN APPLICATION 11 / 27" at bounding box center [169, 422] width 252 height 29
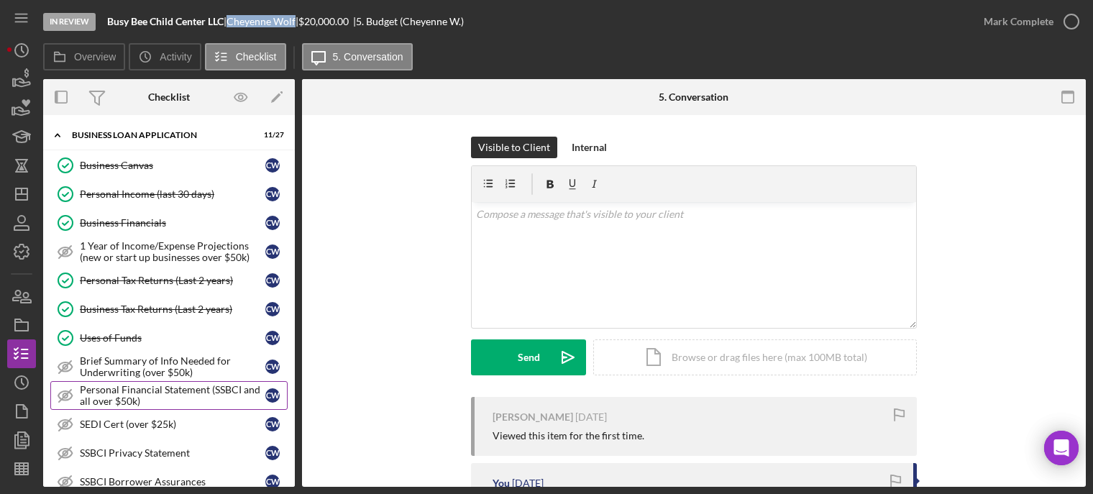
scroll to position [657, 0]
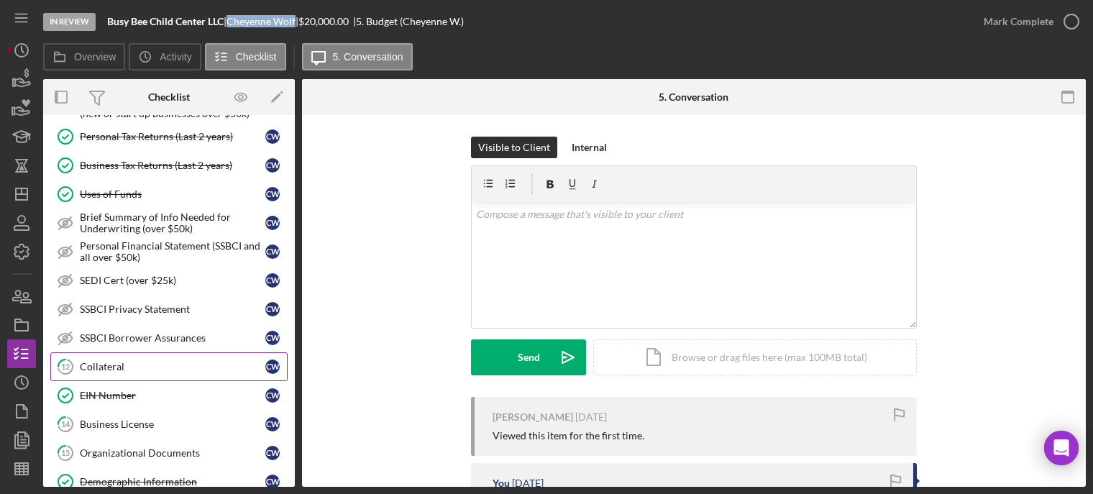
click at [132, 373] on link "12 Collateral C W" at bounding box center [168, 366] width 237 height 29
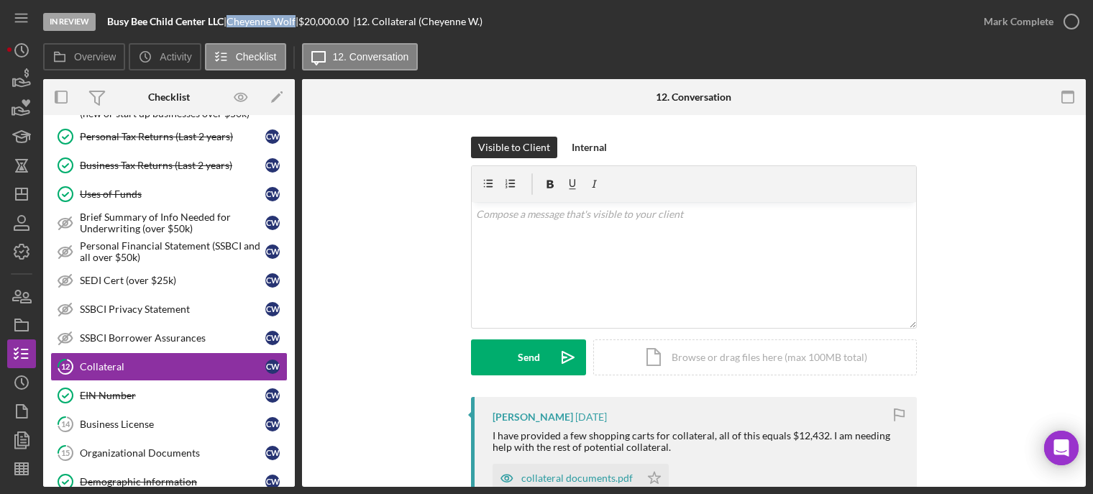
scroll to position [72, 0]
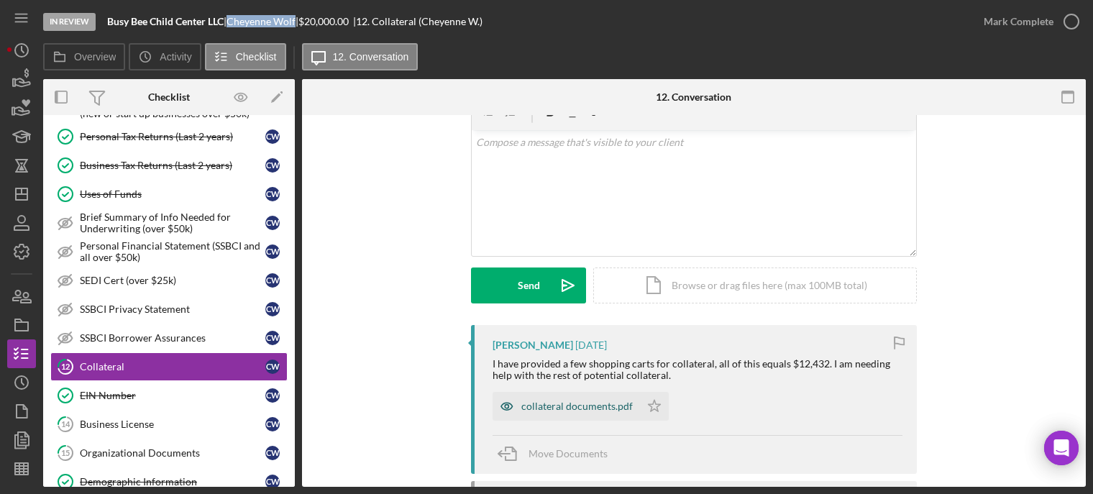
click at [557, 410] on div "collateral documents.pdf" at bounding box center [576, 407] width 111 height 12
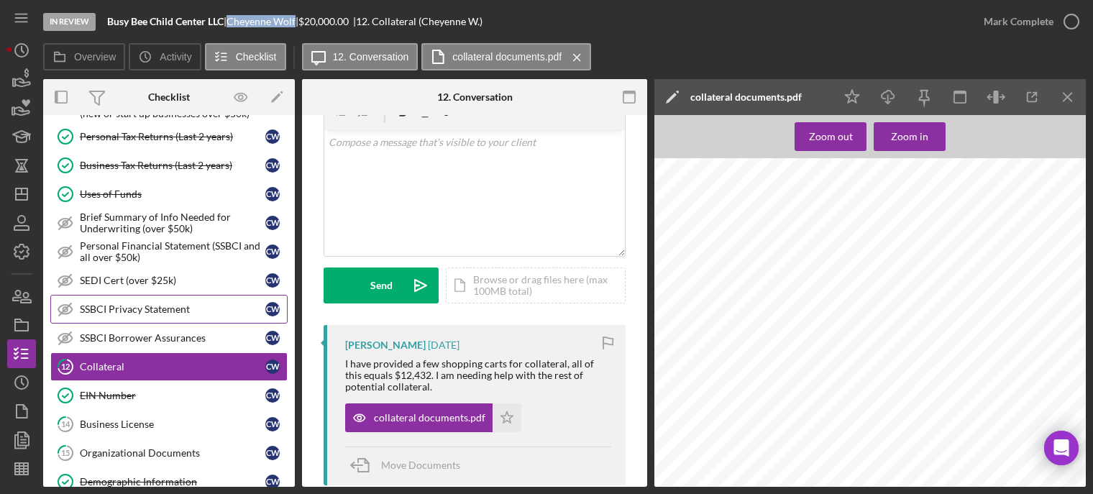
scroll to position [728, 0]
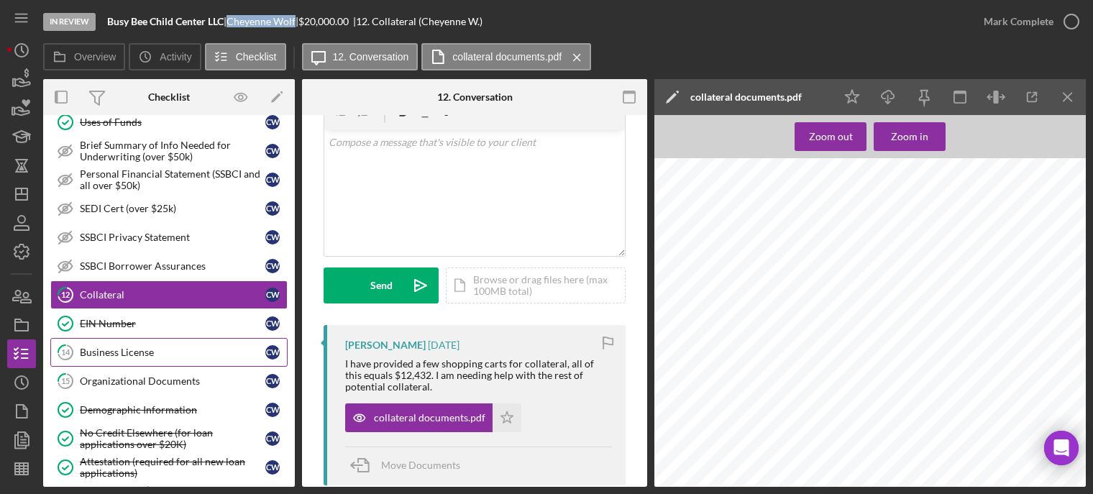
click at [152, 351] on div "Business License" at bounding box center [173, 353] width 186 height 12
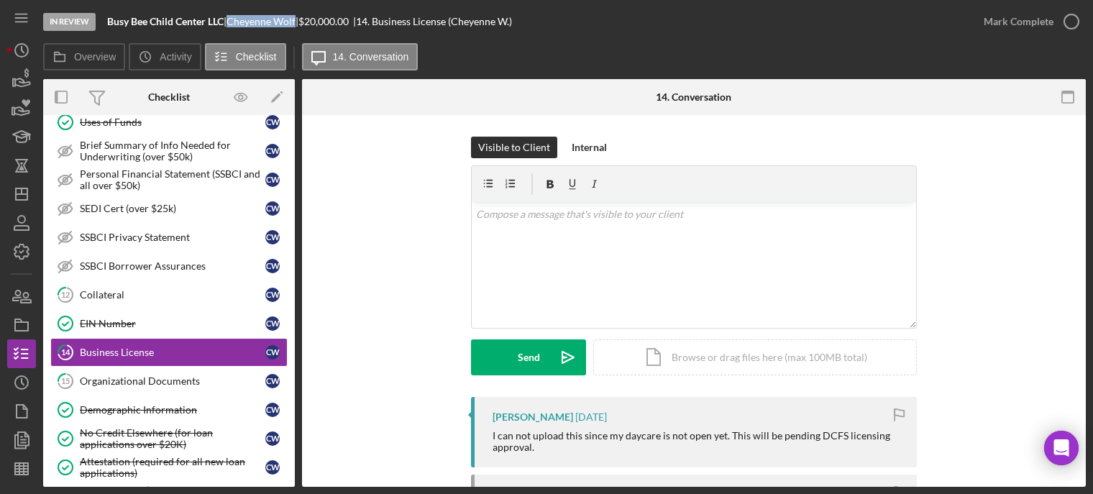
scroll to position [146, 0]
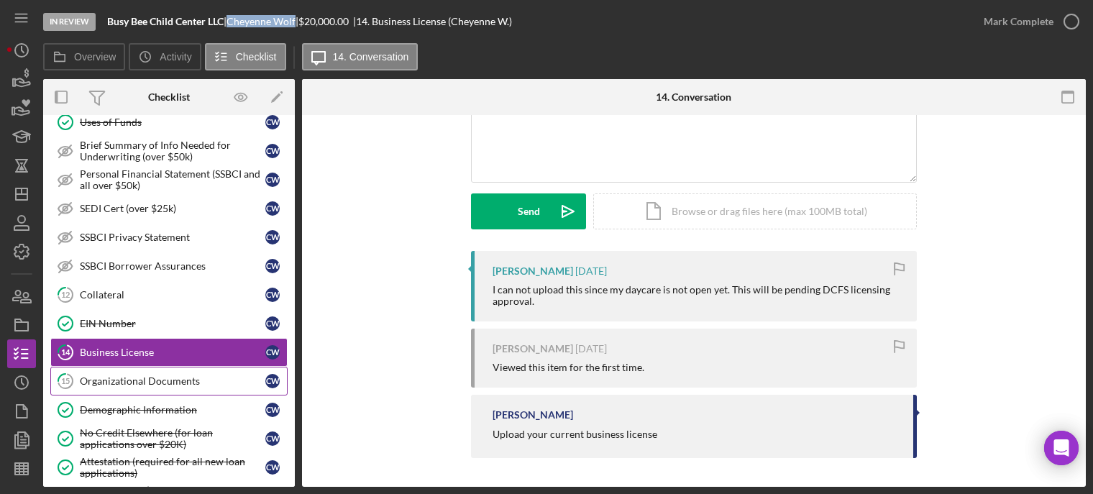
drag, startPoint x: 156, startPoint y: 383, endPoint x: 178, endPoint y: 381, distance: 22.4
click at [156, 383] on div "Organizational Documents" at bounding box center [173, 381] width 186 height 12
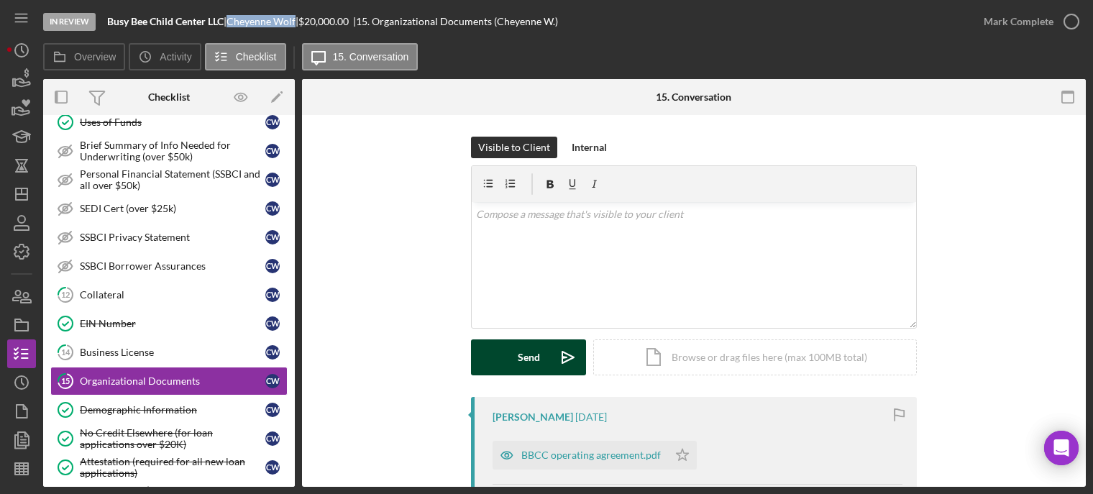
scroll to position [144, 0]
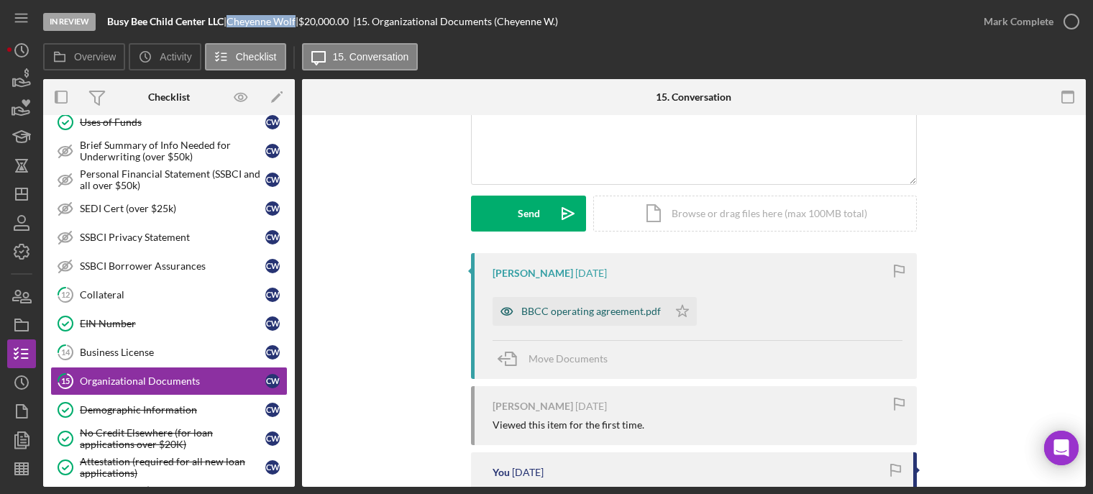
click at [559, 313] on div "BBCC operating agreement.pdf" at bounding box center [591, 312] width 140 height 12
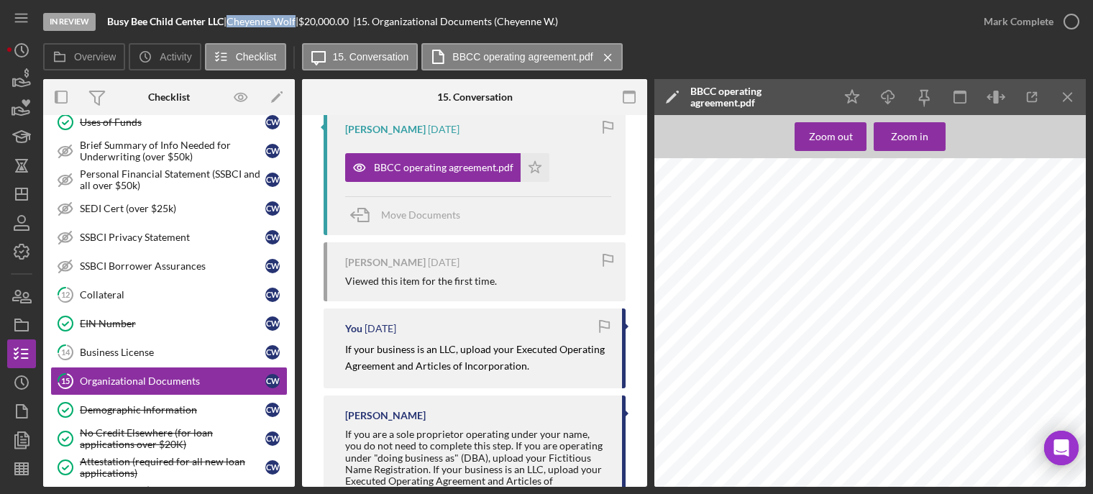
scroll to position [380, 0]
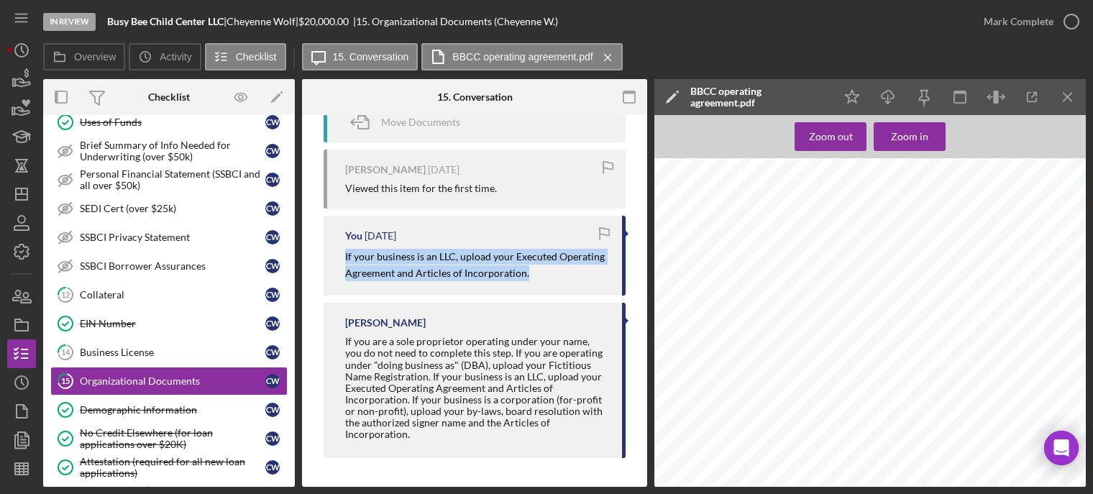
drag, startPoint x: 342, startPoint y: 252, endPoint x: 480, endPoint y: 270, distance: 139.1
click at [533, 281] on div "You 4 weeks ago If your business is an LLC, upload your Executed Operating Agre…" at bounding box center [475, 256] width 302 height 80
copy mark "If your business is an LLC, upload your Executed Operating Agreement and Articl…"
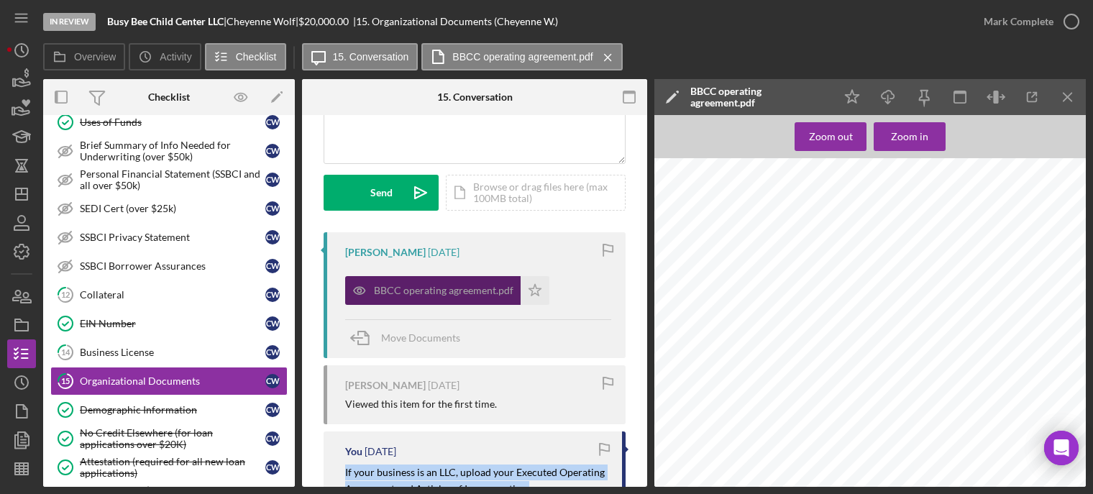
scroll to position [0, 0]
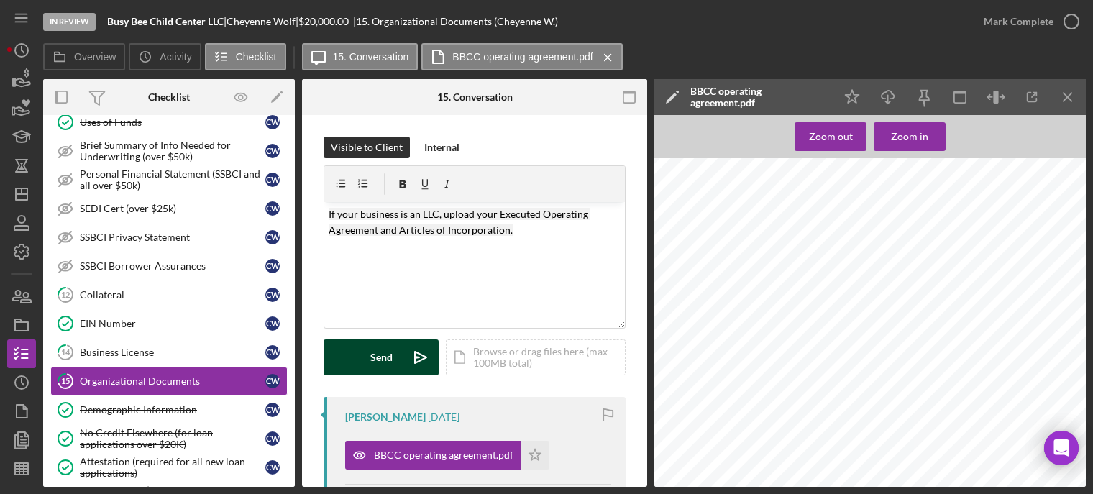
click at [361, 356] on button "Send Icon/icon-invite-send" at bounding box center [381, 357] width 115 height 36
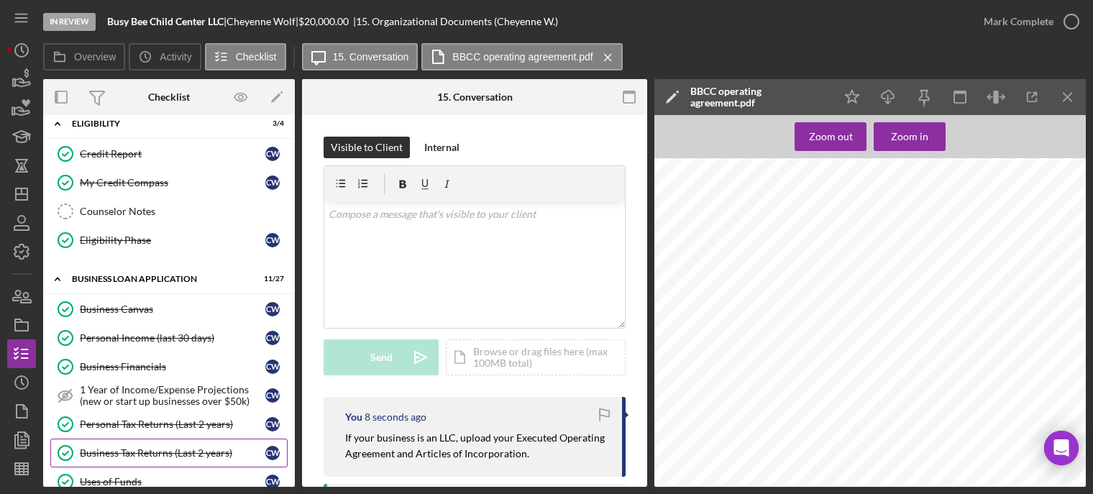
scroll to position [297, 0]
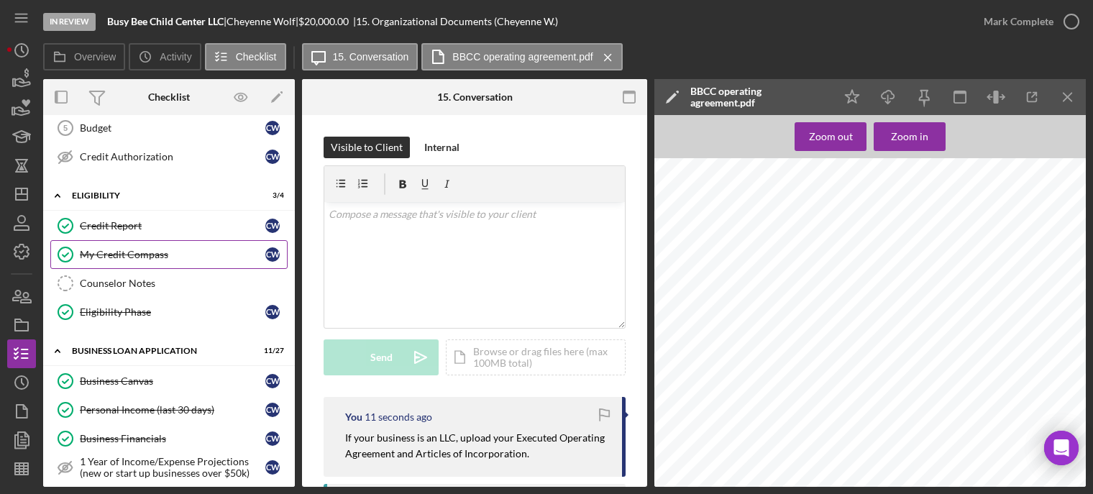
drag, startPoint x: 157, startPoint y: 229, endPoint x: 256, endPoint y: 243, distance: 99.6
click at [157, 229] on div "Credit Report" at bounding box center [173, 226] width 186 height 12
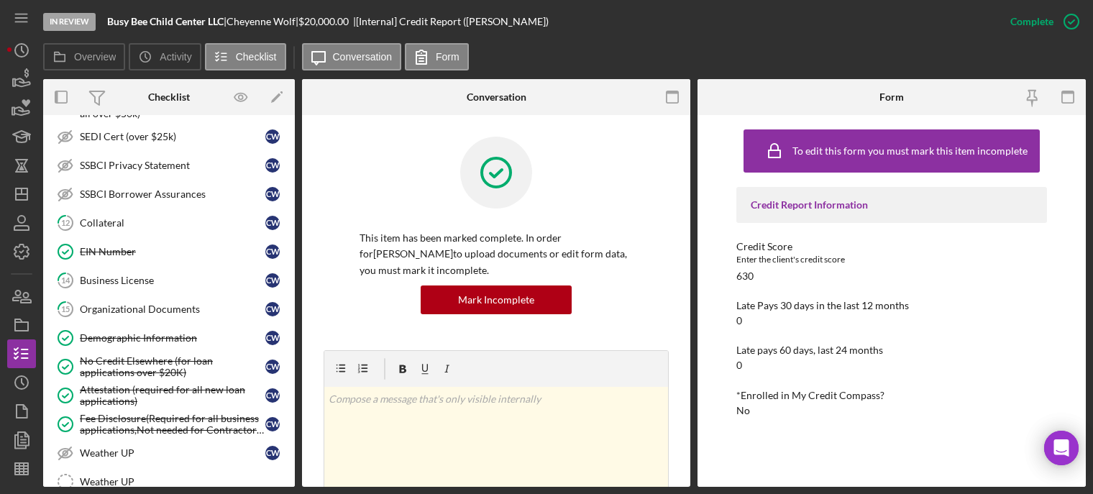
scroll to position [728, 0]
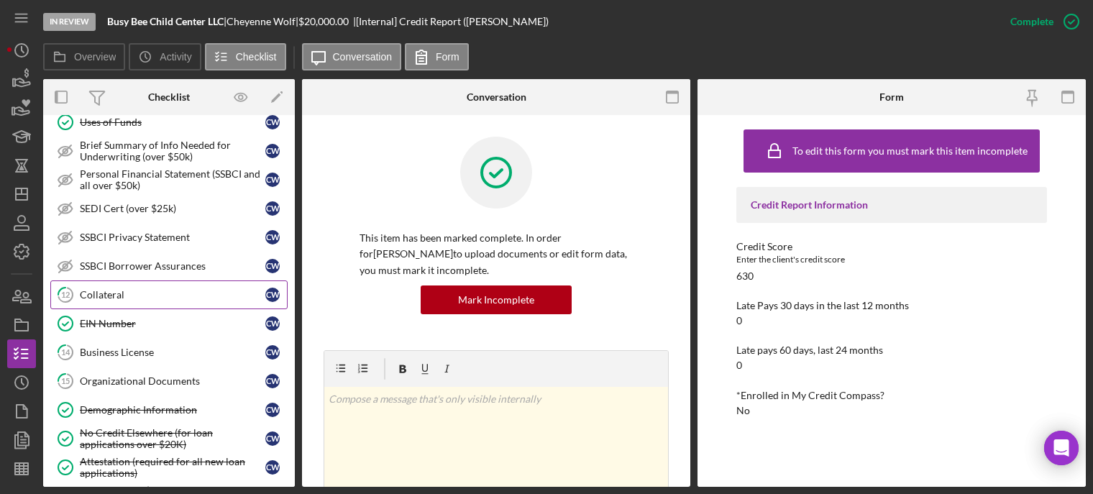
click at [173, 298] on div "Collateral" at bounding box center [173, 295] width 186 height 12
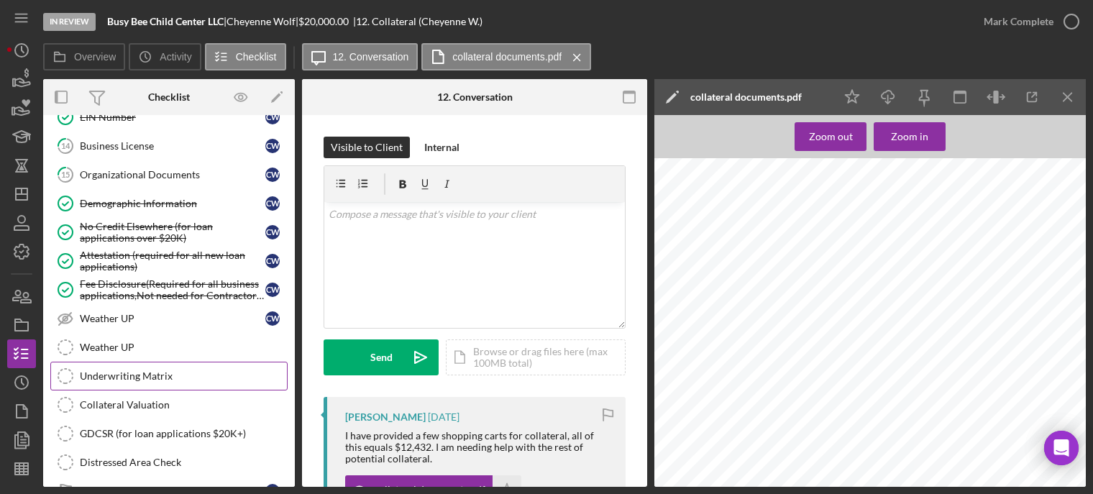
scroll to position [1007, 0]
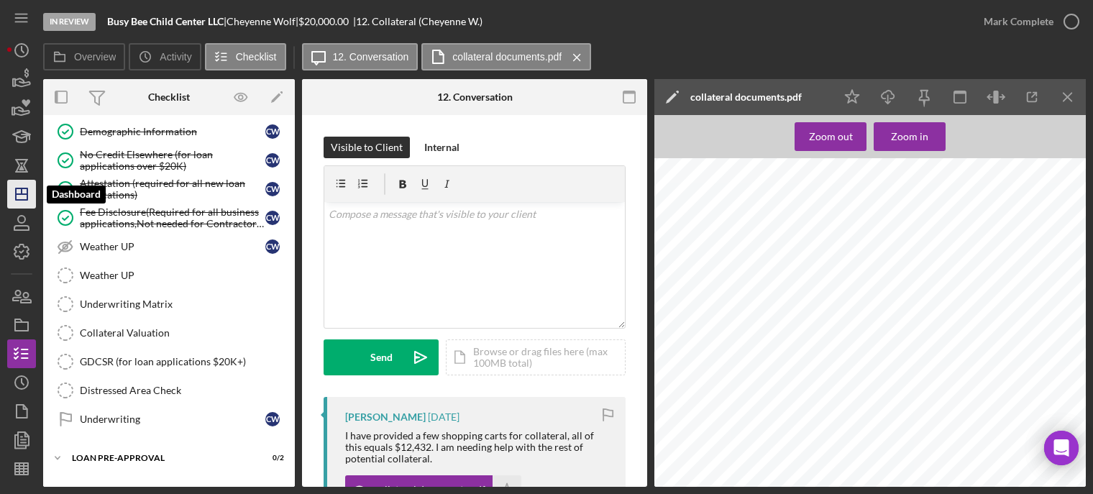
click at [20, 200] on polygon "button" at bounding box center [22, 194] width 12 height 12
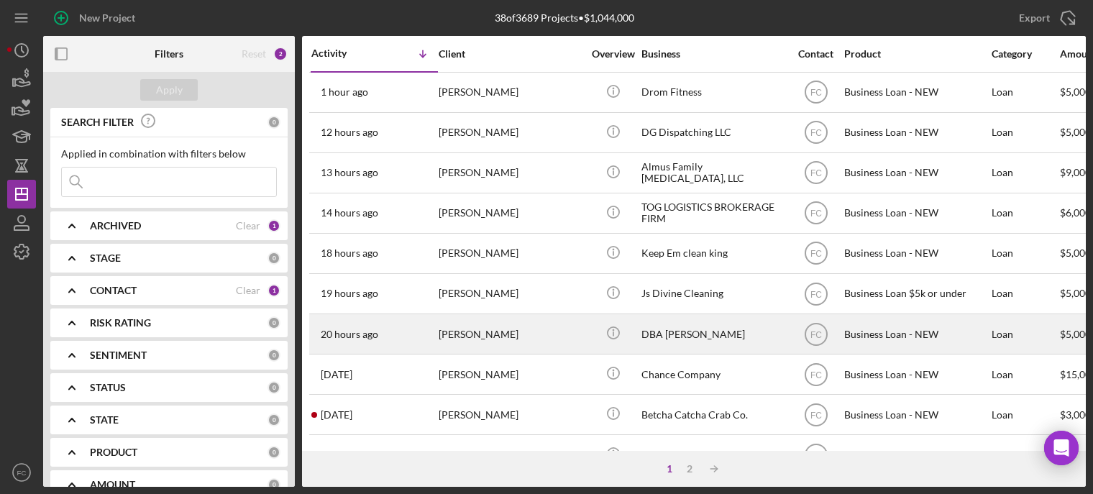
scroll to position [72, 0]
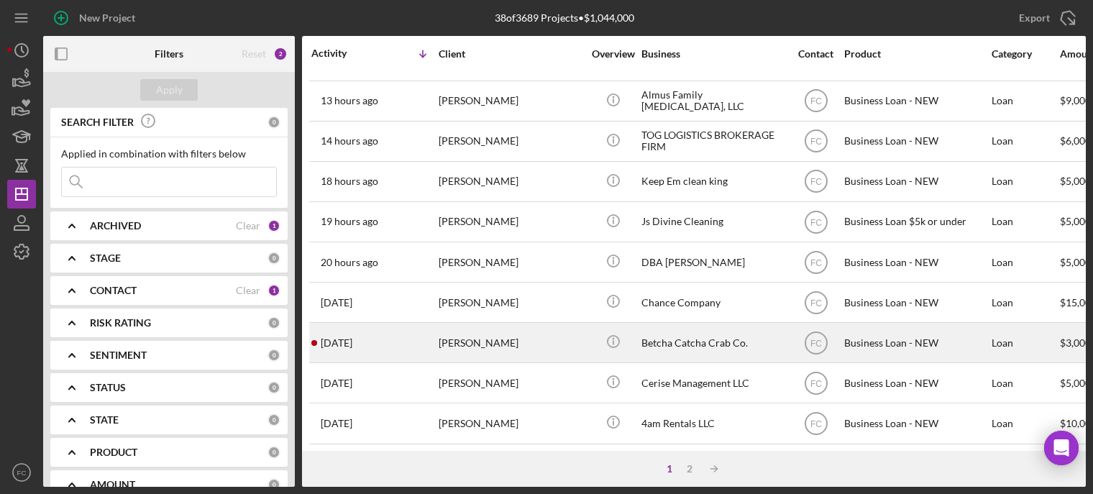
click at [543, 348] on div "Tatoya Steward" at bounding box center [511, 343] width 144 height 38
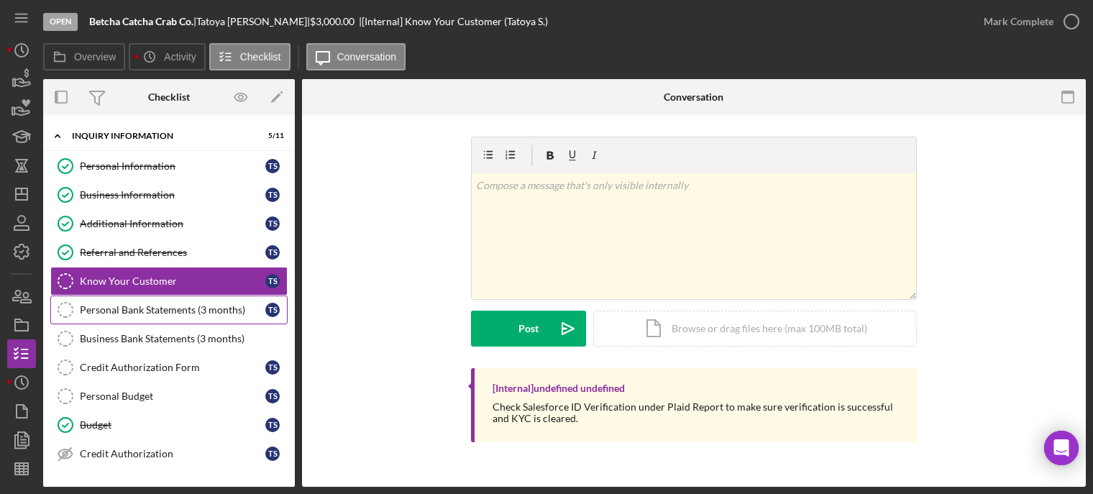
scroll to position [144, 0]
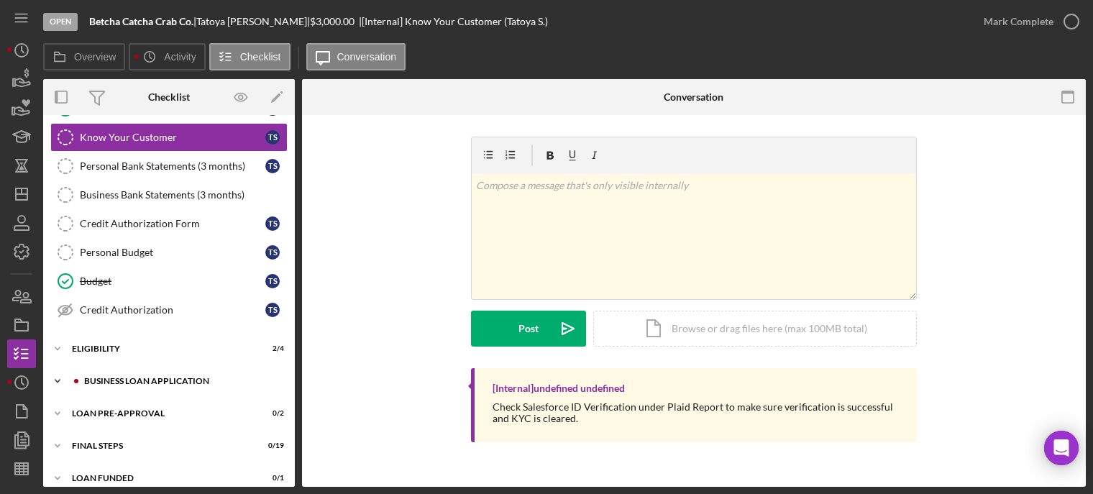
click at [137, 380] on div "BUSINESS LOAN APPLICATION" at bounding box center [180, 381] width 193 height 9
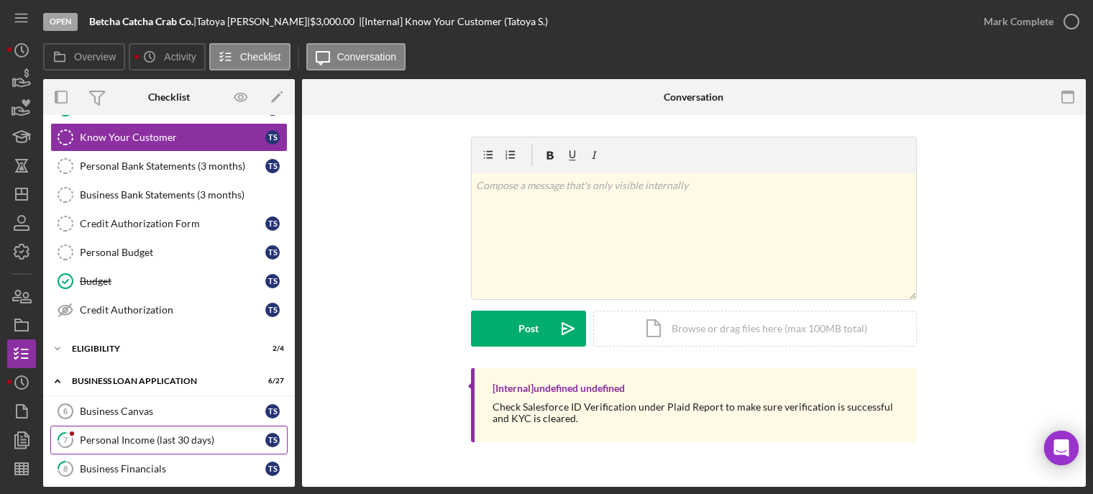
click at [152, 436] on div "Personal Income (last 30 days)" at bounding box center [173, 440] width 186 height 12
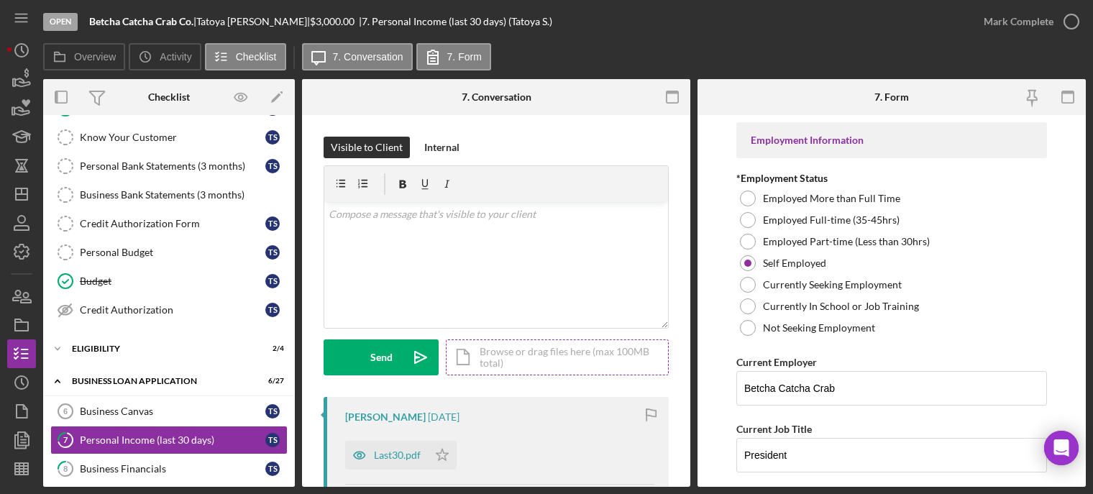
scroll to position [72, 0]
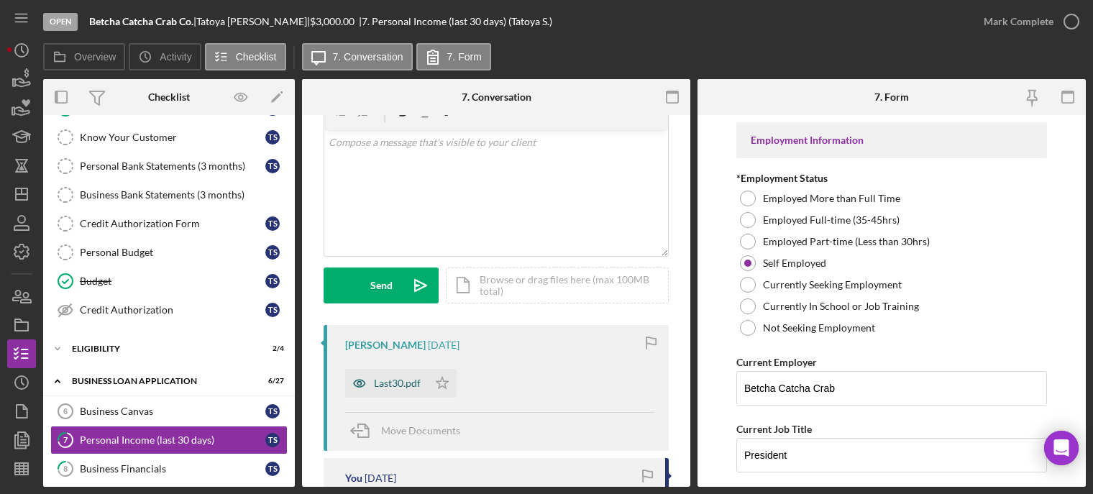
click at [378, 383] on div "Last30.pdf" at bounding box center [397, 384] width 47 height 12
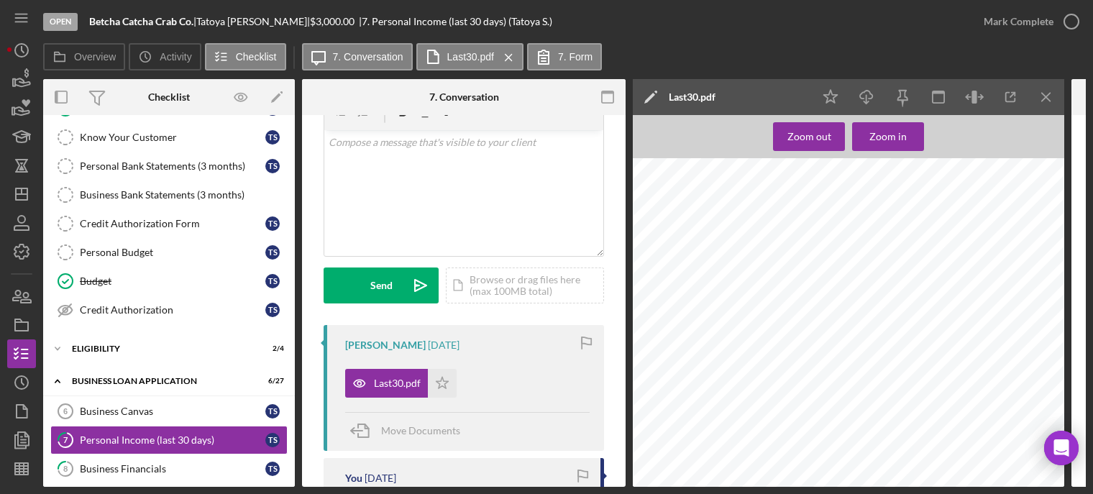
scroll to position [360, 0]
click at [1071, 16] on icon "button" at bounding box center [1071, 22] width 36 height 36
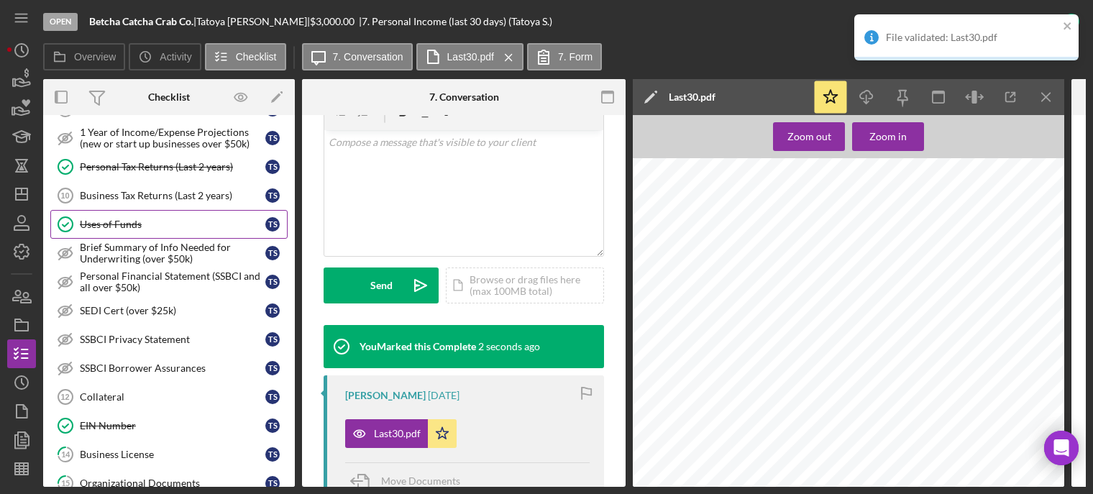
scroll to position [647, 0]
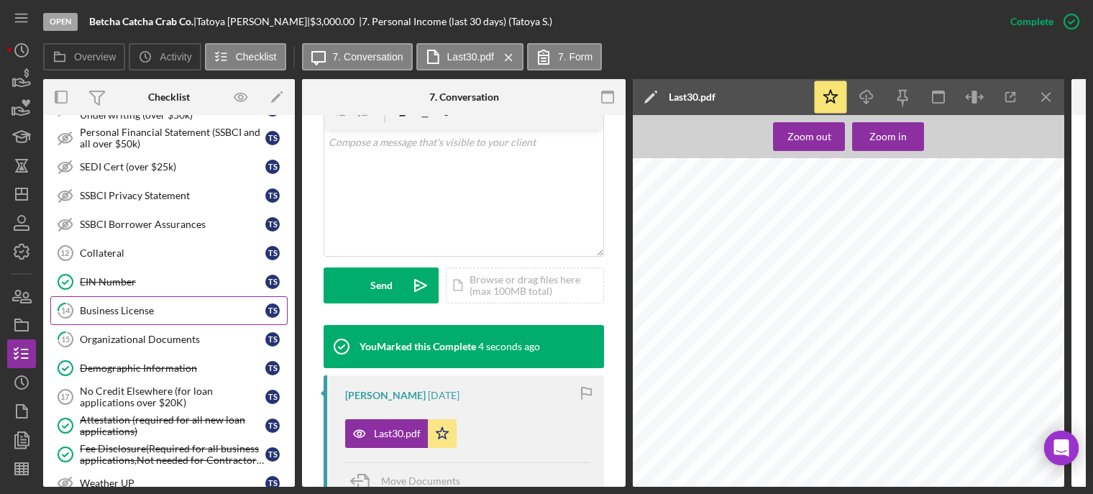
click at [135, 310] on div "Business License" at bounding box center [173, 311] width 186 height 12
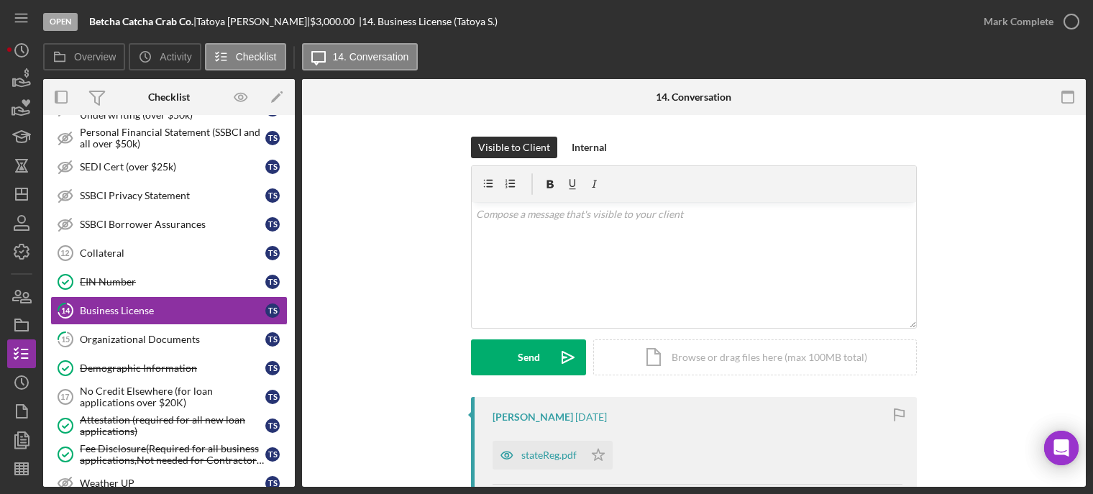
scroll to position [201, 0]
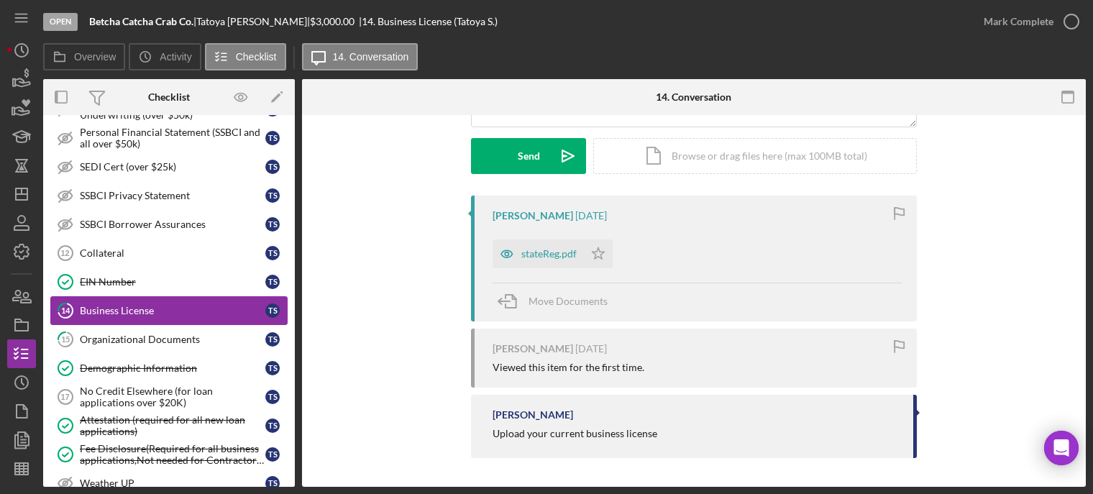
click at [134, 314] on div "Business License" at bounding box center [173, 311] width 186 height 12
click at [134, 329] on link "15 Organizational Documents T S" at bounding box center [168, 339] width 237 height 29
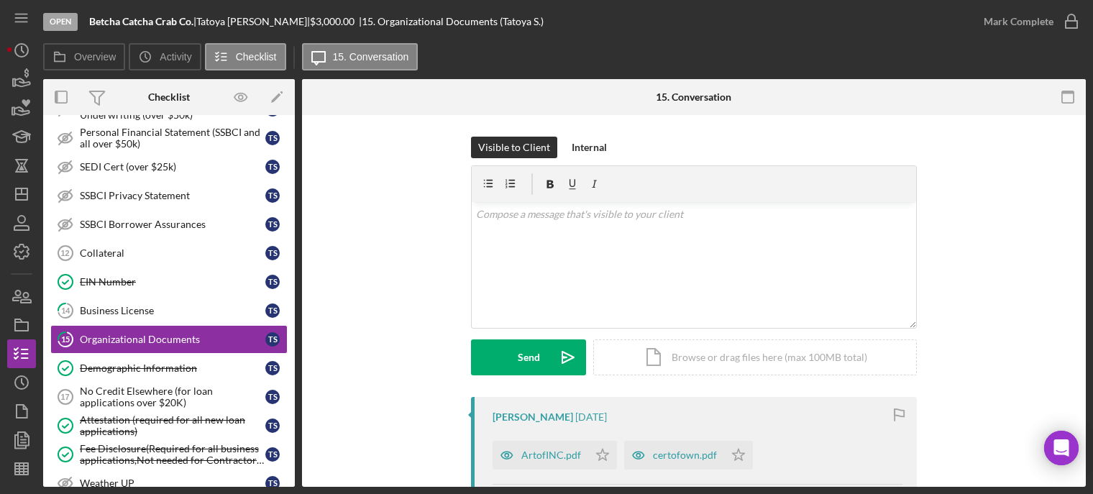
scroll to position [216, 0]
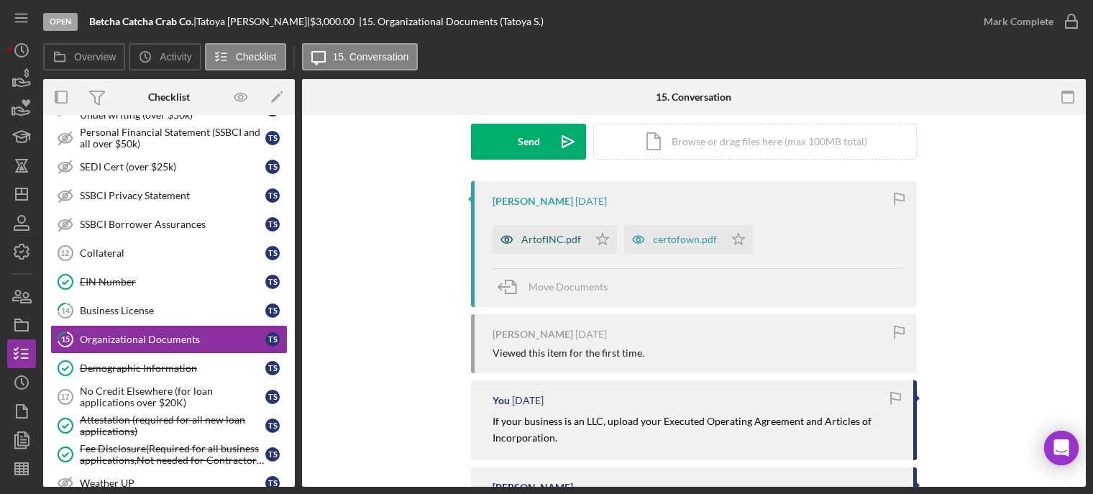
click at [558, 238] on div "ArtofINC.pdf" at bounding box center [551, 240] width 60 height 12
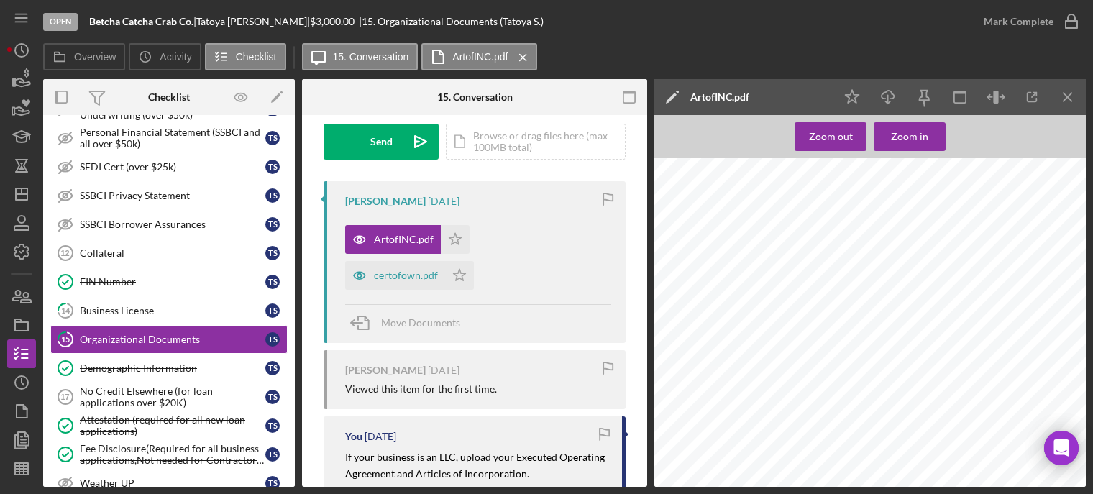
scroll to position [144, 0]
click at [406, 278] on div "certofown.pdf" at bounding box center [406, 276] width 64 height 12
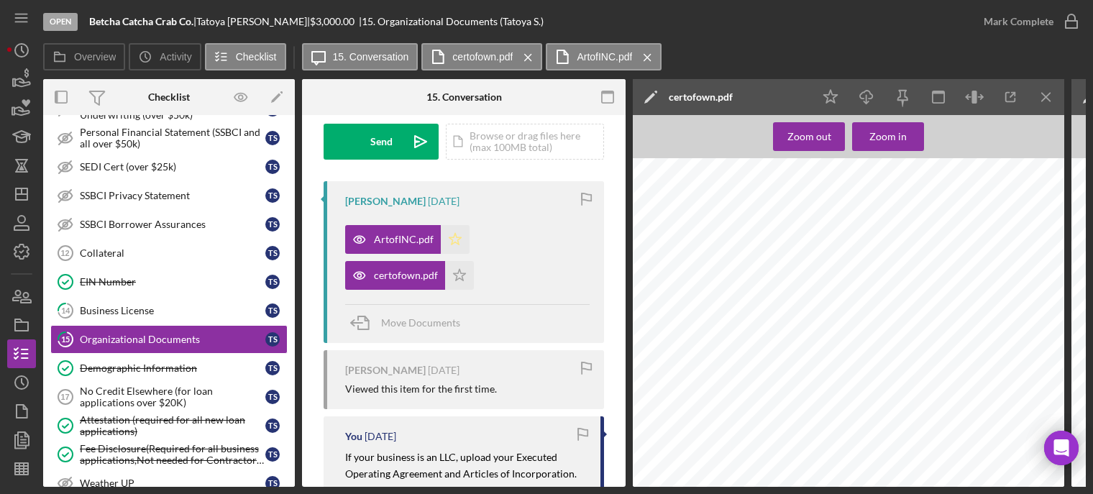
click at [456, 239] on icon "Icon/Star" at bounding box center [455, 239] width 29 height 29
click at [462, 280] on polygon "button" at bounding box center [460, 275] width 12 height 12
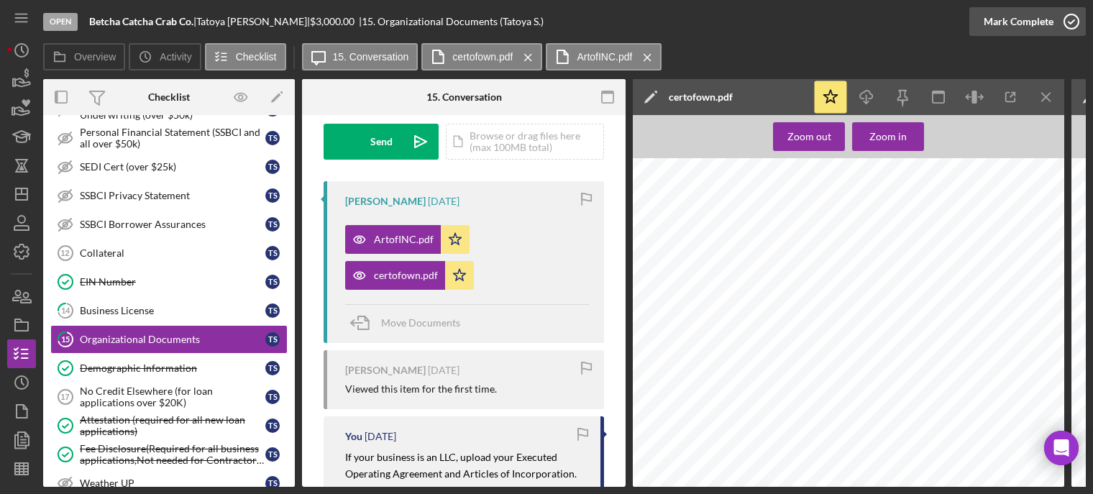
click at [1071, 23] on icon "button" at bounding box center [1071, 22] width 36 height 36
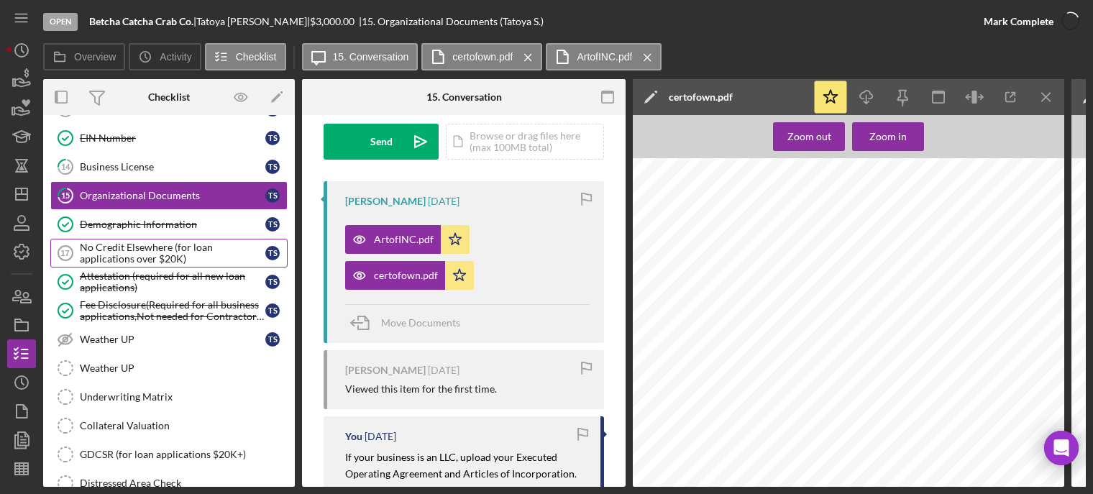
click at [155, 257] on div "No Credit Elsewhere (for loan applications over $20K)" at bounding box center [173, 253] width 186 height 23
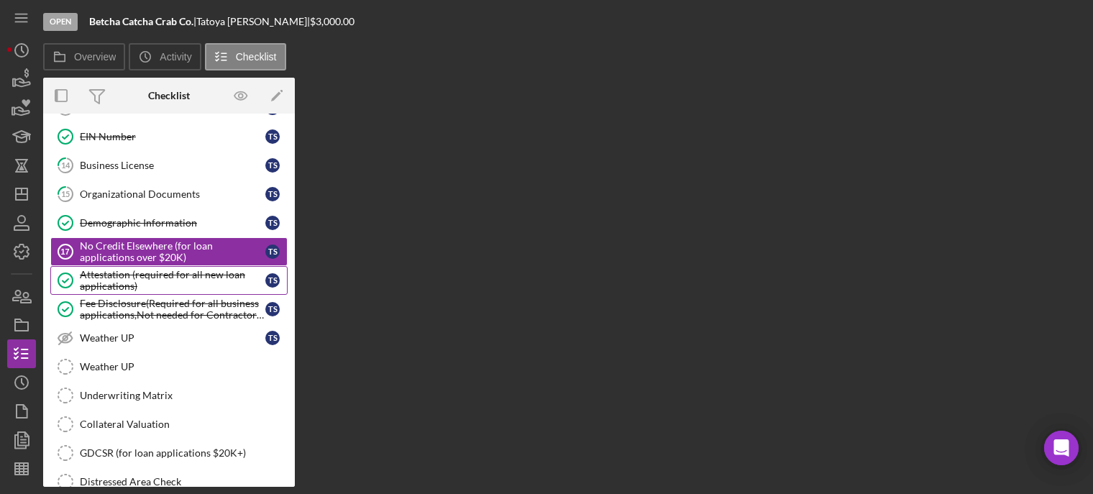
click at [128, 282] on div "Attestation (required for all new loan applications)" at bounding box center [173, 280] width 186 height 23
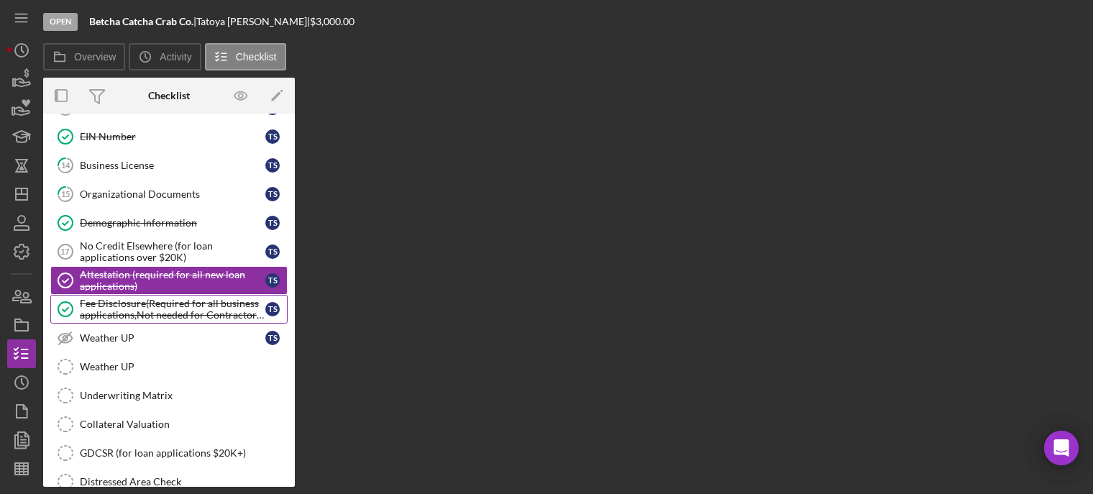
click at [132, 316] on div "Fee Disclosure(Required for all business applications,Not needed for Contractor…" at bounding box center [173, 309] width 186 height 23
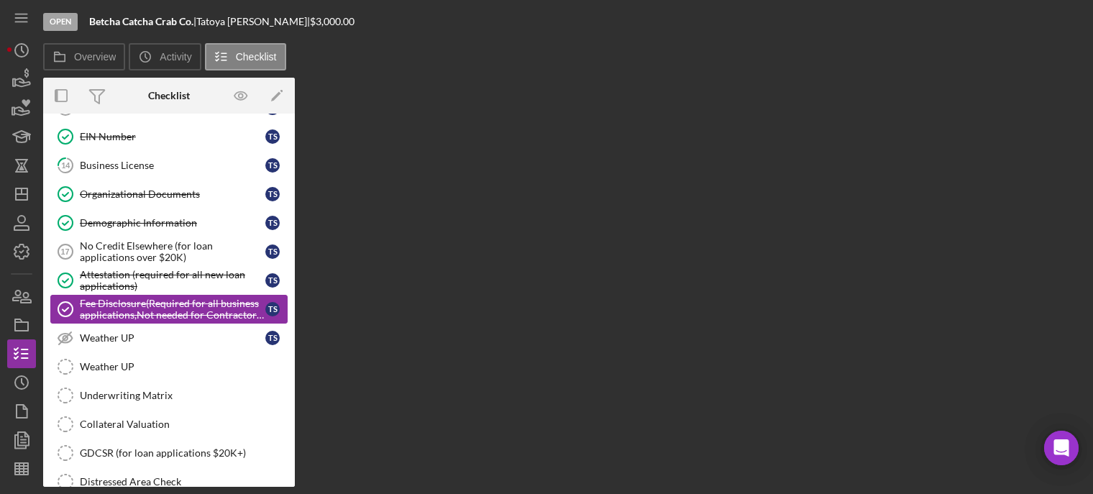
click at [132, 316] on div "Fee Disclosure(Required for all business applications,Not needed for Contractor…" at bounding box center [173, 309] width 186 height 23
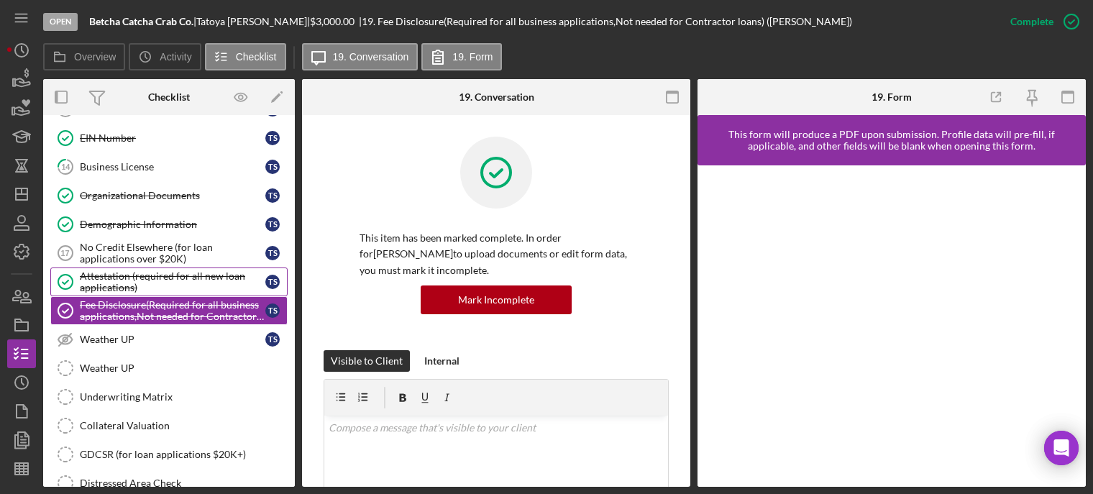
click at [132, 288] on div "Attestation (required for all new loan applications)" at bounding box center [173, 281] width 186 height 23
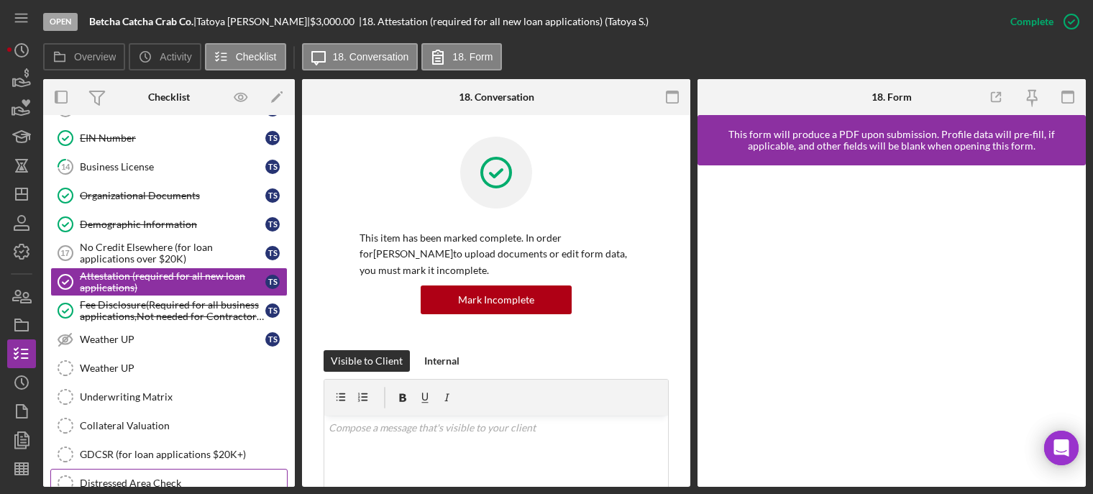
scroll to position [935, 0]
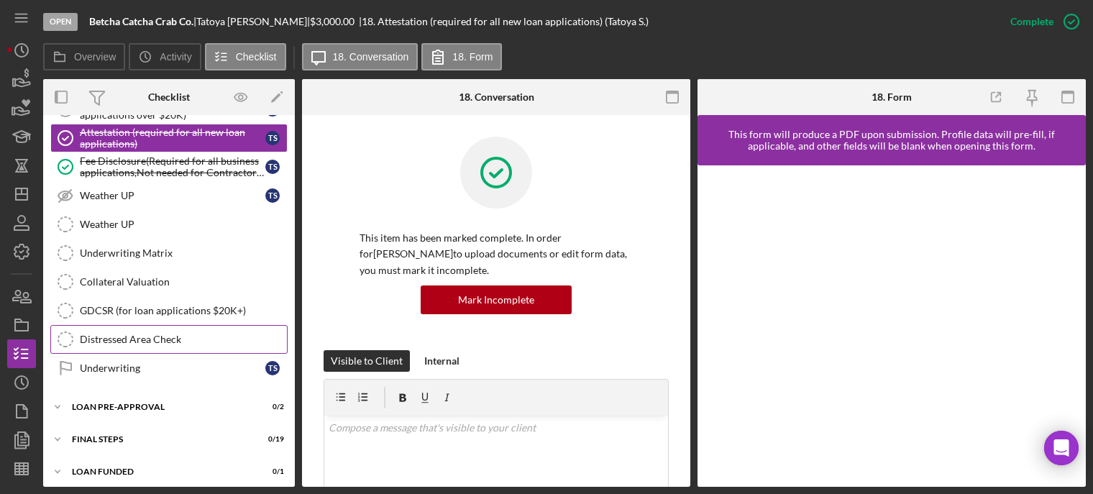
click at [115, 405] on div "LOAN PRE-APPROVAL" at bounding box center [160, 407] width 176 height 9
click at [126, 371] on div "Underwriting" at bounding box center [173, 368] width 186 height 12
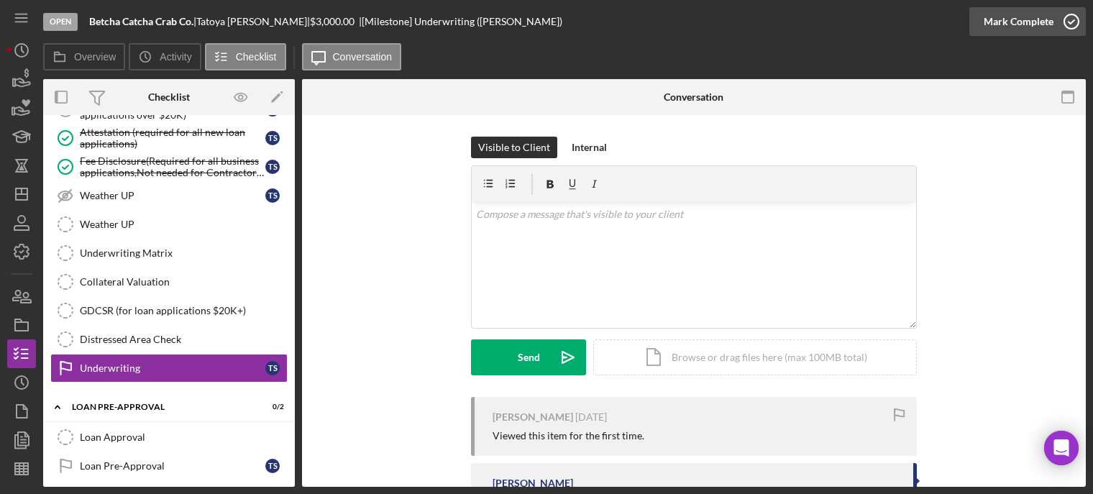
click at [1069, 22] on polyline "button" at bounding box center [1072, 22] width 6 height 4
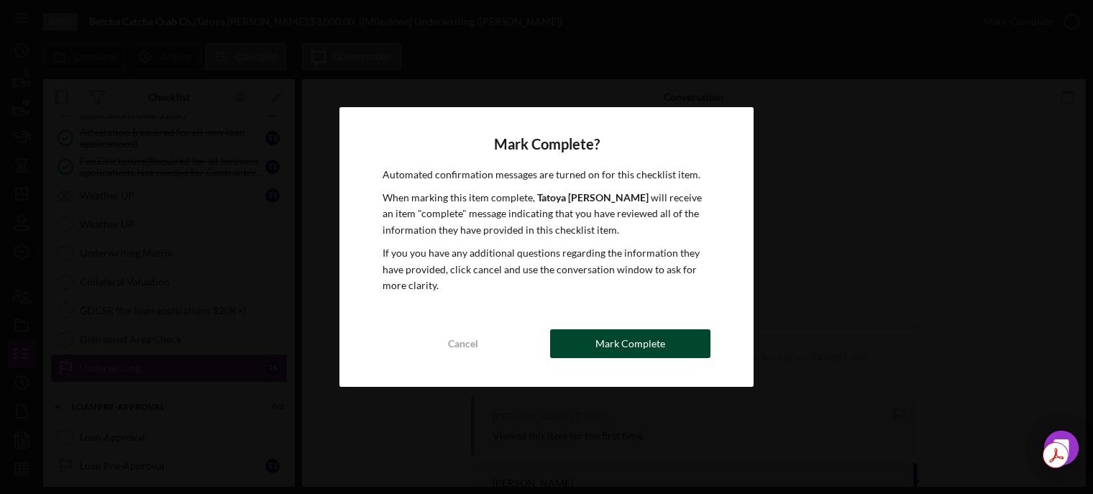
click at [577, 341] on button "Mark Complete" at bounding box center [630, 343] width 160 height 29
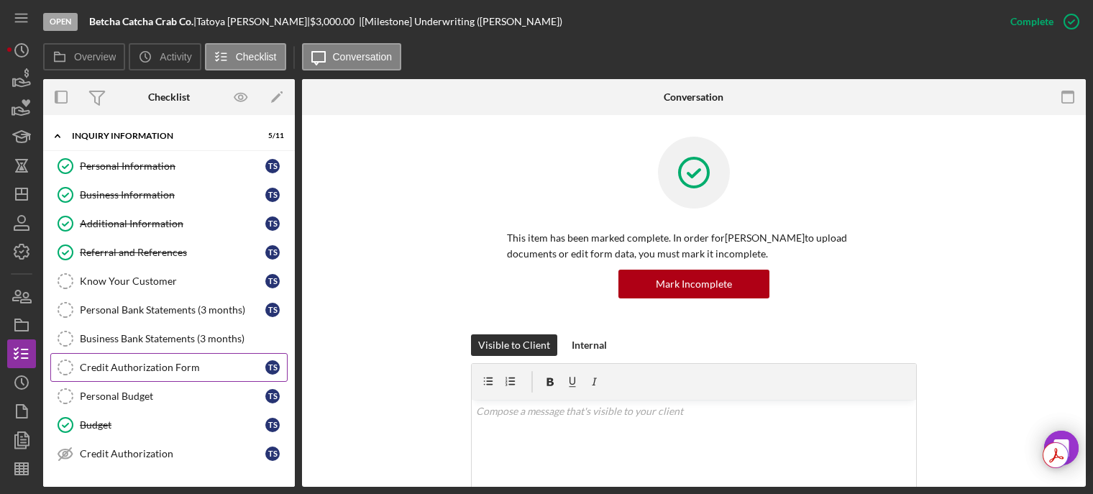
scroll to position [72, 0]
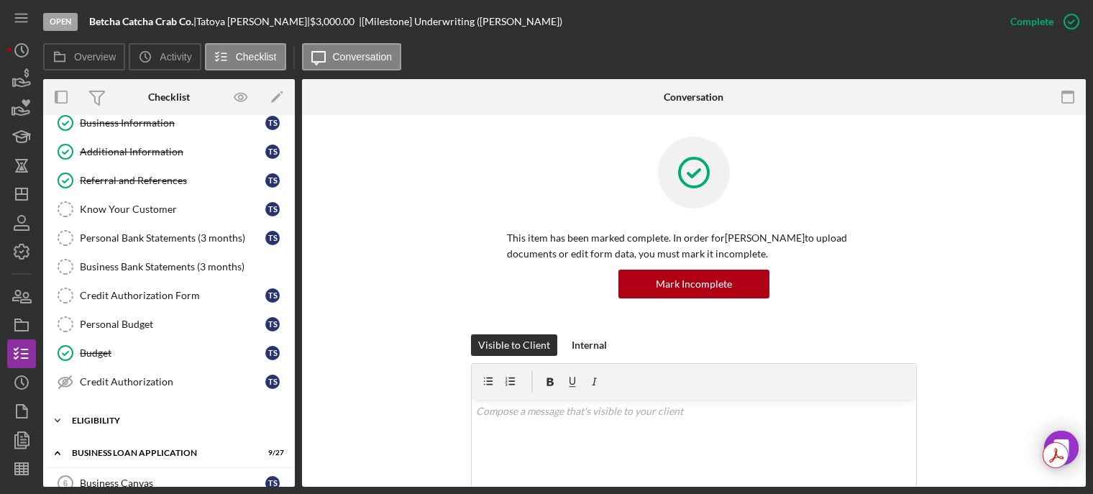
click at [130, 409] on div "Icon/Expander ELIGIBILITY 2 / 4" at bounding box center [169, 420] width 252 height 29
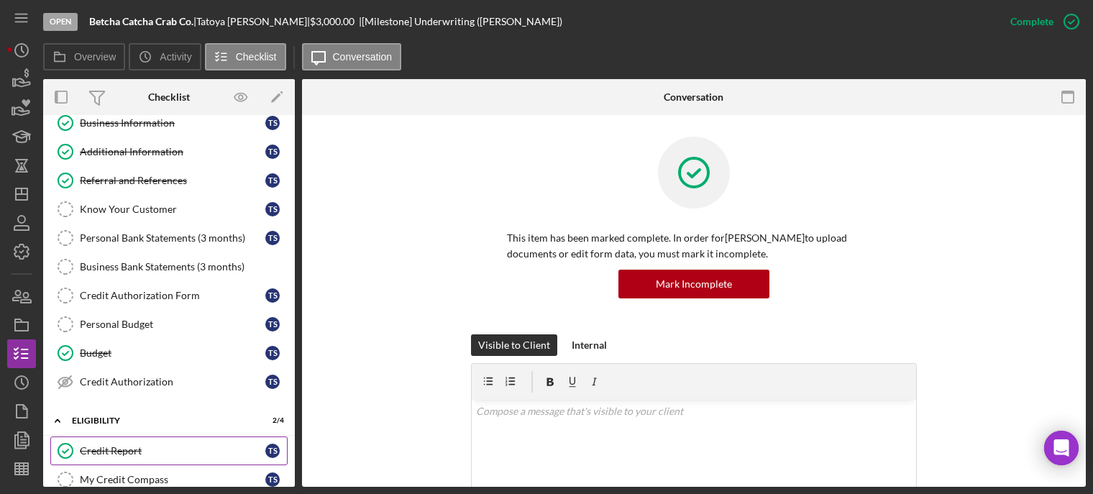
click at [127, 442] on link "Credit Report Credit Report T S" at bounding box center [168, 450] width 237 height 29
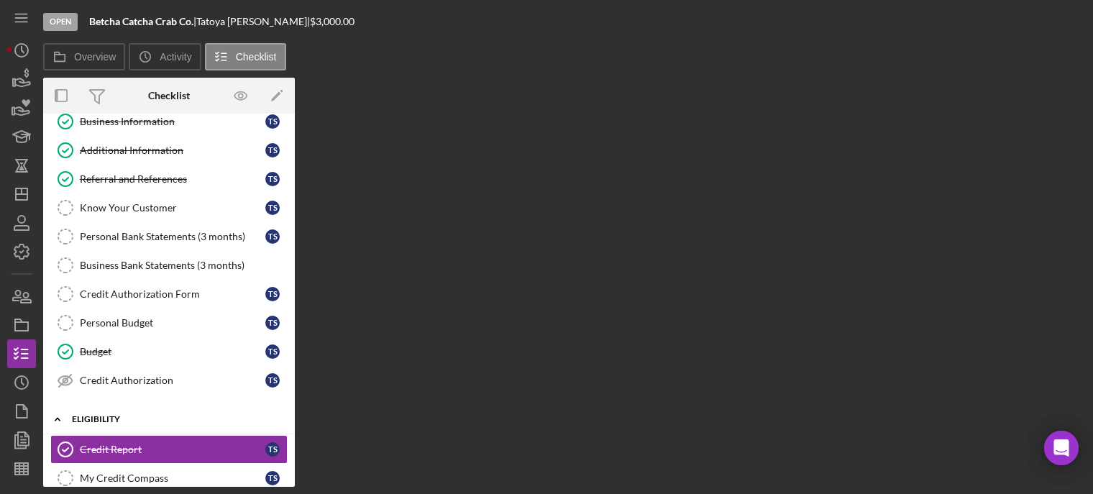
click at [124, 413] on div "Icon/Expander ELIGIBILITY 2 / 4" at bounding box center [169, 419] width 252 height 29
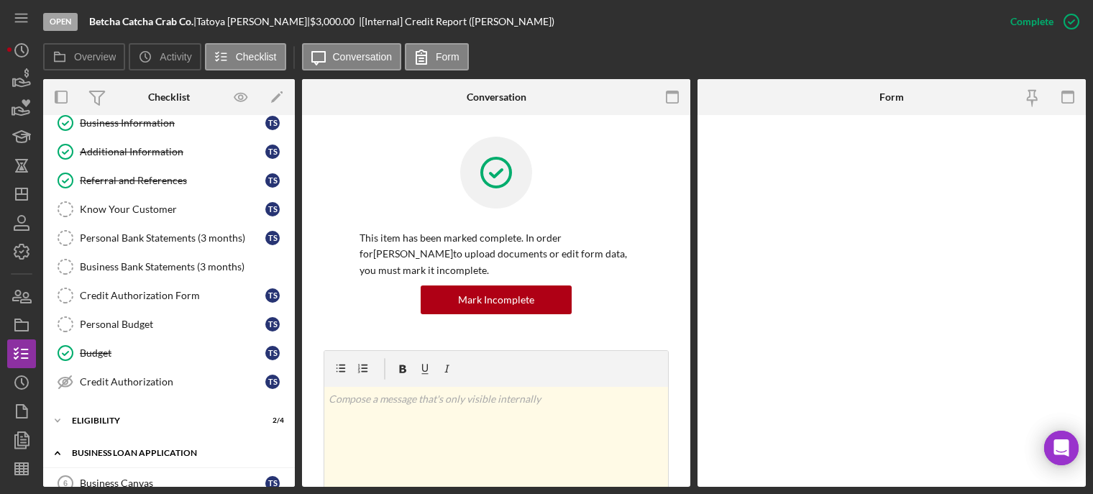
click at [111, 448] on div "Icon/Expander BUSINESS LOAN APPLICATION 9 / 27" at bounding box center [169, 453] width 252 height 29
click at [113, 424] on div "ELIGIBILITY" at bounding box center [174, 420] width 205 height 9
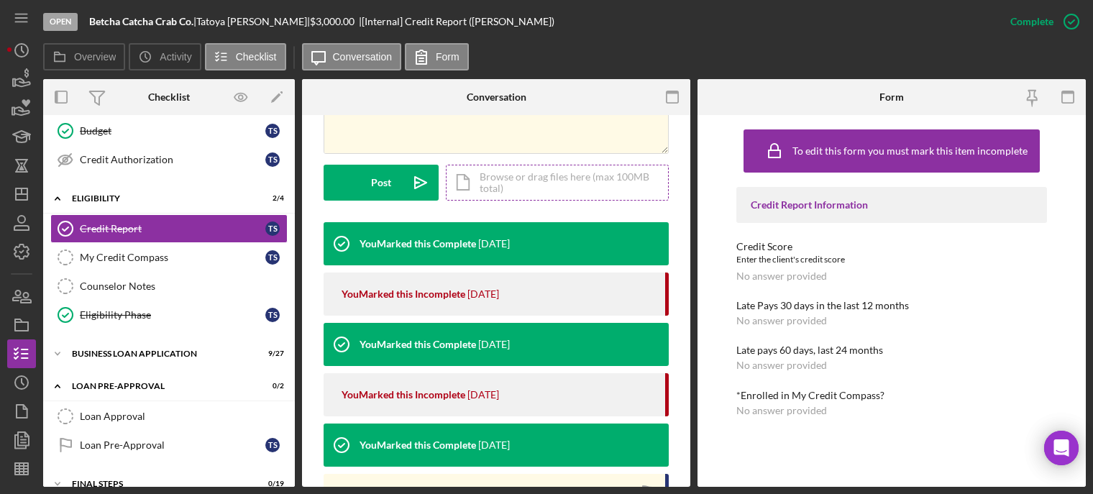
scroll to position [288, 0]
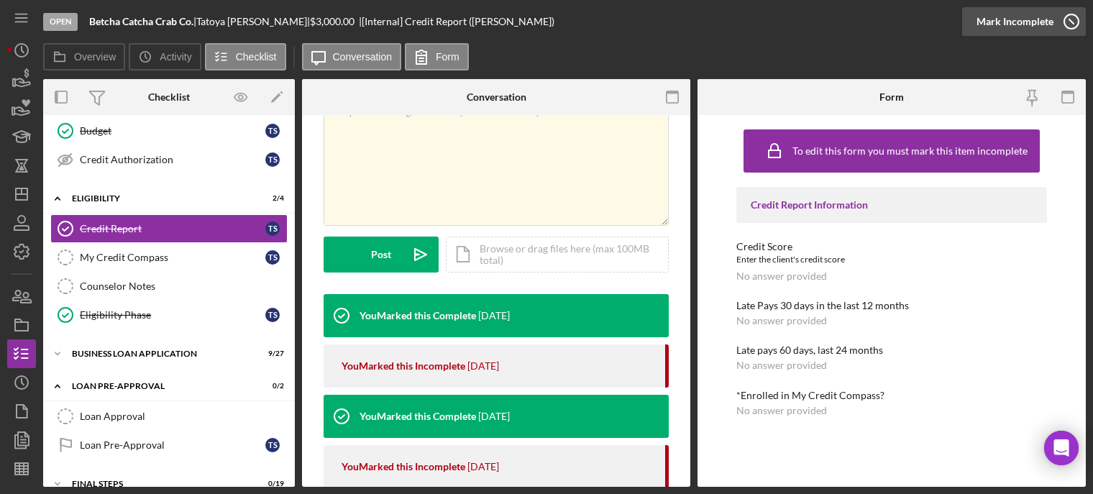
click at [1071, 20] on icon "button" at bounding box center [1071, 22] width 36 height 36
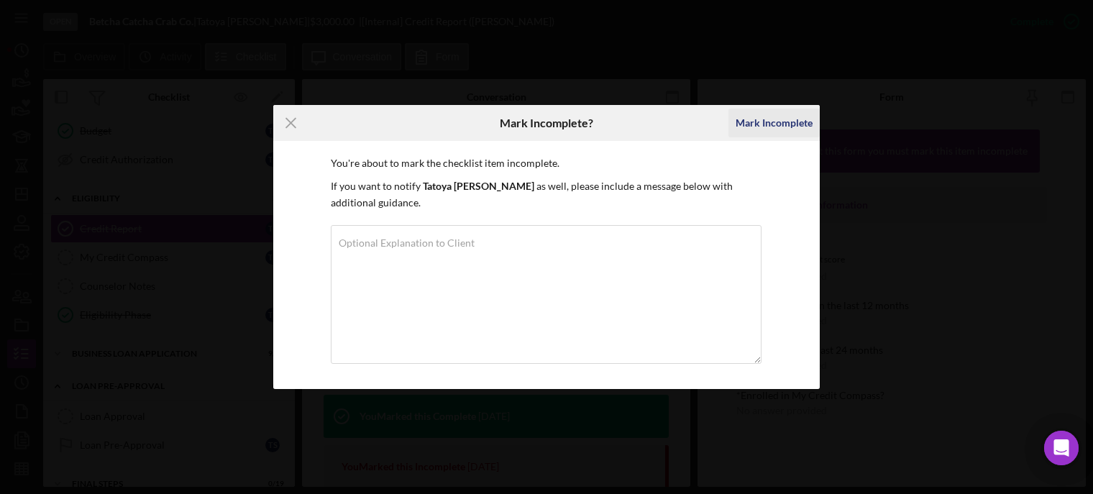
click at [776, 126] on div "Mark Incomplete" at bounding box center [774, 123] width 77 height 29
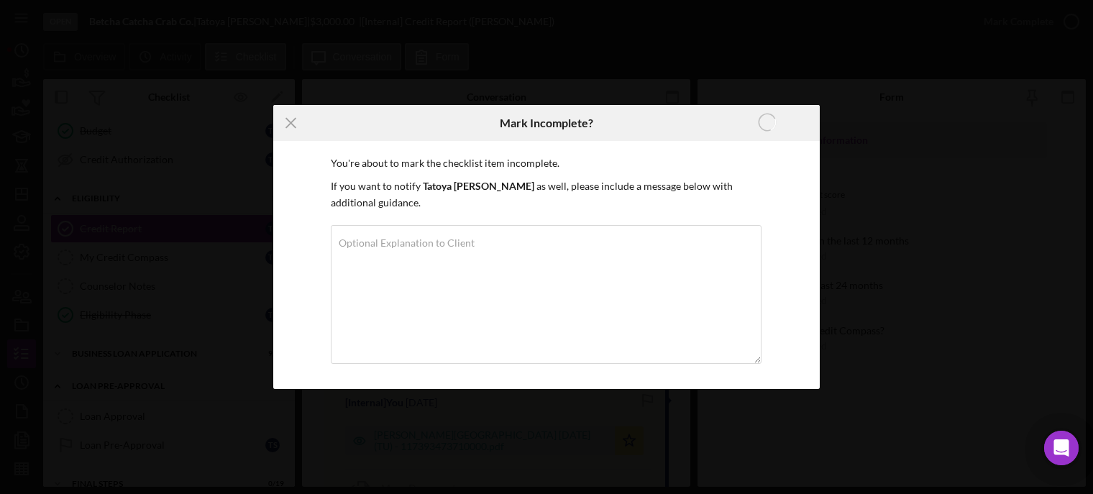
scroll to position [74, 0]
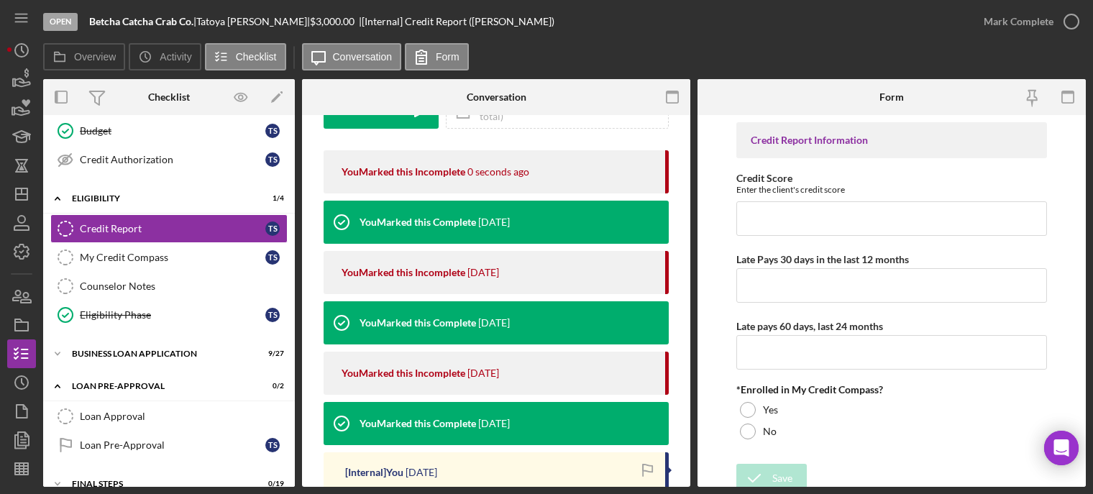
scroll to position [434, 0]
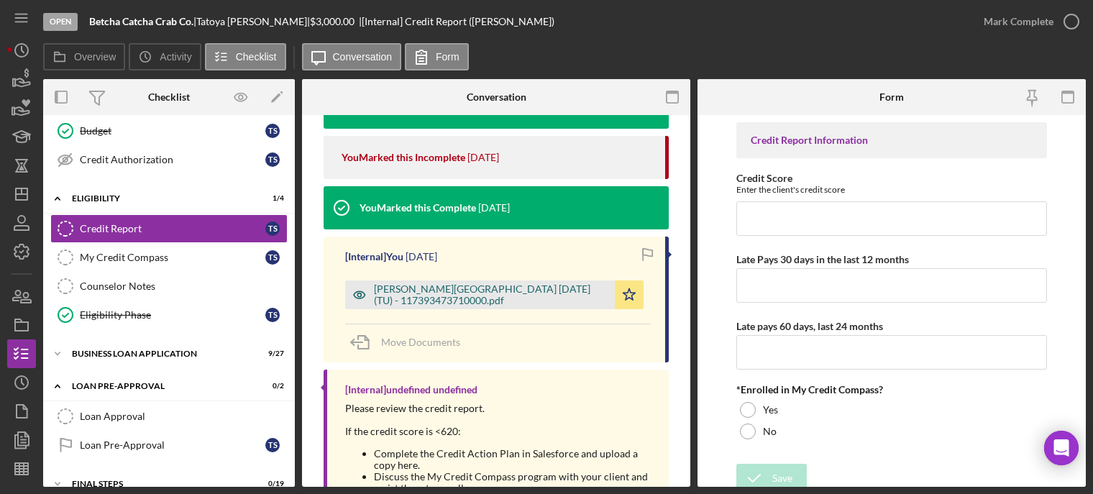
click at [428, 297] on div "Steward, Tatoya 2025-08-07 (TU) - 117393473710000.pdf" at bounding box center [491, 294] width 234 height 23
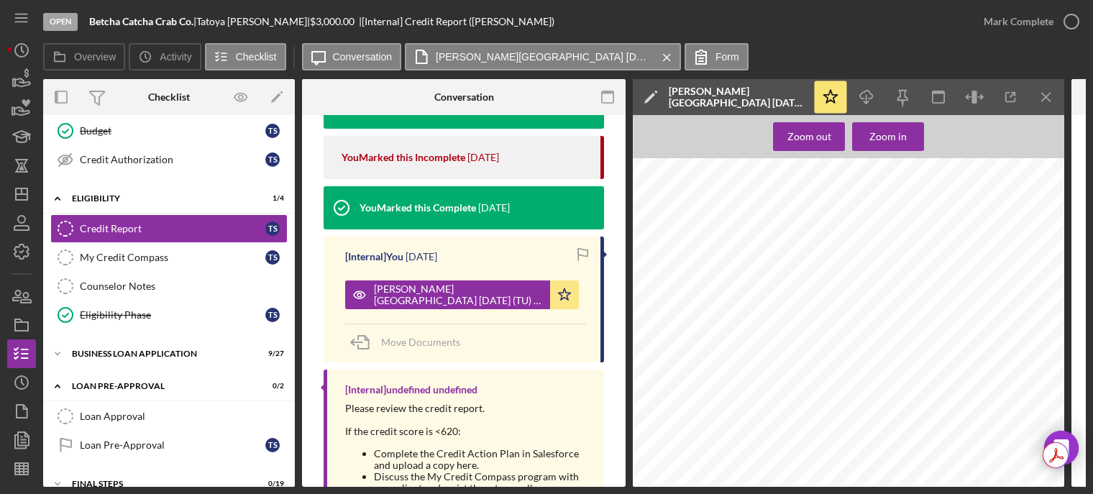
scroll to position [2589, 0]
click at [174, 420] on div "Loan Approval" at bounding box center [183, 417] width 207 height 12
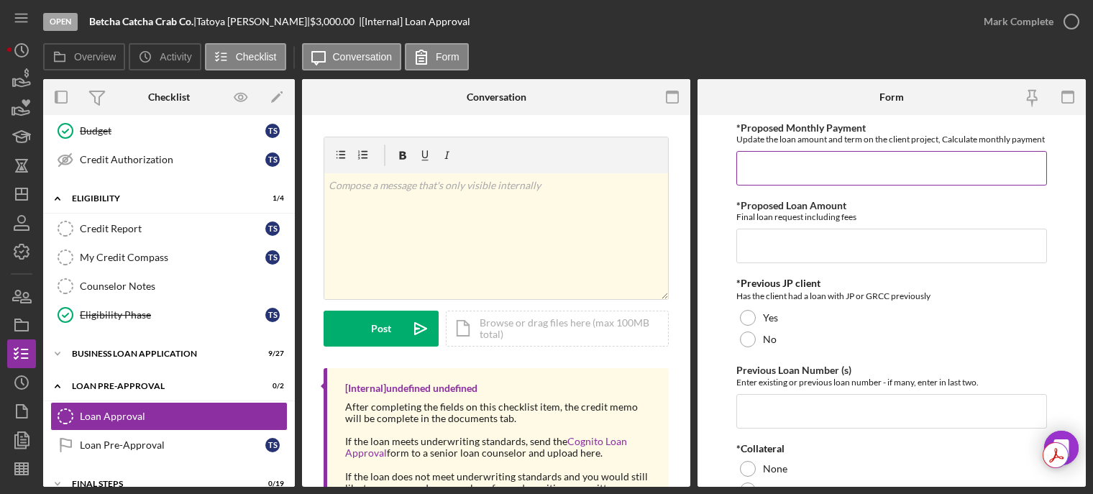
click at [789, 183] on input "*Proposed Monthly Payment" at bounding box center [891, 168] width 311 height 35
type input "$250"
click at [751, 247] on input "*Proposed Loan Amount" at bounding box center [891, 246] width 311 height 35
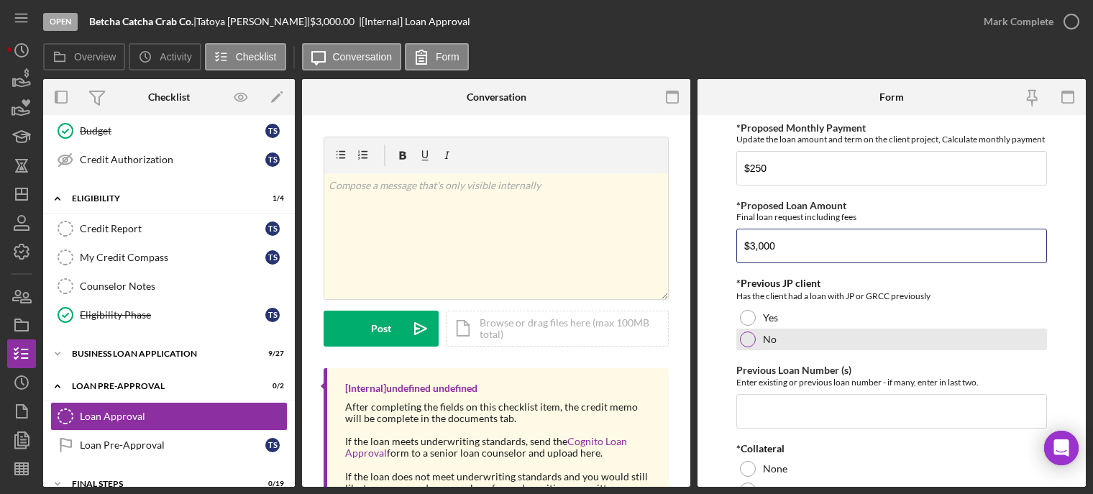
type input "$3,000"
click at [749, 347] on div at bounding box center [748, 339] width 16 height 16
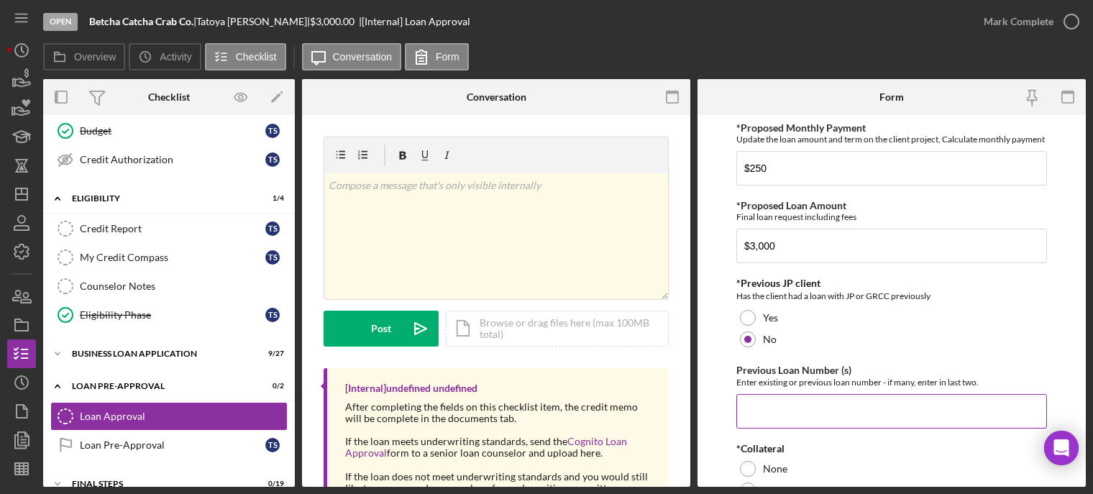
click at [757, 413] on input "Previous Loan Number (s)" at bounding box center [891, 411] width 311 height 35
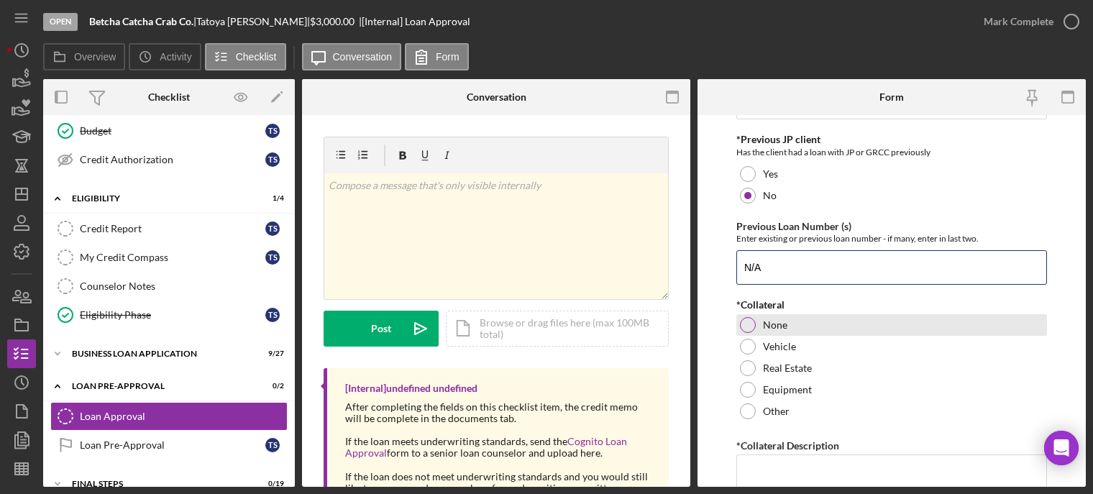
type input "N/A"
click at [749, 333] on div at bounding box center [748, 325] width 16 height 16
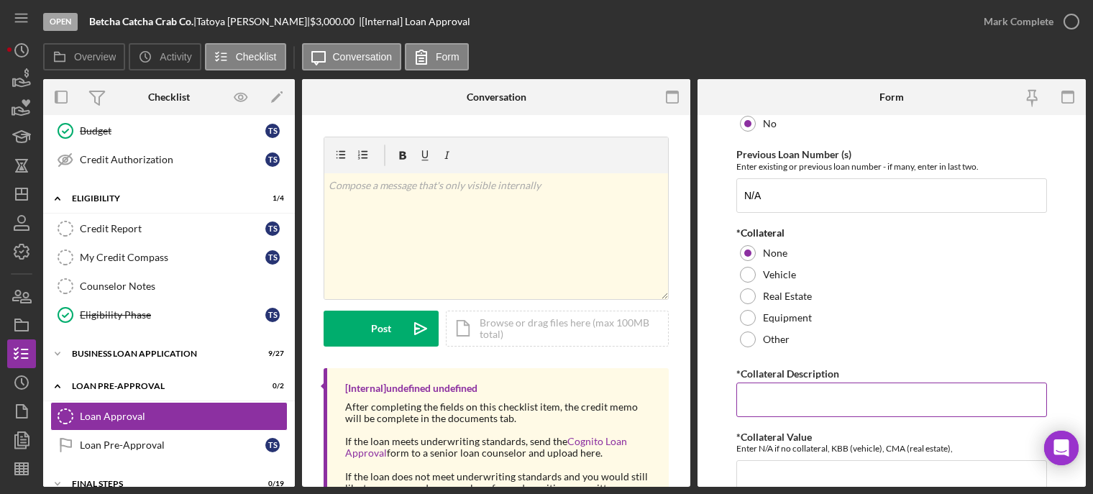
click at [764, 413] on input "*Collateral Description" at bounding box center [891, 400] width 311 height 35
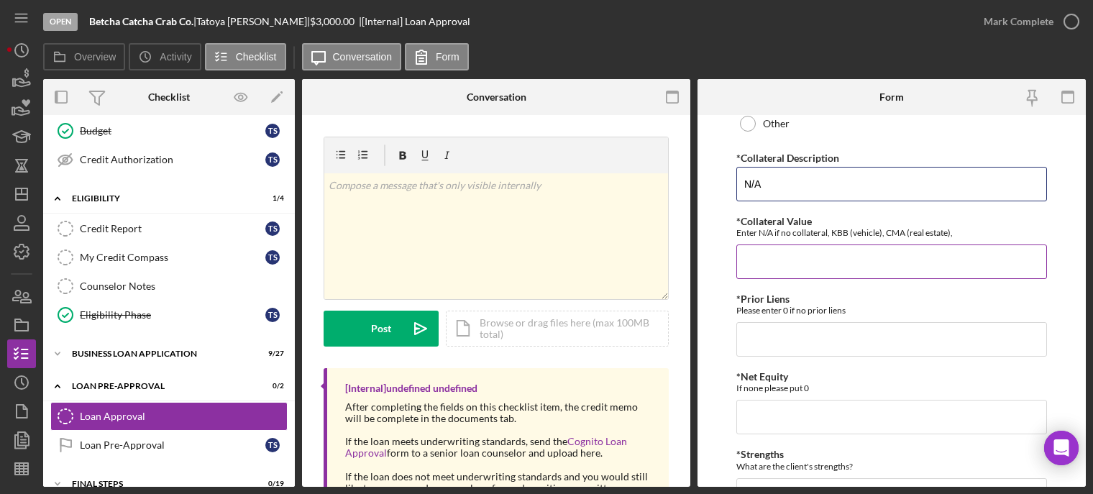
type input "N/A"
click at [779, 279] on input "*Collateral Value" at bounding box center [891, 261] width 311 height 35
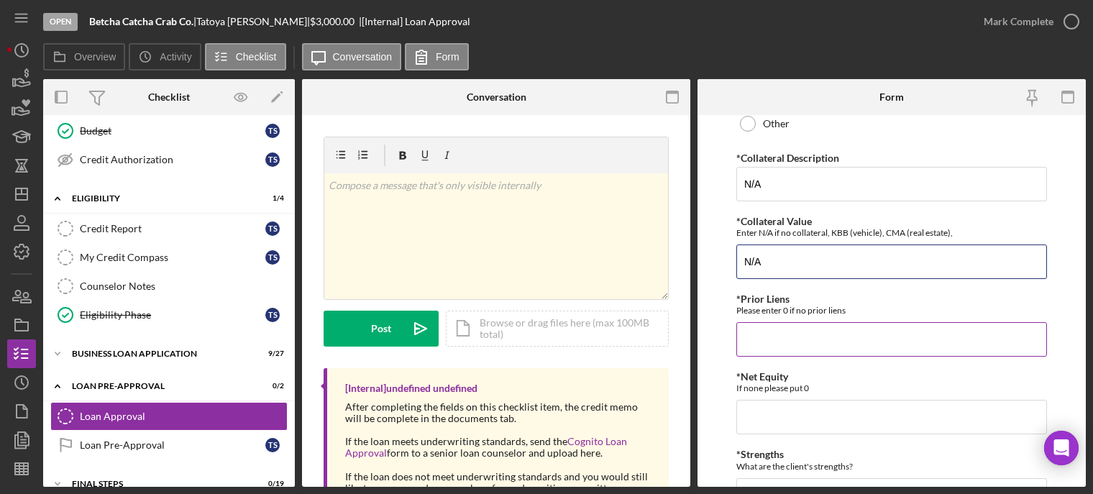
type input "N/A"
click at [756, 347] on input "*Prior Liens" at bounding box center [891, 339] width 311 height 35
type input "0"
click at [747, 423] on input "*Net Equity" at bounding box center [891, 417] width 311 height 35
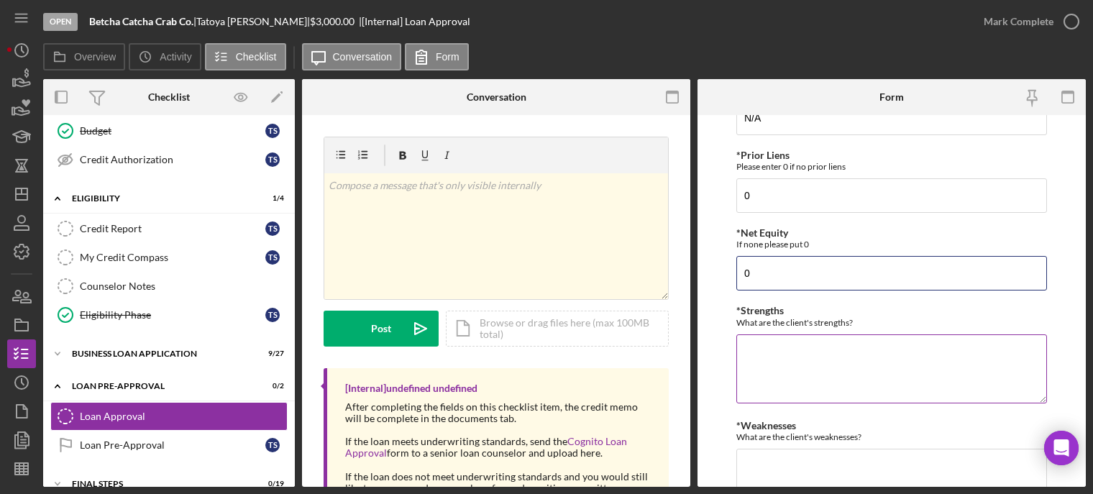
type input "0"
click at [759, 377] on textarea "*Strengths" at bounding box center [891, 368] width 311 height 69
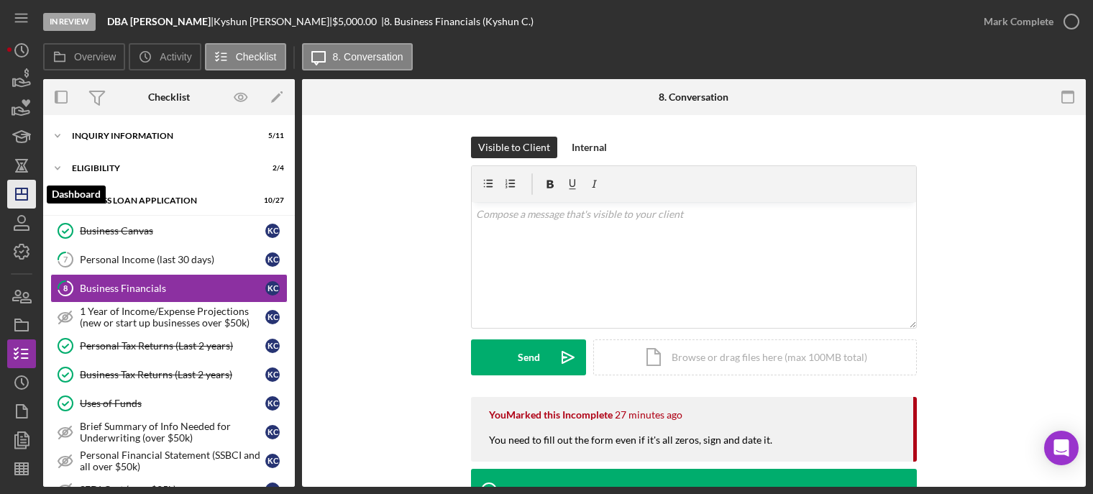
click at [29, 186] on icon "Icon/Dashboard" at bounding box center [22, 194] width 36 height 36
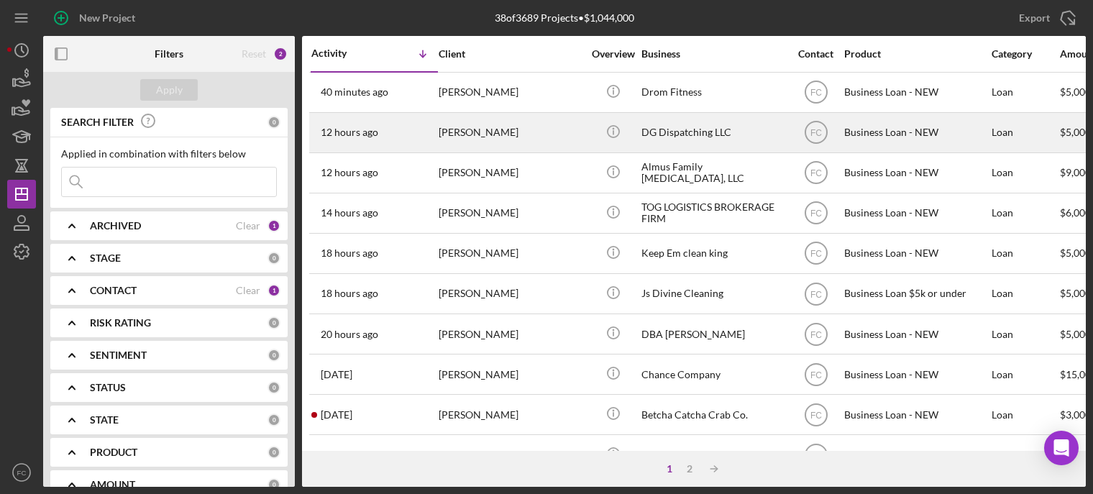
click at [397, 137] on div "12 hours ago [PERSON_NAME]" at bounding box center [374, 133] width 126 height 38
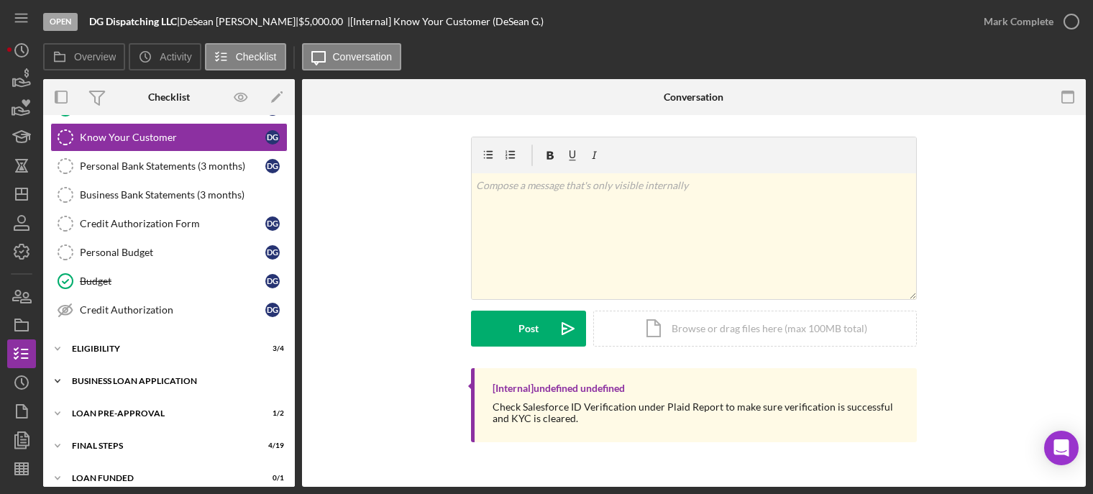
scroll to position [157, 0]
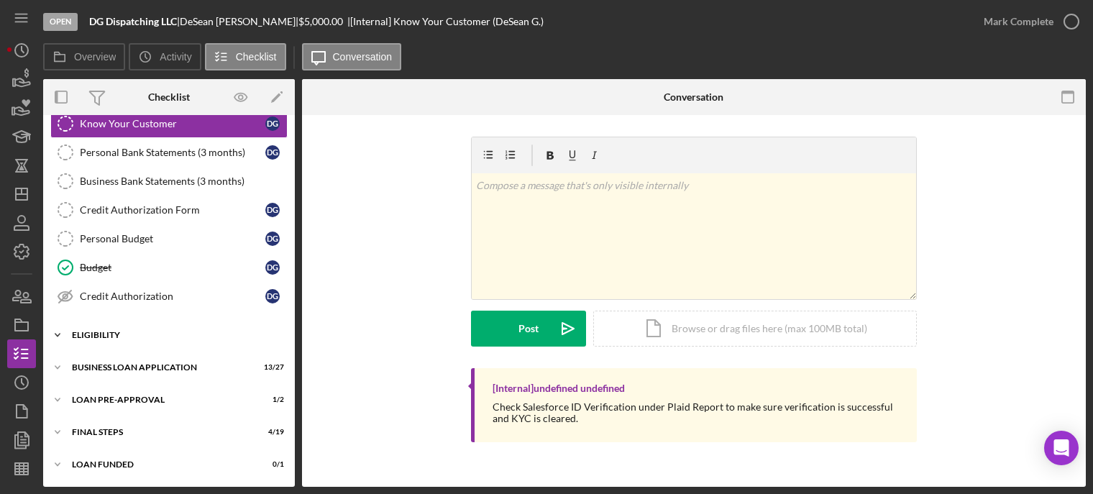
click at [111, 338] on div "ELIGIBILITY" at bounding box center [174, 335] width 205 height 9
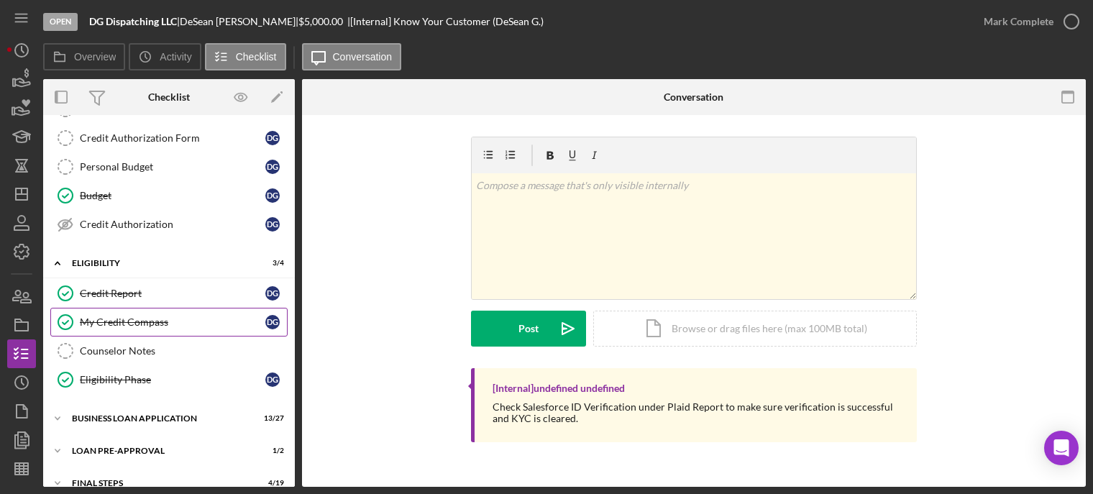
scroll to position [280, 0]
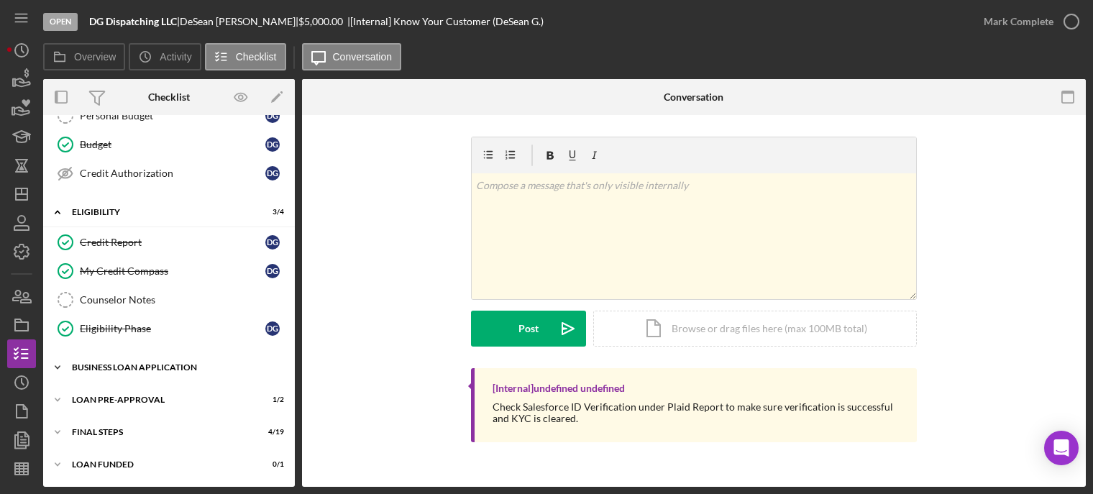
click at [130, 371] on div "BUSINESS LOAN APPLICATION" at bounding box center [174, 367] width 205 height 9
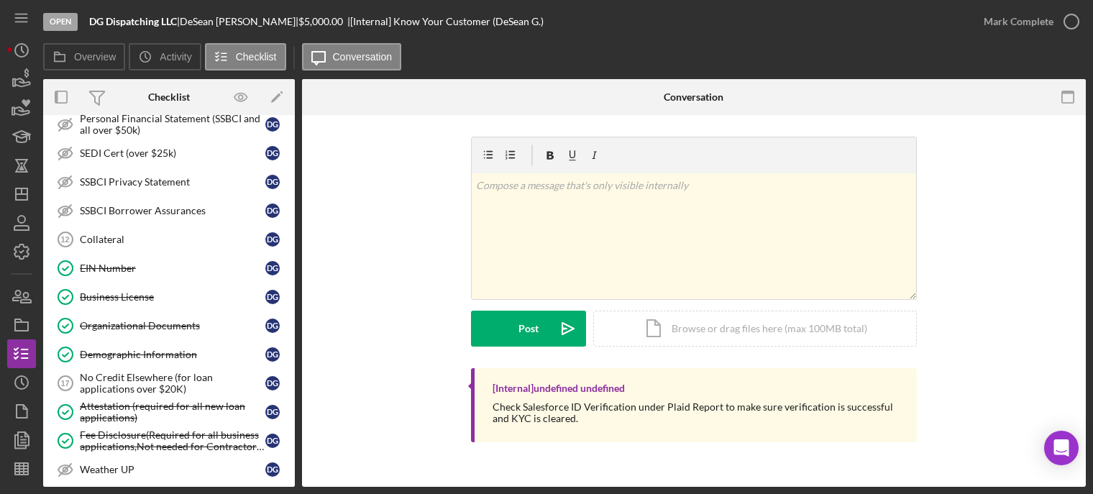
scroll to position [928, 0]
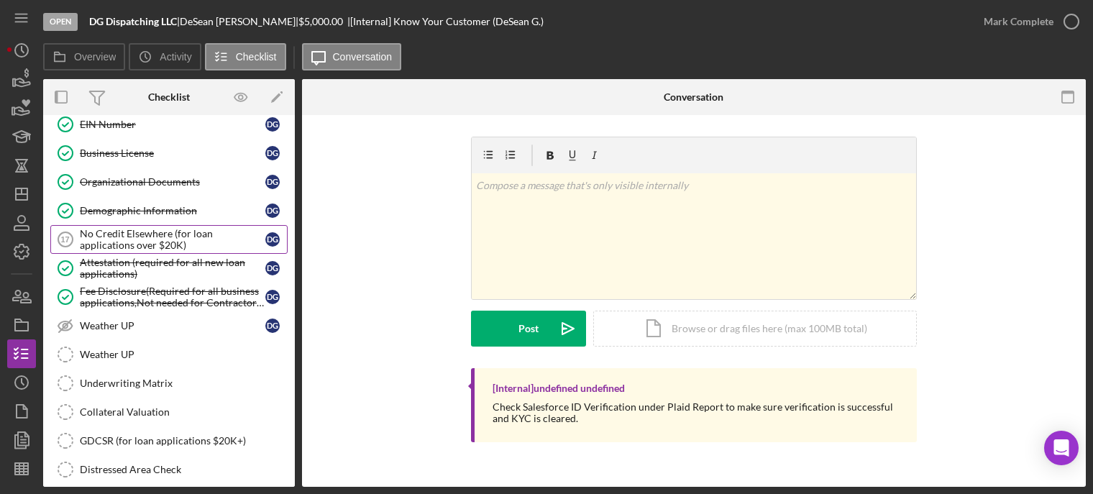
click at [143, 235] on div "No Credit Elsewhere (for loan applications over $20K)" at bounding box center [173, 239] width 186 height 23
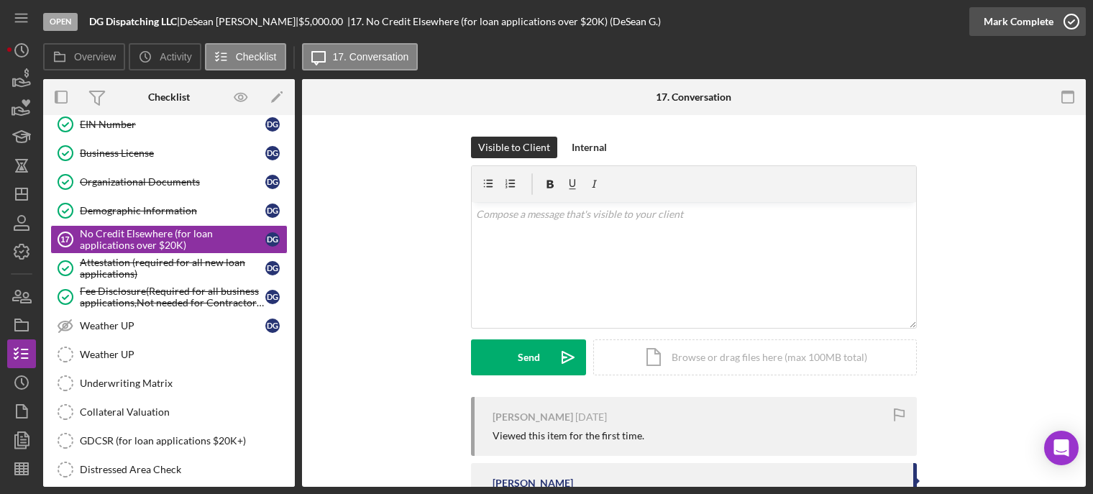
click at [1070, 20] on icon "button" at bounding box center [1071, 22] width 36 height 36
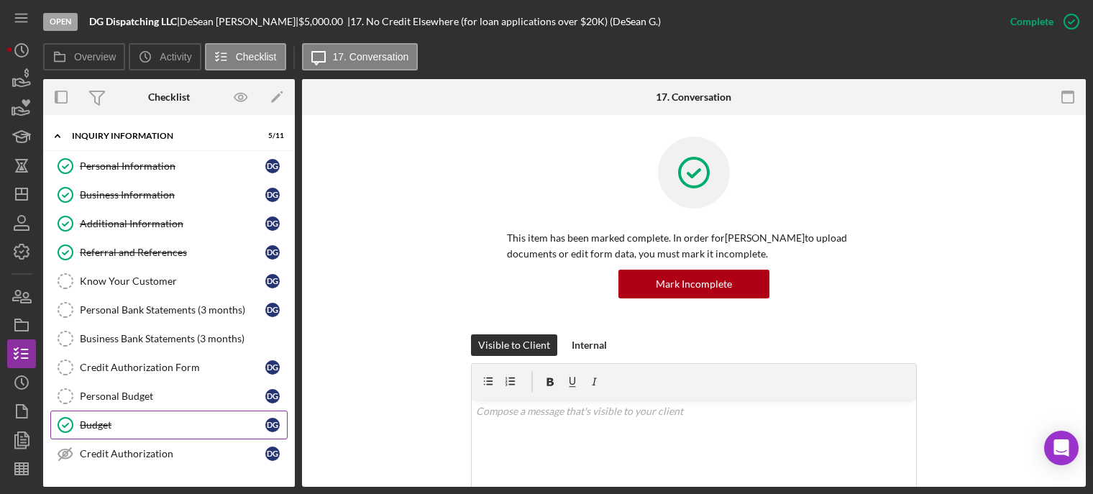
scroll to position [72, 0]
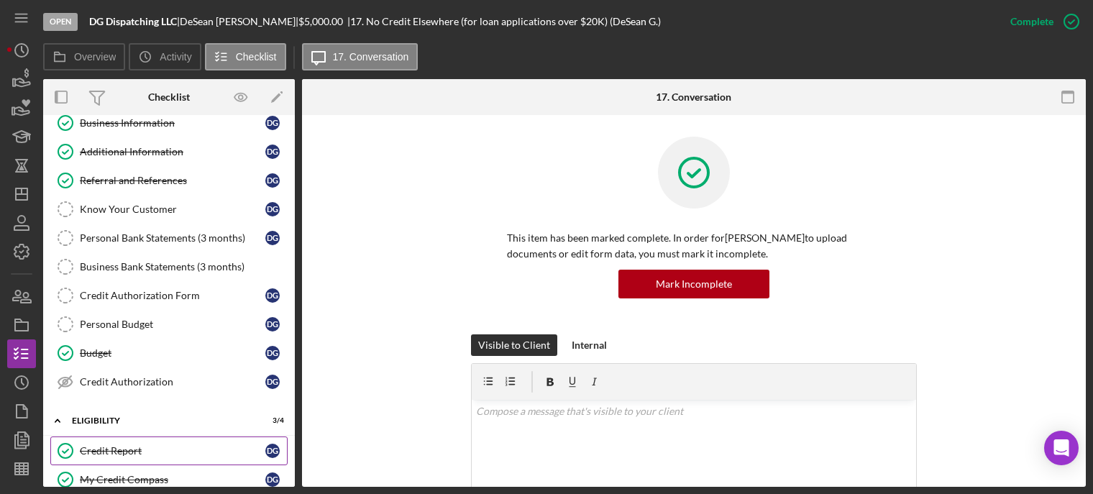
click at [116, 442] on link "Credit Report Credit Report D G" at bounding box center [168, 450] width 237 height 29
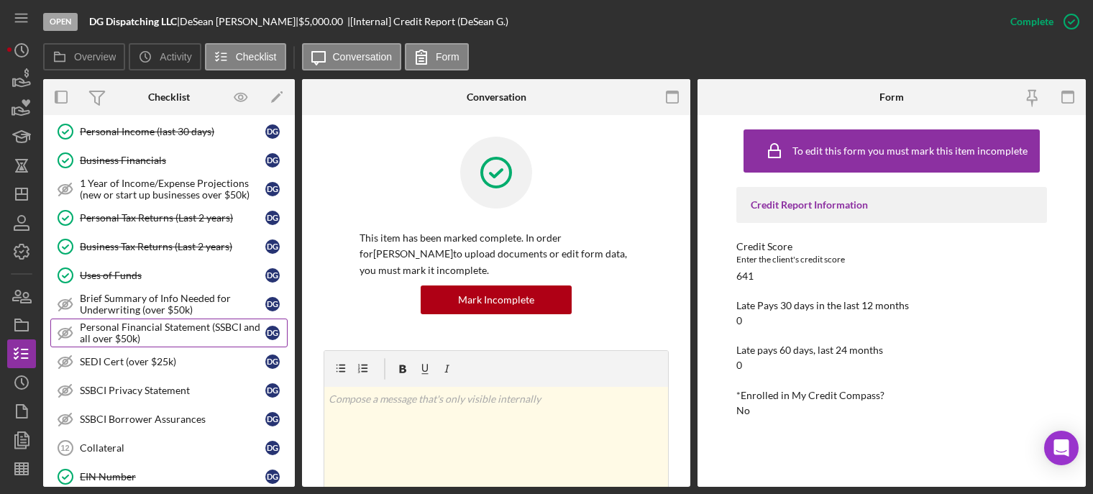
scroll to position [647, 0]
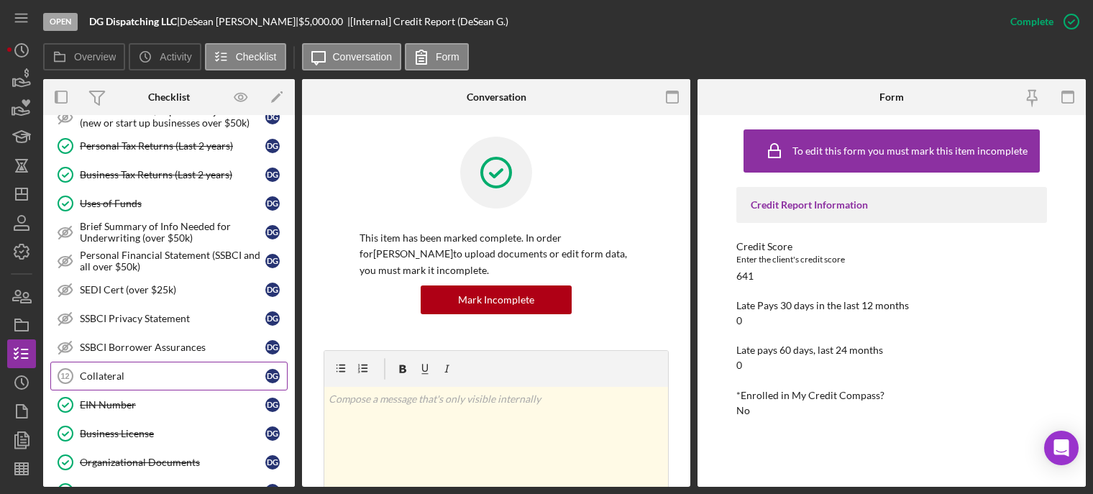
click at [131, 372] on div "Collateral" at bounding box center [173, 376] width 186 height 12
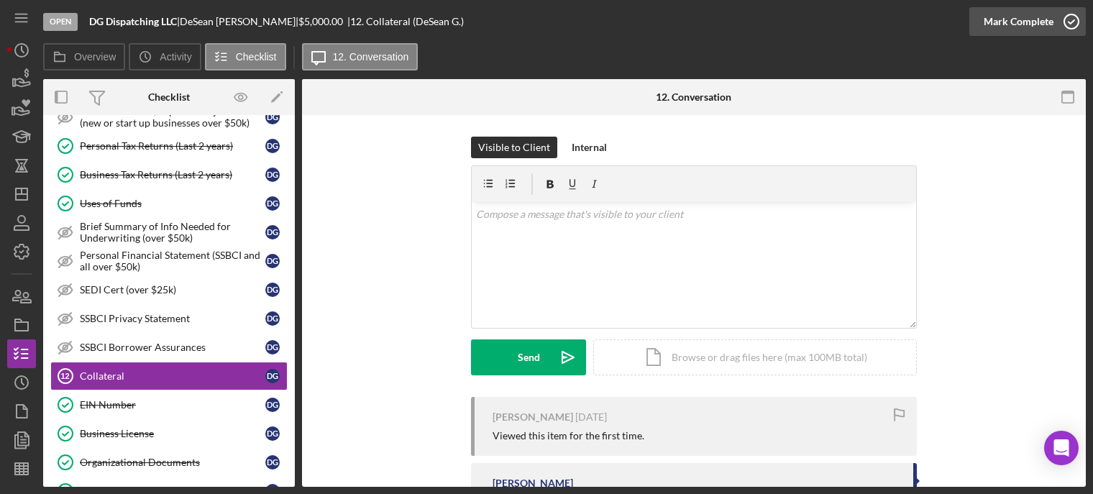
click at [1072, 21] on icon "button" at bounding box center [1071, 22] width 36 height 36
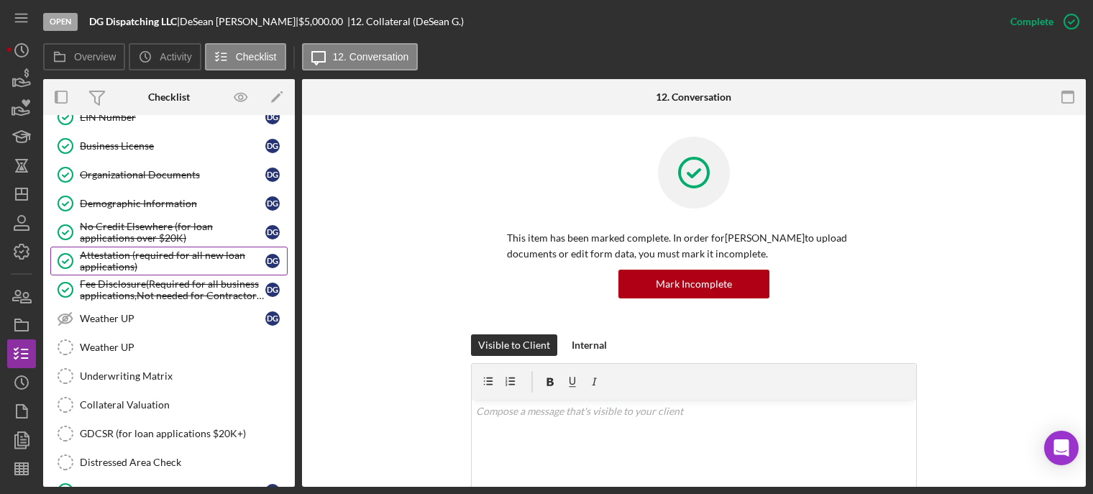
scroll to position [1065, 0]
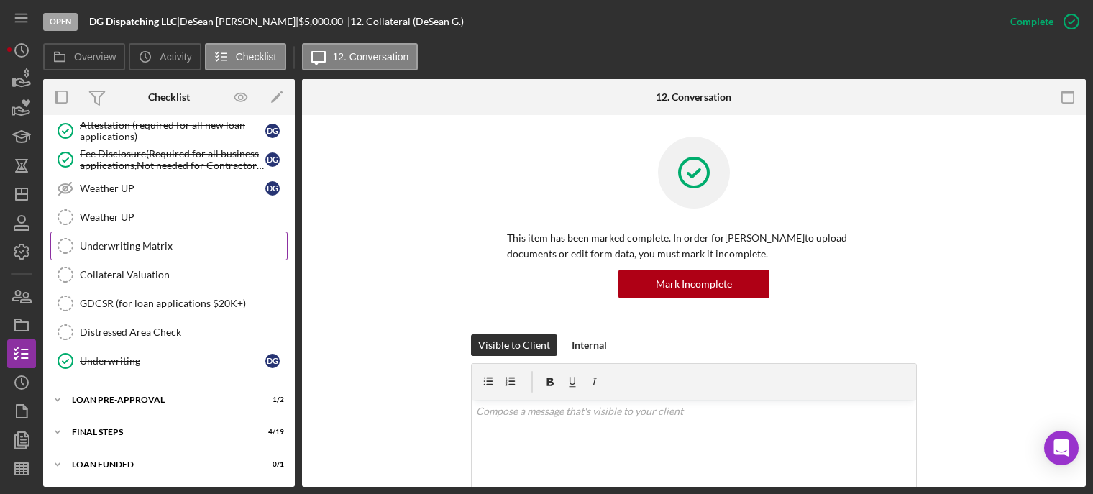
click at [185, 254] on link "Underwriting Matrix Underwriting Matrix" at bounding box center [168, 246] width 237 height 29
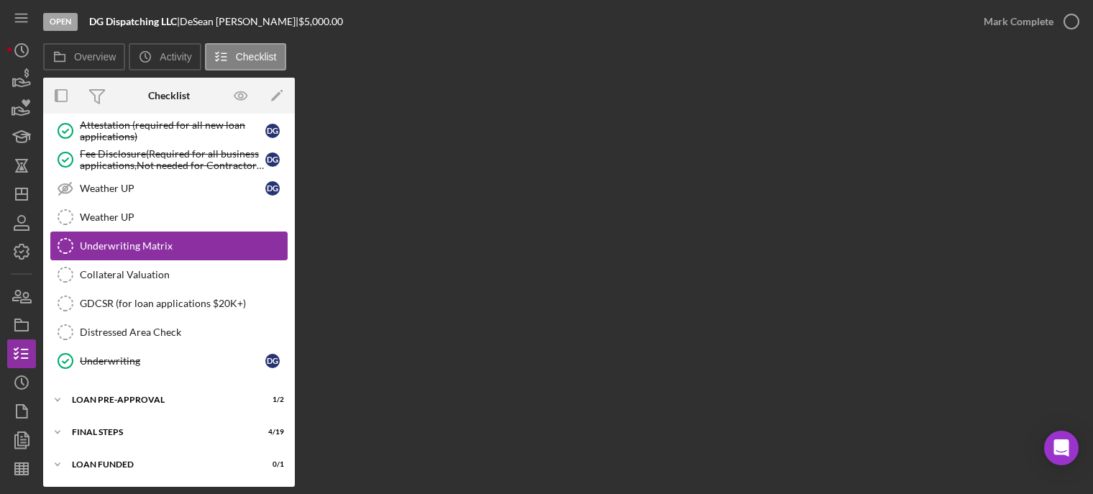
scroll to position [1065, 0]
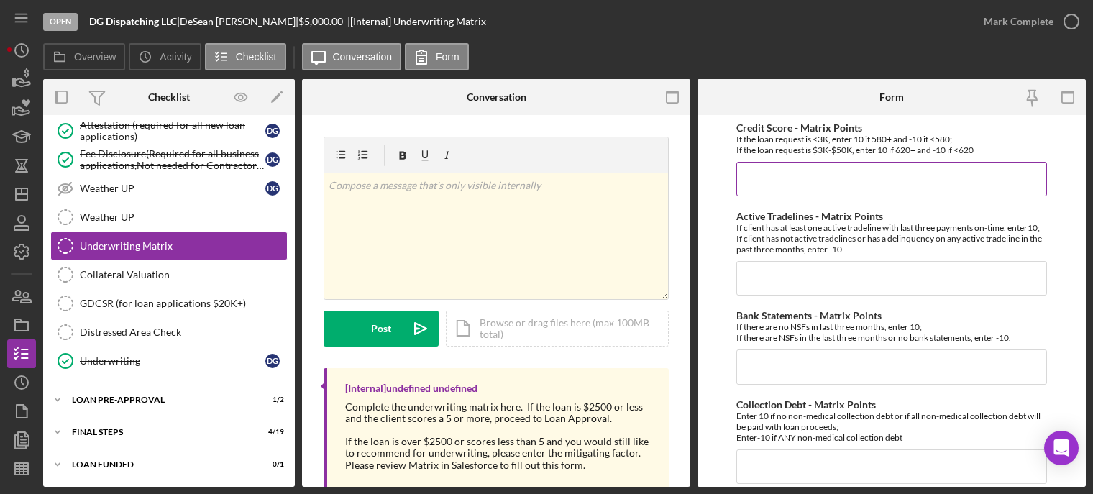
click at [783, 176] on input "Credit Score - Matrix Points" at bounding box center [891, 179] width 311 height 35
type input "10"
click at [757, 291] on input "Active Tradelines - Matrix Points" at bounding box center [891, 278] width 311 height 35
click at [774, 288] on input "Active Tradelines - Matrix Points" at bounding box center [891, 278] width 311 height 35
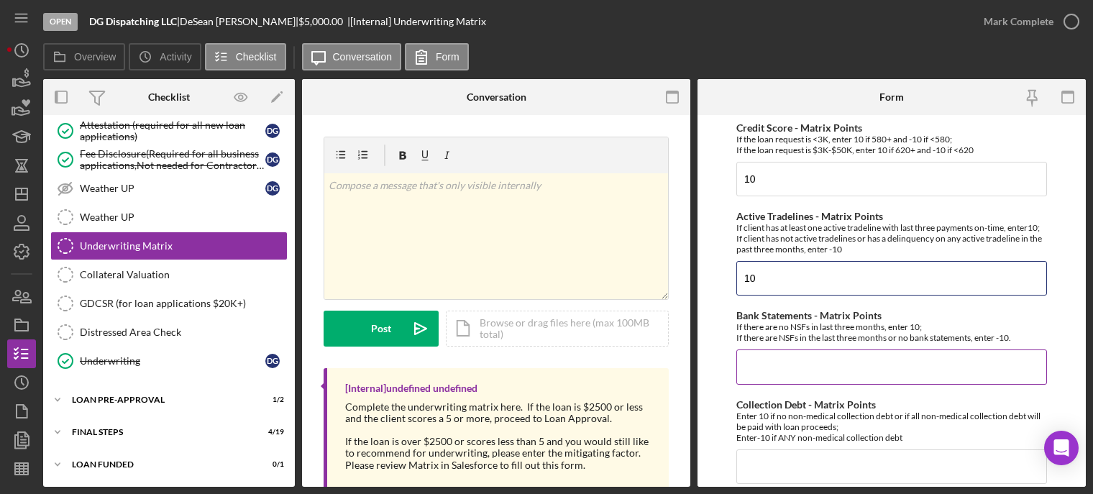
type input "10"
click at [754, 384] on input "Bank Statements - Matrix Points" at bounding box center [891, 366] width 311 height 35
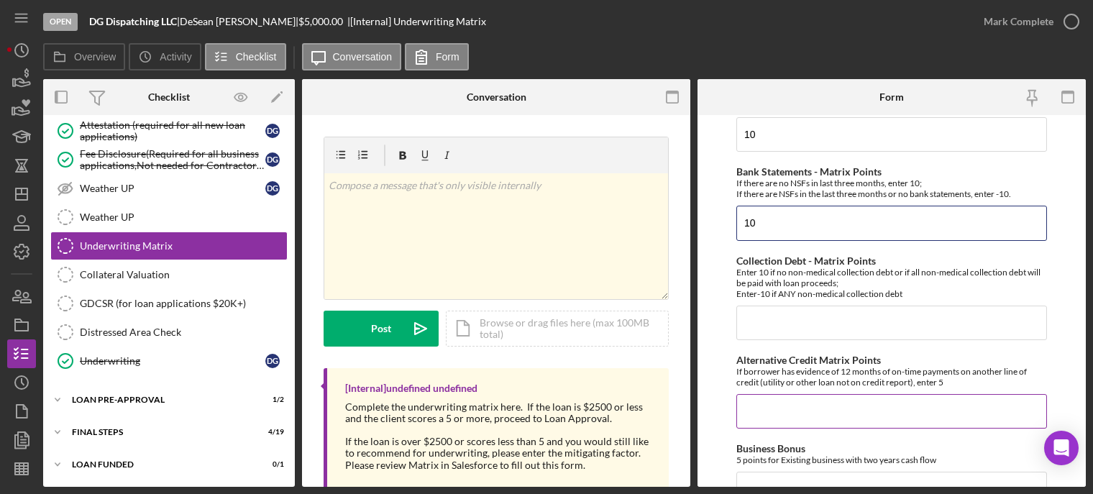
scroll to position [216, 0]
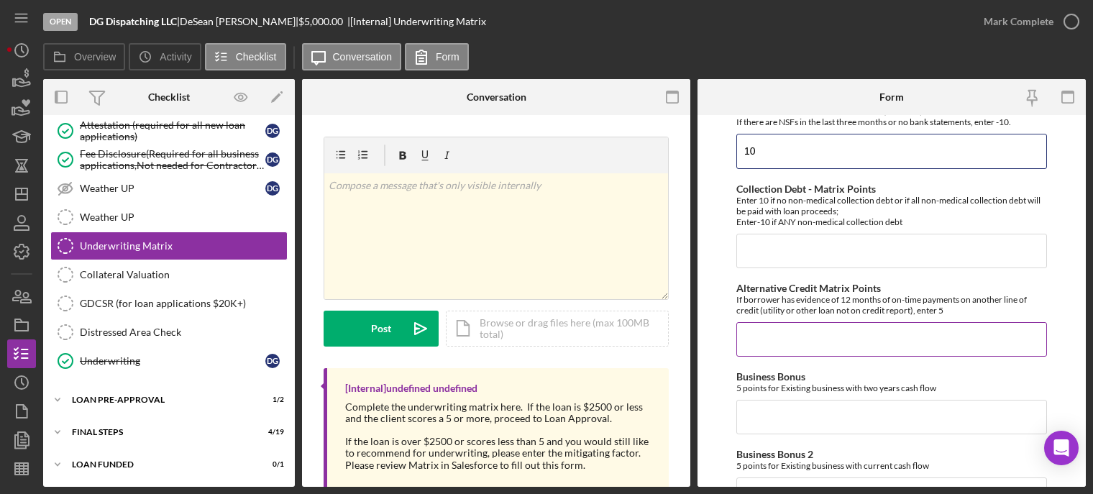
type input "10"
click at [749, 337] on input "Alternative Credit Matrix Points" at bounding box center [891, 339] width 311 height 35
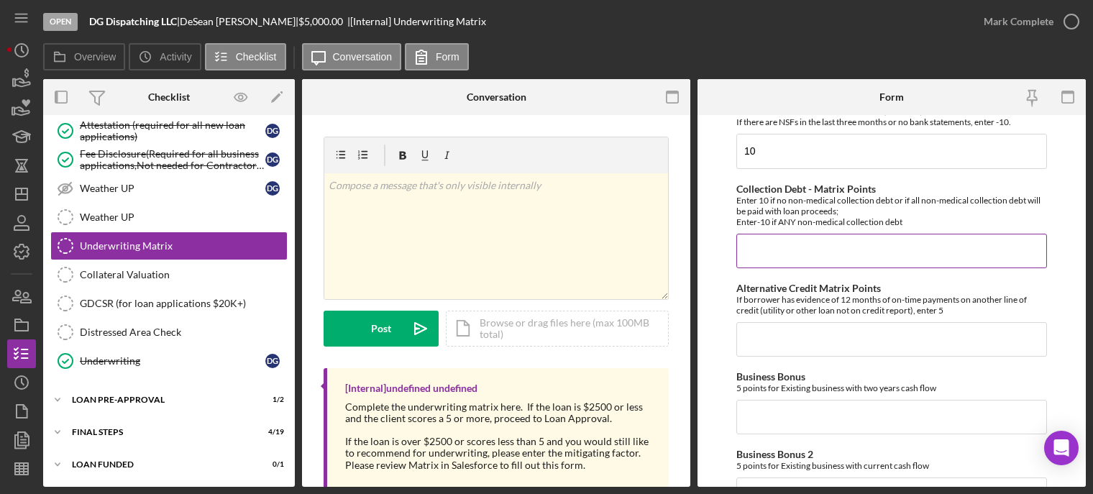
click at [750, 268] on input "Collection Debt - Matrix Points" at bounding box center [891, 251] width 311 height 35
type input "-10"
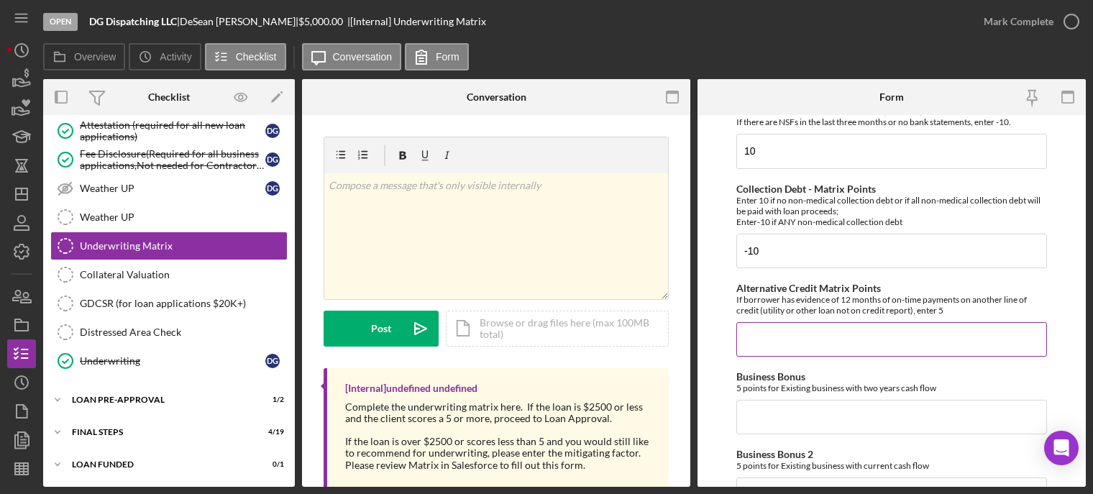
click at [794, 336] on input "Alternative Credit Matrix Points" at bounding box center [891, 339] width 311 height 35
type input "0"
click at [787, 410] on div "Business Bonus 5 points for Existing business with two years cash flow" at bounding box center [891, 402] width 311 height 63
click at [783, 425] on input "Business Bonus" at bounding box center [891, 417] width 311 height 35
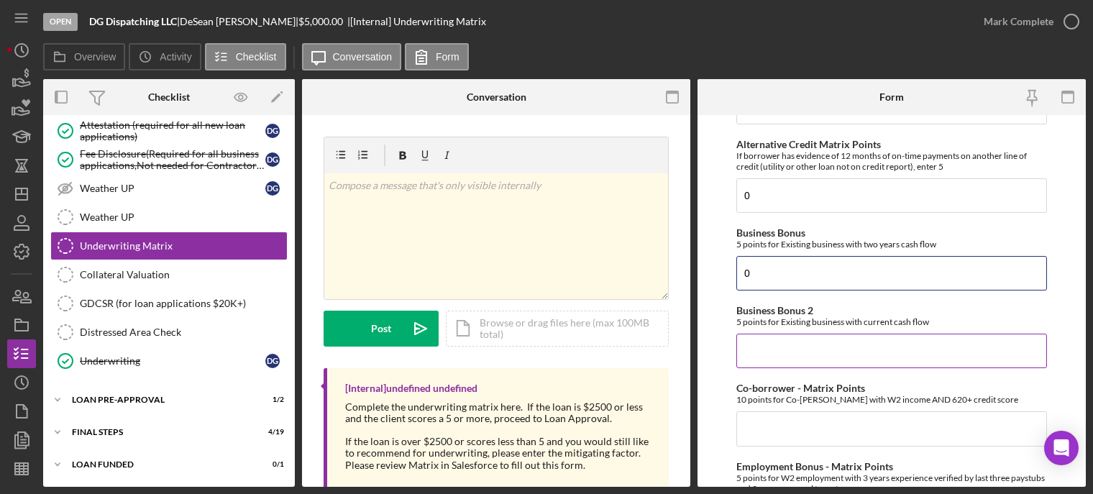
type input "0"
click at [765, 360] on input "Business Bonus 2" at bounding box center [891, 351] width 311 height 35
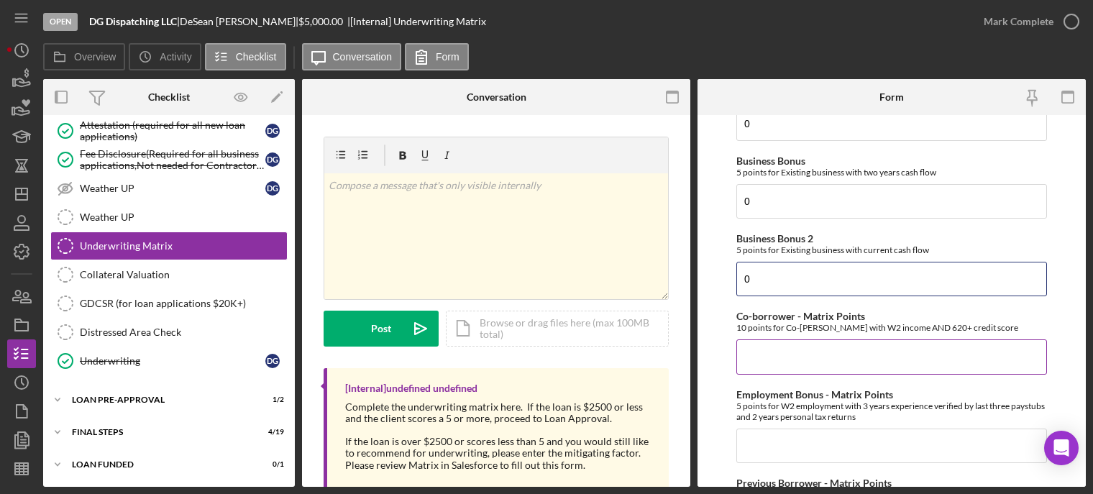
type input "0"
click at [760, 365] on input "Co-borrower - Matrix Points" at bounding box center [891, 356] width 311 height 35
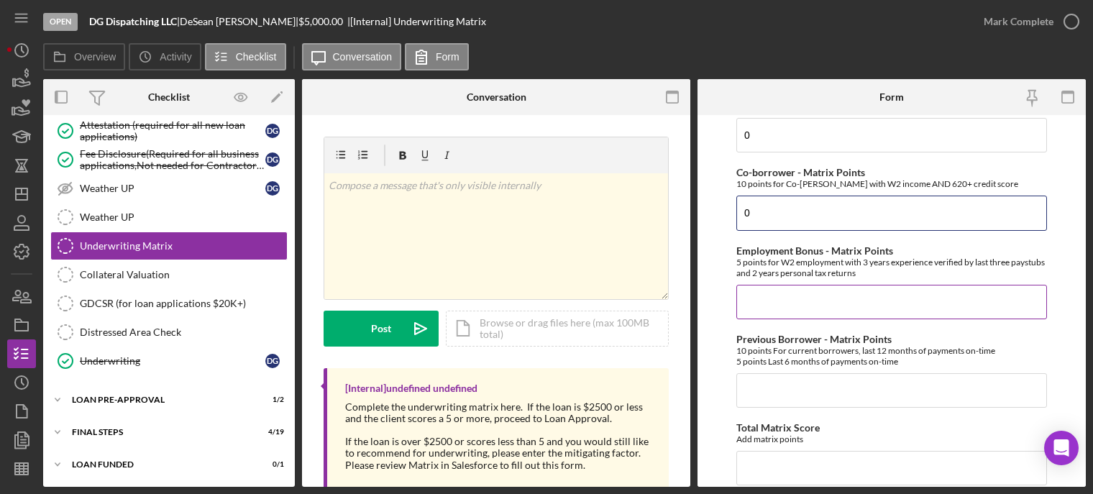
type input "0"
click at [756, 317] on input "Employment Bonus - Matrix Points" at bounding box center [891, 302] width 311 height 35
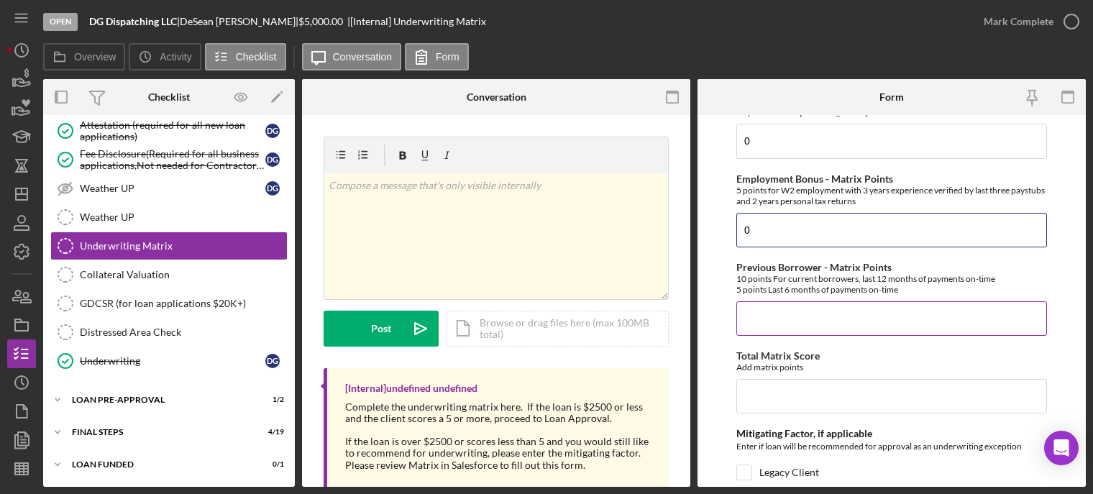
type input "0"
click at [759, 326] on input "Previous Borrower - Matrix Points" at bounding box center [891, 318] width 311 height 35
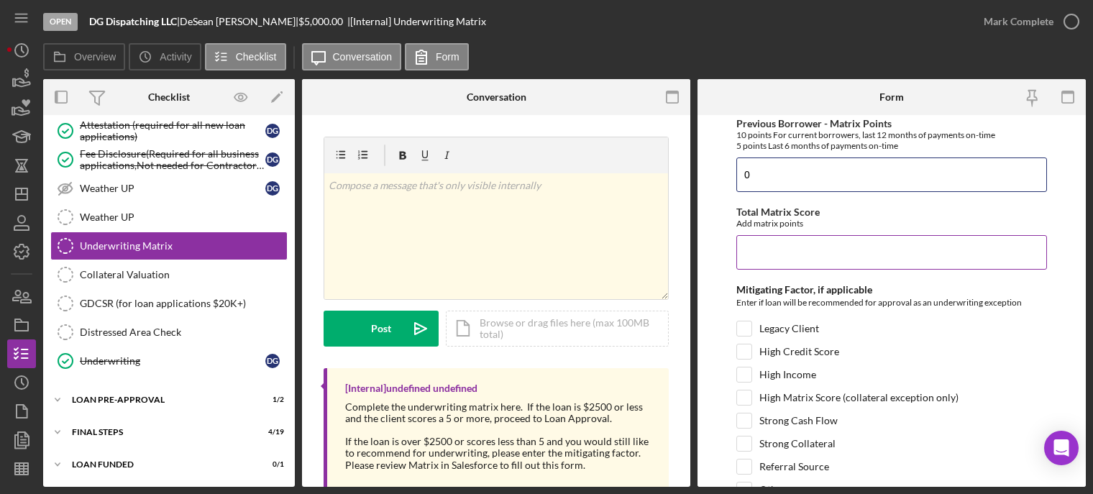
type input "0"
click at [763, 252] on input "Total Matrix Score" at bounding box center [891, 252] width 311 height 35
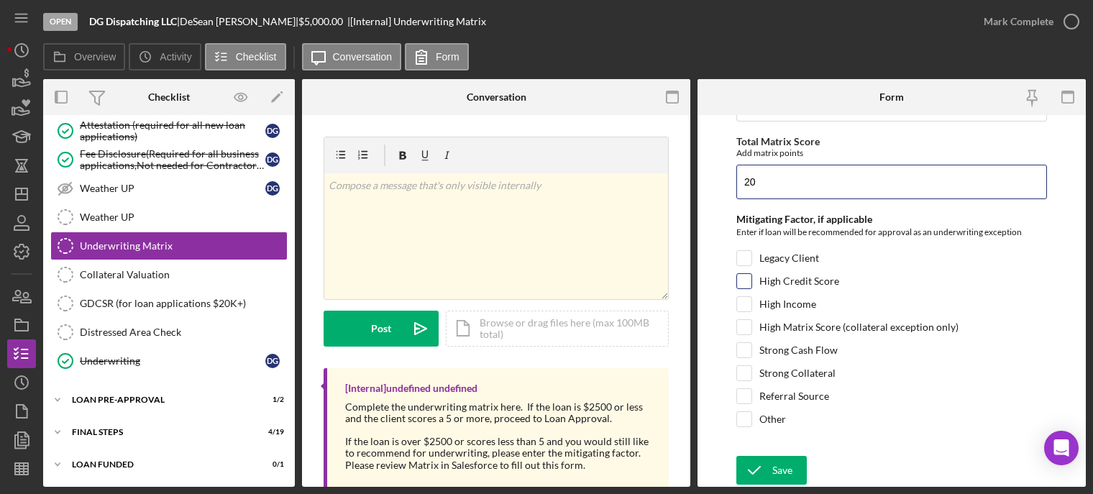
type input "20"
click at [747, 288] on input "High Credit Score" at bounding box center [744, 281] width 14 height 14
checkbox input "true"
click at [761, 469] on icon "submit" at bounding box center [754, 470] width 36 height 36
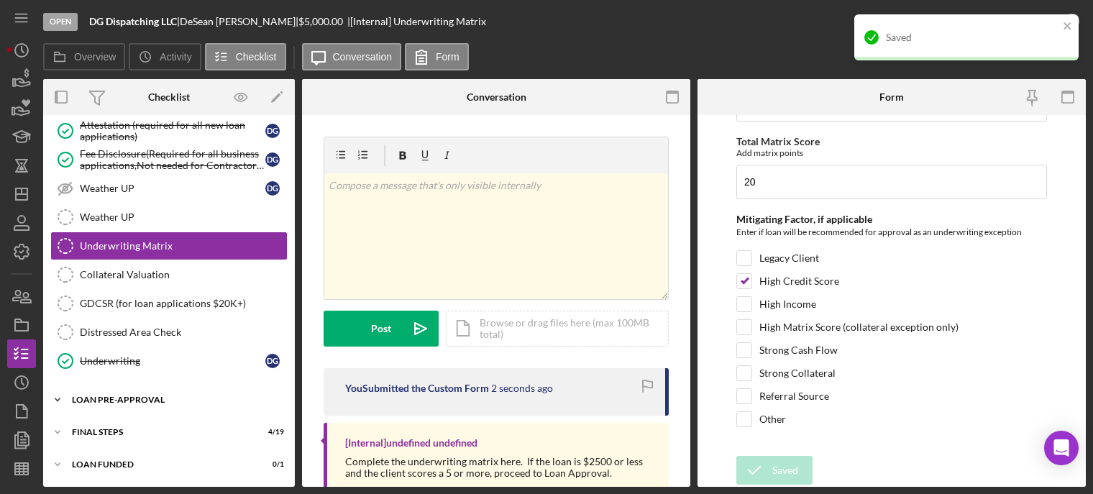
click at [124, 401] on div "LOAN PRE-APPROVAL" at bounding box center [174, 399] width 205 height 9
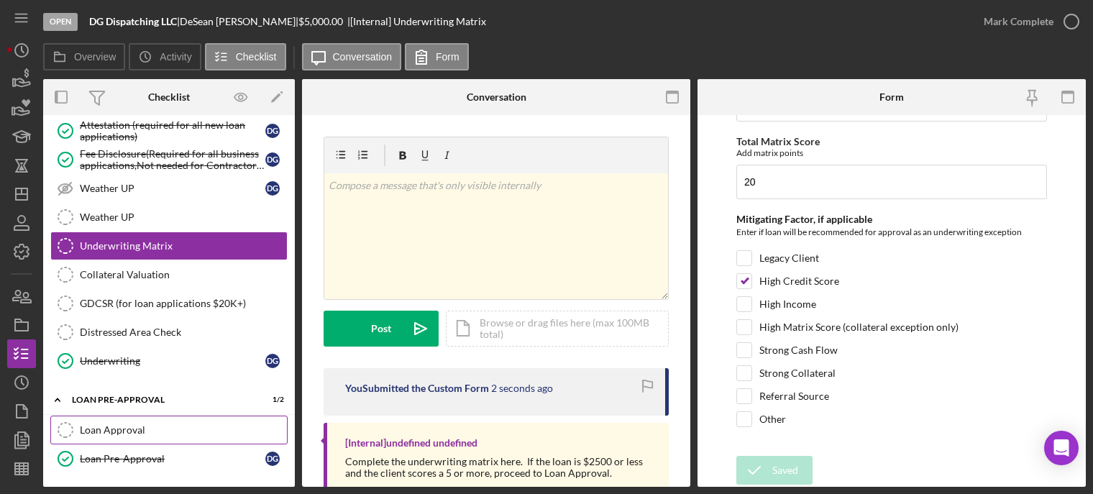
click at [157, 426] on div "Loan Approval" at bounding box center [183, 430] width 207 height 12
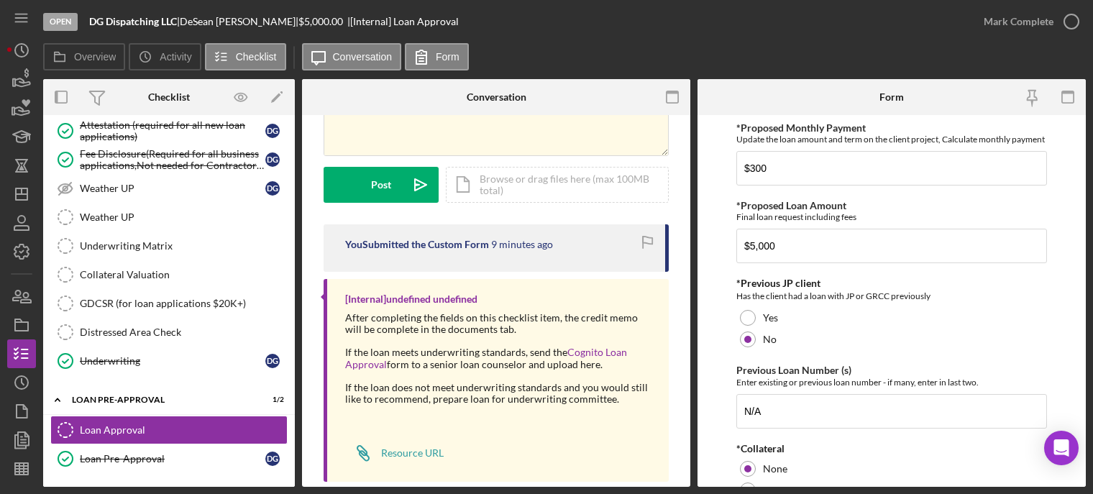
scroll to position [168, 0]
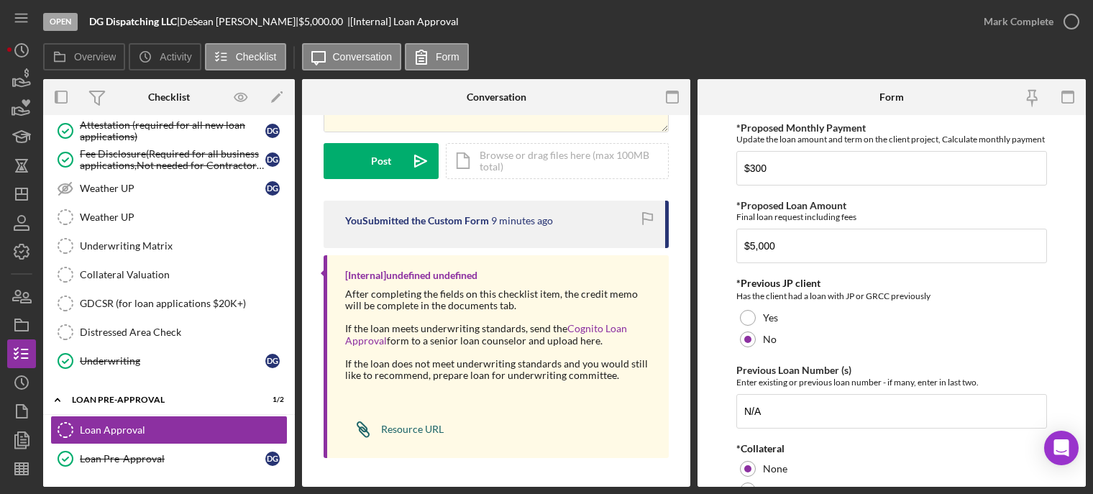
click at [394, 426] on div "Resource URL" at bounding box center [412, 430] width 63 height 12
click at [16, 247] on icon "button" at bounding box center [21, 251] width 14 height 14
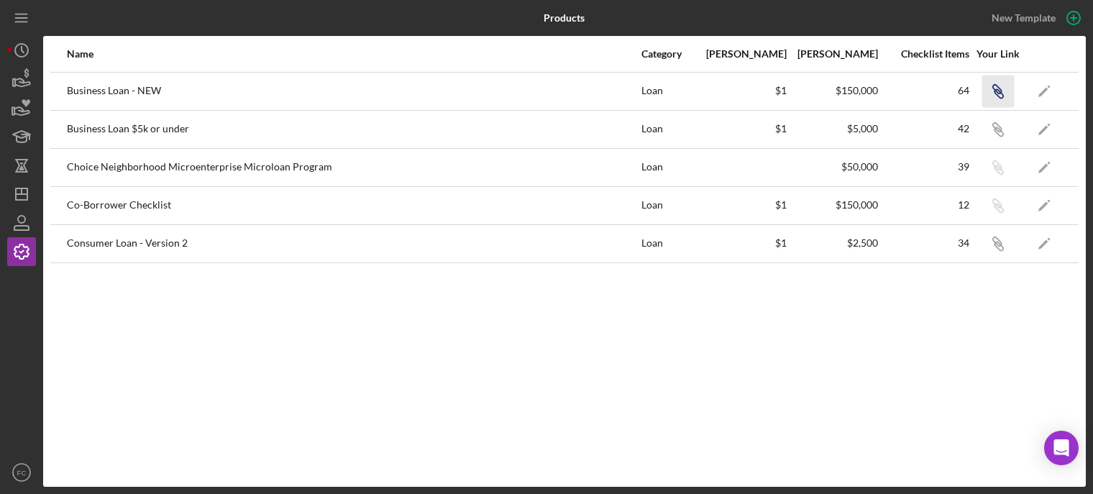
click at [999, 91] on icon "button" at bounding box center [998, 93] width 9 height 9
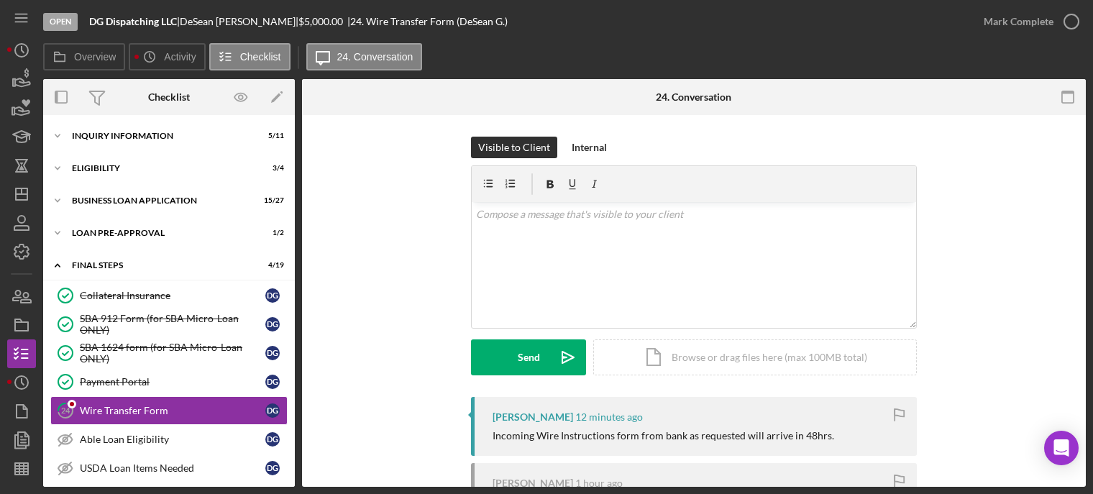
scroll to position [110, 0]
